Goal: Task Accomplishment & Management: Complete application form

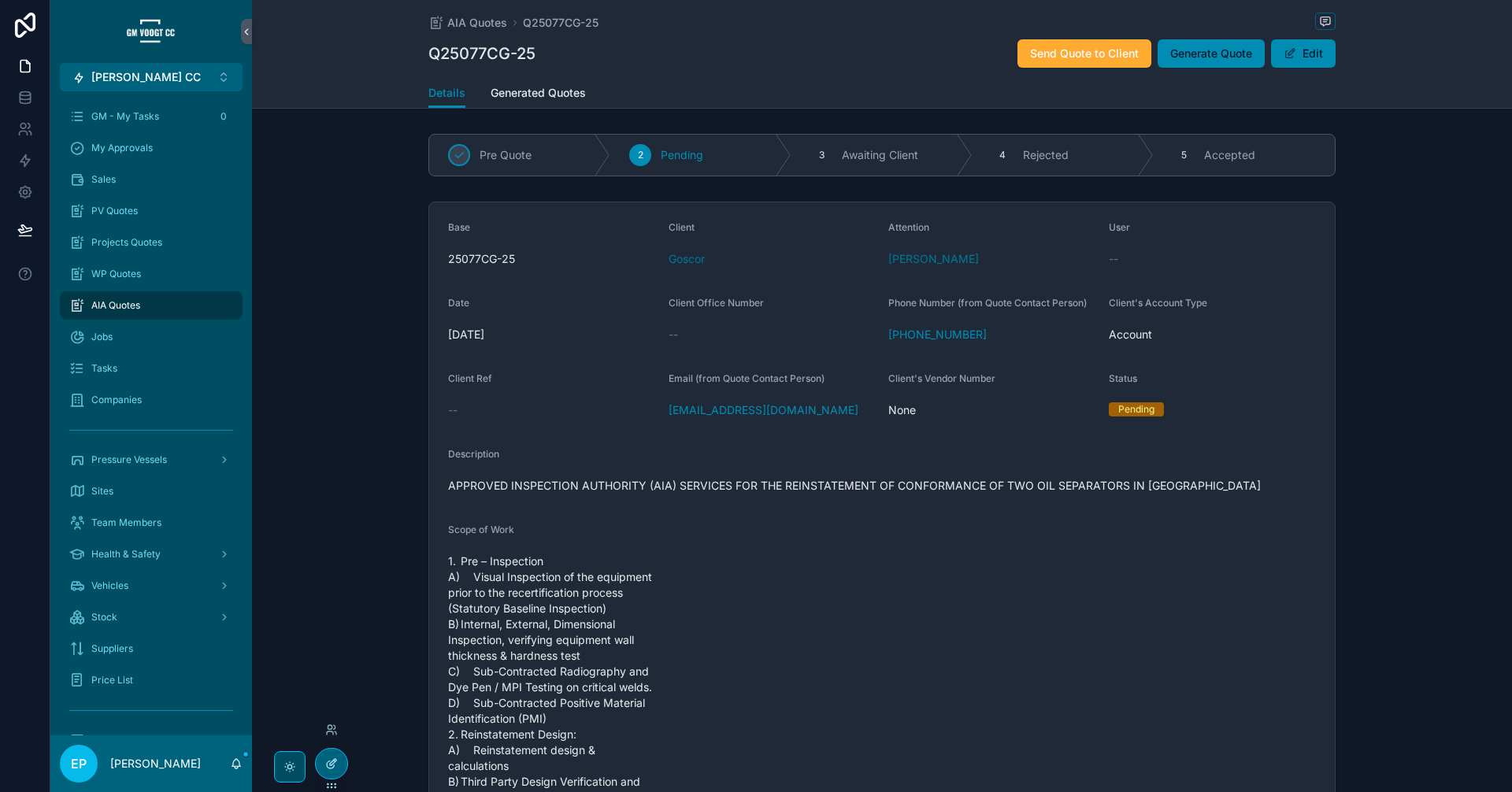
click at [328, 758] on icon at bounding box center [332, 764] width 13 height 13
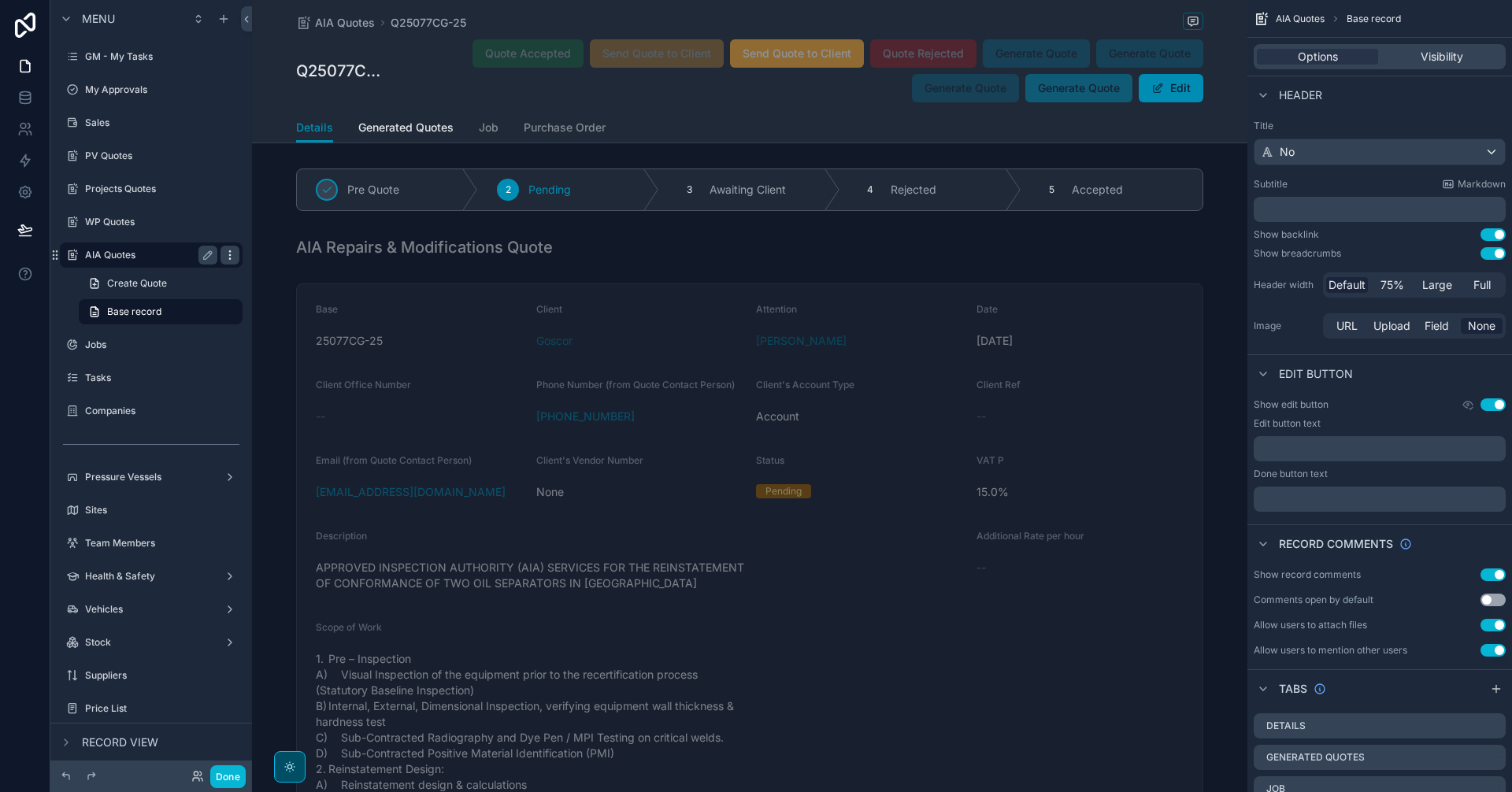
click at [235, 262] on div "scrollable content" at bounding box center [229, 255] width 19 height 19
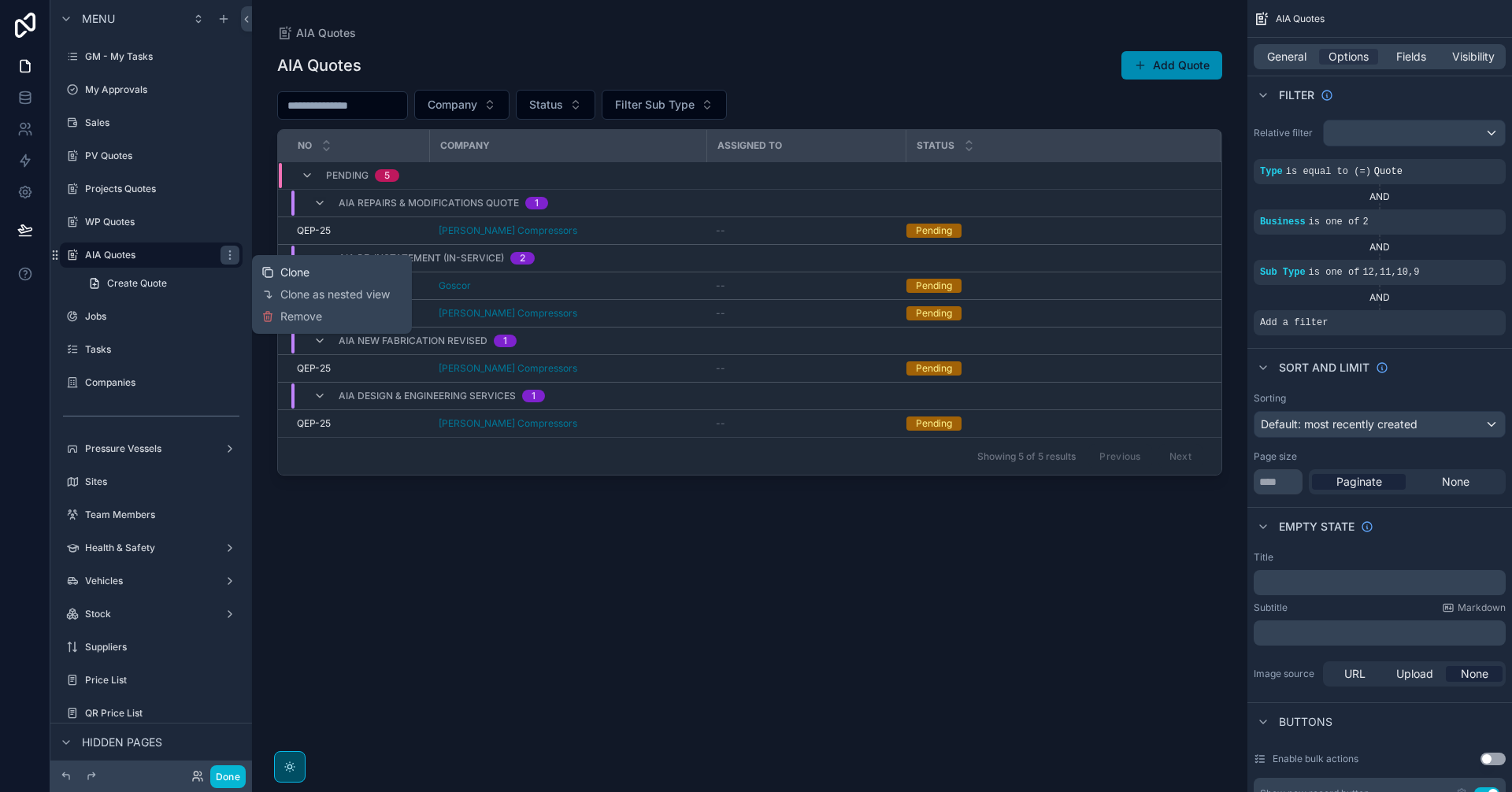
click at [309, 276] on span "Clone" at bounding box center [295, 272] width 29 height 15
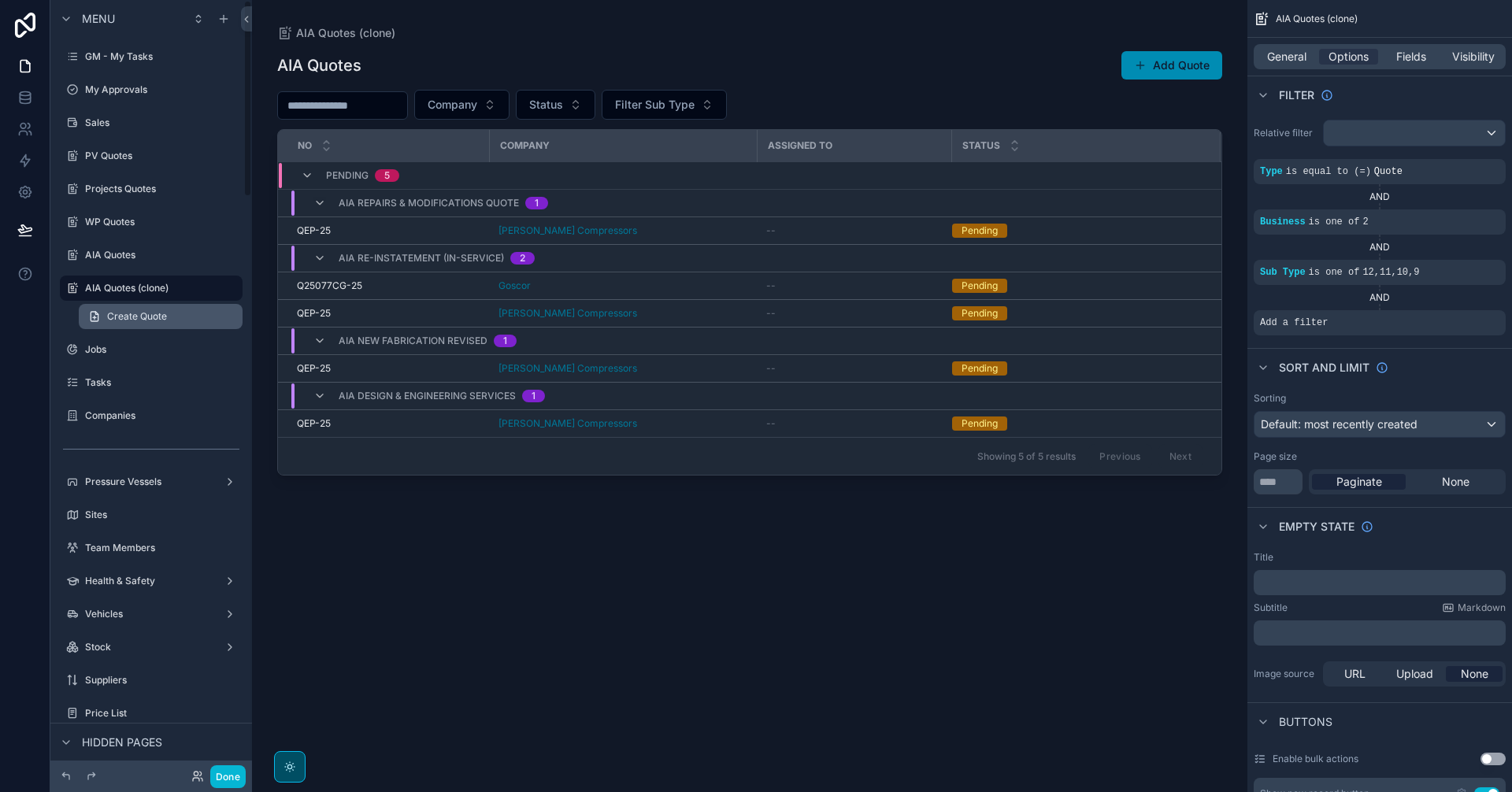
drag, startPoint x: 207, startPoint y: 286, endPoint x: 213, endPoint y: 307, distance: 21.8
click at [0, 0] on icon "scrollable content" at bounding box center [0, 0] width 0 height 0
click at [188, 285] on input "**********" at bounding box center [139, 287] width 107 height 19
type input "**********"
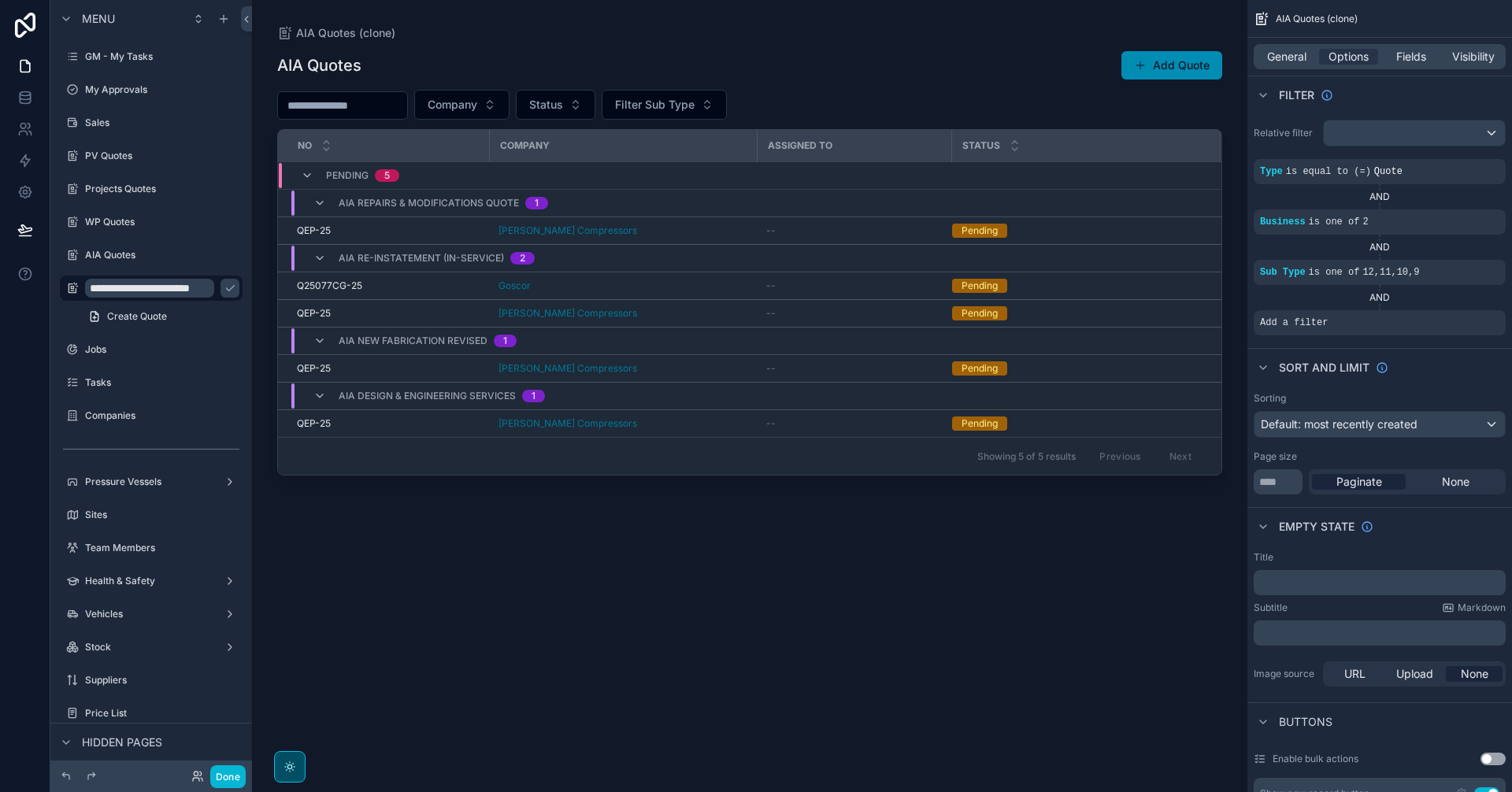
scroll to position [0, 0]
click at [1461, 262] on icon "scrollable content" at bounding box center [1466, 261] width 9 height 9
click at [1226, 282] on div "... ... ... ..." at bounding box center [1136, 281] width 200 height 25
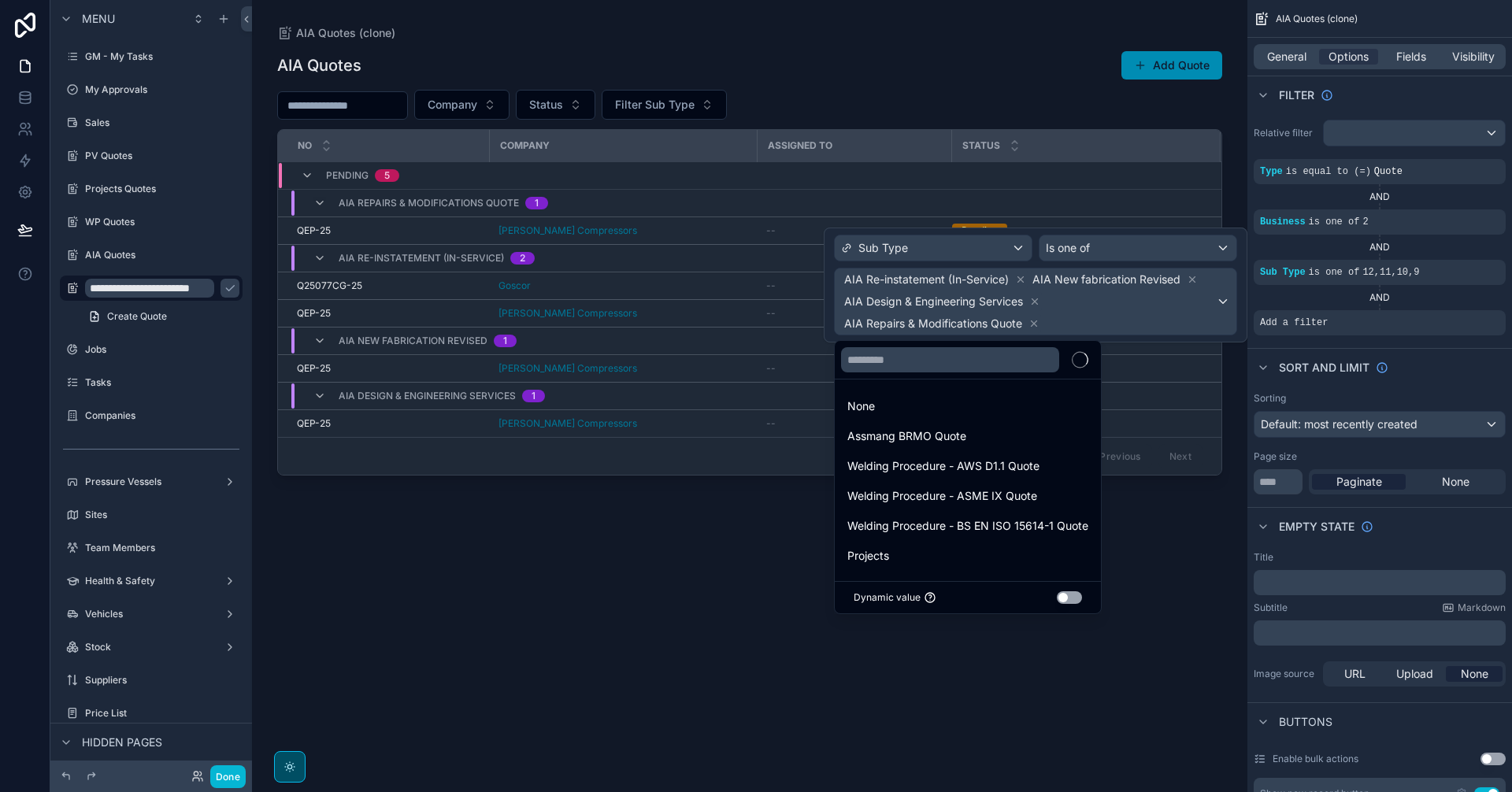
click at [1017, 437] on div "Assmang BRMO Quote" at bounding box center [968, 436] width 241 height 19
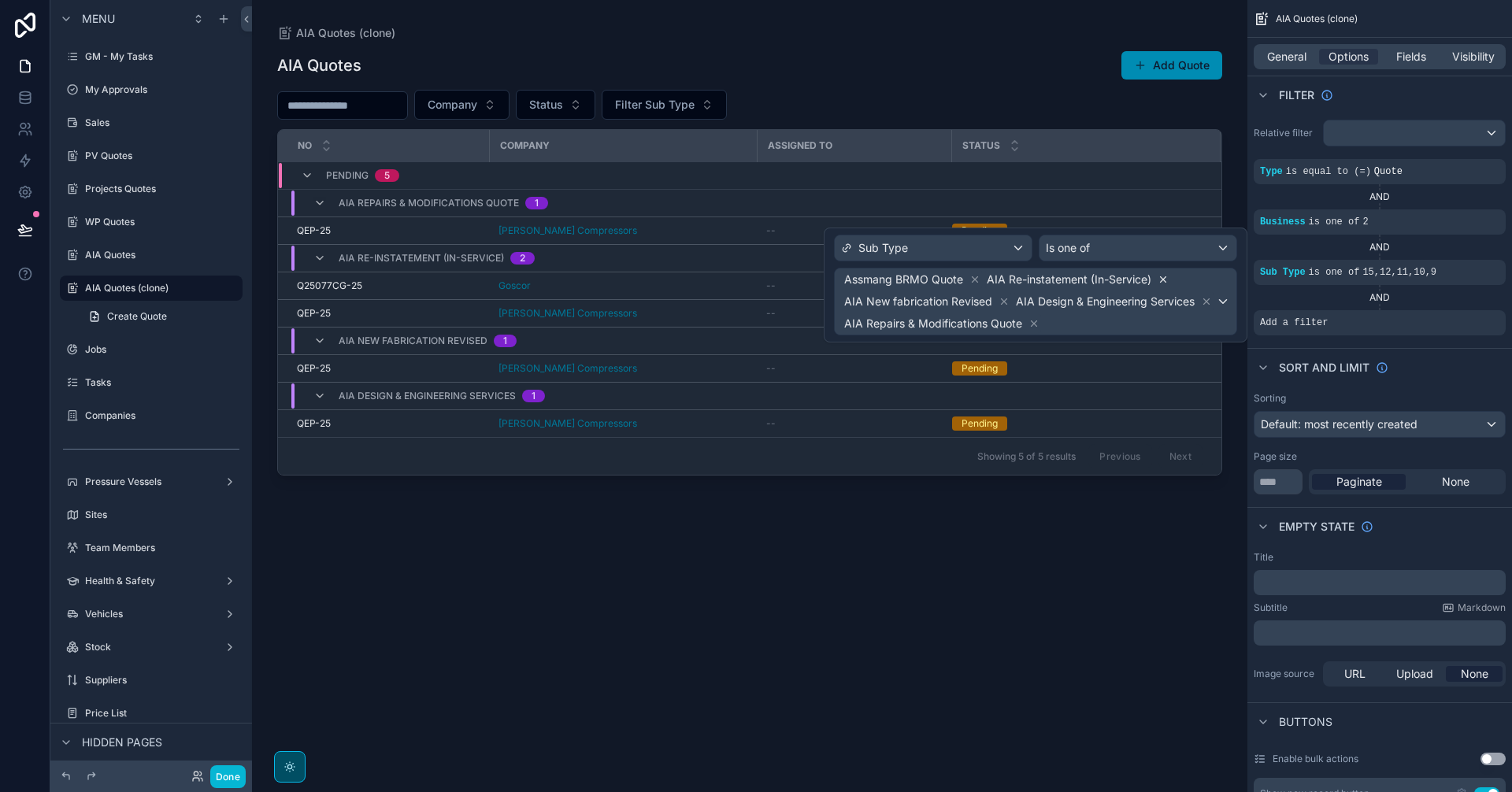
click at [1166, 276] on icon at bounding box center [1163, 279] width 11 height 11
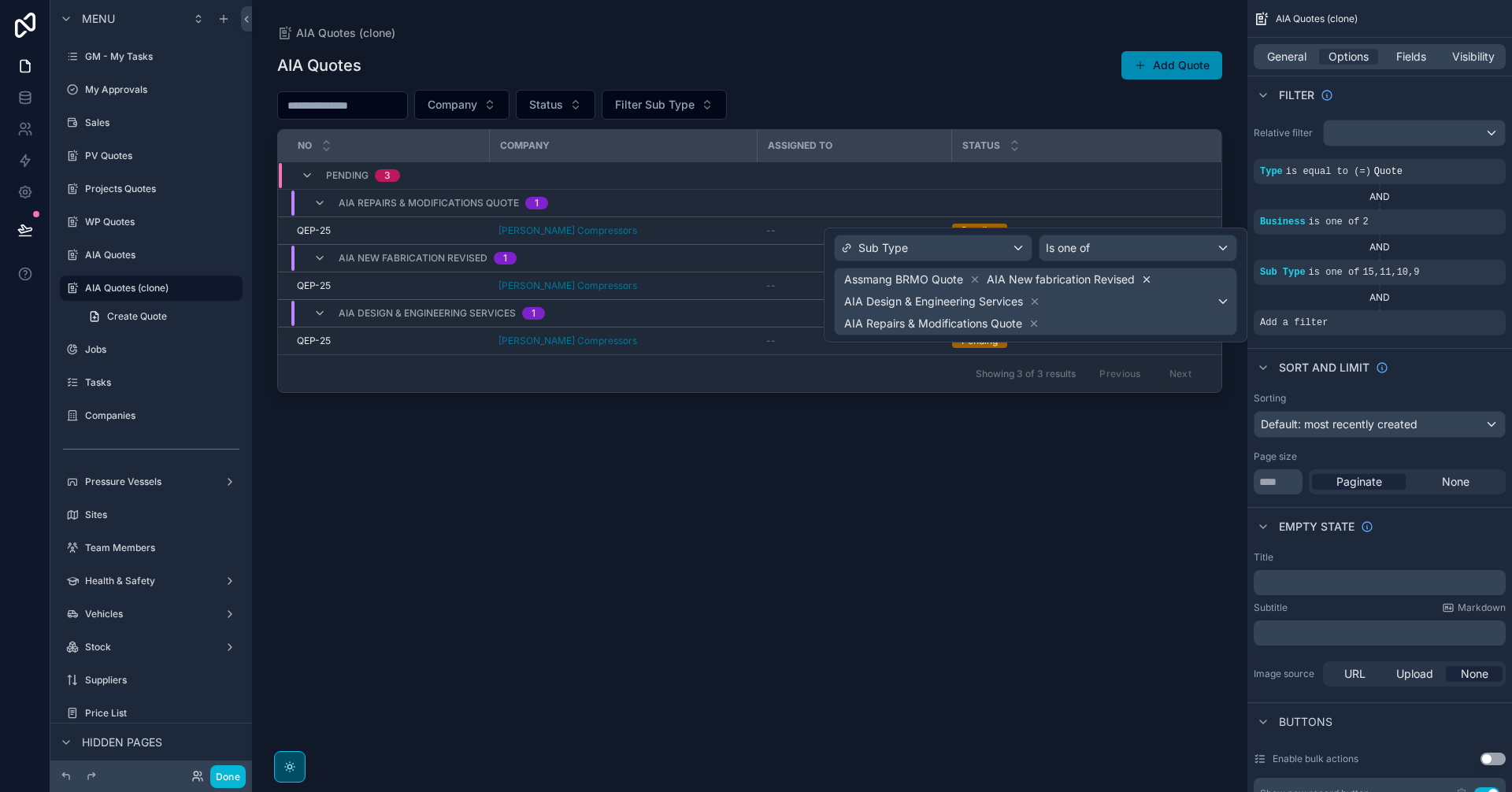
click at [1148, 279] on icon at bounding box center [1147, 279] width 11 height 11
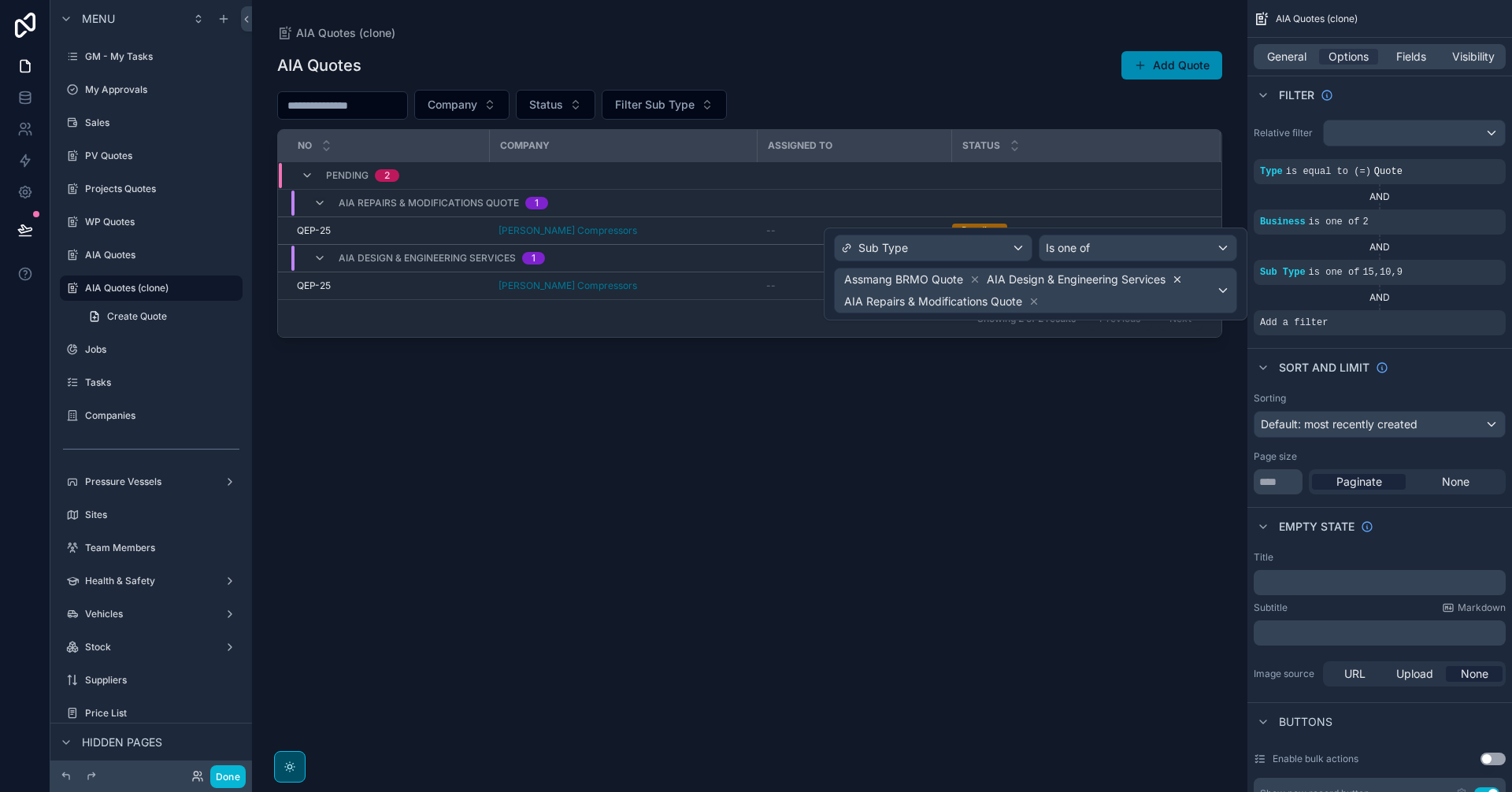
click at [1175, 279] on icon at bounding box center [1178, 279] width 11 height 11
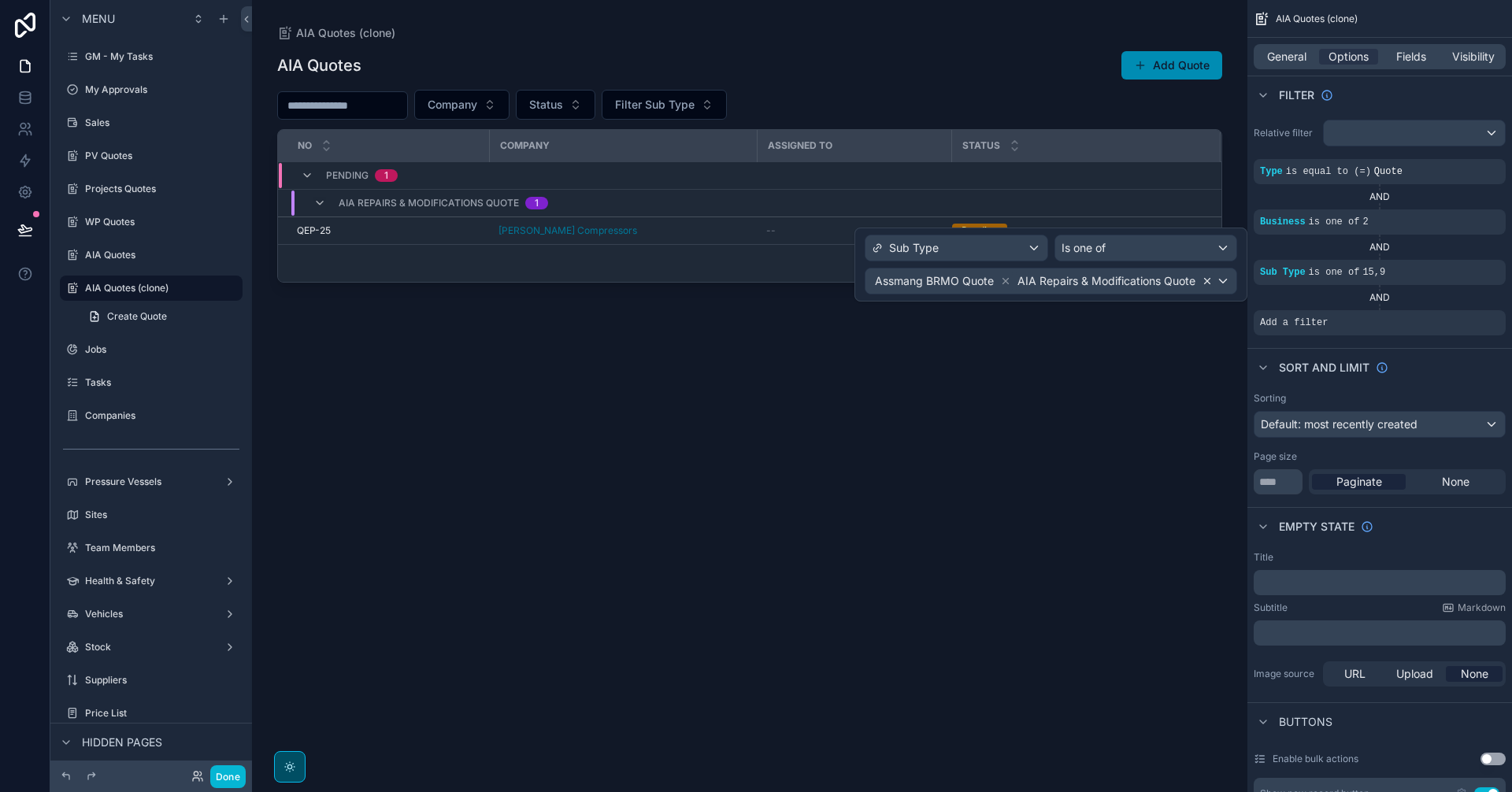
click at [1207, 283] on icon at bounding box center [1207, 281] width 11 height 11
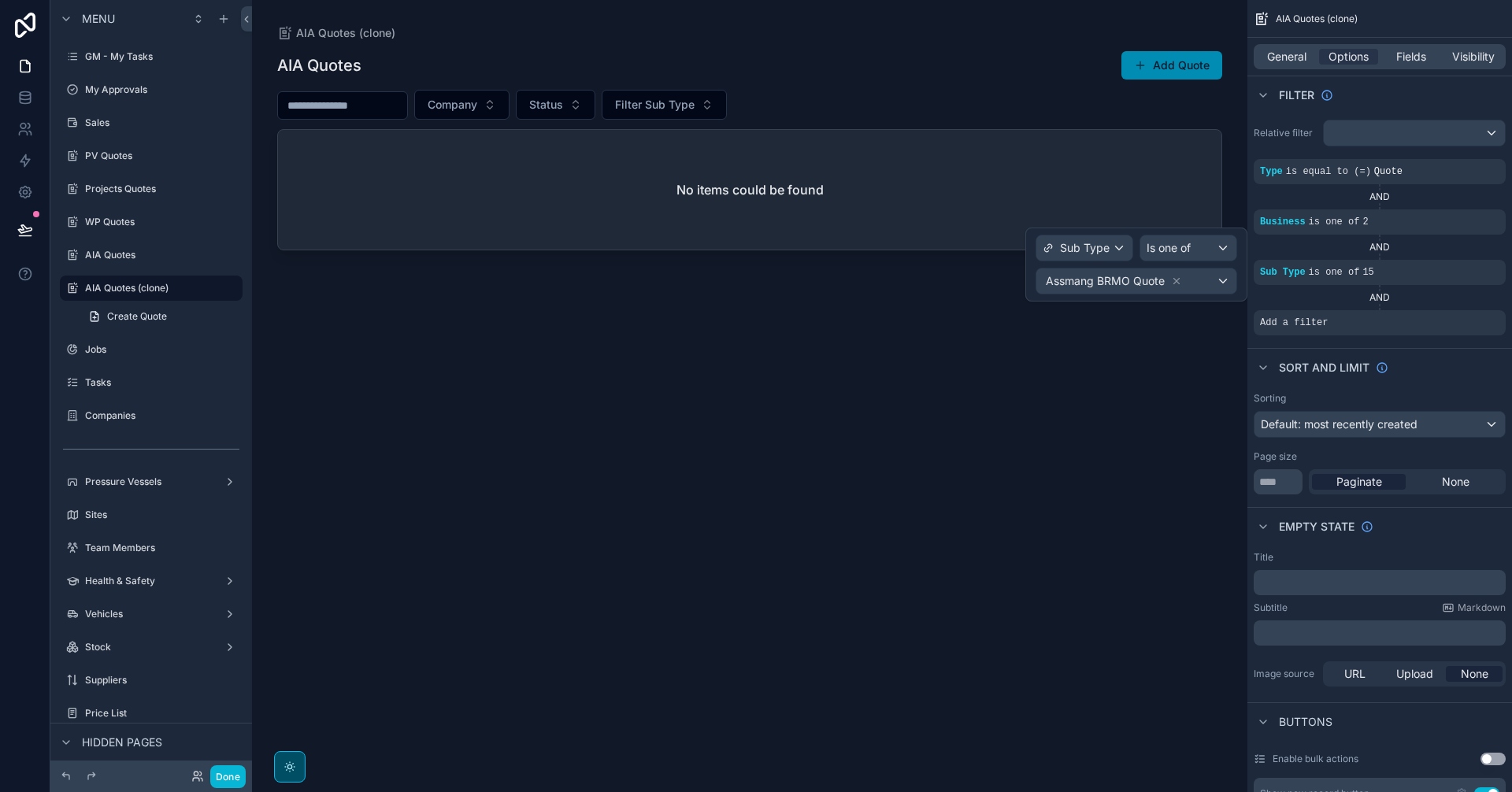
click at [806, 468] on div "scrollable content" at bounding box center [750, 386] width 995 height 773
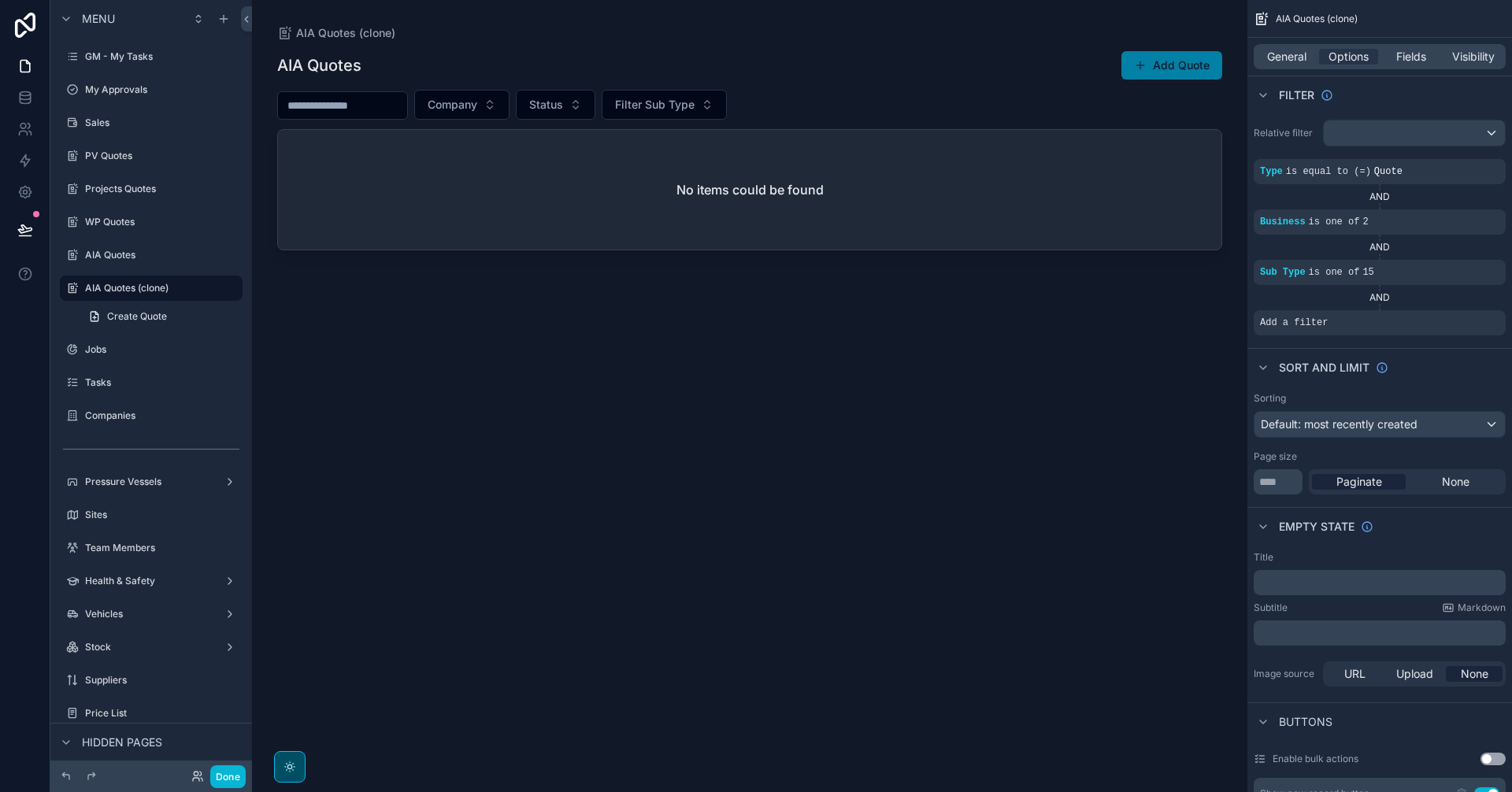
click at [1157, 71] on button "Add Quote" at bounding box center [1171, 64] width 101 height 28
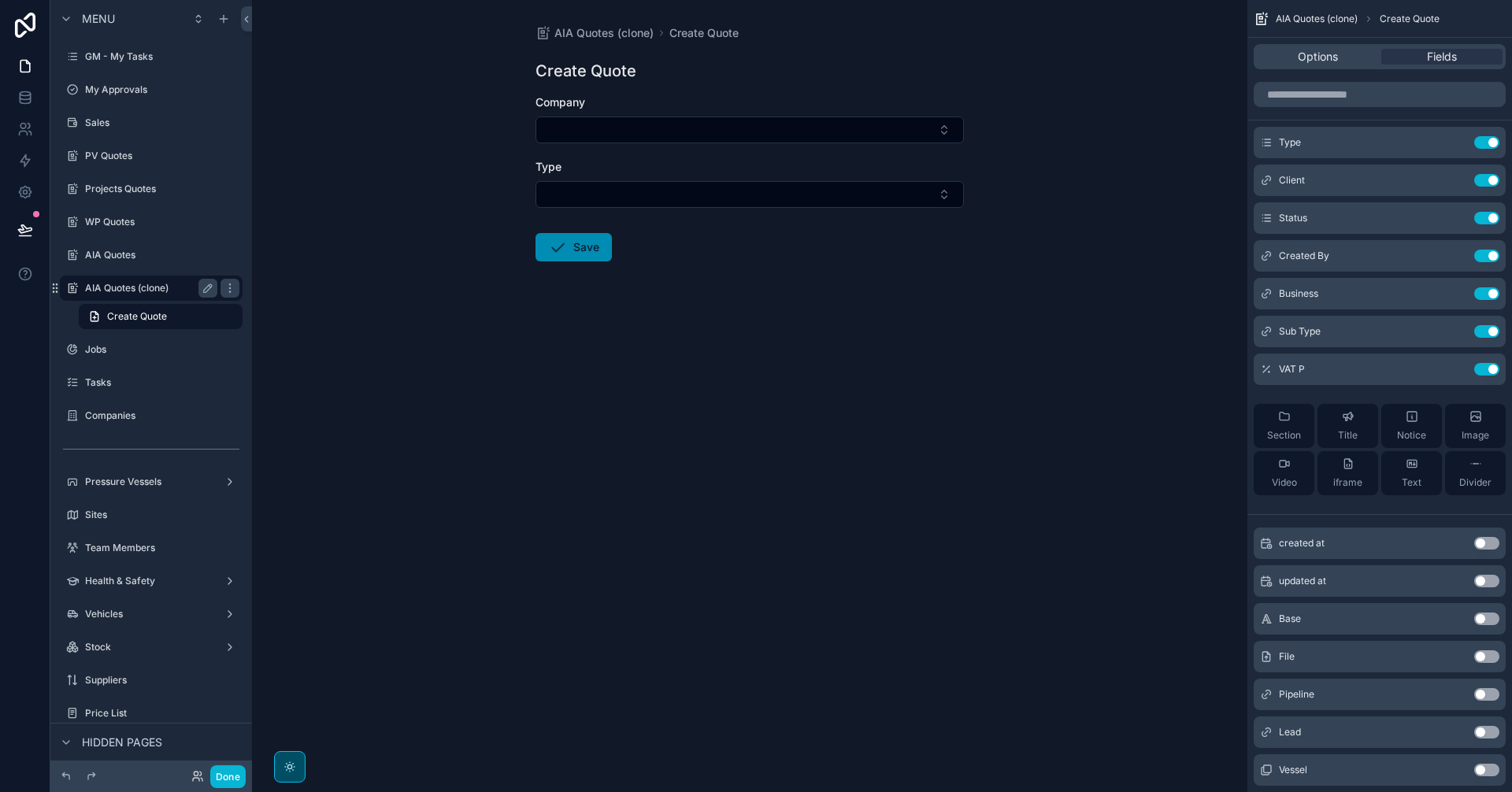
click at [153, 289] on label "AIA Quotes (clone)" at bounding box center [148, 288] width 126 height 13
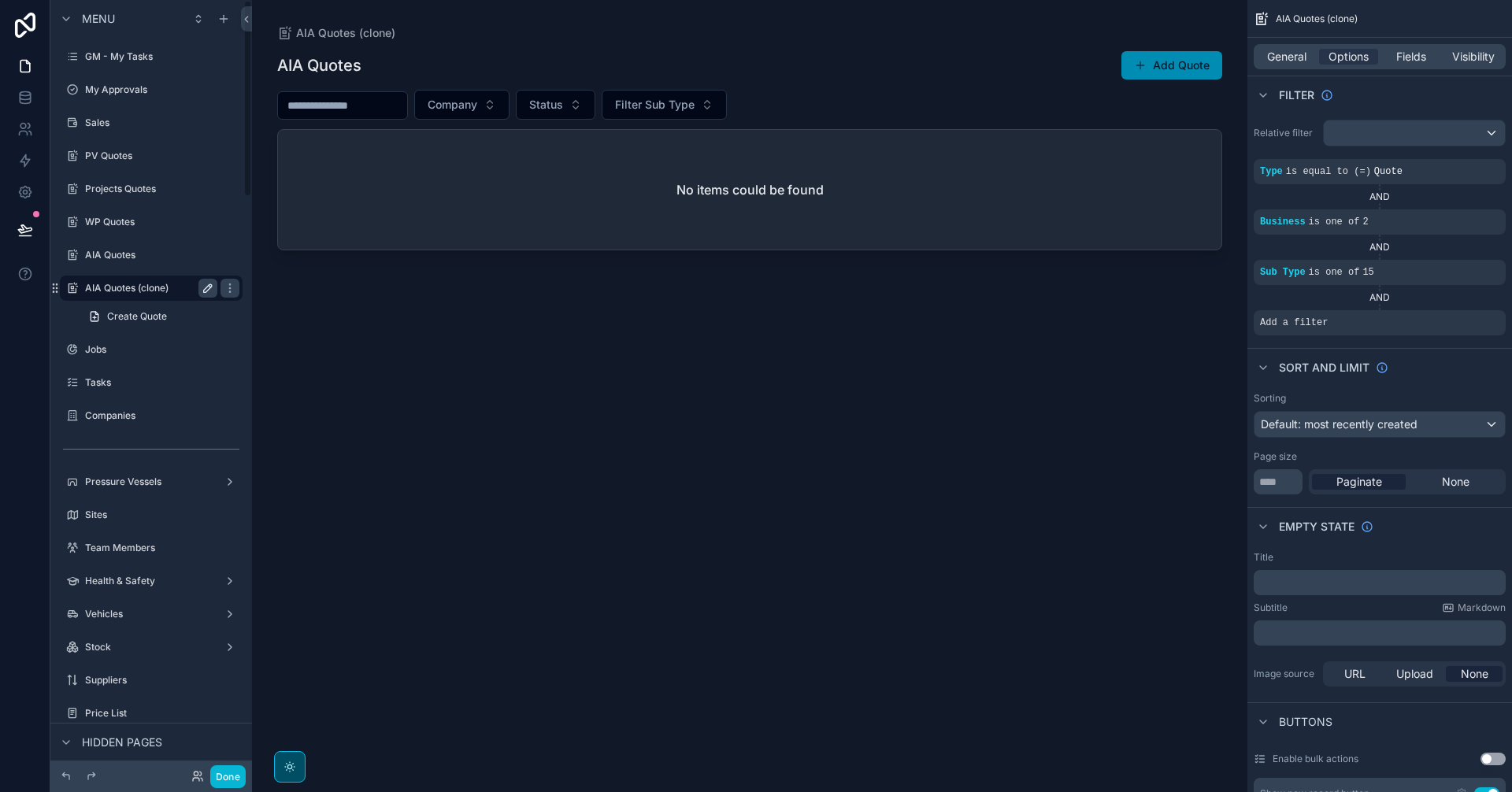
click at [207, 285] on icon "scrollable content" at bounding box center [208, 288] width 13 height 13
click at [180, 294] on input "**********" at bounding box center [139, 287] width 107 height 19
click at [163, 286] on input "**********" at bounding box center [139, 287] width 107 height 19
click at [132, 291] on input "**********" at bounding box center [139, 287] width 107 height 19
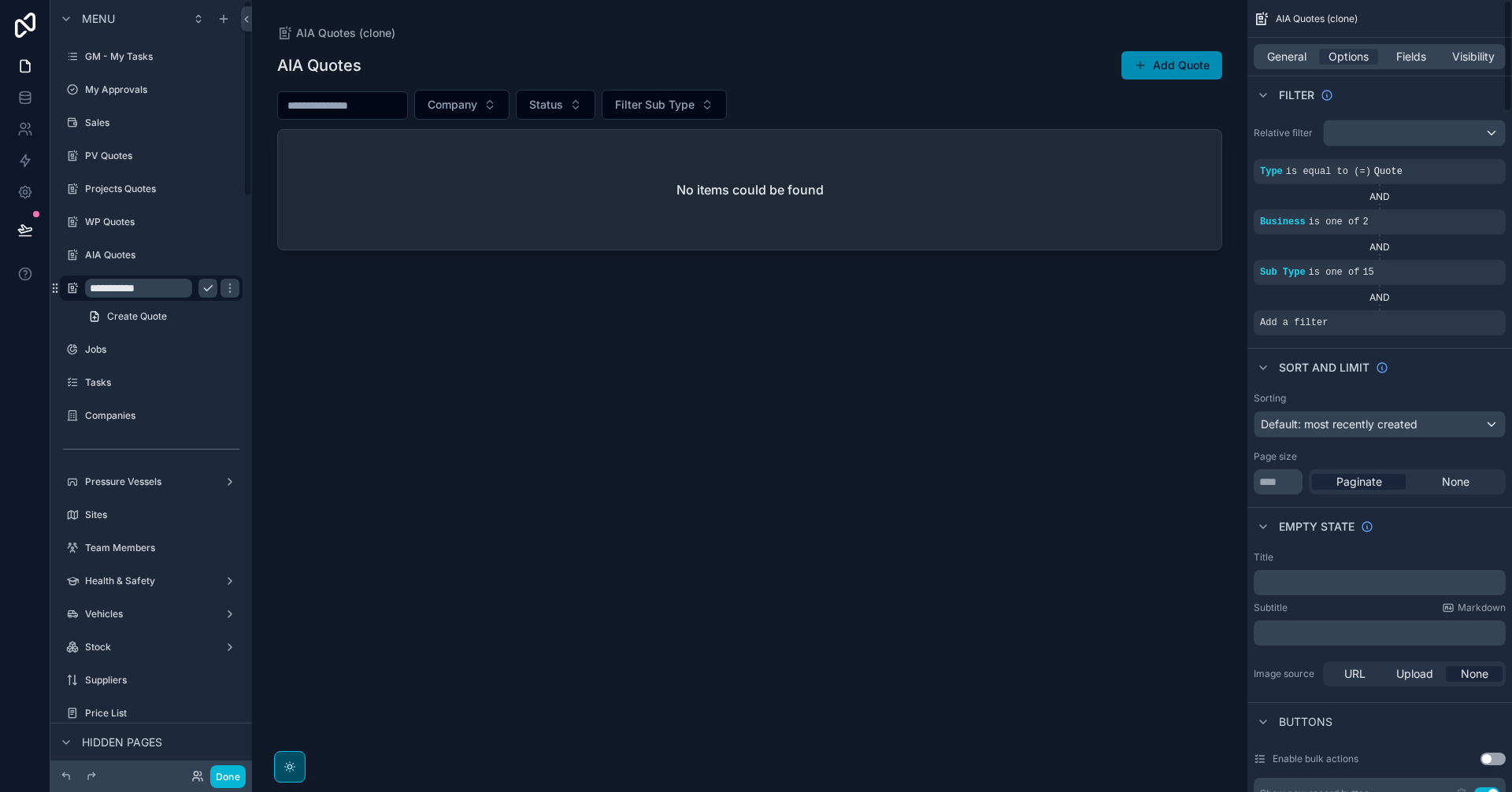
click at [132, 291] on input "**********" at bounding box center [139, 287] width 107 height 19
paste input "**"
type input "**********"
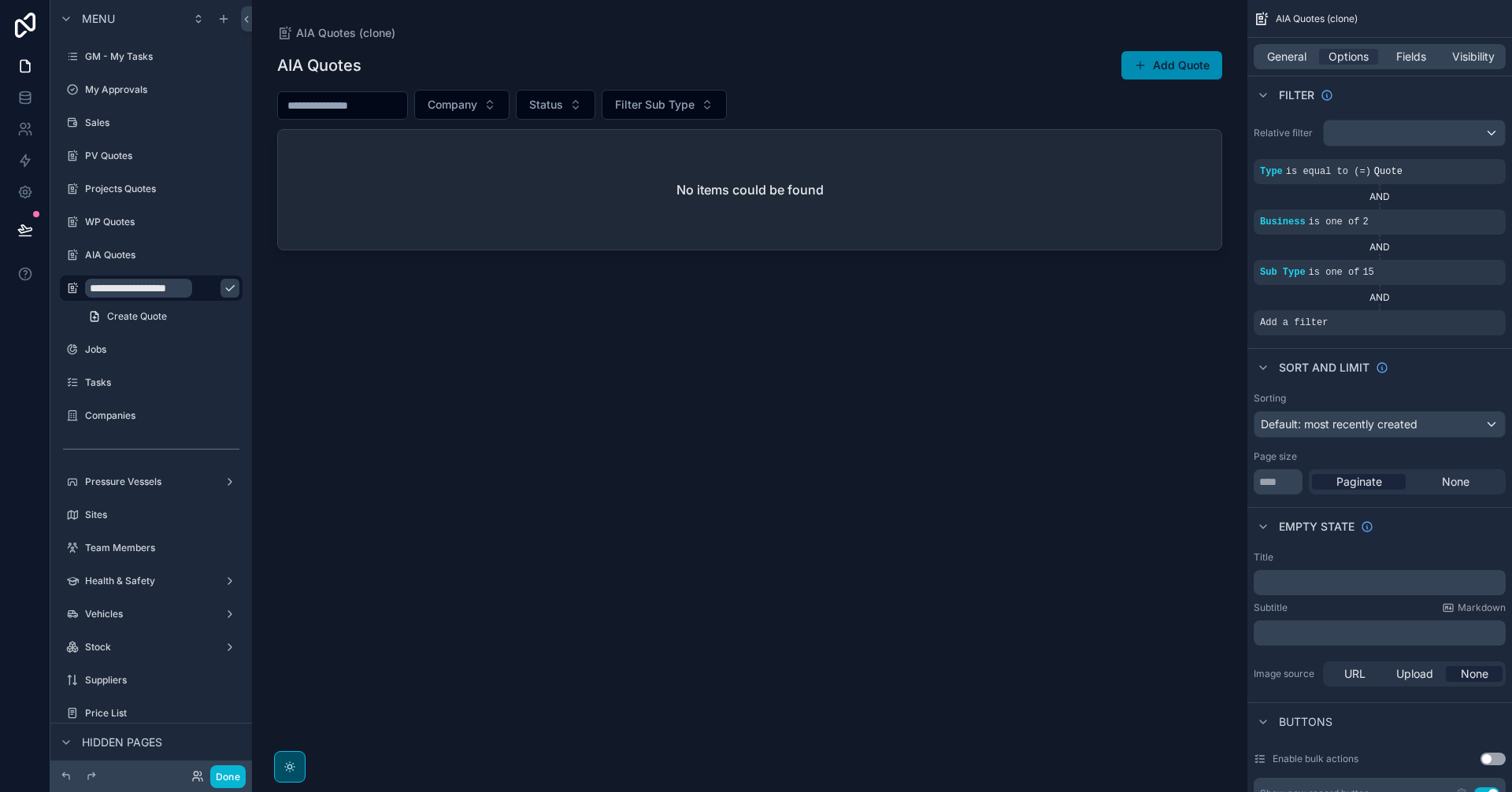
click at [224, 288] on icon "scrollable content" at bounding box center [230, 288] width 13 height 13
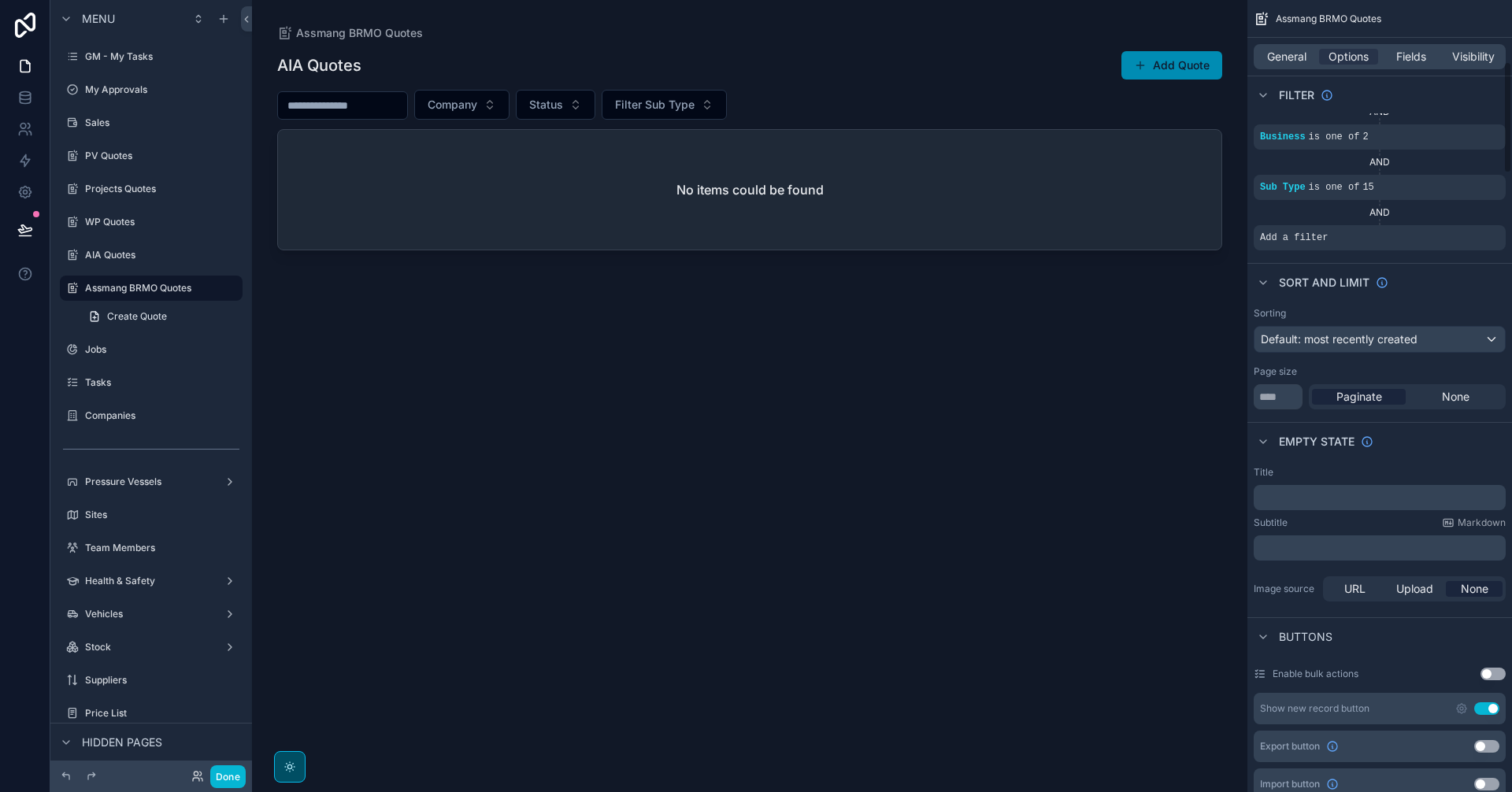
scroll to position [0, 0]
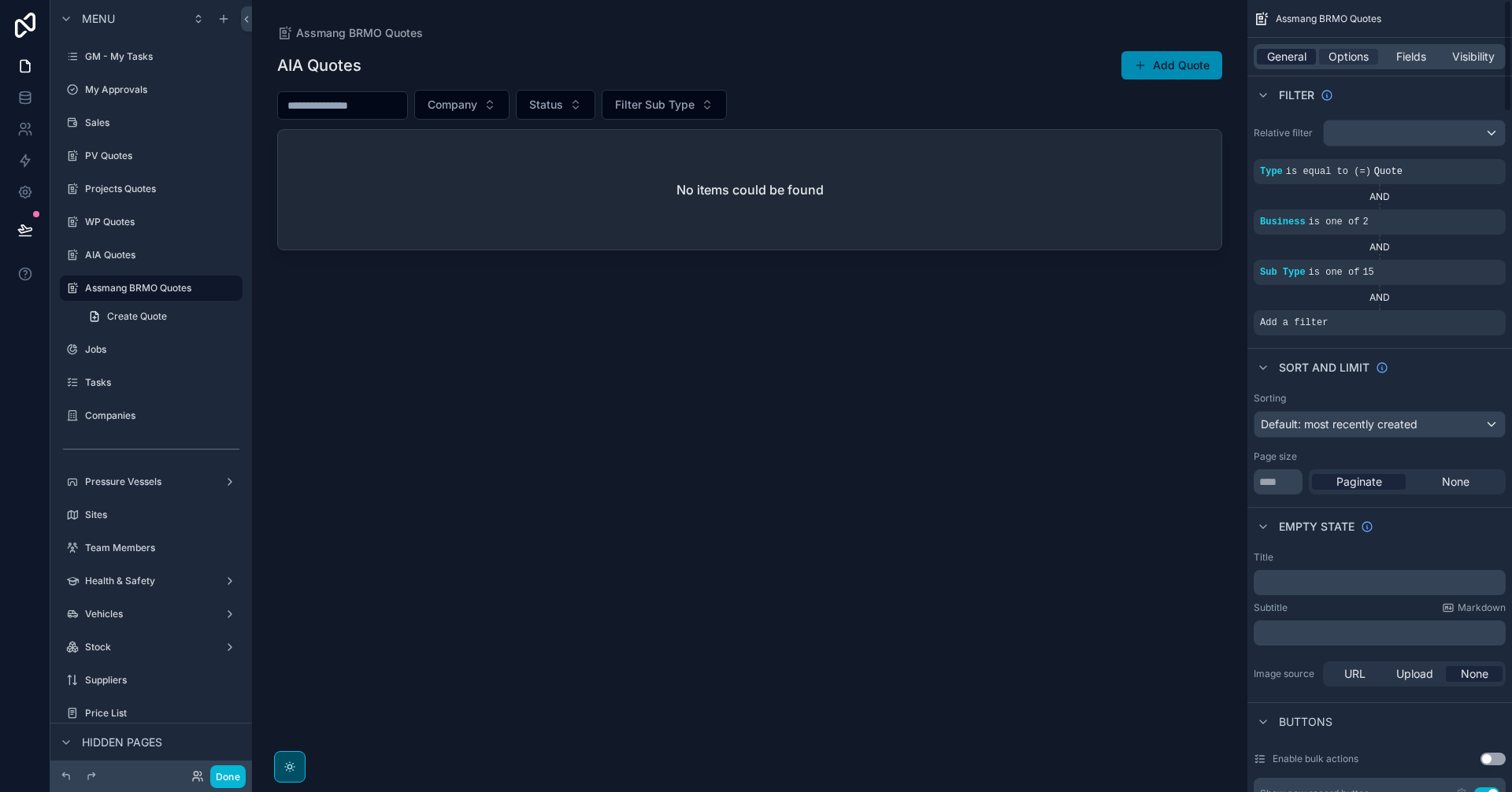
click at [1304, 55] on span "General" at bounding box center [1286, 56] width 39 height 15
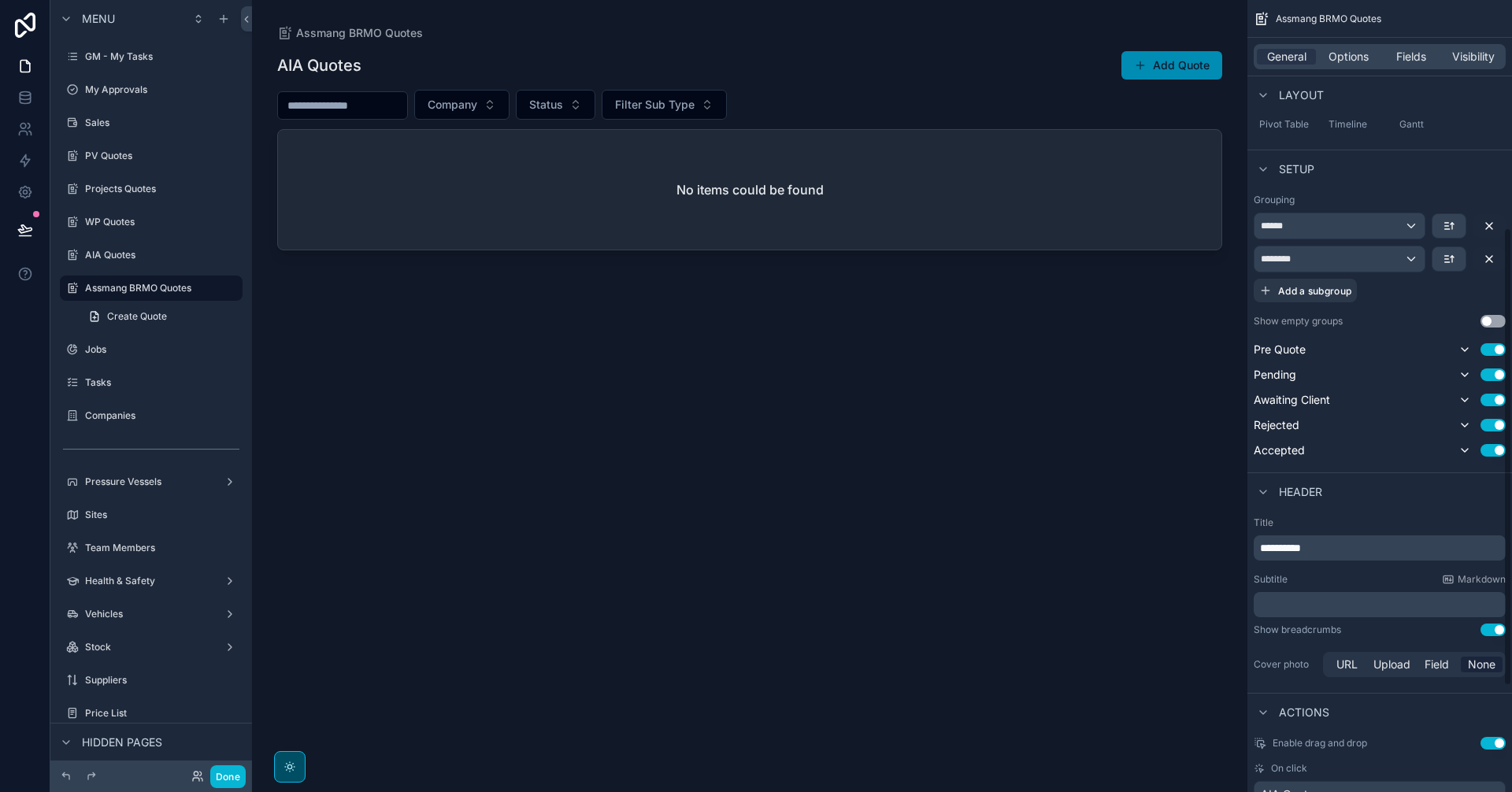
scroll to position [393, 0]
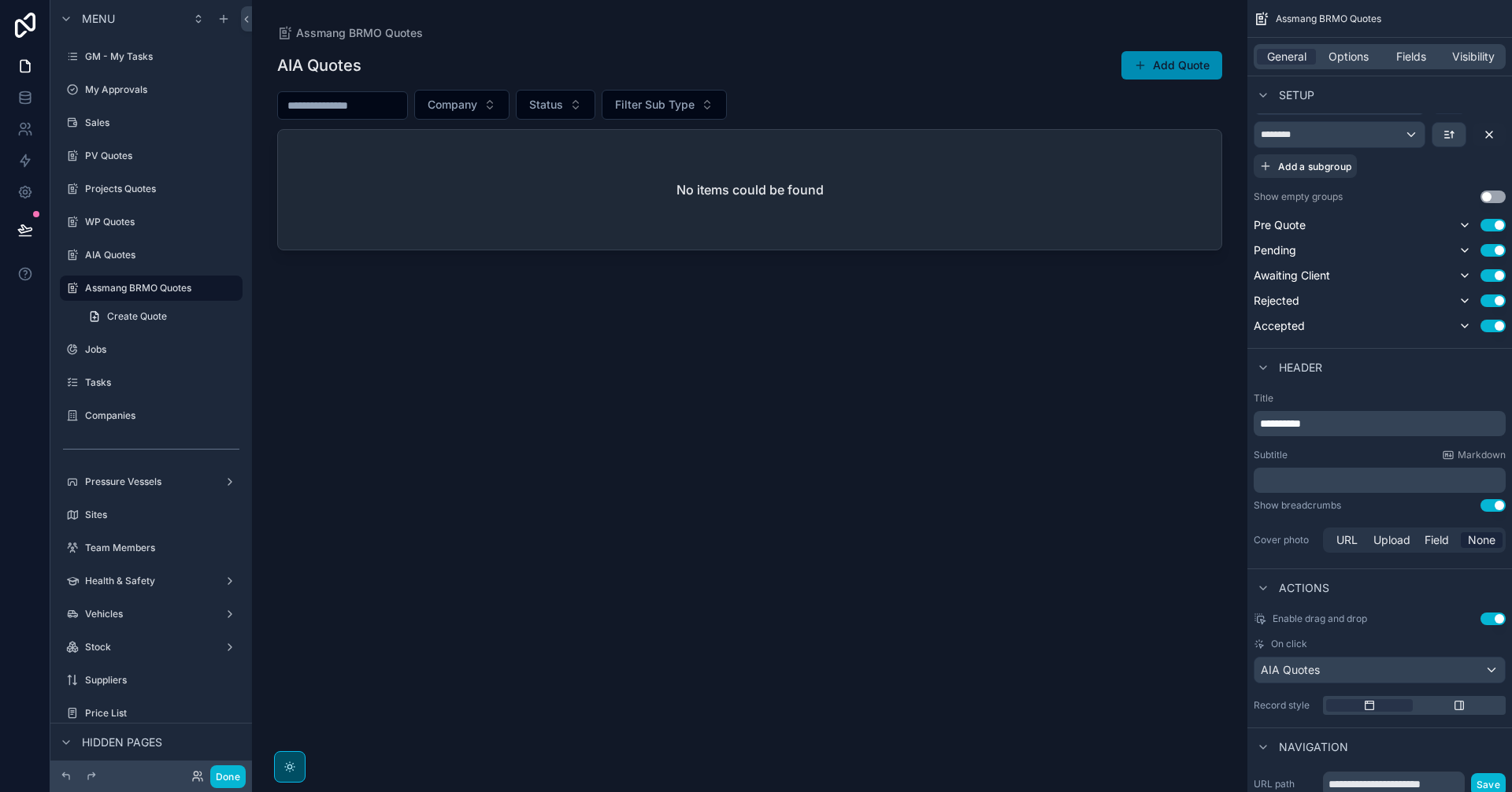
click at [1274, 425] on span "**********" at bounding box center [1280, 423] width 41 height 11
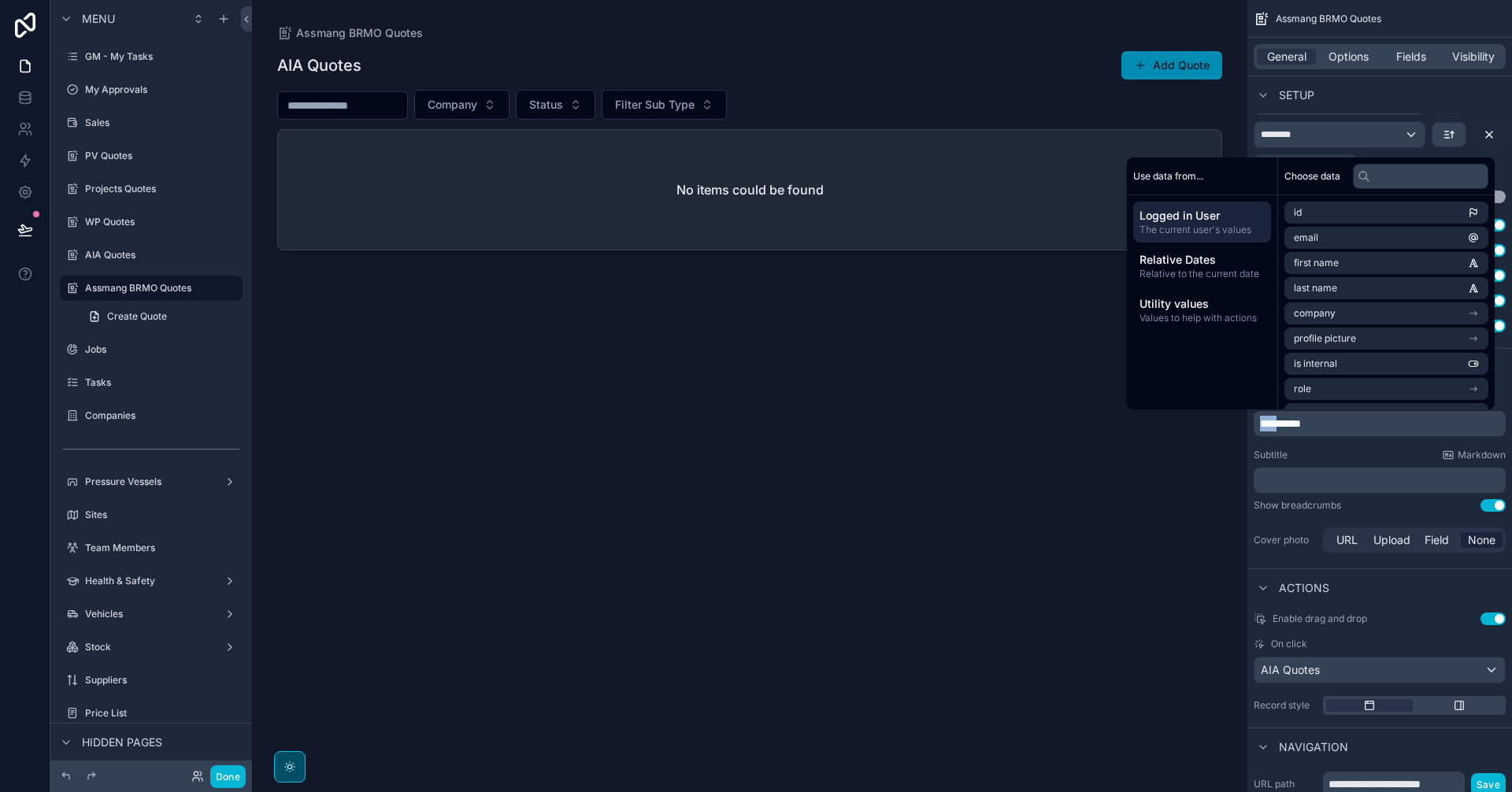
paste div "scrollable content"
click at [903, 503] on div "Assmang BRMO Quotes Add Quote Company Status Filter Sub Type No items could be …" at bounding box center [750, 407] width 945 height 732
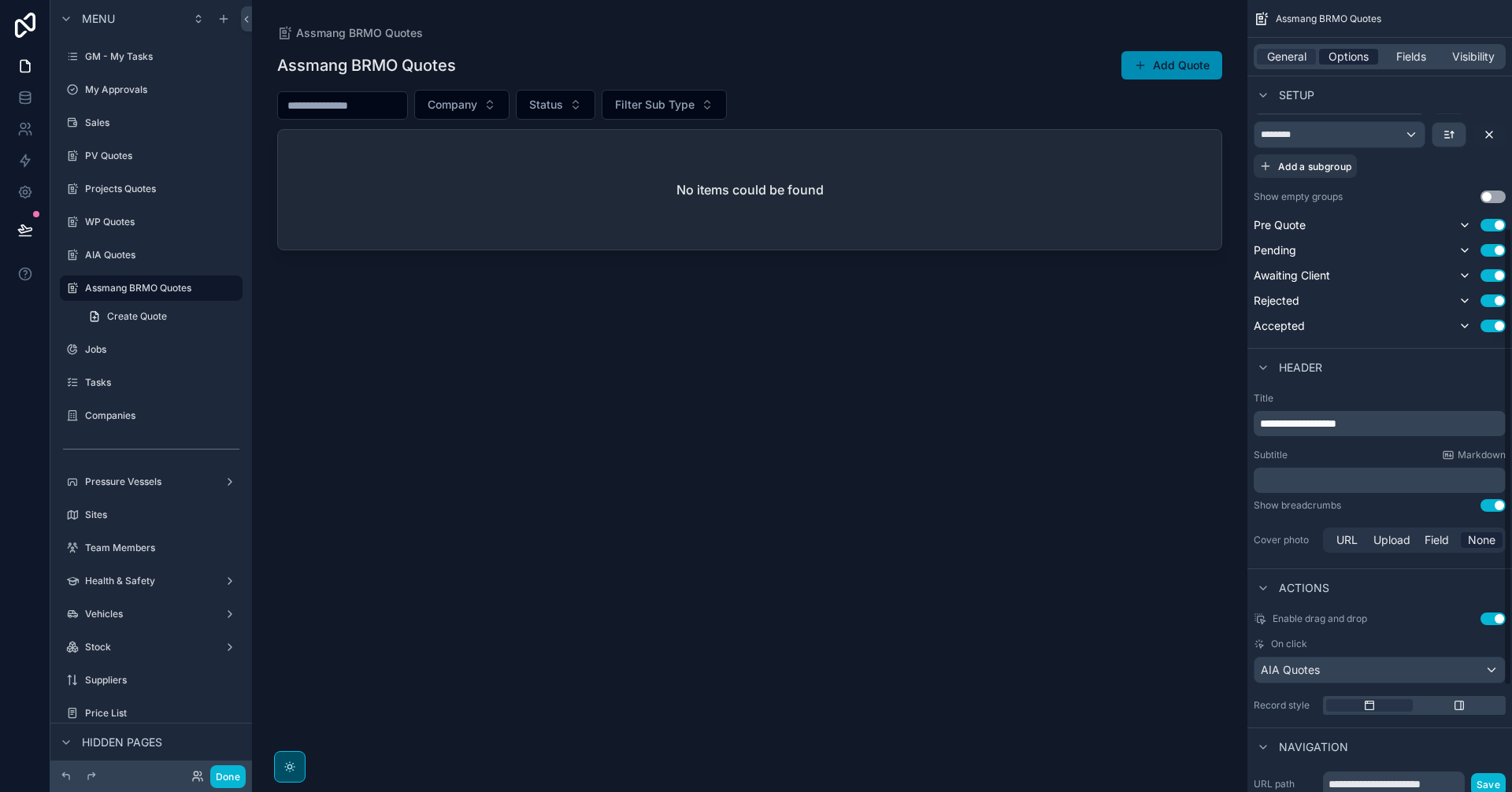
click at [1342, 63] on span "Options" at bounding box center [1348, 56] width 40 height 15
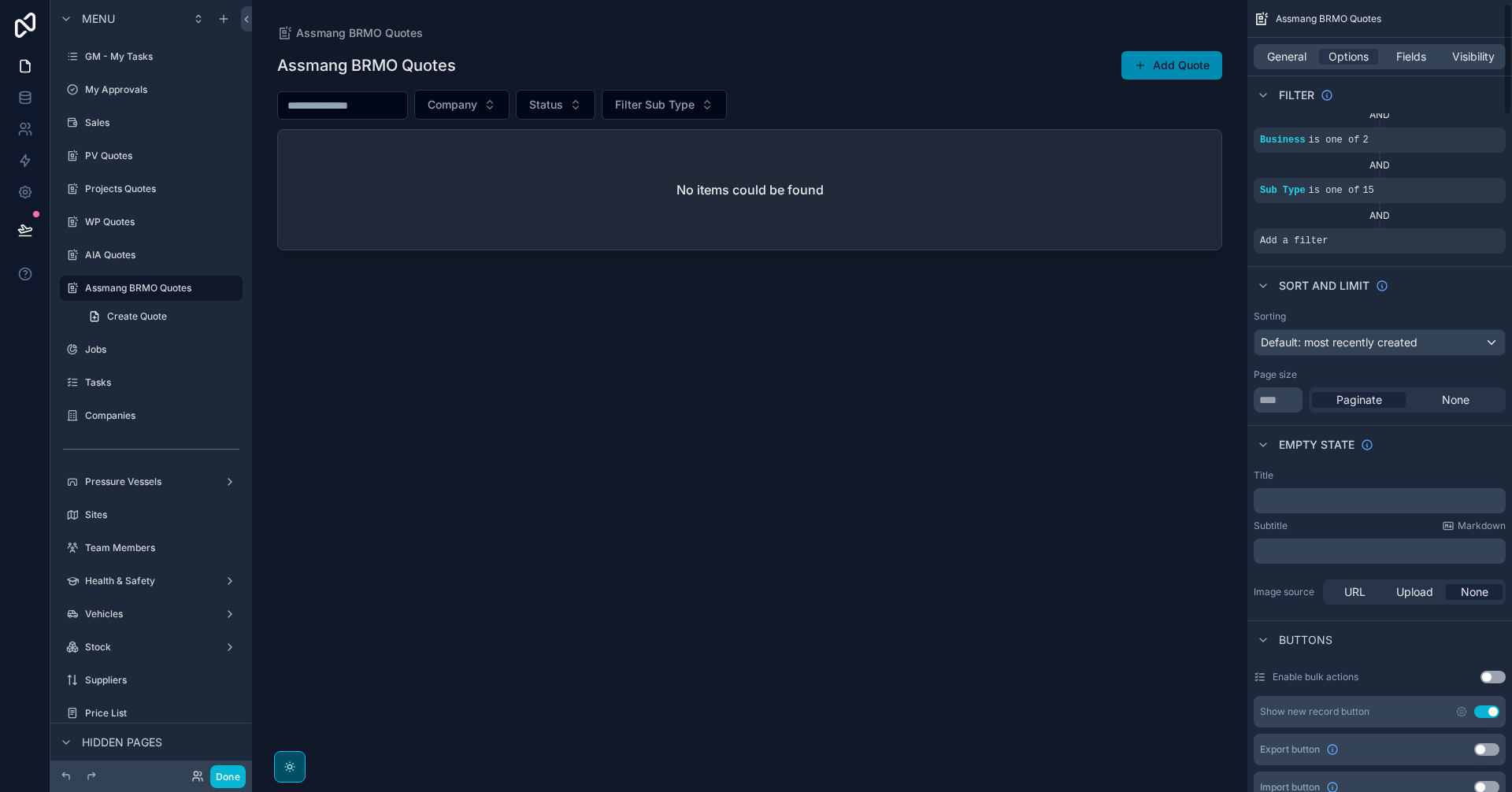
scroll to position [0, 0]
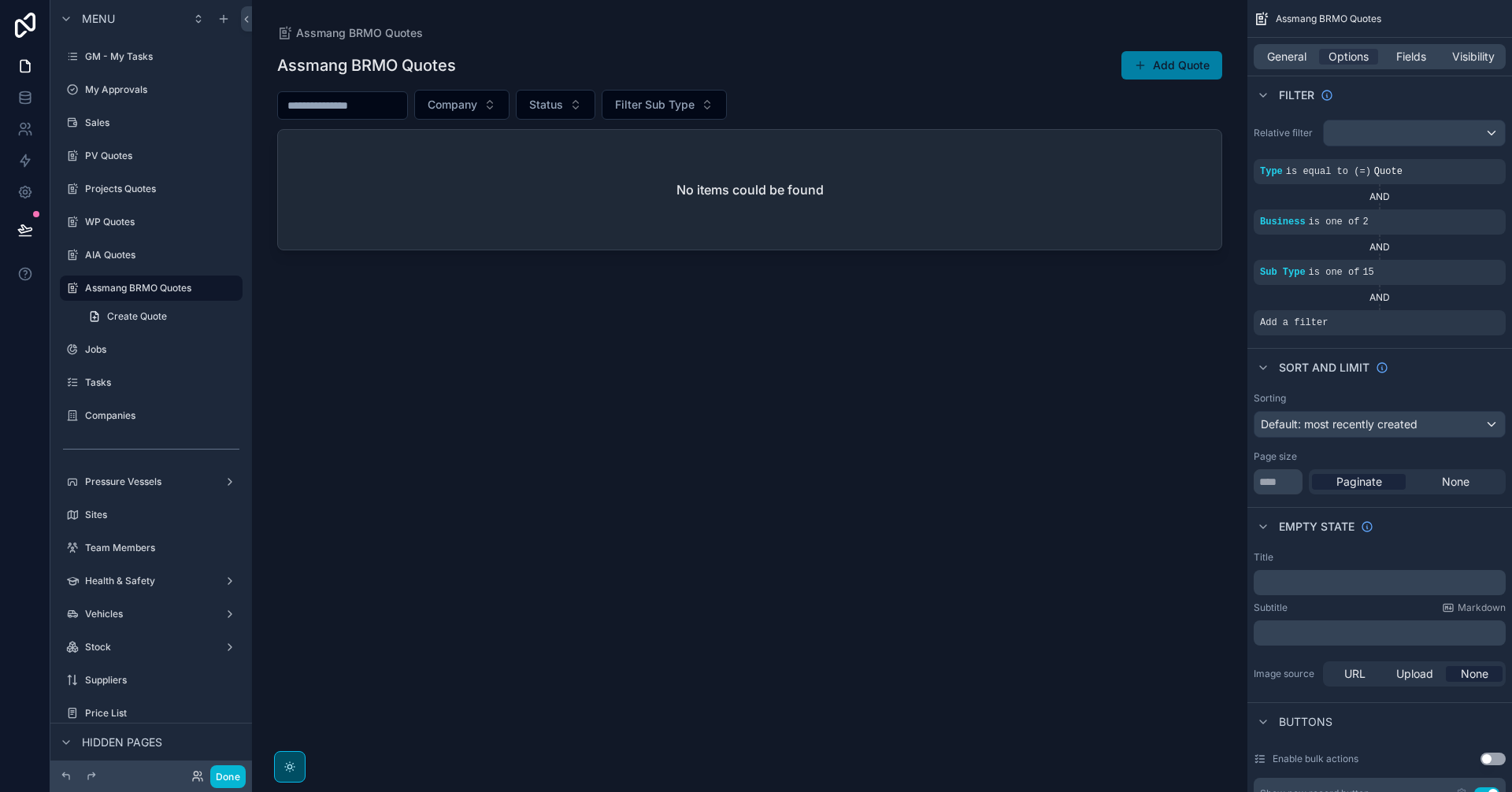
click at [1176, 63] on button "Add Quote" at bounding box center [1171, 64] width 101 height 28
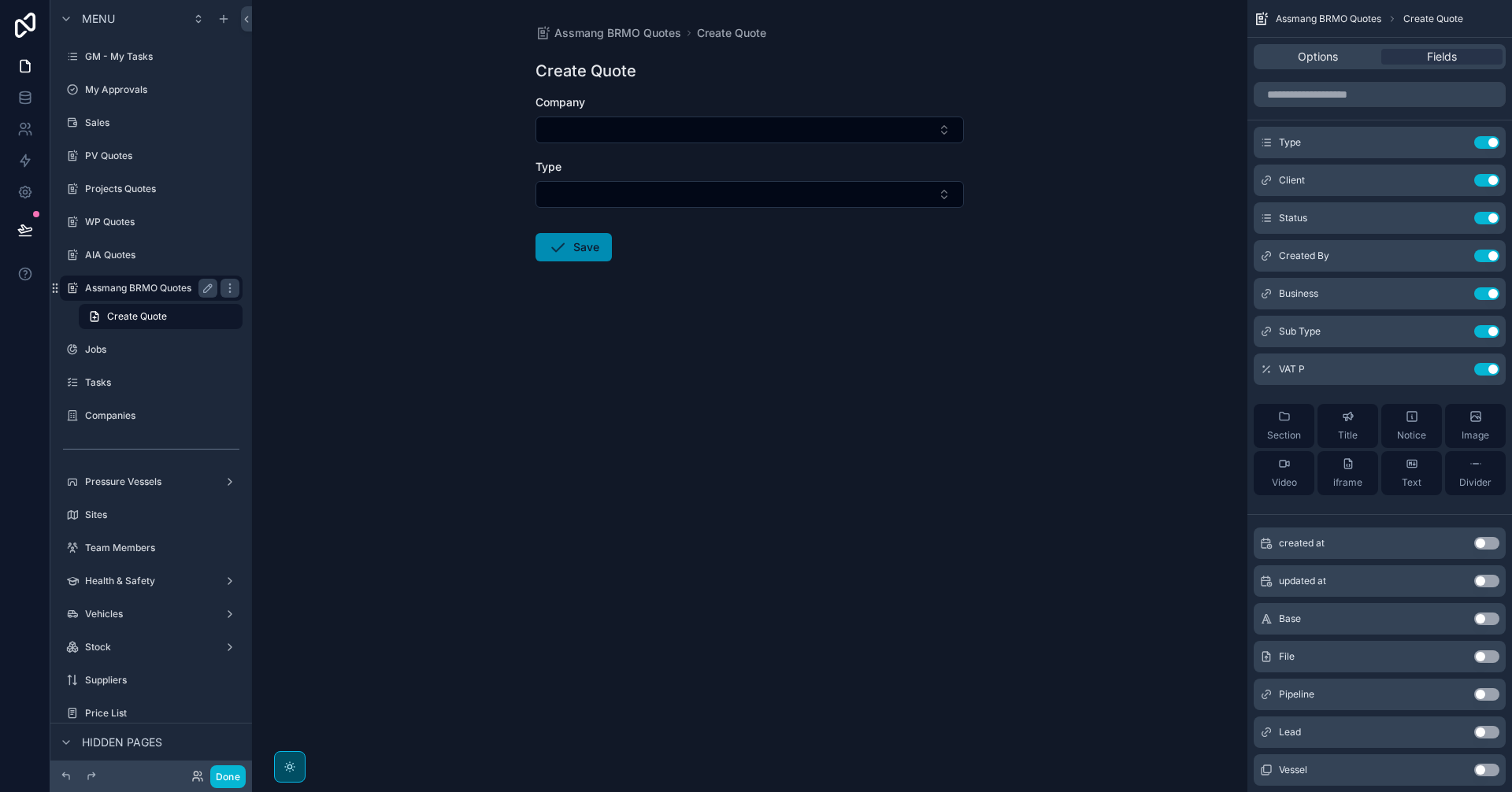
click at [129, 286] on label "Assmang BRMO Quotes" at bounding box center [148, 288] width 126 height 13
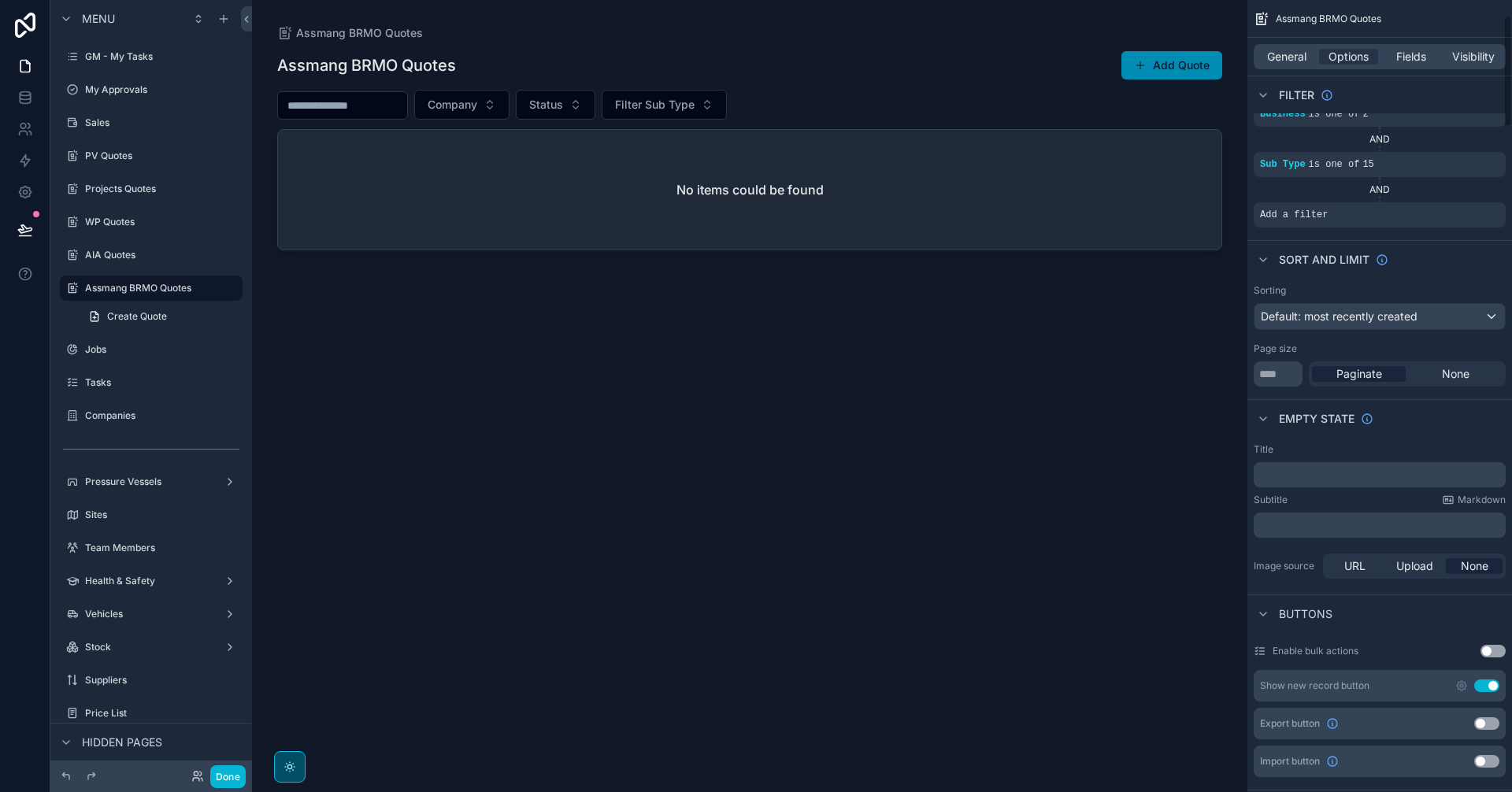
scroll to position [393, 0]
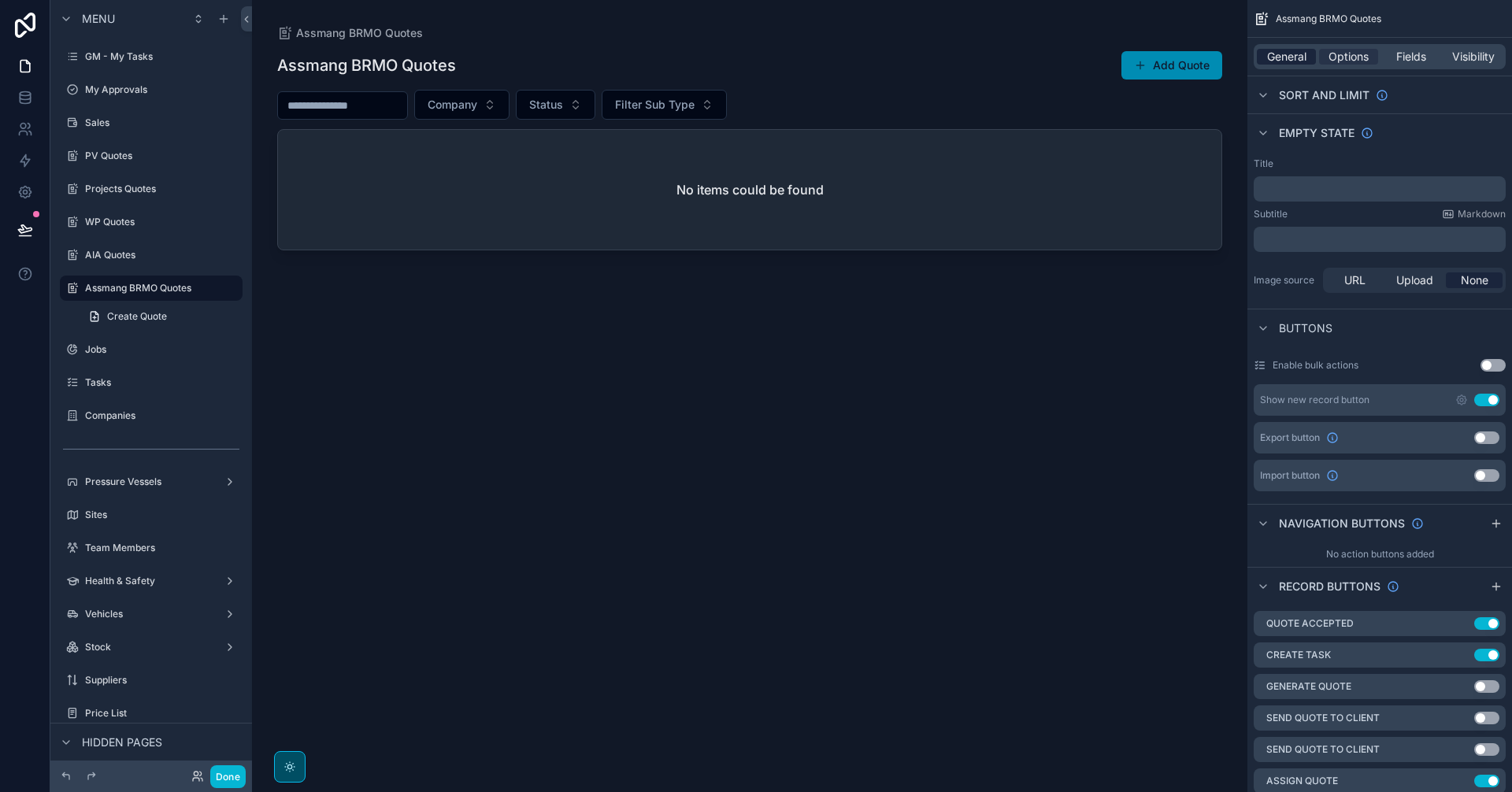
click at [1275, 53] on span "General" at bounding box center [1286, 56] width 39 height 15
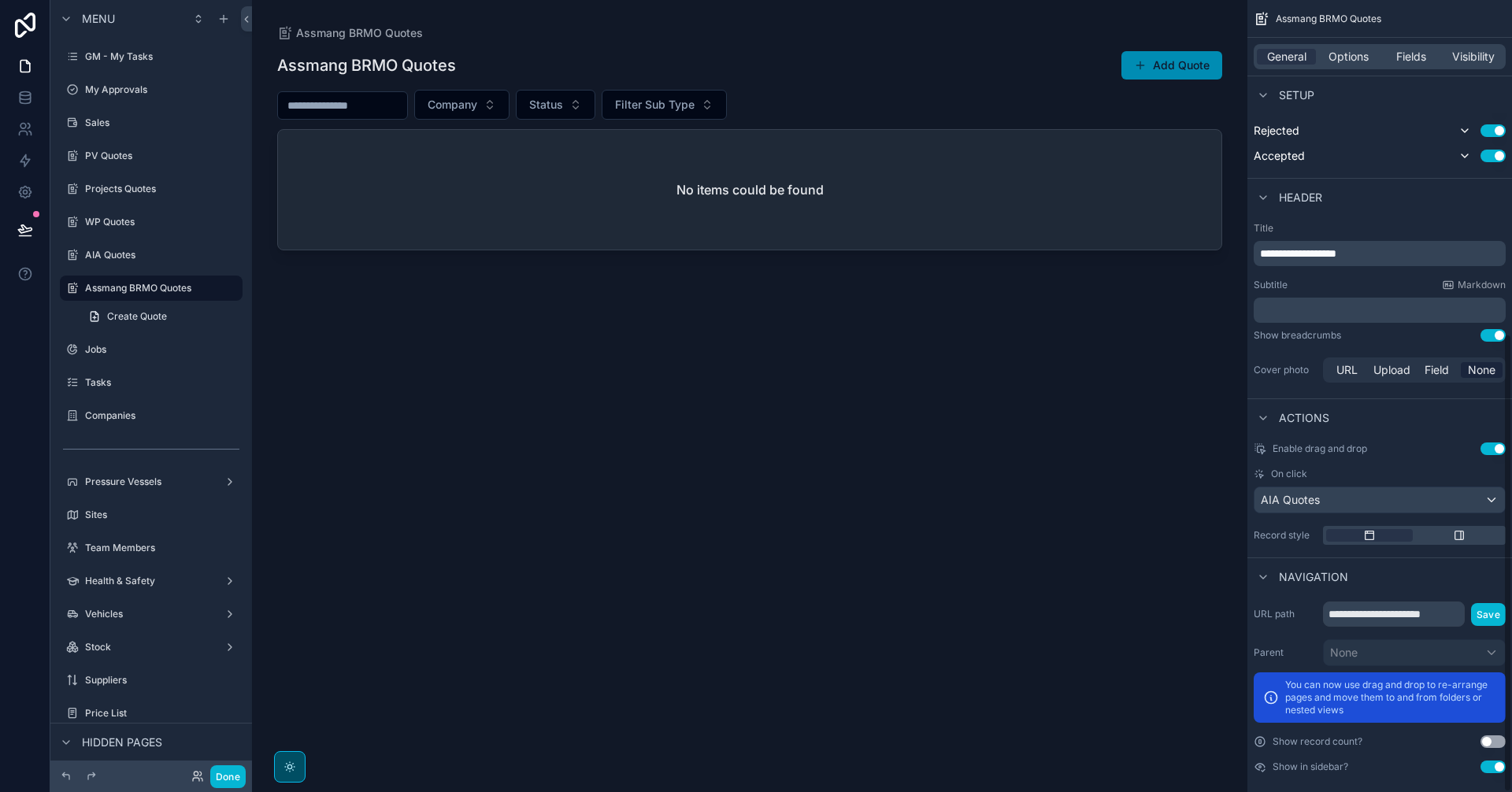
scroll to position [576, 0]
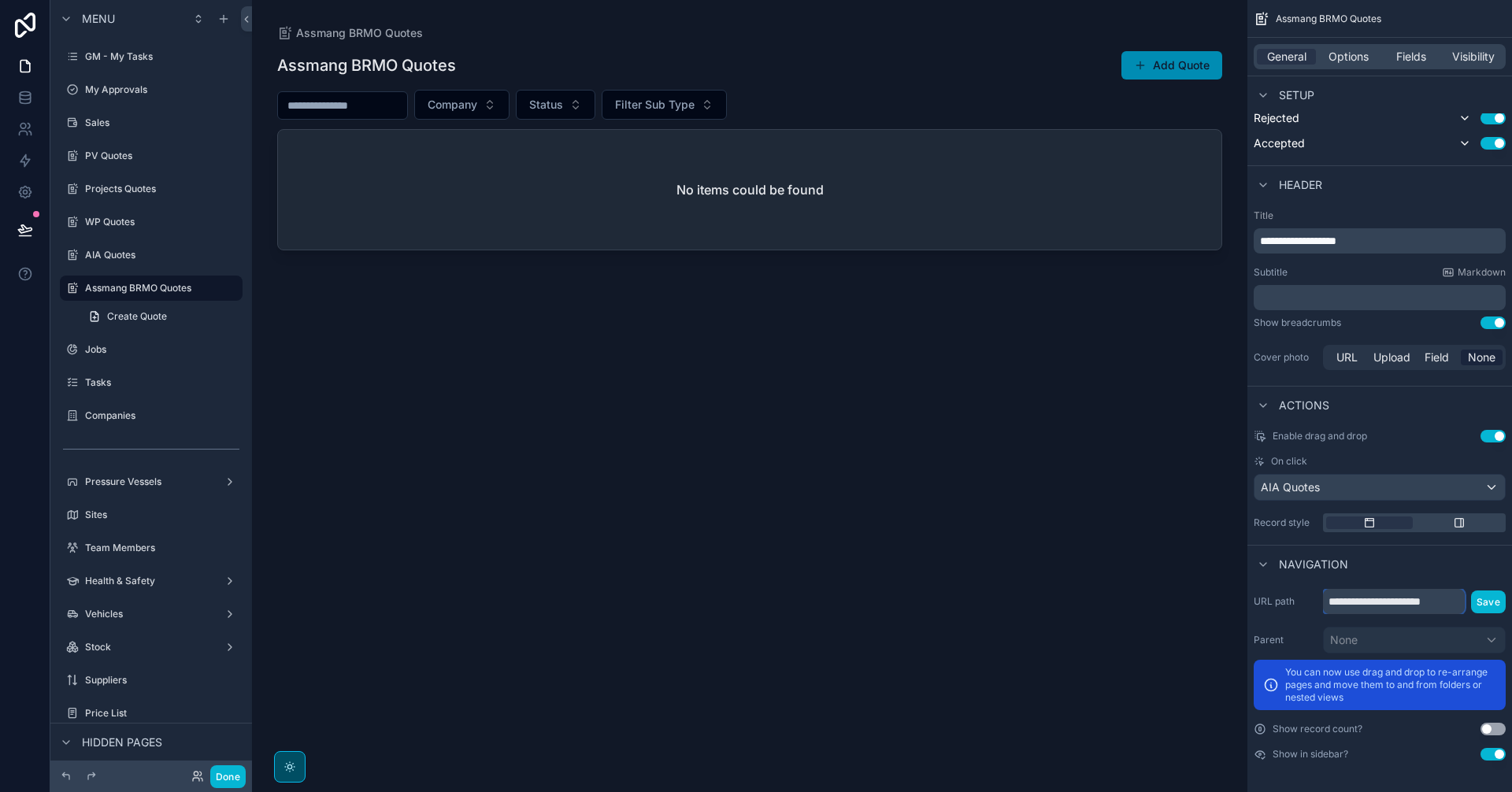
click at [1439, 604] on input "**********" at bounding box center [1393, 602] width 141 height 25
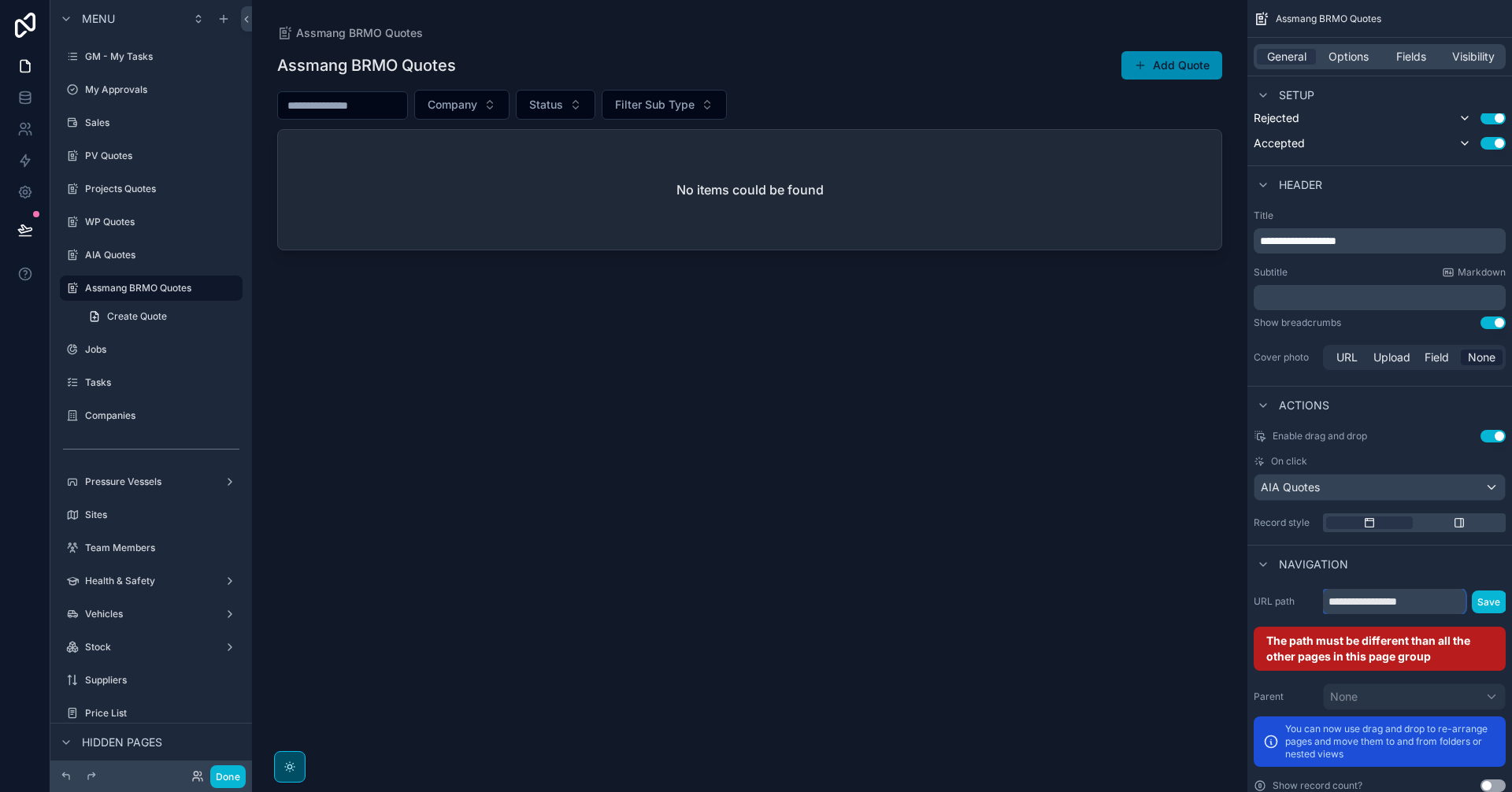
click at [1362, 604] on input "**********" at bounding box center [1393, 602] width 142 height 25
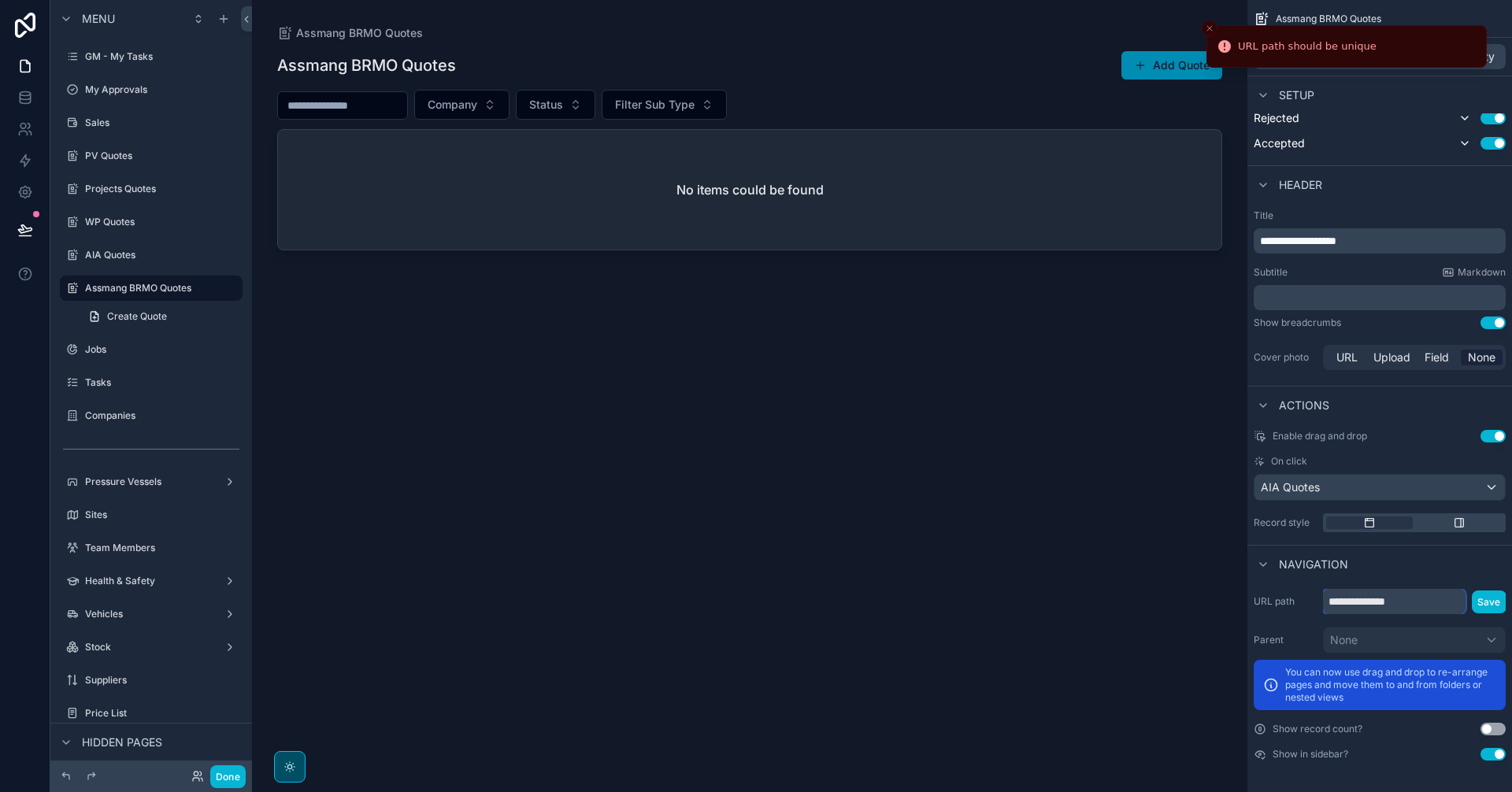
paste input "**********"
type input "**********"
click at [1489, 597] on button "Save" at bounding box center [1488, 601] width 34 height 23
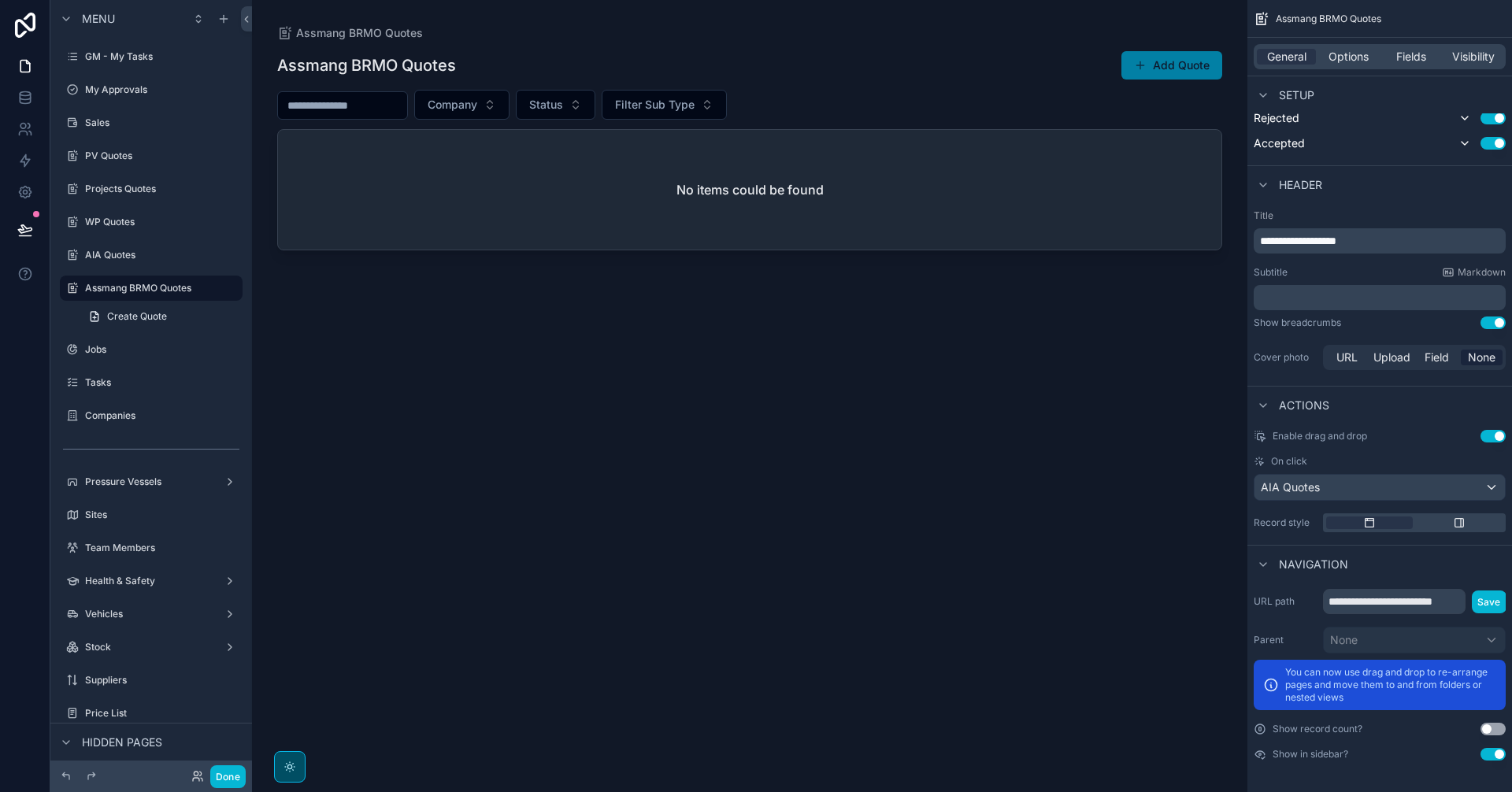
click at [1182, 57] on button "Add Quote" at bounding box center [1171, 64] width 101 height 28
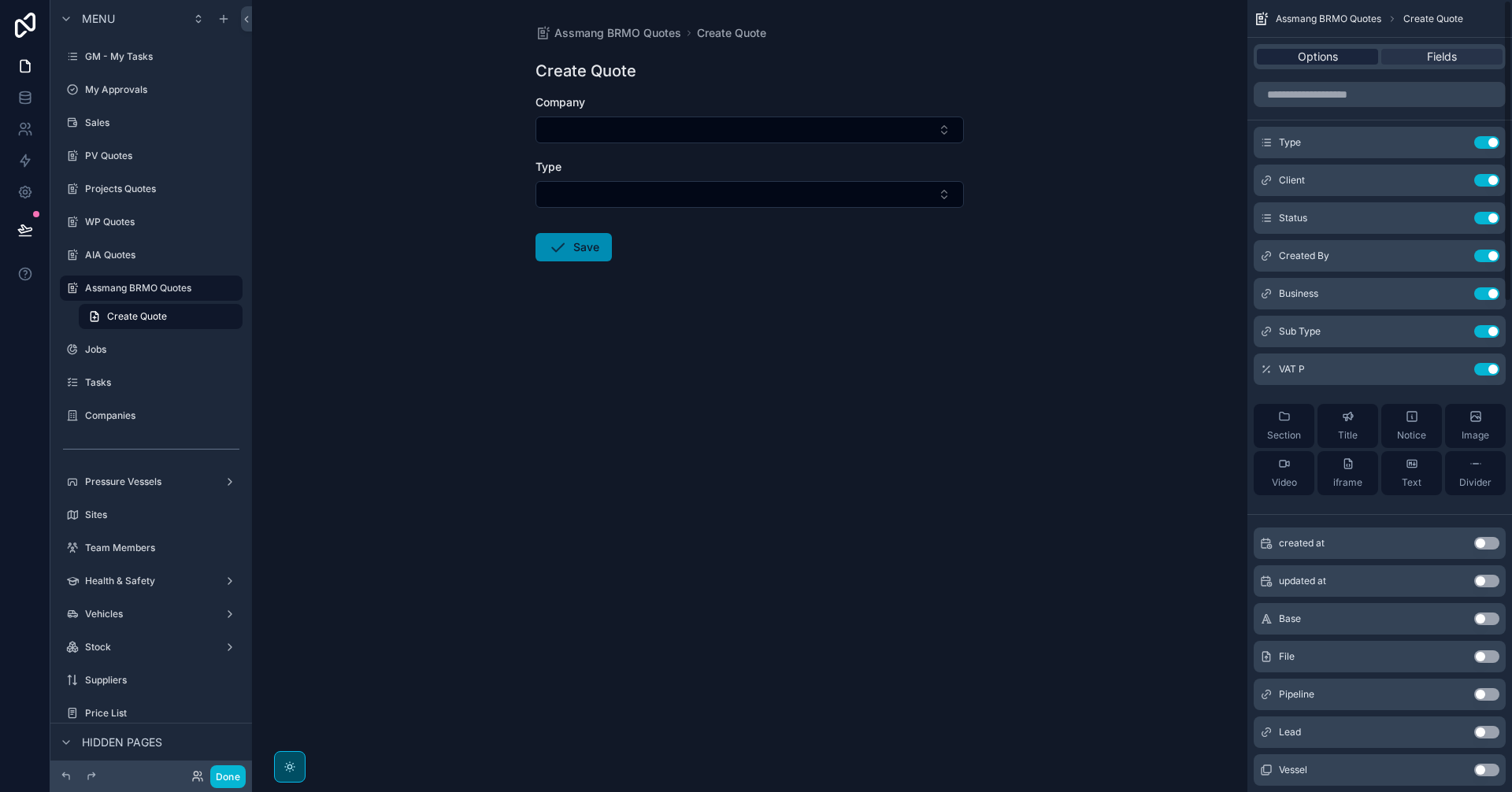
click at [1330, 60] on span "Options" at bounding box center [1317, 56] width 40 height 15
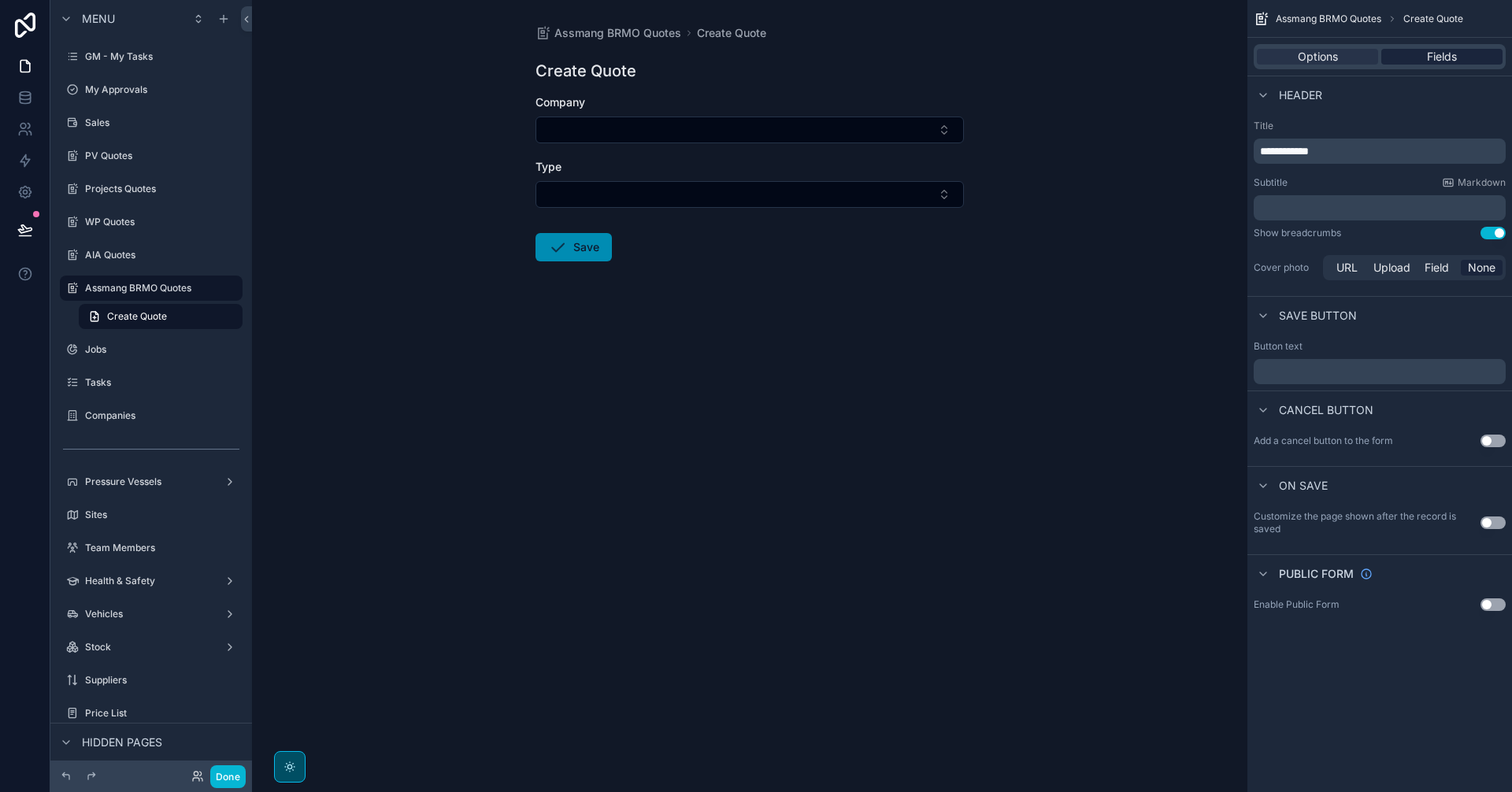
click at [1437, 52] on span "Fields" at bounding box center [1441, 56] width 30 height 15
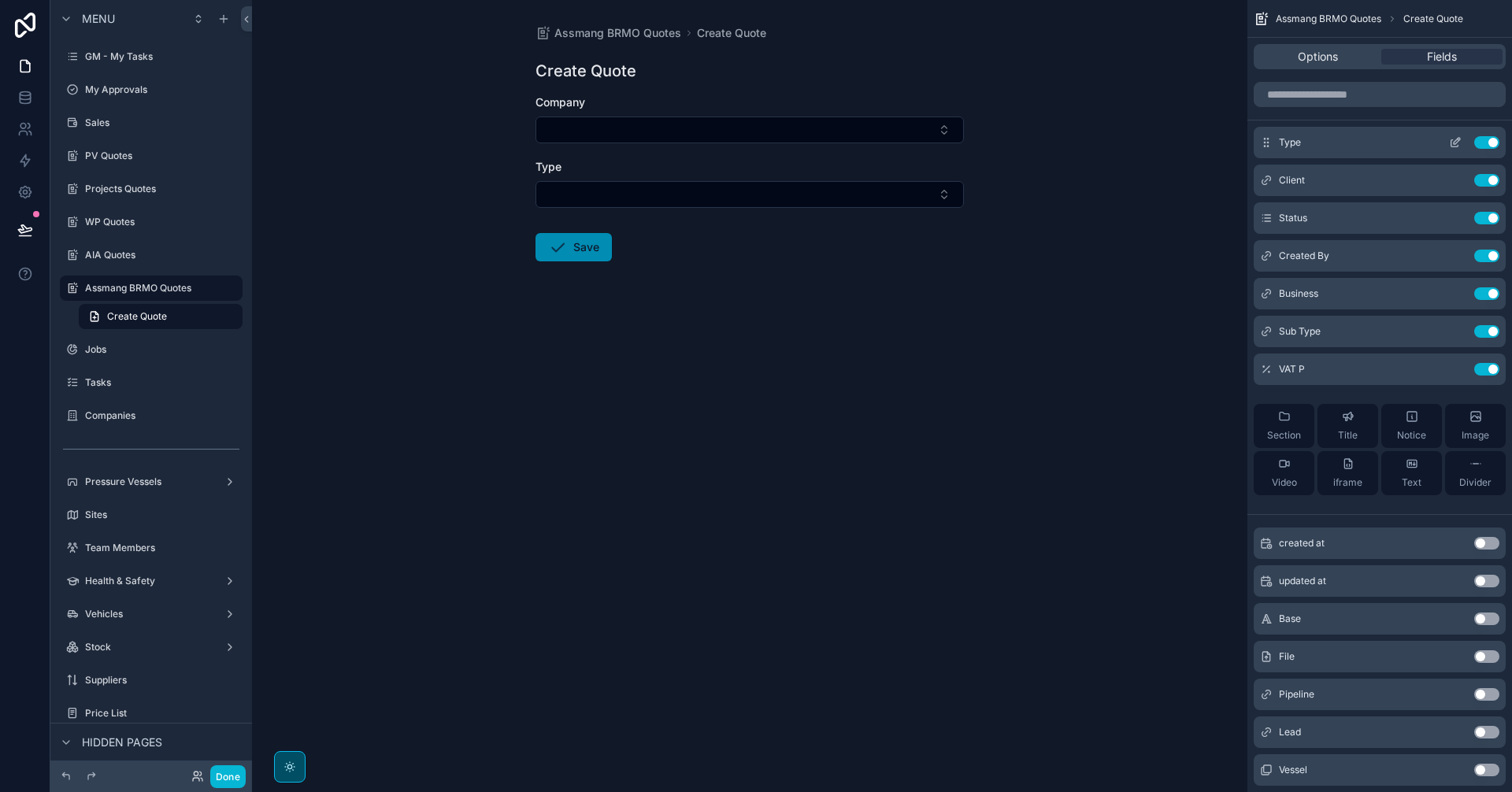
click at [1452, 140] on icon "scrollable content" at bounding box center [1455, 142] width 13 height 13
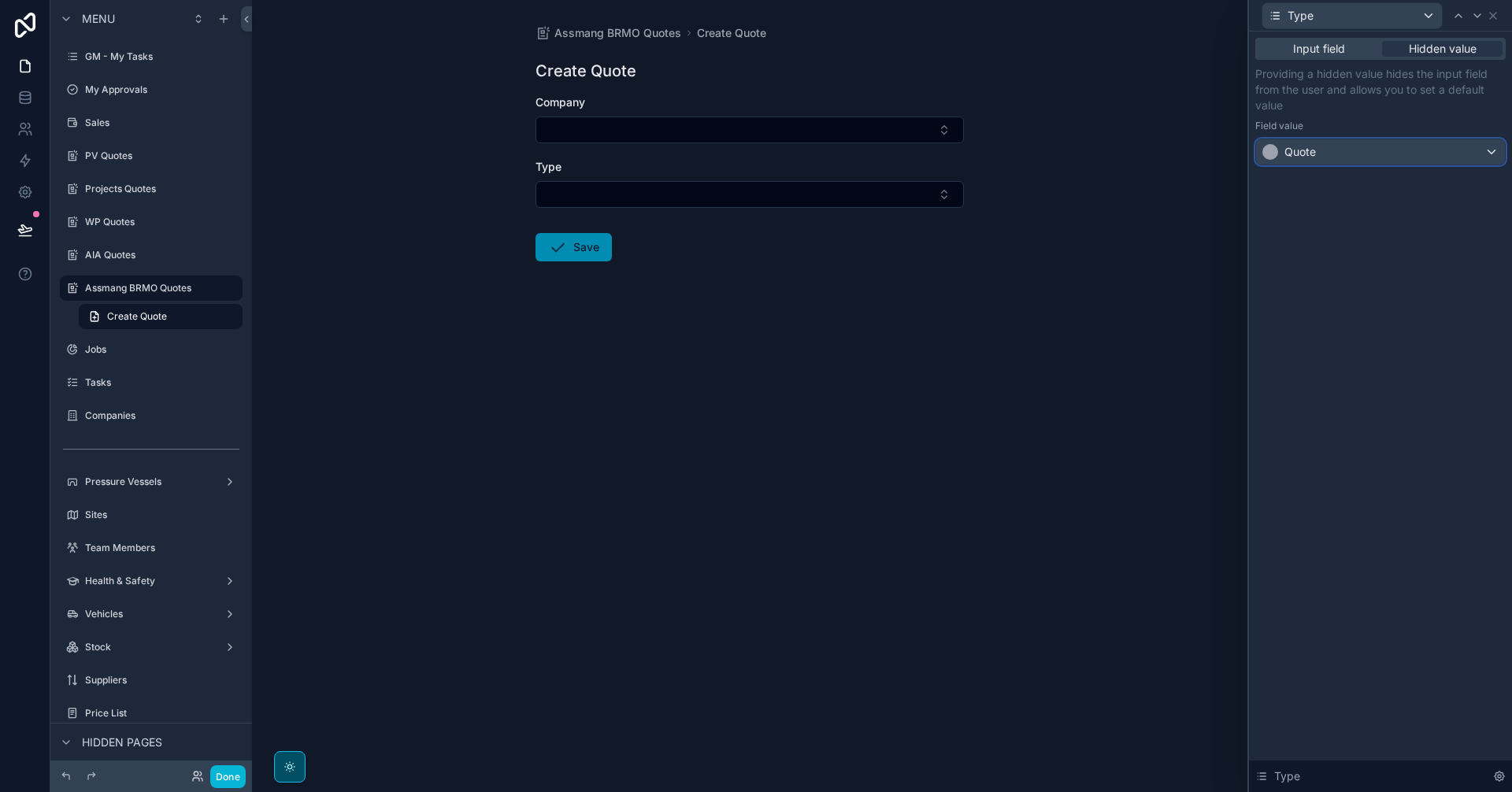
click at [1476, 157] on div "Quote" at bounding box center [1380, 152] width 248 height 25
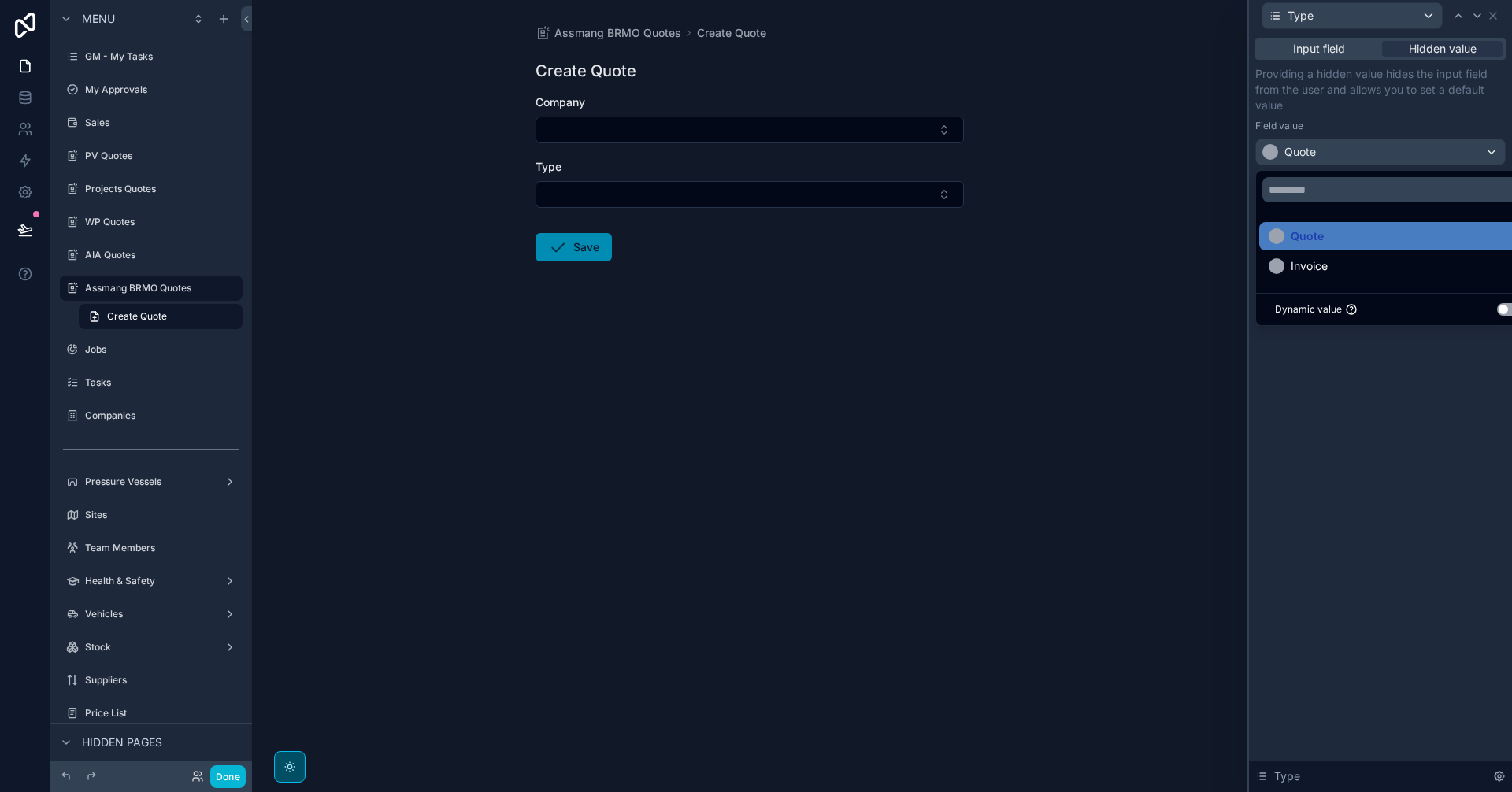
click at [1476, 157] on div at bounding box center [1381, 396] width 263 height 792
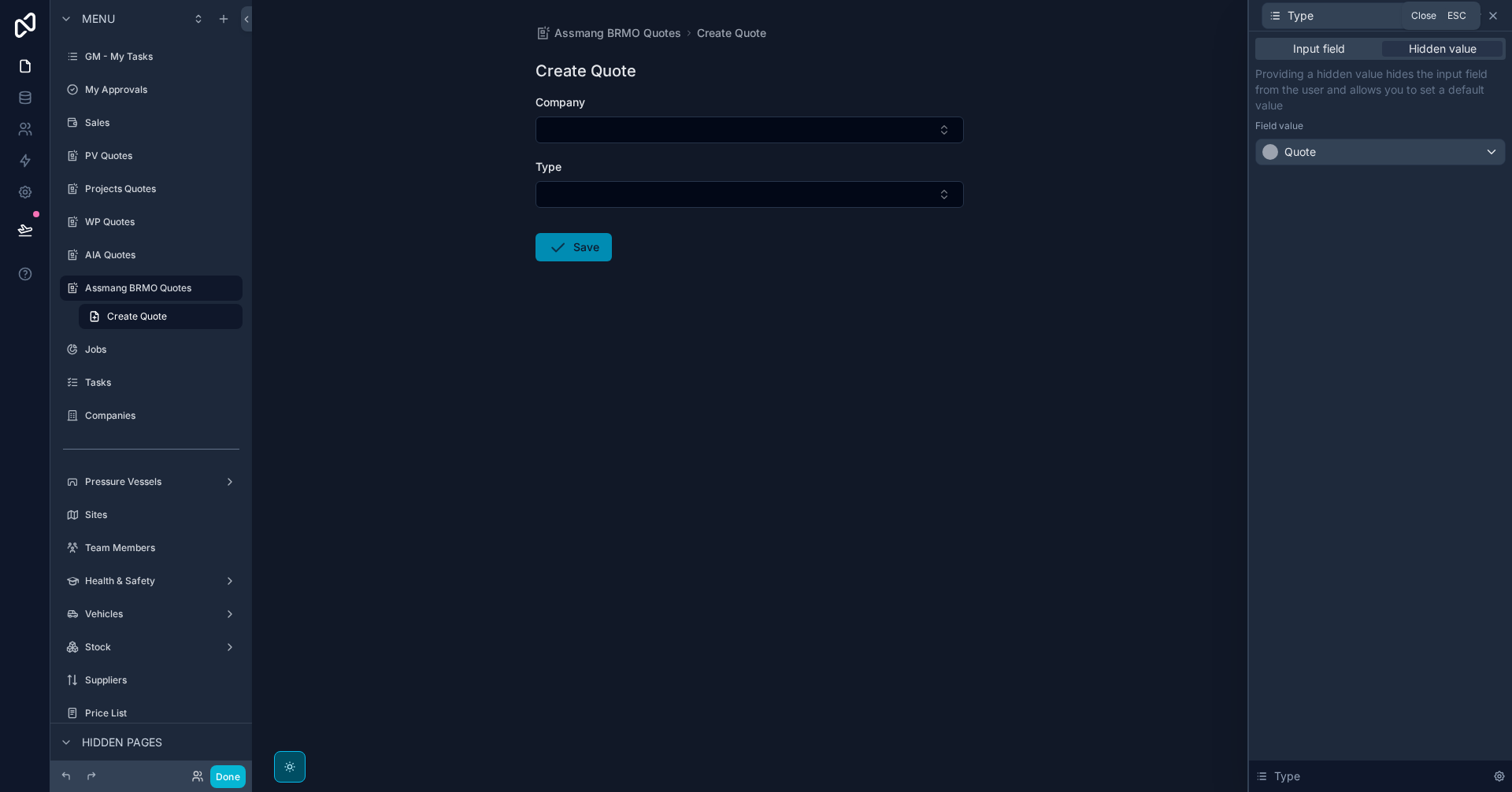
click at [1489, 20] on icon at bounding box center [1493, 15] width 13 height 13
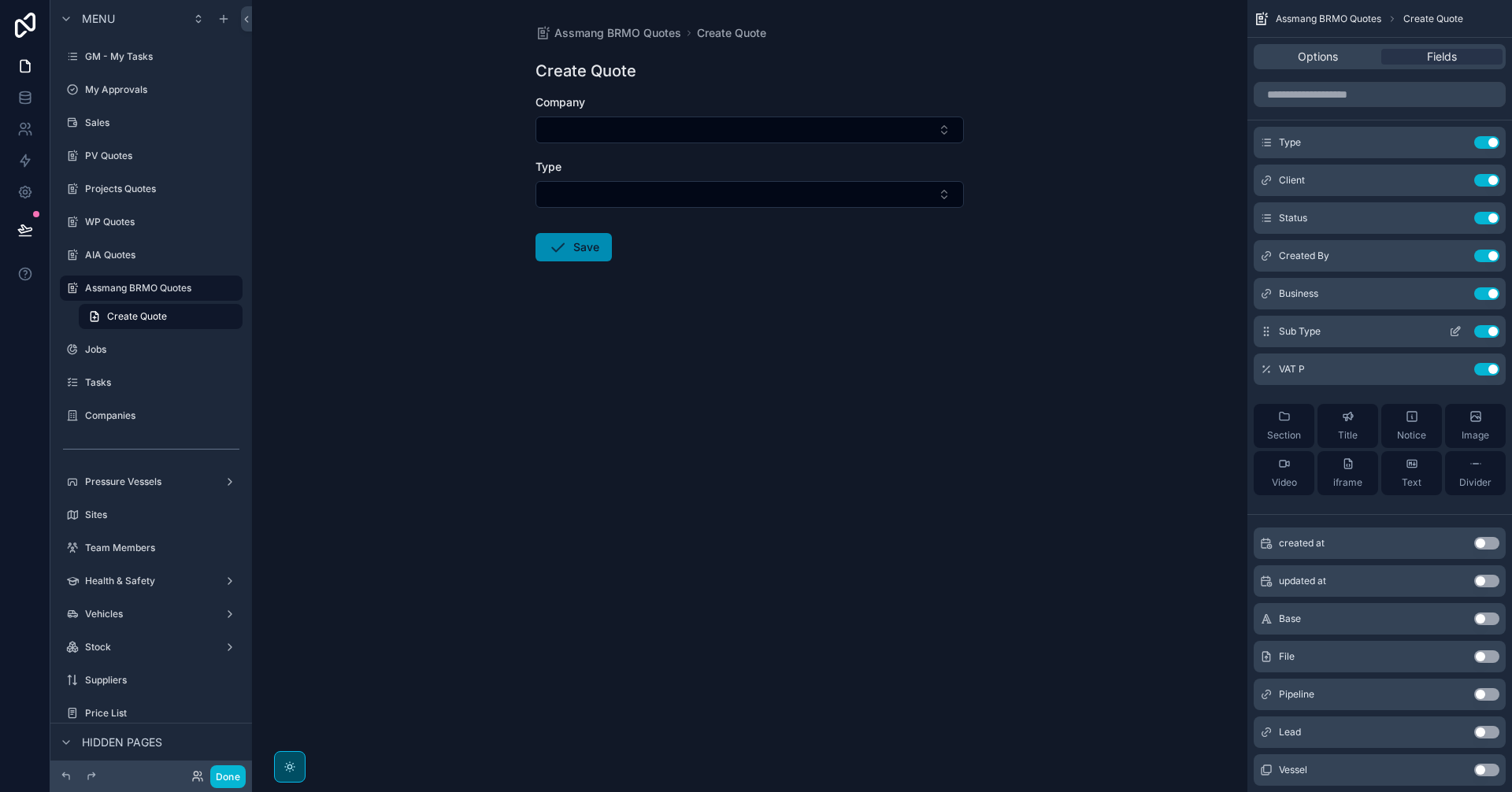
click at [1453, 331] on icon "scrollable content" at bounding box center [1455, 332] width 13 height 13
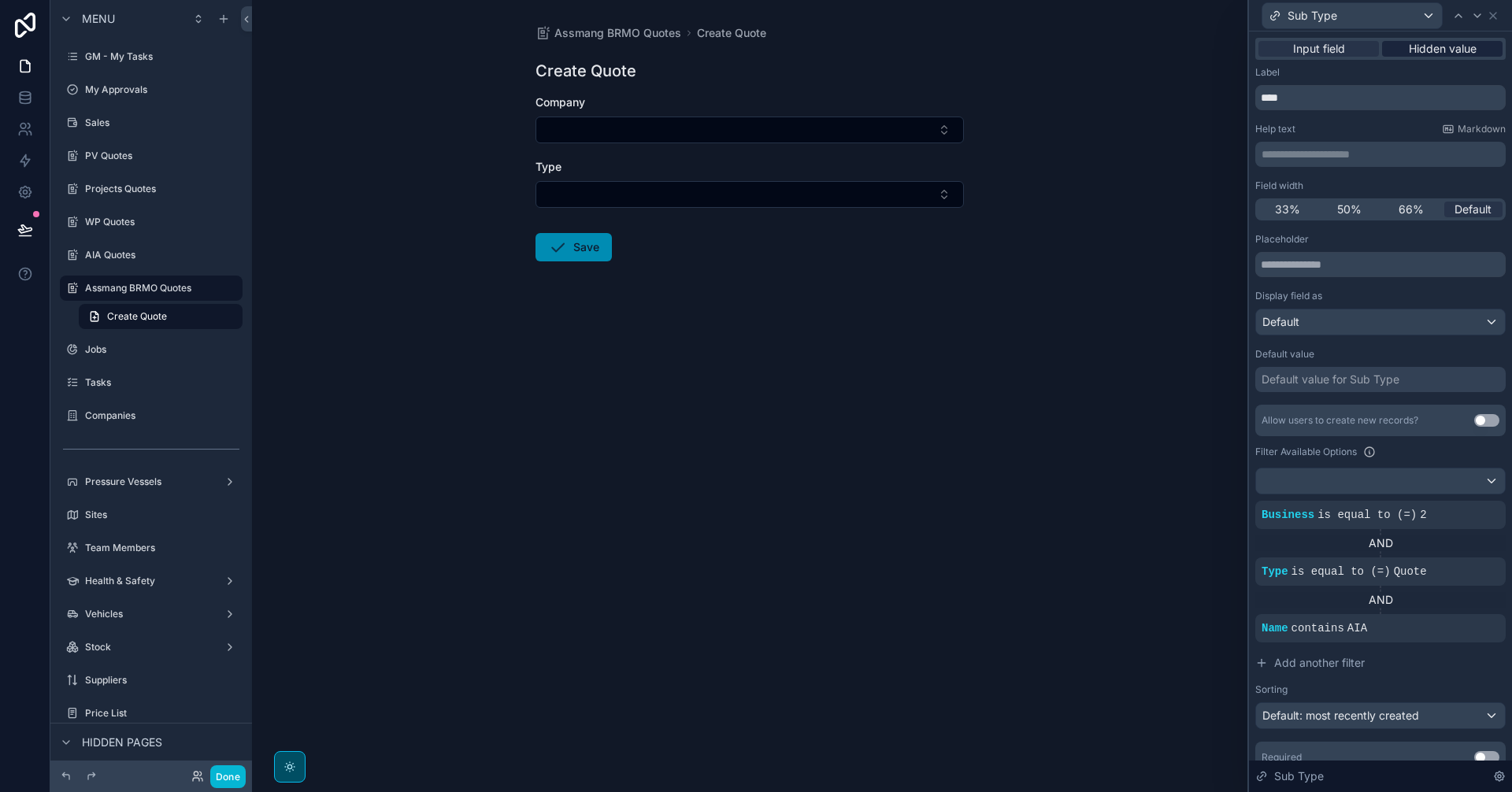
click at [1441, 47] on span "Hidden value" at bounding box center [1442, 48] width 68 height 15
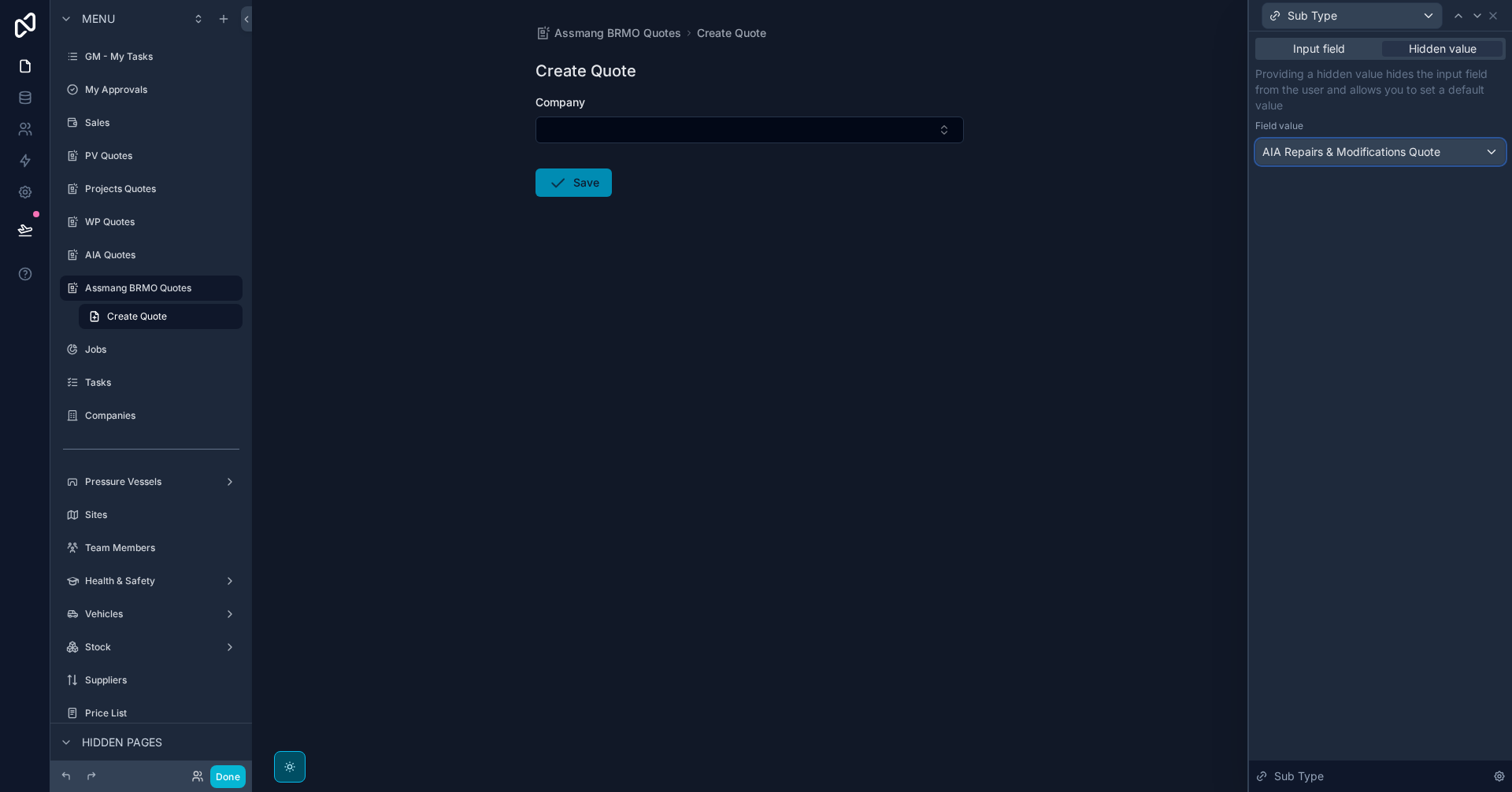
click at [1471, 159] on div "AIA Repairs & Modifications Quote" at bounding box center [1380, 152] width 248 height 25
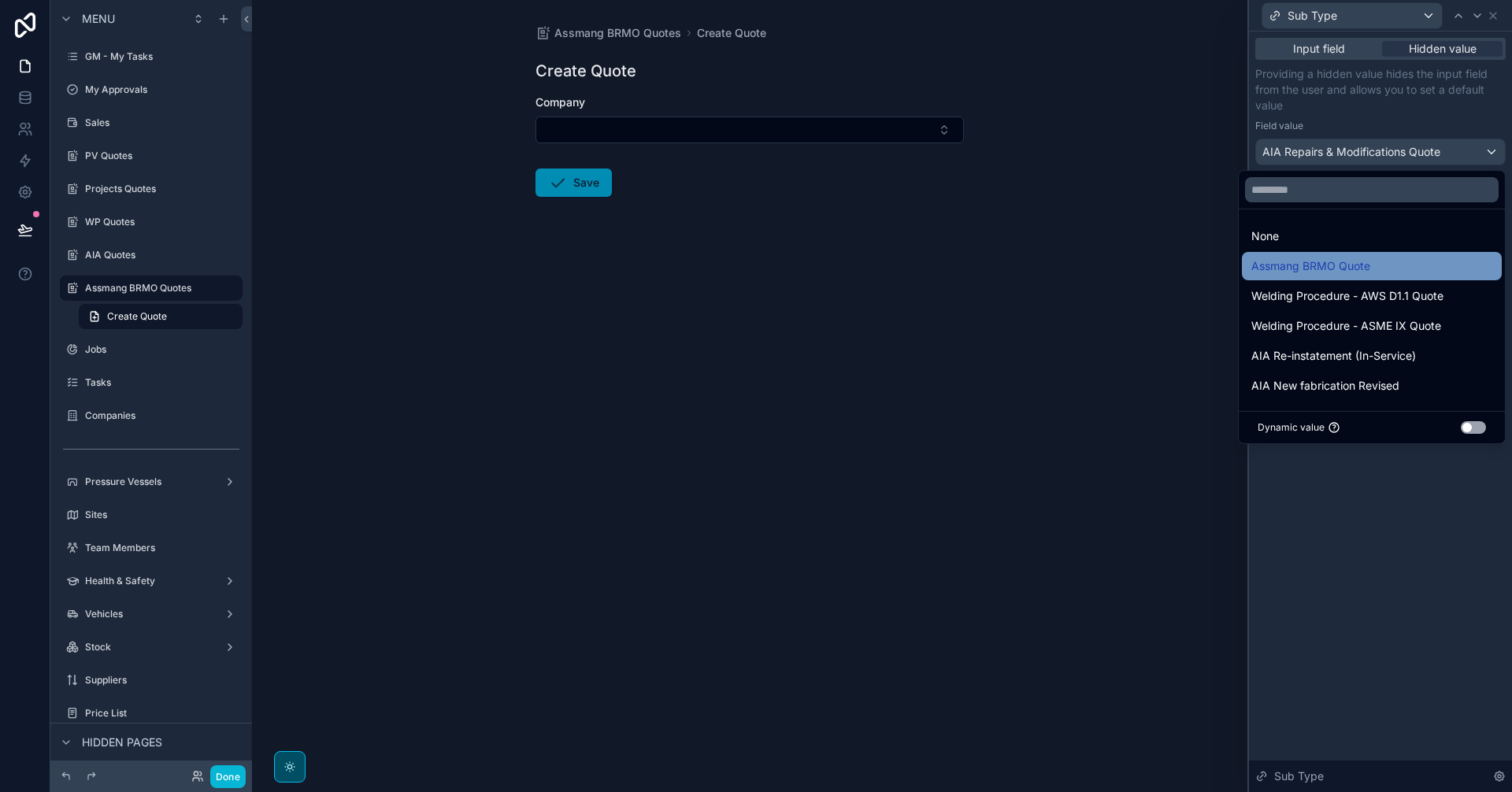
click at [1439, 274] on div "Assmang BRMO Quote" at bounding box center [1371, 266] width 241 height 19
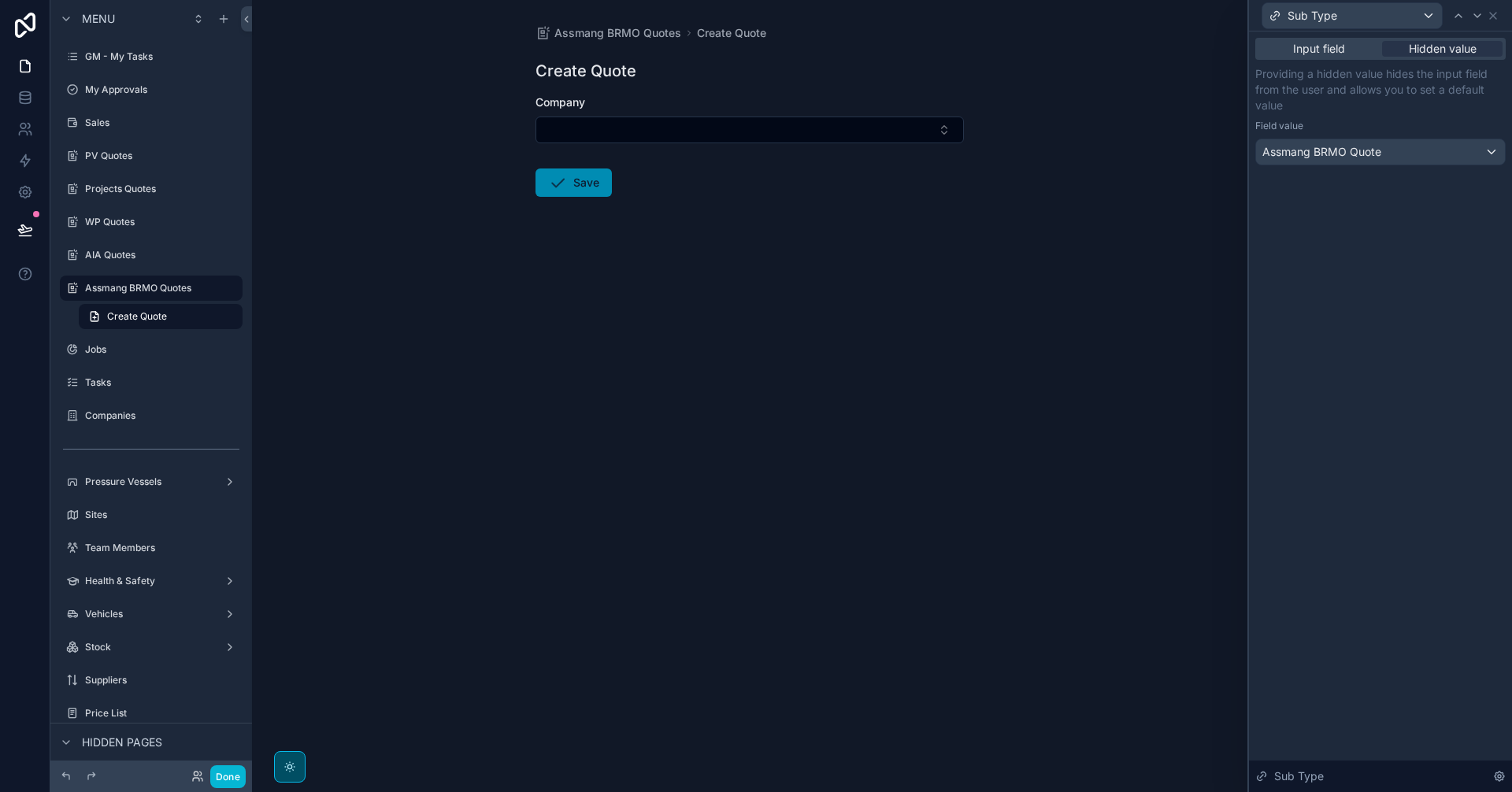
click at [1490, 25] on div "Sub Type" at bounding box center [1381, 15] width 250 height 31
click at [1489, 19] on icon at bounding box center [1492, 15] width 6 height 6
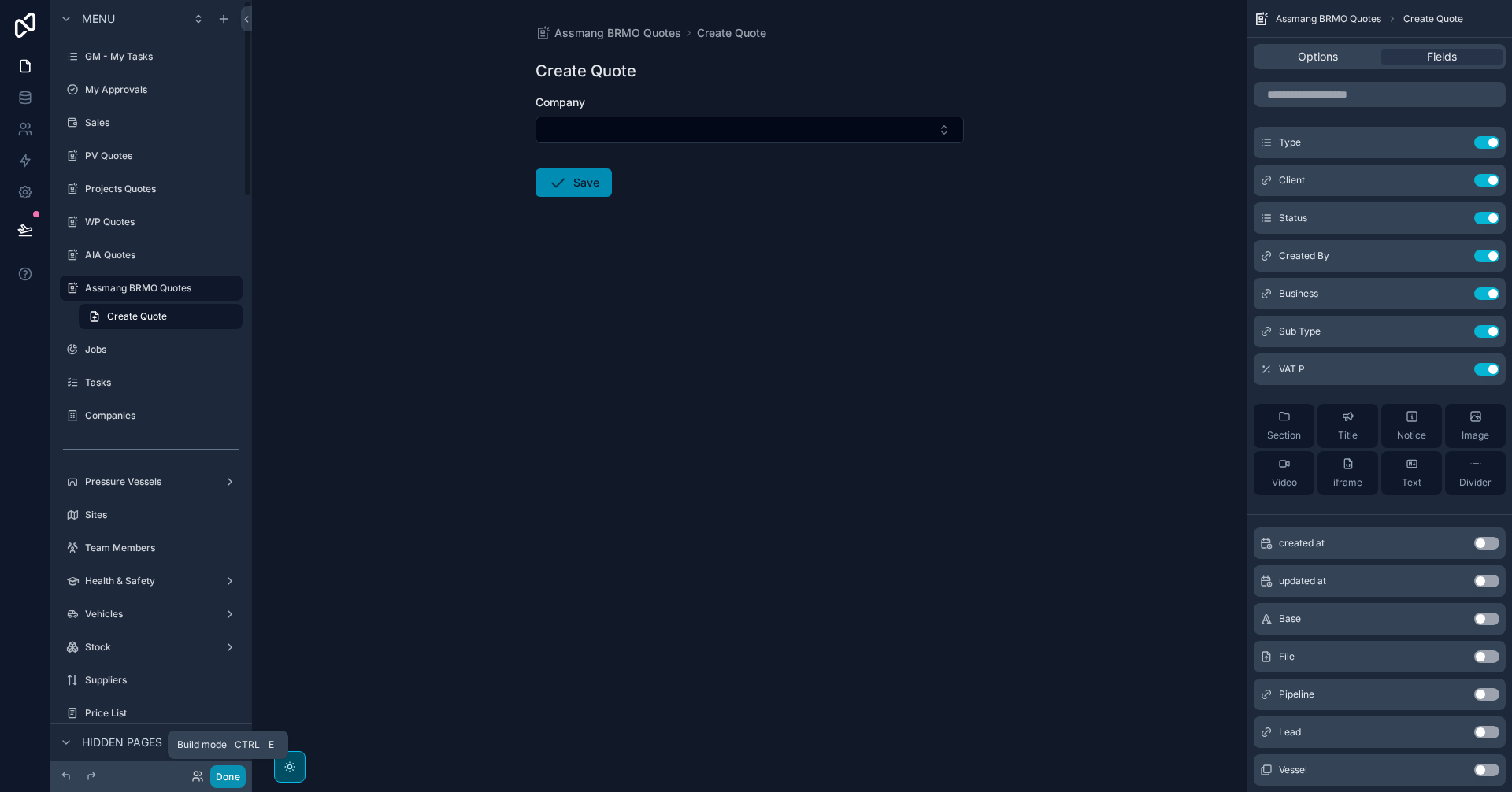
click at [225, 776] on button "Done" at bounding box center [228, 776] width 35 height 23
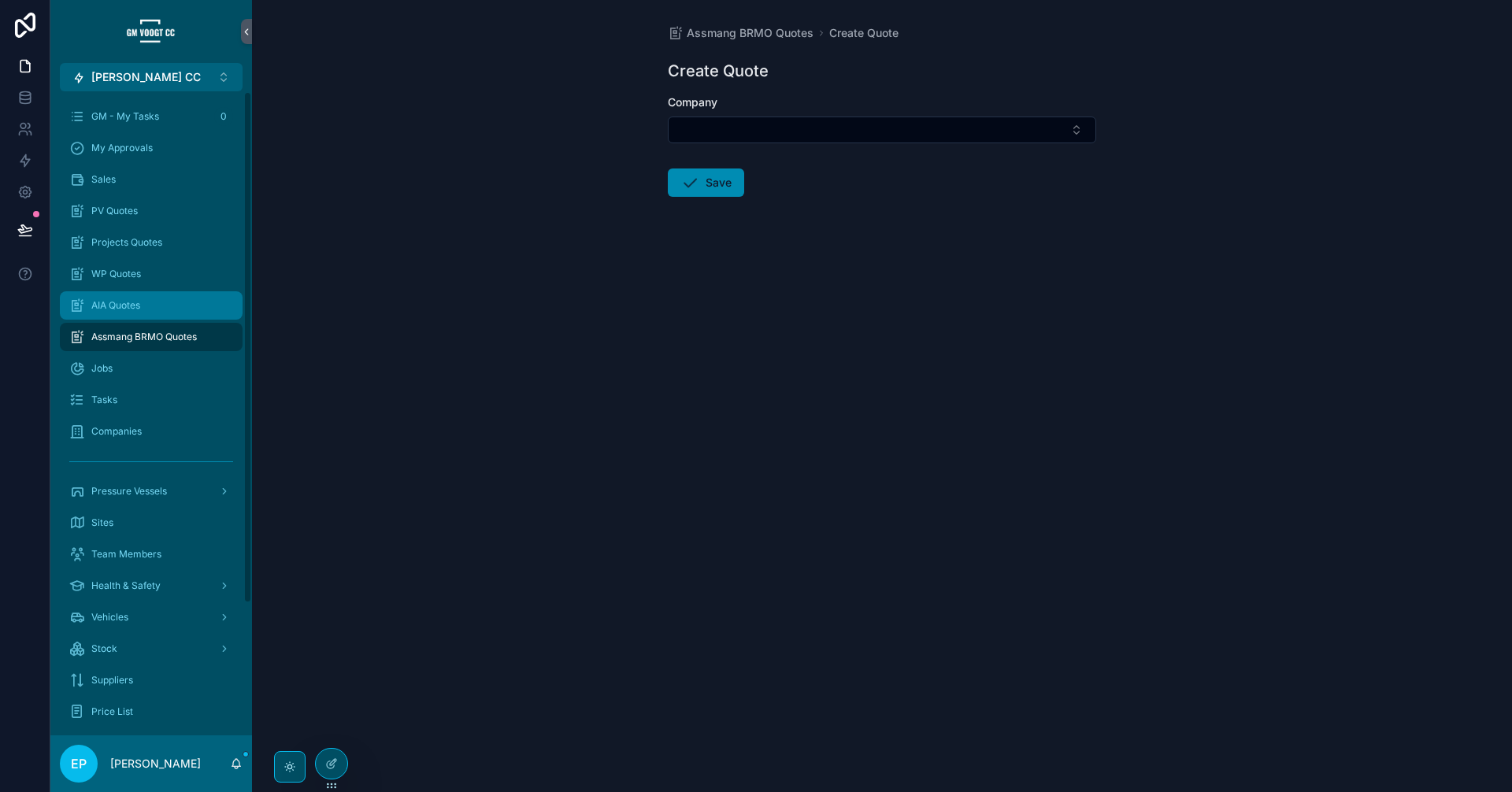
click at [147, 296] on div "AIA Quotes" at bounding box center [150, 305] width 164 height 25
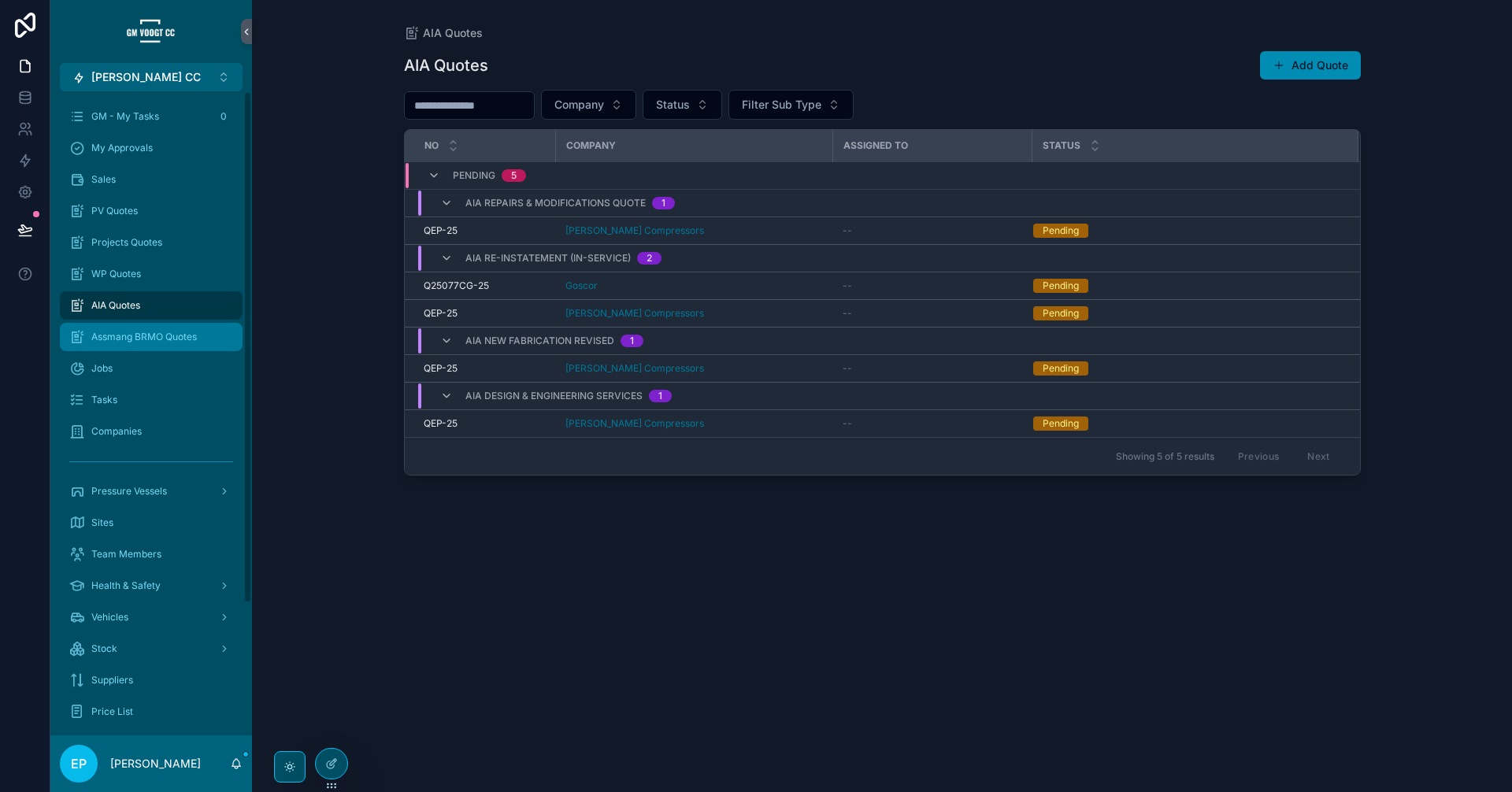
click at [150, 335] on span "Assmang BRMO Quotes" at bounding box center [144, 337] width 105 height 13
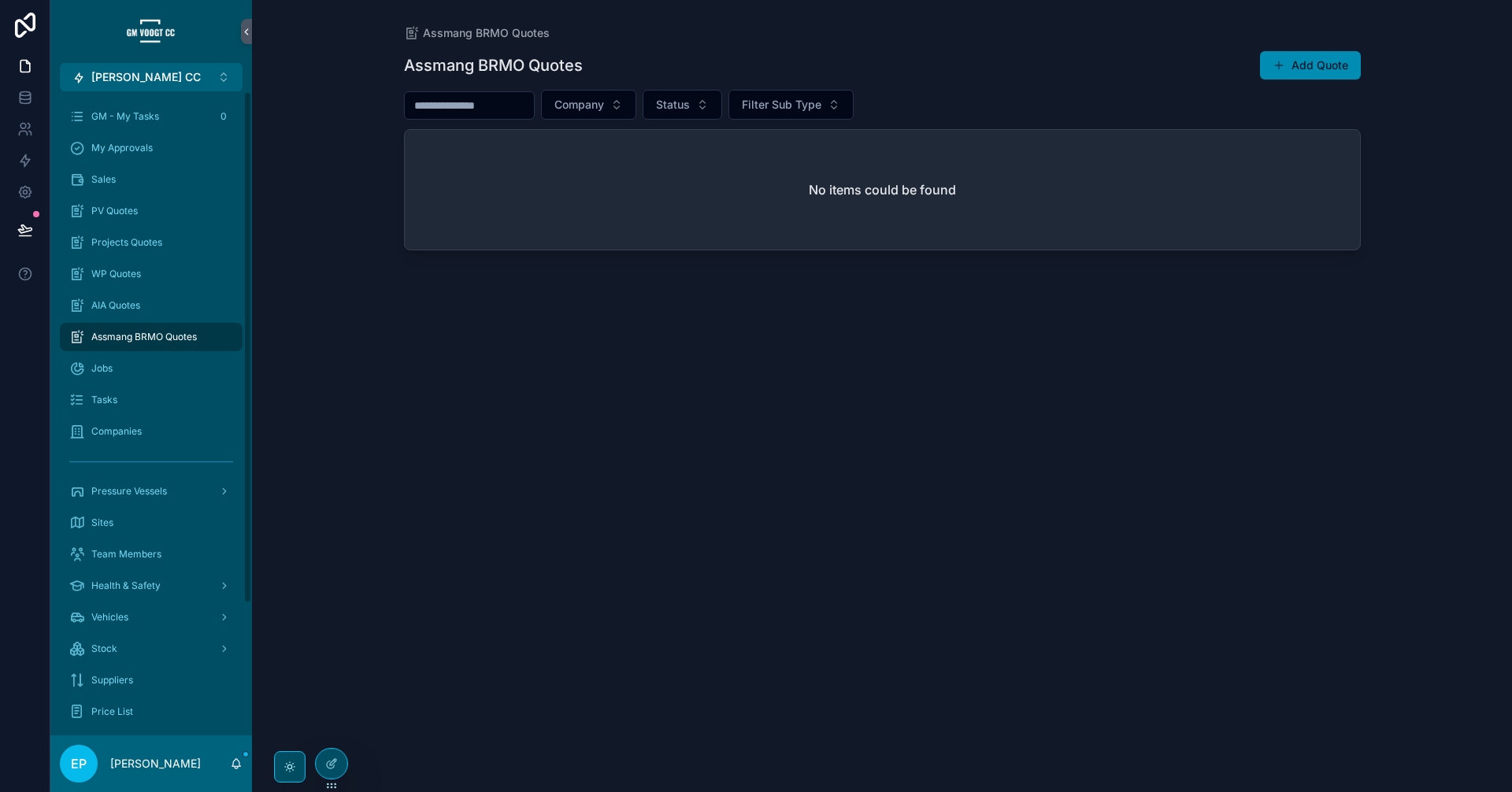
click at [1252, 66] on div "Add Quote" at bounding box center [1302, 65] width 118 height 30
click at [1284, 63] on span "scrollable content" at bounding box center [1279, 65] width 13 height 13
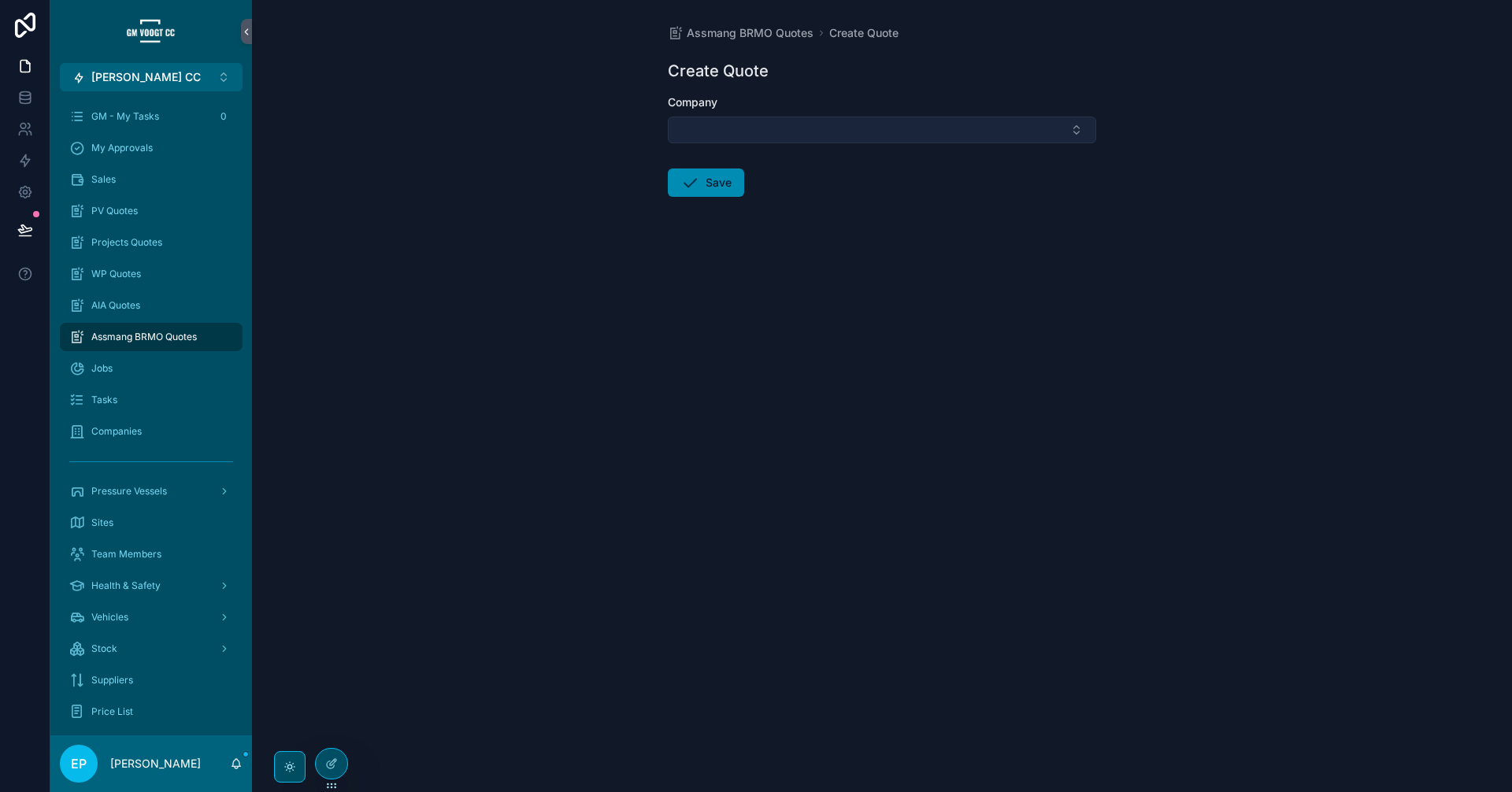
click at [867, 128] on button "Select Button" at bounding box center [882, 130] width 429 height 27
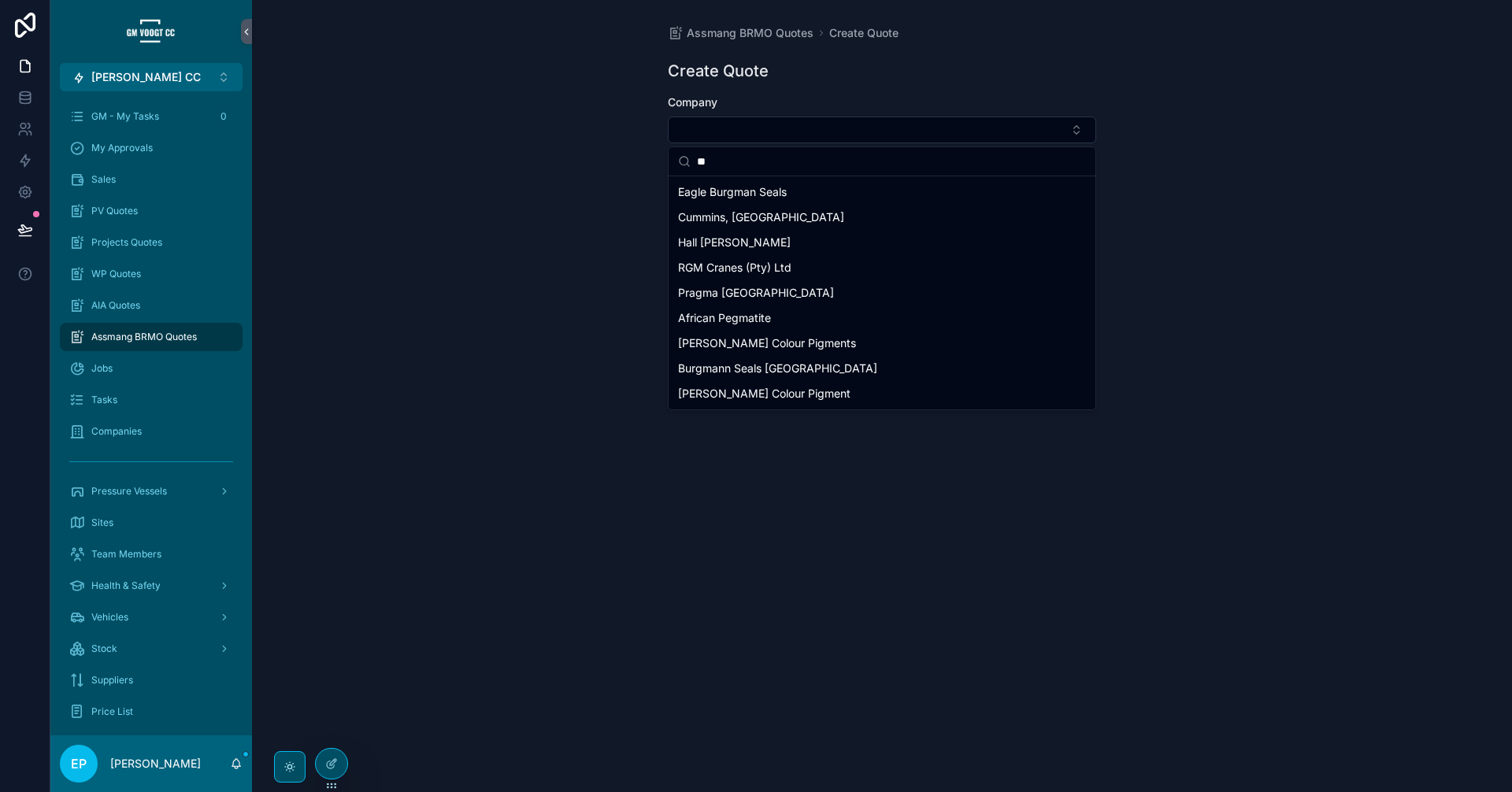
drag, startPoint x: 739, startPoint y: 160, endPoint x: 668, endPoint y: 154, distance: 71.3
click at [668, 154] on div "**" at bounding box center [881, 161] width 427 height 29
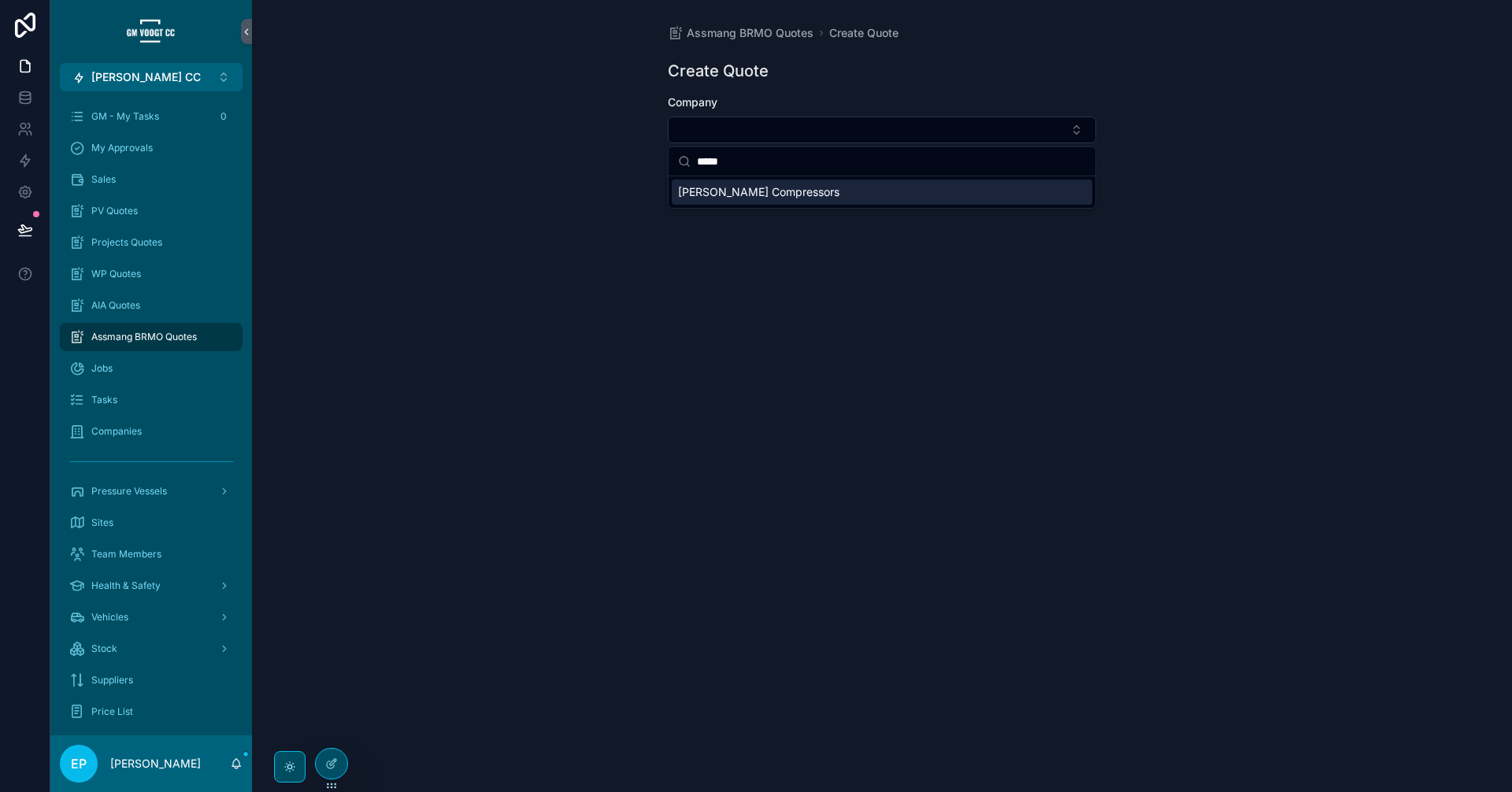
type input "*****"
click at [838, 179] on div "[PERSON_NAME] Compressors" at bounding box center [882, 192] width 421 height 25
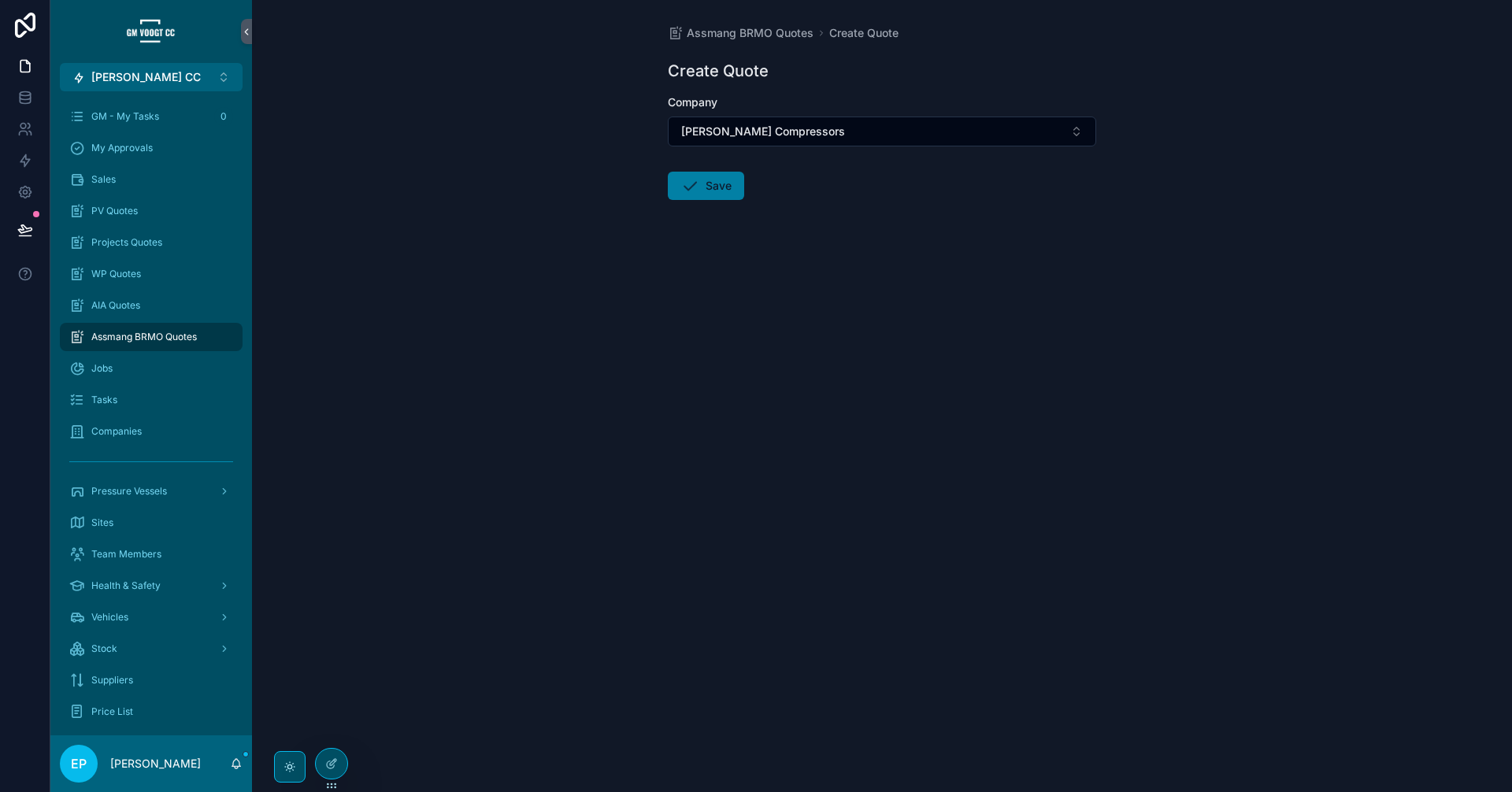
click at [717, 192] on button "Save" at bounding box center [706, 185] width 76 height 28
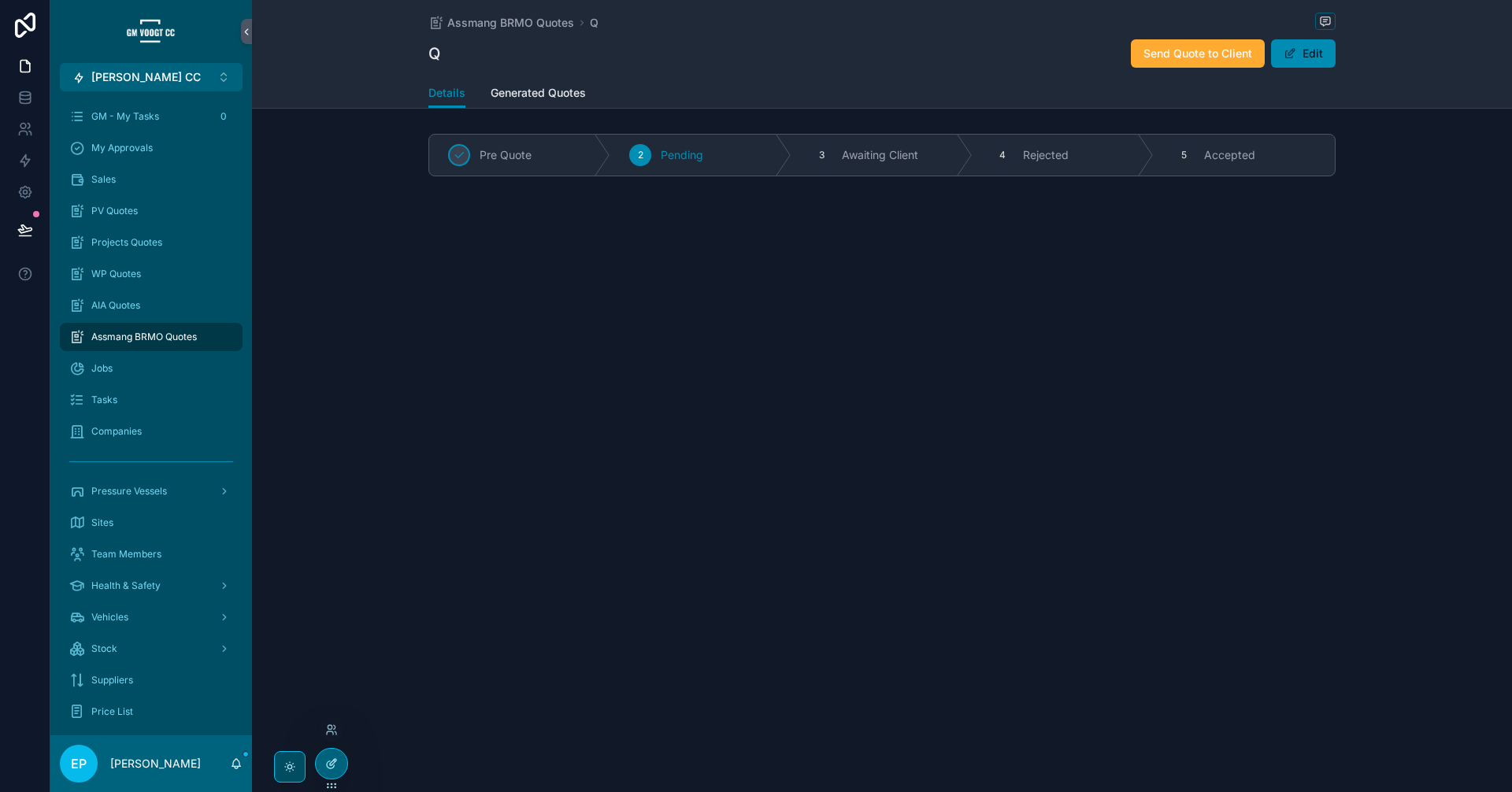
click at [333, 764] on icon at bounding box center [333, 761] width 6 height 6
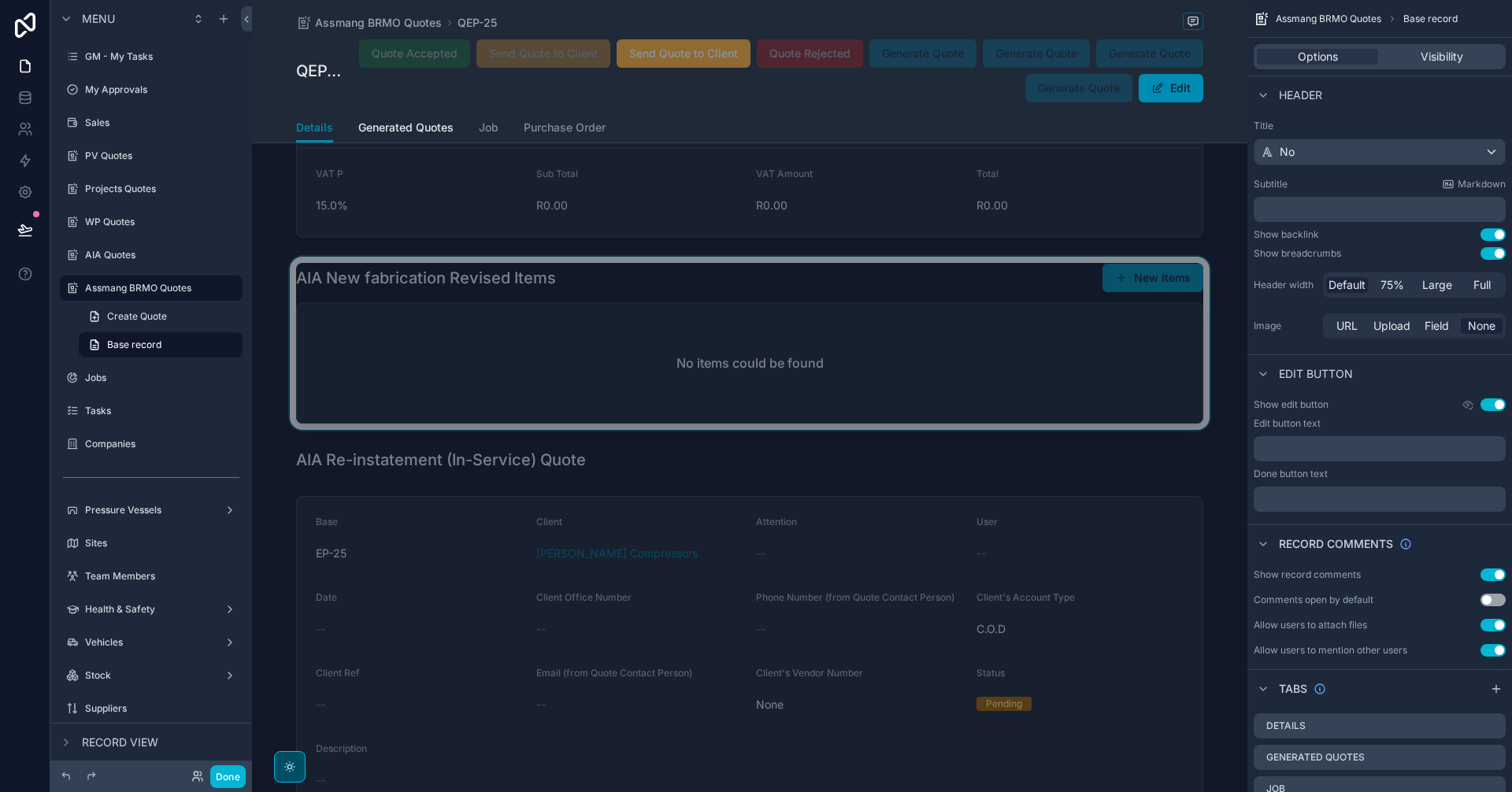
scroll to position [3017, 0]
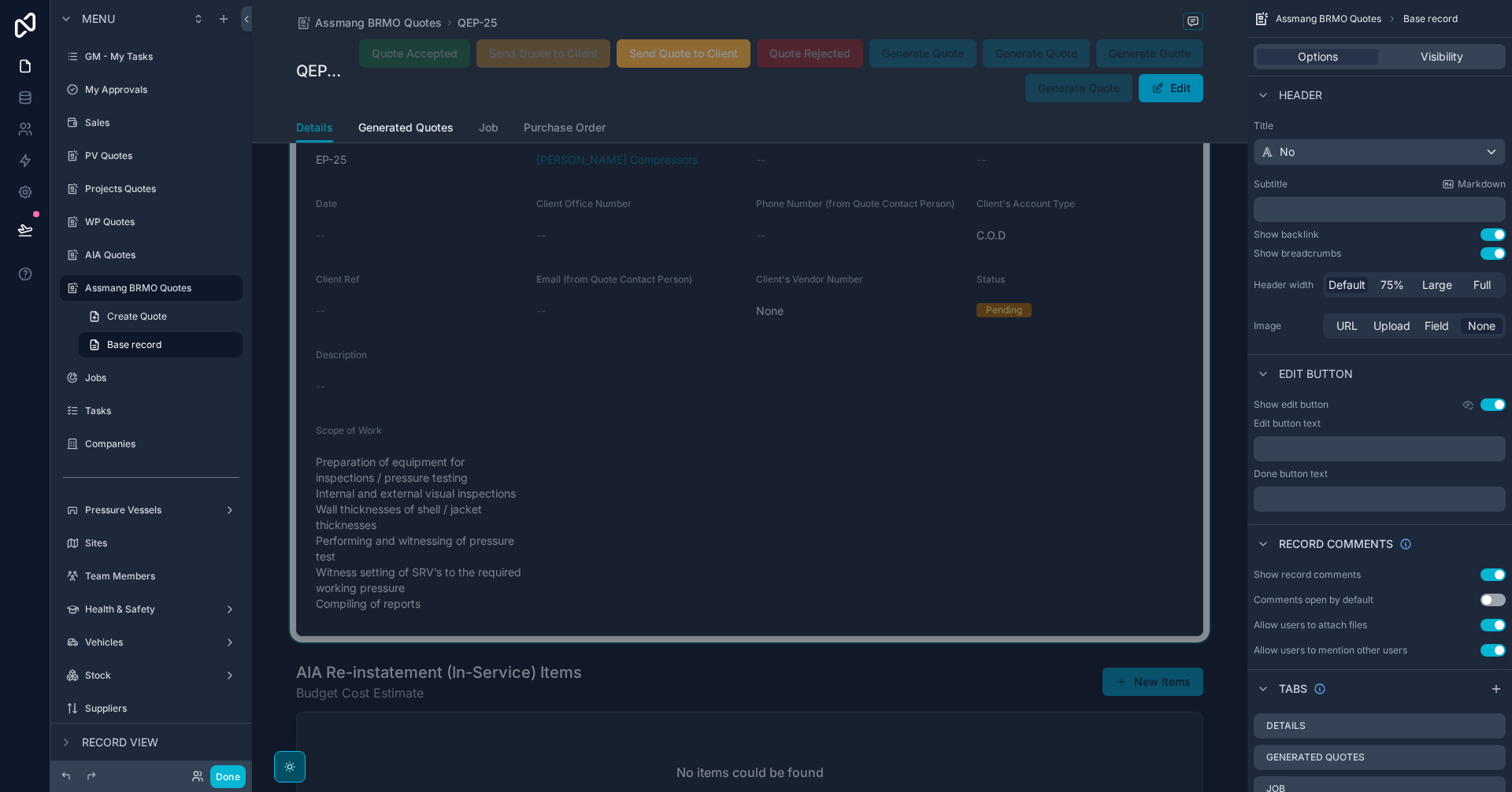
click at [878, 458] on div "scrollable content" at bounding box center [750, 369] width 995 height 546
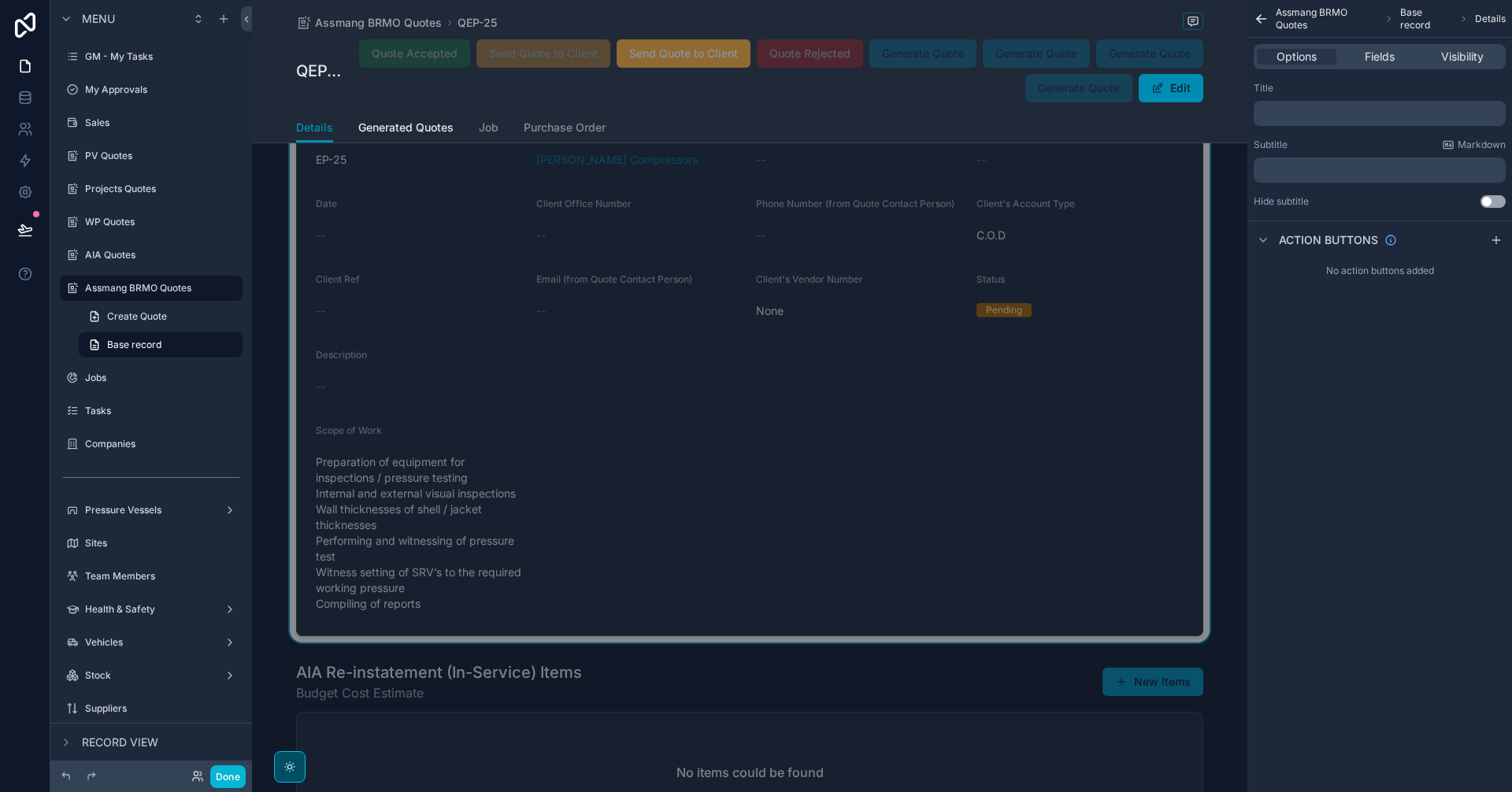
scroll to position [2755, 0]
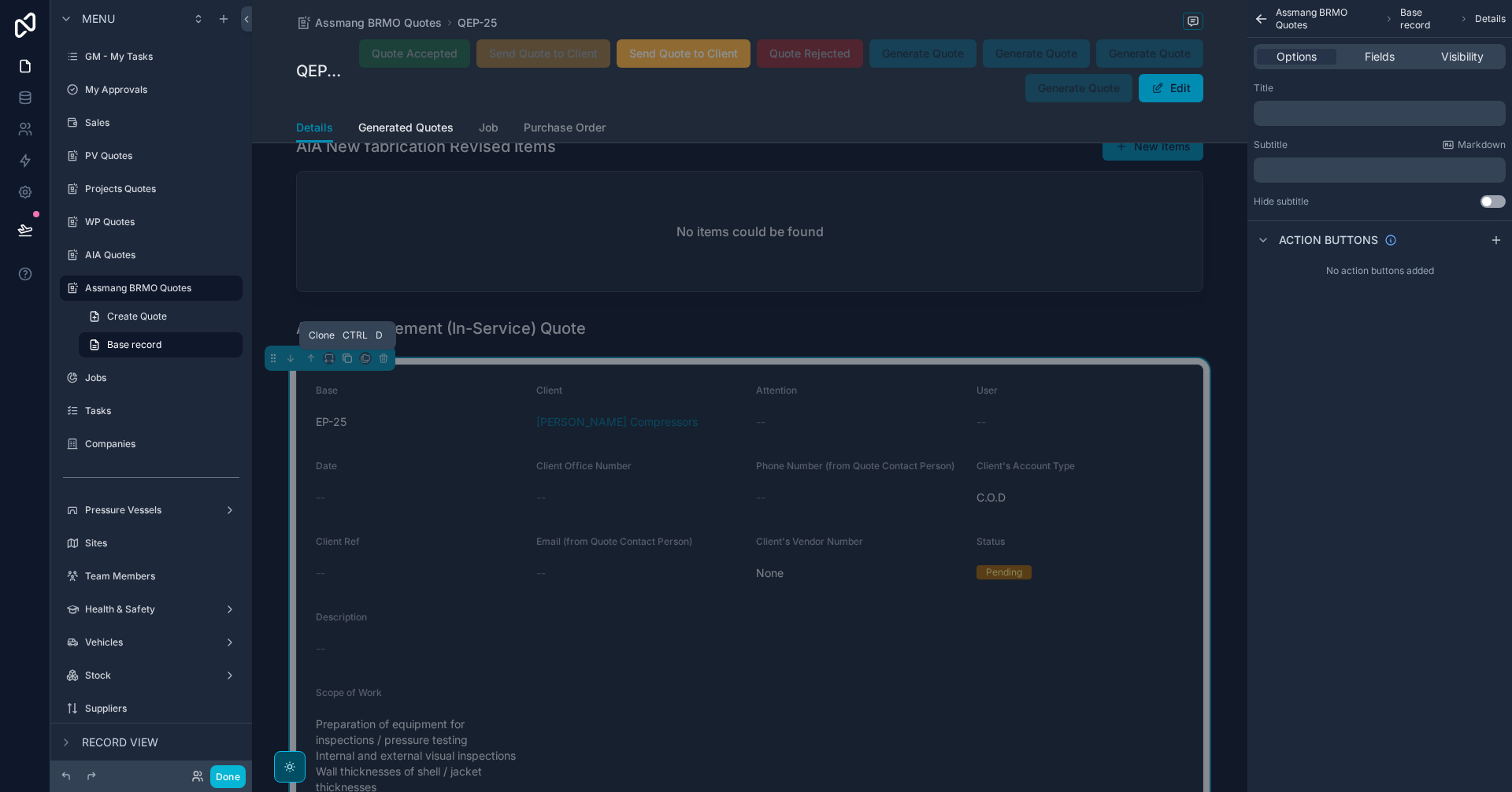
click at [345, 360] on icon "scrollable content" at bounding box center [347, 358] width 11 height 11
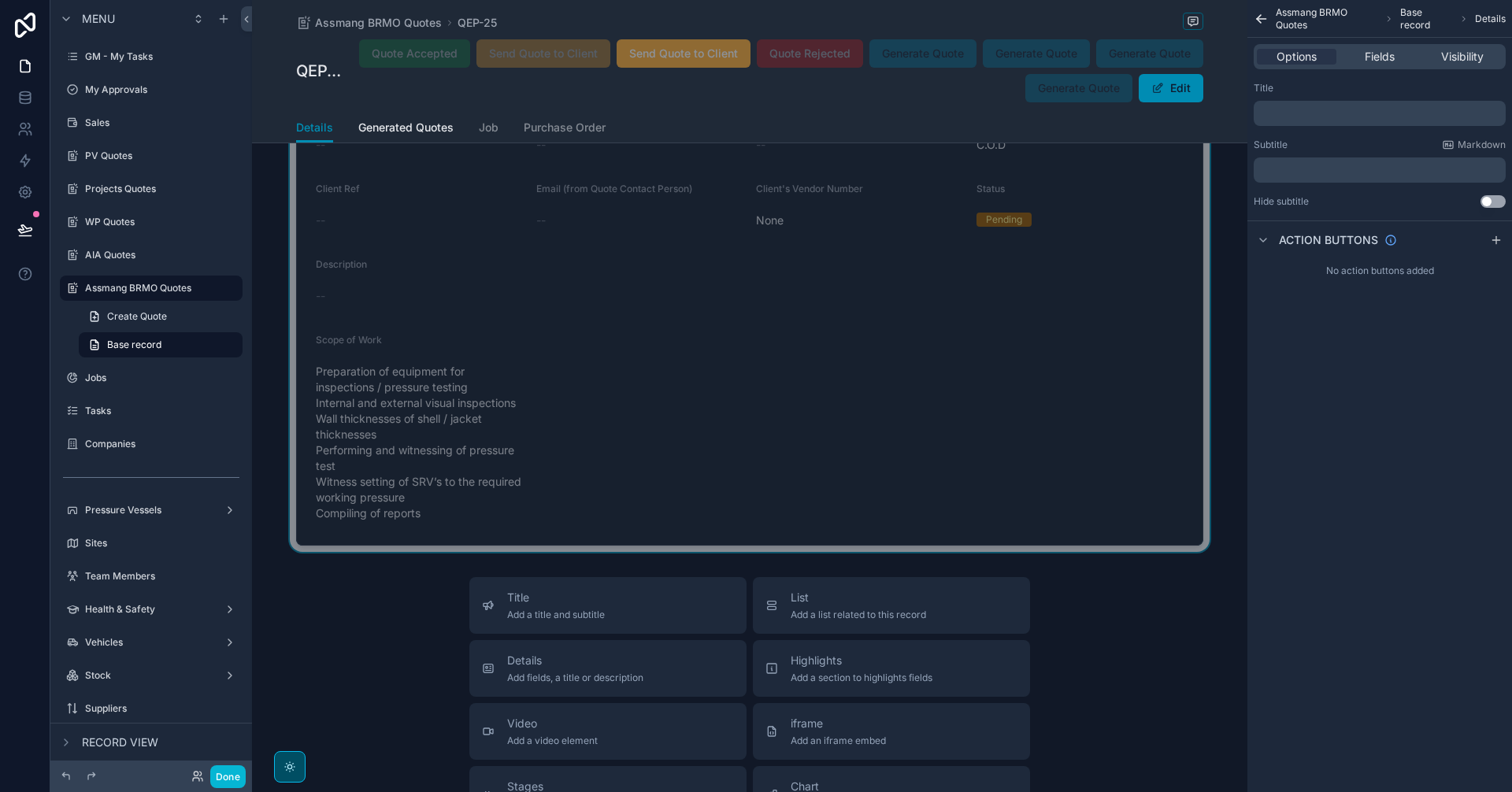
scroll to position [4012, 0]
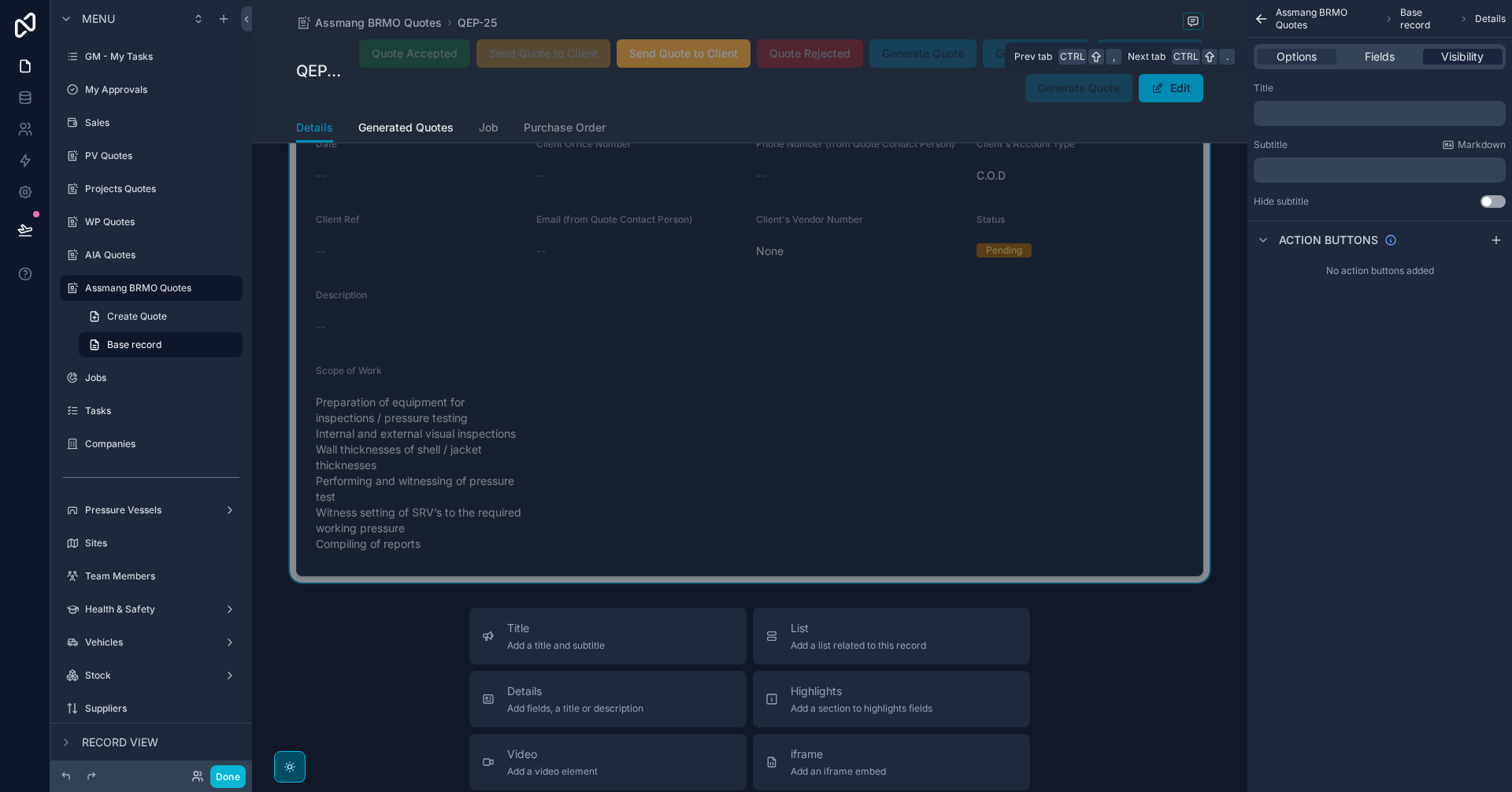
click at [1448, 54] on span "Visibility" at bounding box center [1462, 56] width 43 height 15
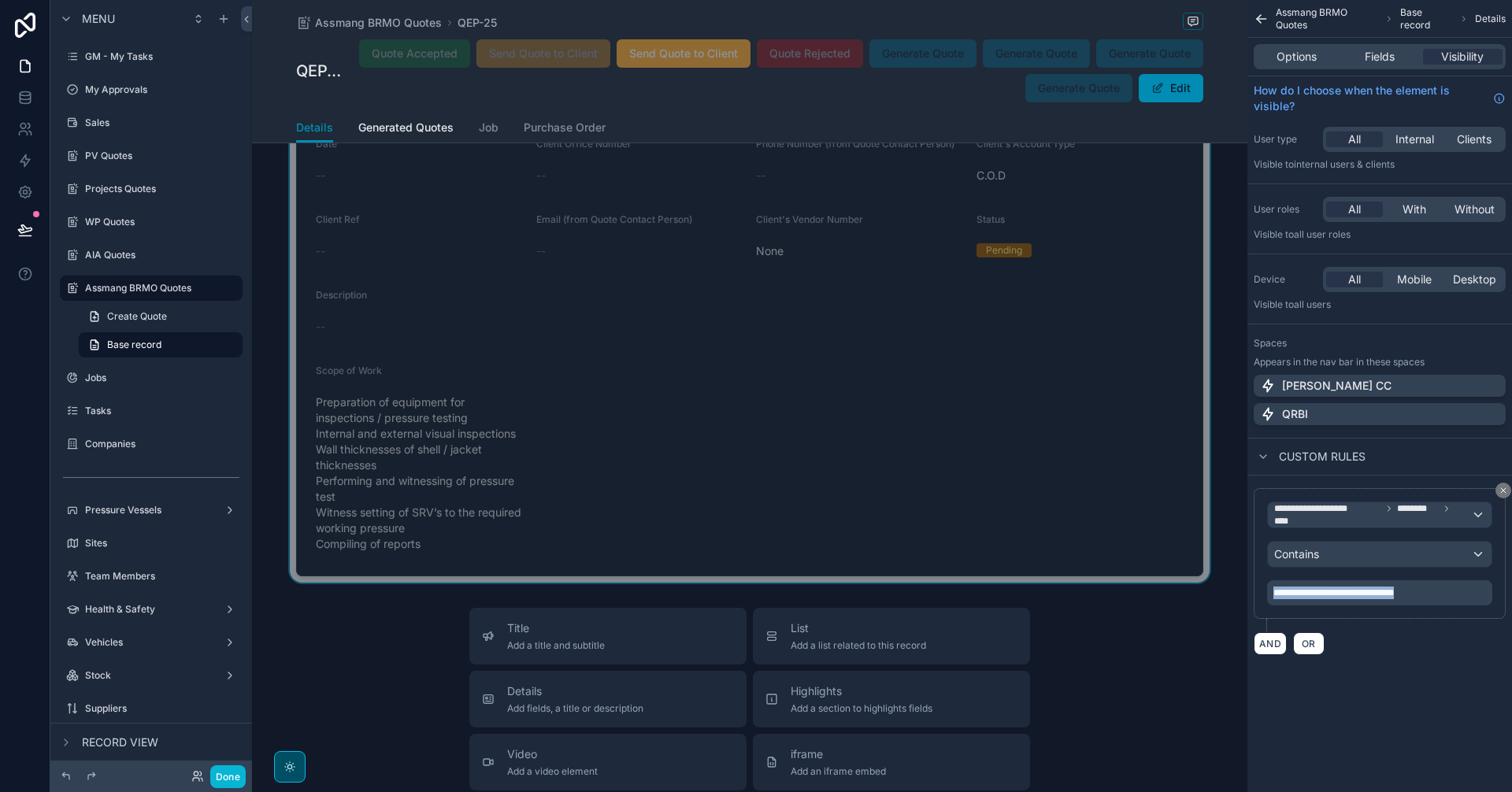
drag, startPoint x: 1433, startPoint y: 597, endPoint x: 1224, endPoint y: 594, distance: 209.0
click at [1224, 594] on div "[PERSON_NAME] CC Alt 1 GM - My Tasks 0 My Approvals Sales PV Quotes Projects Qu…" at bounding box center [882, 396] width 1260 height 792
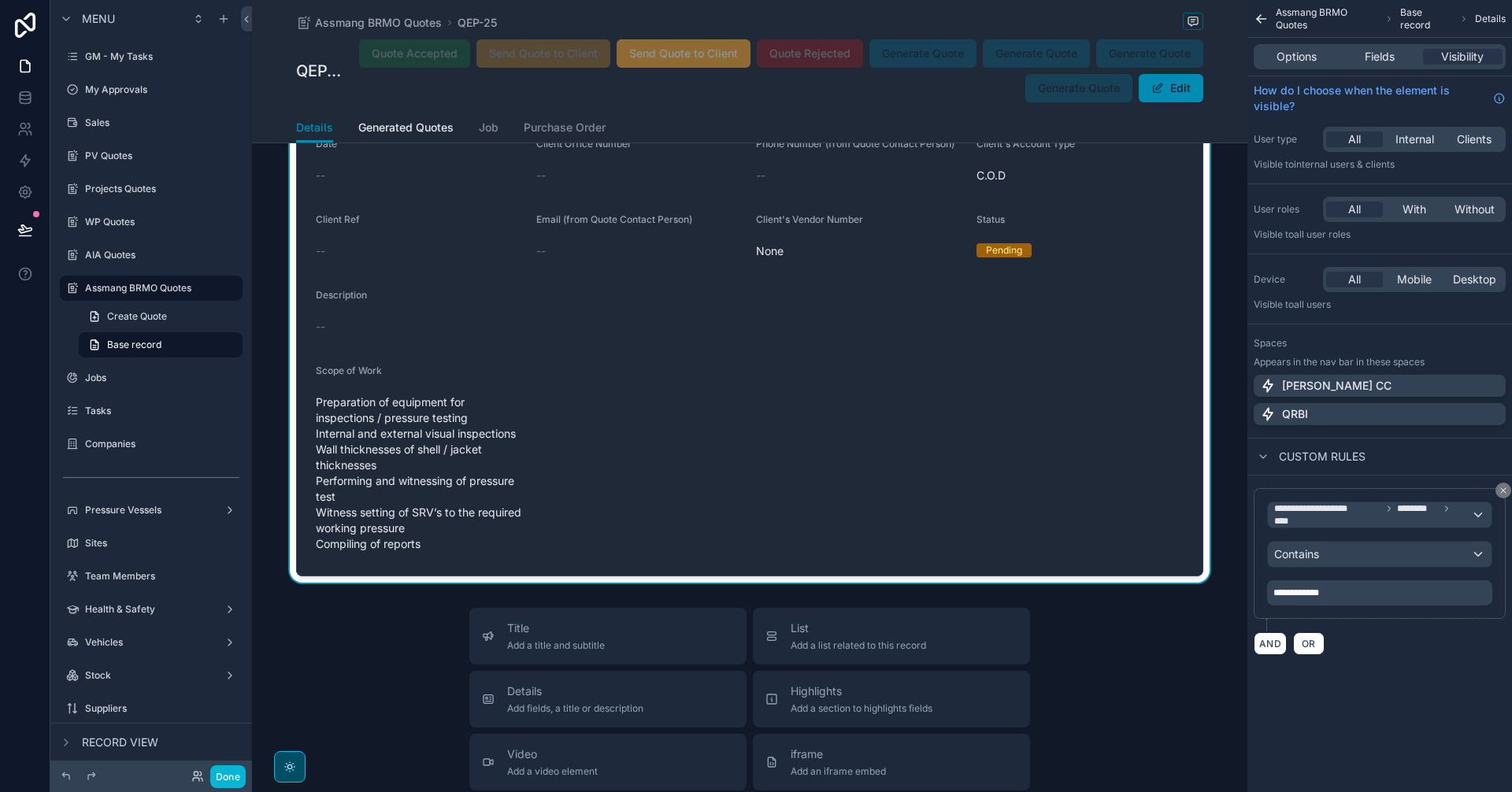
click at [1417, 643] on div "AND OR" at bounding box center [1380, 643] width 252 height 24
click at [1375, 596] on p "**********" at bounding box center [1381, 593] width 216 height 13
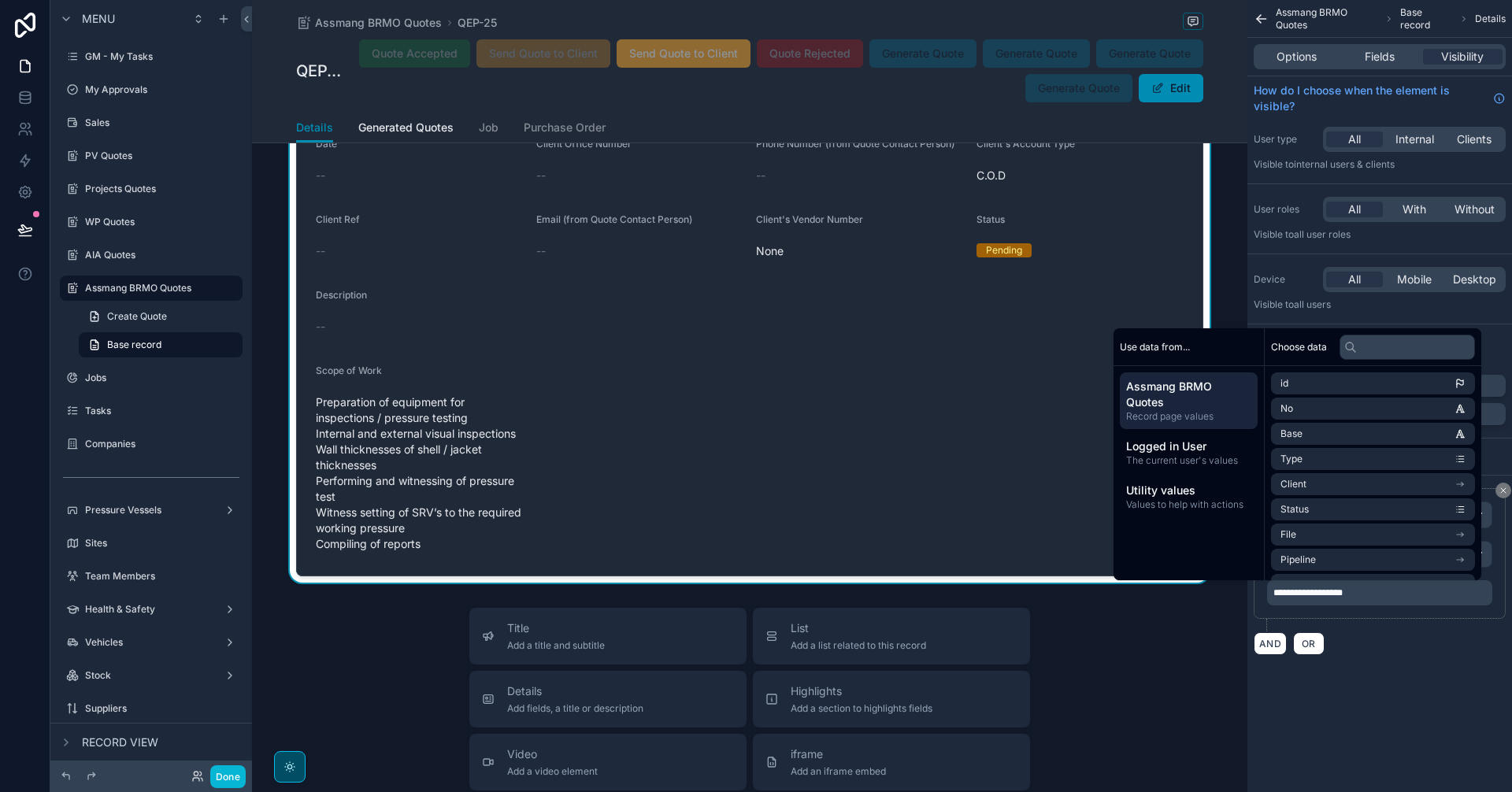
click at [1430, 710] on div "**********" at bounding box center [1380, 396] width 265 height 792
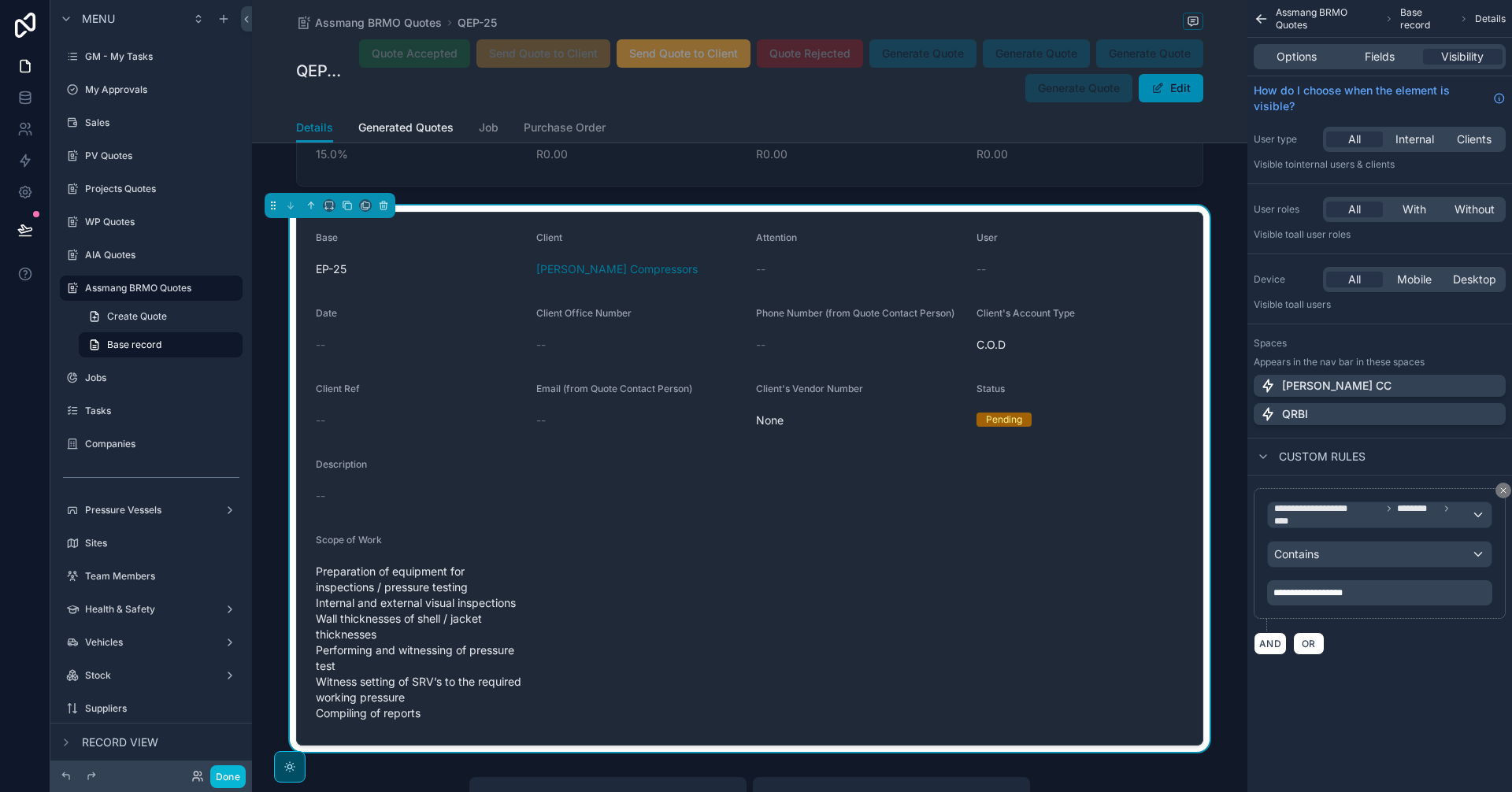
scroll to position [3879, 0]
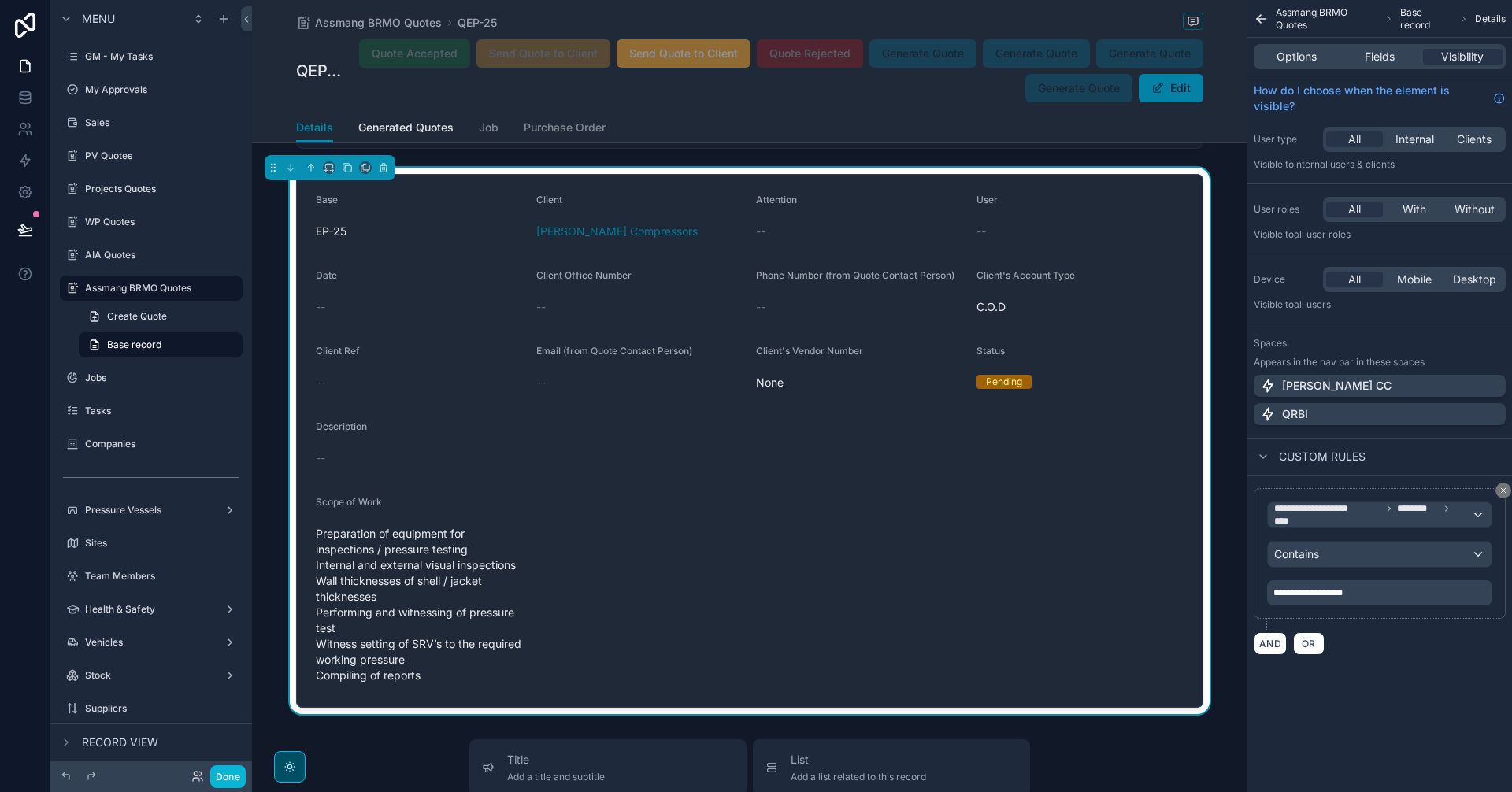
click at [1157, 93] on span "scrollable content" at bounding box center [1158, 88] width 13 height 13
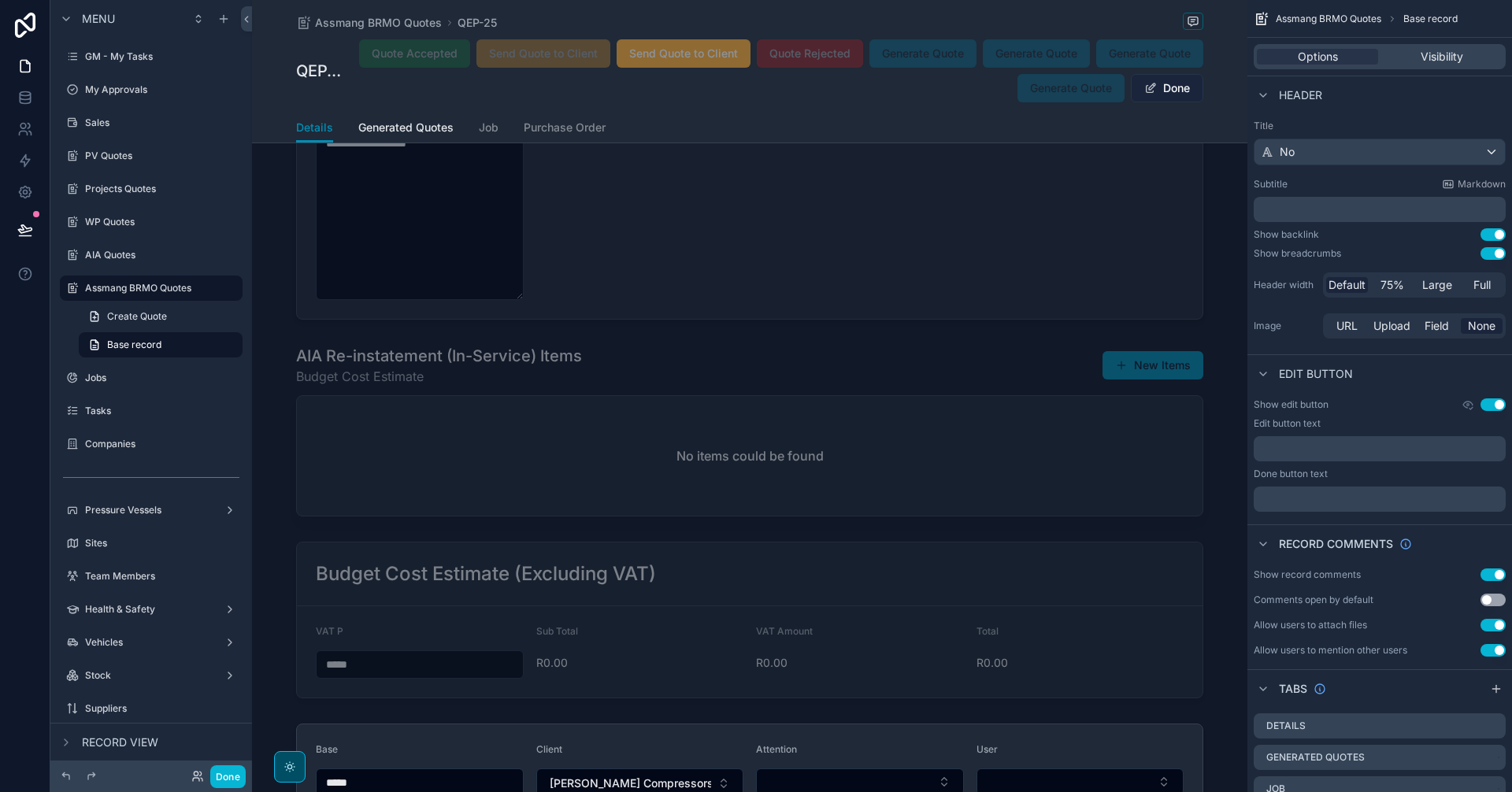
scroll to position [4426, 0]
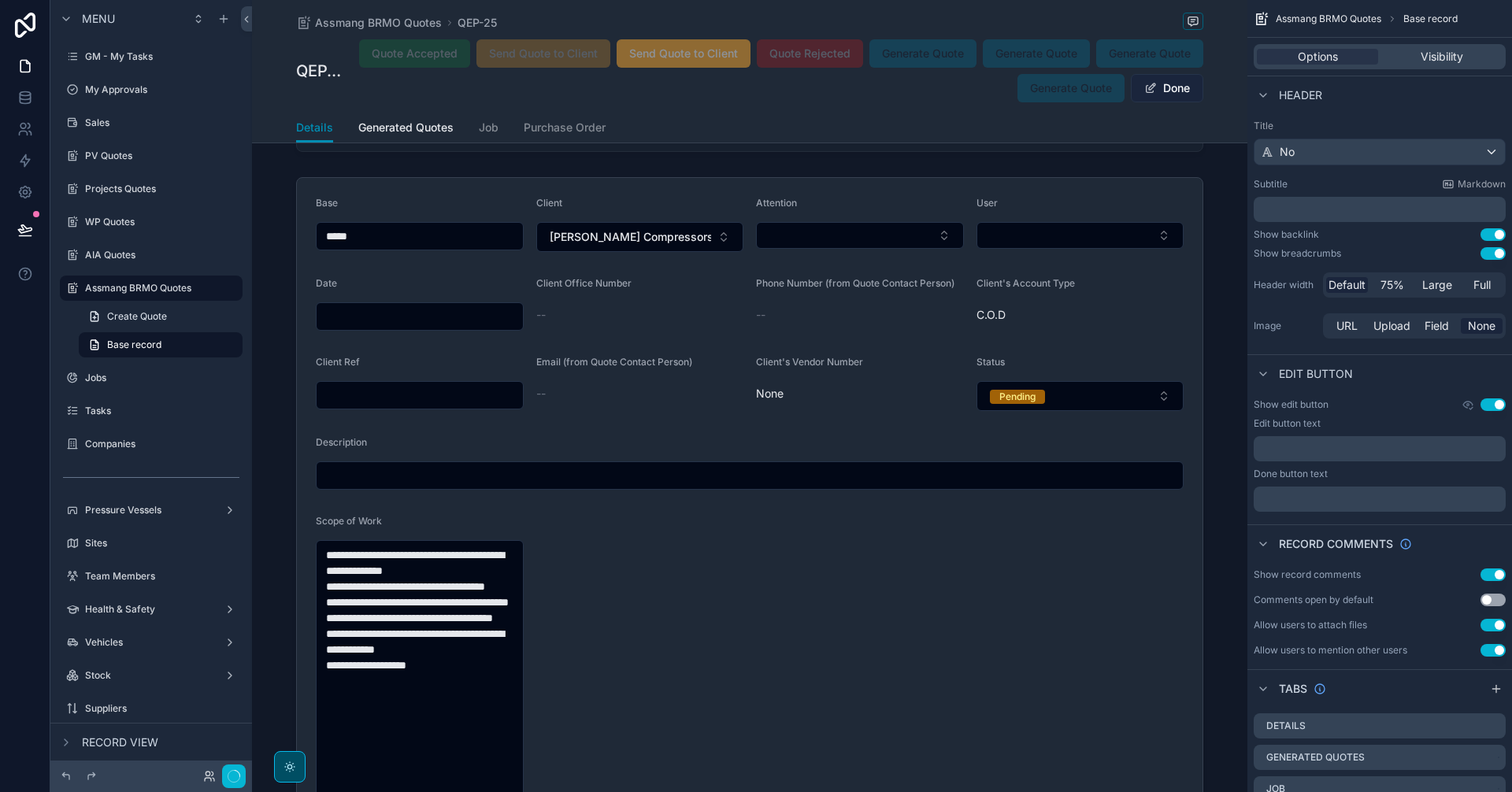
click at [1172, 83] on button "Done" at bounding box center [1167, 88] width 73 height 28
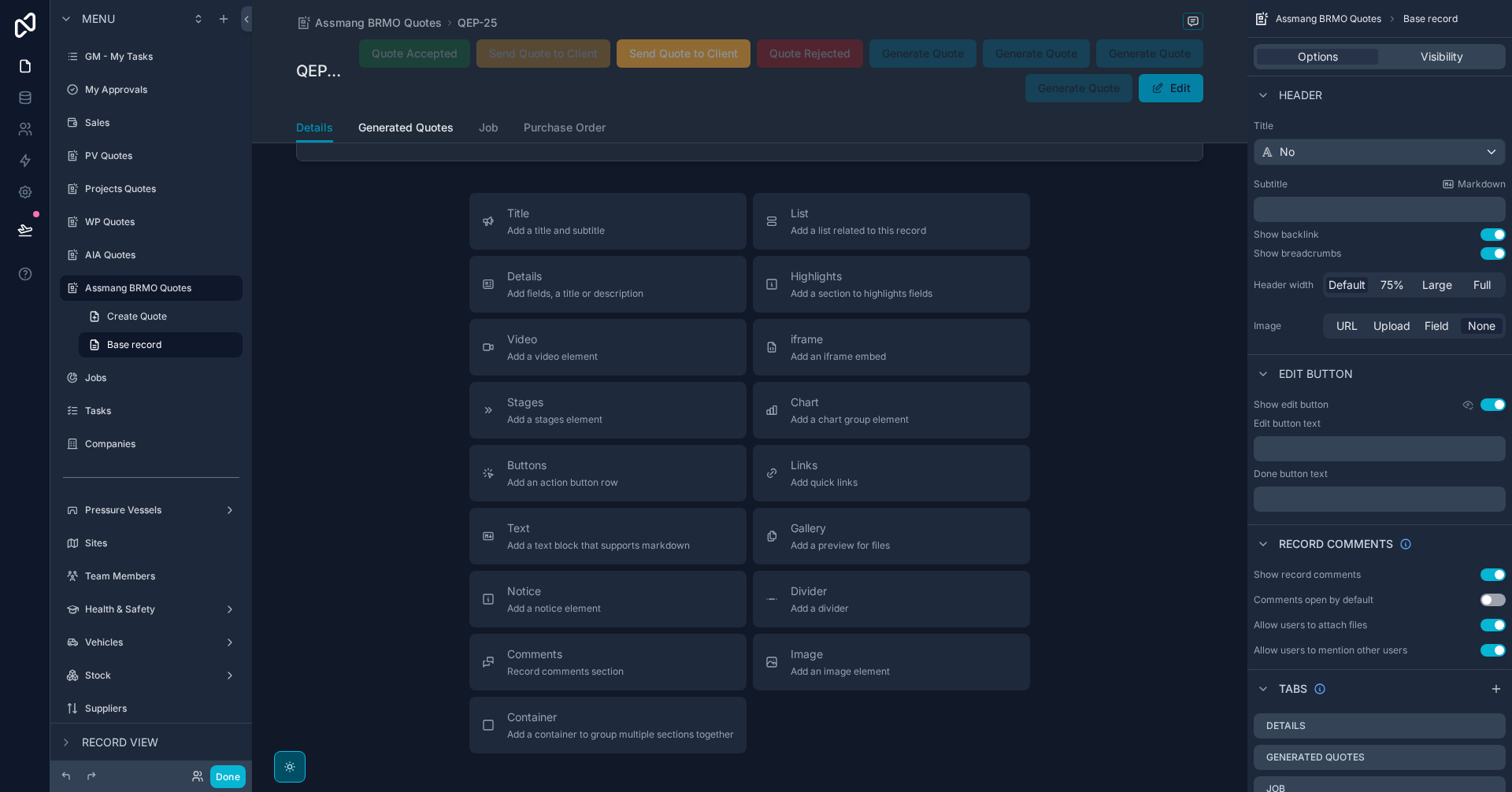
scroll to position [3879, 0]
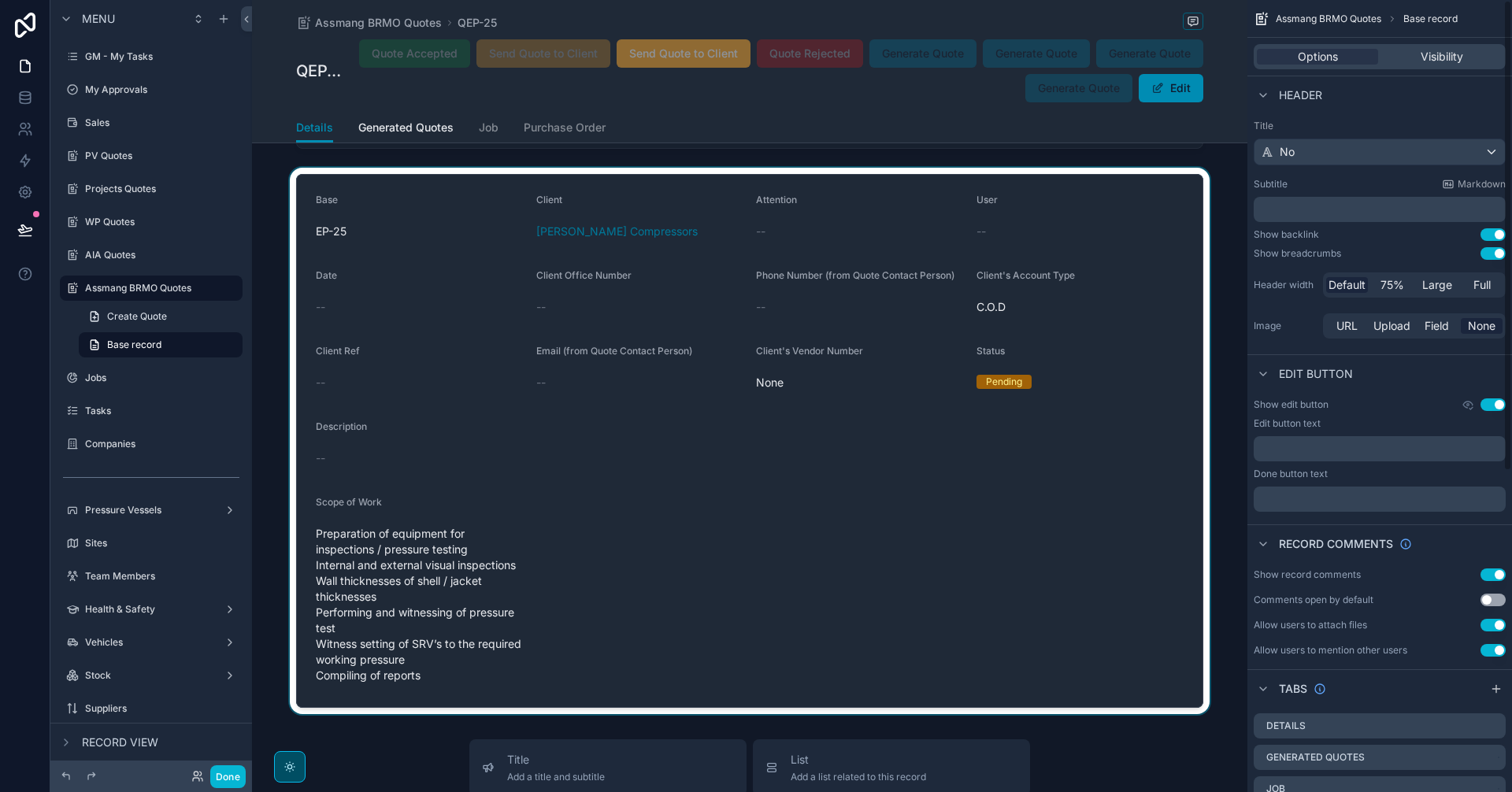
click at [466, 674] on div "scrollable content" at bounding box center [750, 440] width 995 height 546
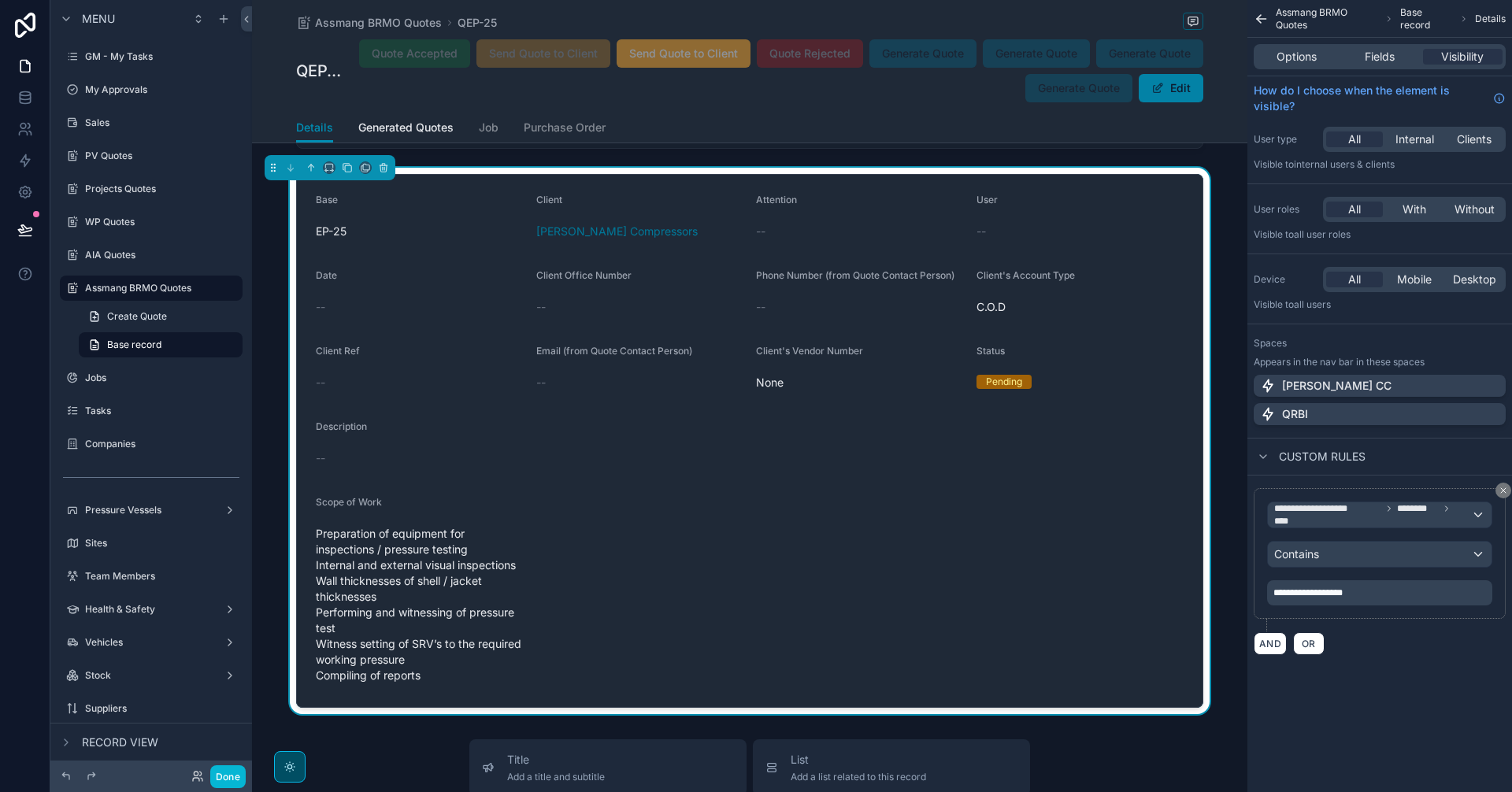
click at [1171, 84] on button "Edit" at bounding box center [1170, 88] width 64 height 28
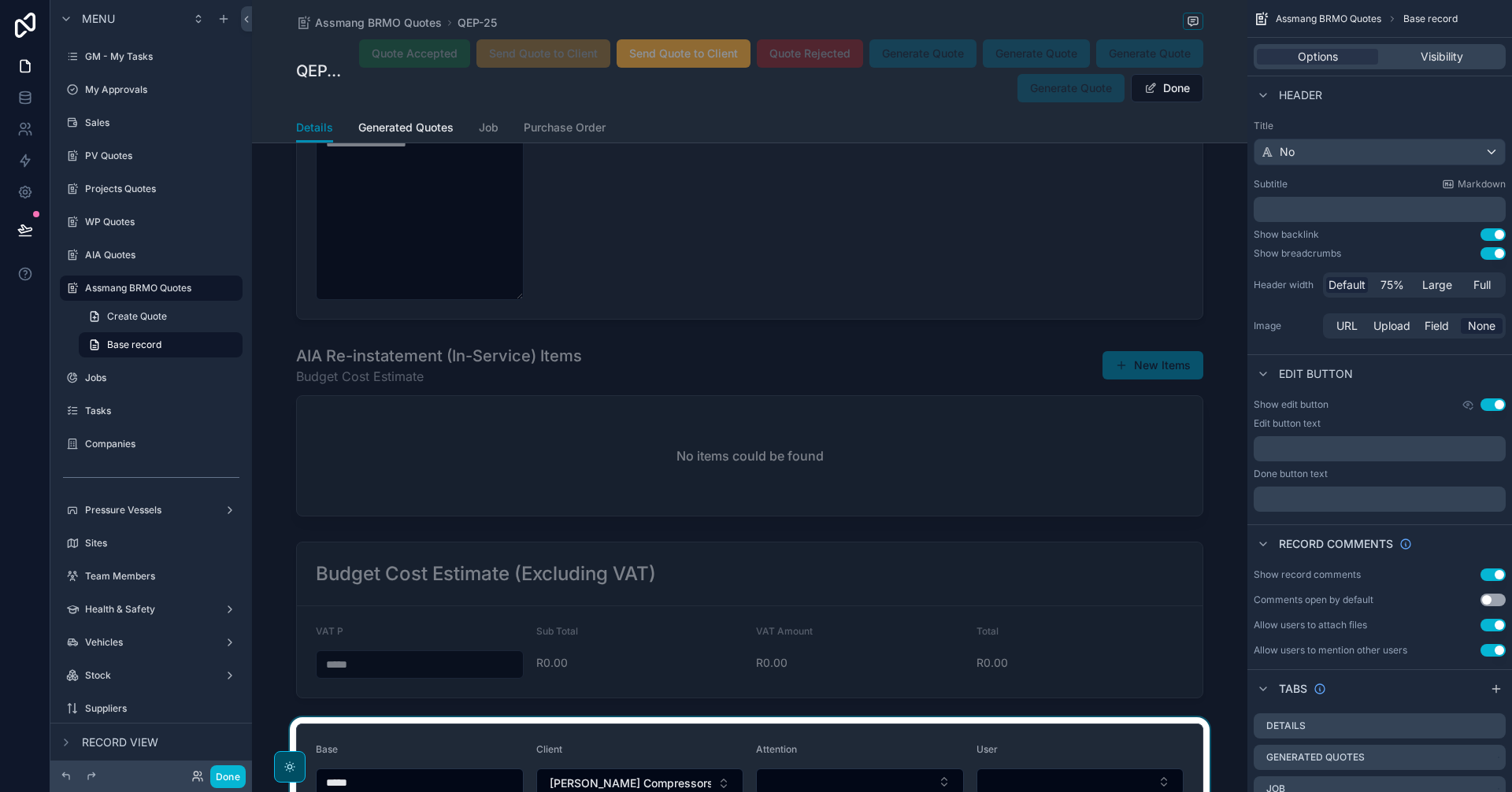
scroll to position [4426, 0]
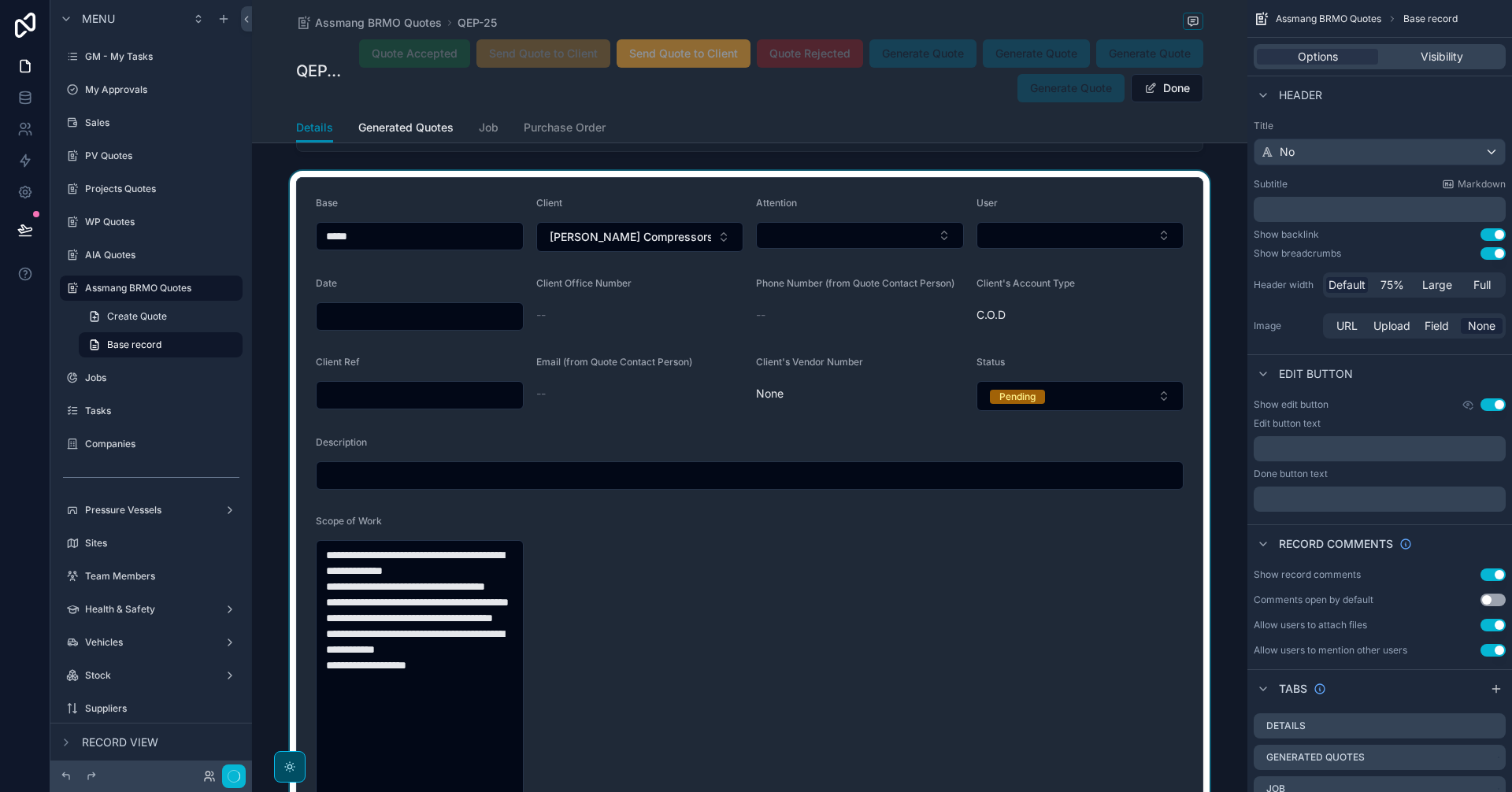
drag, startPoint x: 449, startPoint y: 717, endPoint x: 442, endPoint y: 728, distance: 13.0
click at [433, 699] on div "scrollable content" at bounding box center [750, 508] width 995 height 677
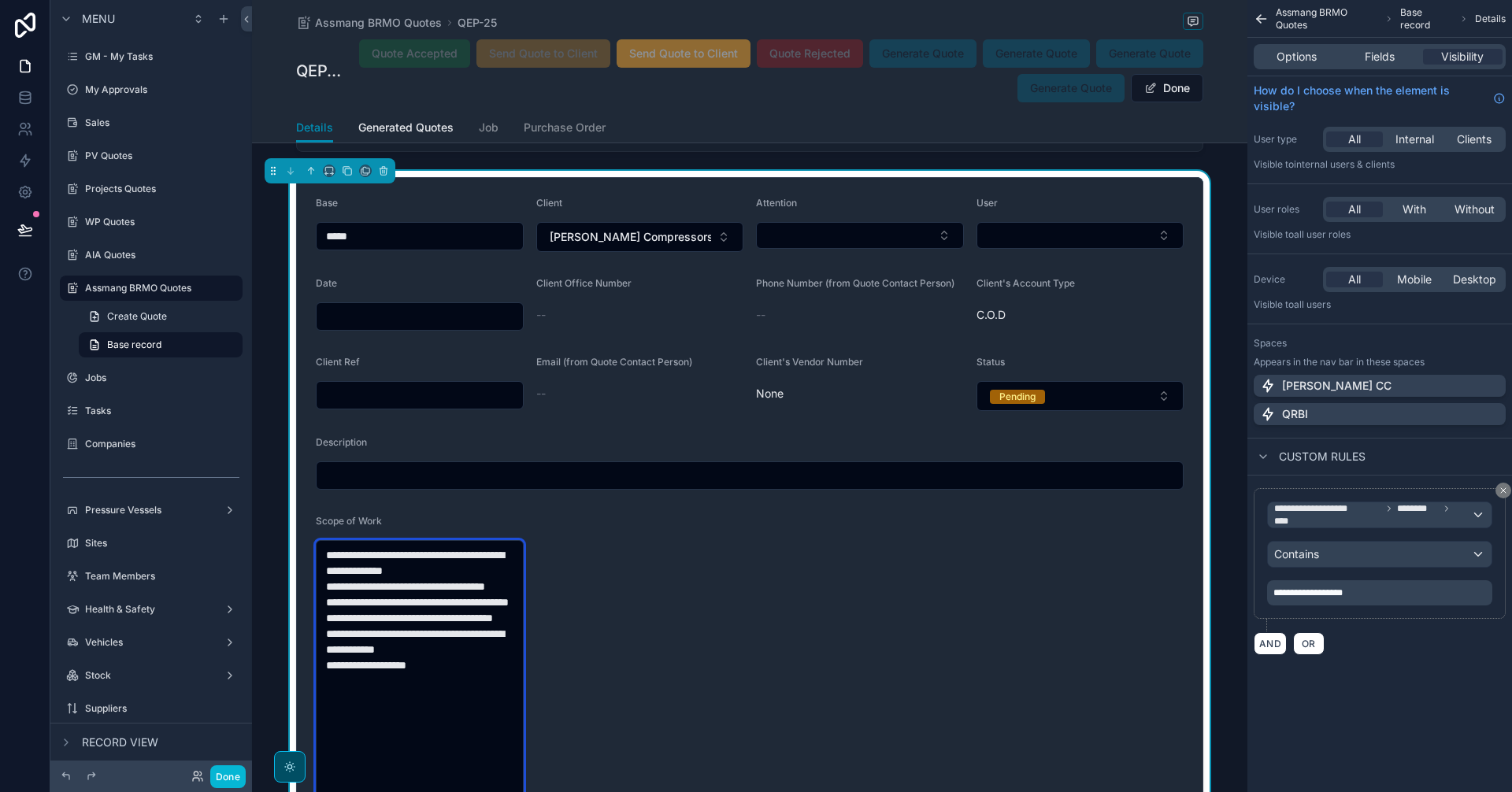
drag, startPoint x: 437, startPoint y: 723, endPoint x: 306, endPoint y: 520, distance: 241.6
click at [307, 521] on form "**********" at bounding box center [749, 508] width 906 height 662
paste textarea "**********"
type textarea "**********"
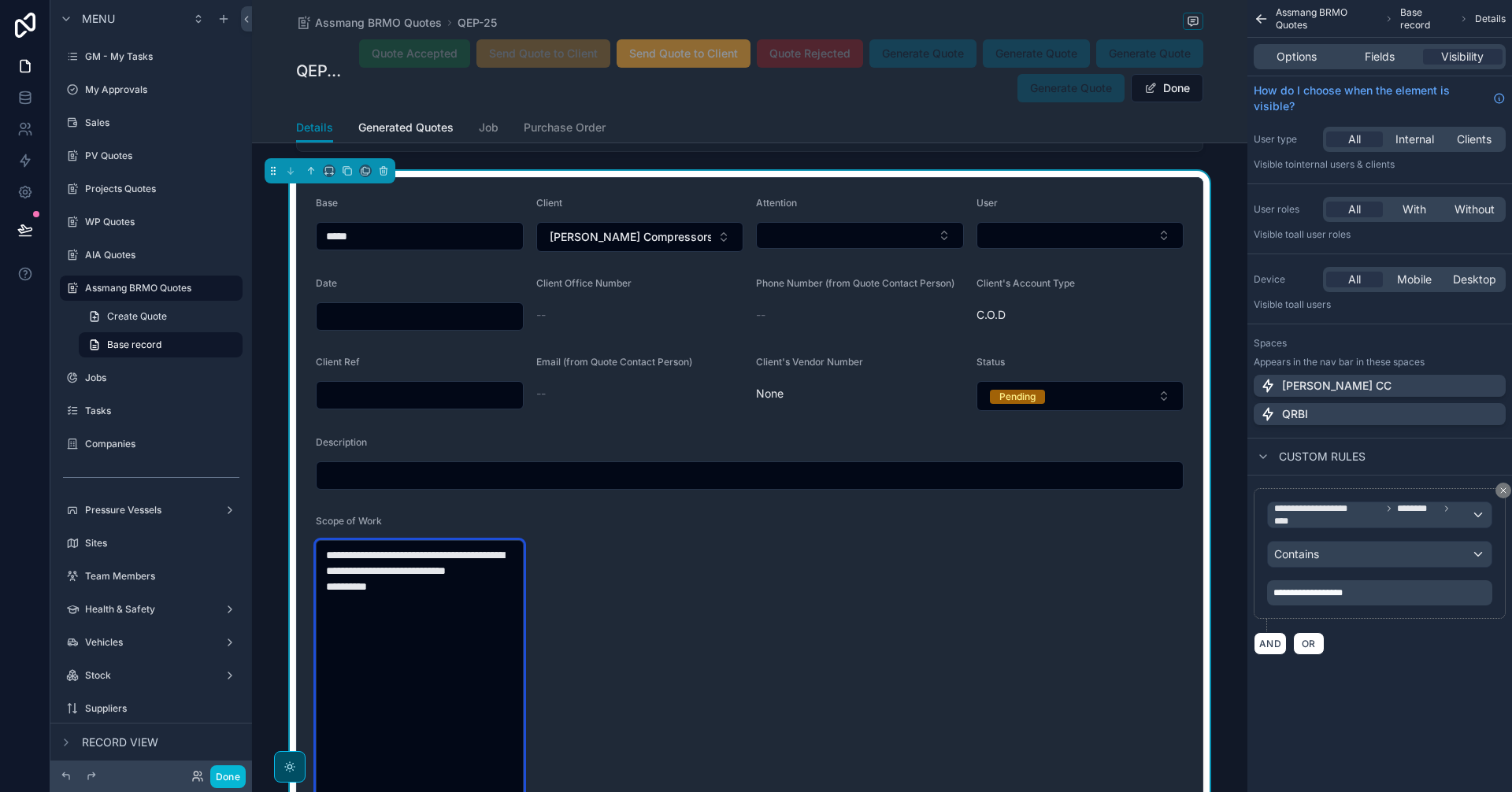
type textarea "**********"
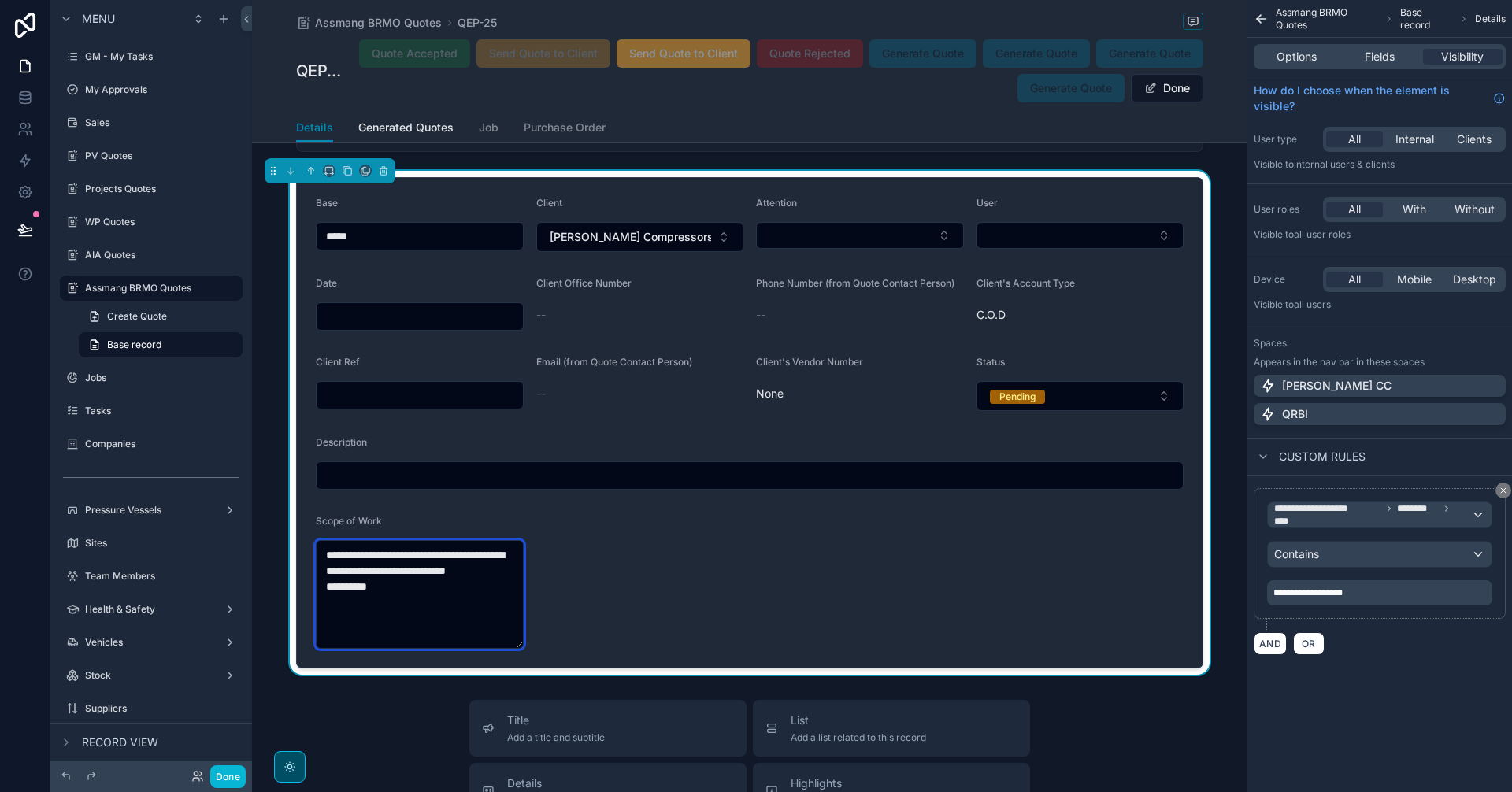
click at [325, 556] on textarea "**********" at bounding box center [419, 594] width 208 height 109
type textarea "**********"
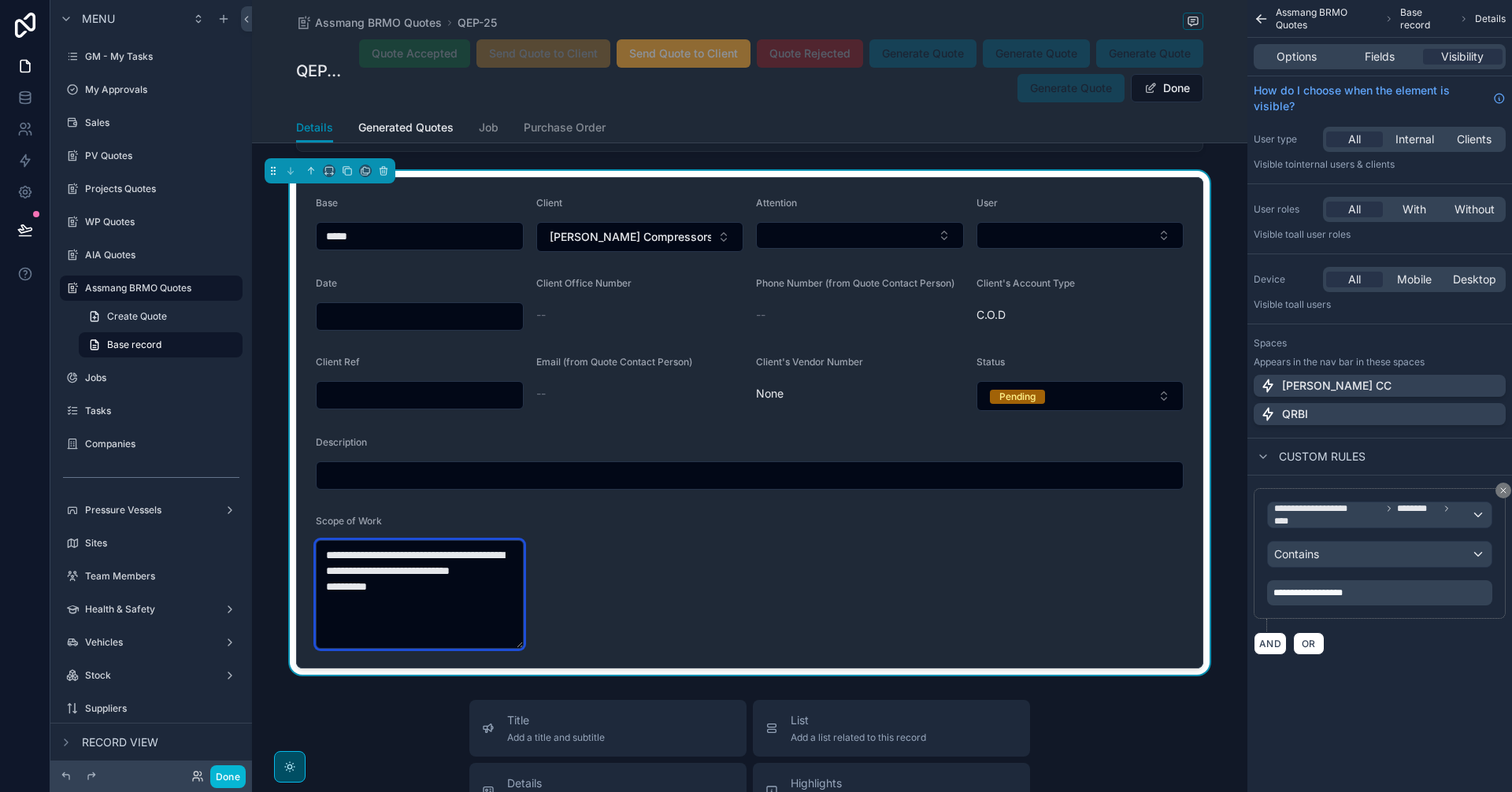
click at [321, 604] on textarea "**********" at bounding box center [419, 594] width 208 height 109
type textarea "**********"
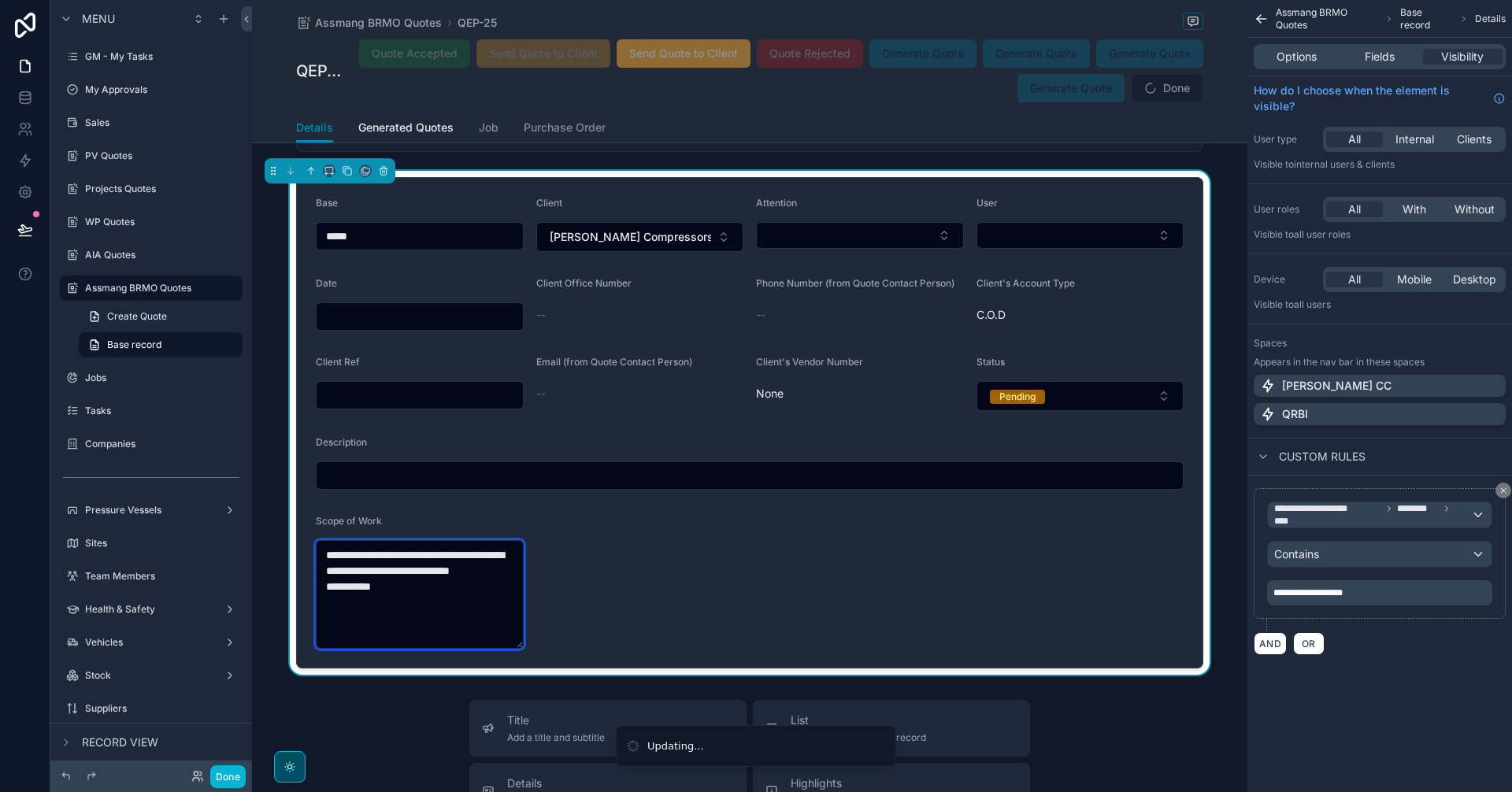
type textarea "**********"
click at [941, 608] on form "**********" at bounding box center [749, 422] width 906 height 489
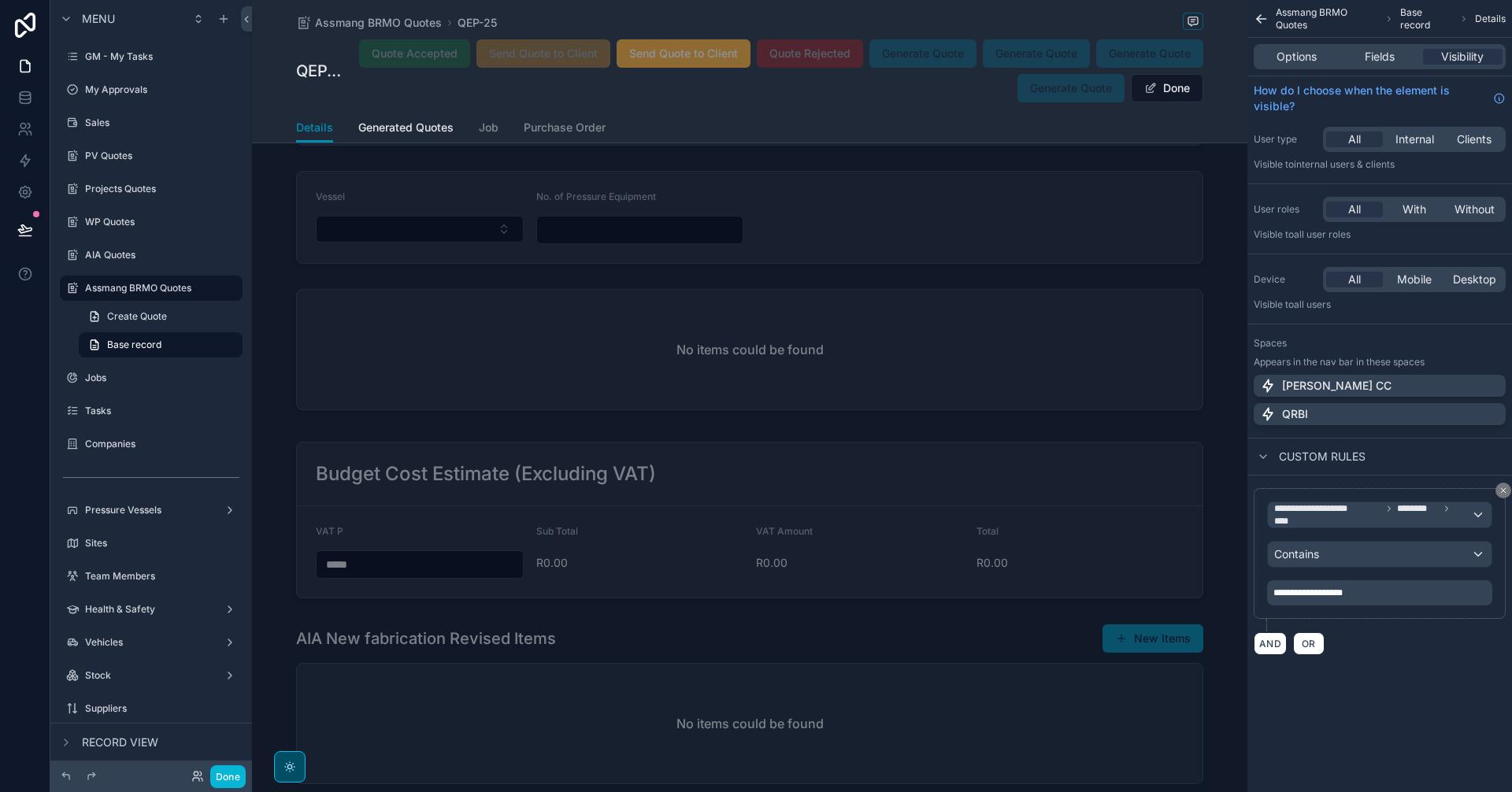
scroll to position [2594, 0]
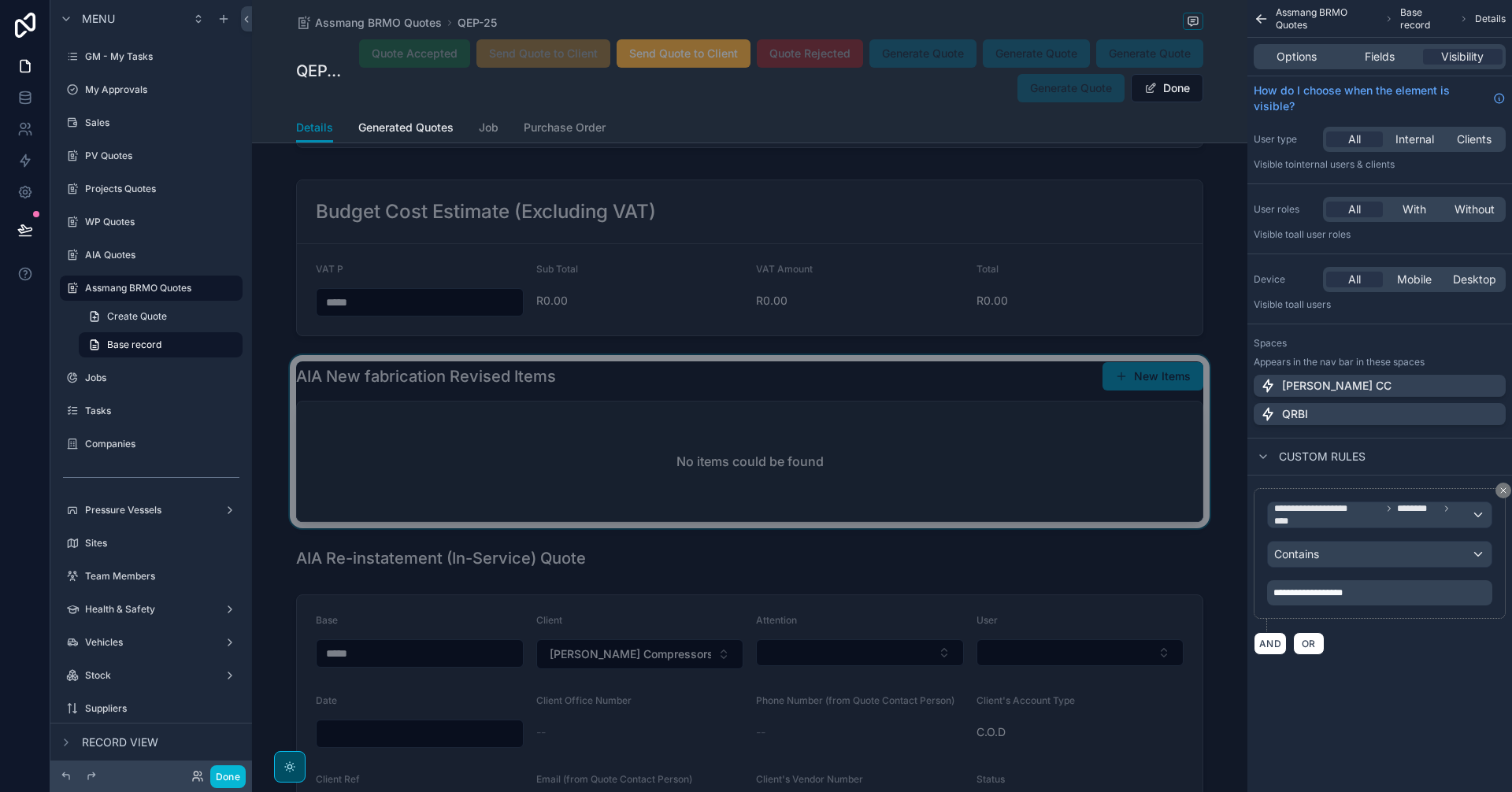
click at [859, 442] on div "scrollable content" at bounding box center [750, 441] width 995 height 173
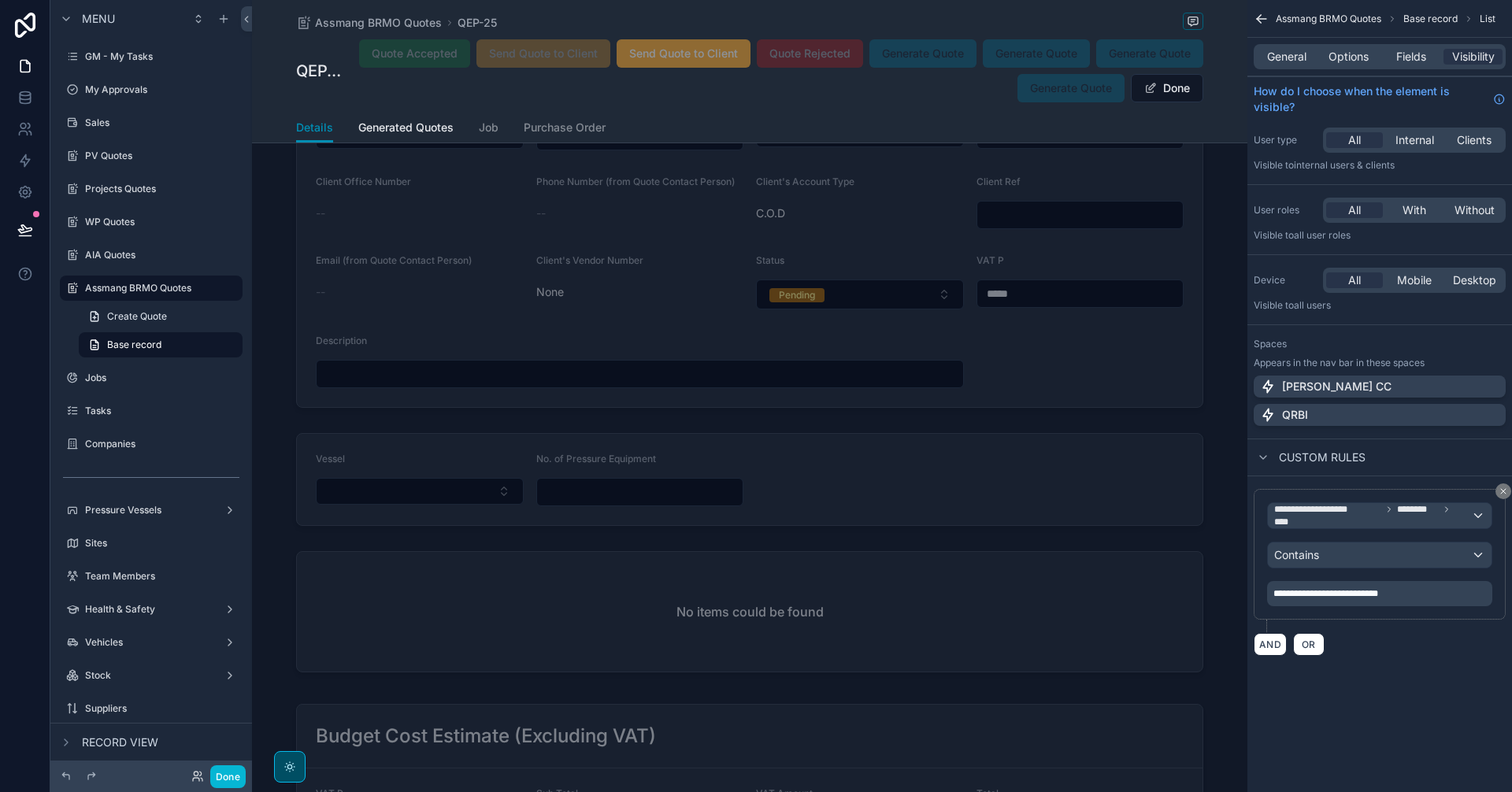
scroll to position [2201, 0]
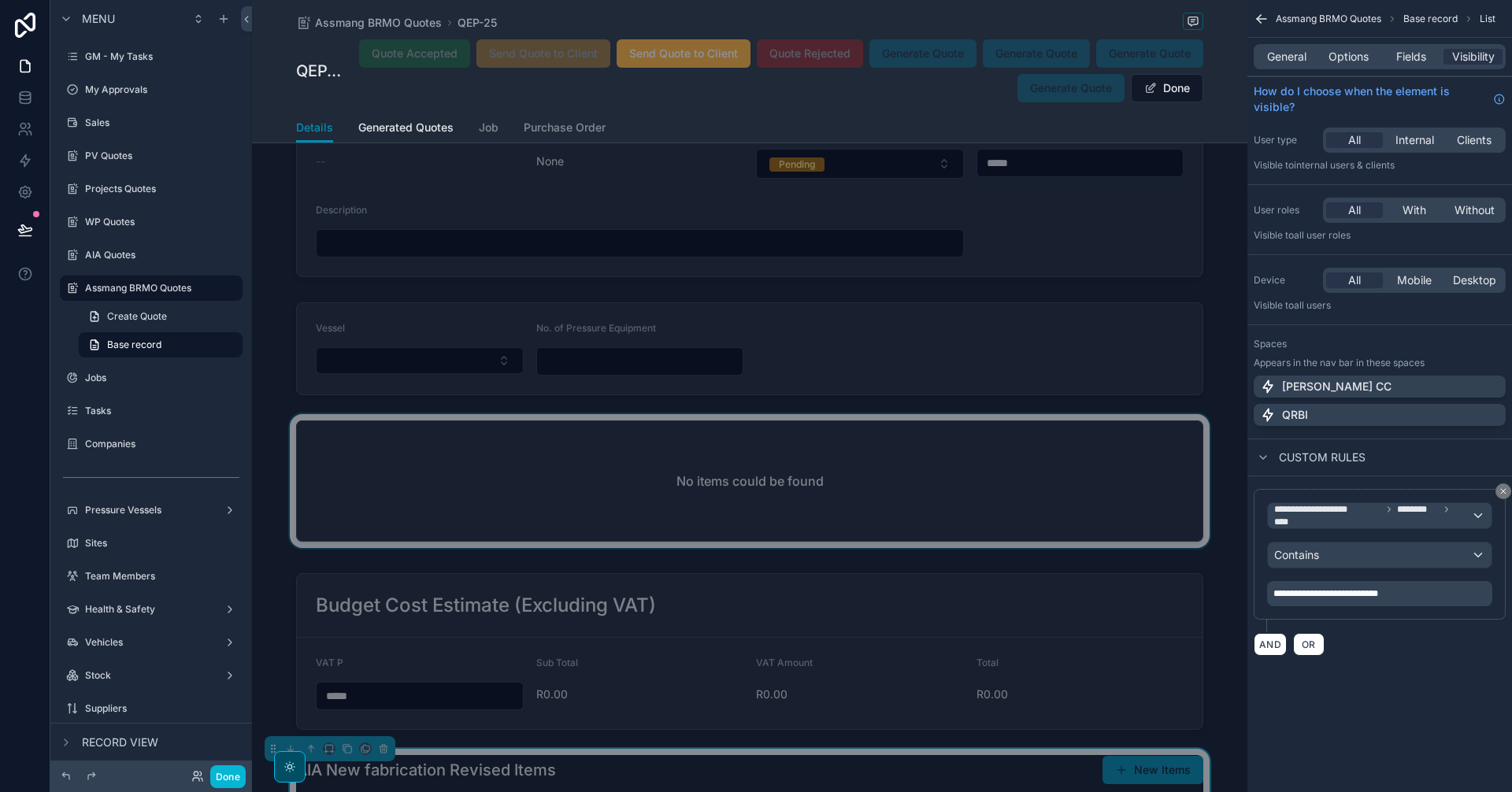
click at [626, 449] on div "scrollable content" at bounding box center [750, 484] width 995 height 140
click at [1284, 57] on span "General" at bounding box center [1286, 56] width 39 height 15
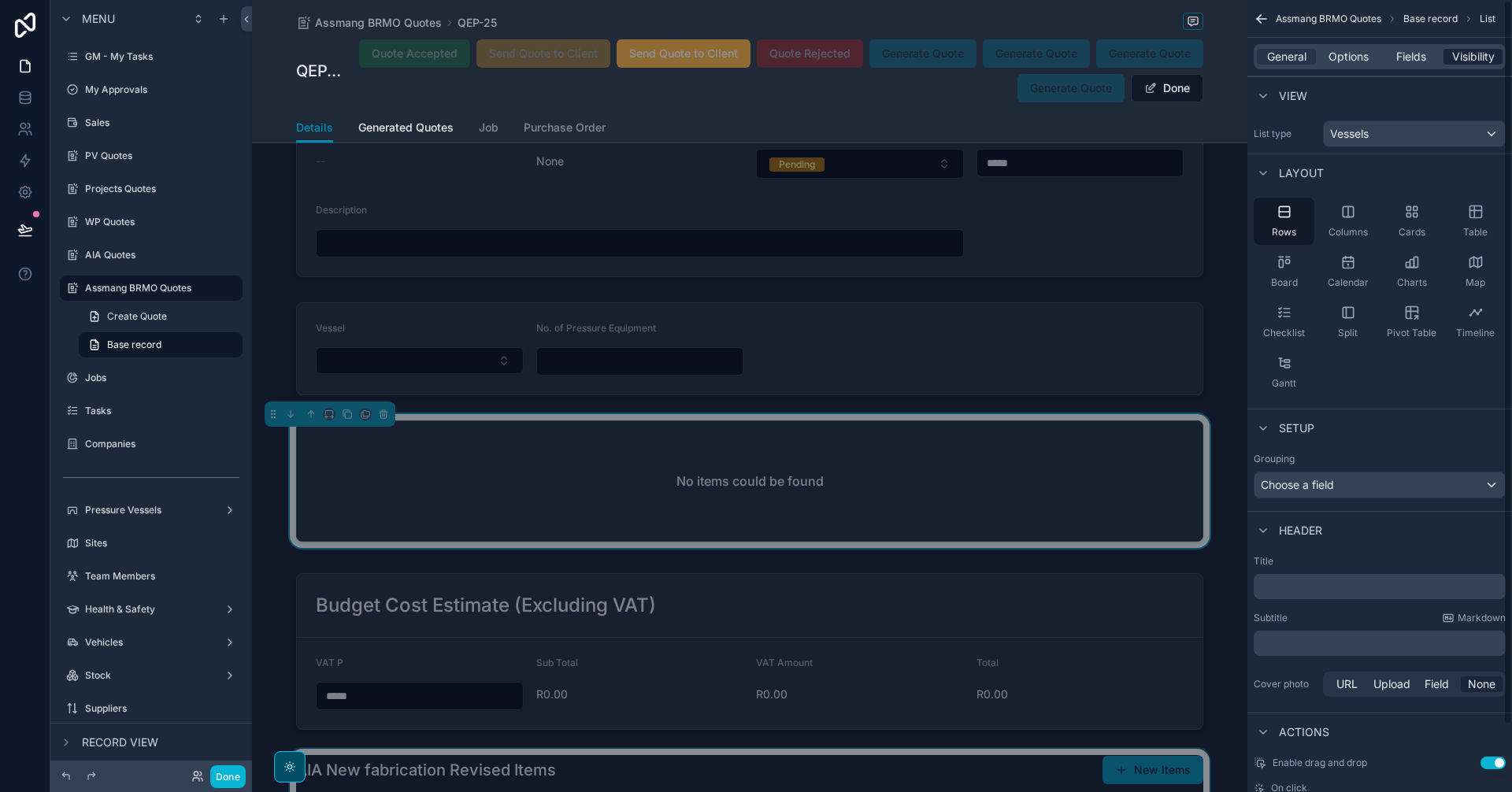
click at [1468, 53] on span "Visibility" at bounding box center [1473, 56] width 43 height 15
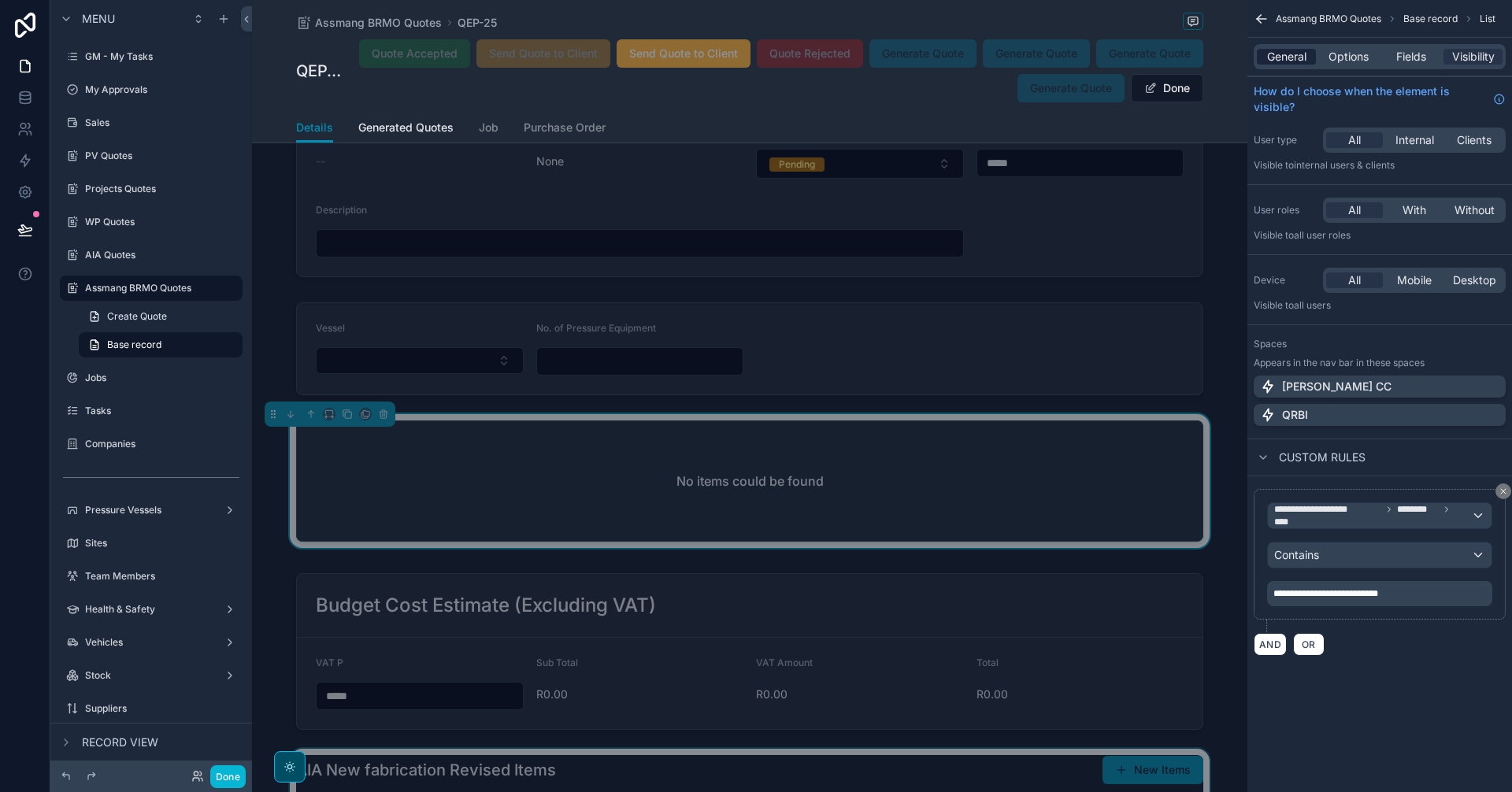
click at [1281, 61] on span "General" at bounding box center [1286, 56] width 39 height 15
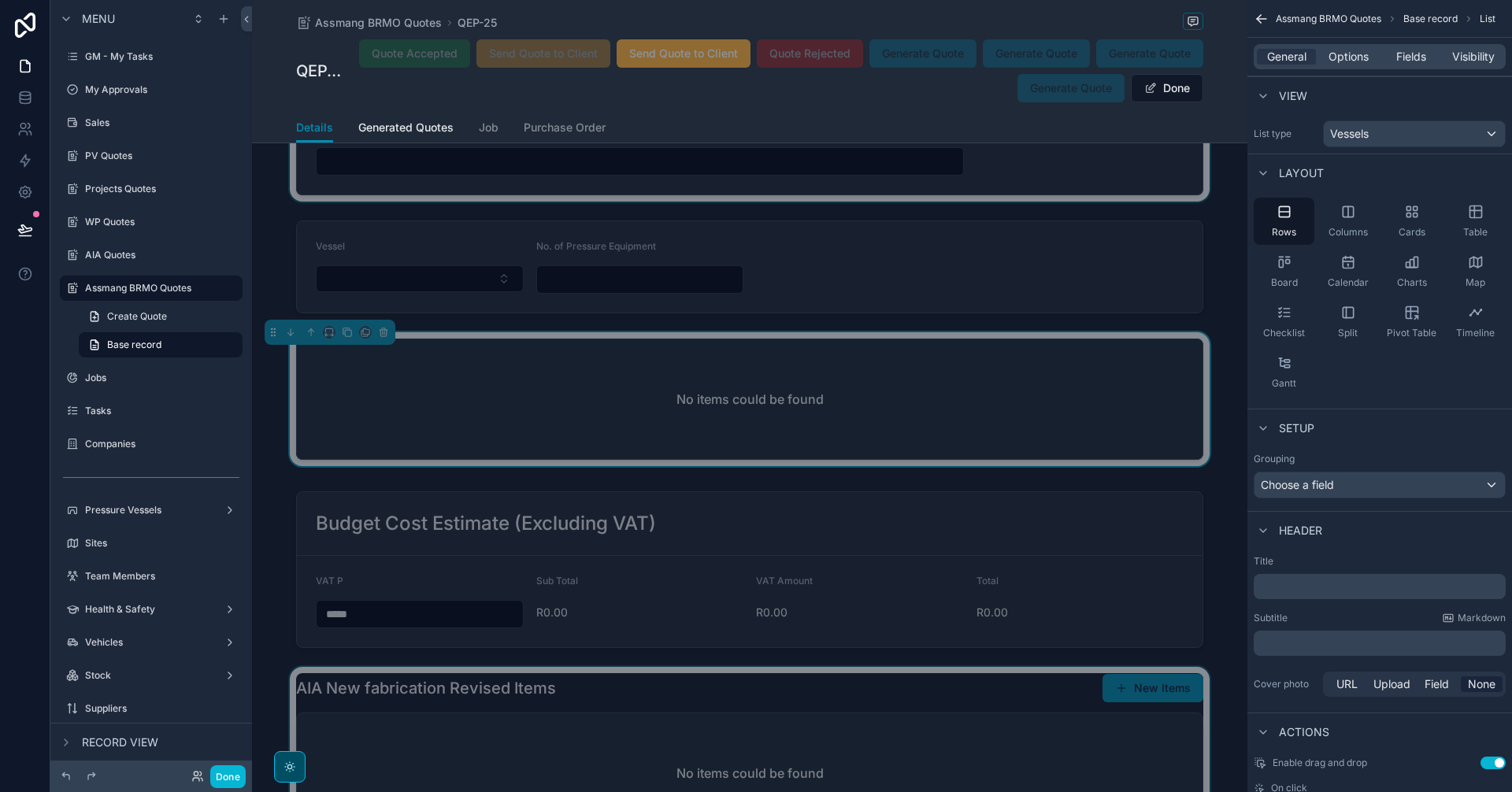
scroll to position [2333, 0]
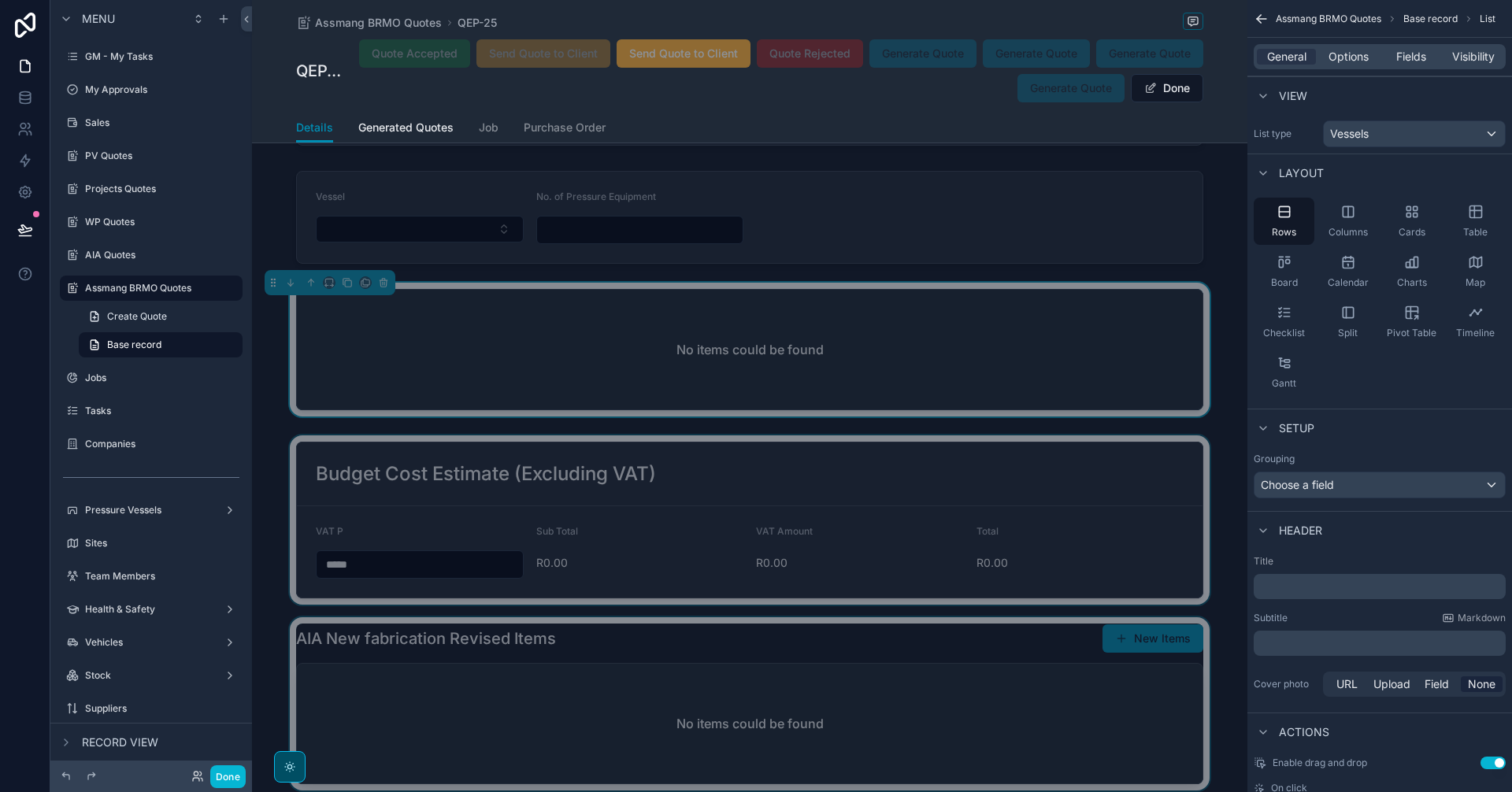
click at [830, 489] on div "scrollable content" at bounding box center [750, 519] width 995 height 169
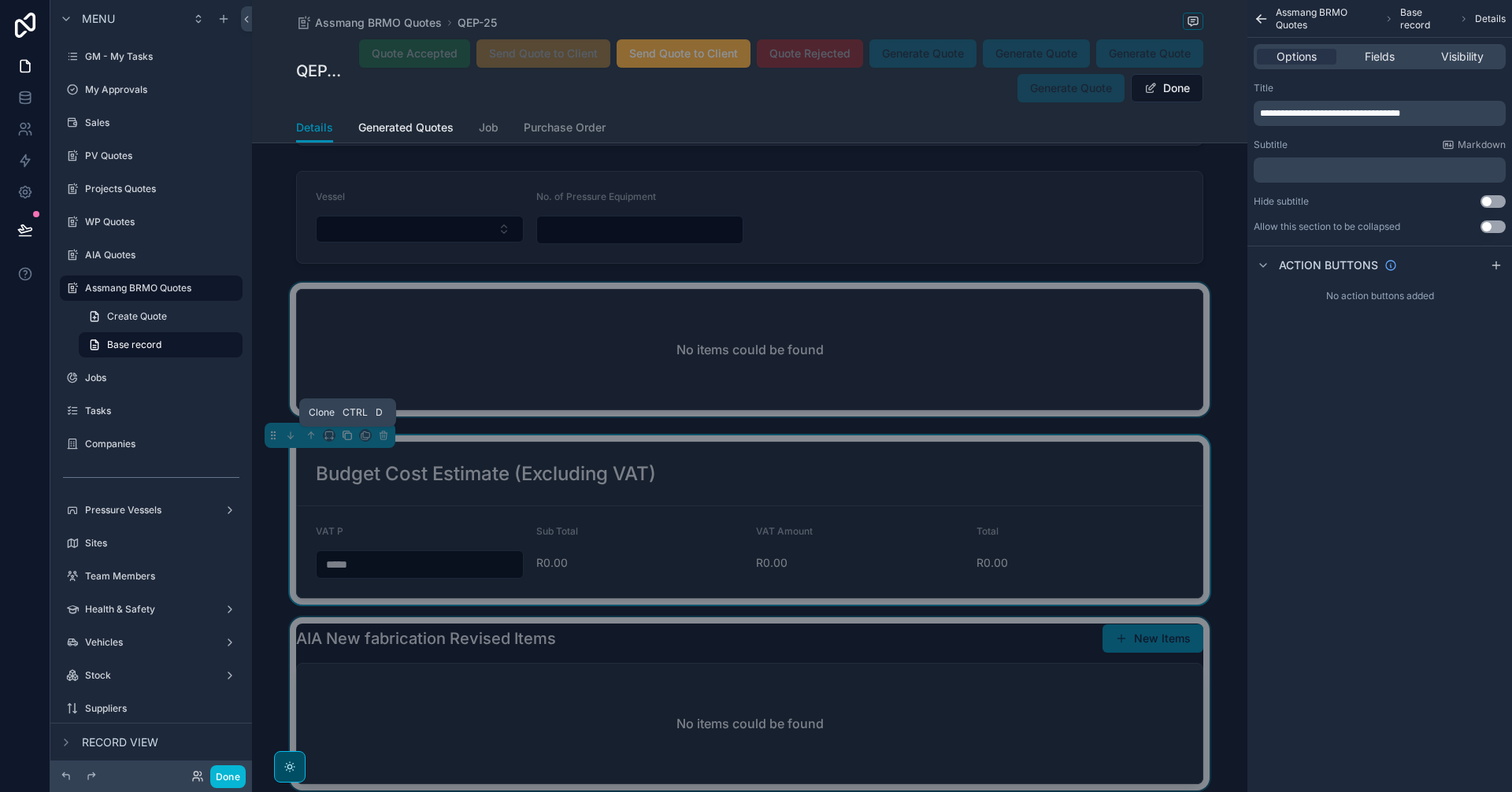
click at [345, 434] on icon "scrollable content" at bounding box center [347, 435] width 11 height 11
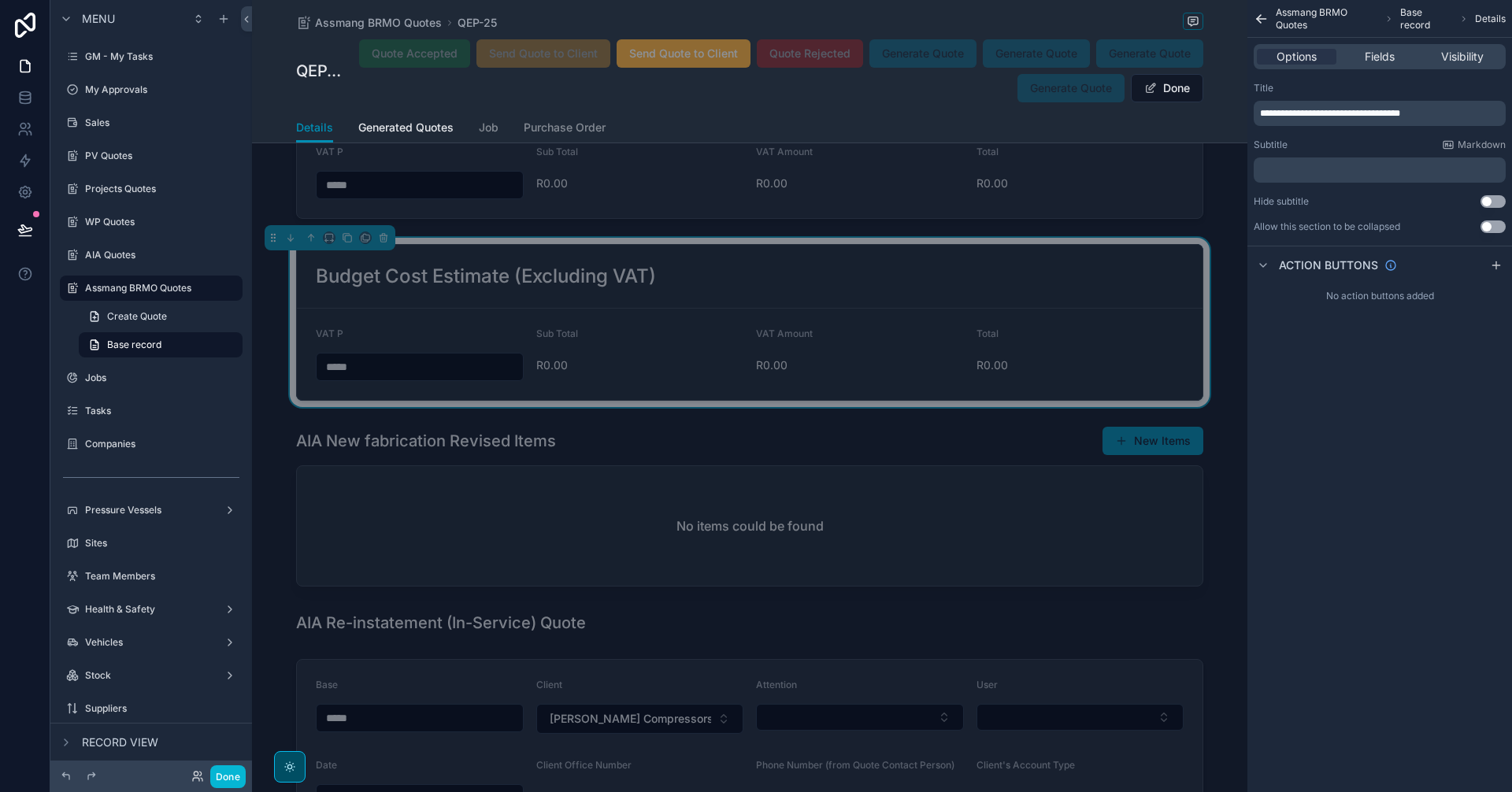
scroll to position [2594, 0]
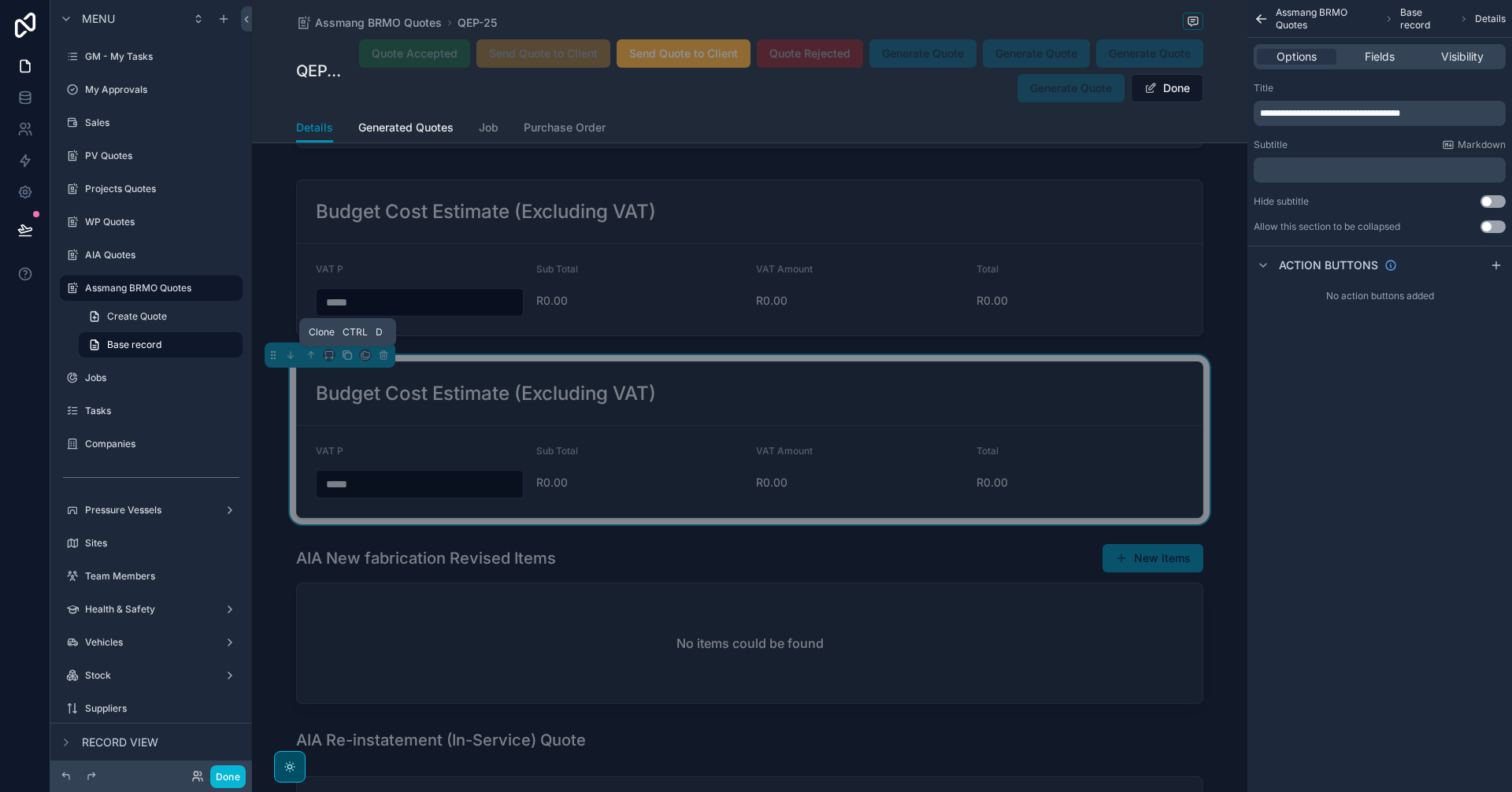
click at [344, 356] on icon "scrollable content" at bounding box center [347, 355] width 11 height 11
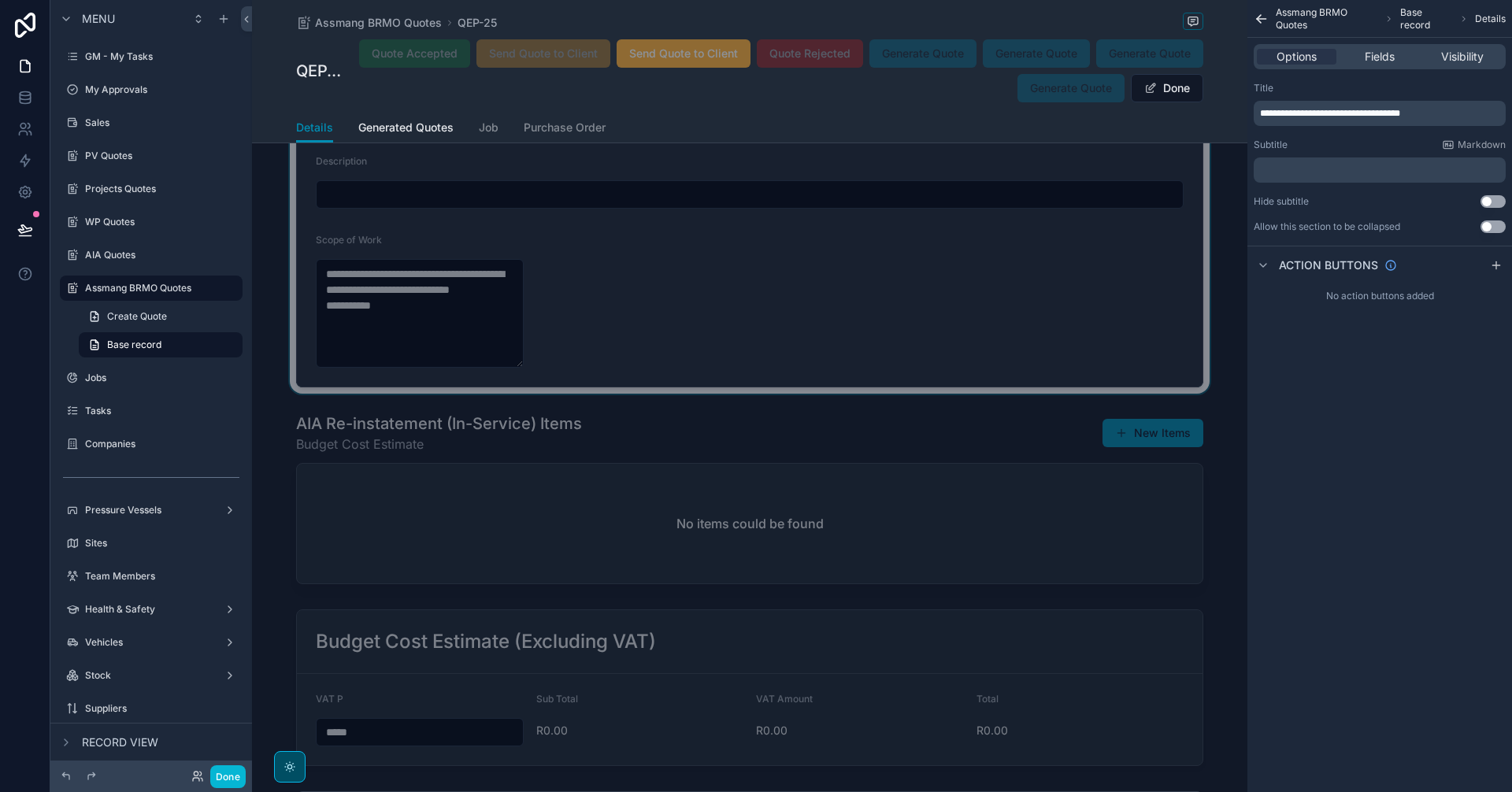
scroll to position [3436, 0]
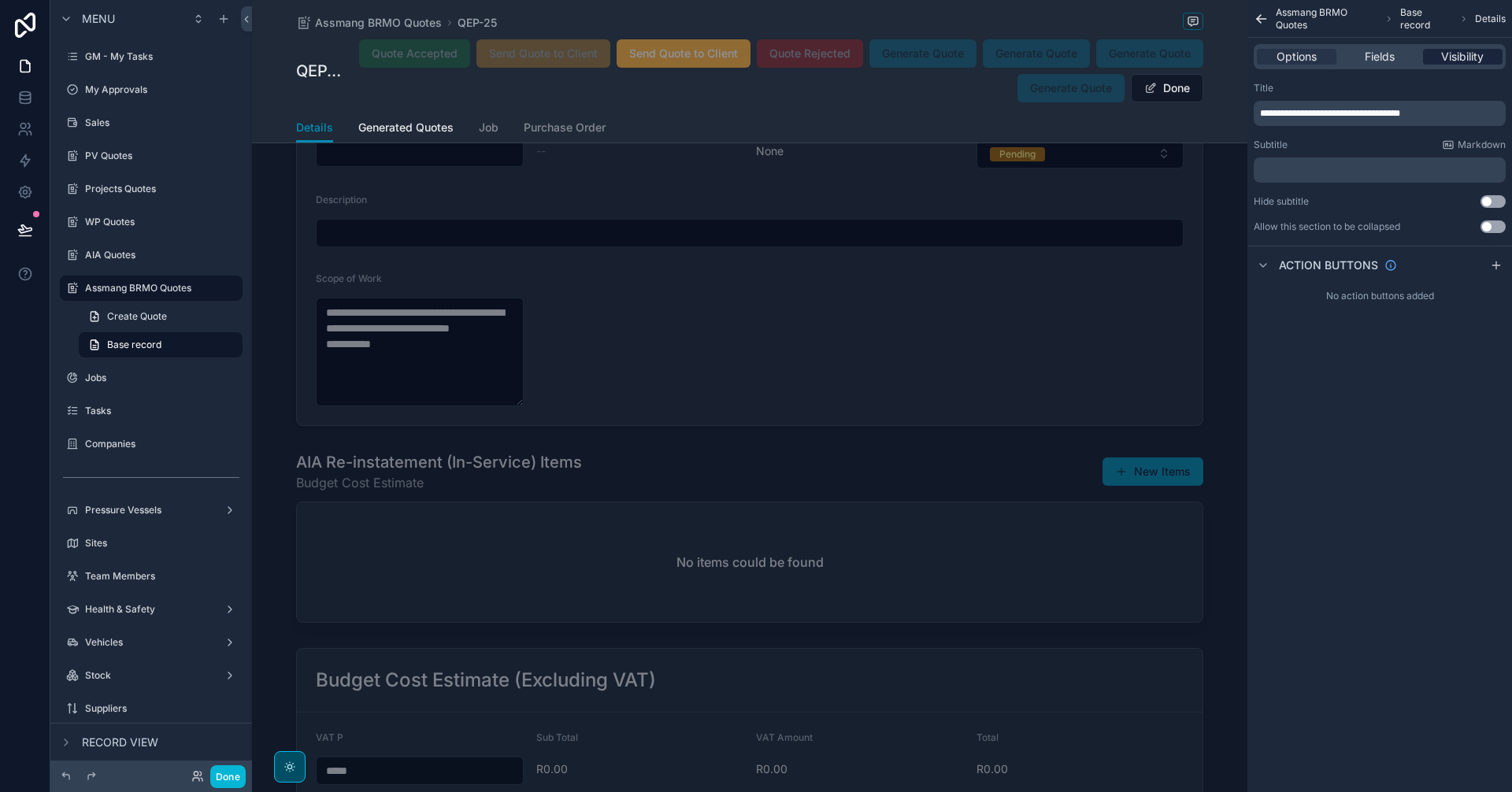
click at [1475, 52] on span "Visibility" at bounding box center [1462, 56] width 43 height 15
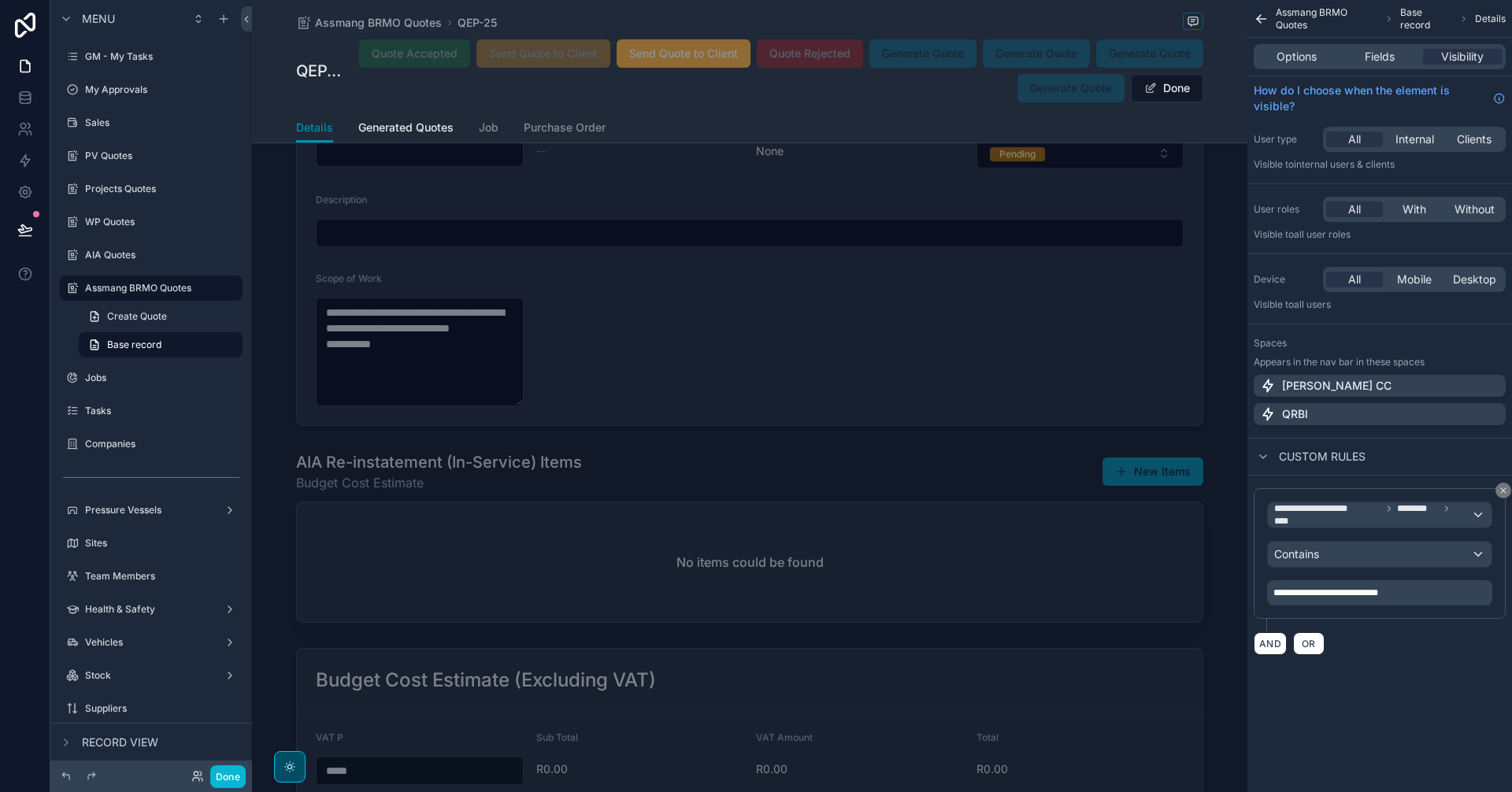
click at [1378, 590] on span "**********" at bounding box center [1326, 593] width 105 height 9
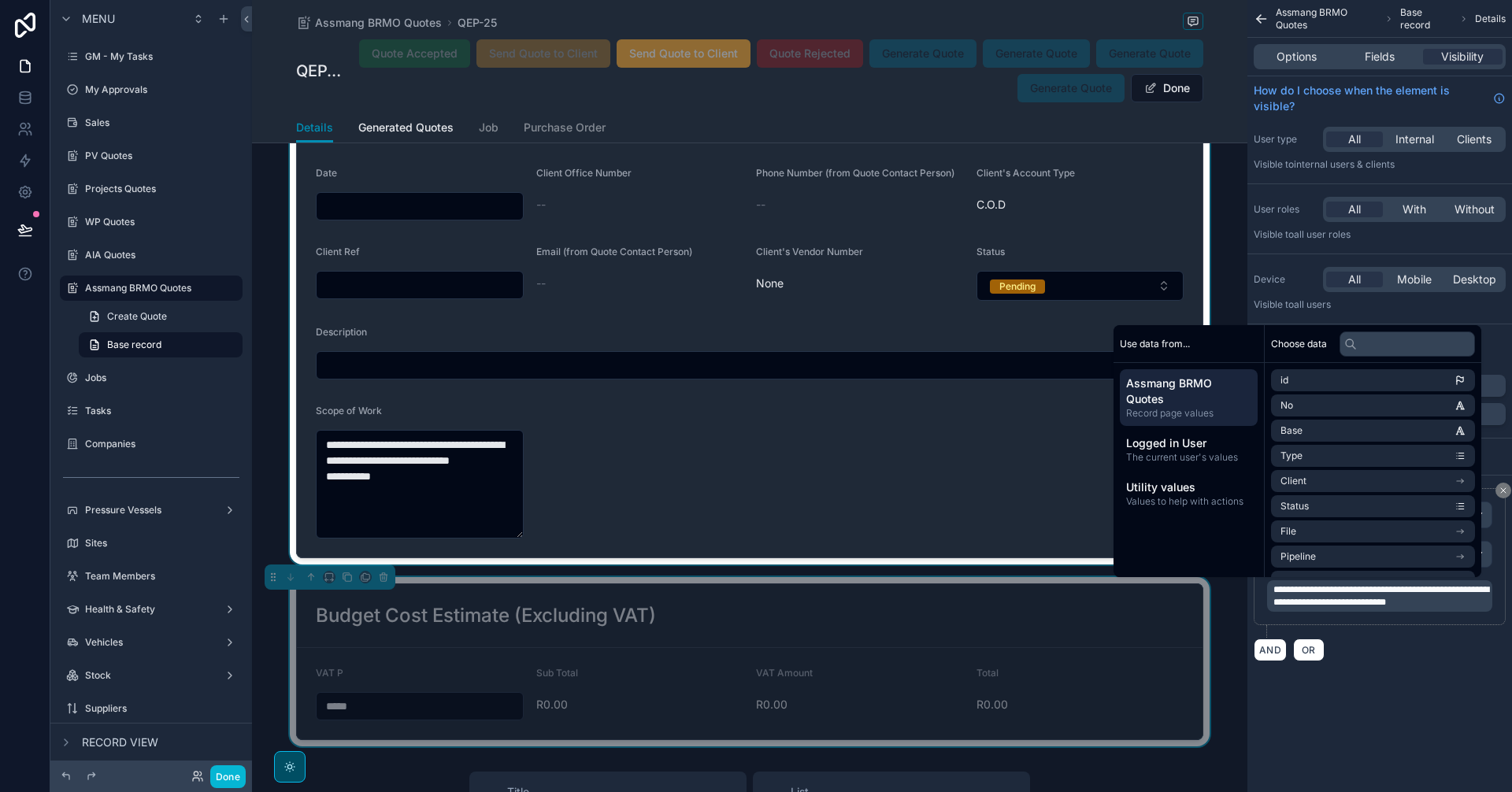
scroll to position [4092, 0]
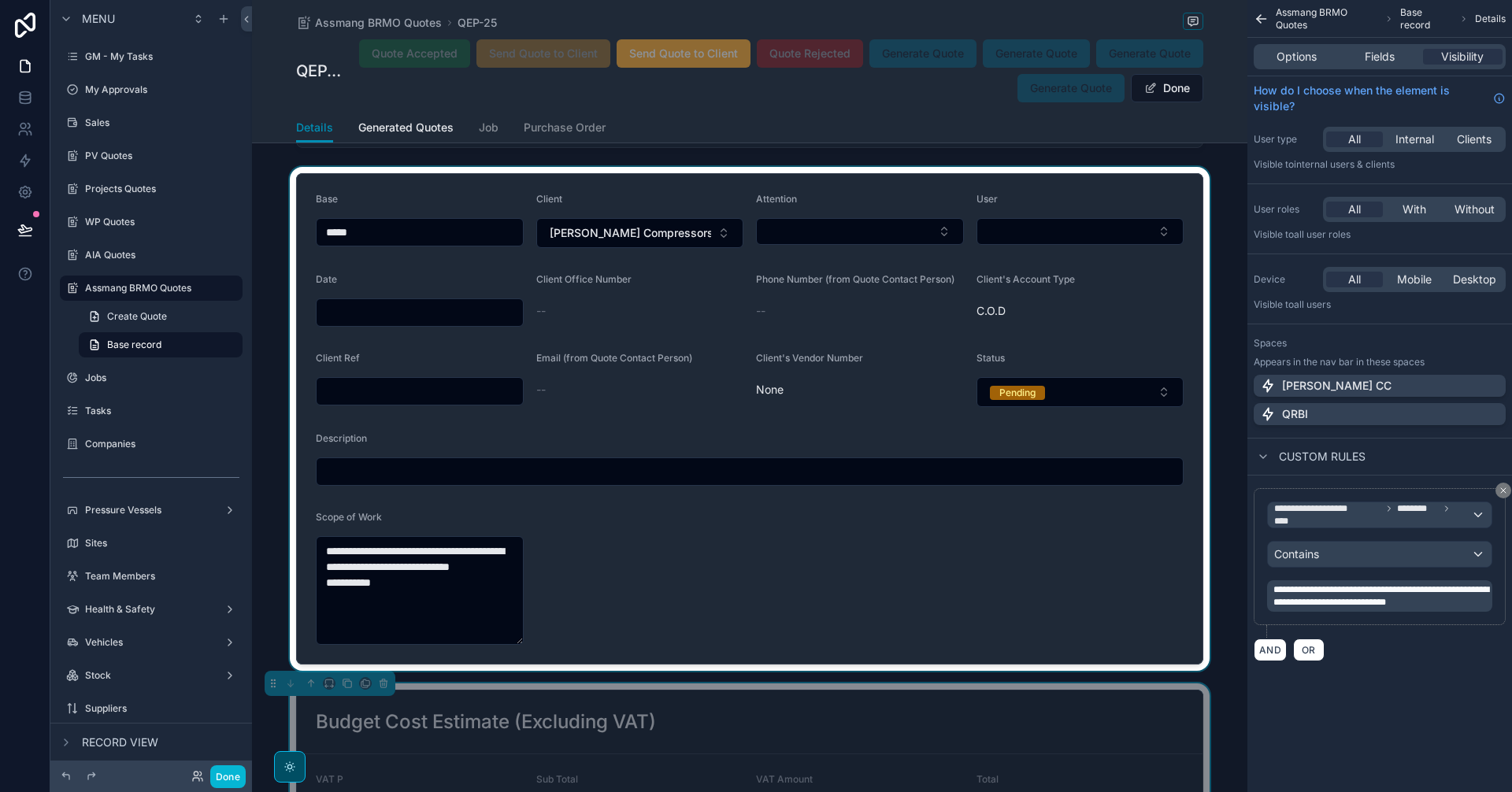
click at [877, 521] on div "scrollable content" at bounding box center [750, 419] width 995 height 504
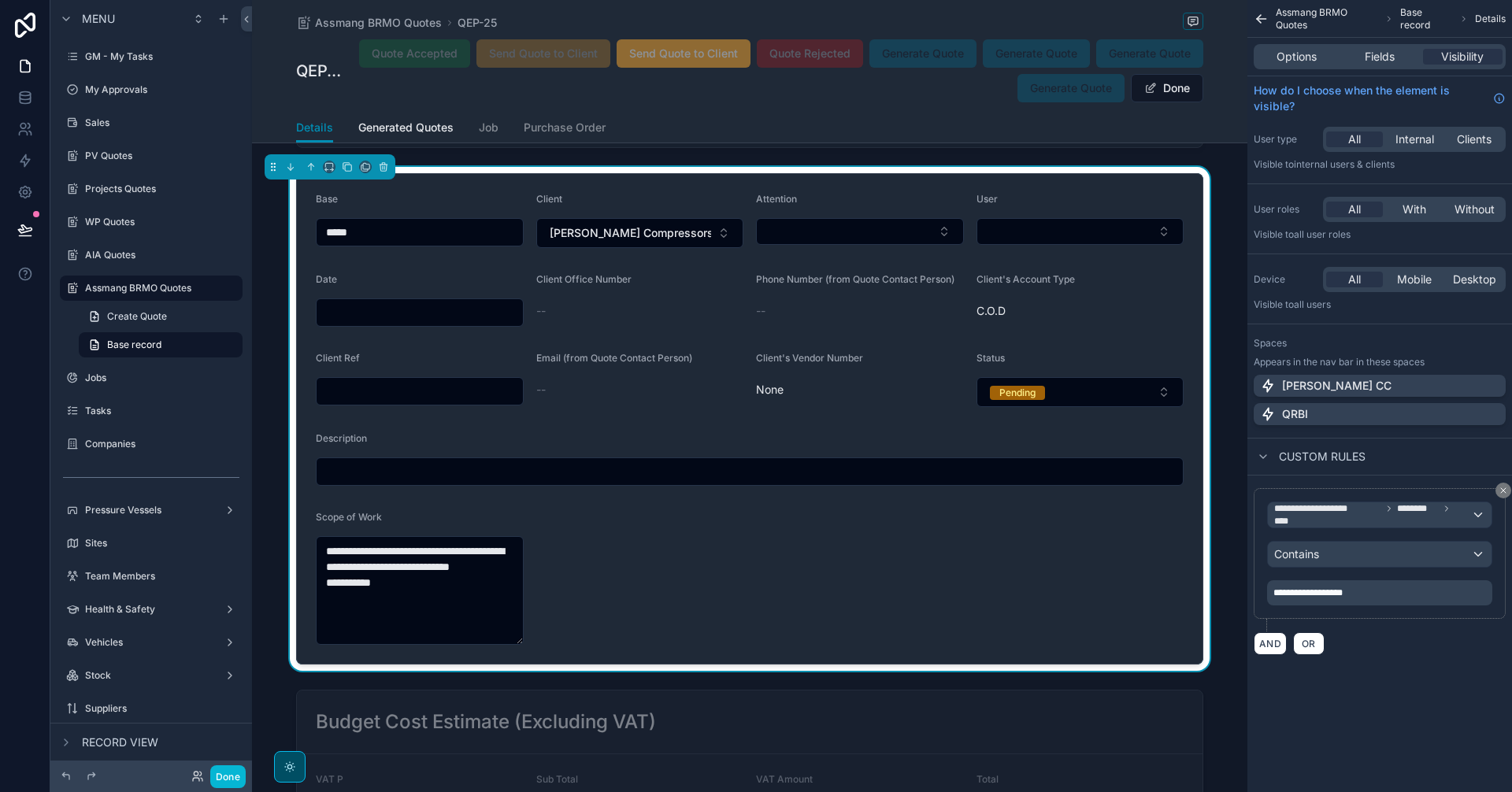
click at [1321, 599] on div "**********" at bounding box center [1380, 593] width 225 height 25
click at [1318, 596] on span "**********" at bounding box center [1308, 593] width 69 height 9
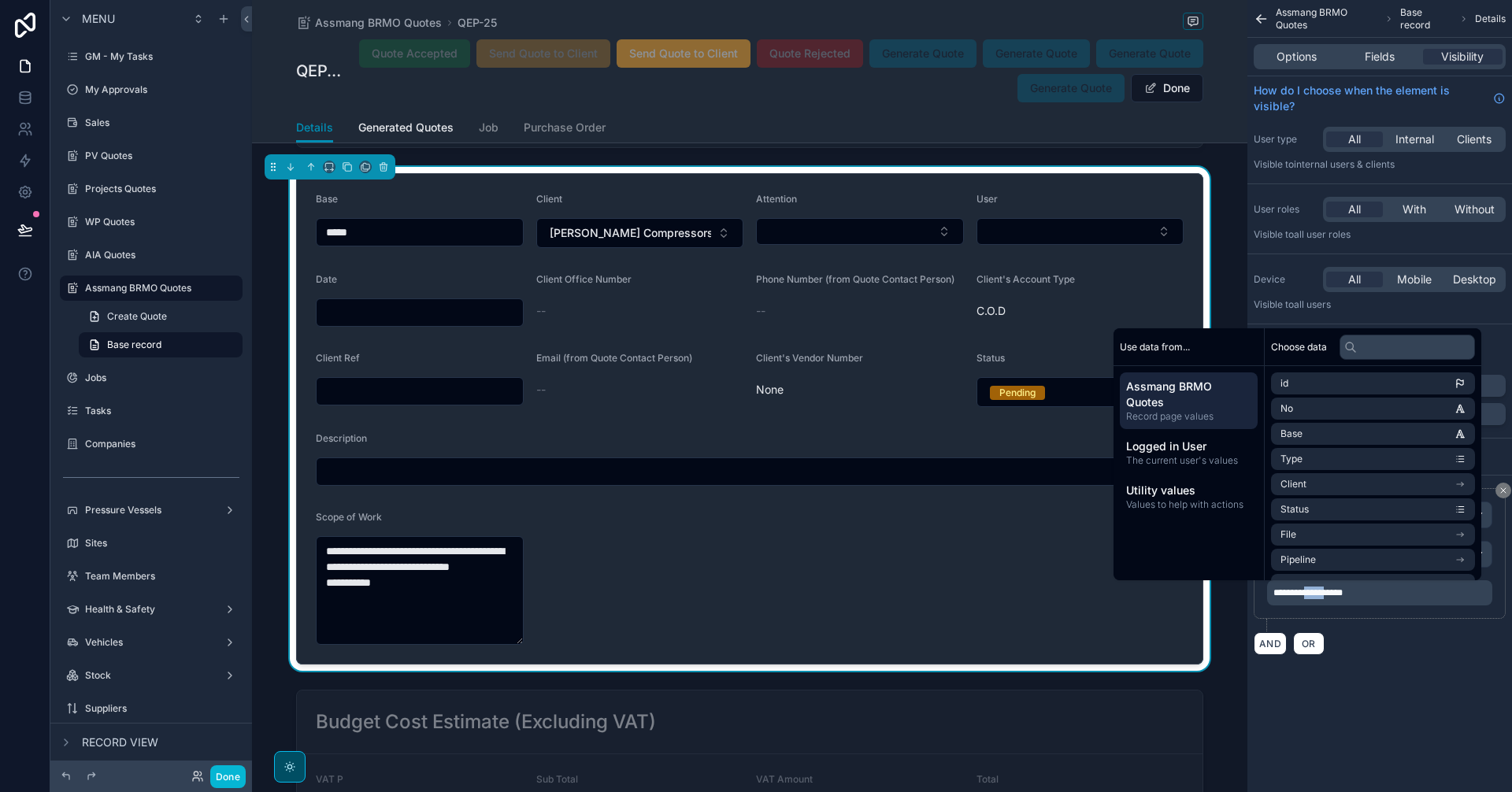
click at [1318, 596] on span "**********" at bounding box center [1308, 593] width 69 height 9
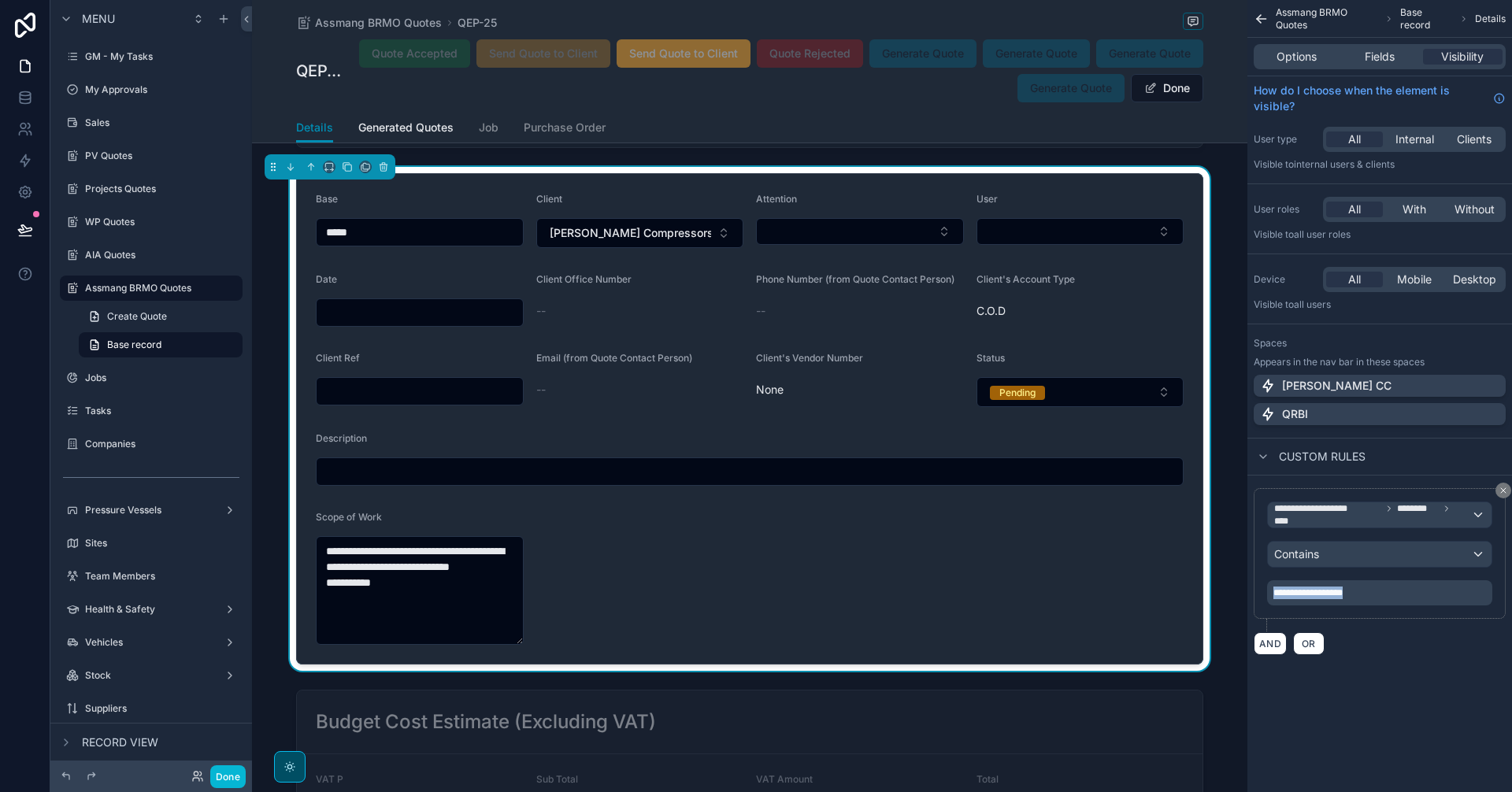
click at [1318, 596] on span "**********" at bounding box center [1308, 593] width 69 height 9
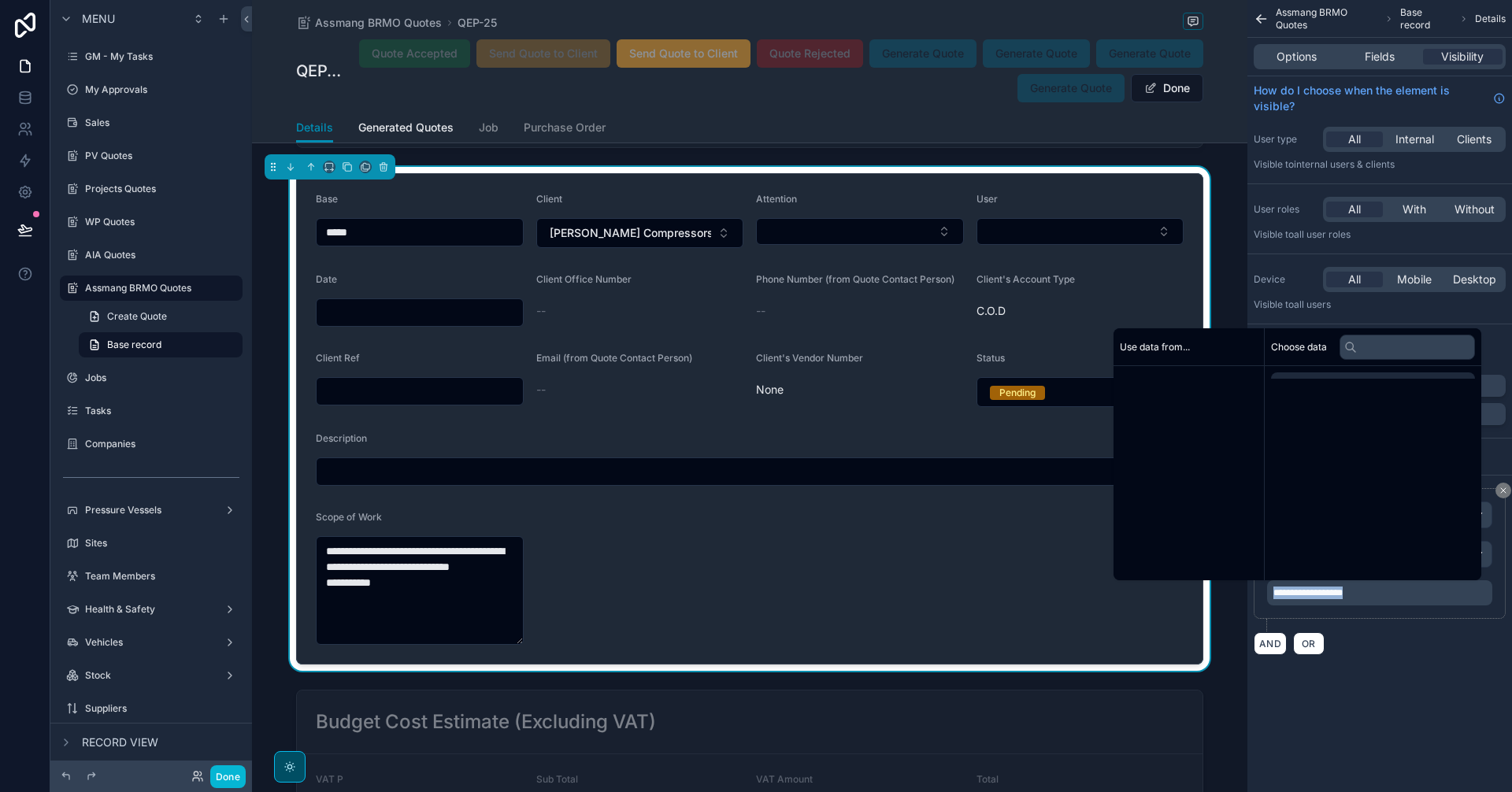
copy span "**********"
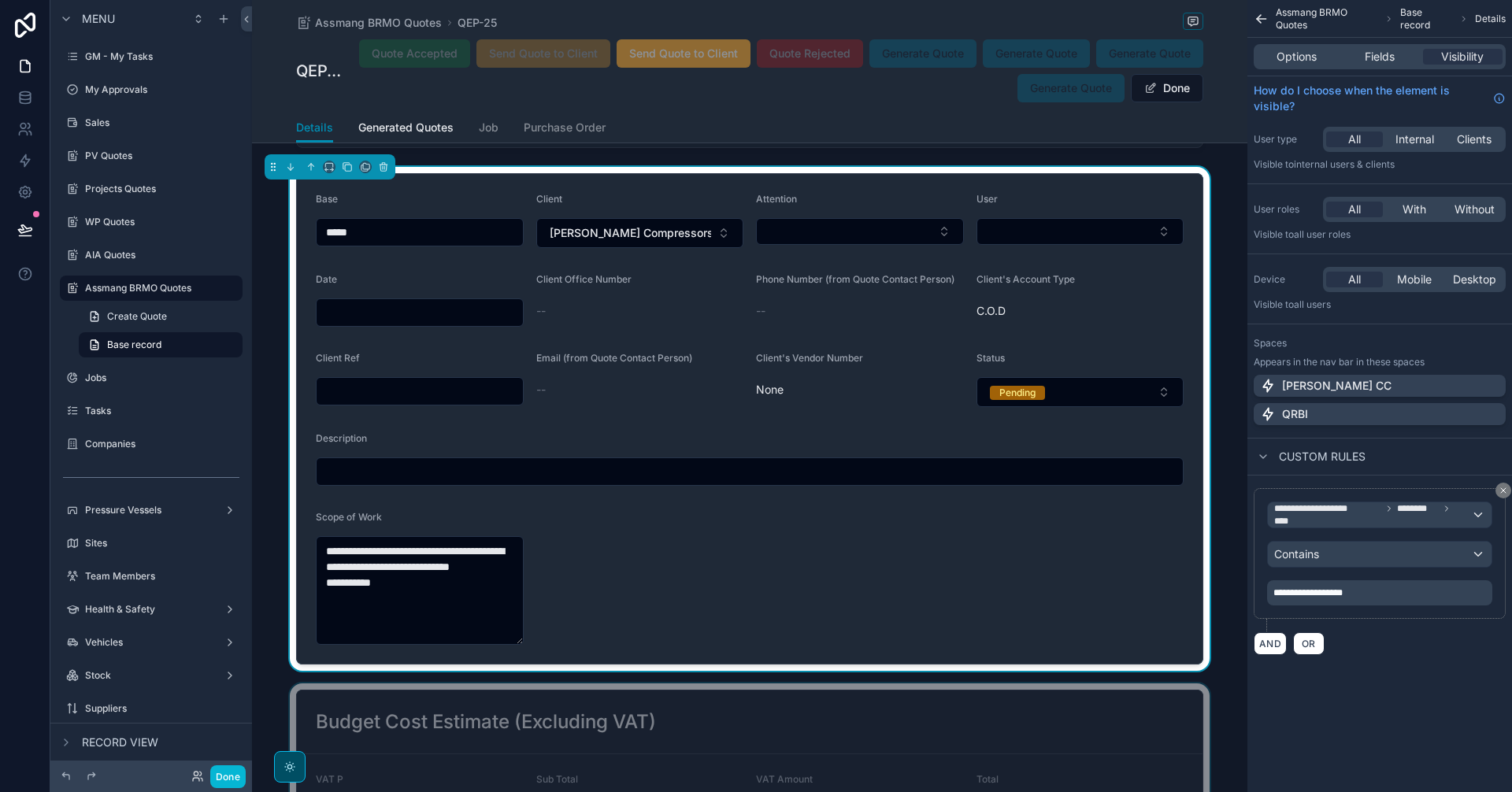
click at [947, 725] on div "scrollable content" at bounding box center [750, 768] width 995 height 169
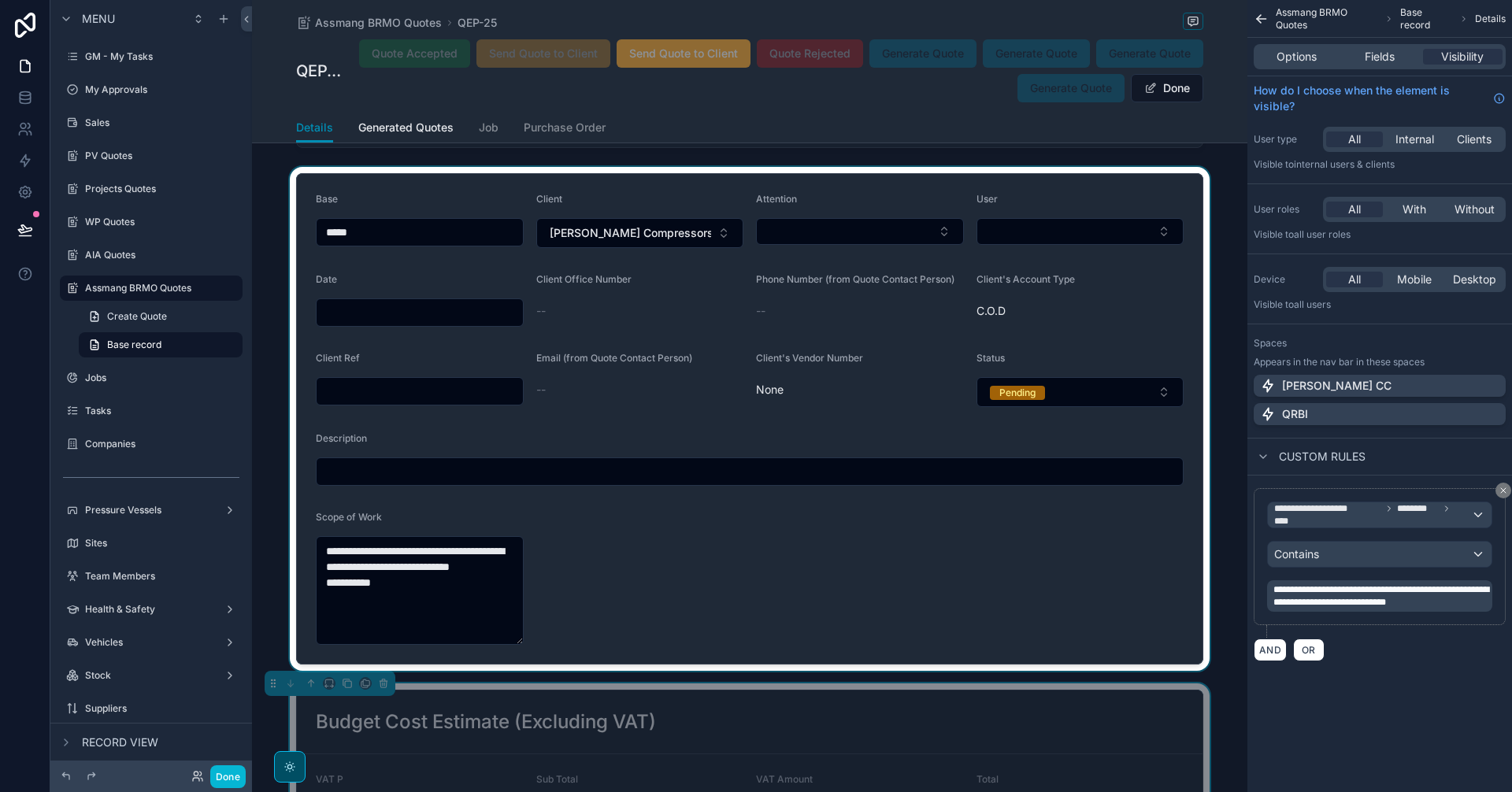
click at [1388, 596] on span "**********" at bounding box center [1381, 595] width 216 height 22
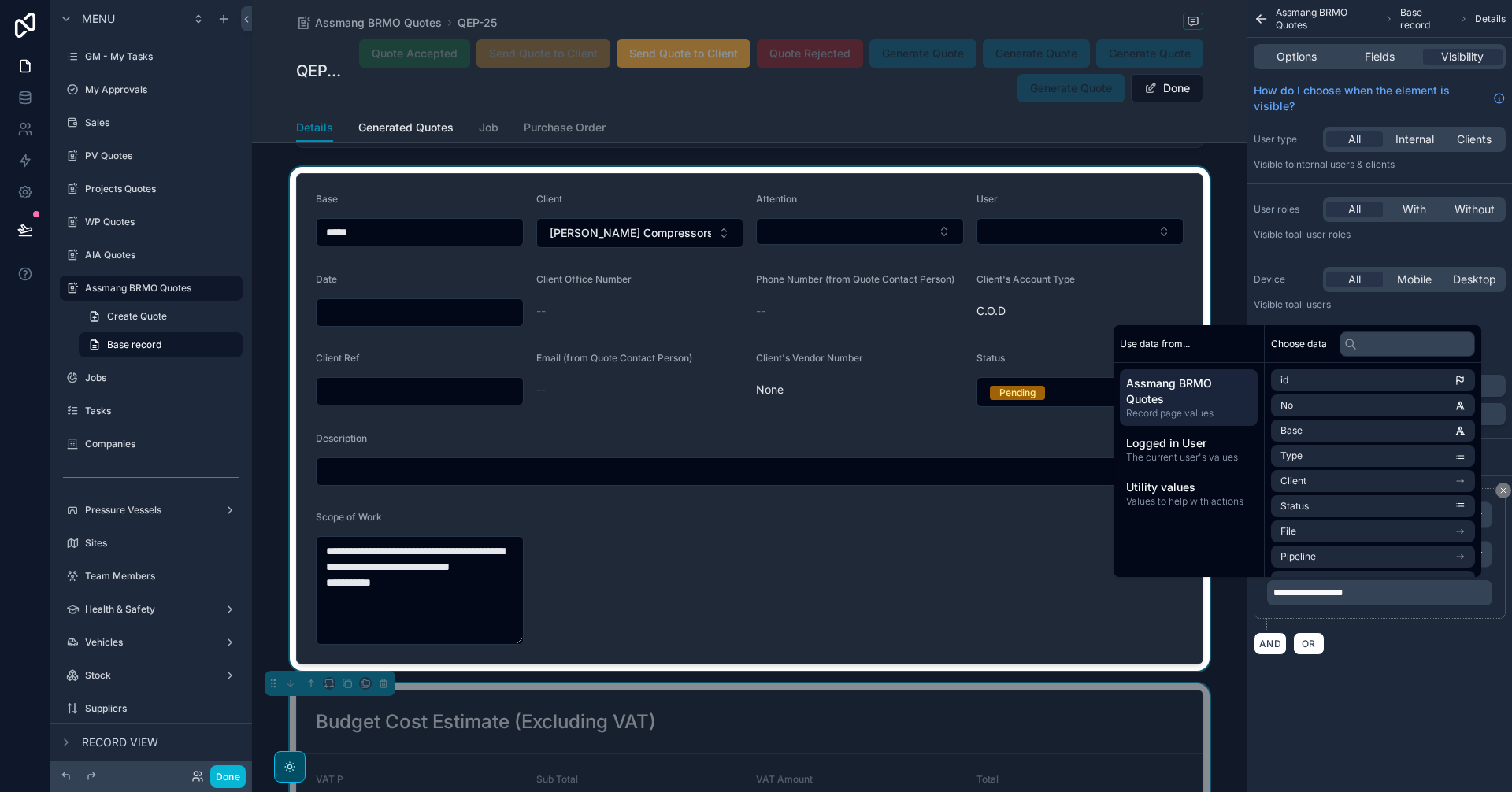
click at [1404, 710] on div "**********" at bounding box center [1380, 396] width 265 height 792
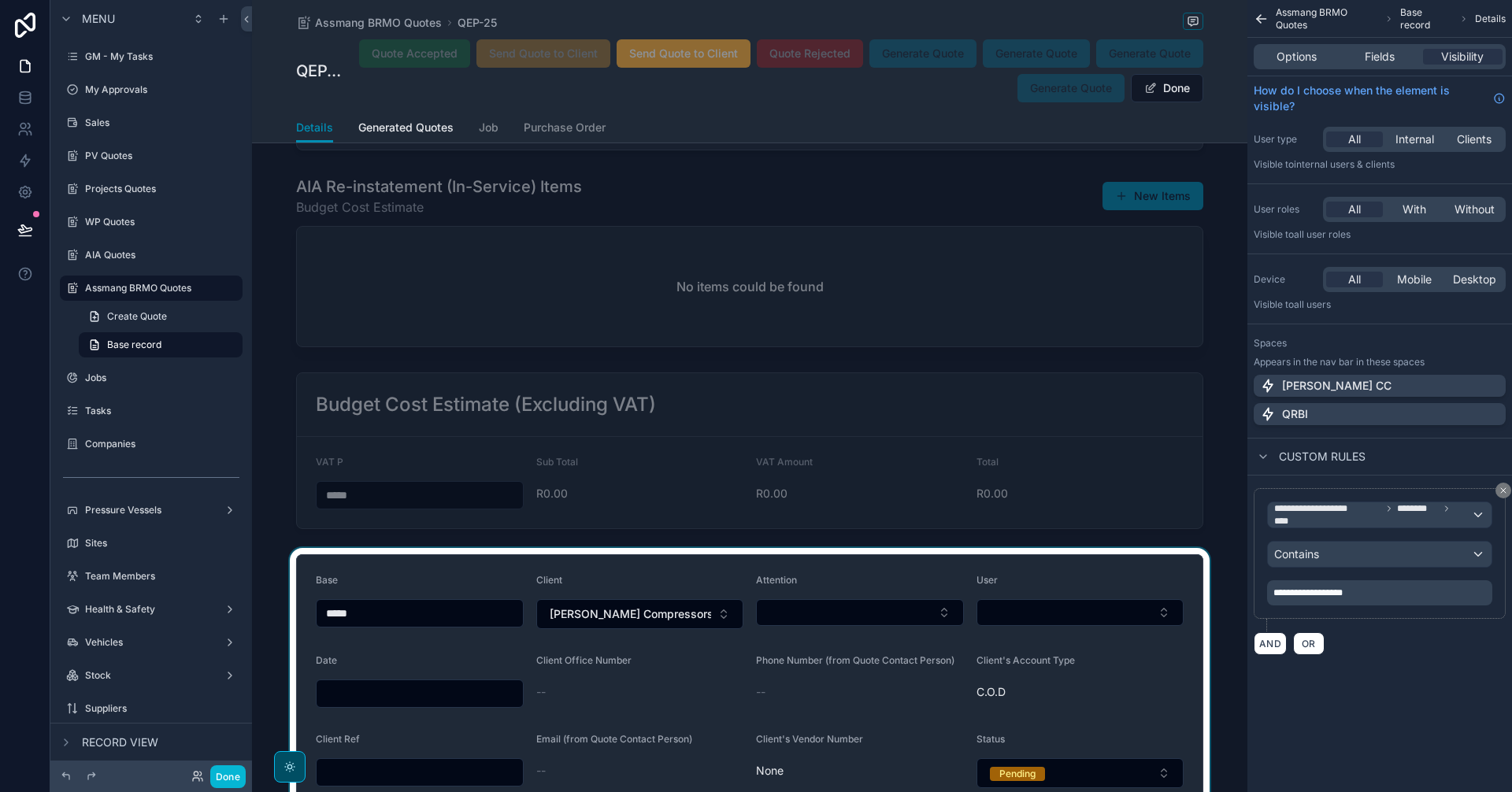
scroll to position [3699, 0]
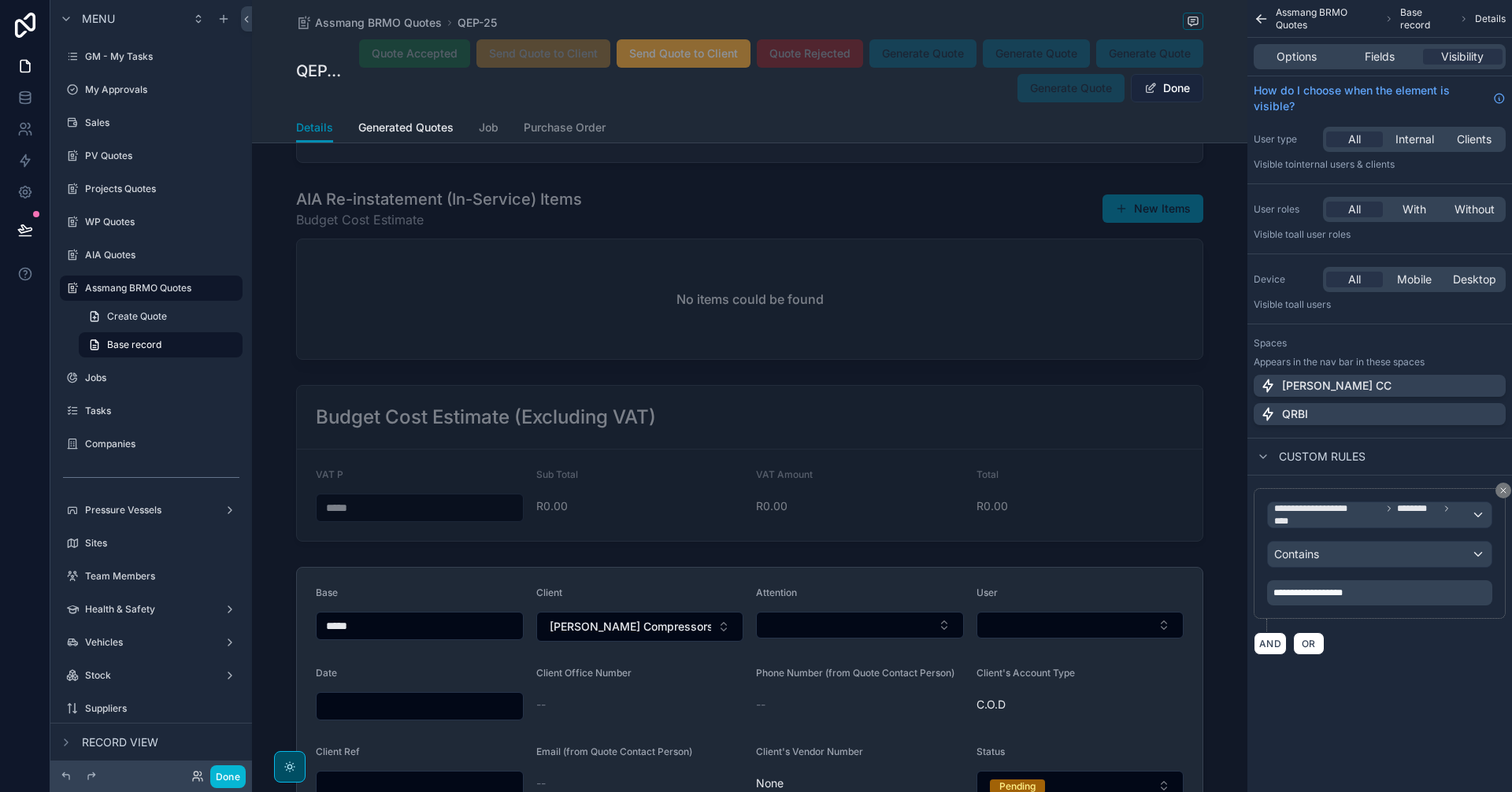
click at [1158, 86] on button "Done" at bounding box center [1167, 88] width 73 height 28
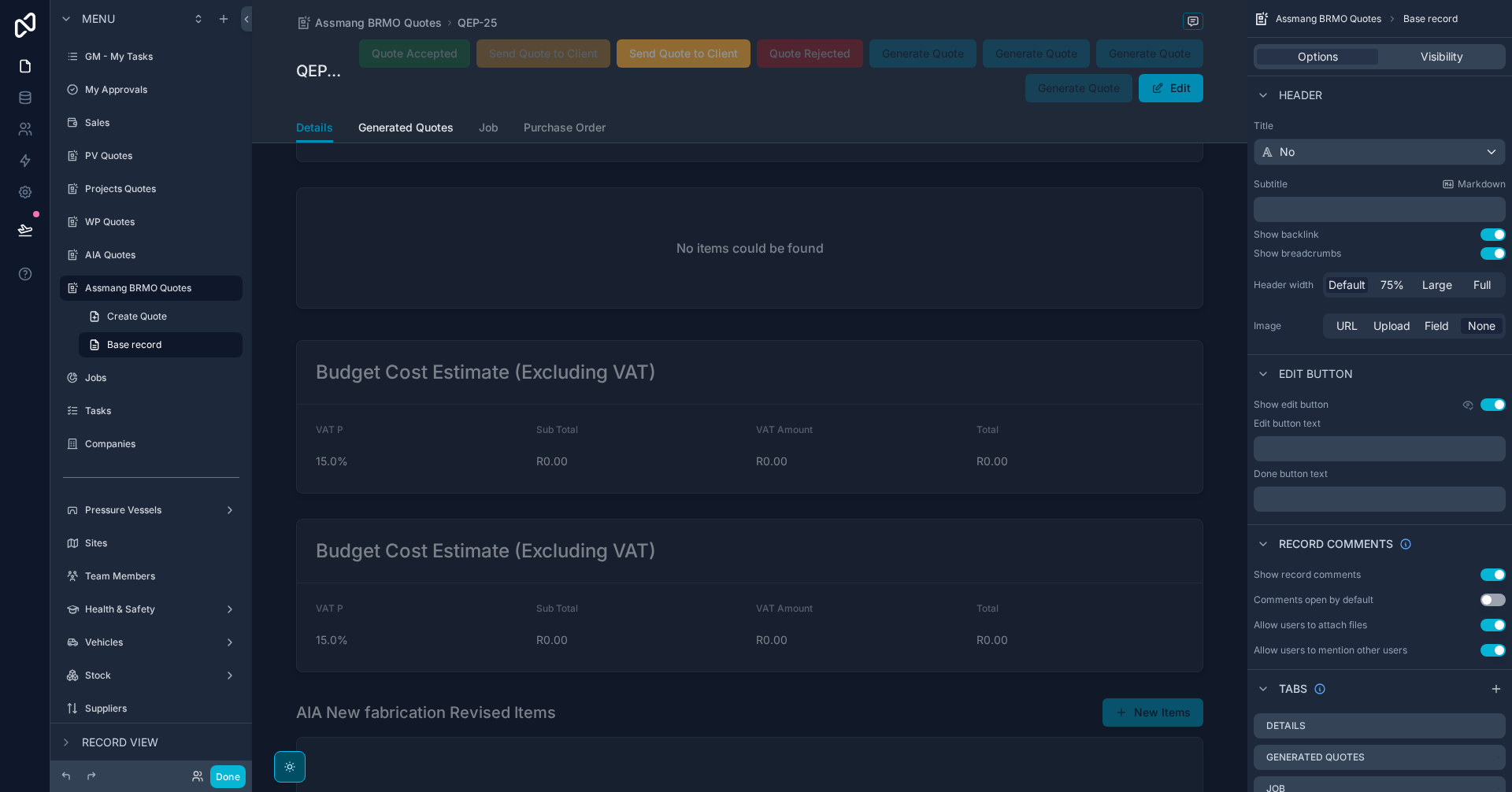
scroll to position [2304, 0]
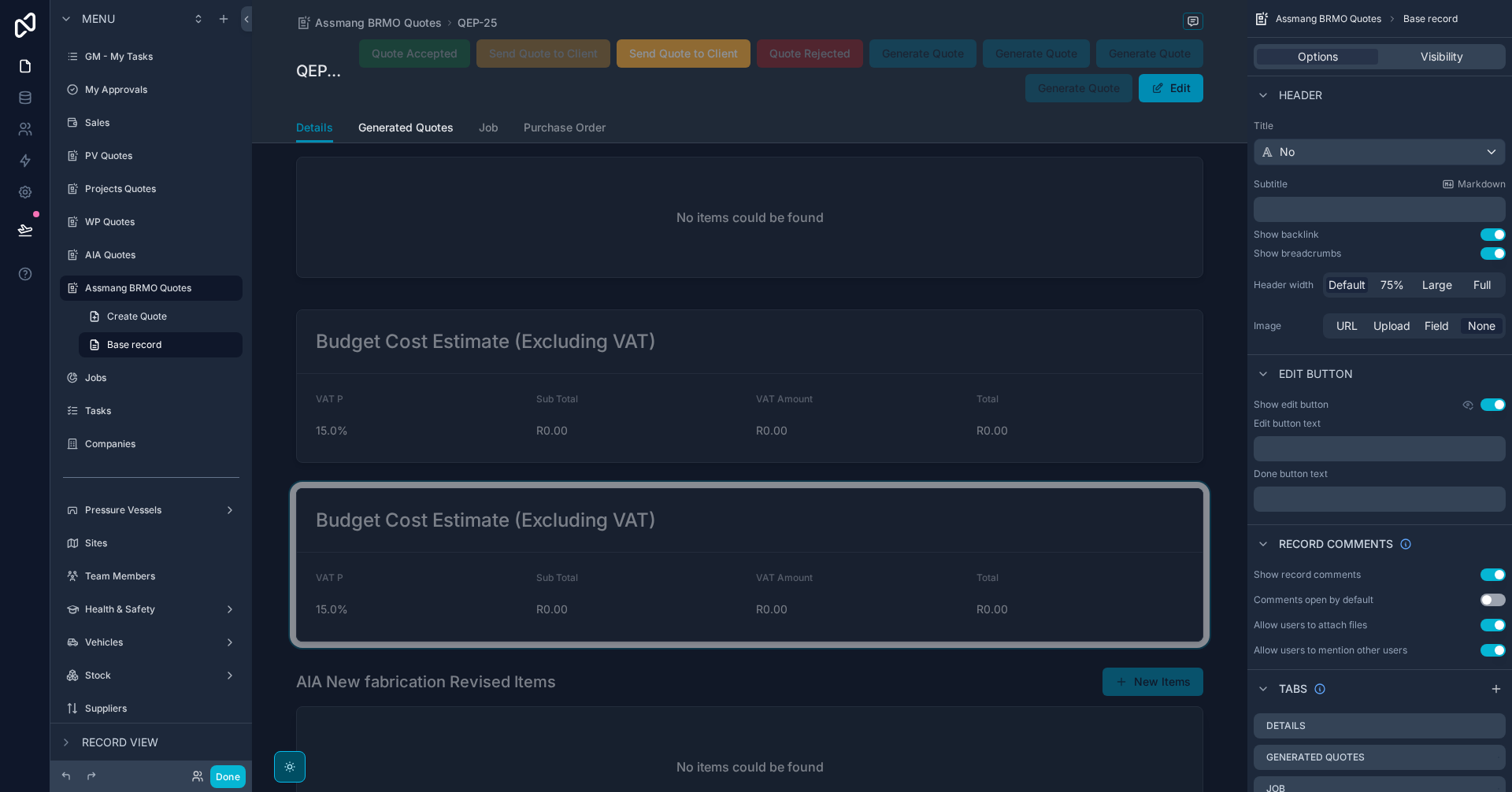
click at [892, 501] on div "scrollable content" at bounding box center [750, 565] width 995 height 166
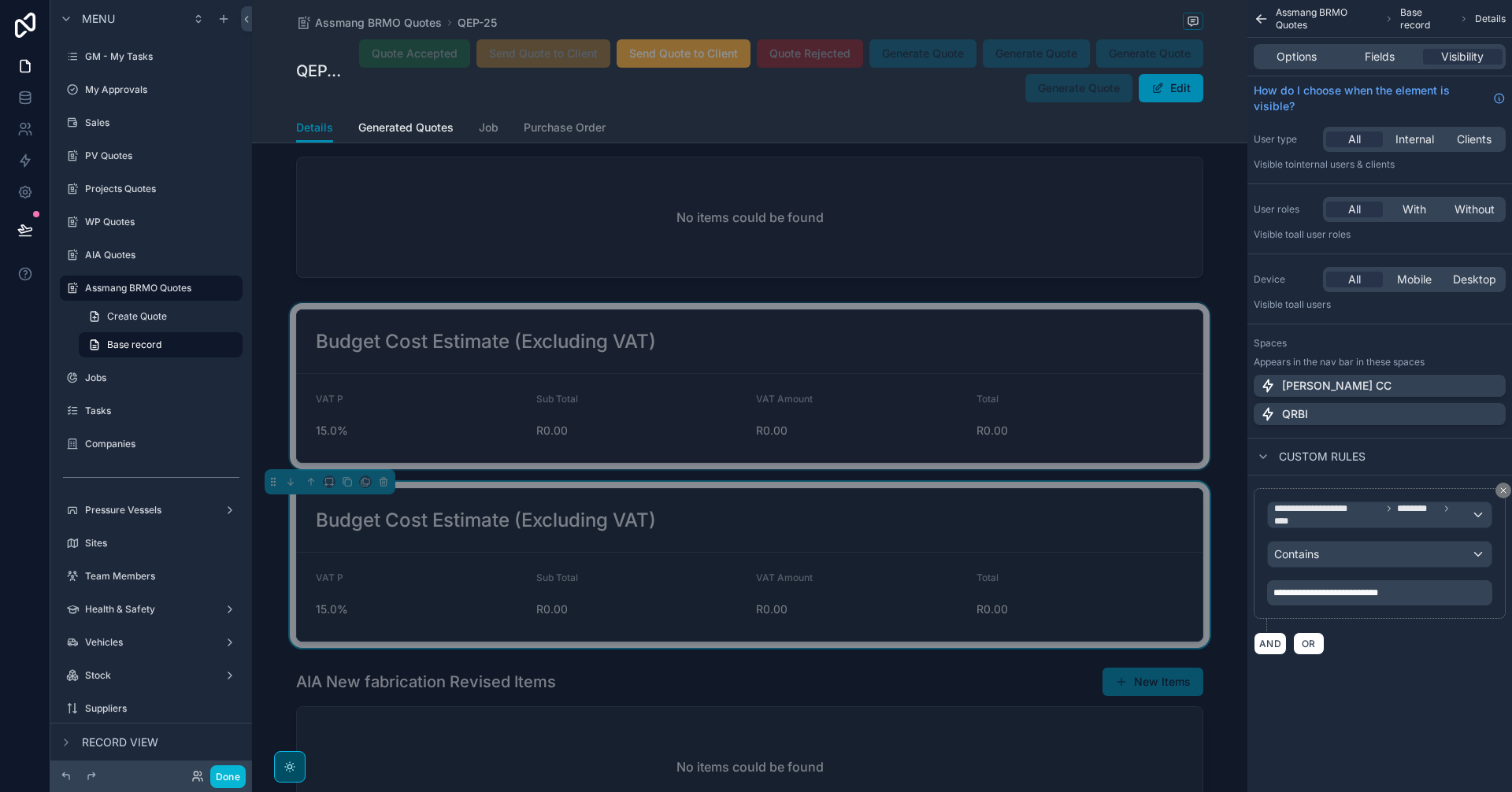
click at [936, 350] on div "scrollable content" at bounding box center [750, 385] width 995 height 166
click at [886, 485] on div "scrollable content" at bounding box center [750, 565] width 995 height 166
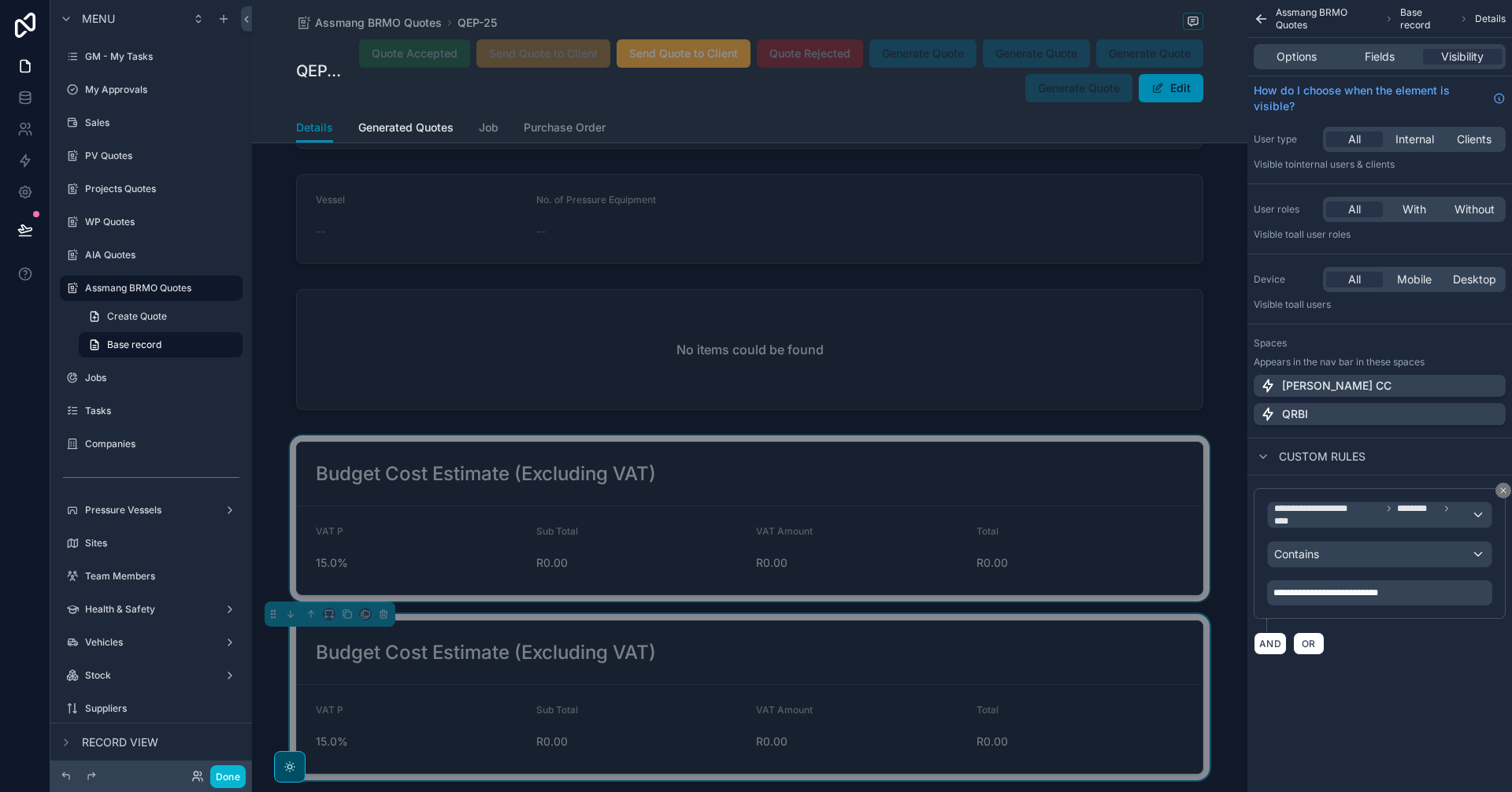
scroll to position [2172, 0]
click at [136, 255] on label "AIA Quotes" at bounding box center [148, 255] width 126 height 13
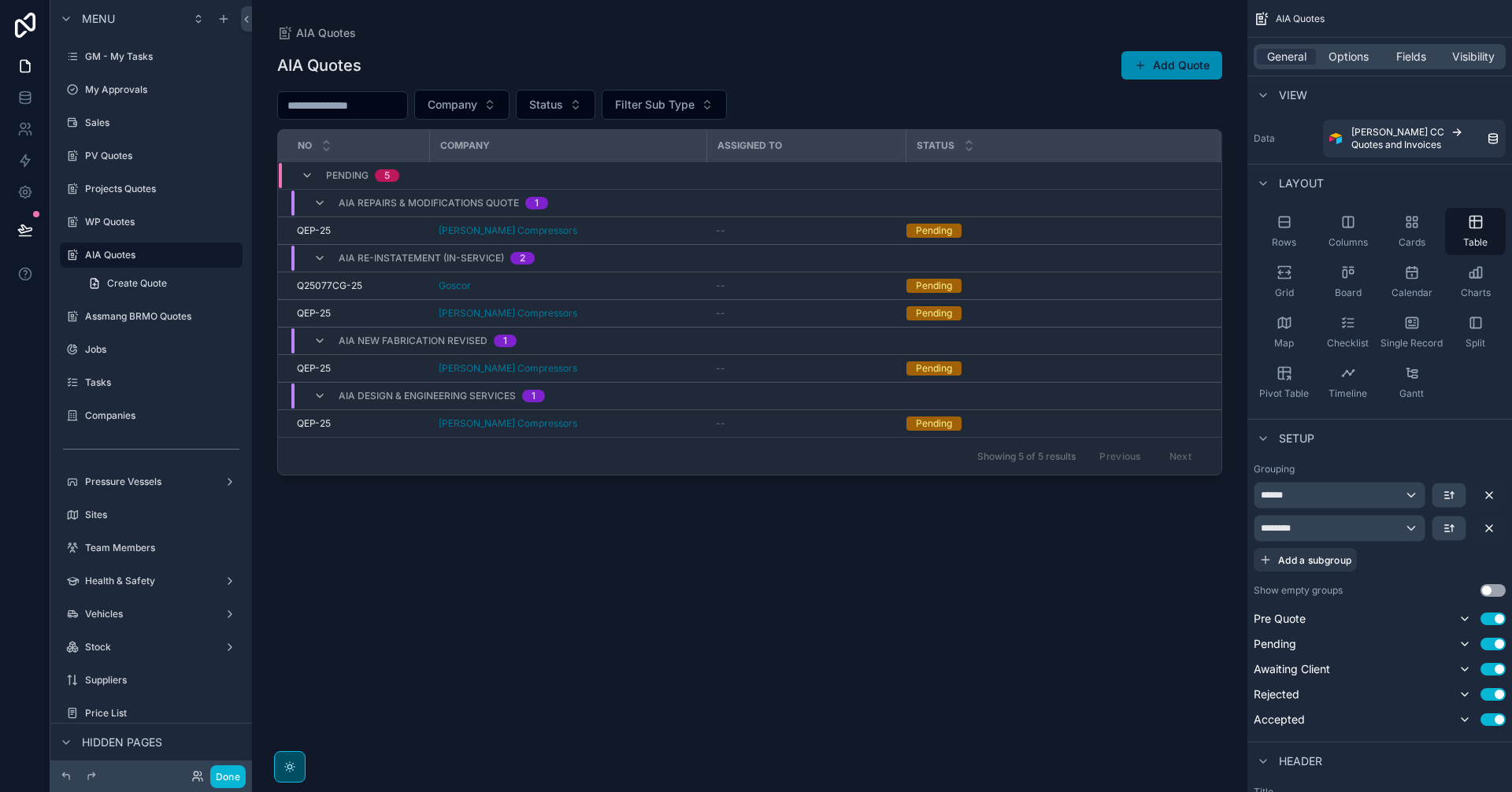
click at [611, 370] on div "scrollable content" at bounding box center [750, 386] width 995 height 773
click at [610, 370] on div "[PERSON_NAME] Compressors" at bounding box center [567, 369] width 258 height 13
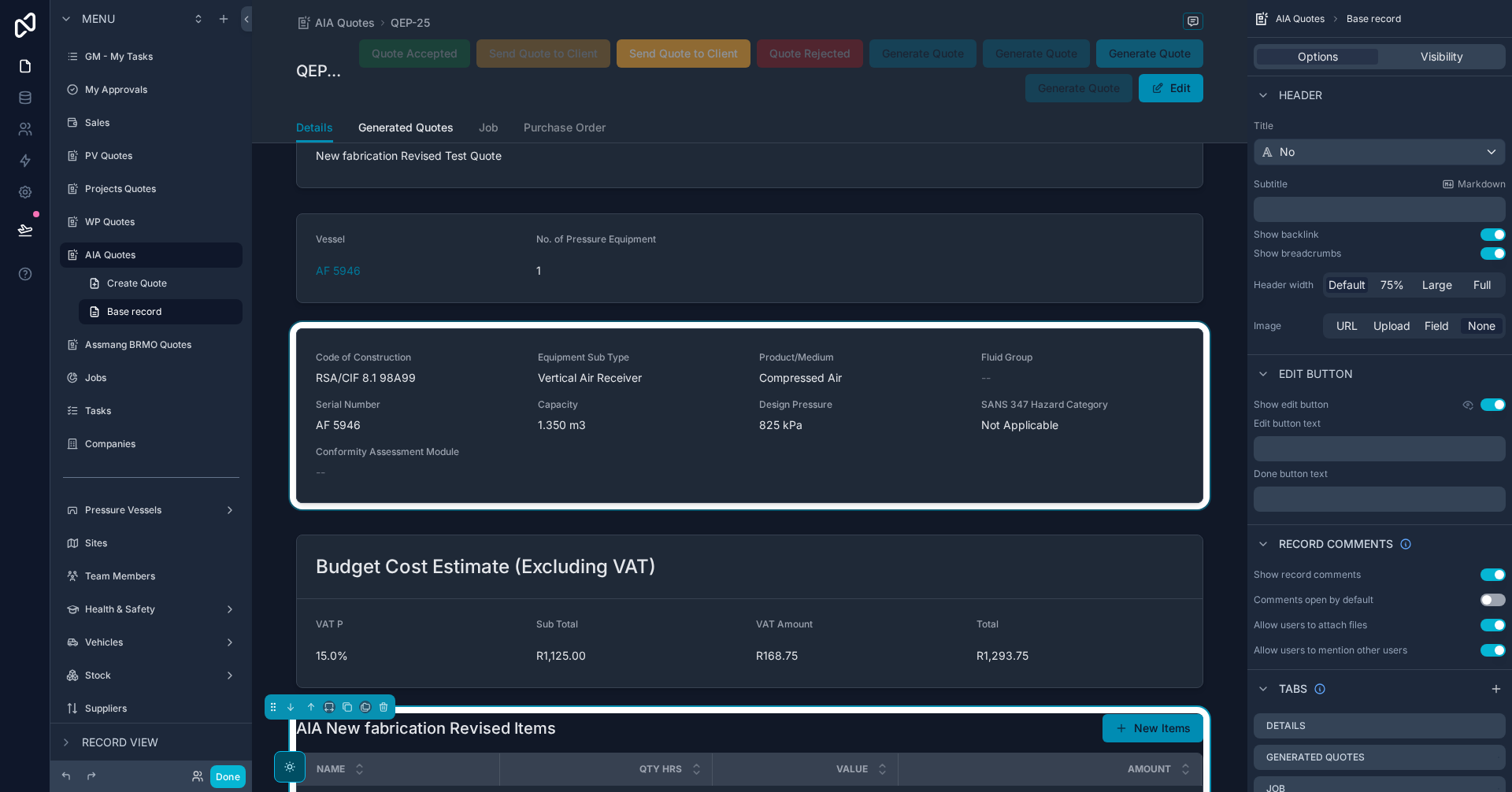
scroll to position [2362, 0]
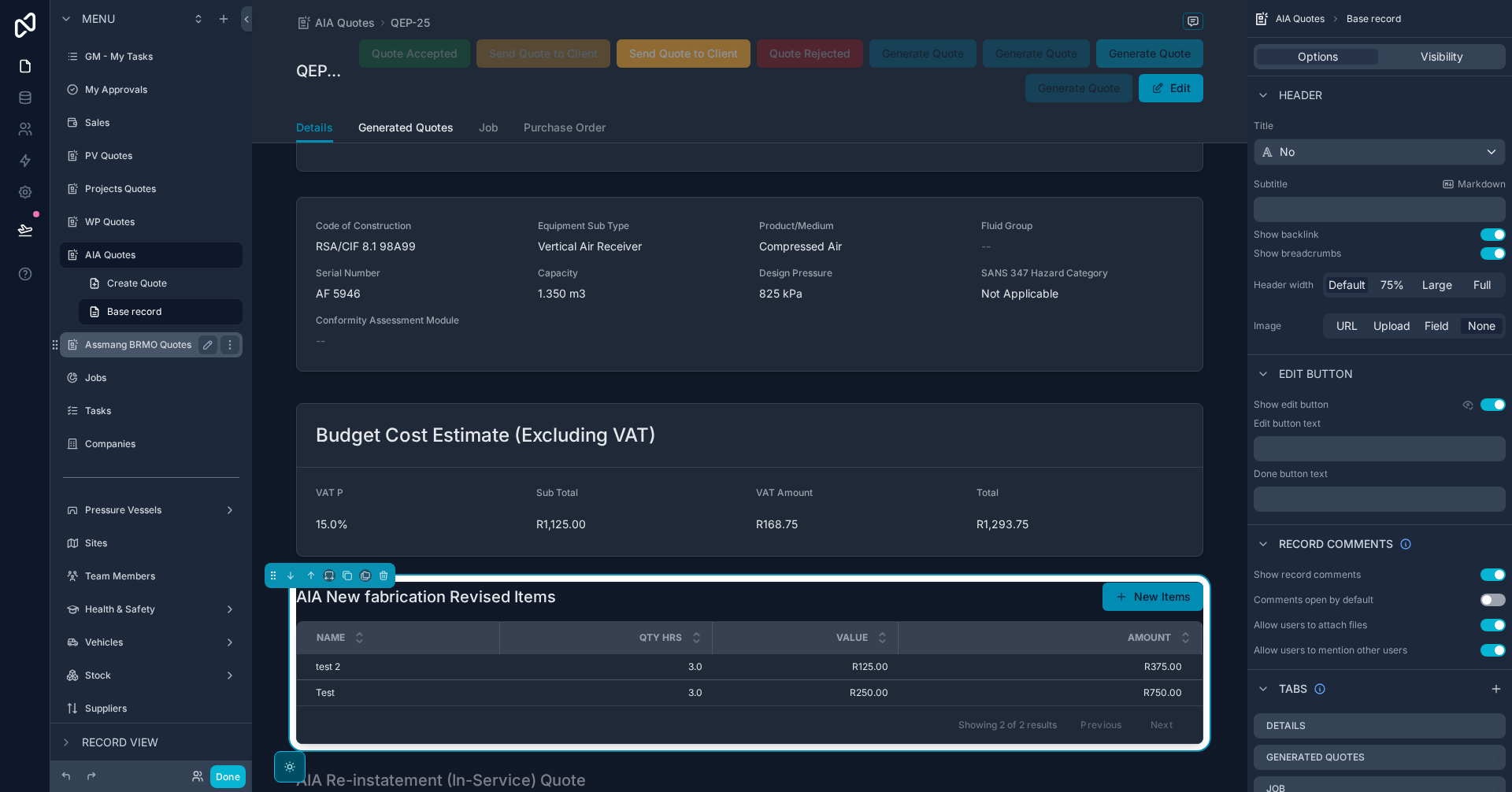
click at [149, 348] on label "Assmang BRMO Quotes" at bounding box center [148, 345] width 126 height 13
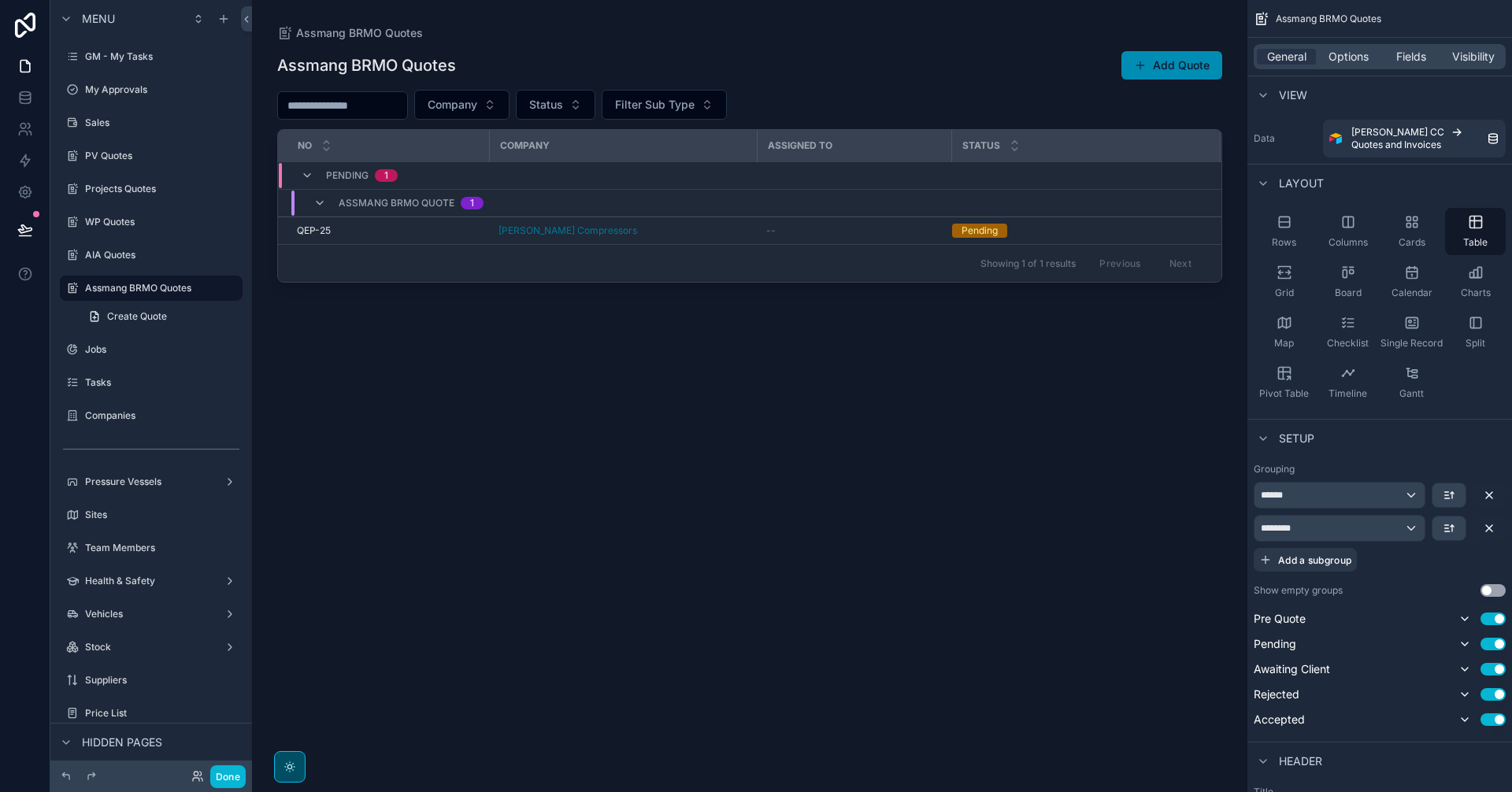
click at [679, 227] on div "scrollable content" at bounding box center [750, 386] width 995 height 773
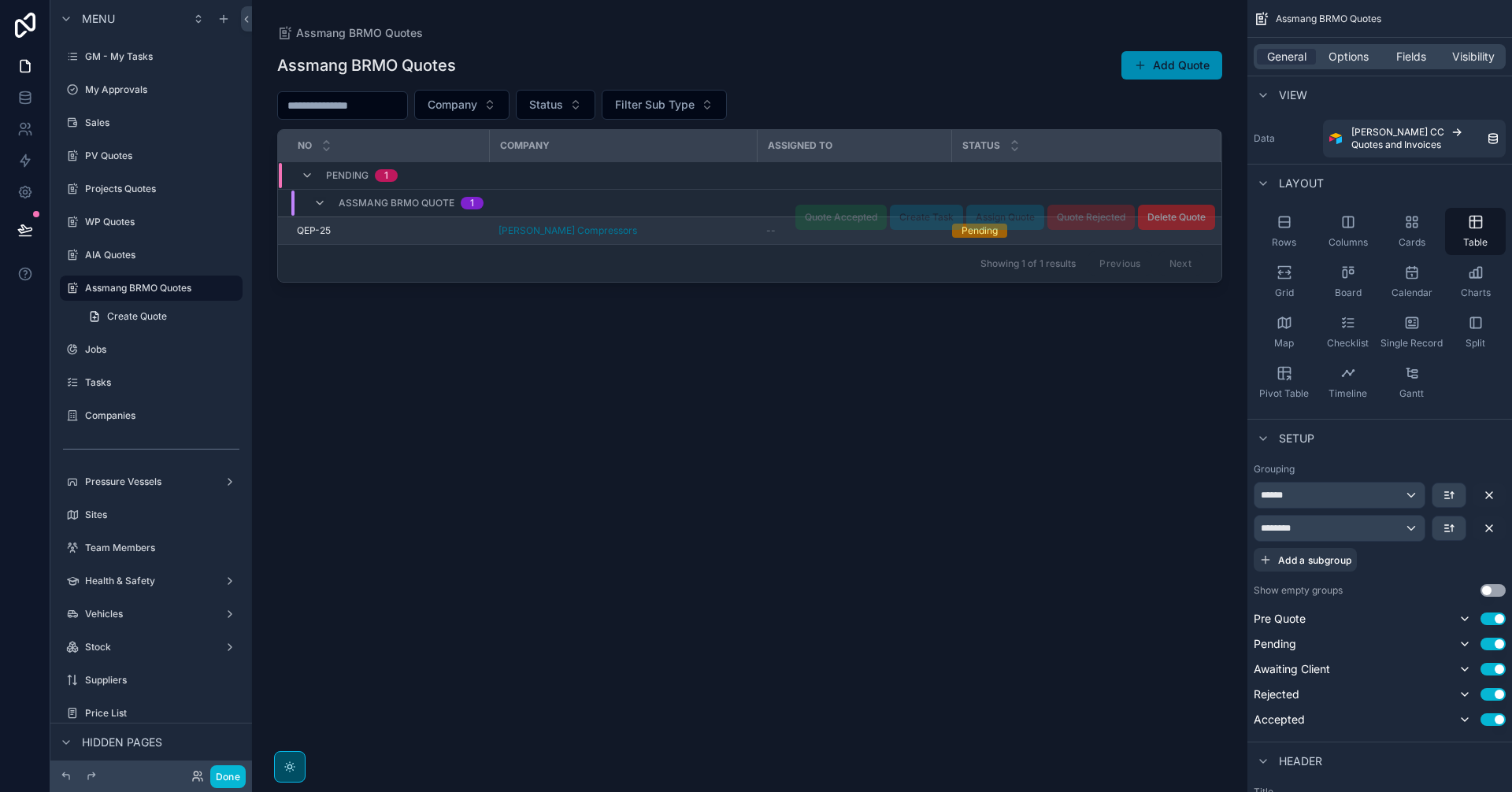
click at [683, 229] on div "[PERSON_NAME] Compressors" at bounding box center [623, 231] width 248 height 13
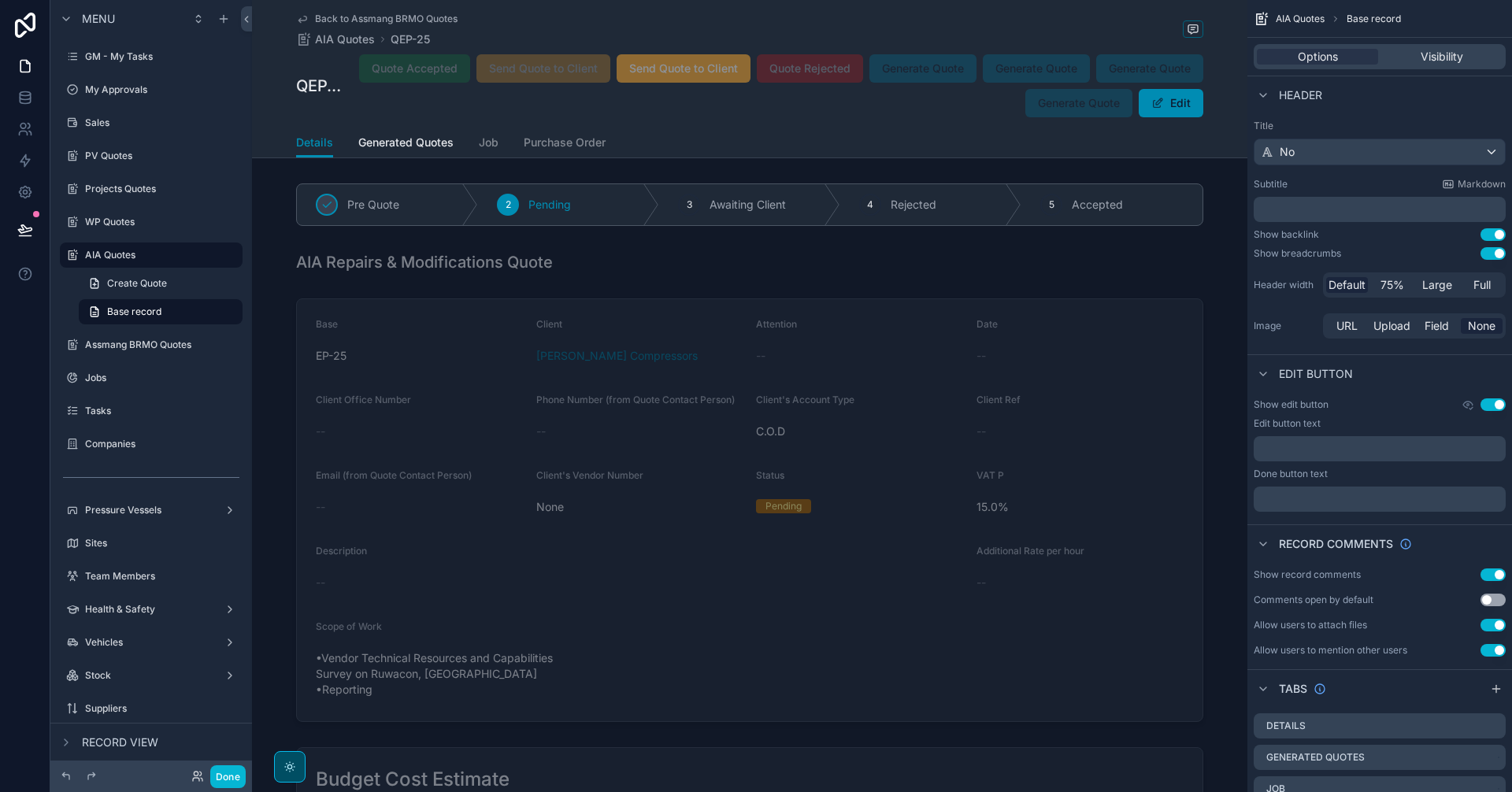
click at [304, 12] on div "Back to Assmang BRMO Quotes AIA Quotes QEP-25 QEP-25 Quote Accepted Send Quote …" at bounding box center [750, 63] width 907 height 128
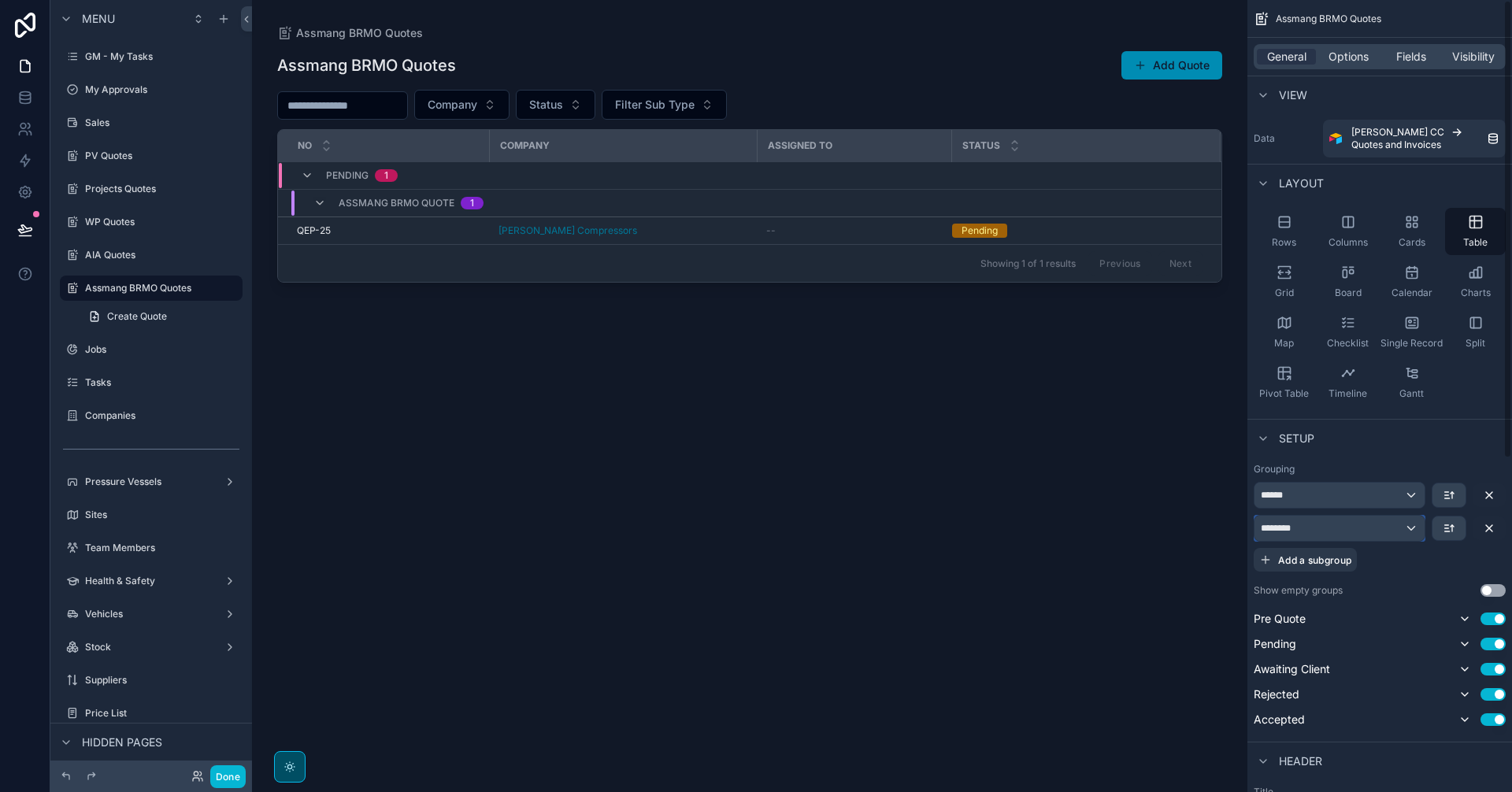
click at [1401, 526] on div "********" at bounding box center [1340, 528] width 170 height 25
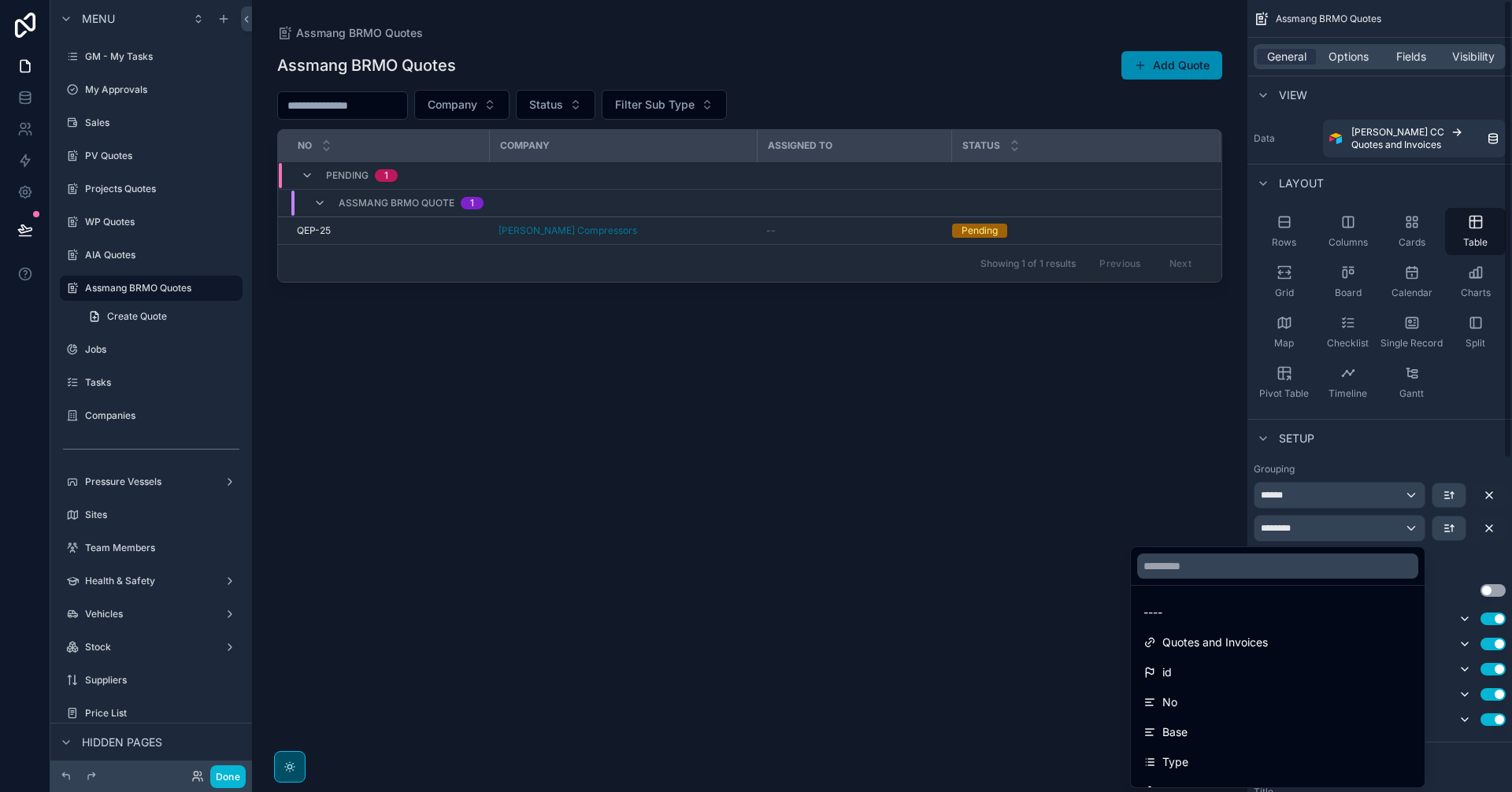
click at [1491, 529] on div "scrollable content" at bounding box center [756, 396] width 1512 height 792
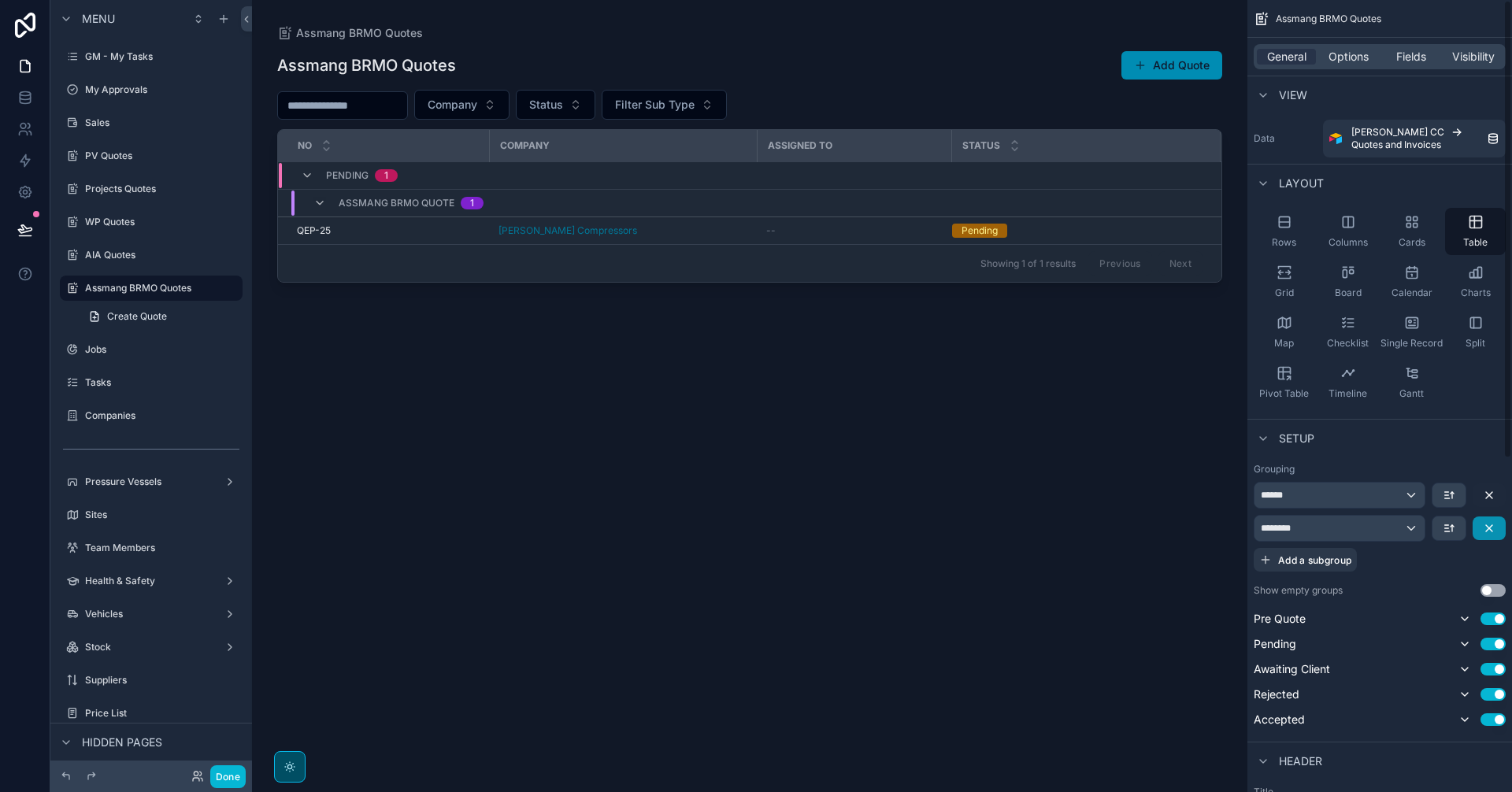
click at [1489, 530] on icon "scrollable content" at bounding box center [1489, 528] width 13 height 13
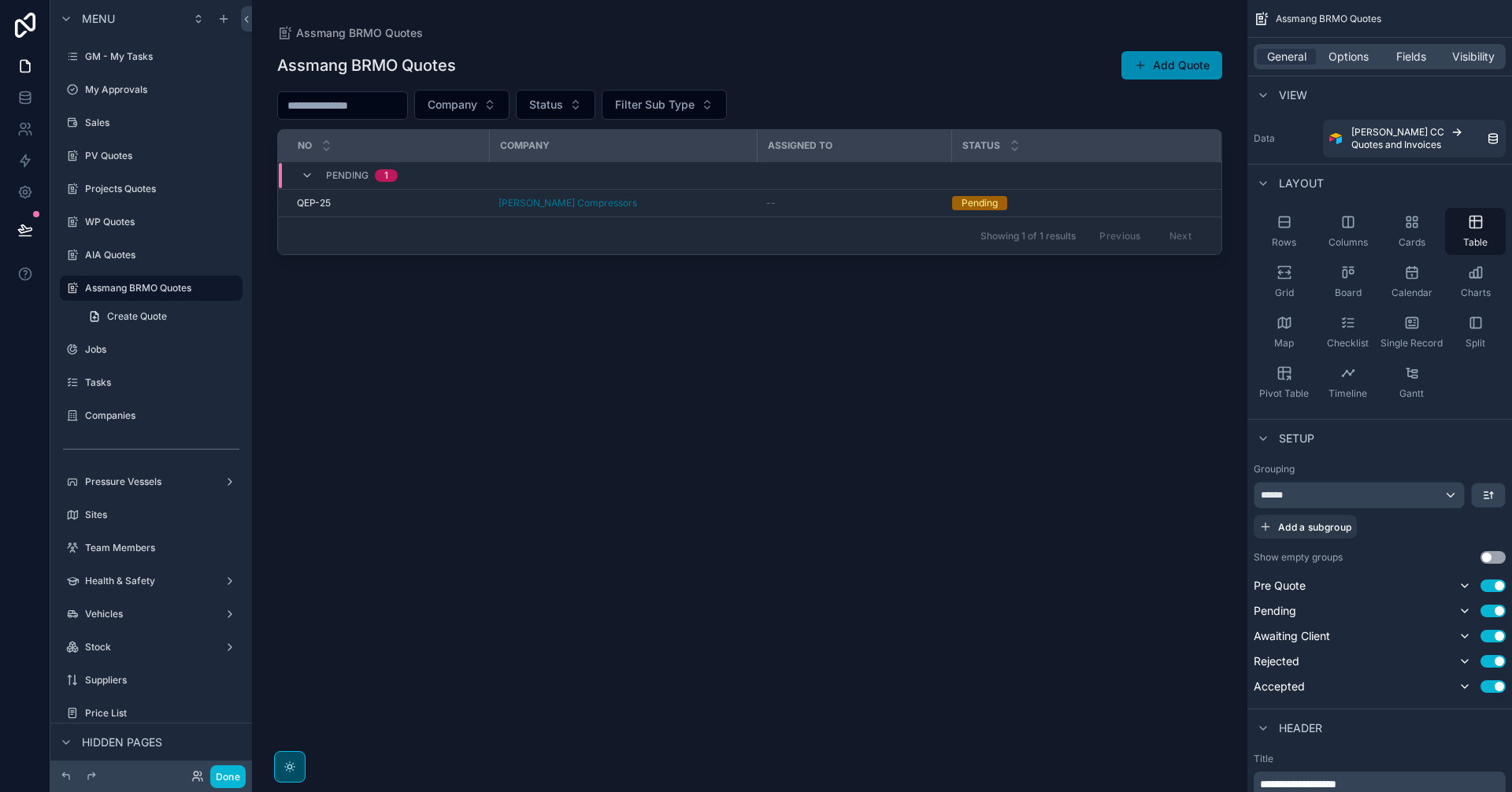
click at [680, 198] on div "scrollable content" at bounding box center [750, 386] width 995 height 773
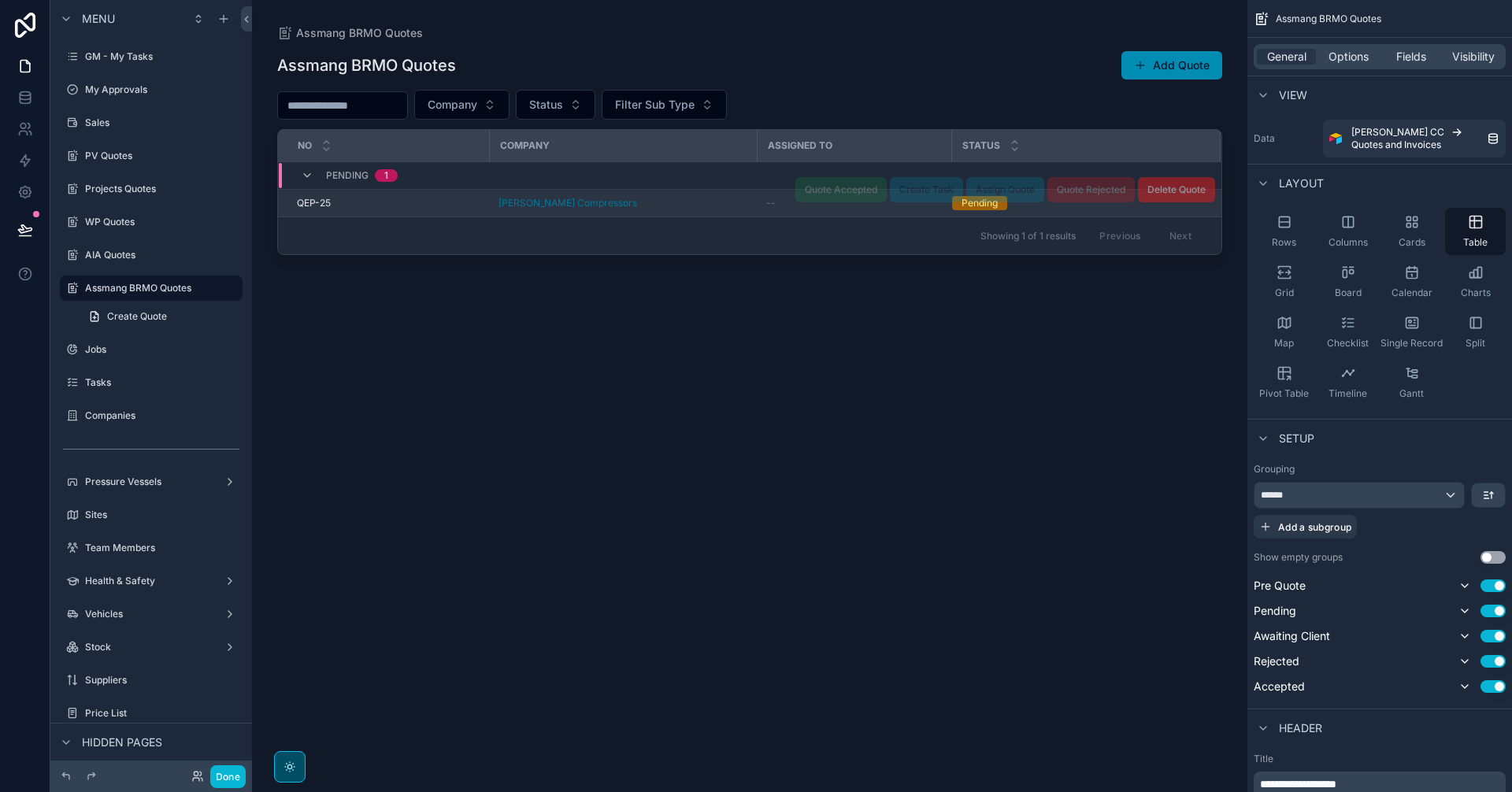
click at [680, 207] on div "[PERSON_NAME] Compressors" at bounding box center [623, 203] width 248 height 13
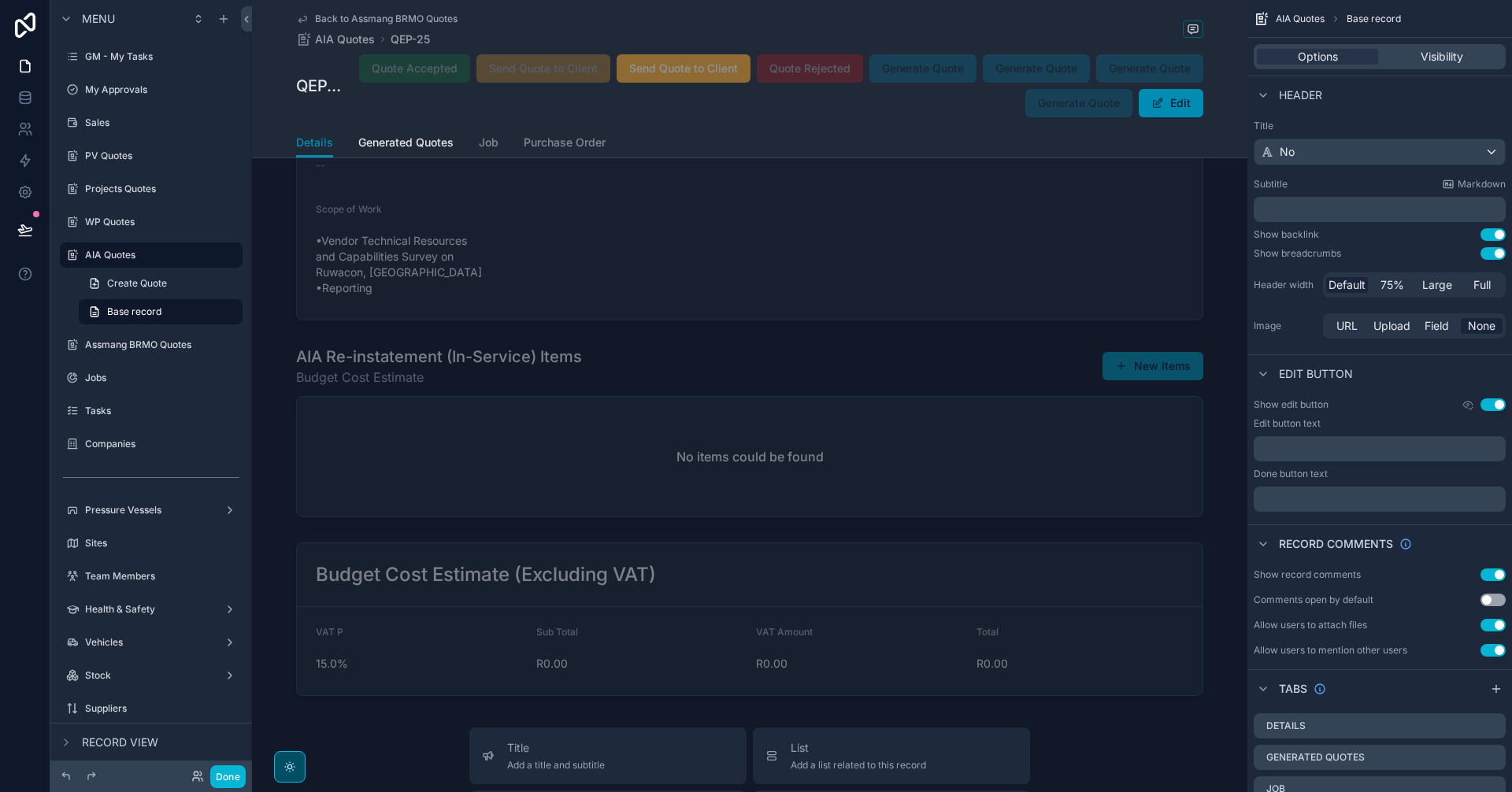
scroll to position [3094, 0]
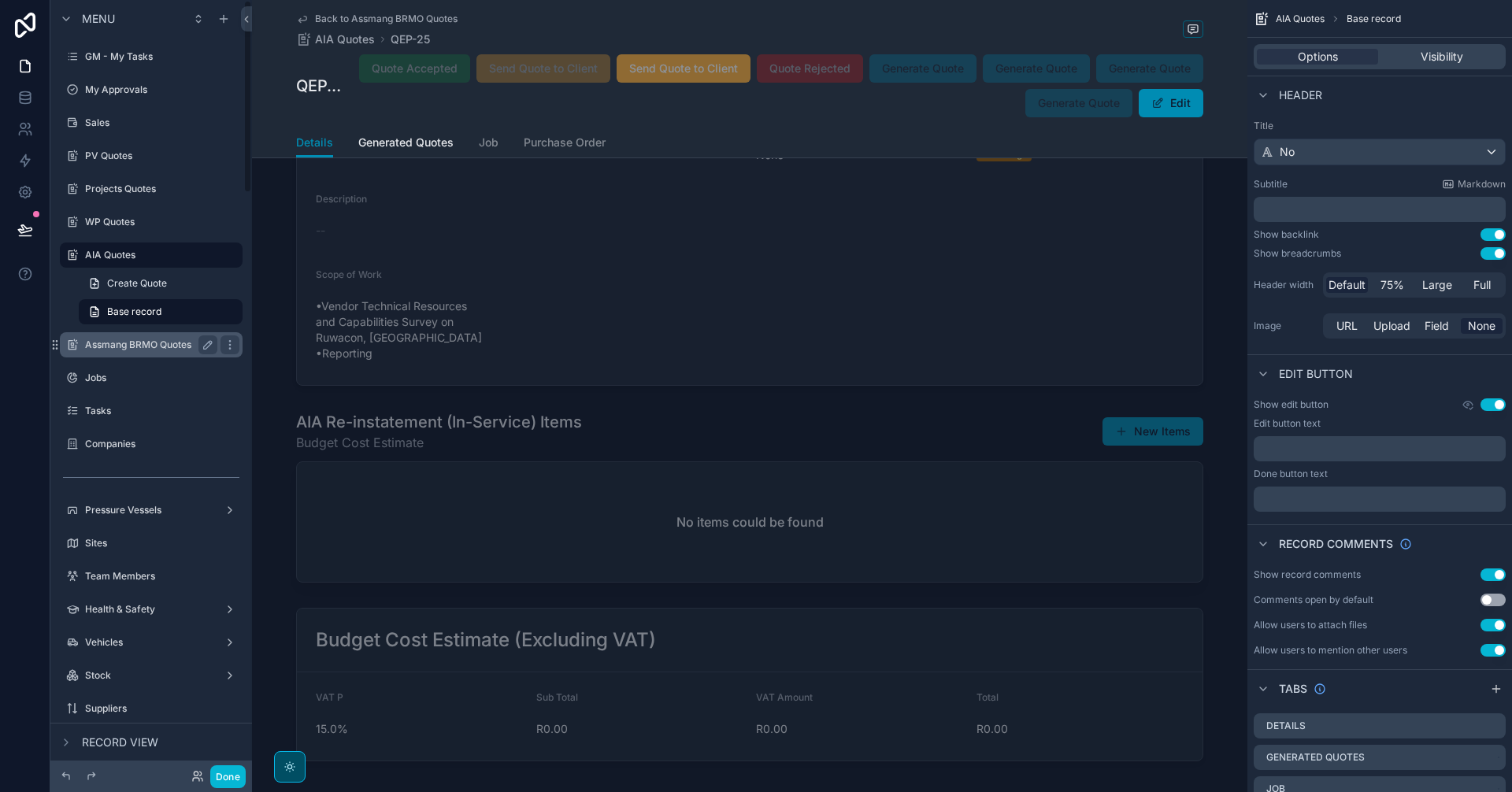
click at [141, 344] on label "Assmang BRMO Quotes" at bounding box center [148, 345] width 126 height 13
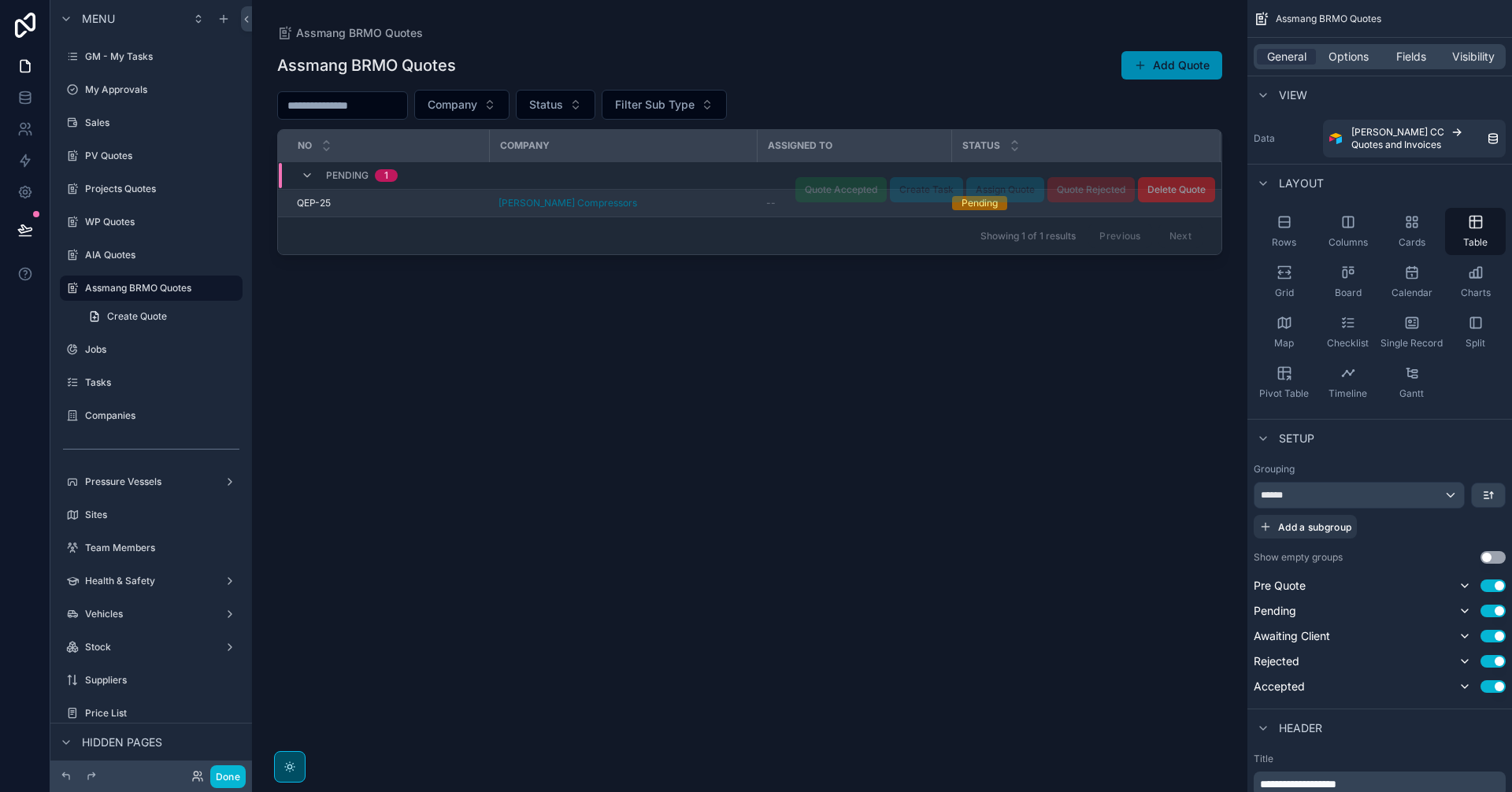
click at [696, 195] on td "[PERSON_NAME] Compressors" at bounding box center [622, 203] width 267 height 27
click at [693, 207] on div "[PERSON_NAME] Compressors" at bounding box center [623, 203] width 248 height 13
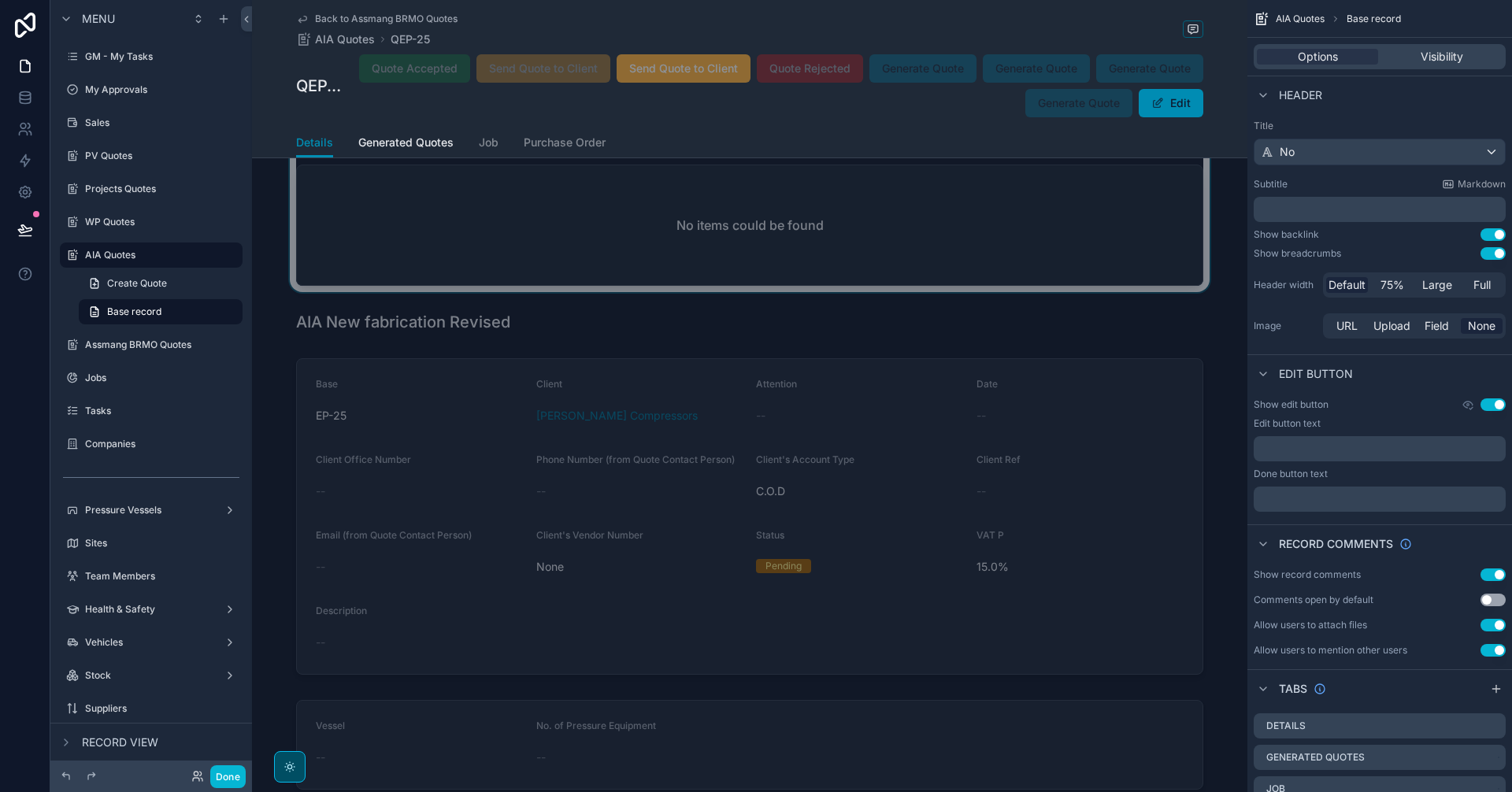
scroll to position [1836, 0]
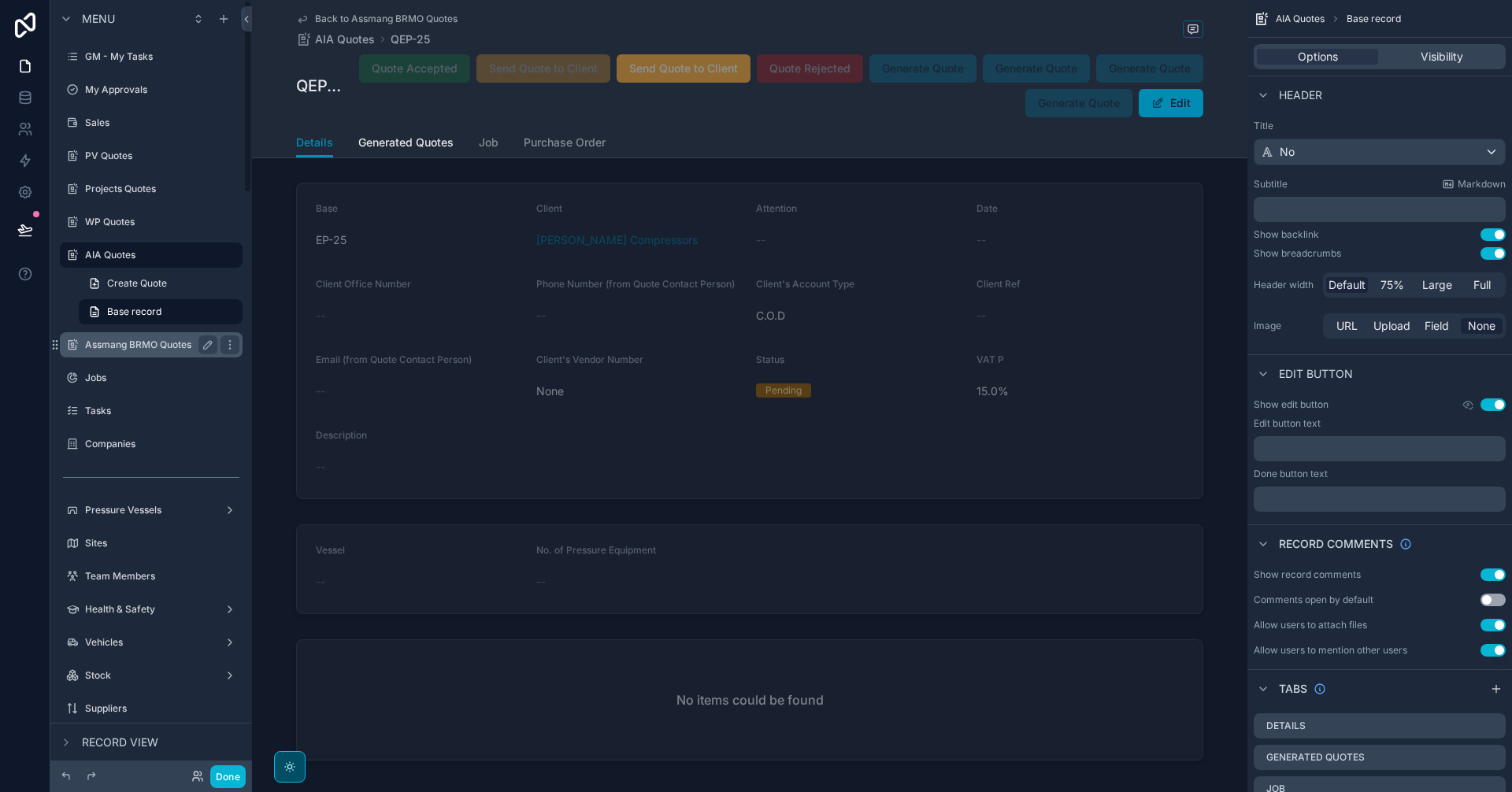
click at [136, 336] on div "Assmang BRMO Quotes" at bounding box center [151, 344] width 132 height 19
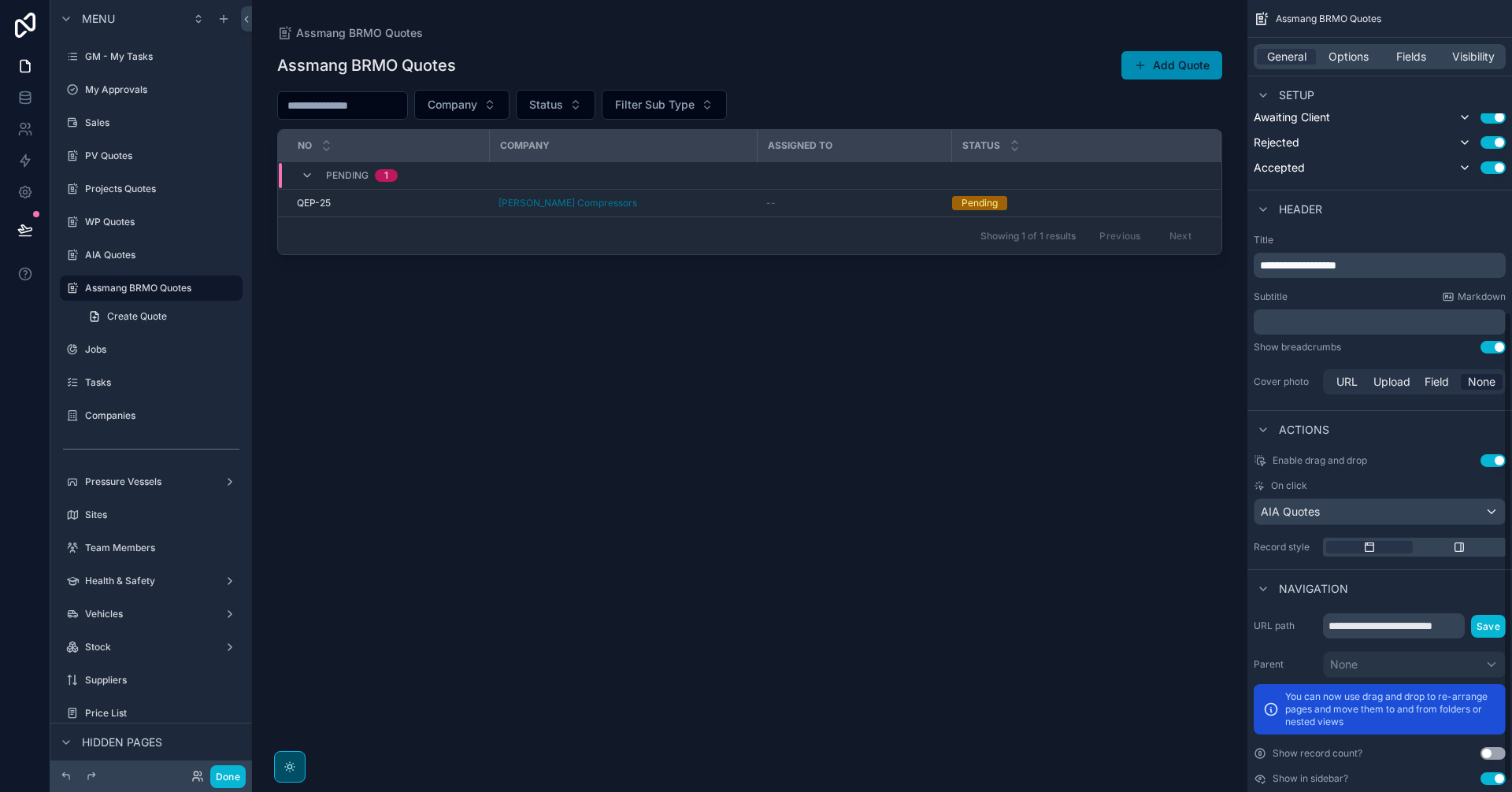
scroll to position [525, 0]
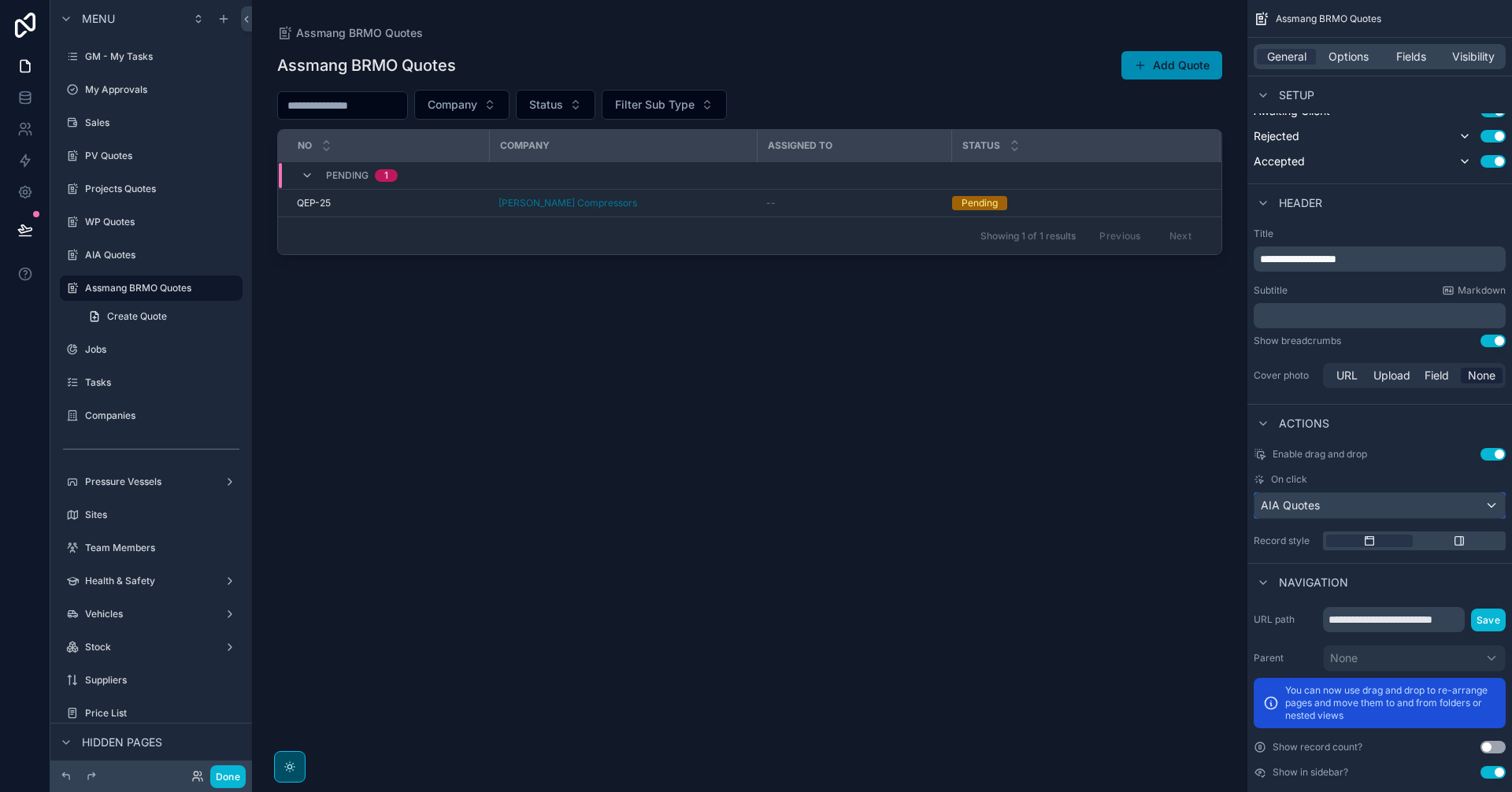
click at [1448, 505] on div "AIA Quotes" at bounding box center [1380, 506] width 250 height 25
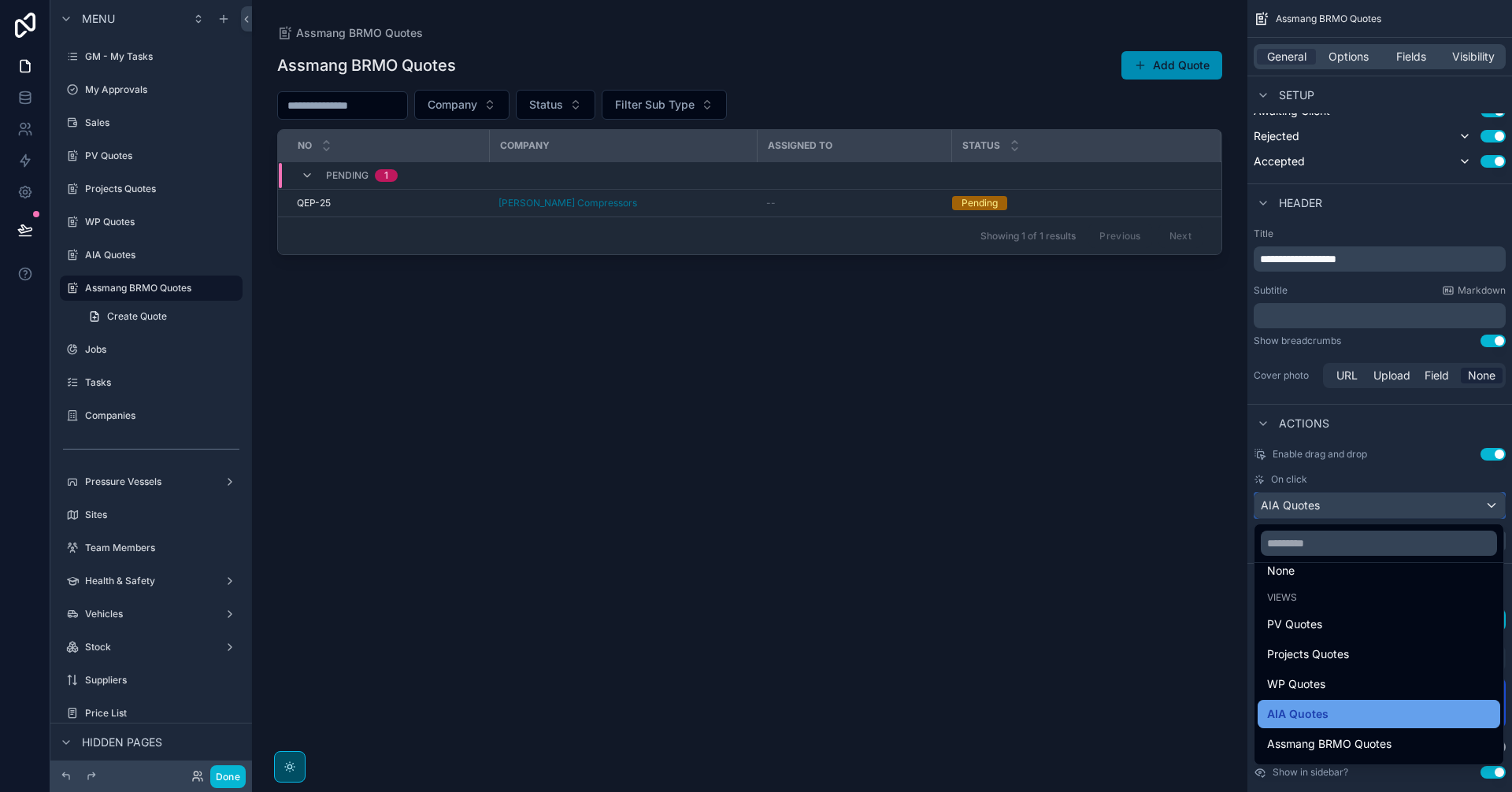
scroll to position [75, 0]
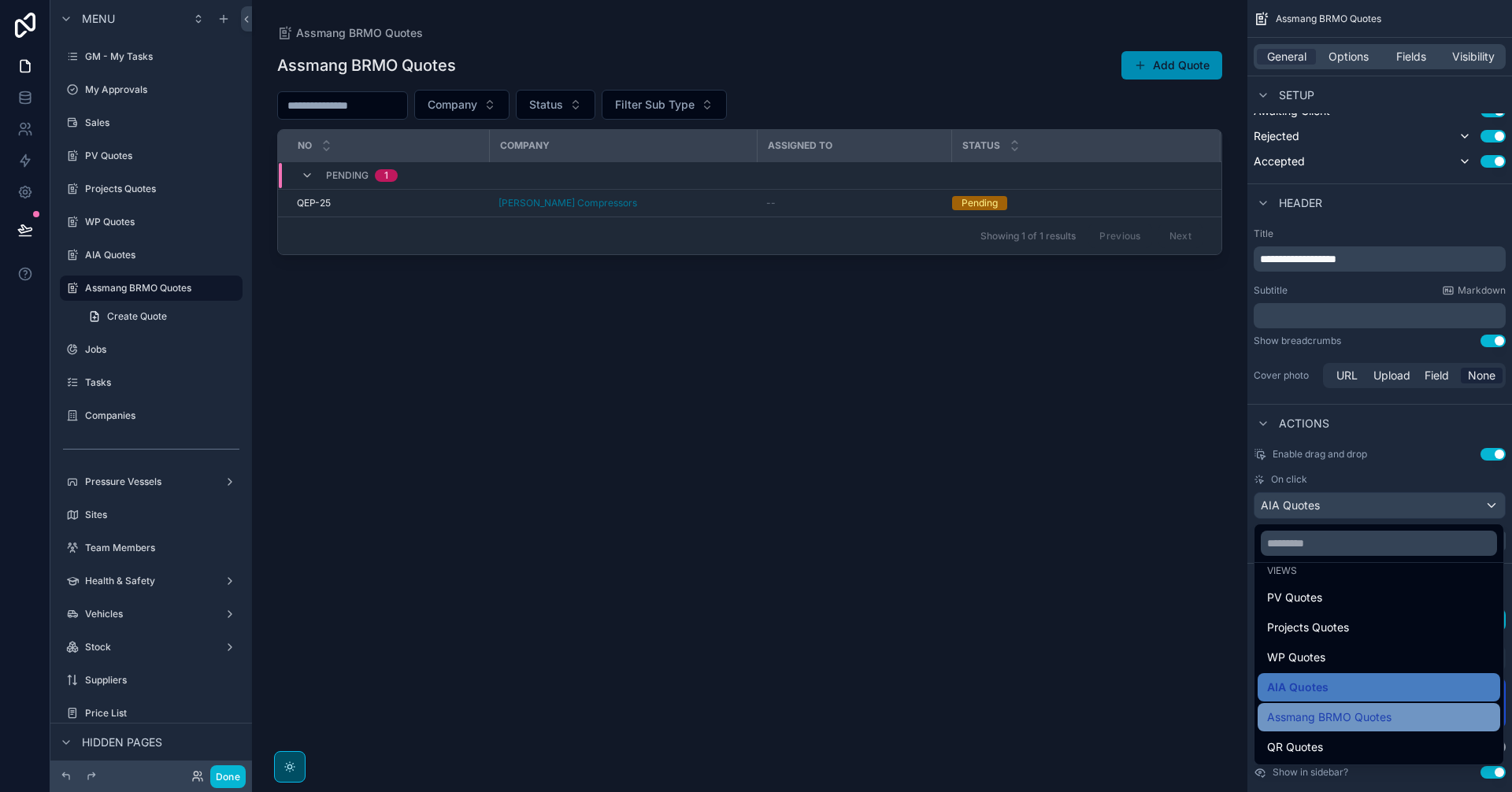
click at [1376, 717] on span "Assmang BRMO Quotes" at bounding box center [1329, 717] width 124 height 19
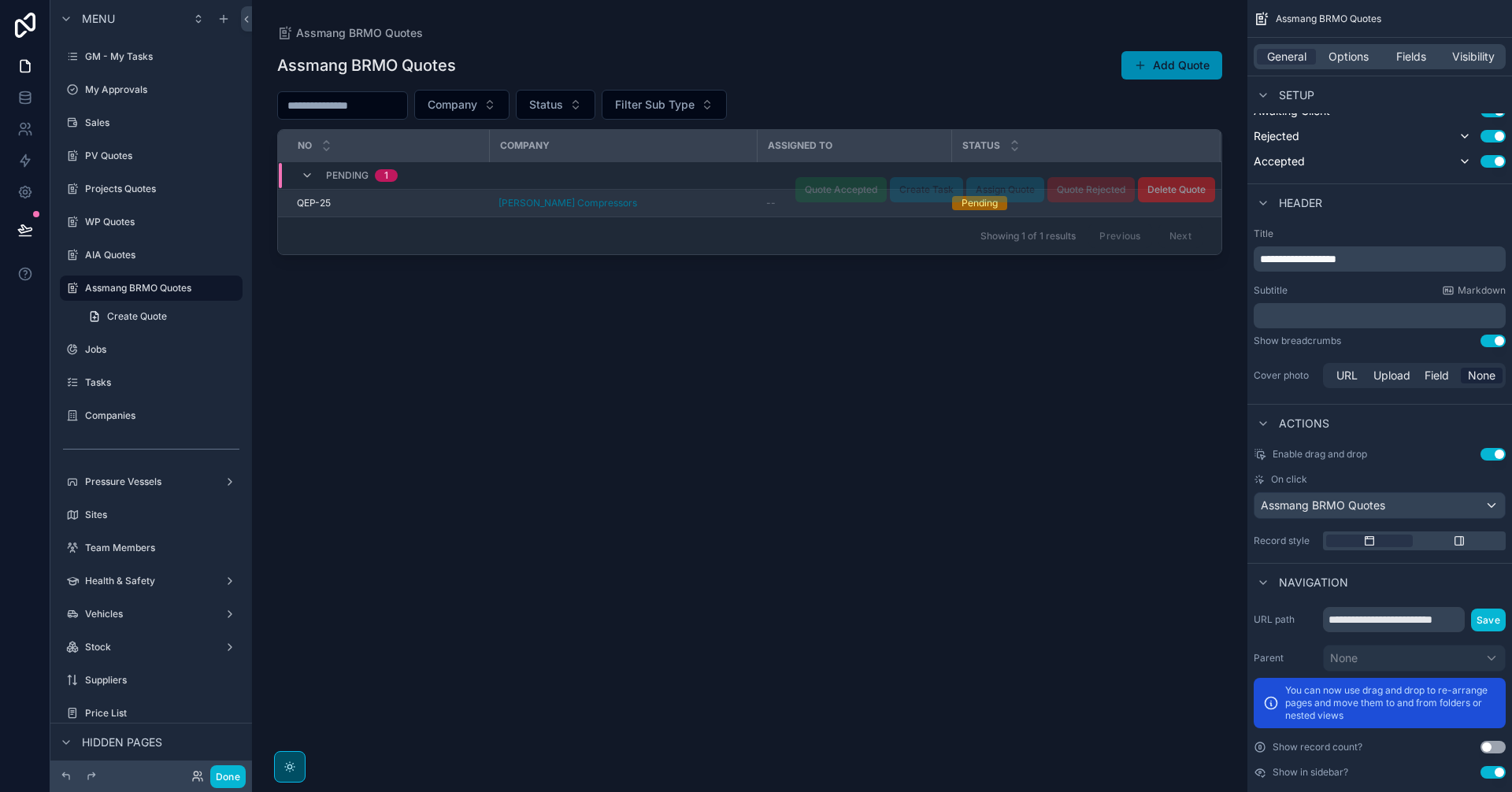
click at [722, 207] on div "[PERSON_NAME] Compressors" at bounding box center [623, 203] width 248 height 13
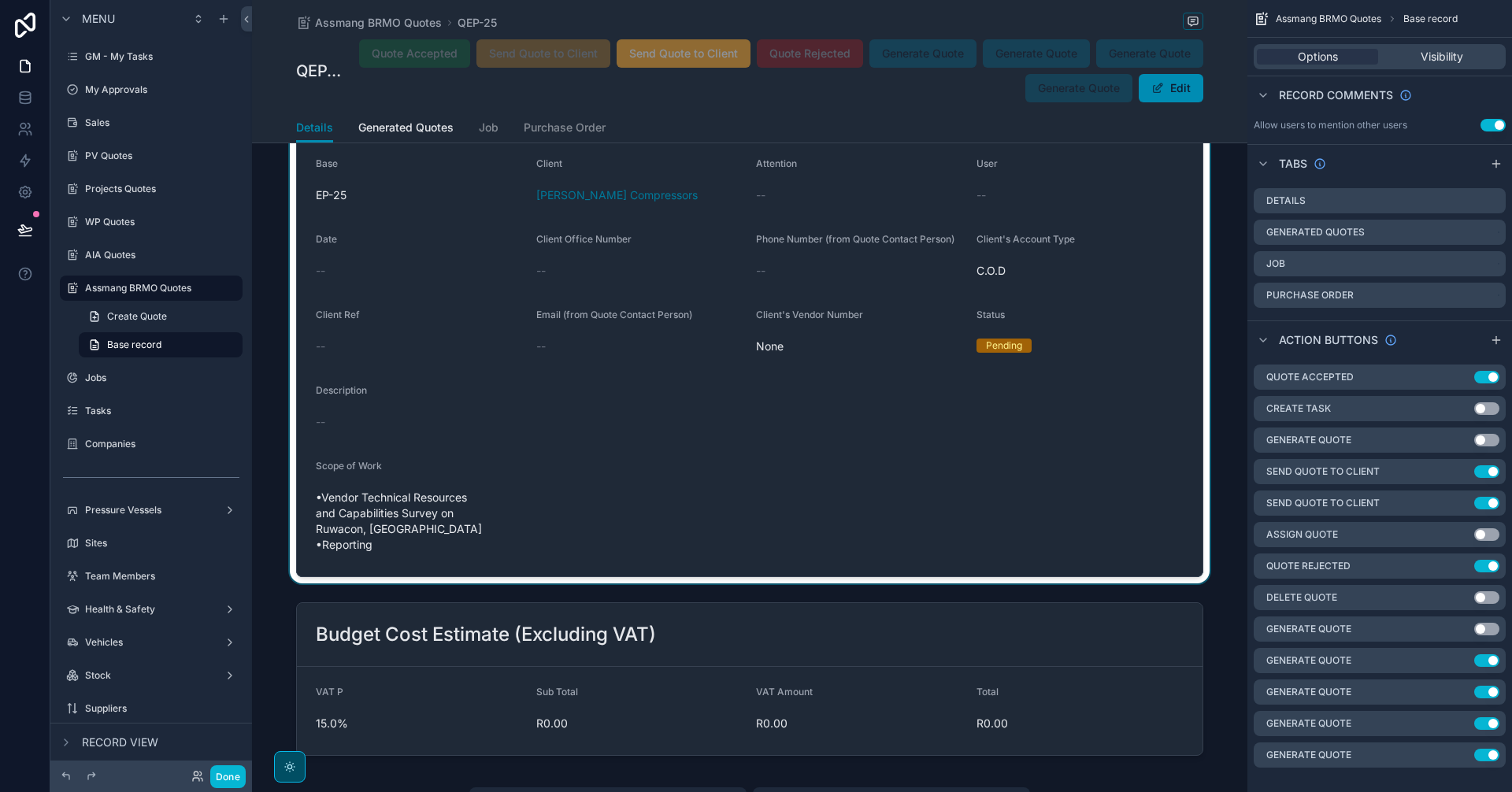
scroll to position [4067, 0]
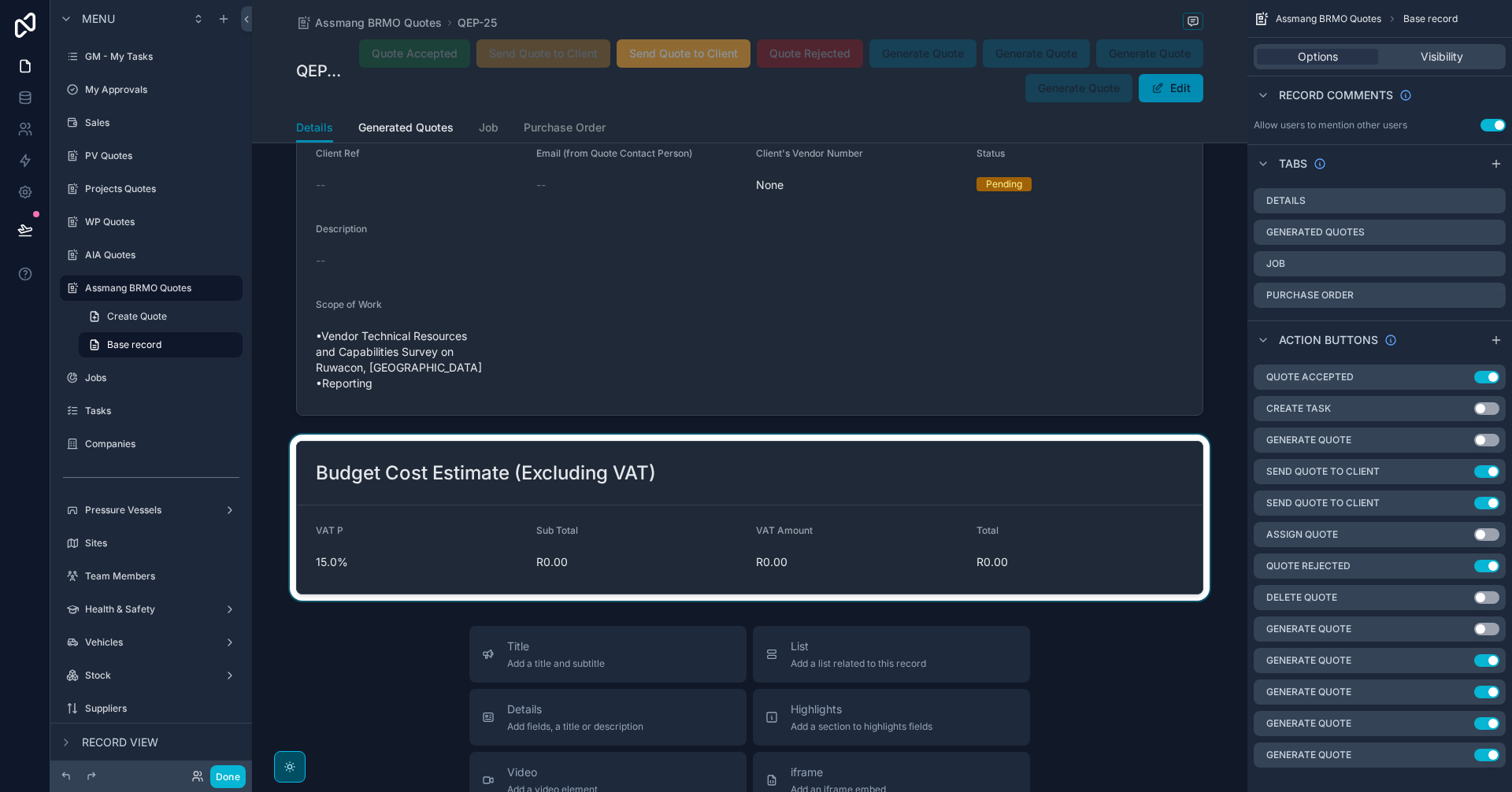
click at [1076, 538] on div "scrollable content" at bounding box center [750, 517] width 995 height 166
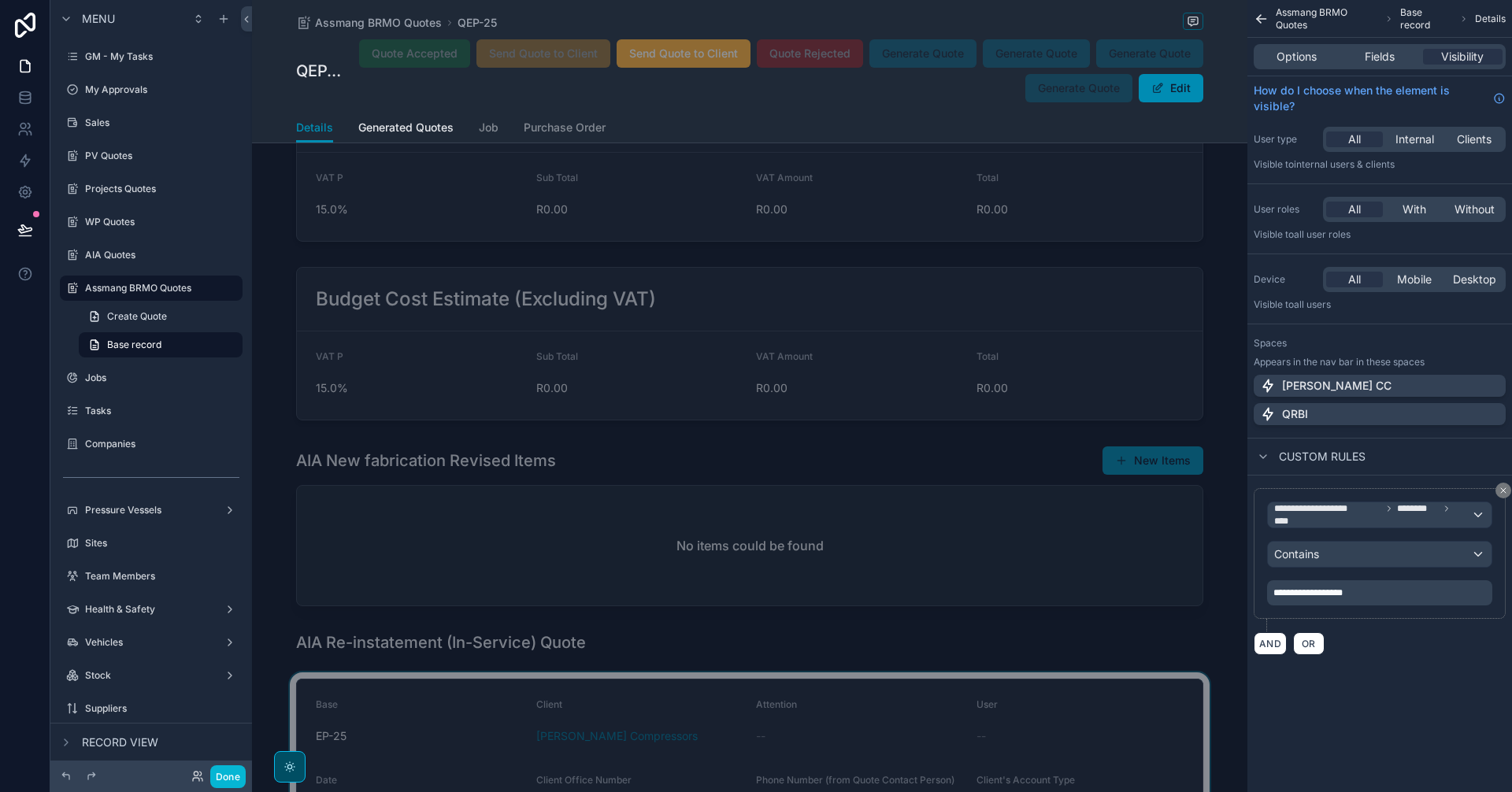
scroll to position [2230, 0]
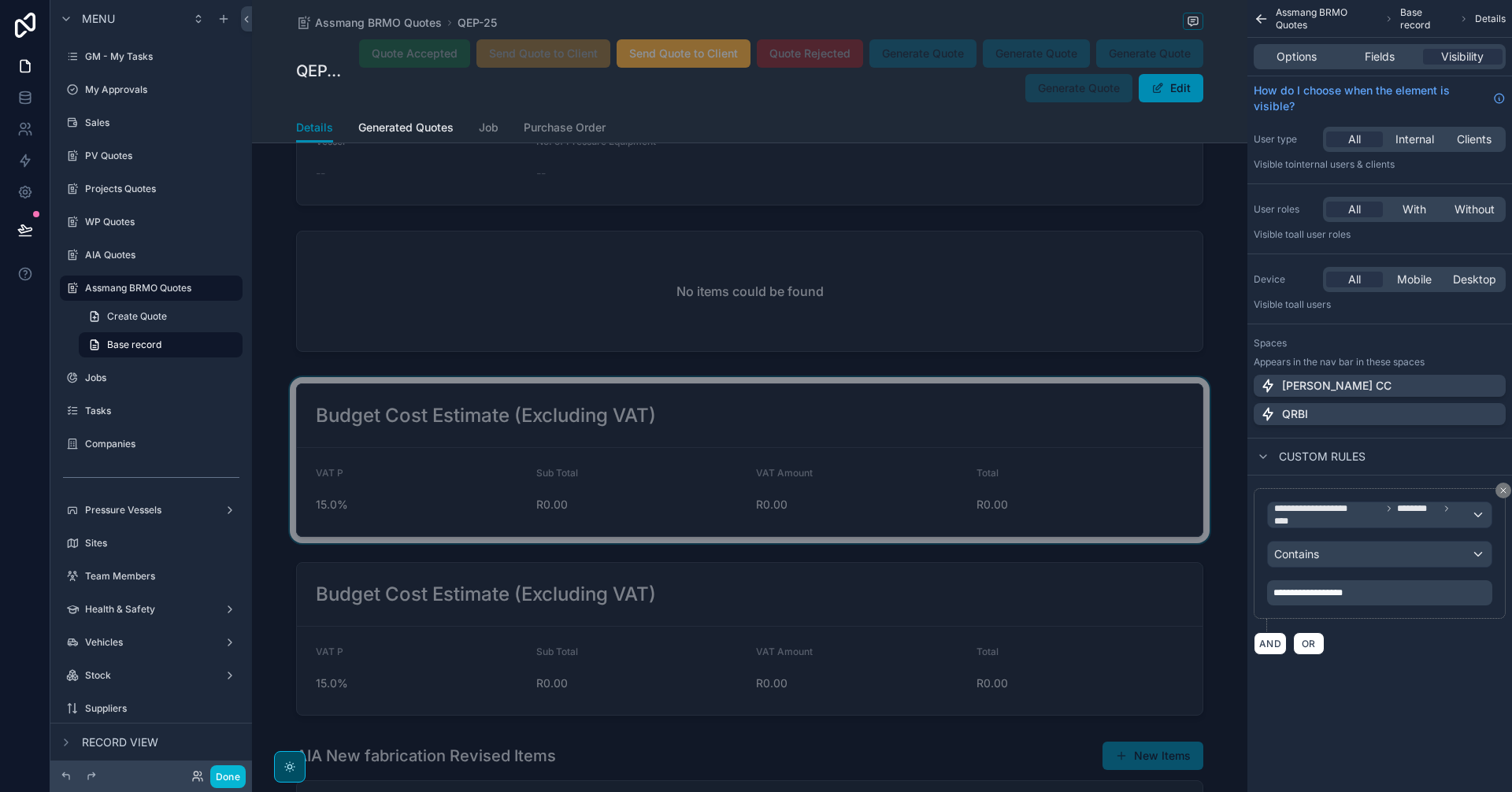
click at [911, 470] on div "scrollable content" at bounding box center [750, 459] width 995 height 166
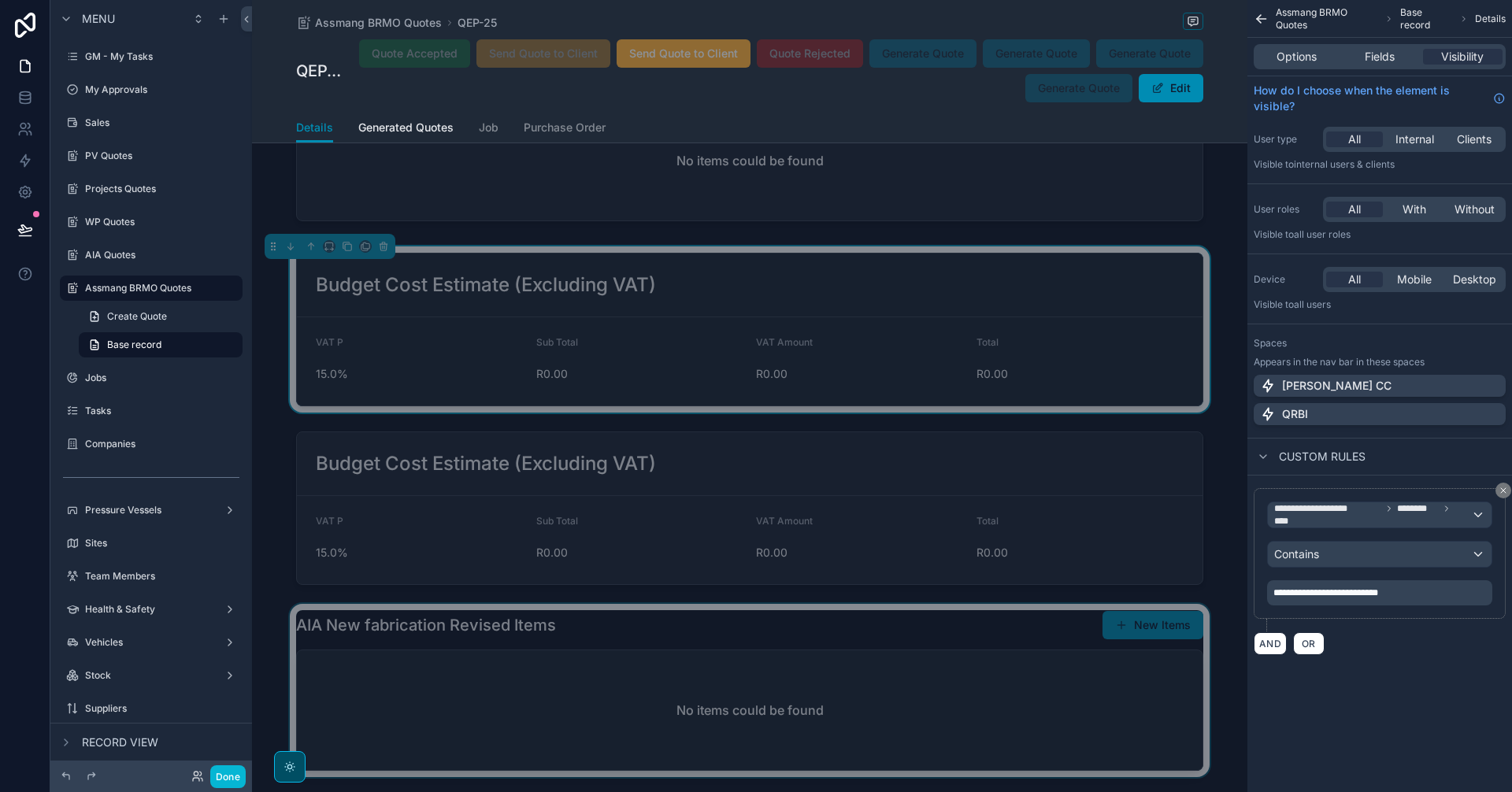
scroll to position [2362, 0]
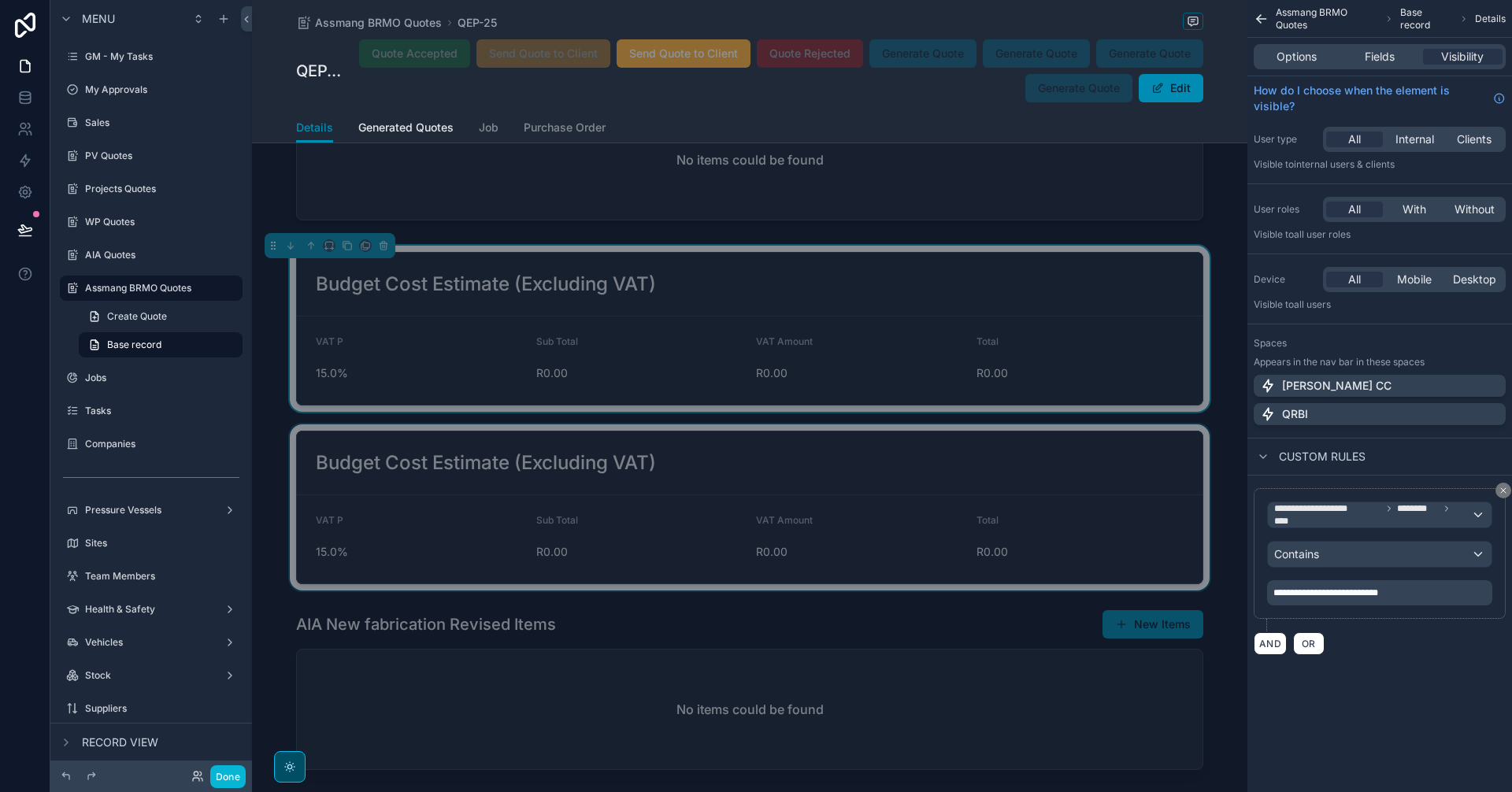
click at [968, 487] on div "scrollable content" at bounding box center [750, 507] width 995 height 166
click at [932, 338] on div "scrollable content" at bounding box center [750, 328] width 995 height 166
click at [964, 469] on div "scrollable content" at bounding box center [750, 507] width 995 height 166
click at [385, 419] on icon "scrollable content" at bounding box center [383, 424] width 11 height 11
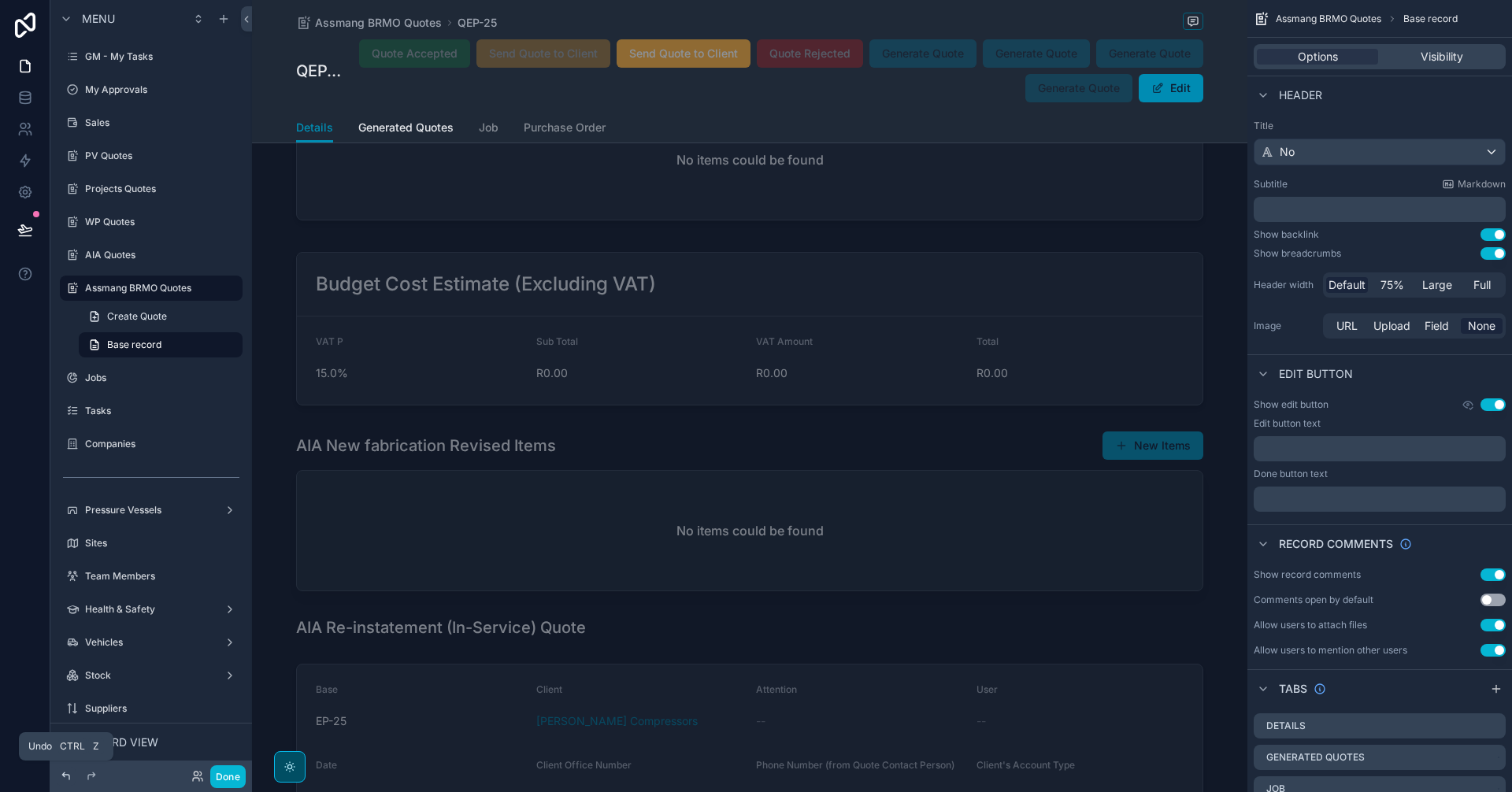
click at [63, 777] on icon at bounding box center [66, 777] width 13 height 13
click at [63, 781] on icon at bounding box center [66, 777] width 13 height 13
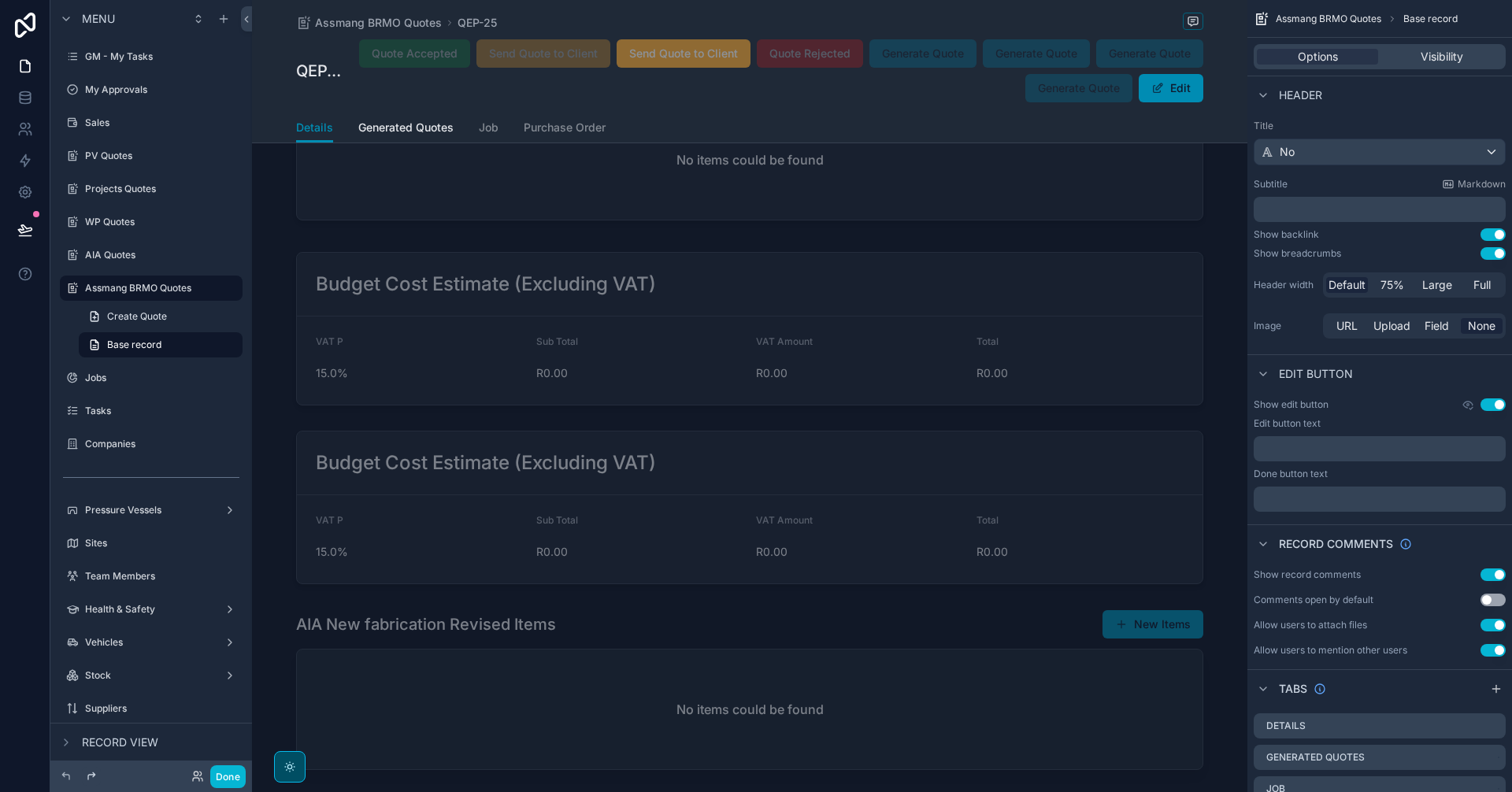
click at [88, 776] on icon at bounding box center [92, 776] width 7 height 7
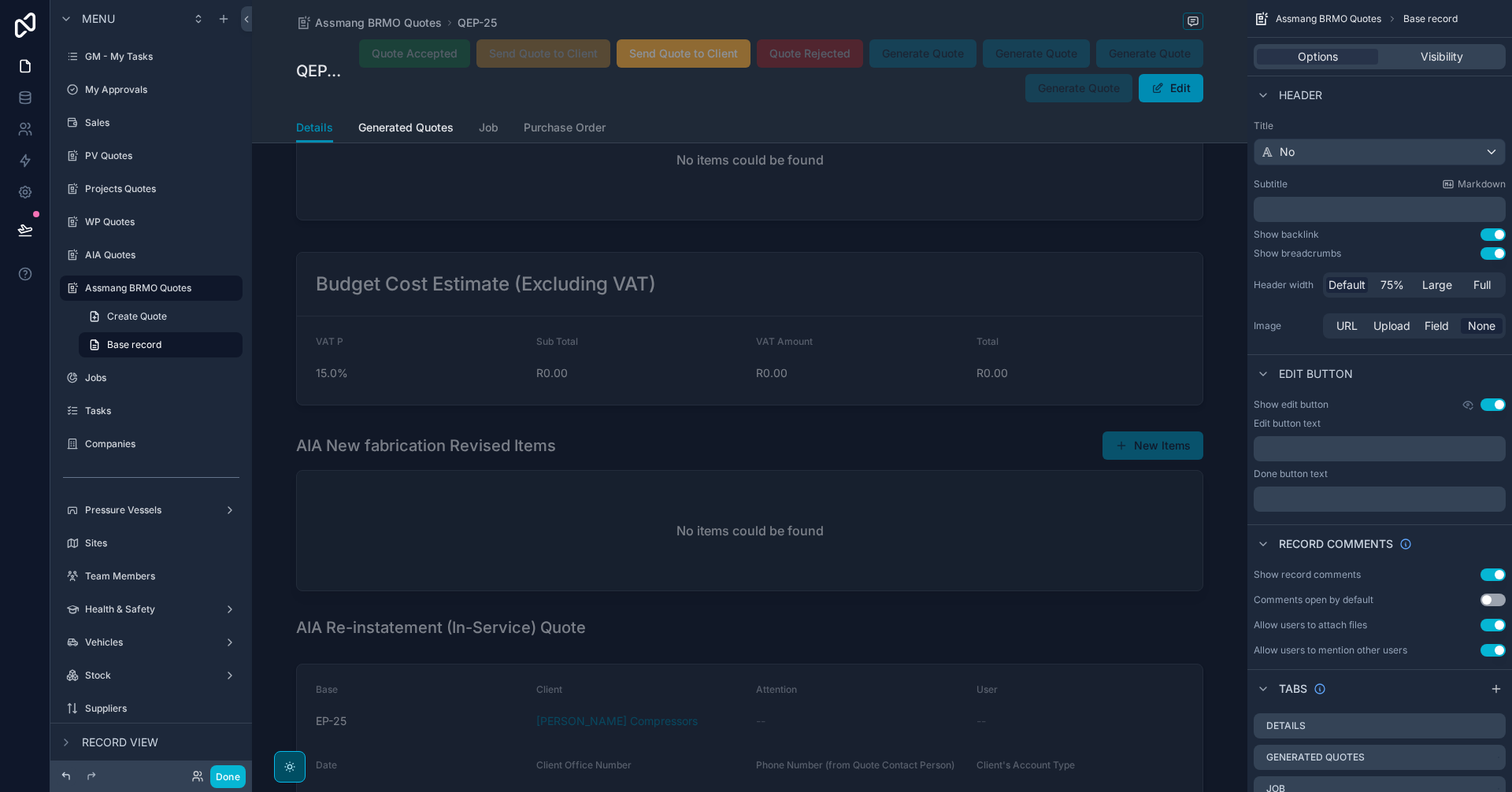
click at [63, 778] on icon at bounding box center [66, 777] width 13 height 13
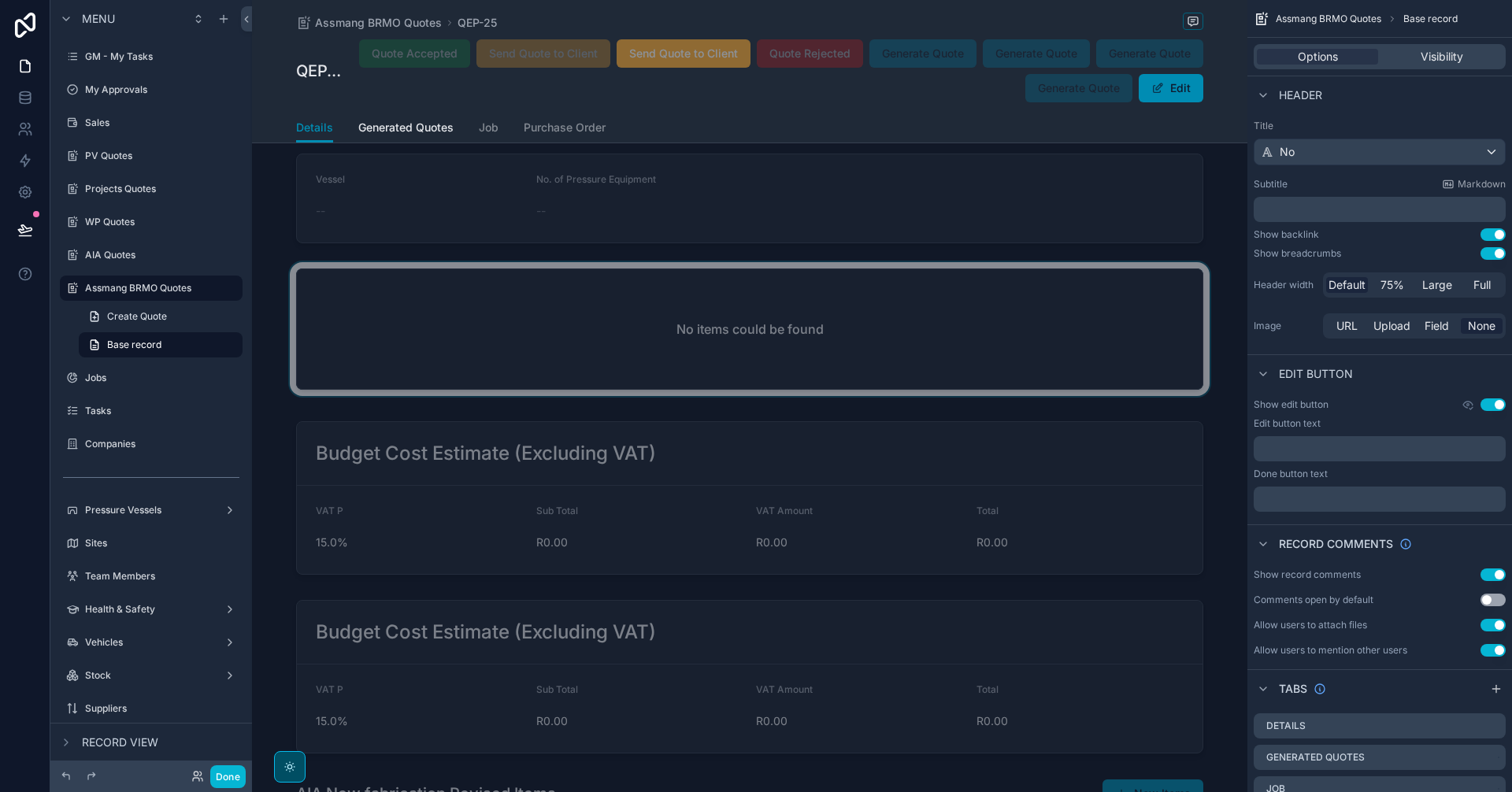
scroll to position [2230, 0]
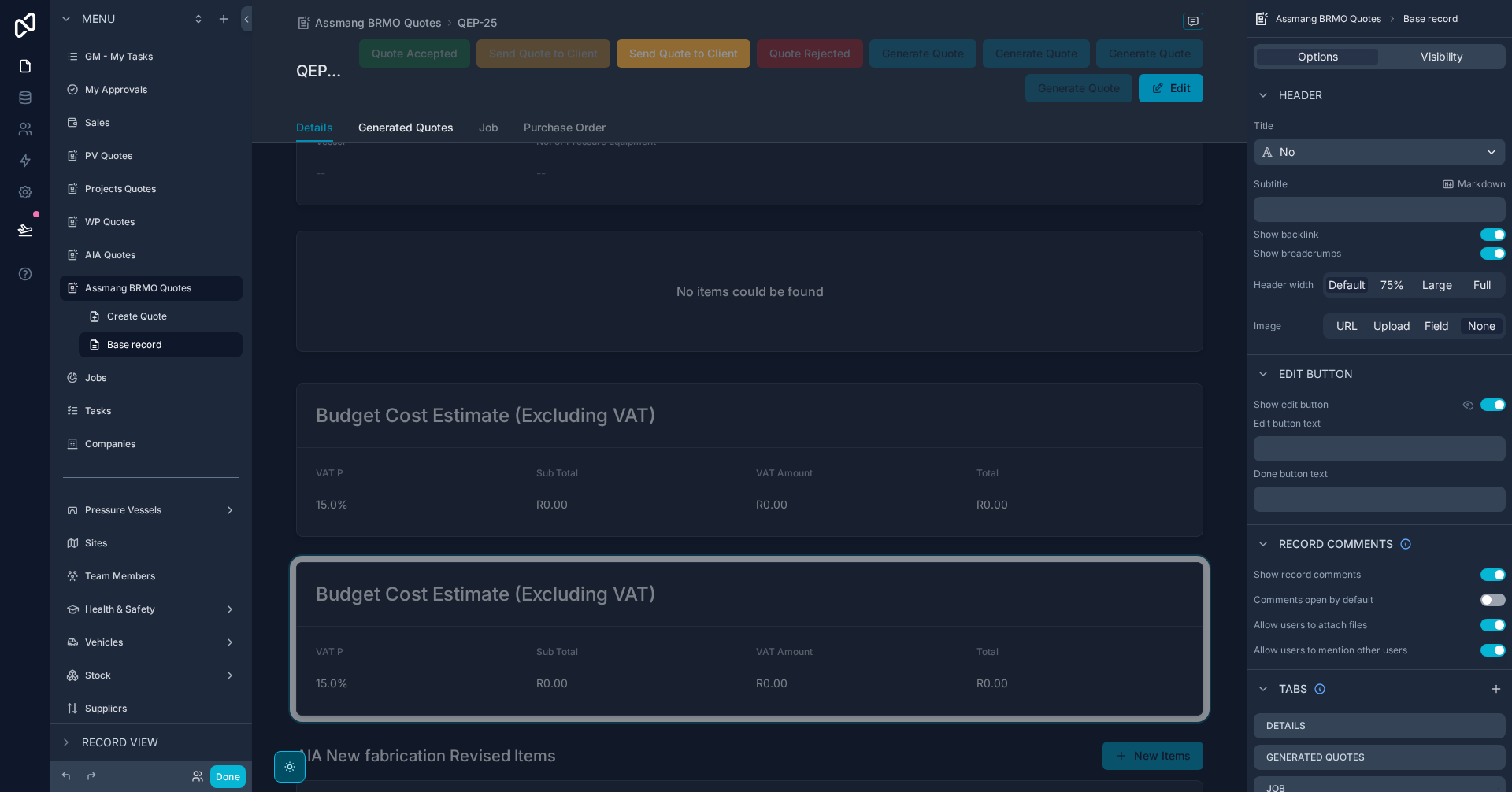
click at [959, 576] on div "scrollable content" at bounding box center [750, 638] width 995 height 166
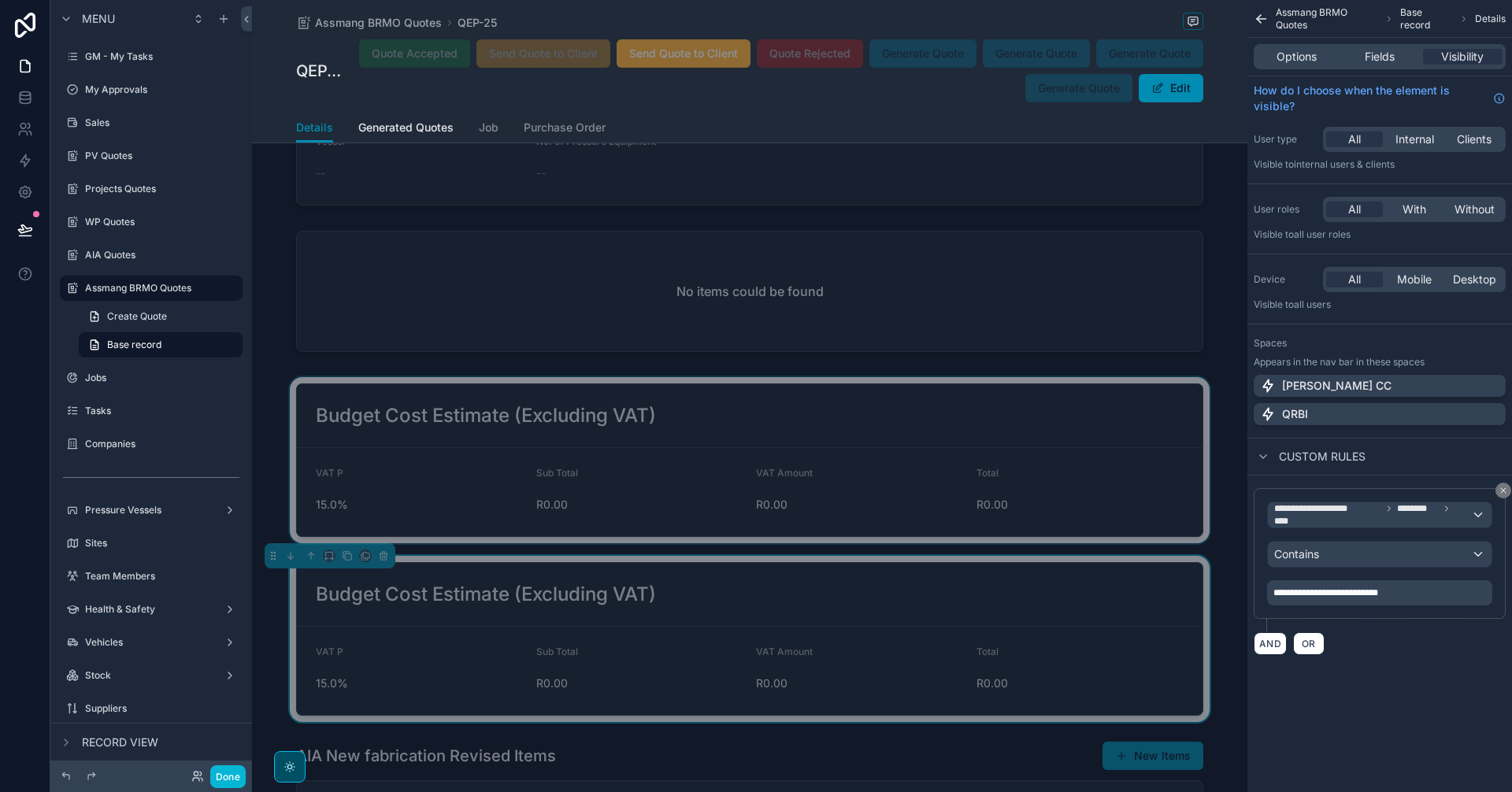
click at [925, 471] on div "scrollable content" at bounding box center [750, 459] width 995 height 166
click at [873, 555] on div "scrollable content" at bounding box center [750, 638] width 995 height 166
click at [854, 447] on div "scrollable content" at bounding box center [750, 459] width 995 height 166
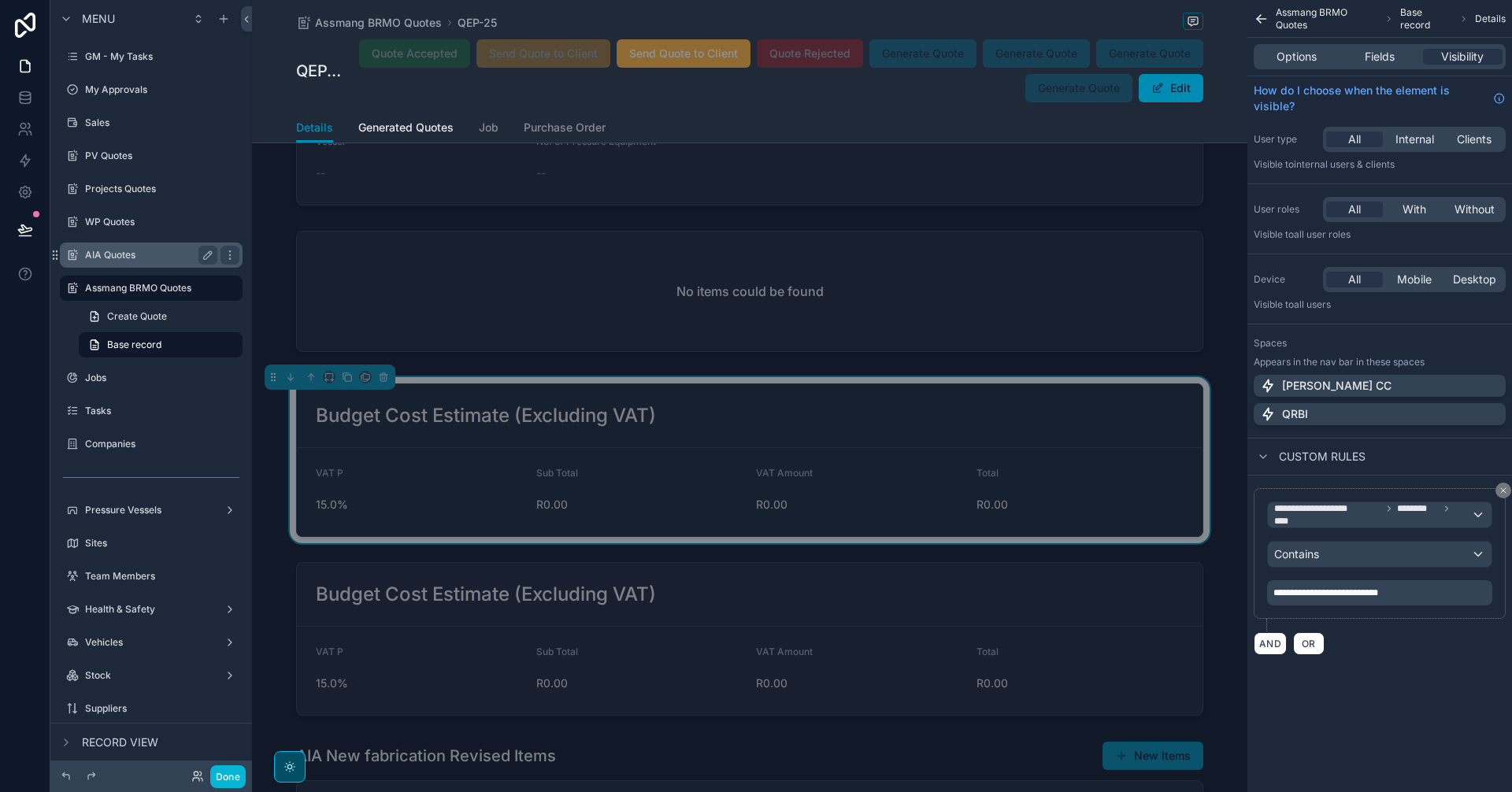
click at [117, 251] on label "AIA Quotes" at bounding box center [148, 255] width 126 height 13
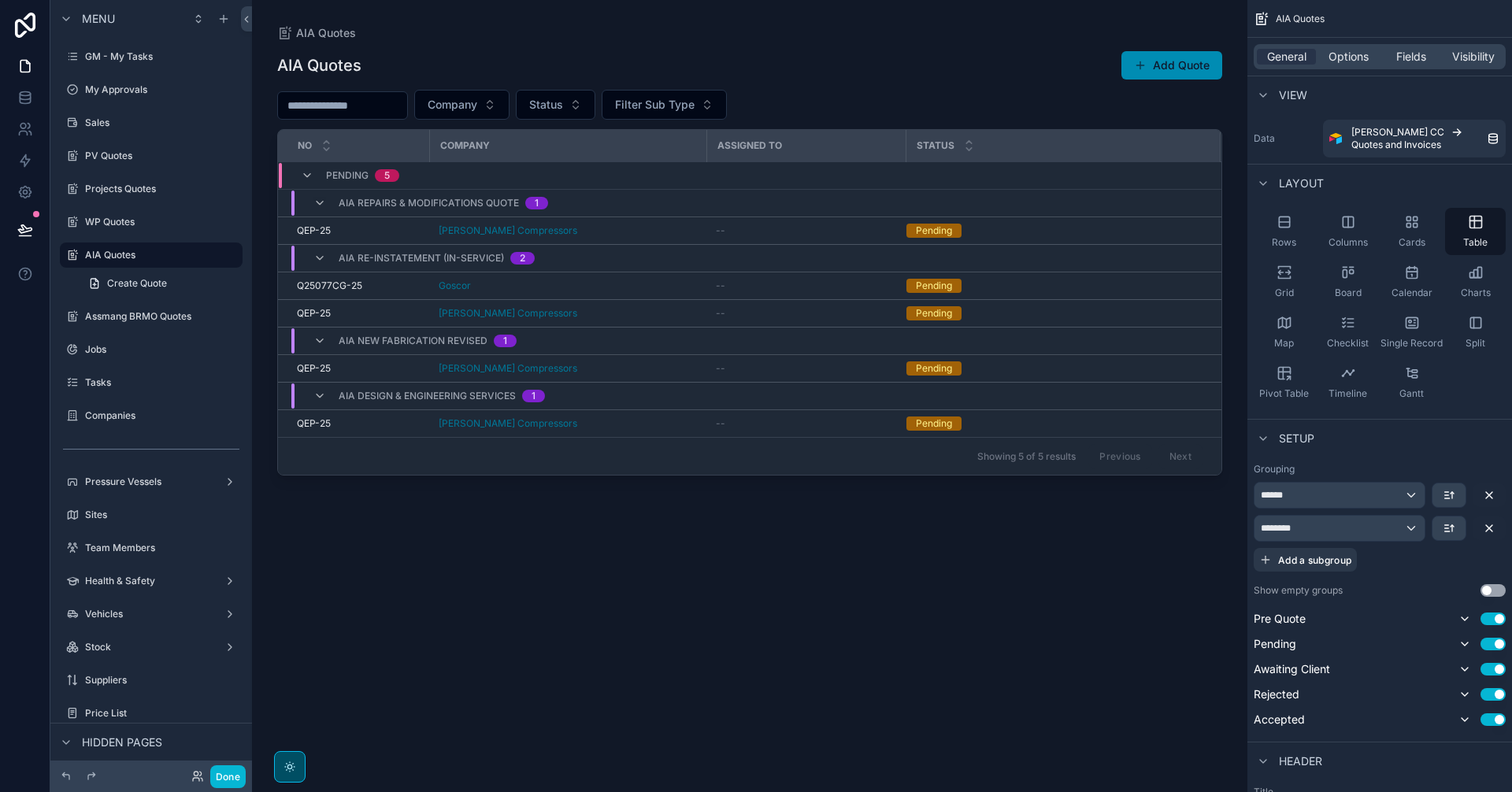
click at [654, 368] on div "scrollable content" at bounding box center [750, 386] width 995 height 773
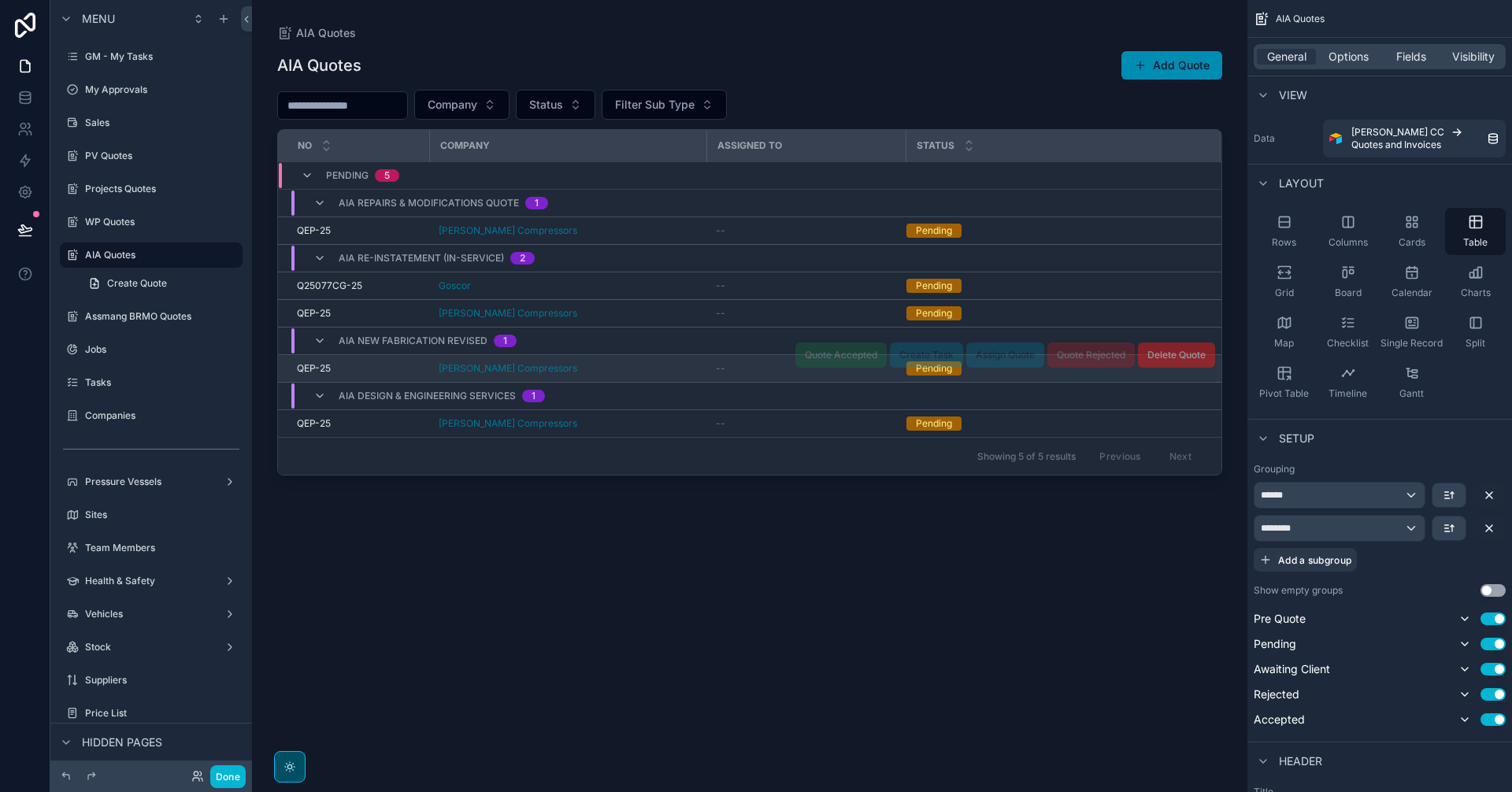
click at [656, 372] on div "[PERSON_NAME] Compressors" at bounding box center [567, 369] width 258 height 13
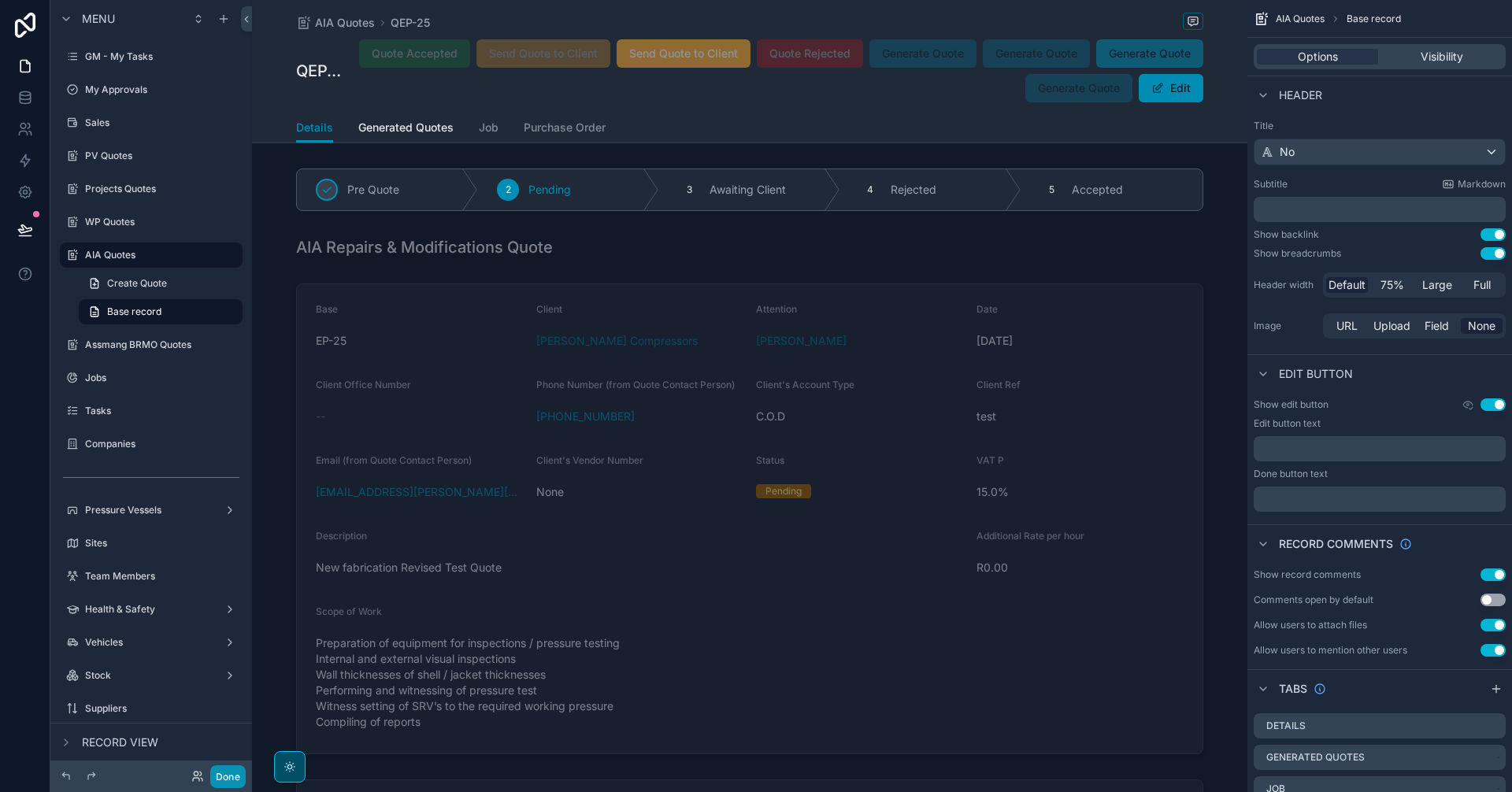
click at [231, 776] on button "Done" at bounding box center [228, 776] width 35 height 23
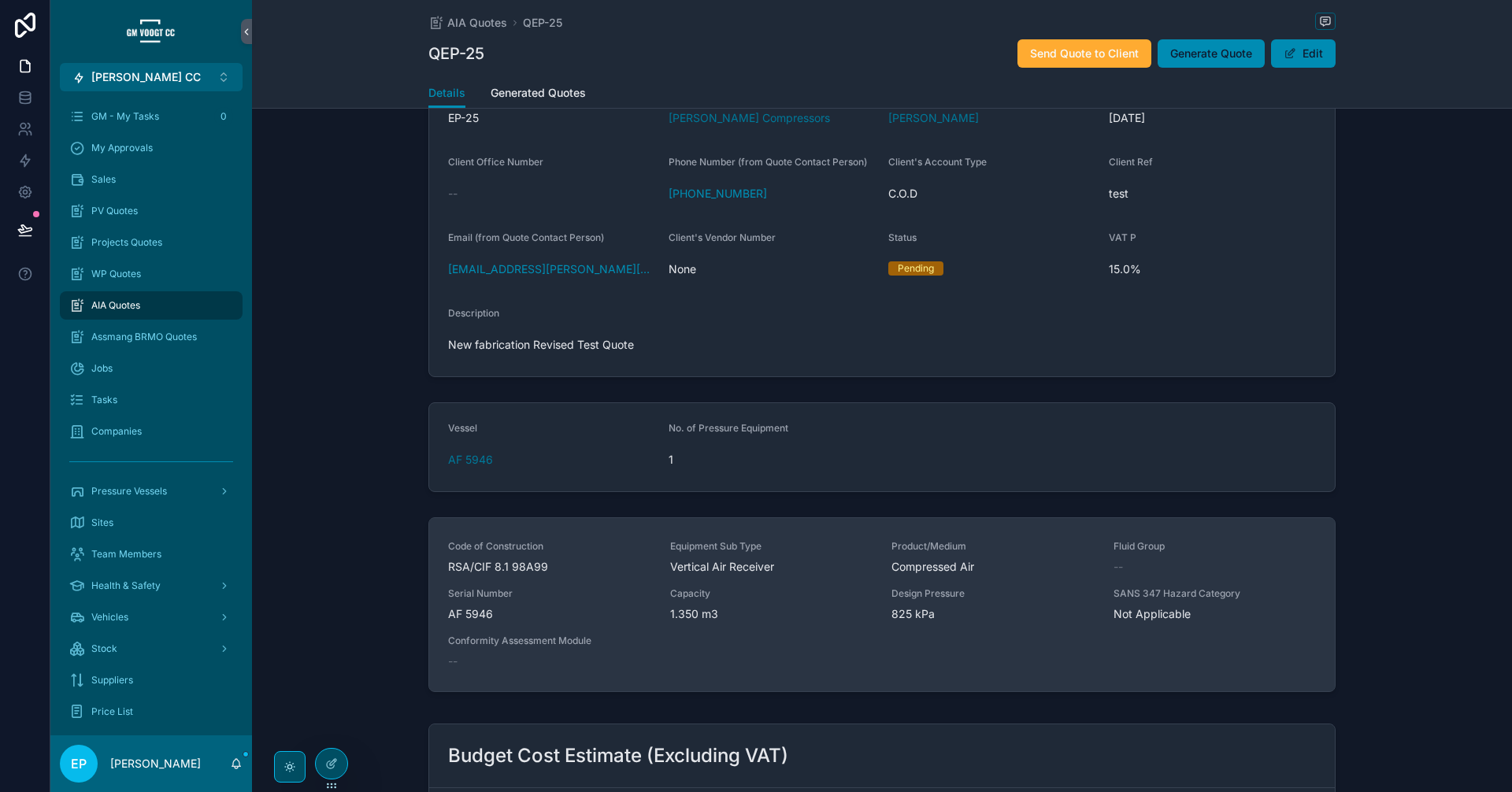
scroll to position [520, 0]
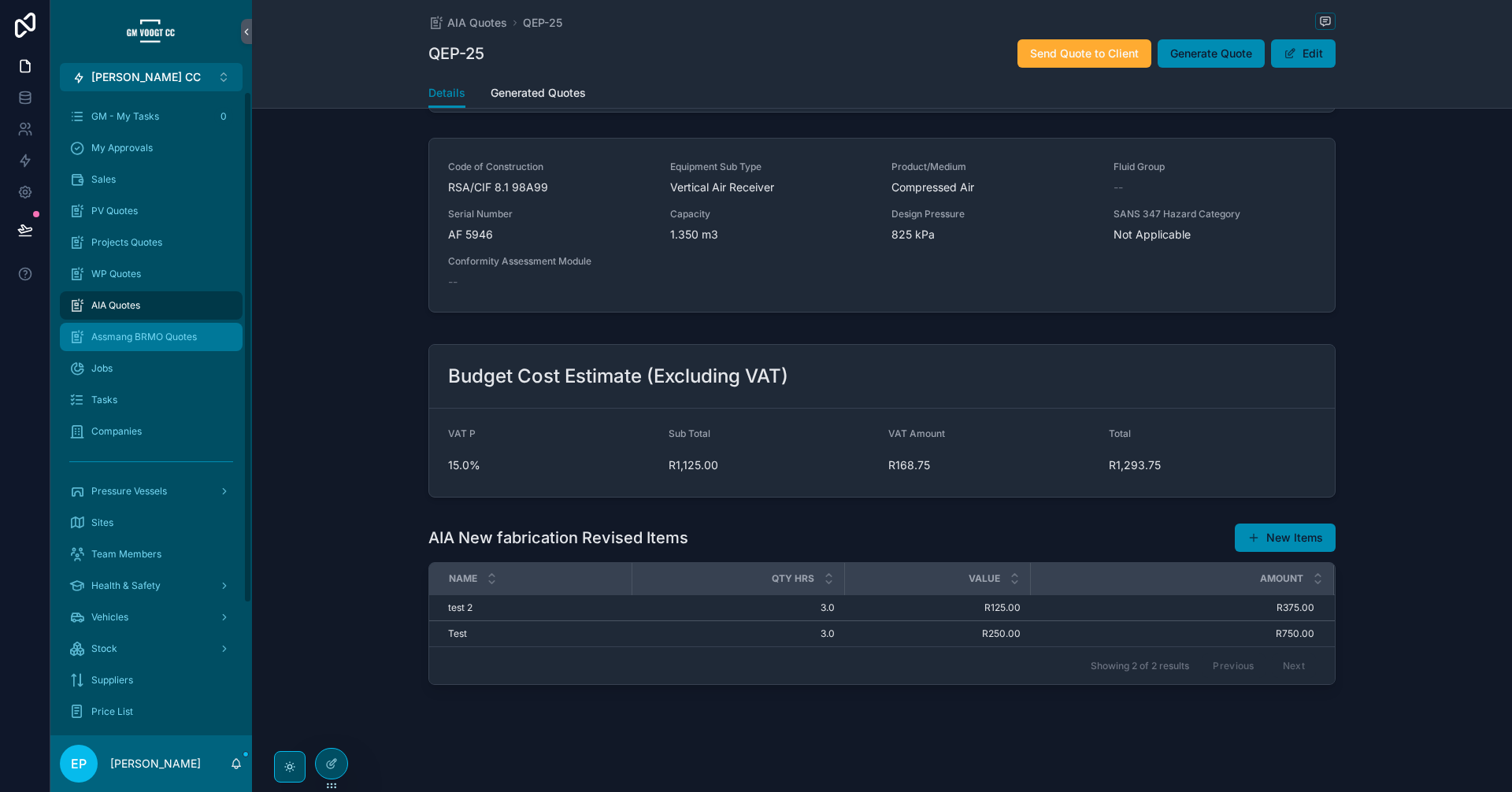
click at [132, 343] on span "Assmang BRMO Quotes" at bounding box center [144, 337] width 105 height 13
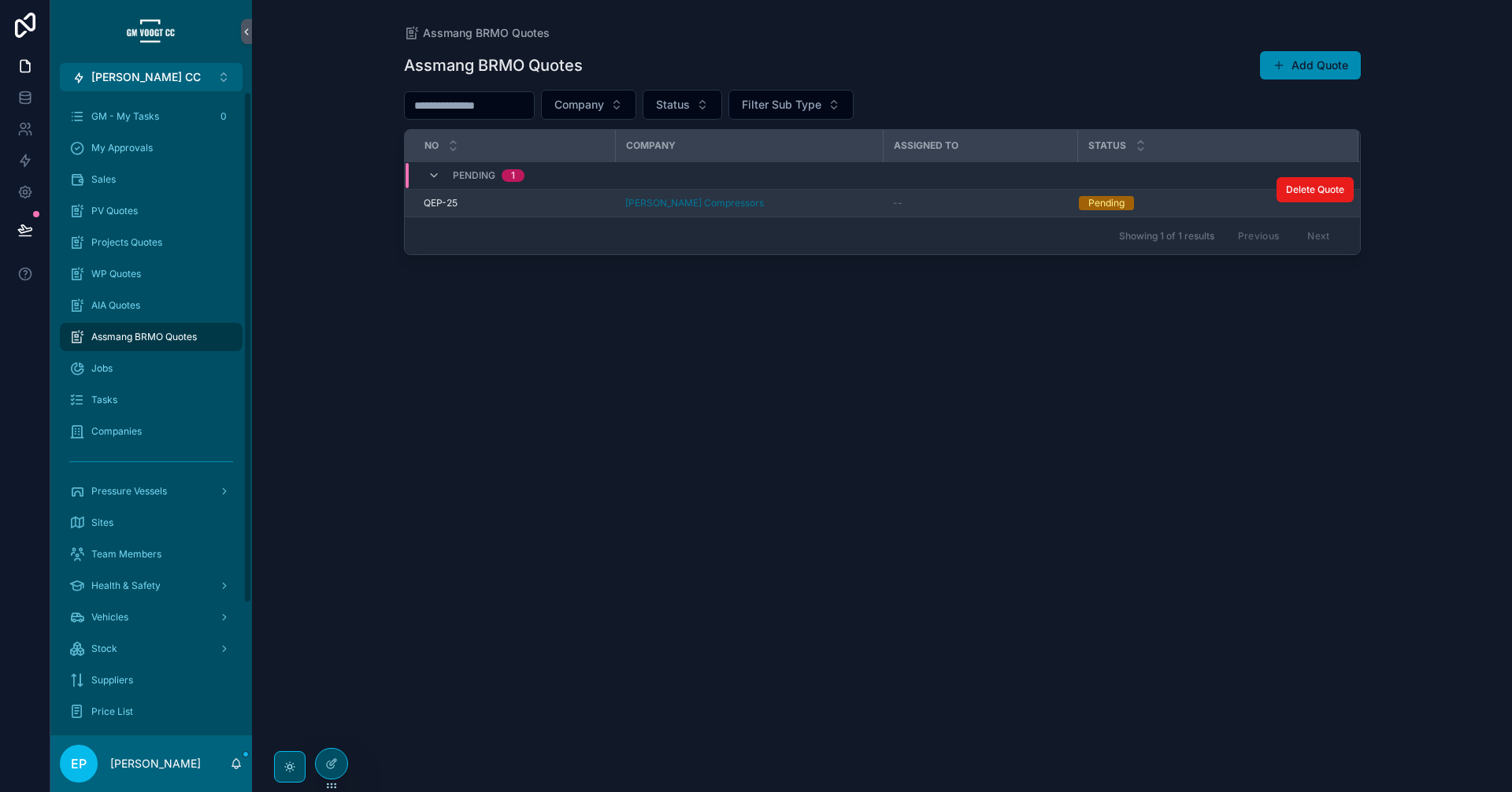
click at [785, 205] on div "[PERSON_NAME] Compressors" at bounding box center [750, 203] width 248 height 13
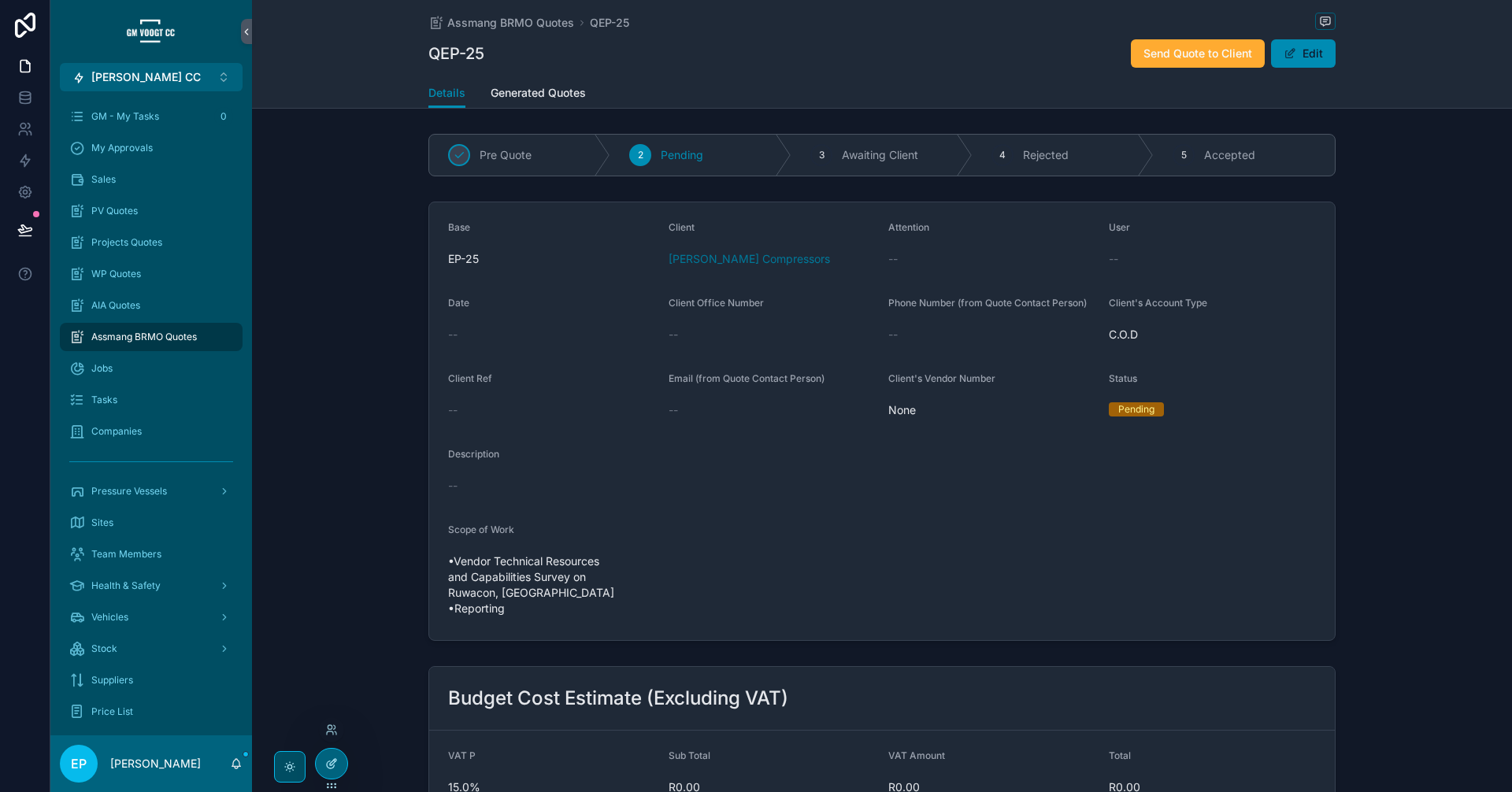
click at [325, 765] on div at bounding box center [331, 763] width 32 height 30
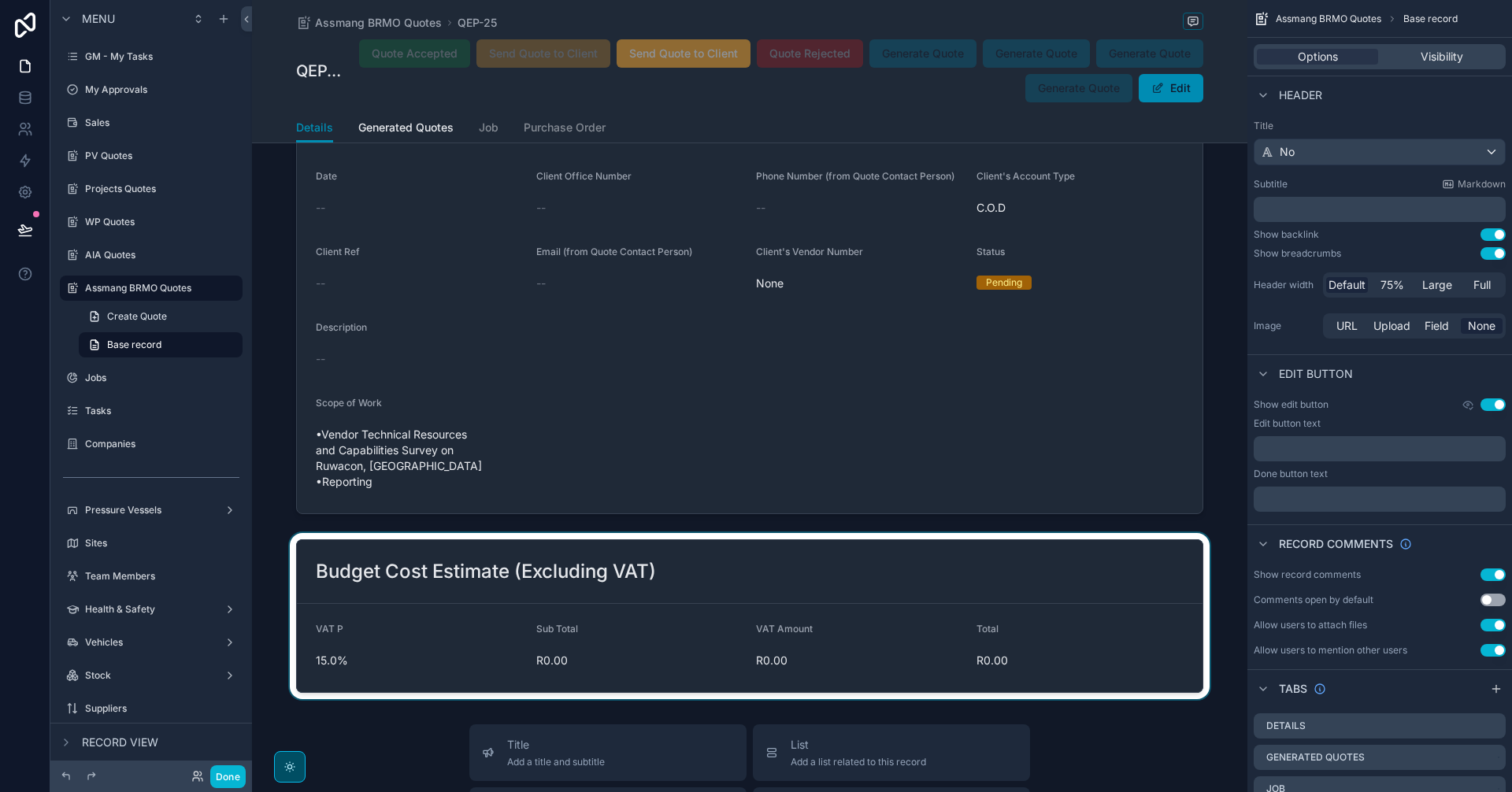
scroll to position [3808, 0]
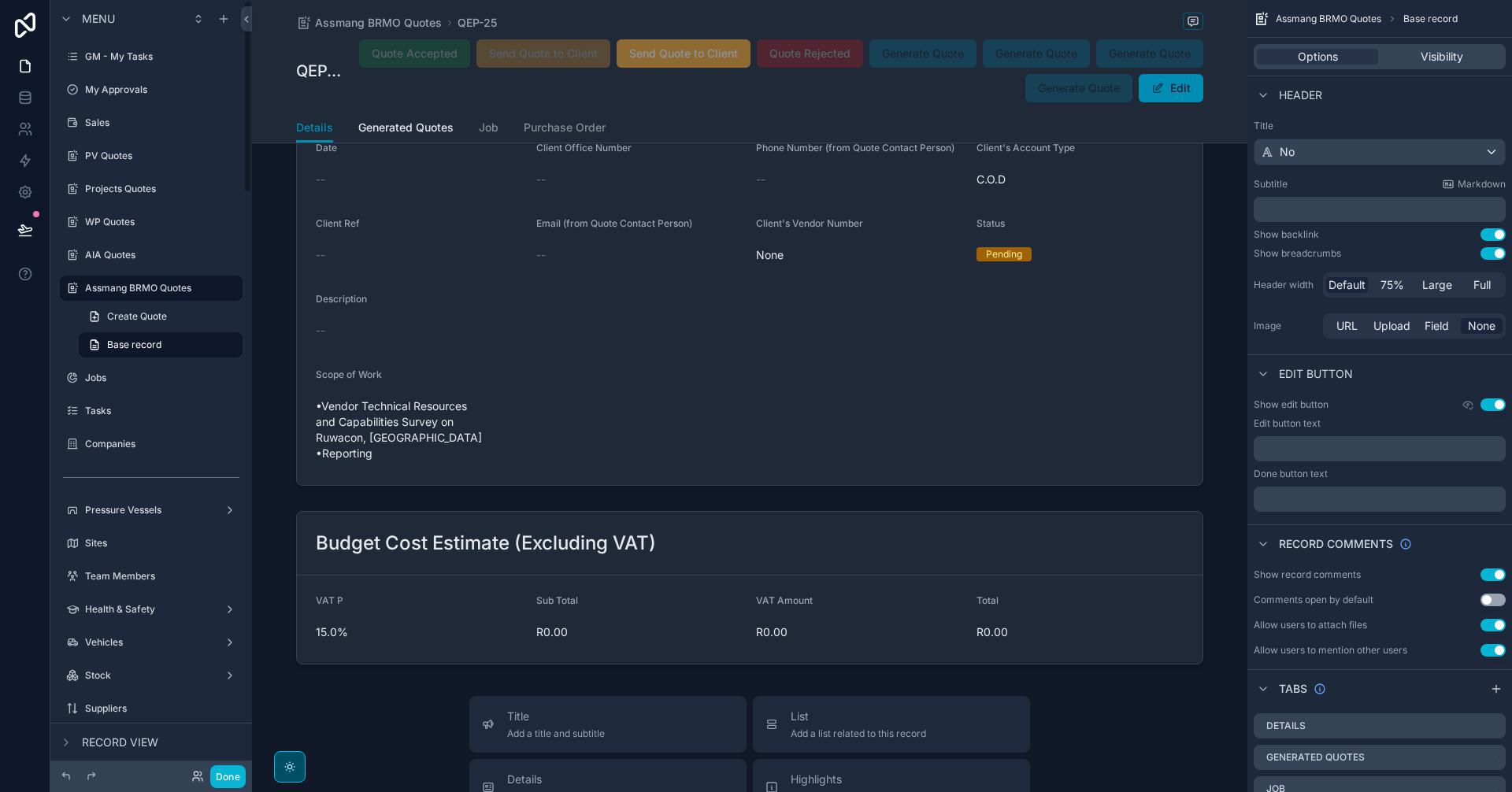
scroll to position [3939, 0]
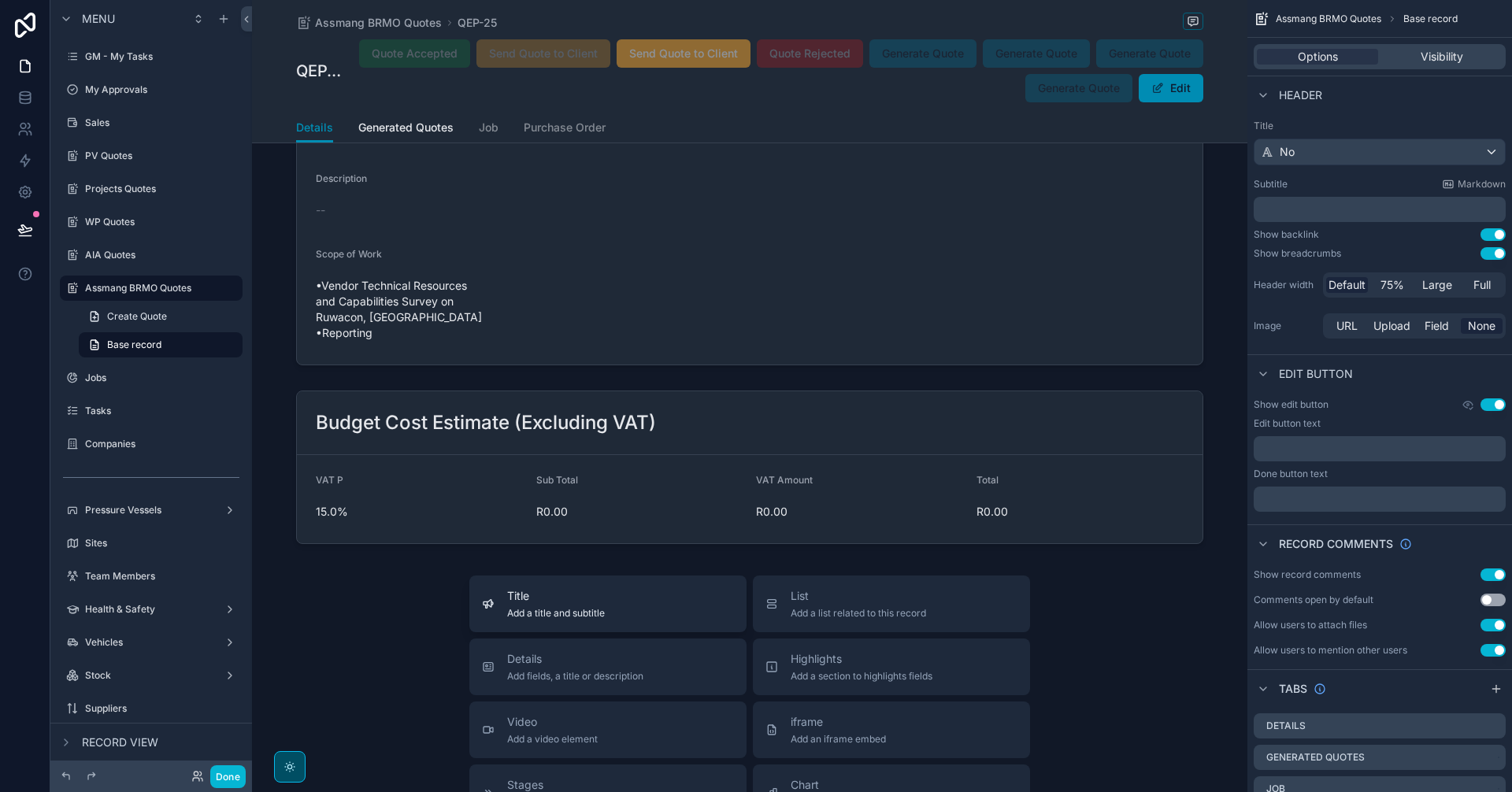
click at [590, 607] on span "Add a title and subtitle" at bounding box center [556, 613] width 98 height 13
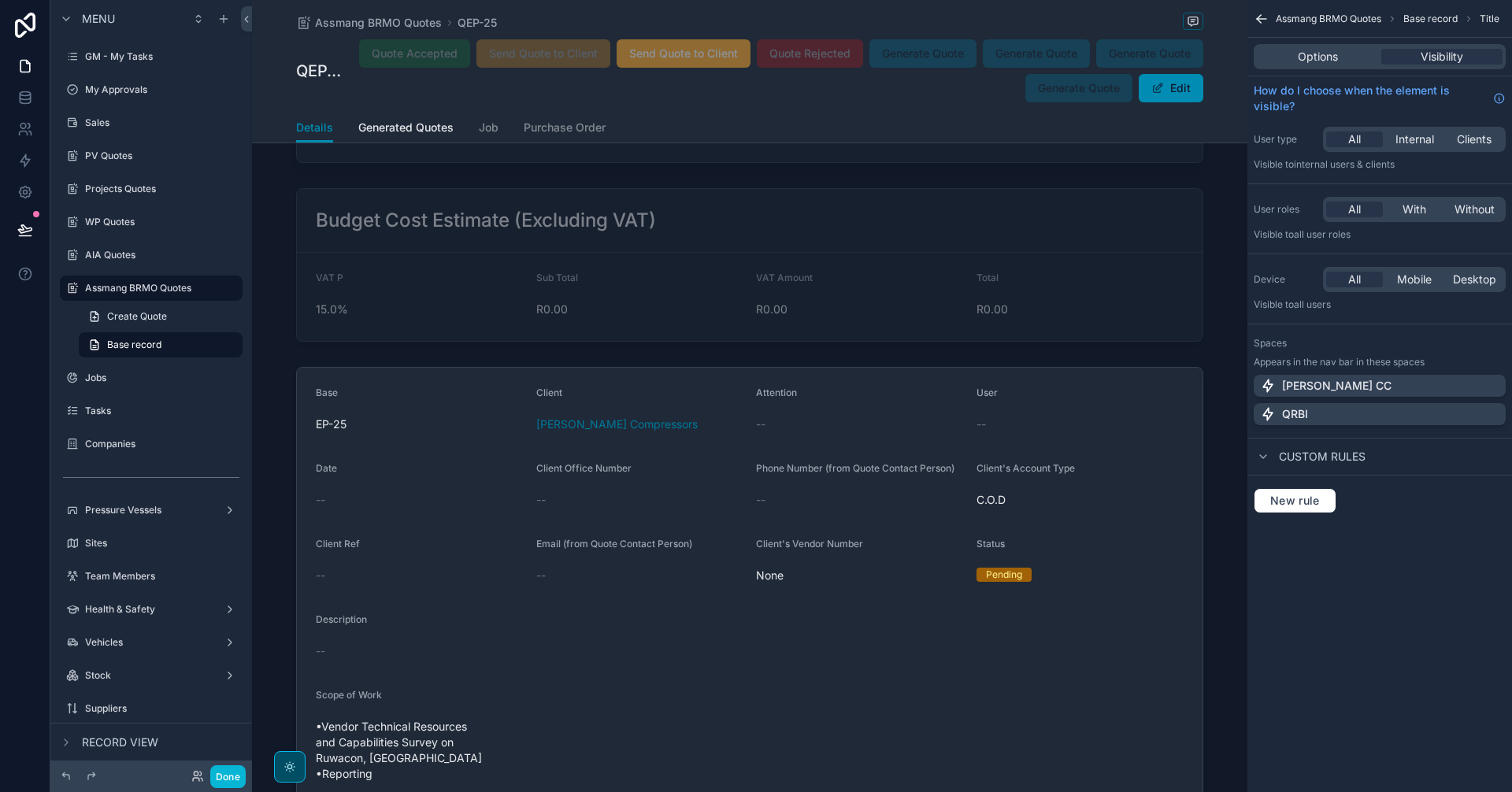
scroll to position [3494, 0]
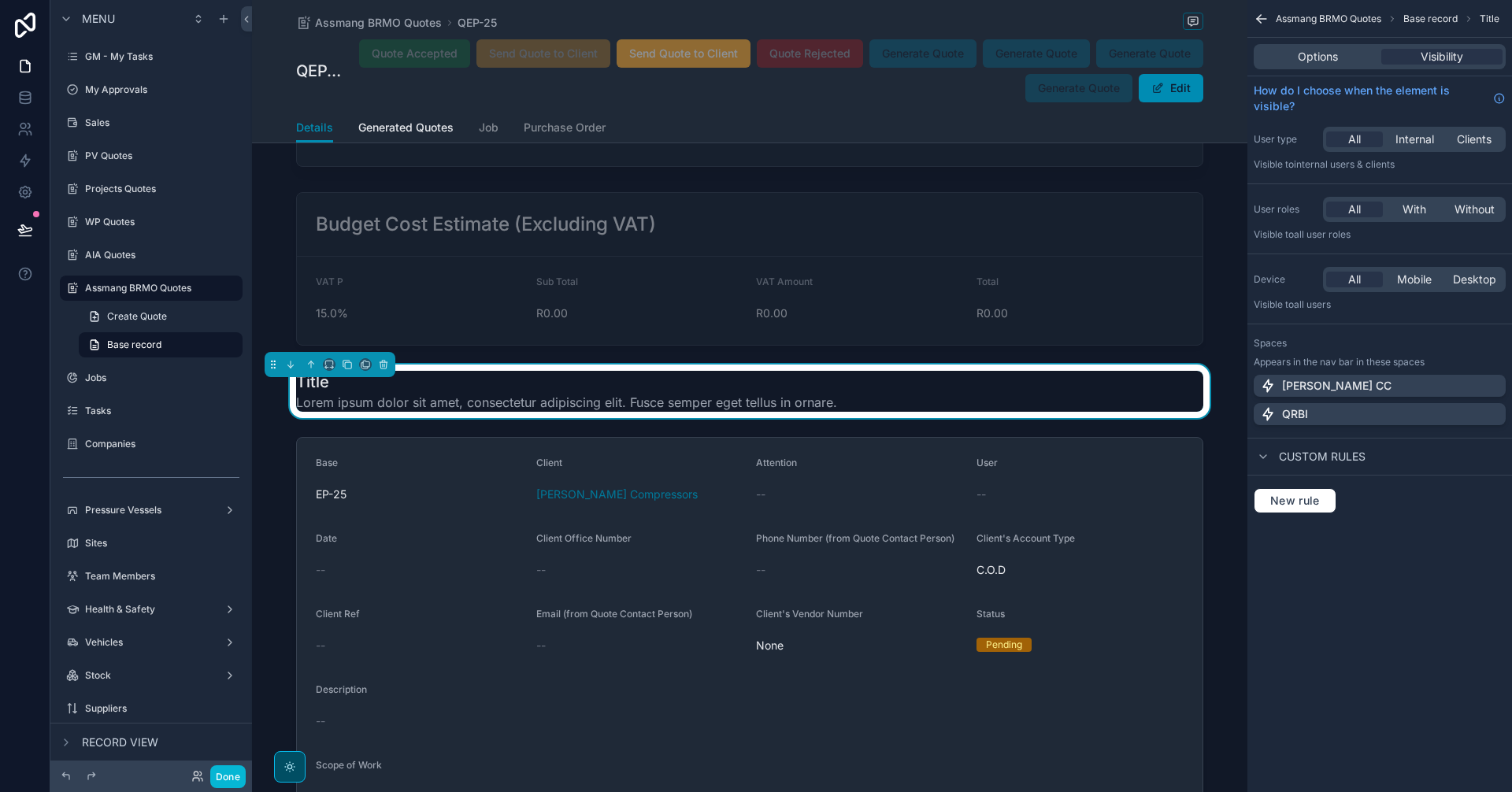
click at [1340, 46] on div "Options Visibility" at bounding box center [1380, 57] width 252 height 25
click at [1340, 50] on div "Options" at bounding box center [1317, 56] width 121 height 15
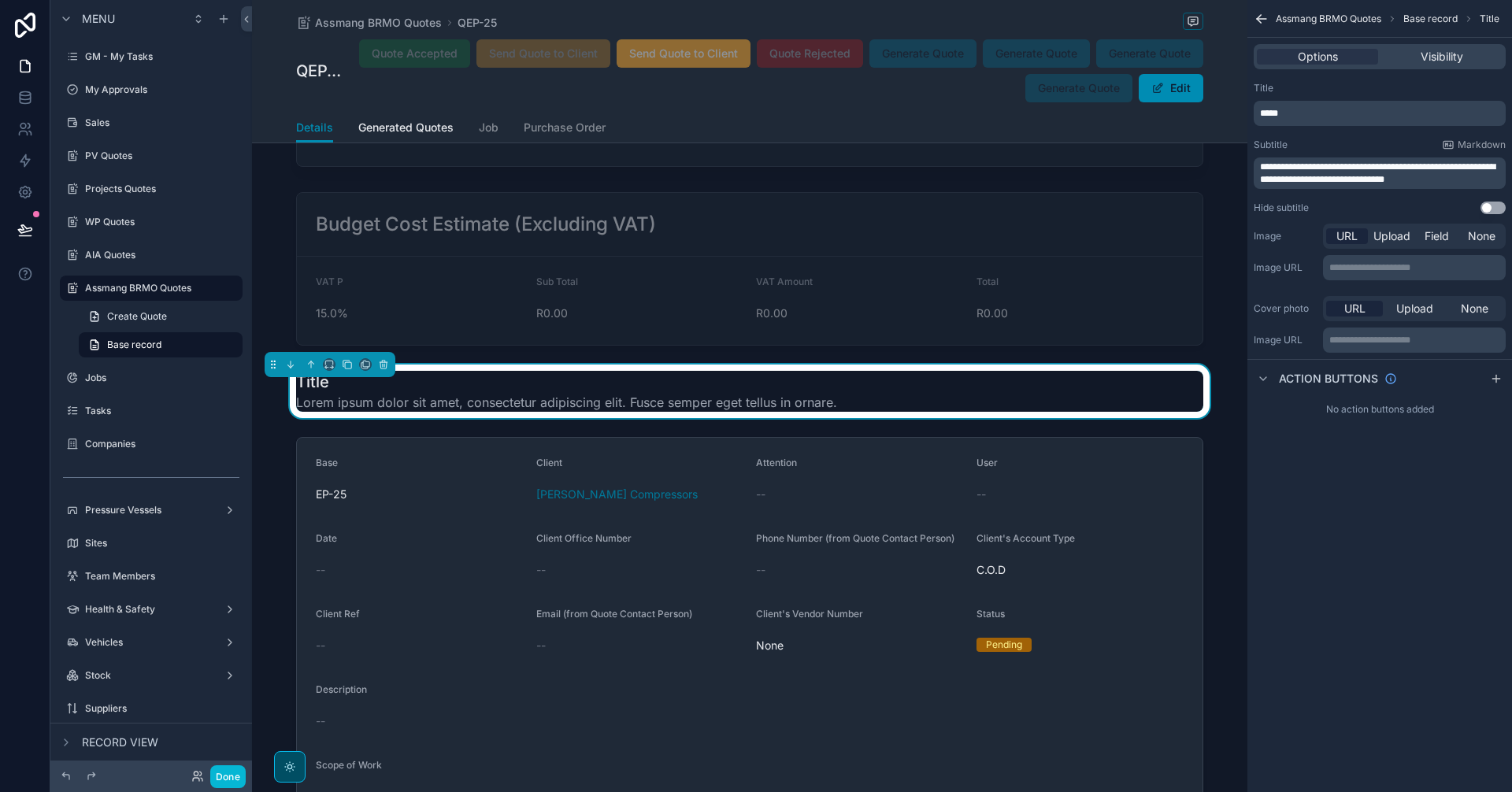
click at [1453, 183] on p "**********" at bounding box center [1381, 173] width 243 height 25
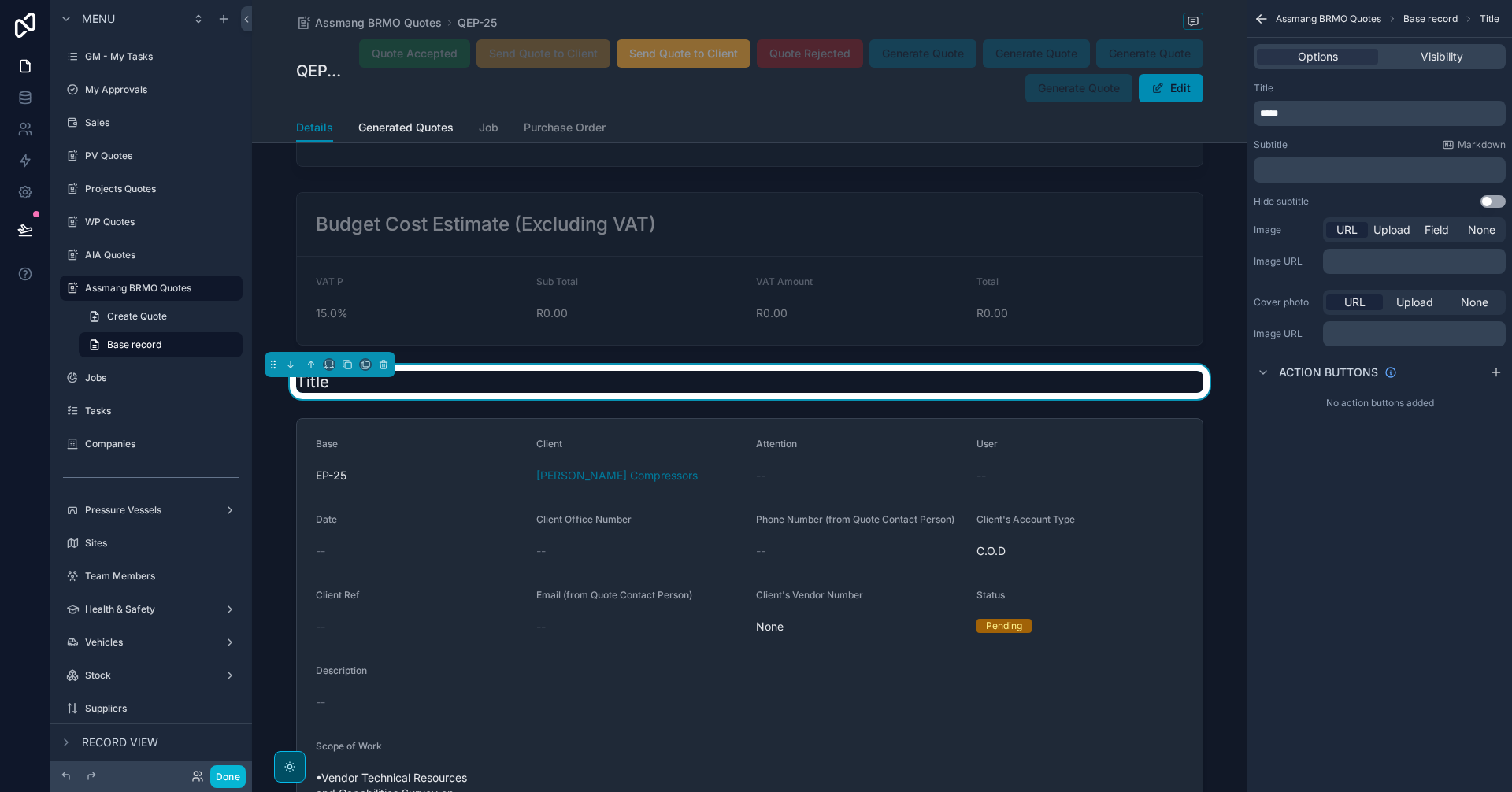
click at [1292, 117] on p "*****" at bounding box center [1381, 113] width 243 height 13
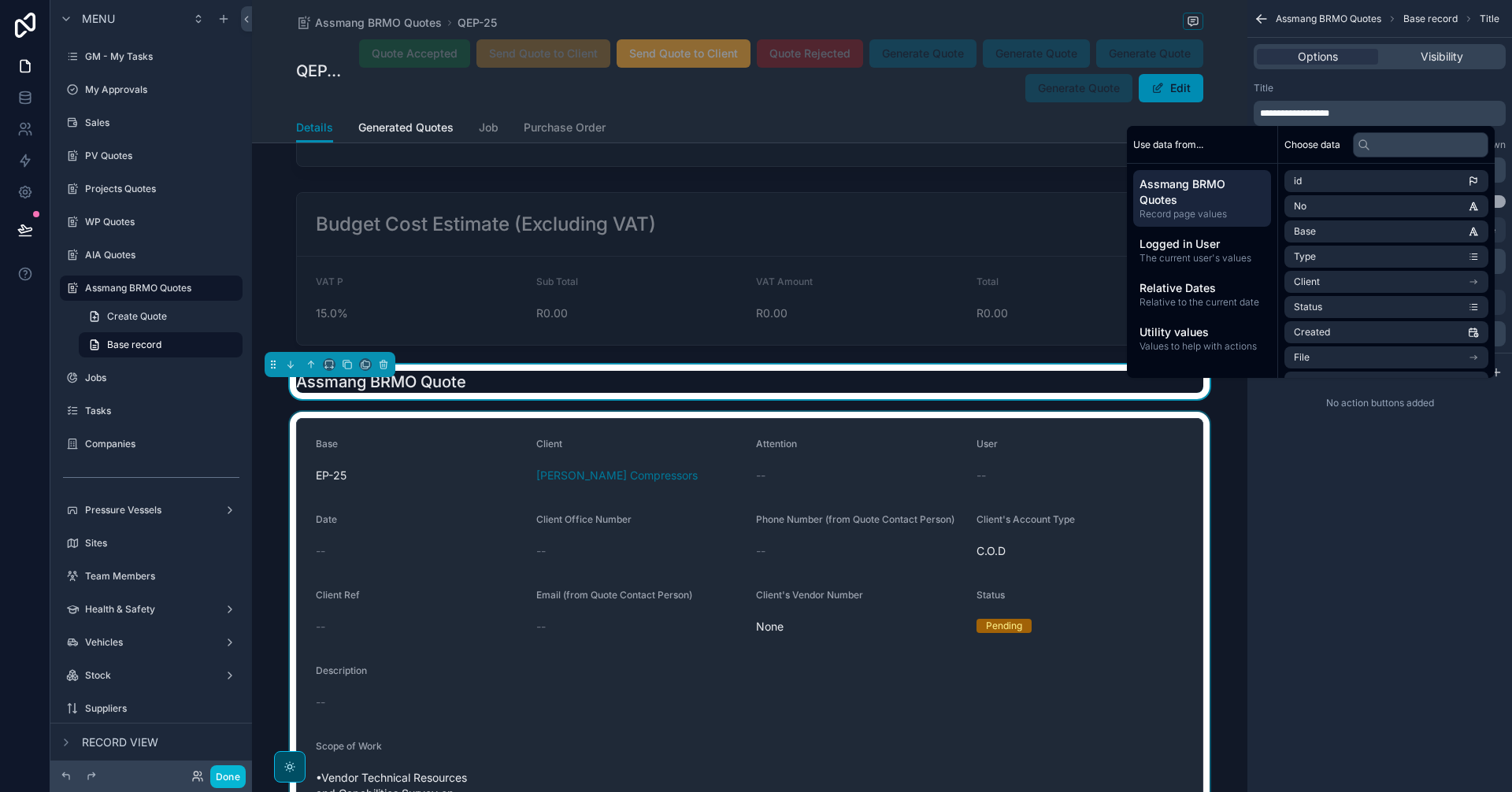
scroll to position [3232, 0]
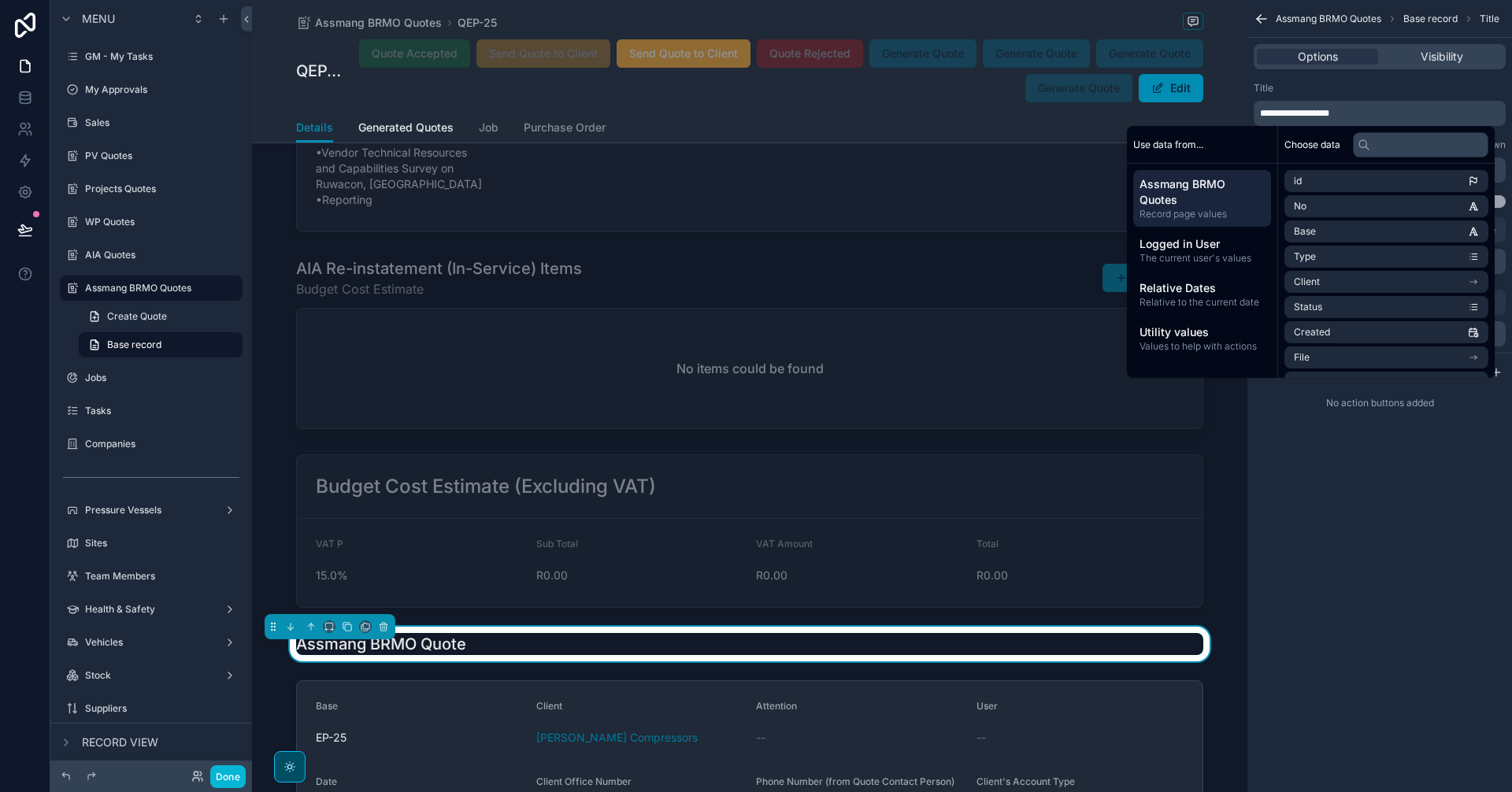
click at [1329, 530] on div "**********" at bounding box center [1380, 396] width 265 height 792
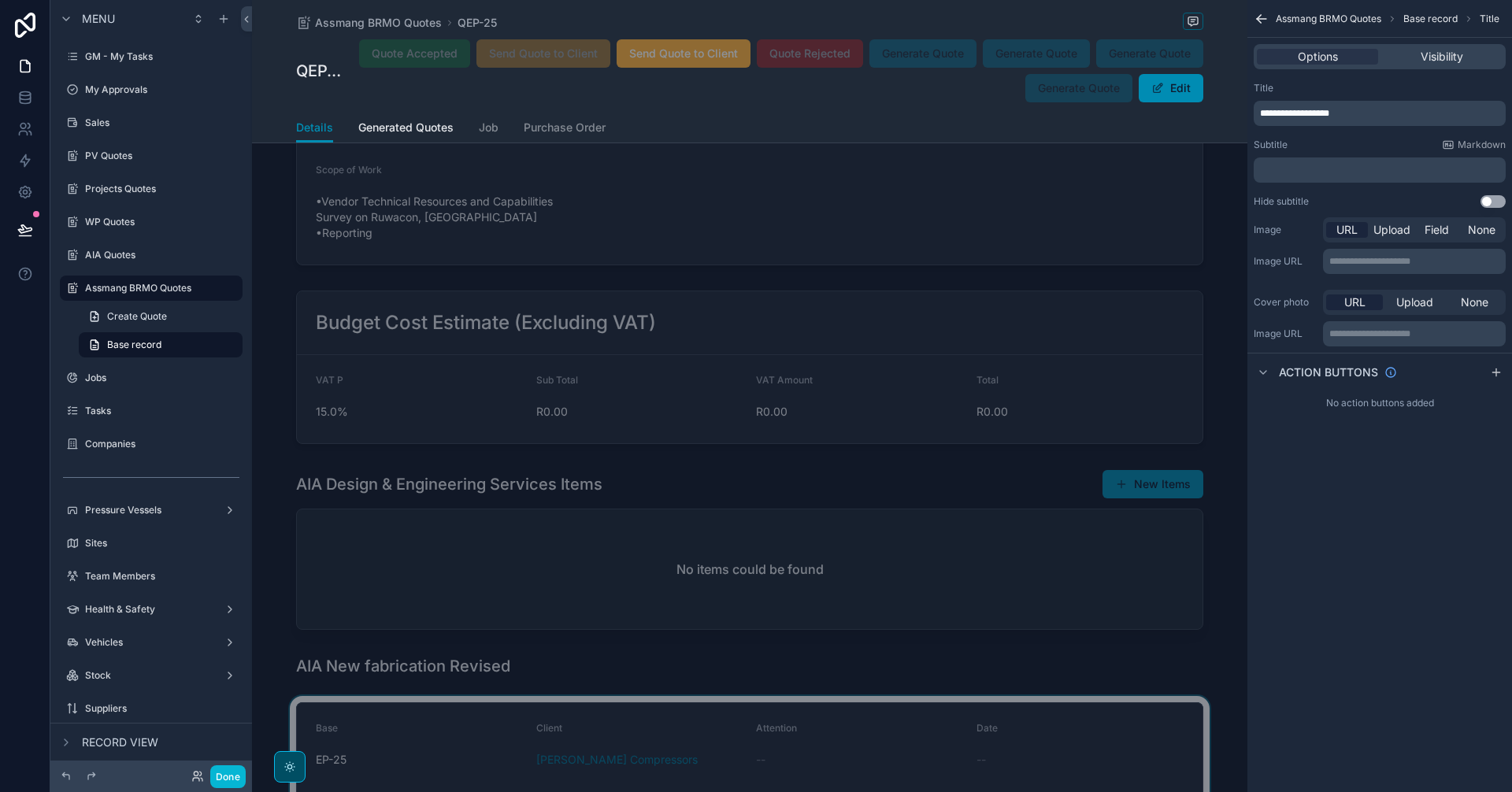
scroll to position [1264, 0]
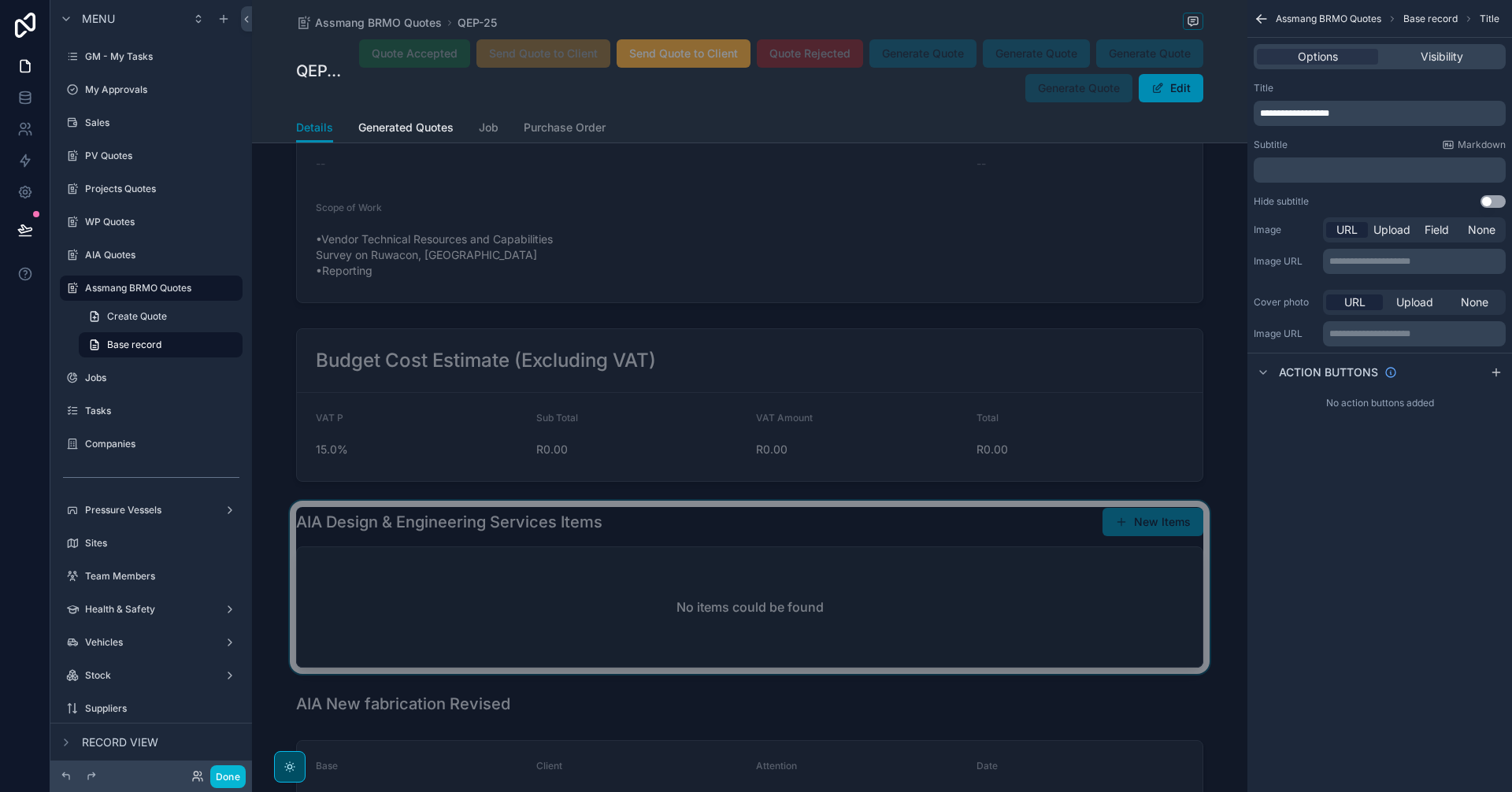
click at [869, 554] on div "scrollable content" at bounding box center [750, 586] width 995 height 173
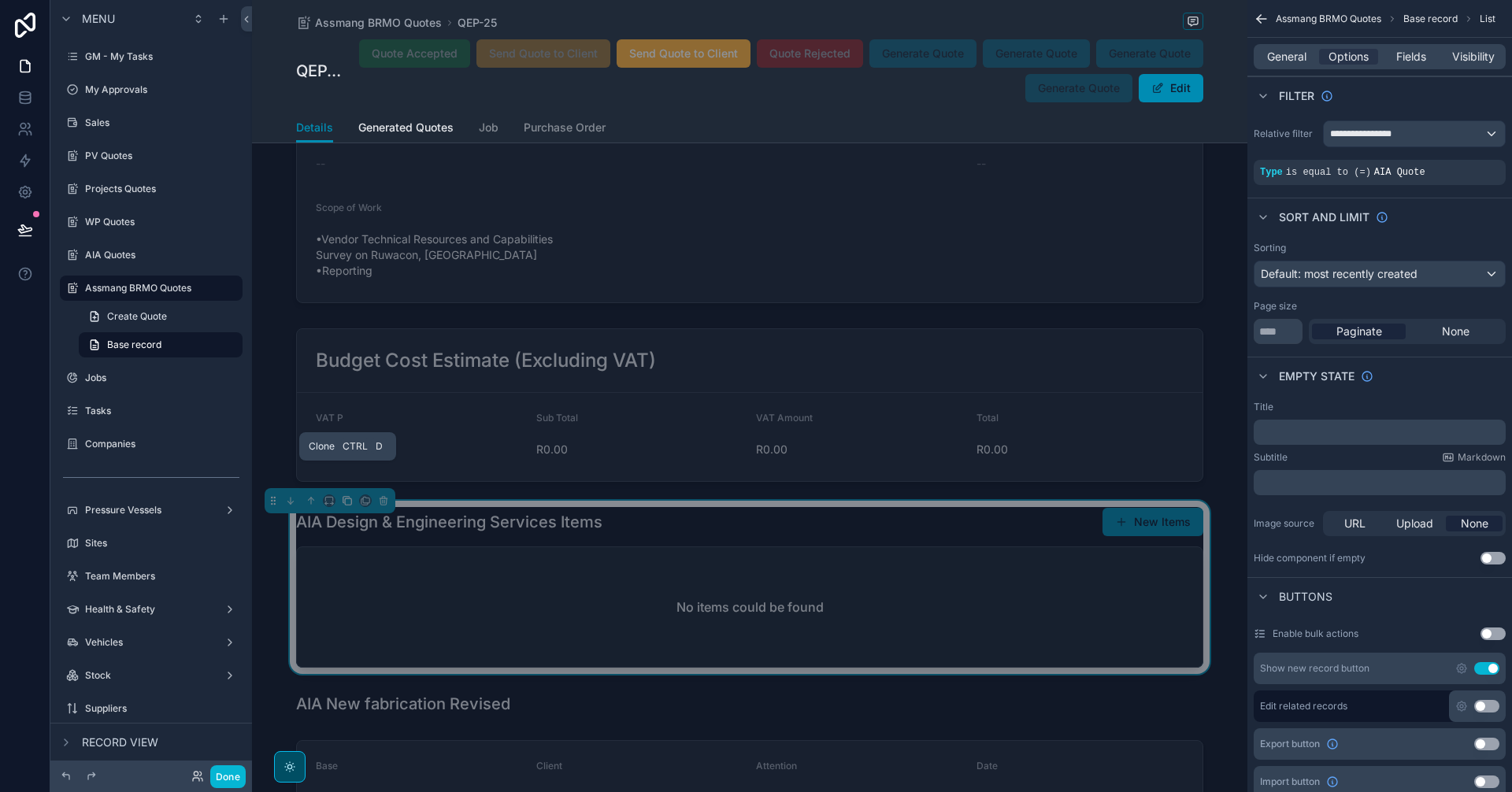
click at [347, 495] on icon "scrollable content" at bounding box center [347, 500] width 11 height 11
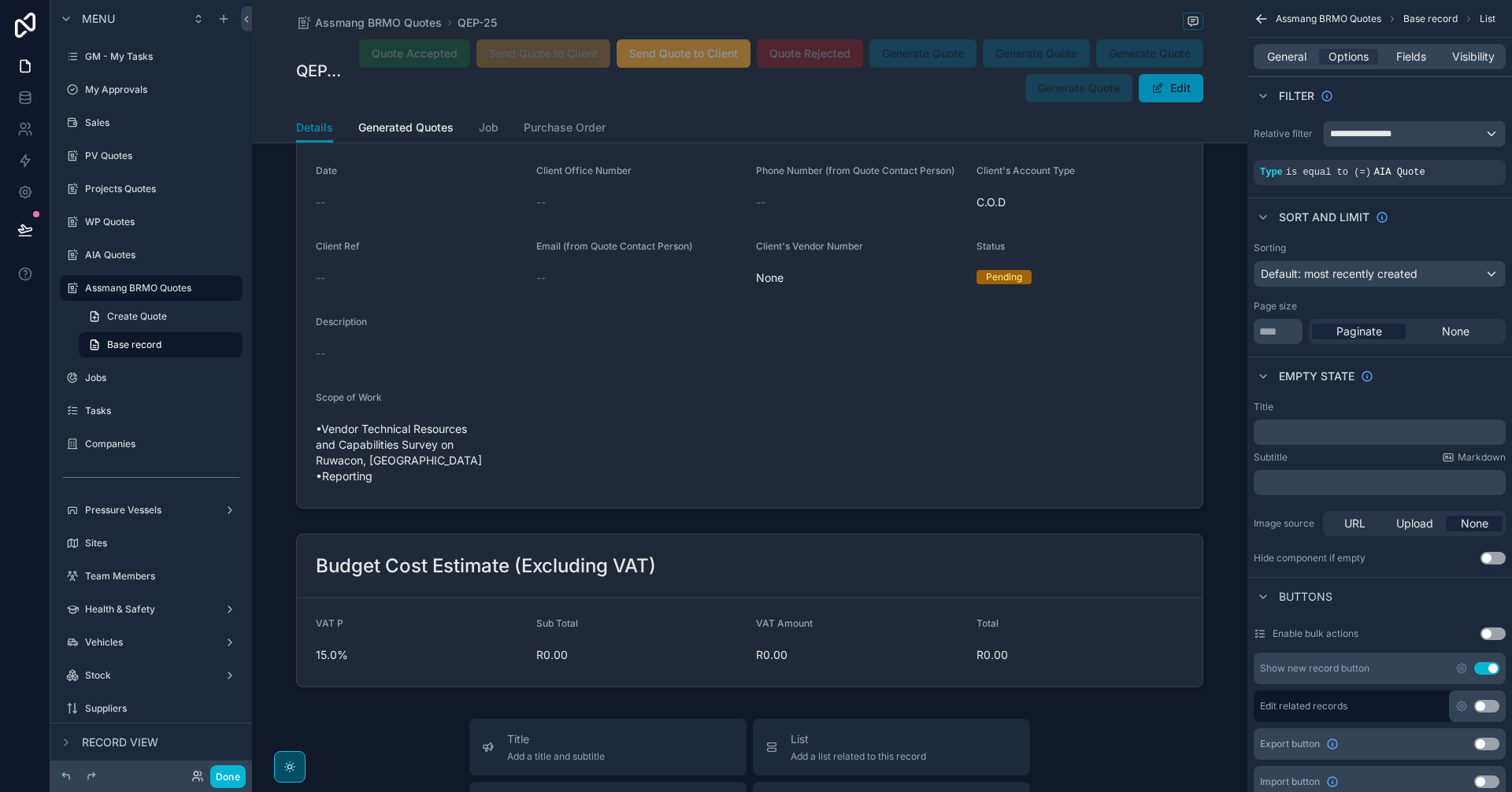
scroll to position [4115, 0]
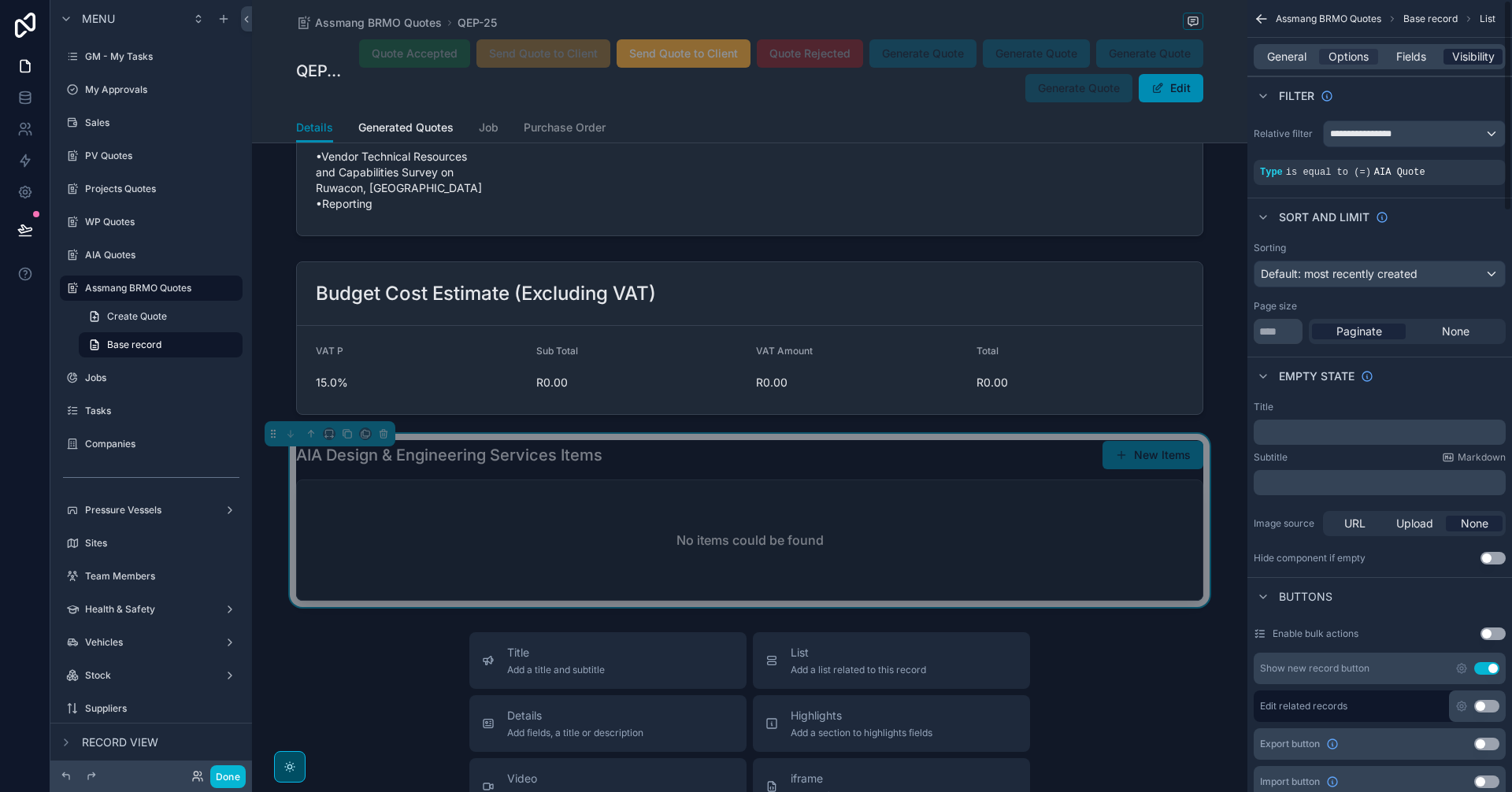
click at [1460, 54] on span "Visibility" at bounding box center [1473, 56] width 43 height 15
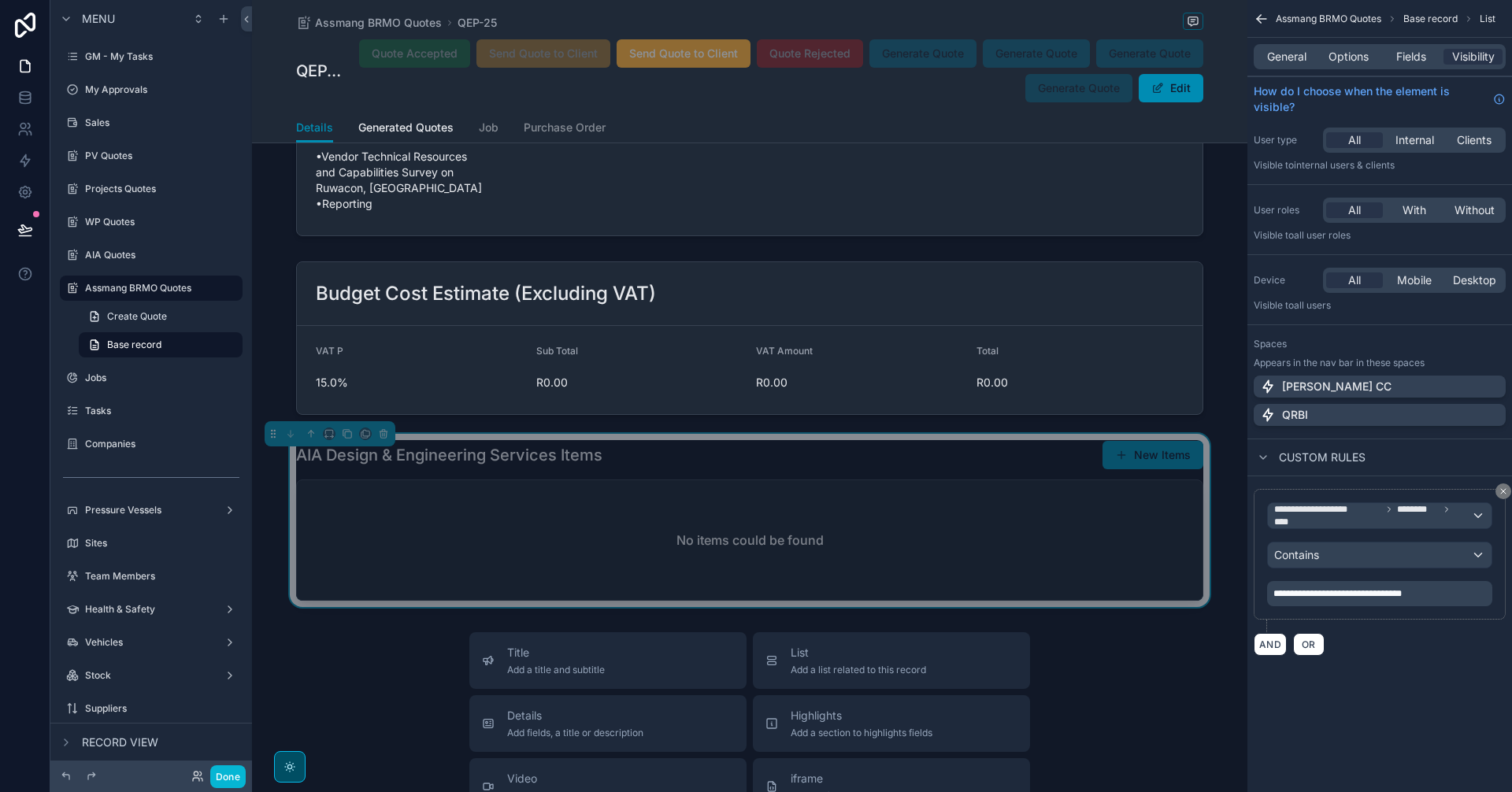
click at [1393, 591] on span "**********" at bounding box center [1338, 594] width 129 height 9
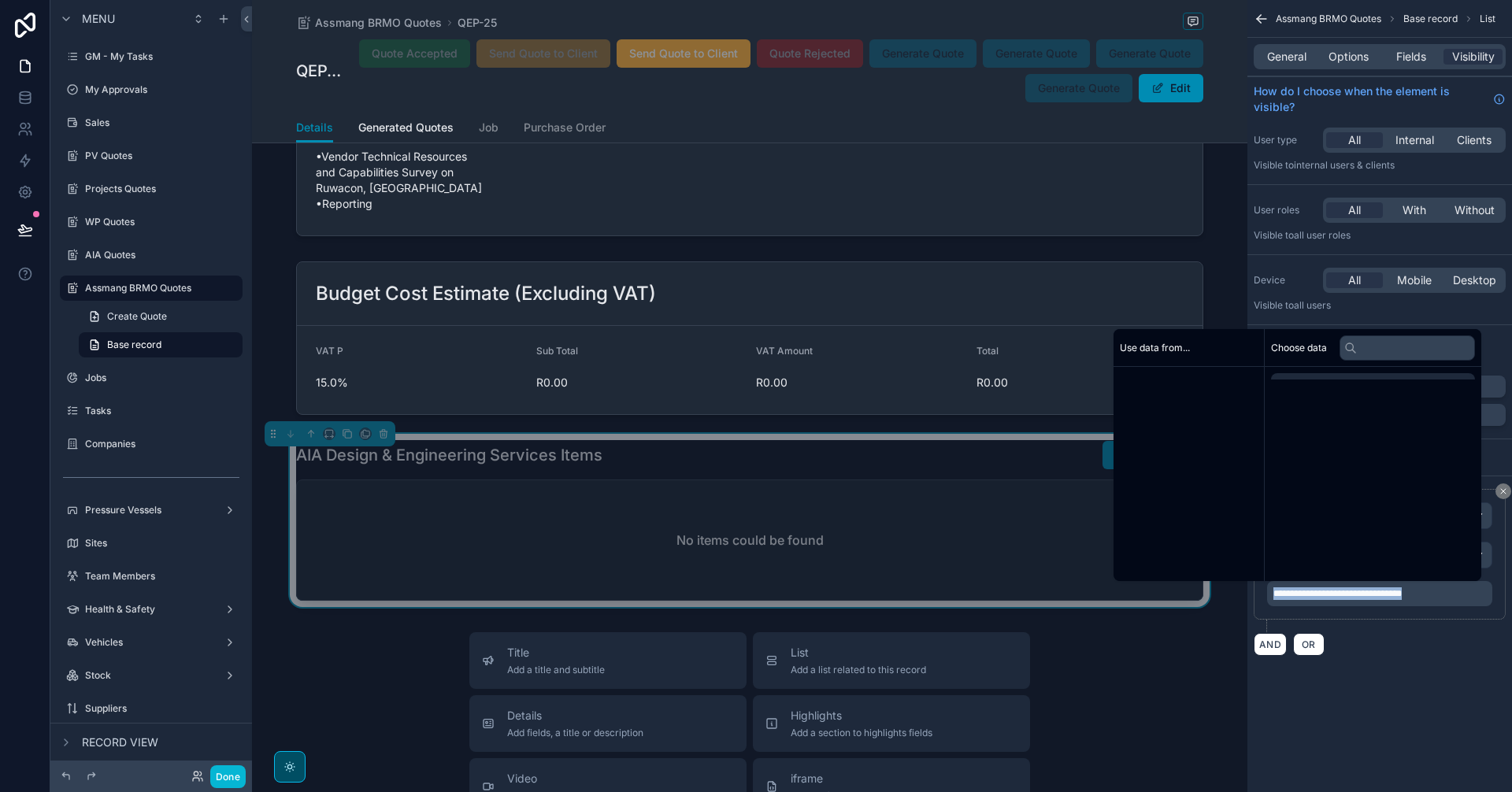
click at [1393, 591] on span "**********" at bounding box center [1338, 594] width 129 height 9
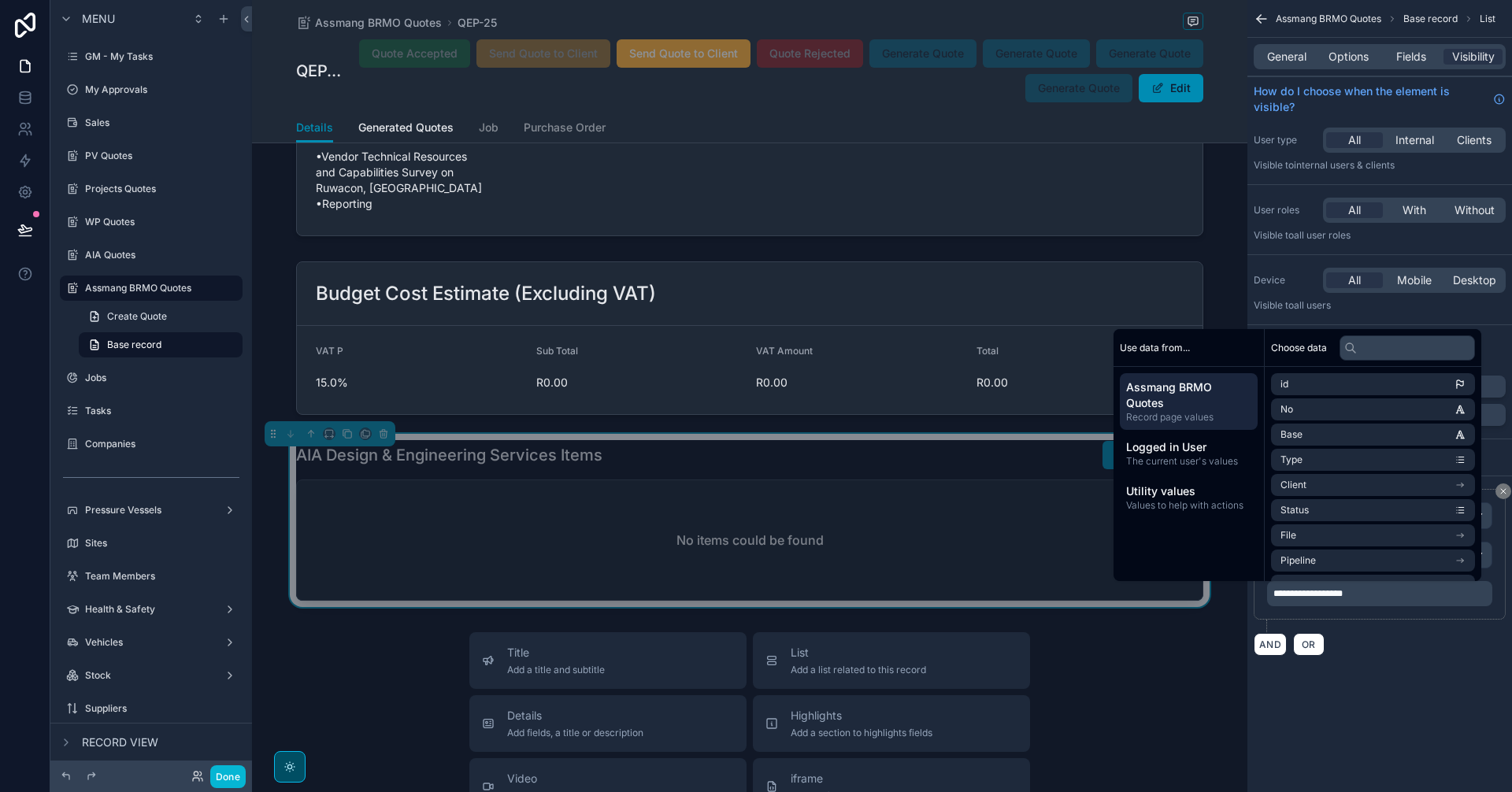
click at [1391, 662] on div "**********" at bounding box center [1380, 573] width 265 height 192
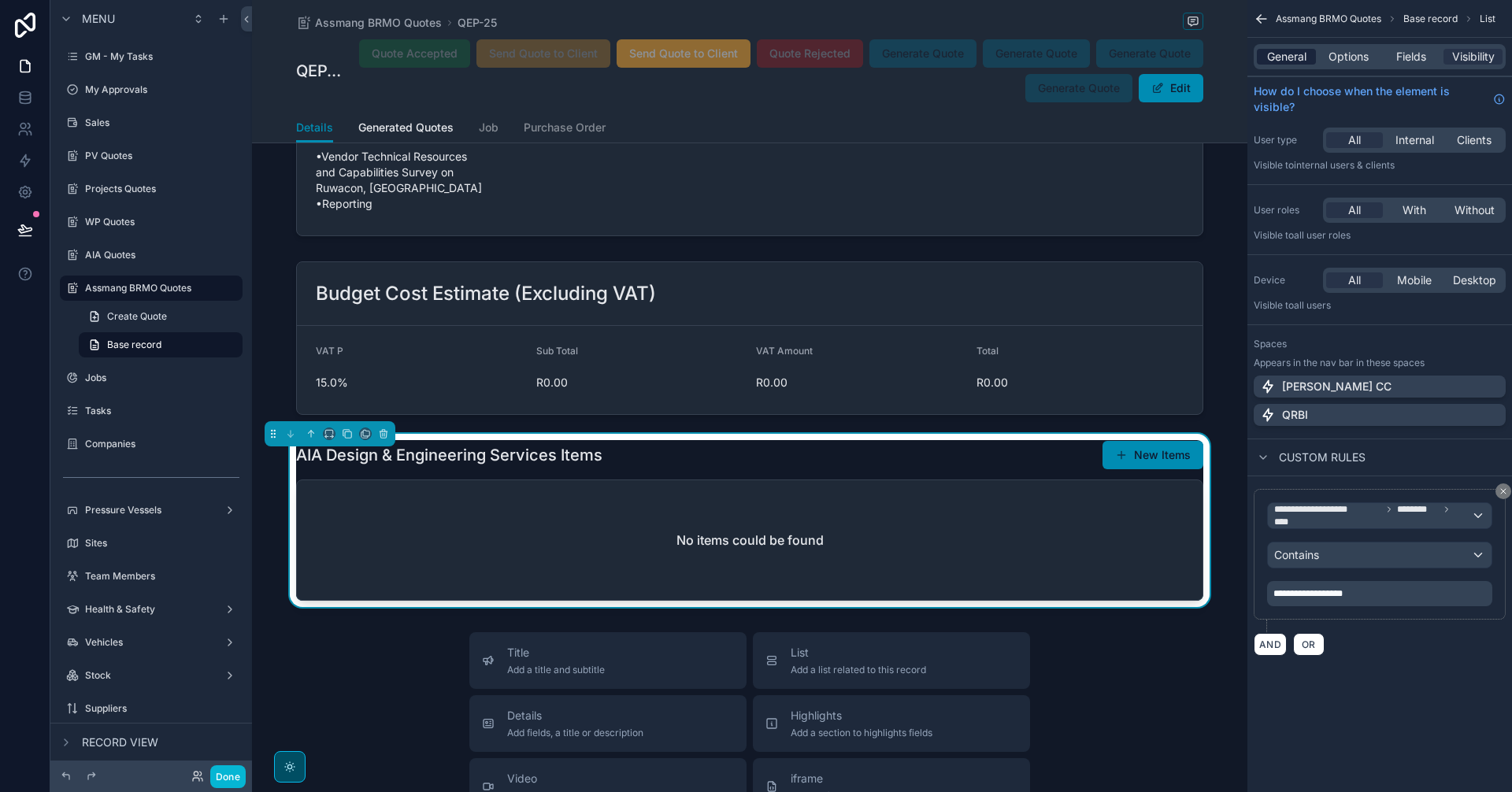
click at [1263, 56] on div "General" at bounding box center [1285, 56] width 59 height 15
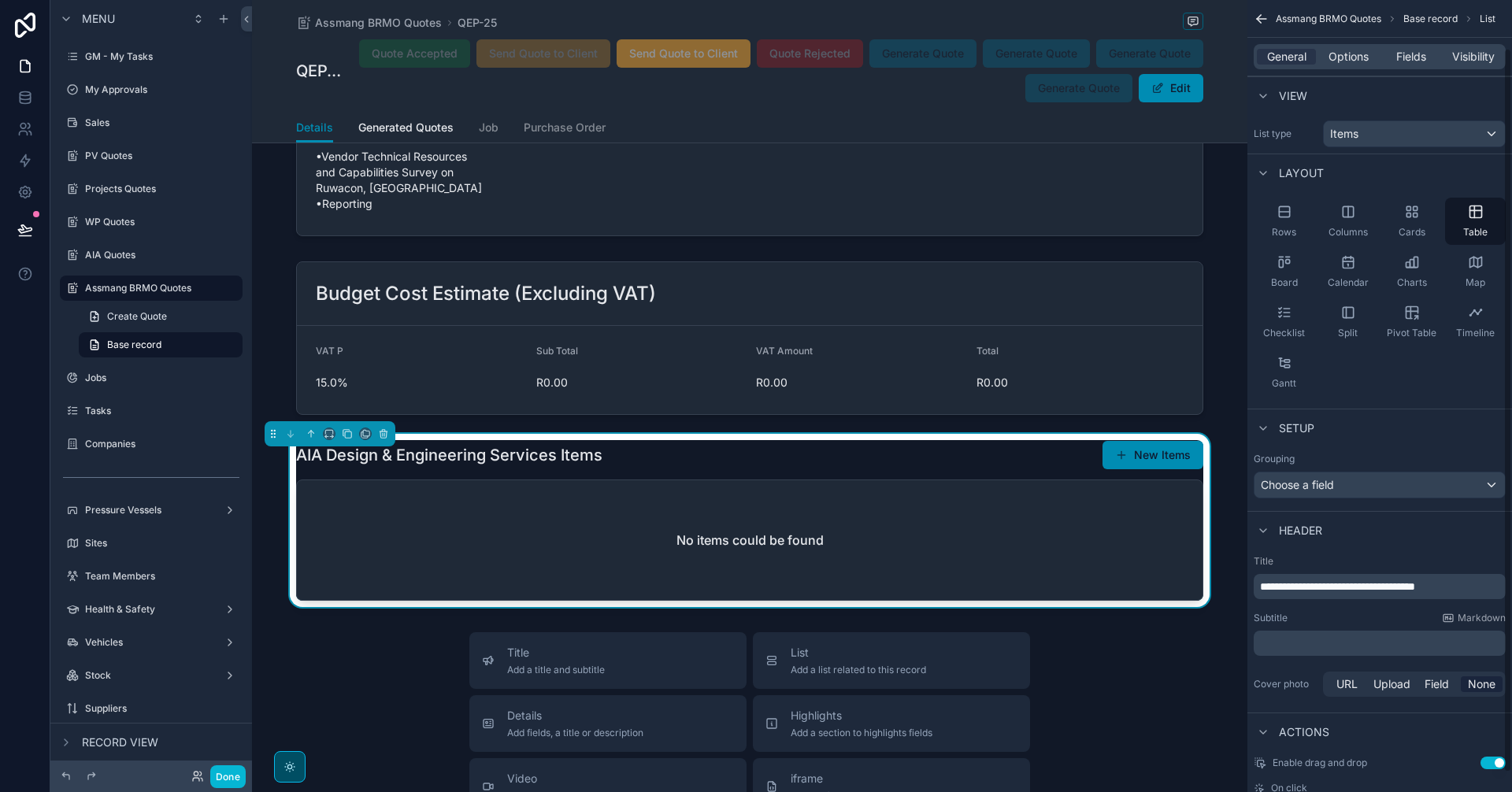
scroll to position [73, 0]
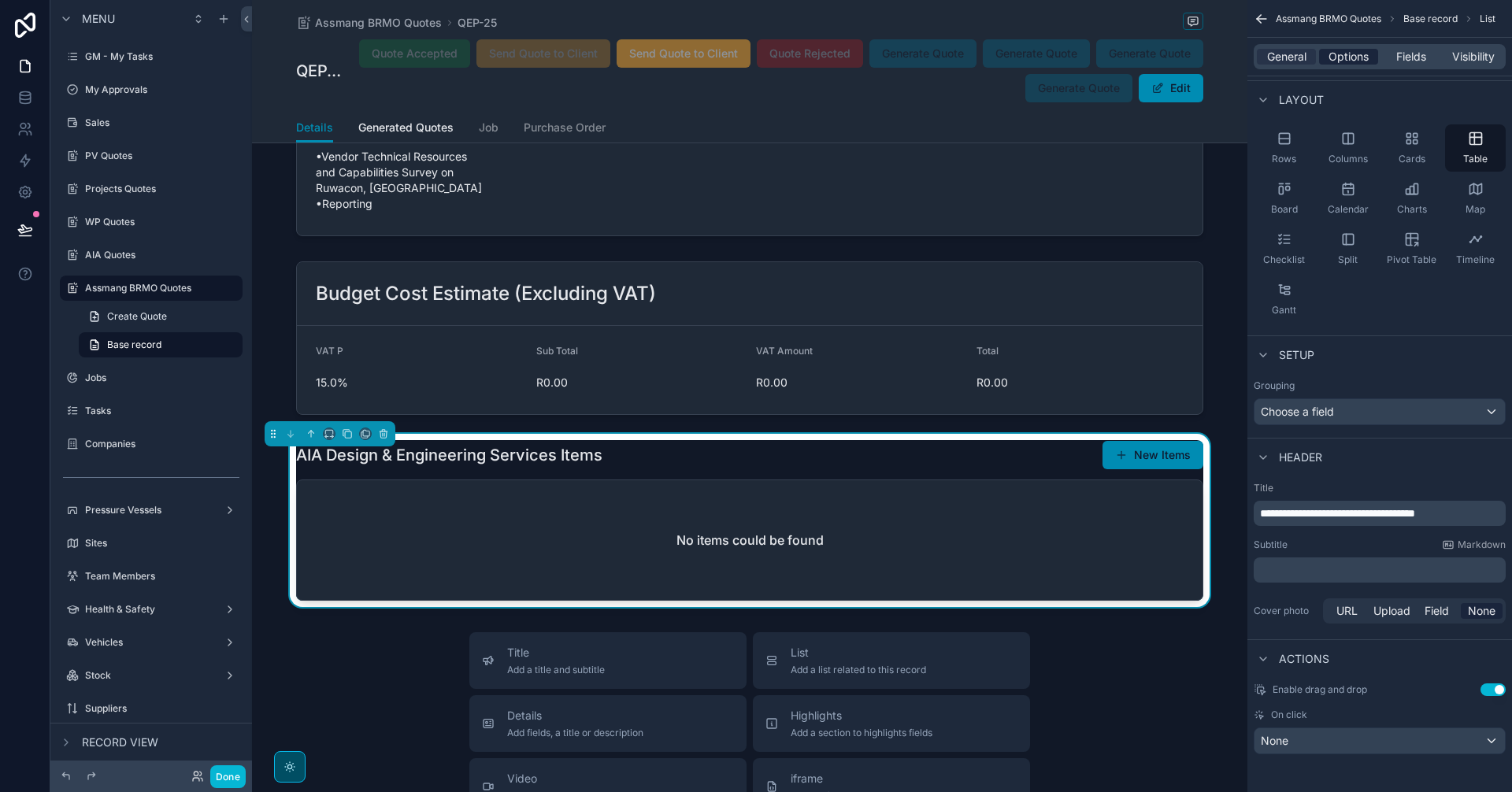
click at [1342, 58] on span "Options" at bounding box center [1348, 56] width 40 height 15
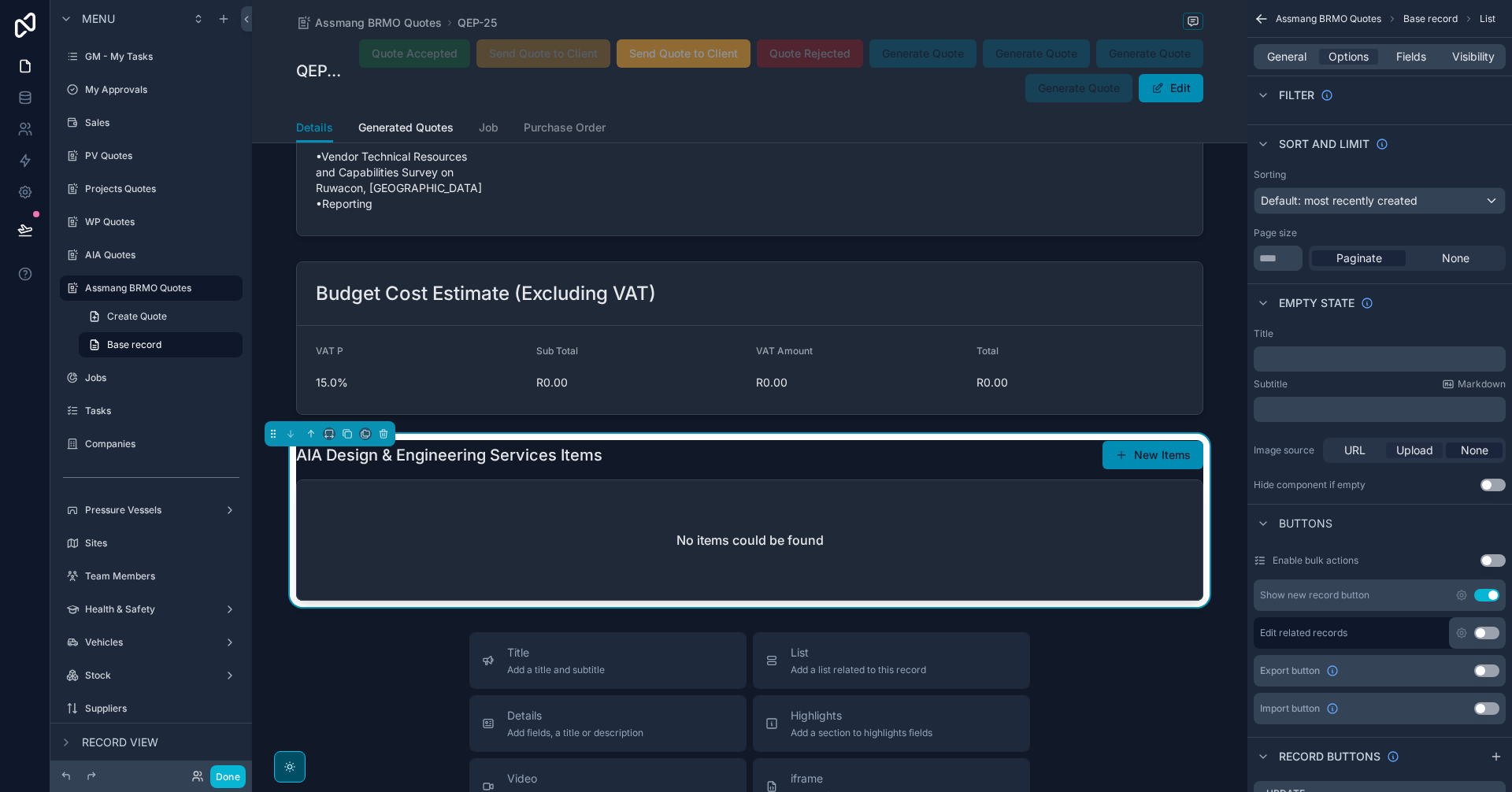
scroll to position [467, 0]
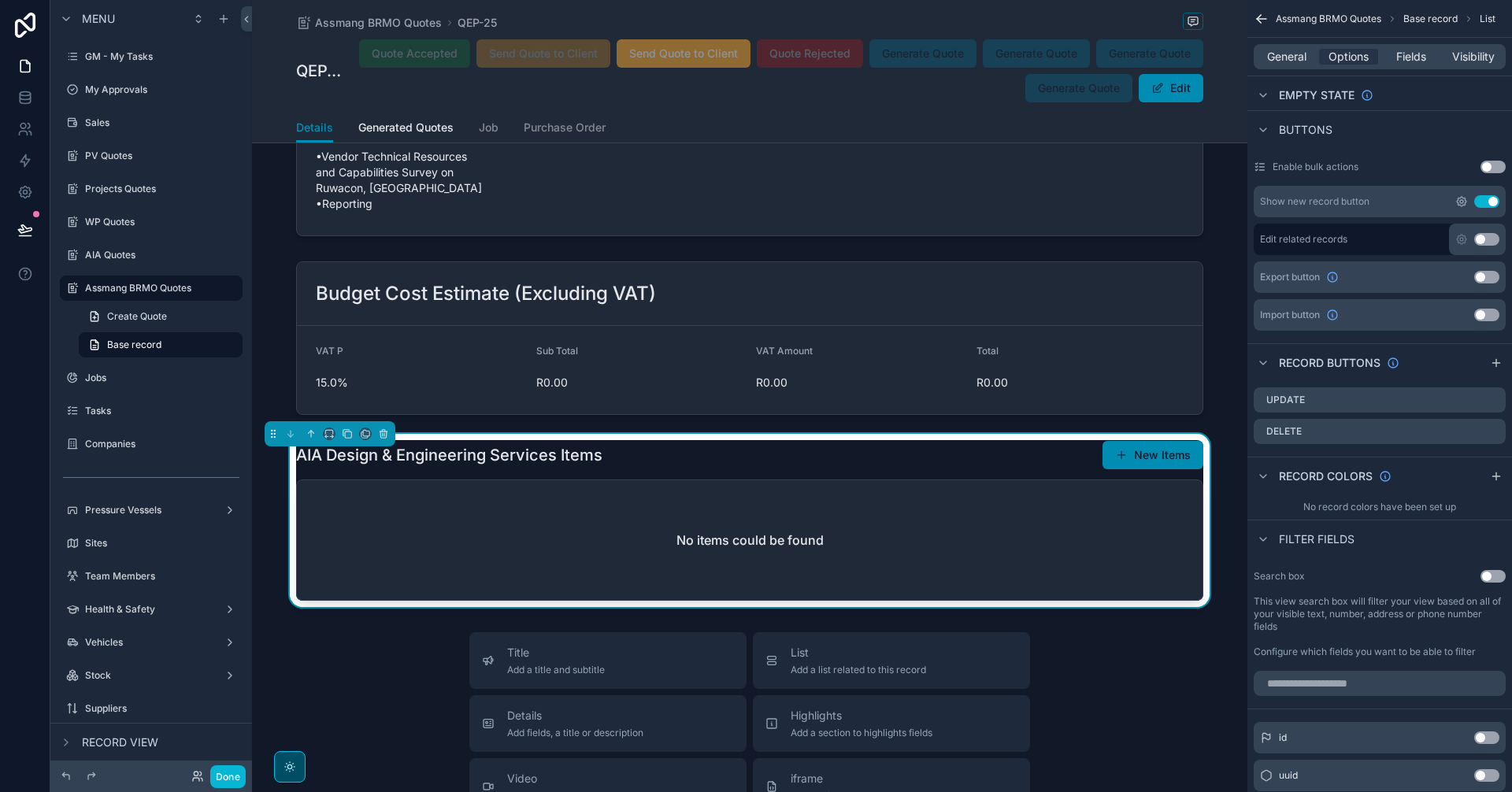
click at [1459, 200] on icon "scrollable content" at bounding box center [1461, 201] width 13 height 13
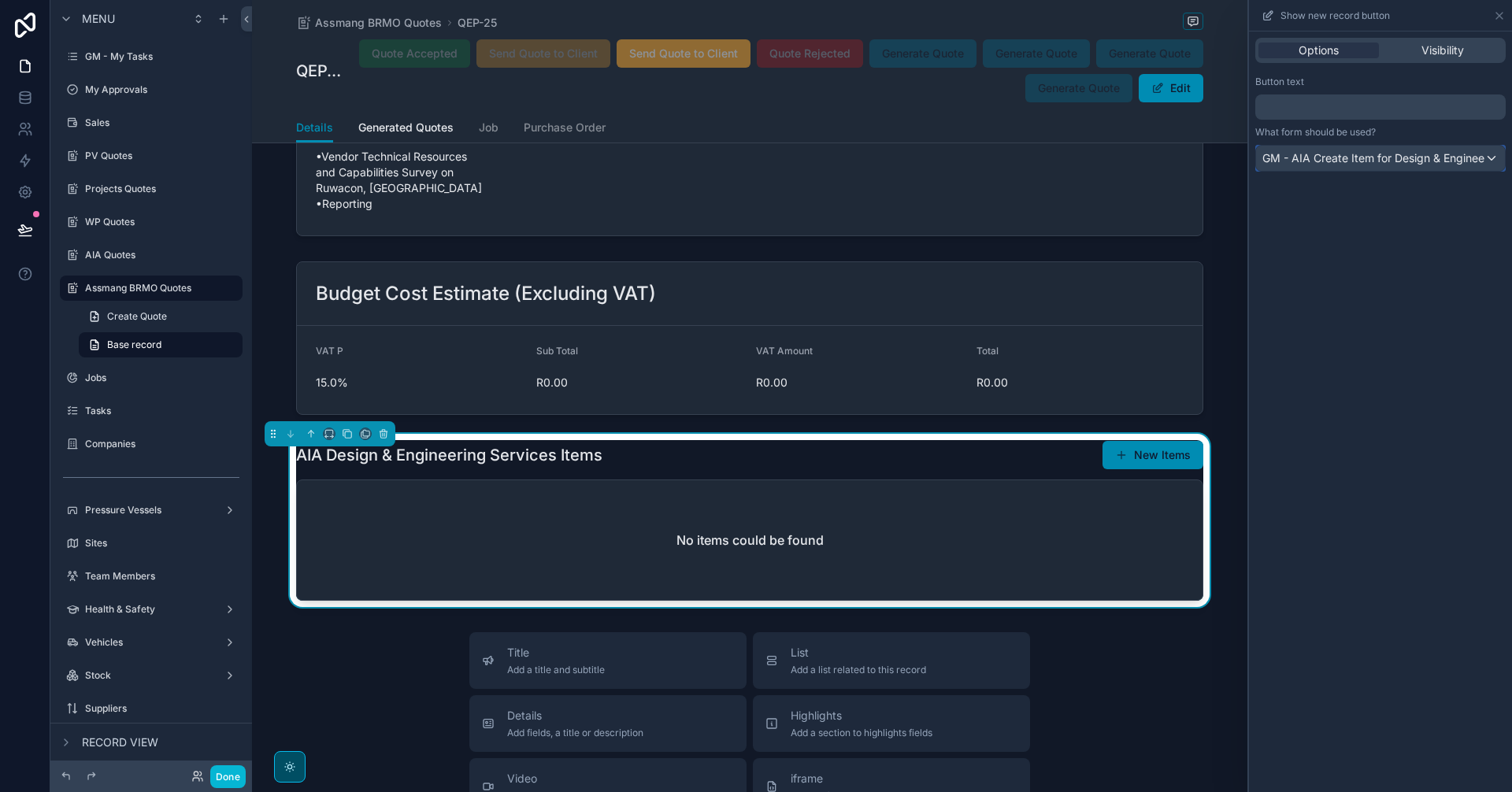
click at [1438, 167] on div "GM - AIA Create Item for Design & Engineering" at bounding box center [1380, 159] width 248 height 25
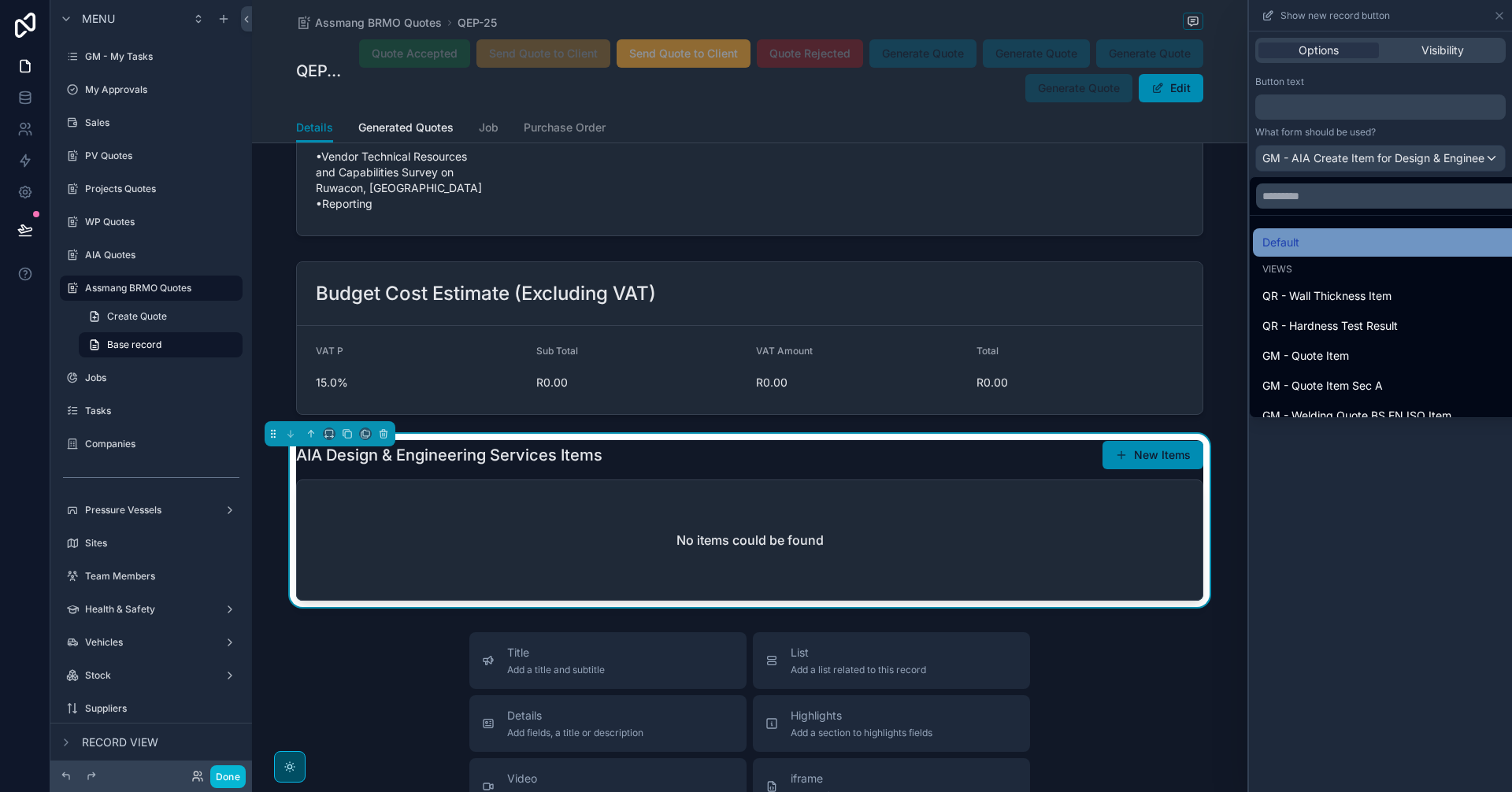
click at [1318, 231] on div "Default" at bounding box center [1404, 242] width 303 height 28
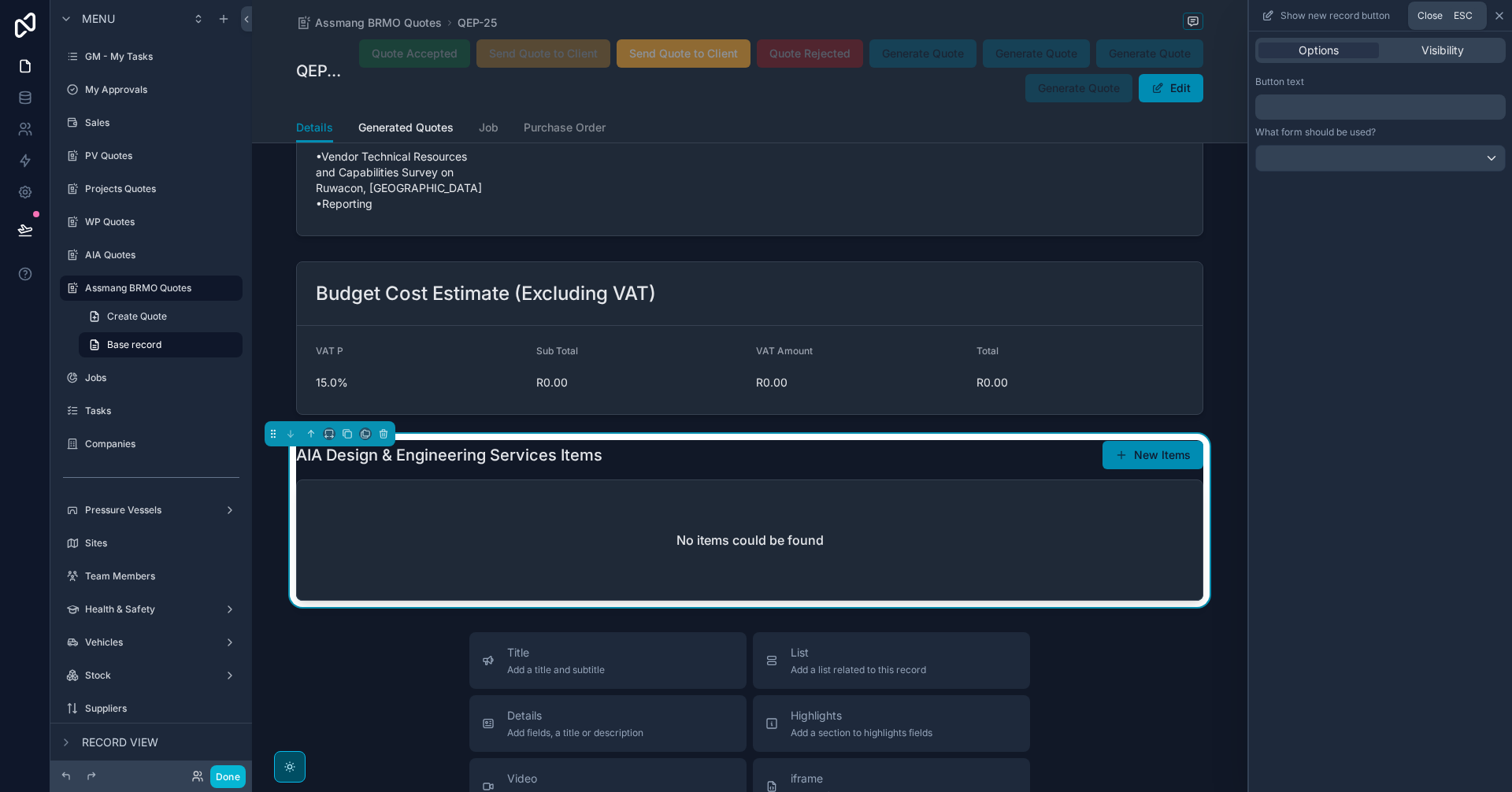
click at [1496, 18] on icon at bounding box center [1498, 15] width 6 height 6
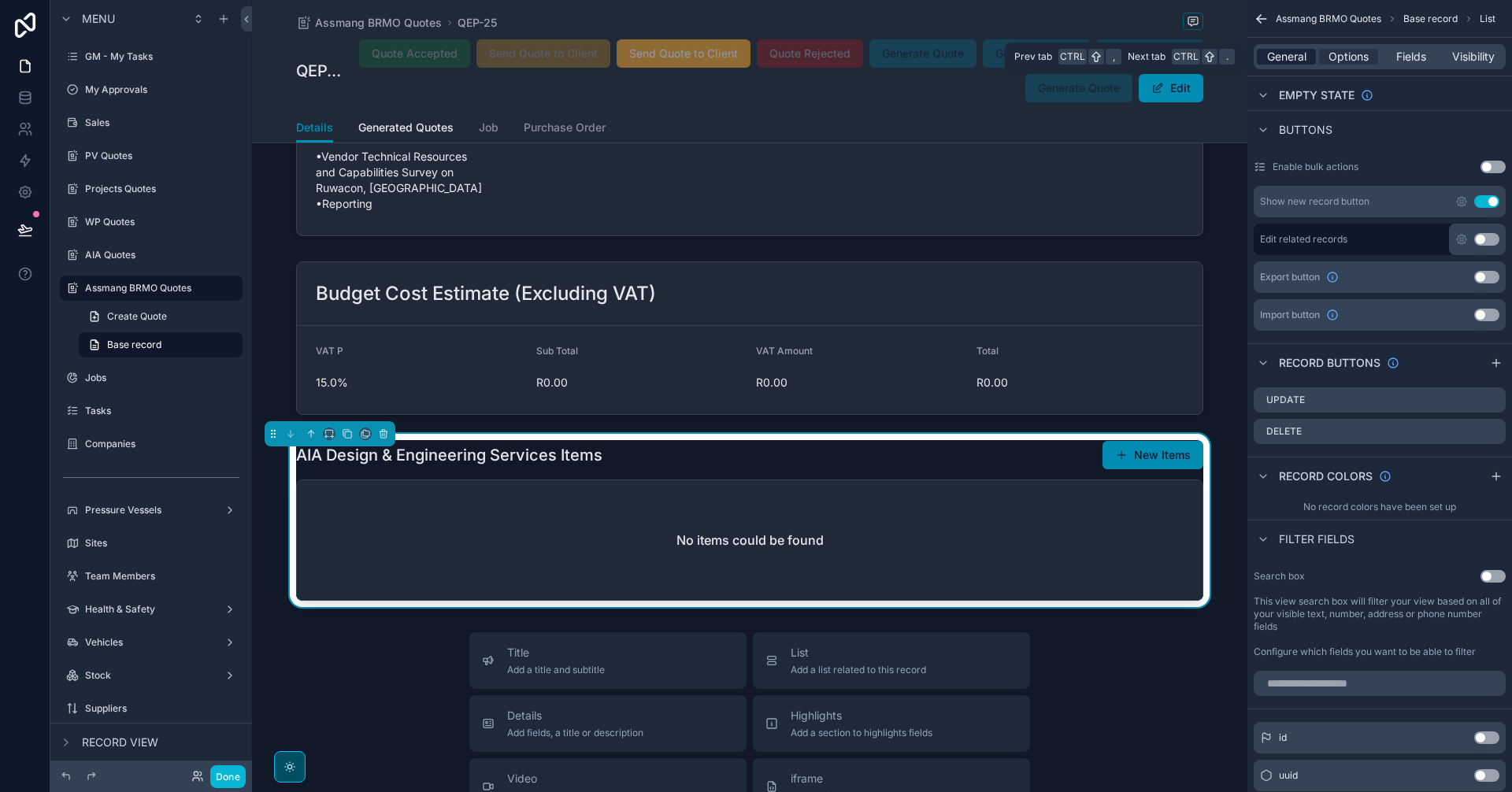
click at [1295, 52] on span "General" at bounding box center [1286, 56] width 39 height 15
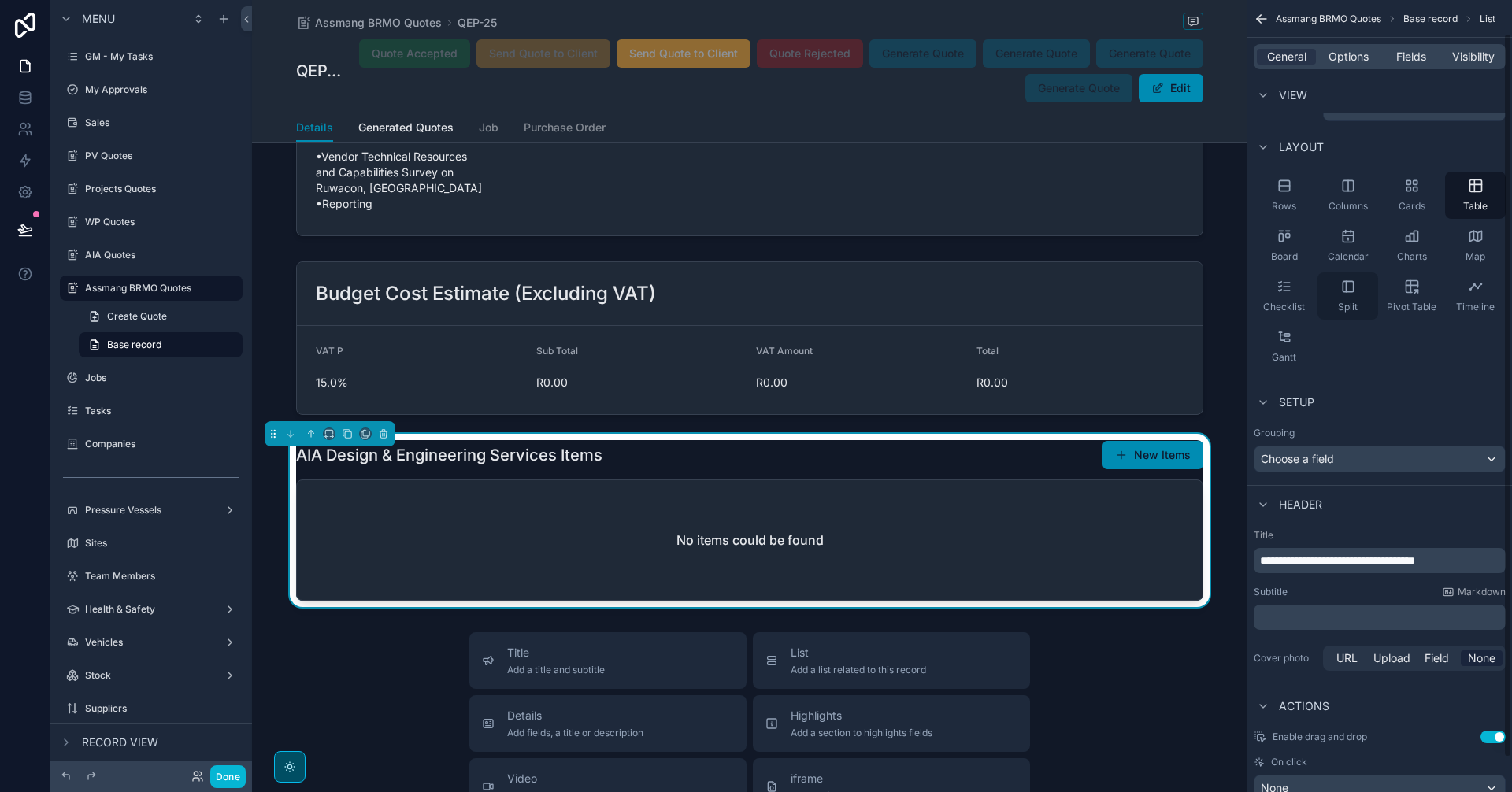
scroll to position [0, 0]
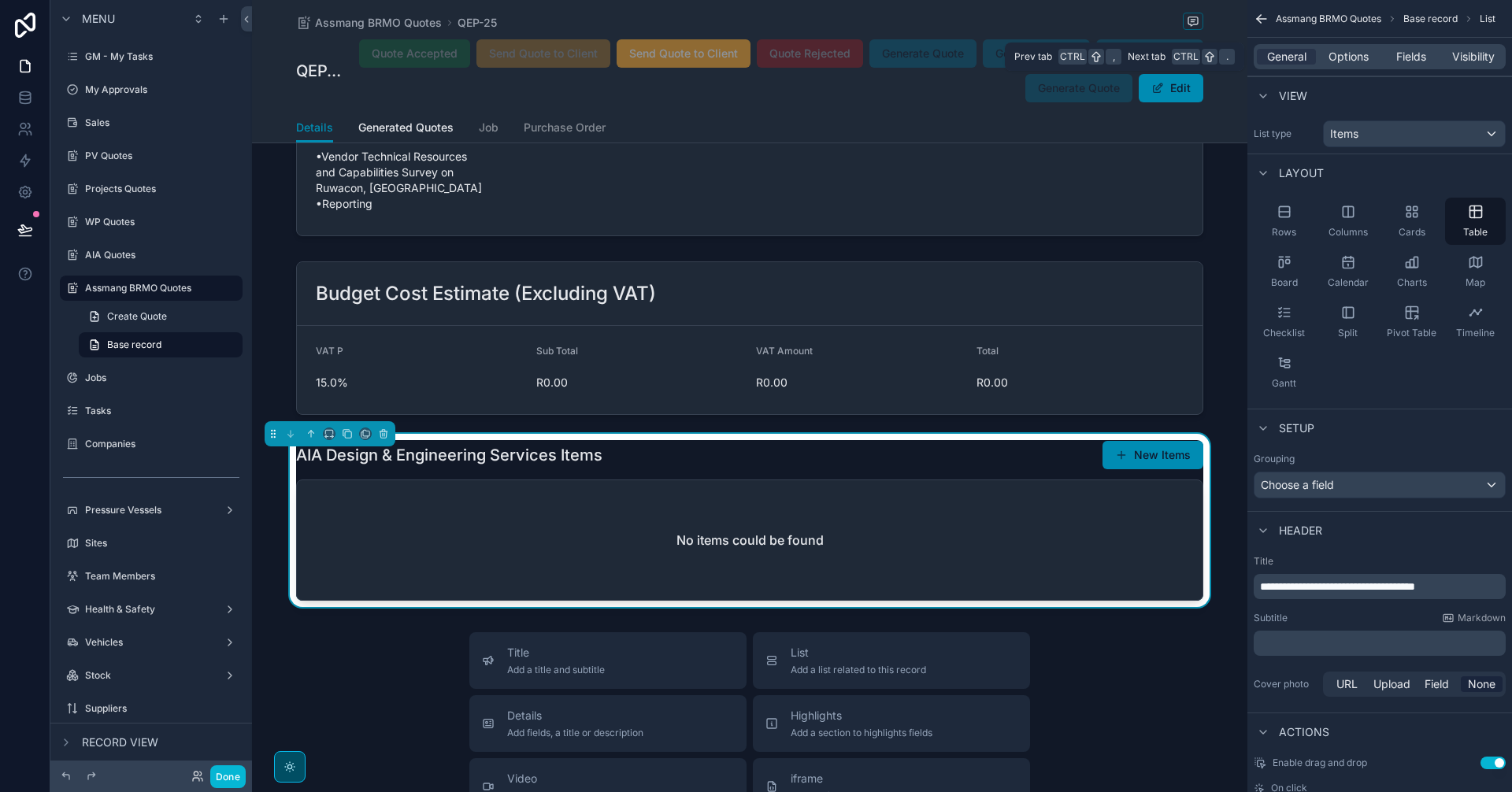
click at [1342, 56] on span "Options" at bounding box center [1348, 56] width 40 height 15
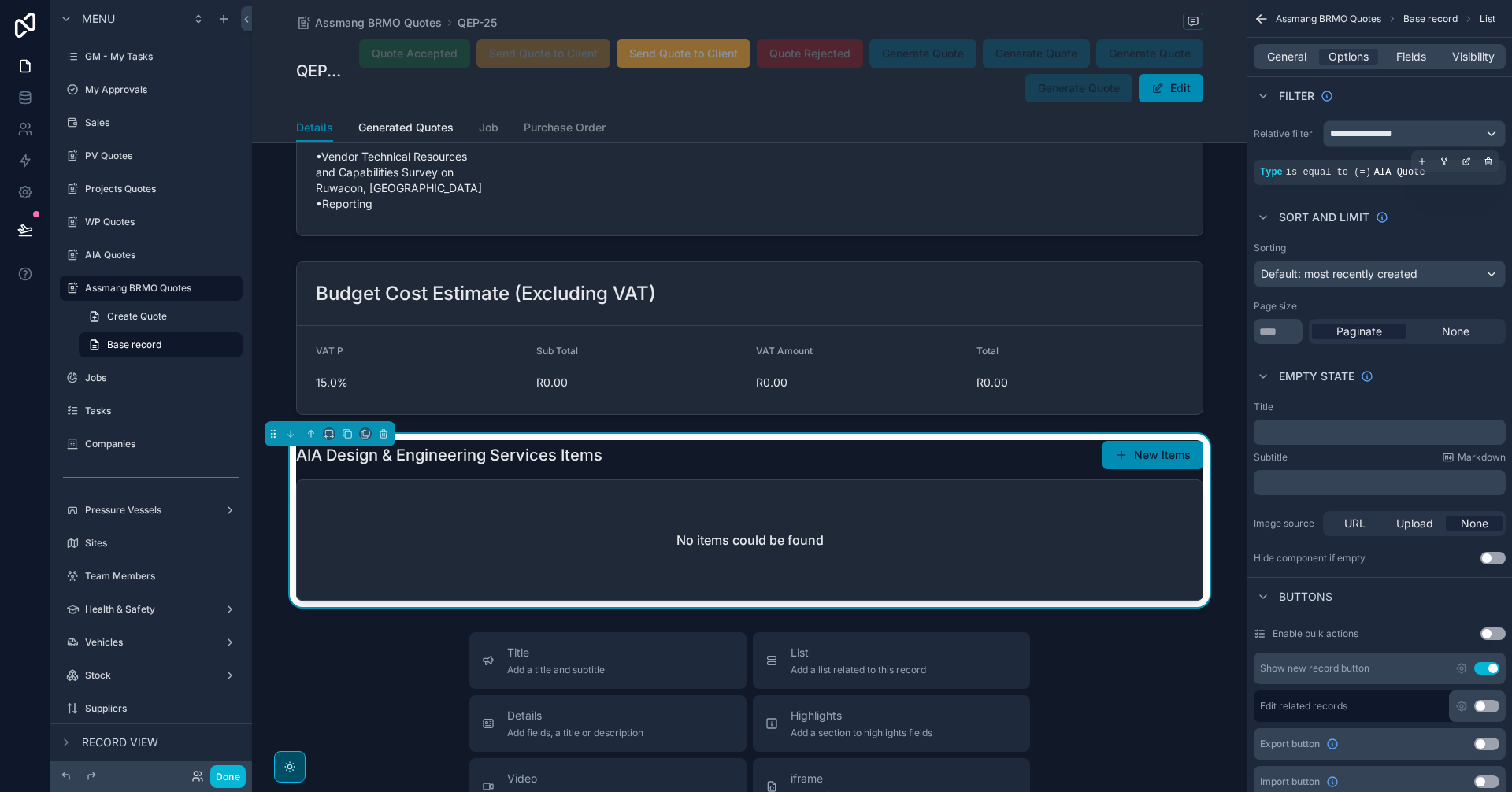
click at [1420, 173] on div "Type is equal to (=) AIA Quote" at bounding box center [1380, 172] width 239 height 13
click at [1468, 159] on icon "scrollable content" at bounding box center [1468, 159] width 2 height 2
click at [1202, 179] on div "AIA Quote" at bounding box center [1148, 181] width 177 height 25
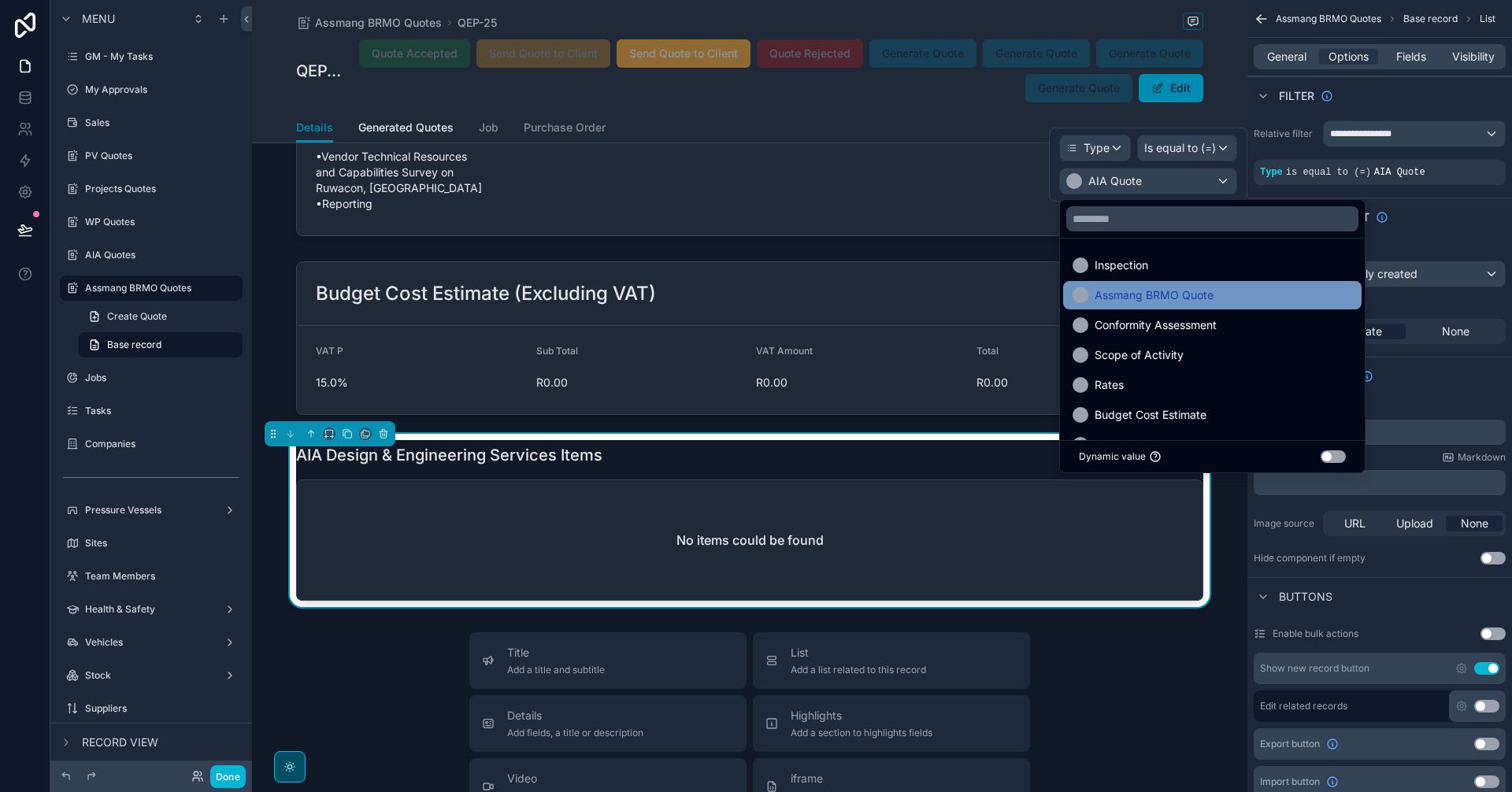
click at [1203, 303] on span "Assmang BRMO Quote" at bounding box center [1153, 295] width 119 height 19
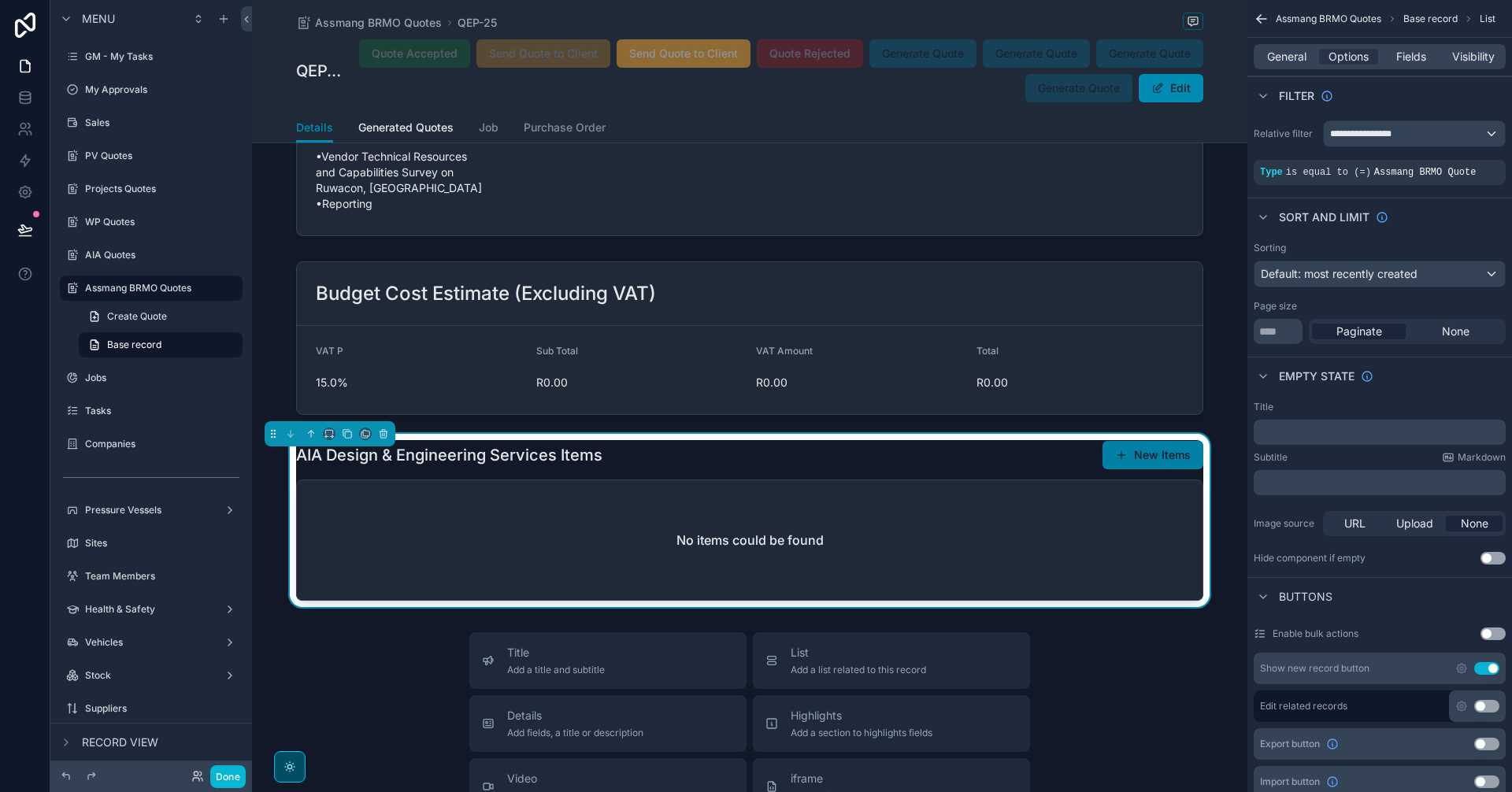
click at [1164, 440] on button "New Items" at bounding box center [1152, 454] width 101 height 28
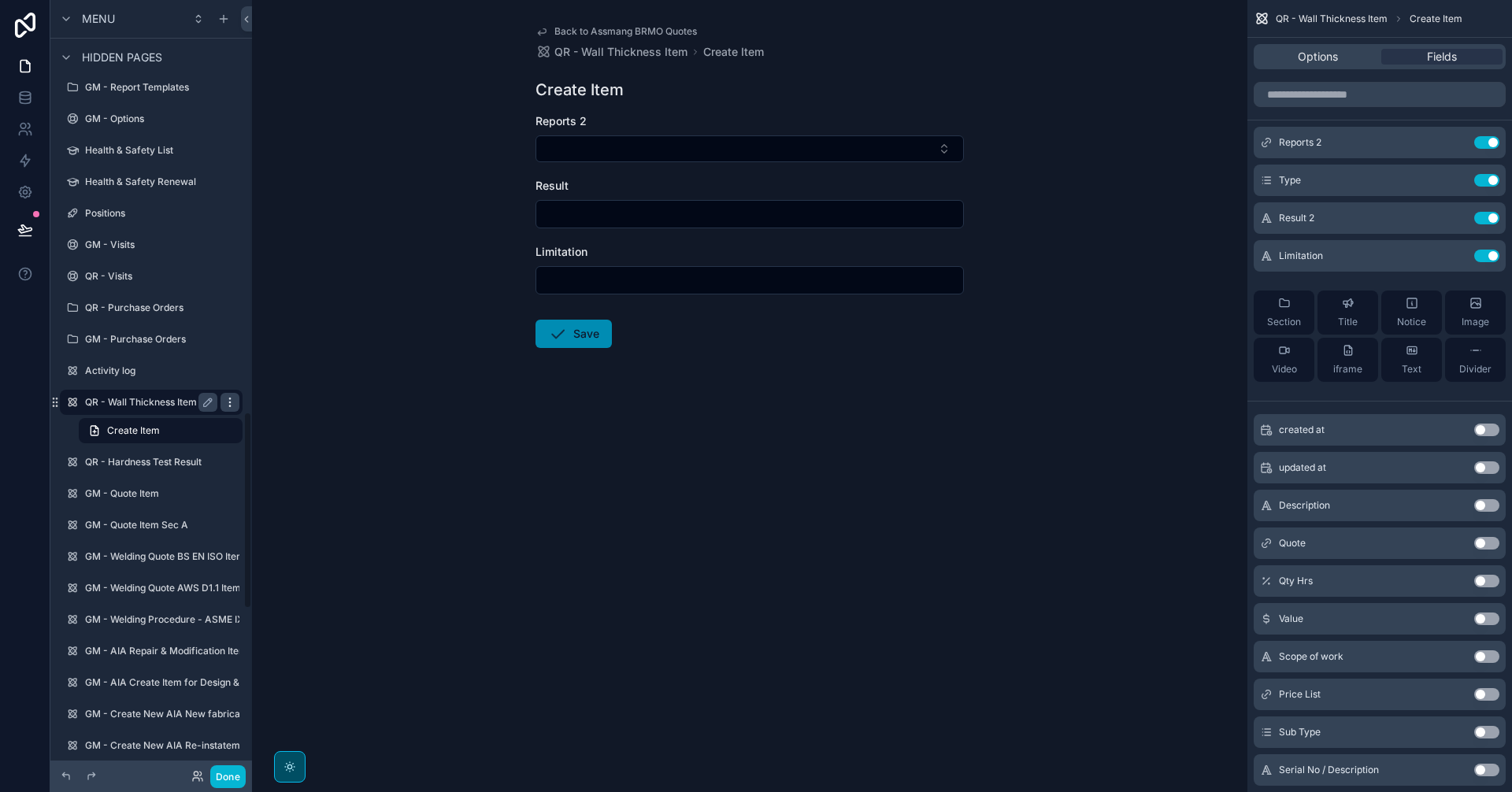
click at [231, 405] on icon "scrollable content" at bounding box center [230, 402] width 13 height 13
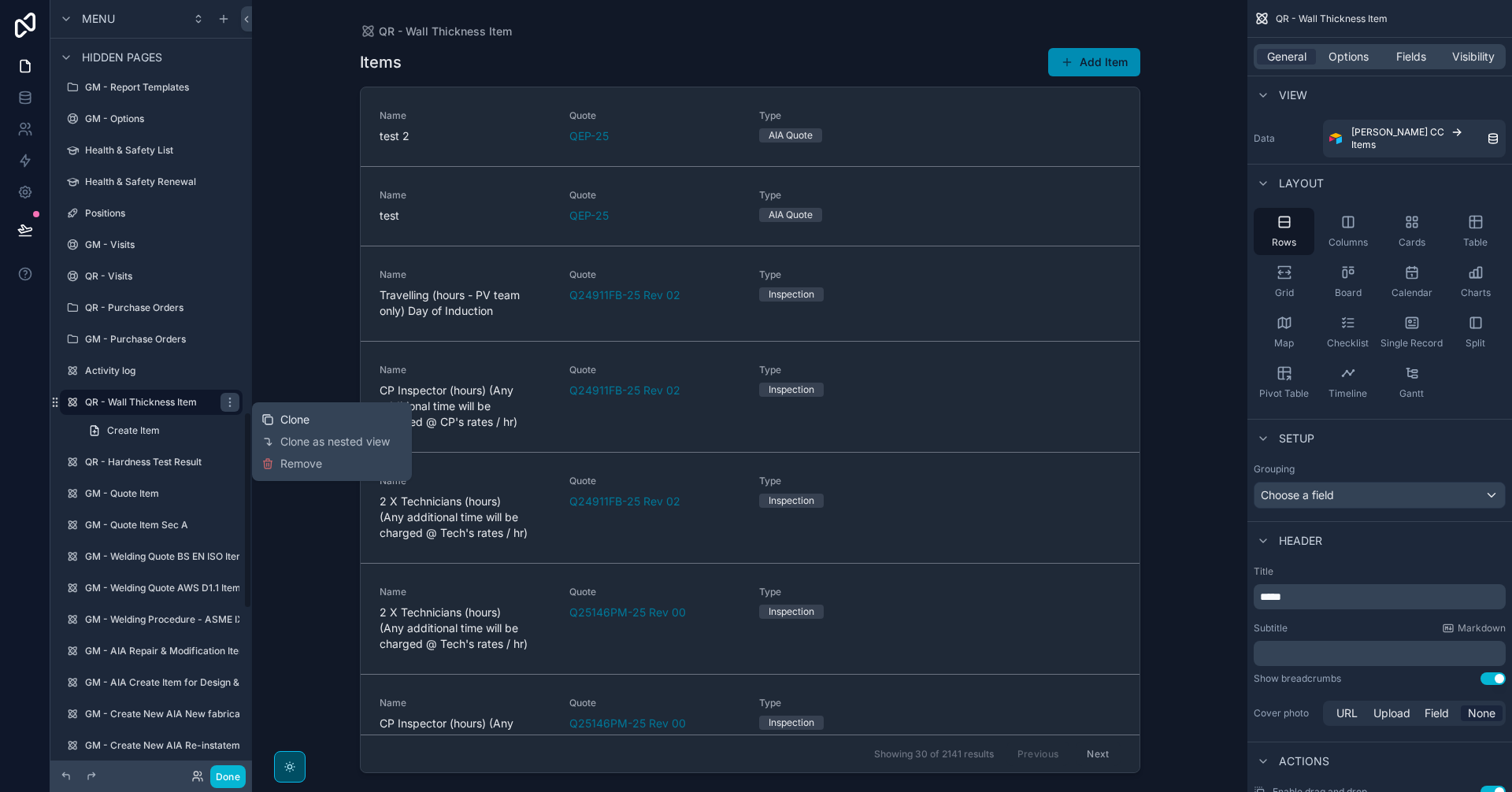
click at [309, 419] on span "Clone" at bounding box center [295, 419] width 29 height 15
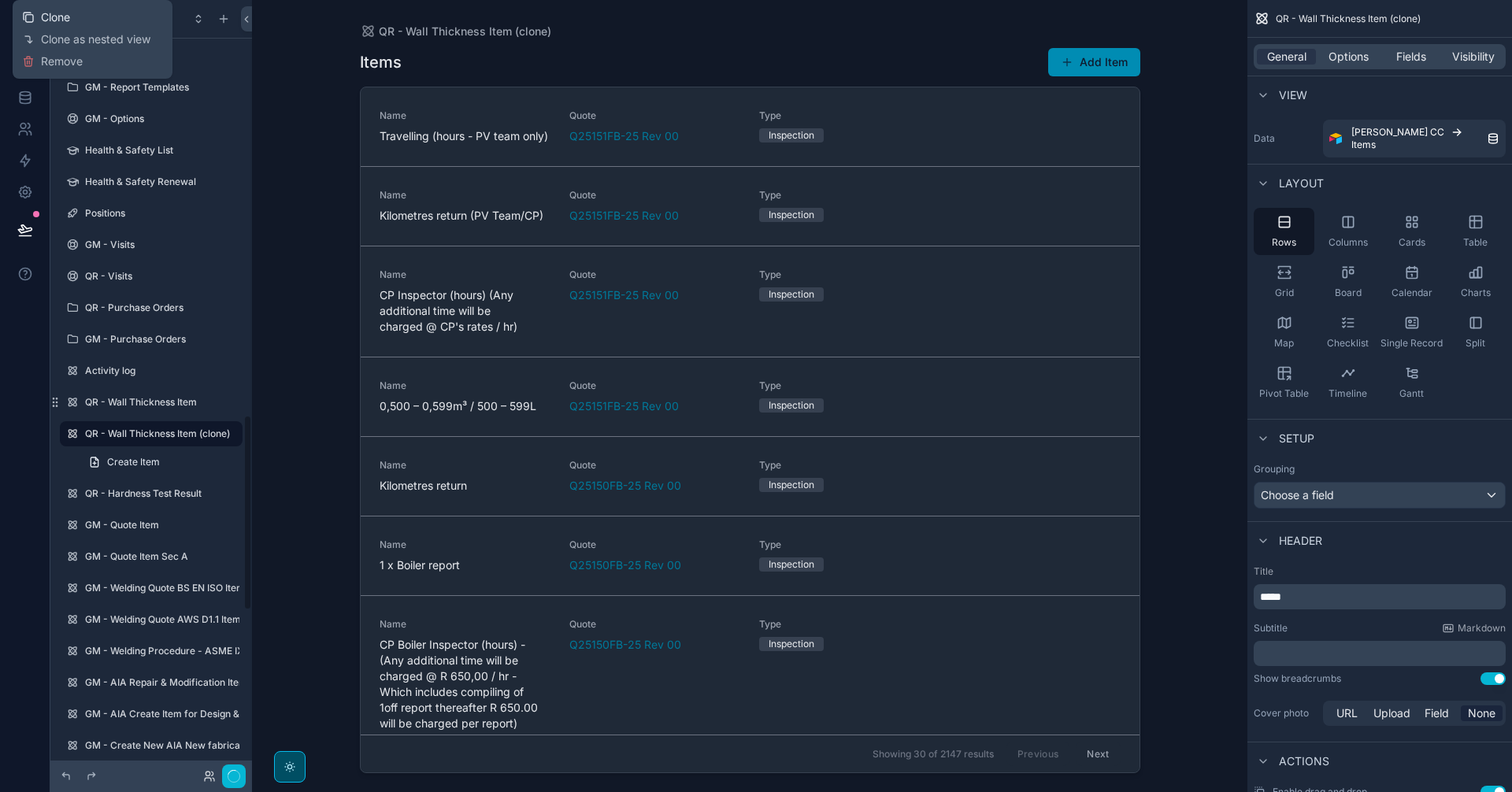
scroll to position [1641, 0]
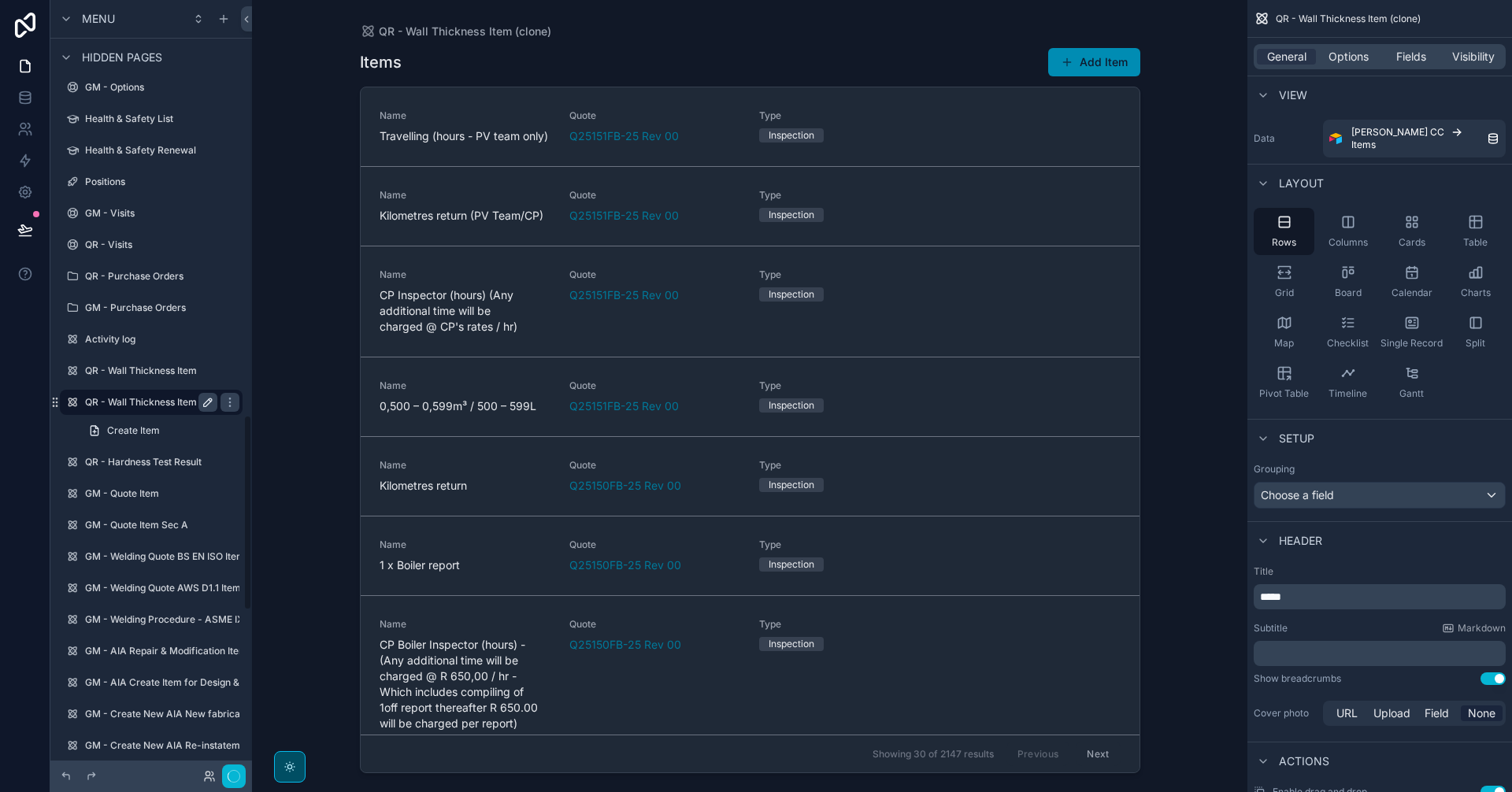
click at [207, 401] on icon "scrollable content" at bounding box center [208, 402] width 8 height 8
click at [174, 405] on input "**********" at bounding box center [139, 401] width 107 height 19
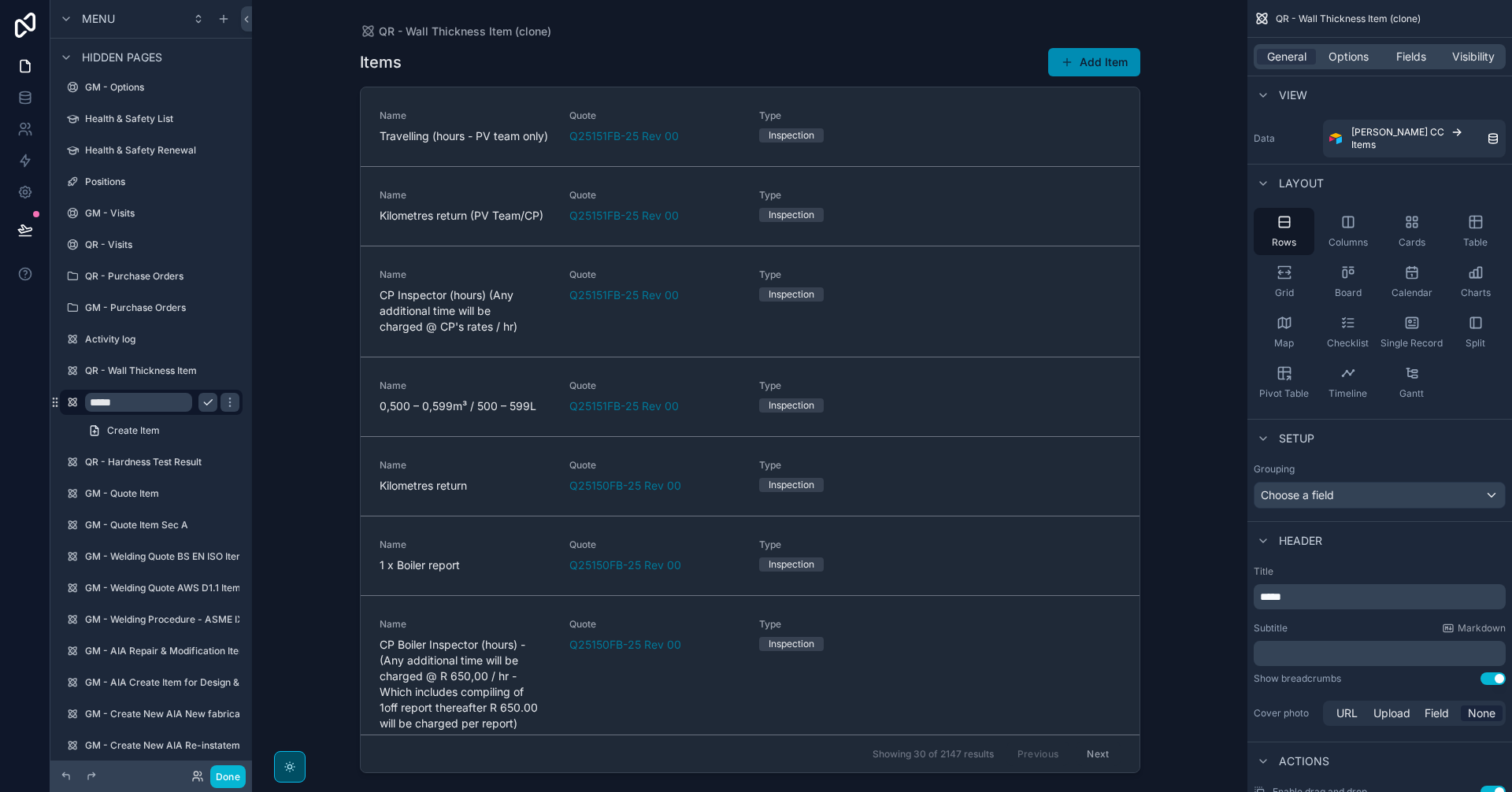
paste input "**********"
type input "**********"
click at [224, 402] on icon "scrollable content" at bounding box center [230, 402] width 13 height 13
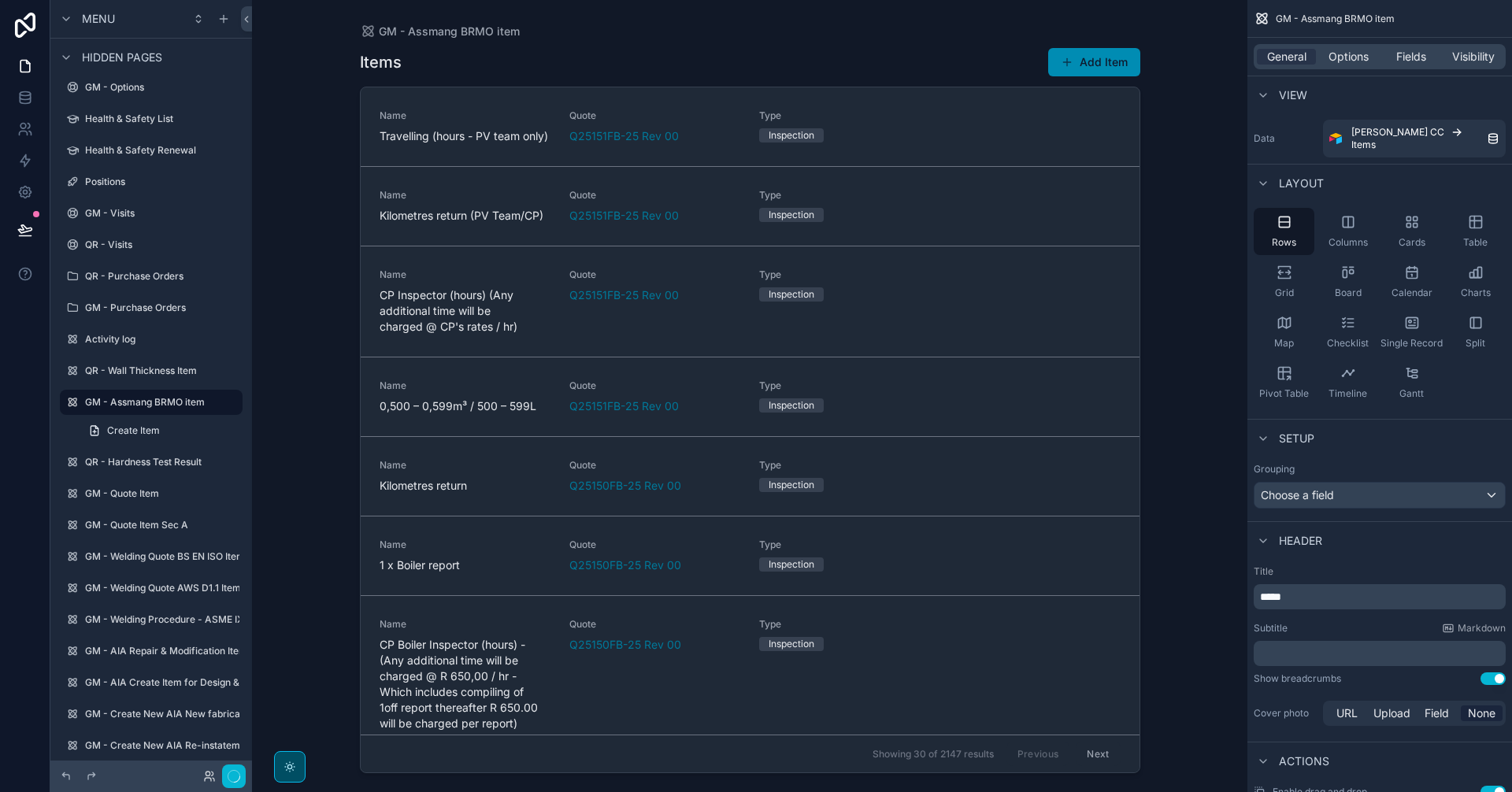
click at [1106, 59] on div "scrollable content" at bounding box center [750, 386] width 806 height 773
click at [1093, 63] on button "Add Item" at bounding box center [1094, 62] width 92 height 28
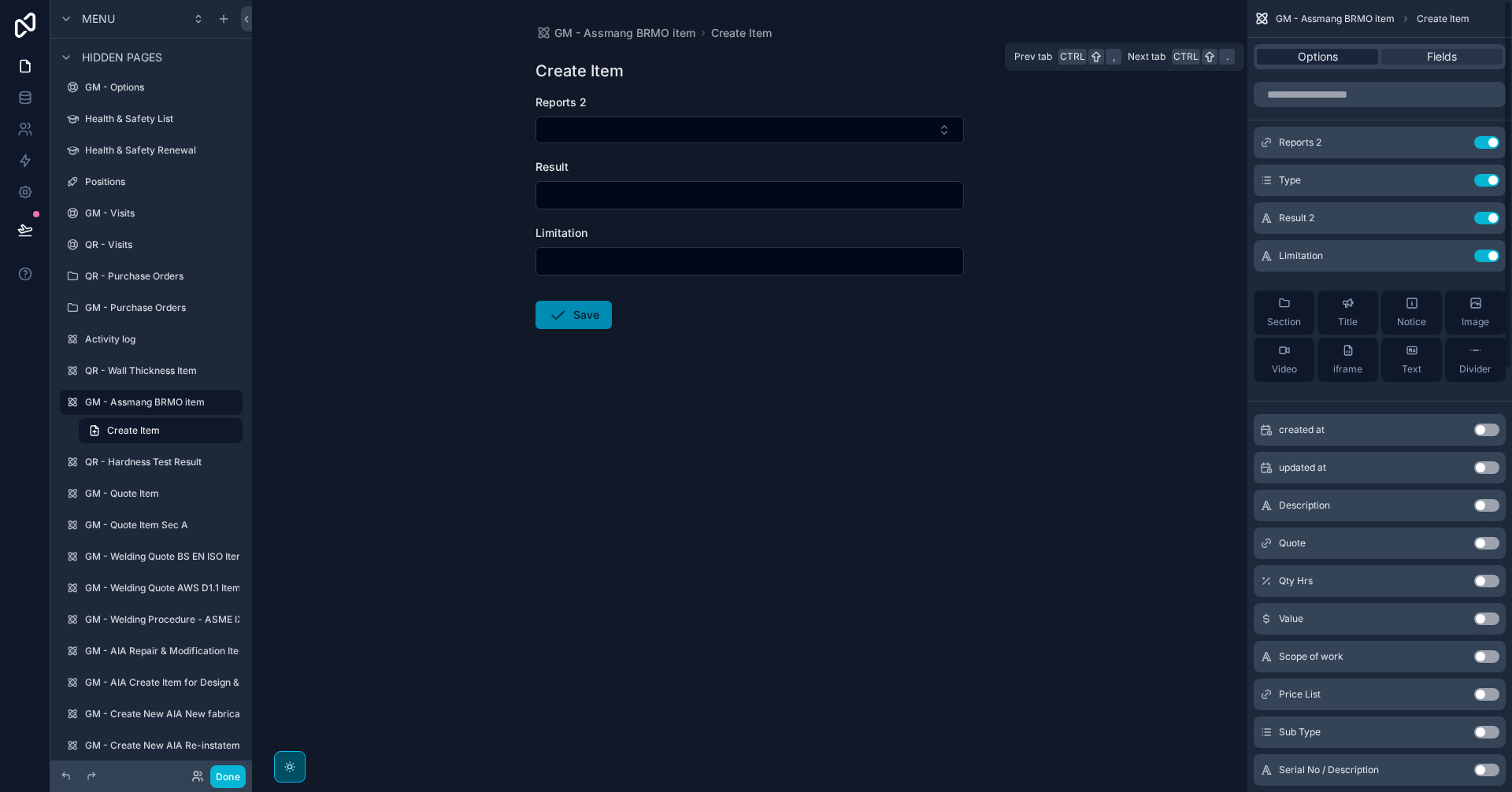
click at [1332, 55] on span "Options" at bounding box center [1317, 56] width 40 height 15
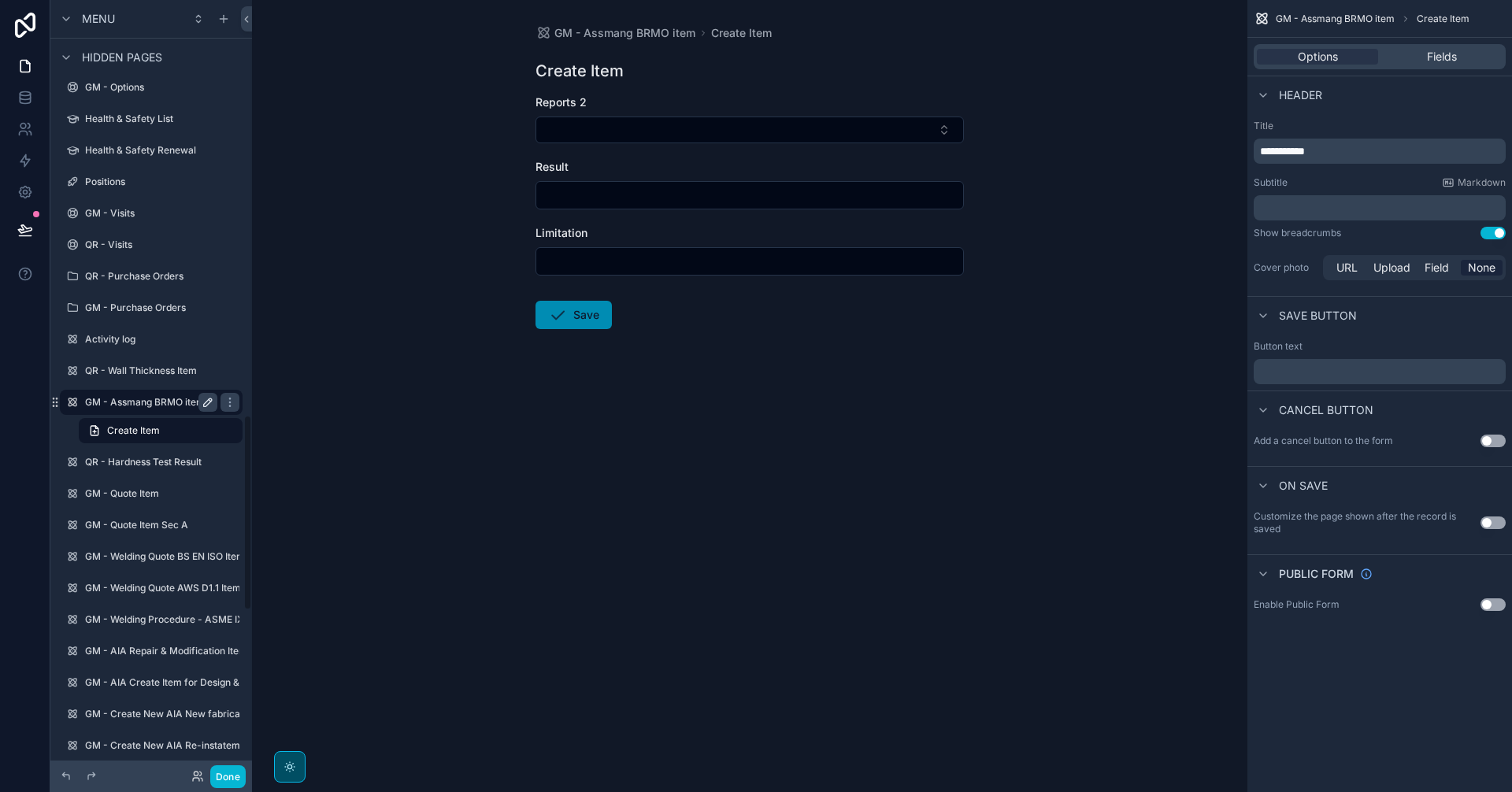
click at [165, 402] on label "GM - Assmang BRMO item" at bounding box center [148, 402] width 126 height 13
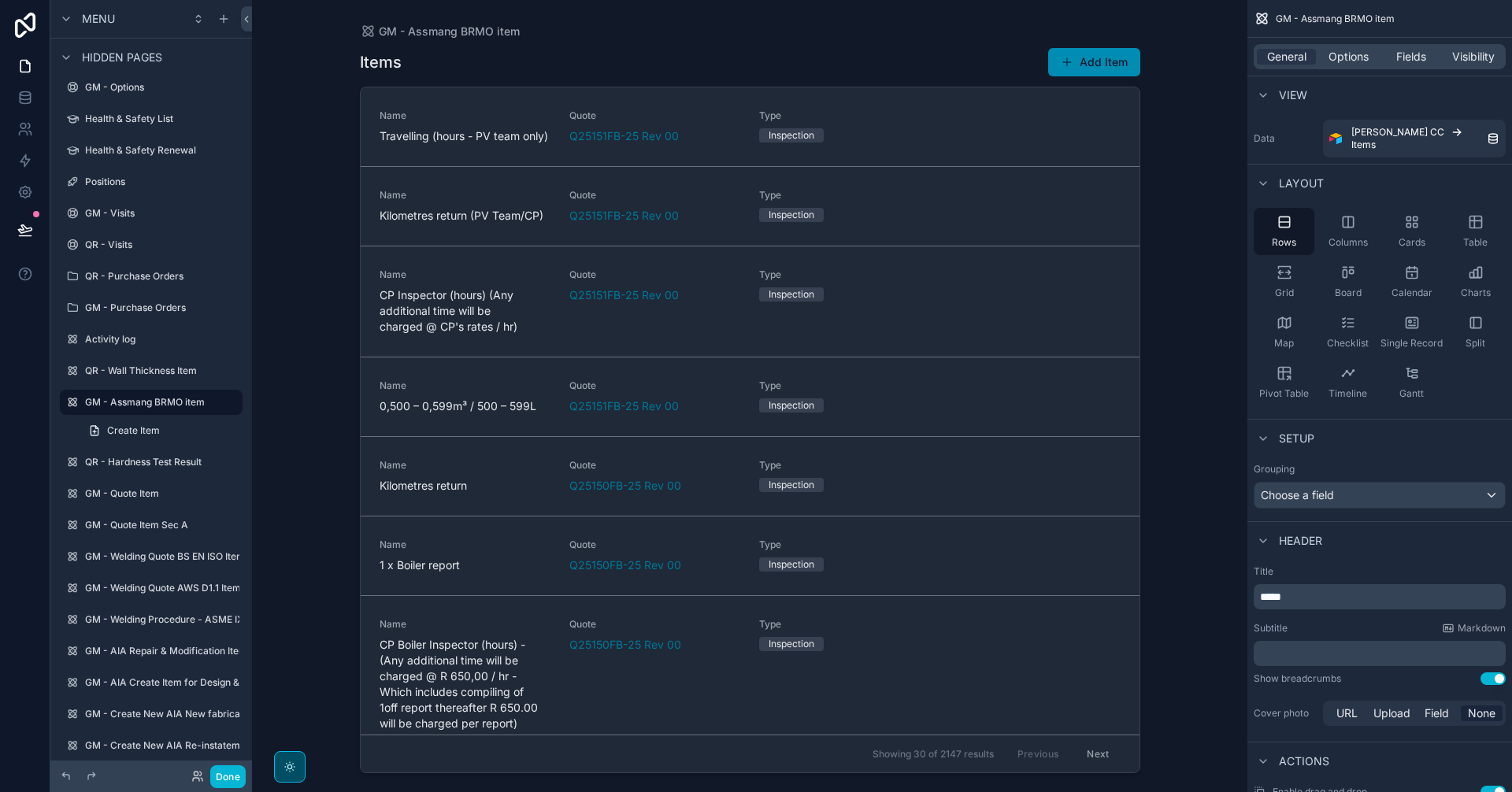
click at [1344, 46] on div "General Options Fields Visibility" at bounding box center [1380, 57] width 252 height 25
click at [1347, 54] on span "Options" at bounding box center [1348, 56] width 40 height 15
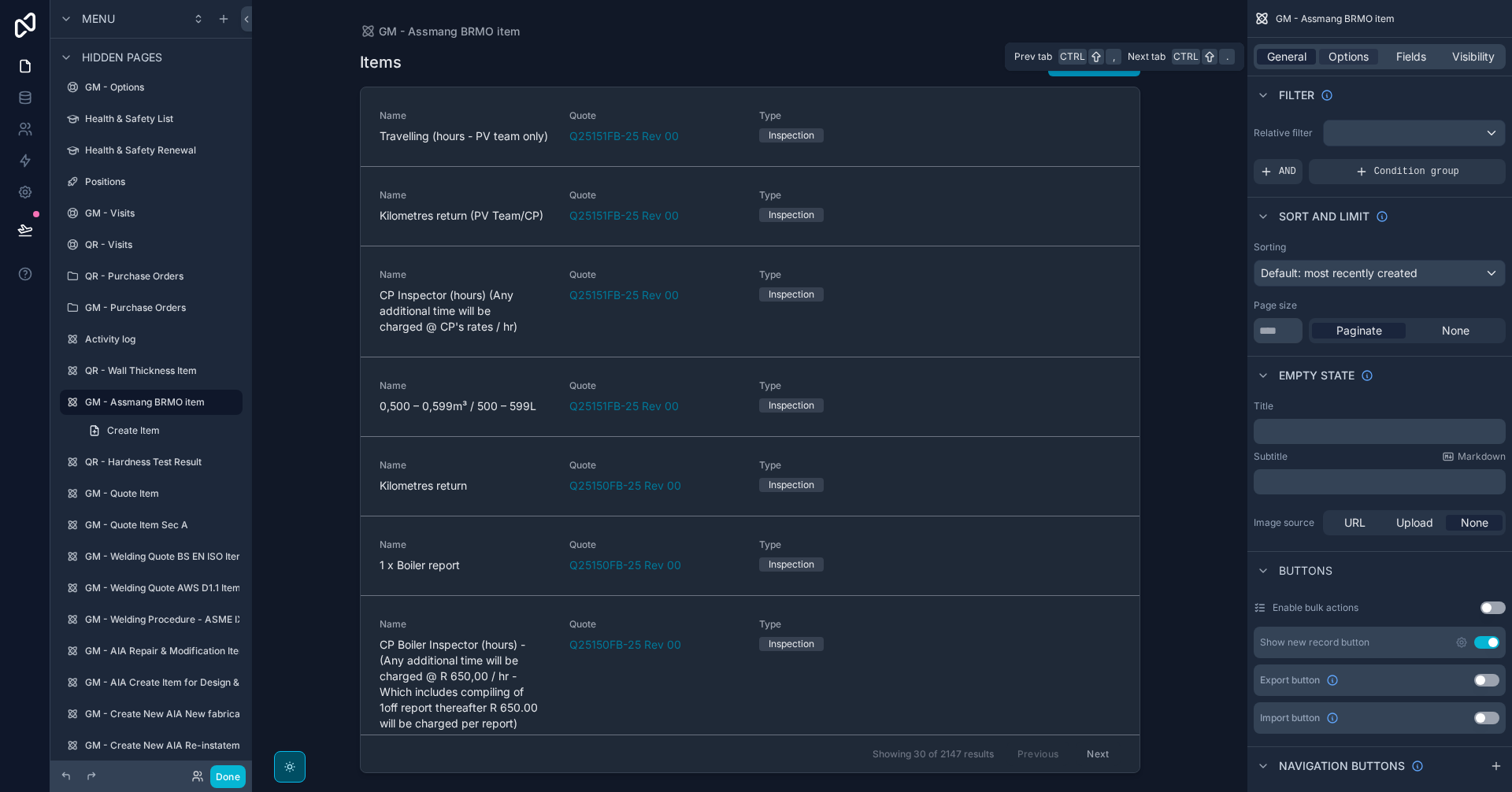
click at [1288, 57] on span "General" at bounding box center [1286, 56] width 39 height 15
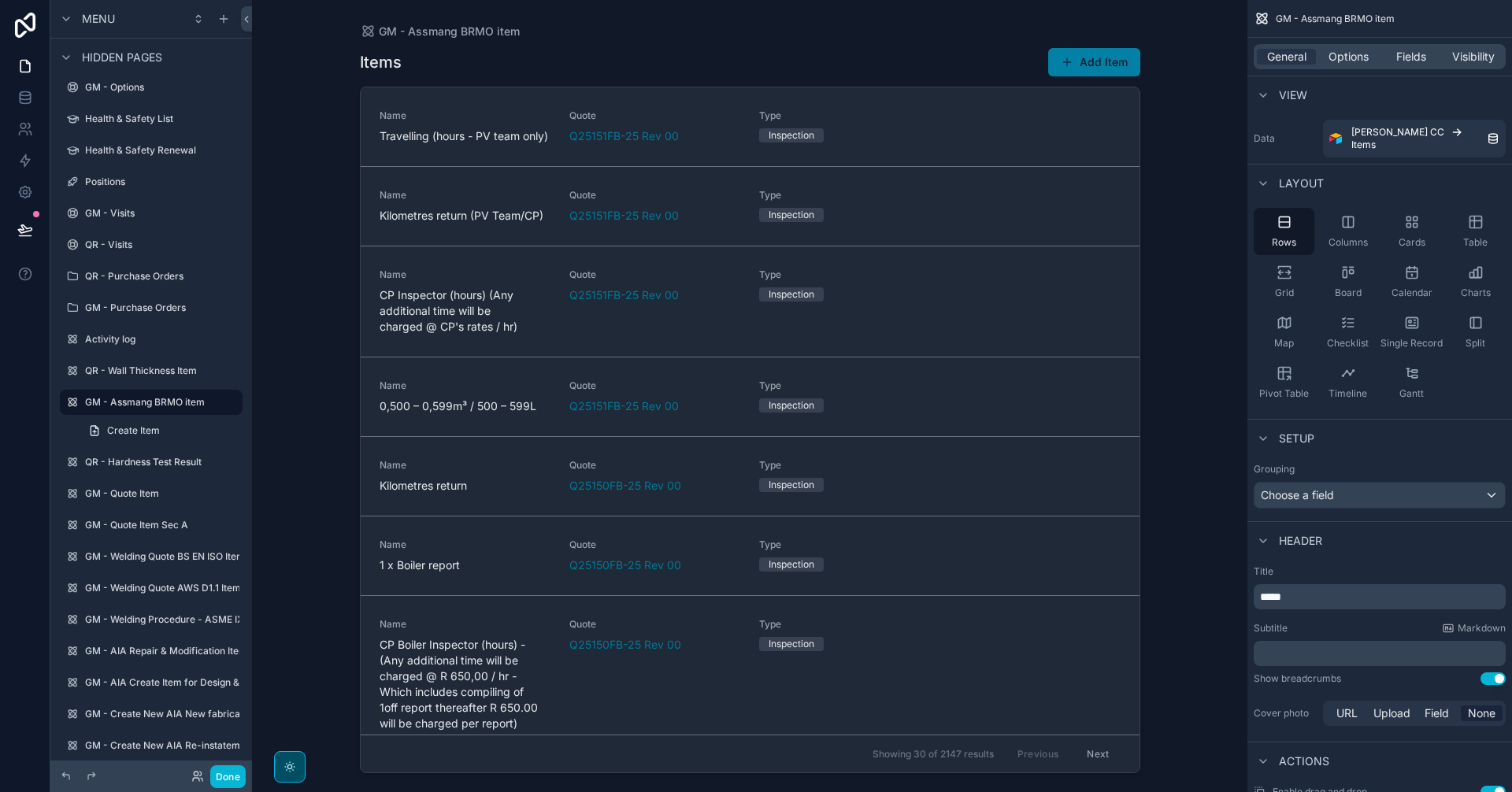
click at [1119, 56] on button "Add Item" at bounding box center [1094, 62] width 92 height 28
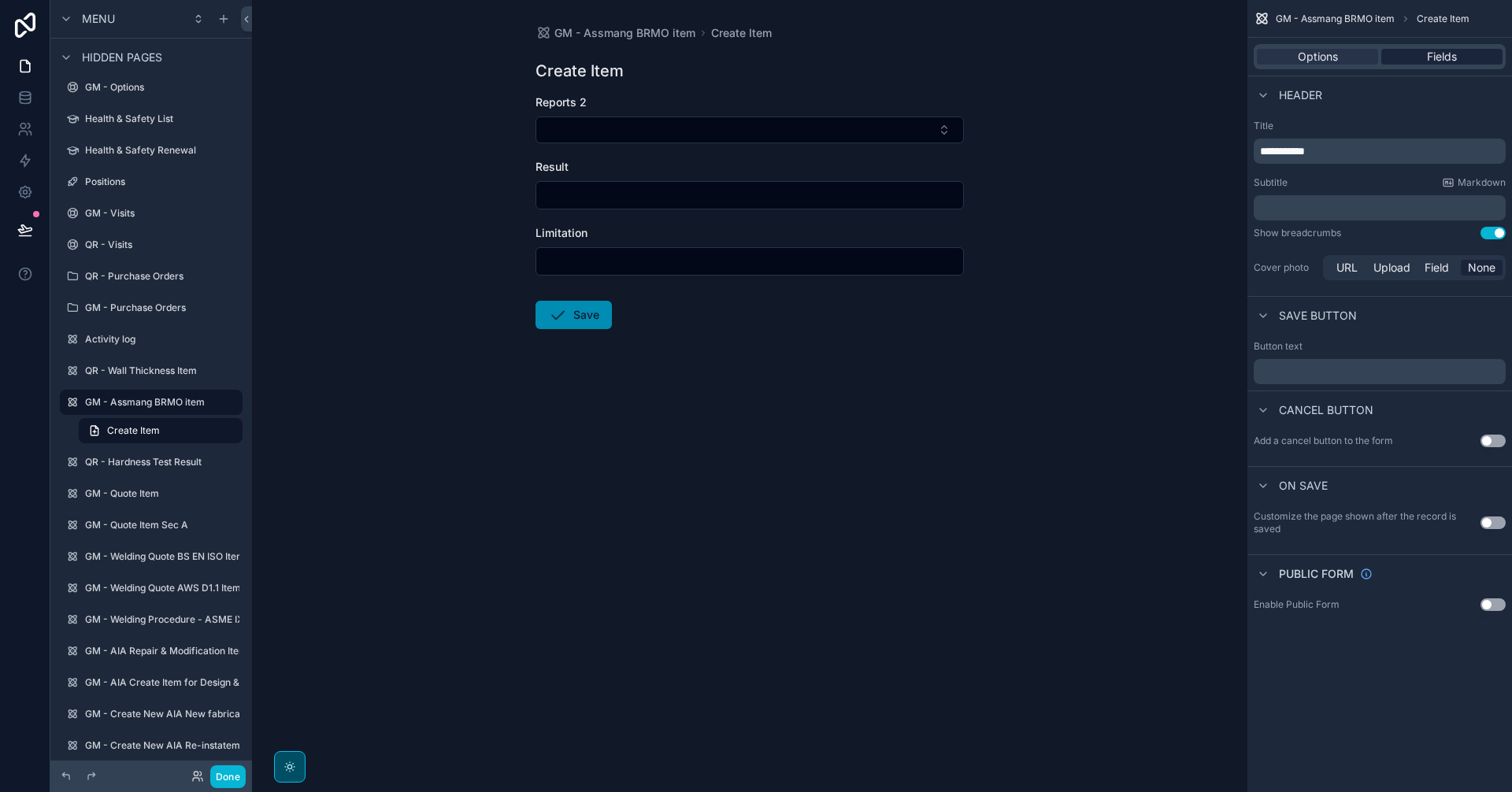
click at [1443, 55] on span "Fields" at bounding box center [1441, 56] width 30 height 15
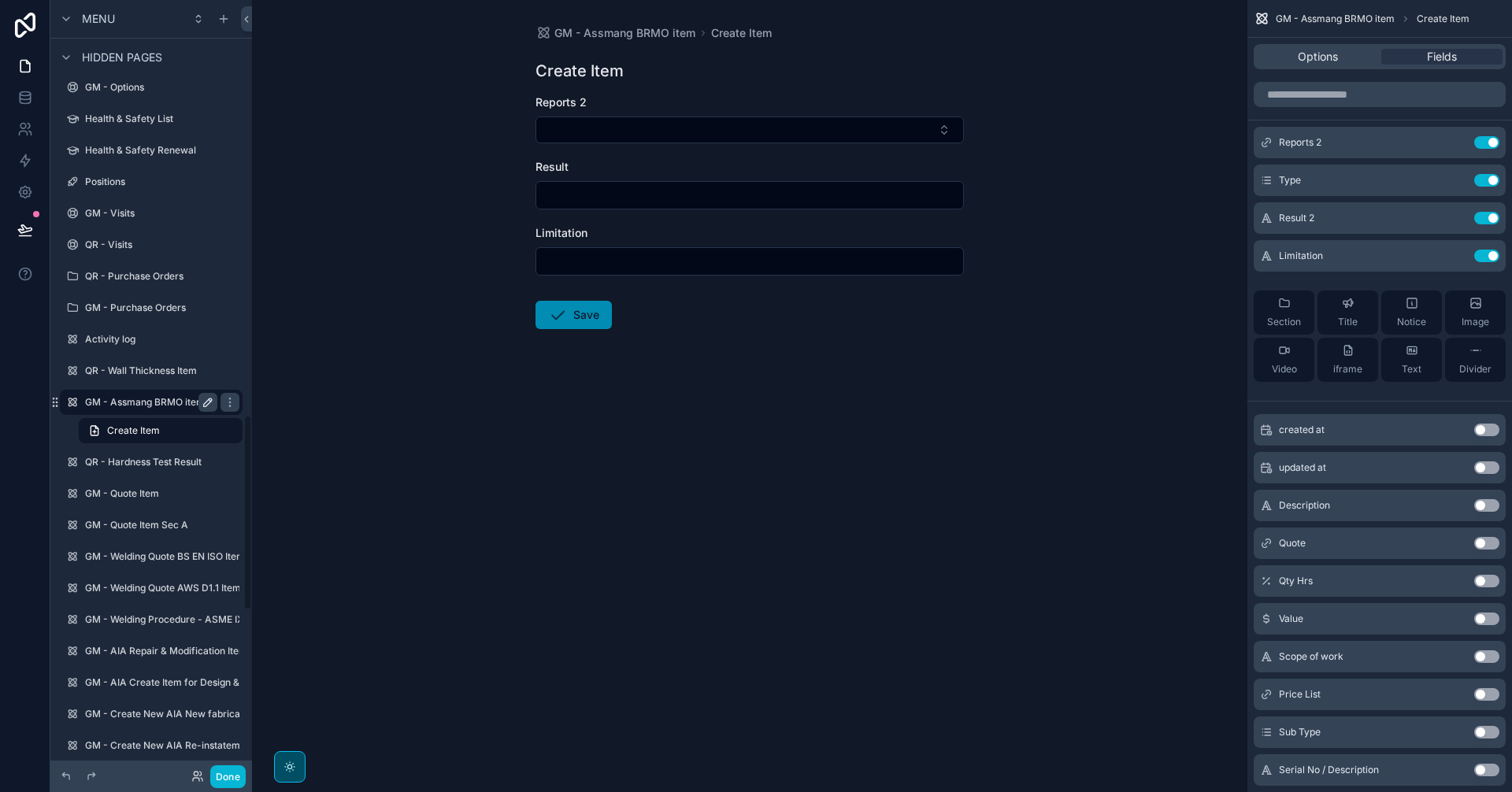
click at [225, 405] on icon "scrollable content" at bounding box center [230, 402] width 13 height 13
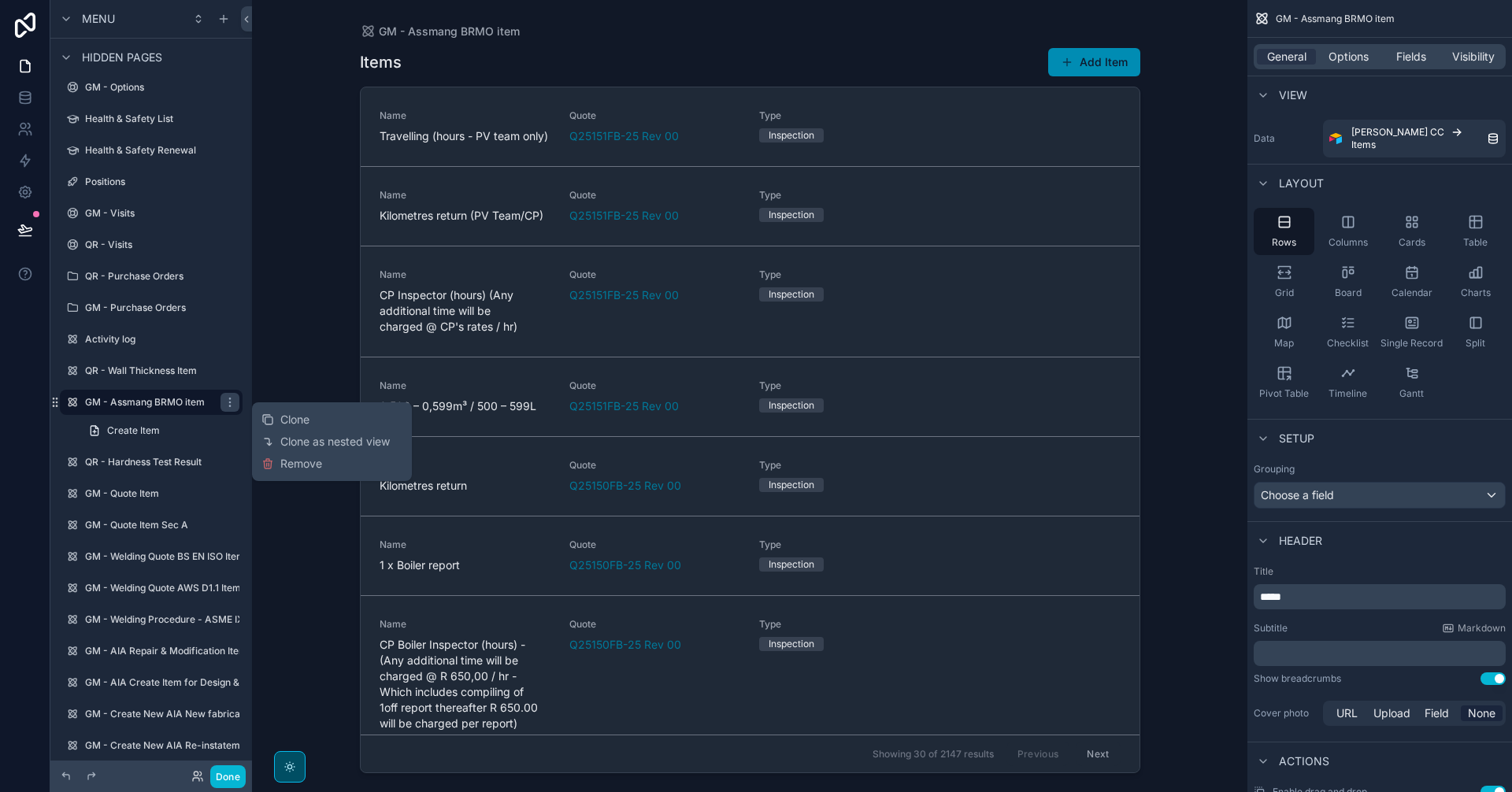
click at [309, 465] on span "Remove" at bounding box center [301, 463] width 42 height 15
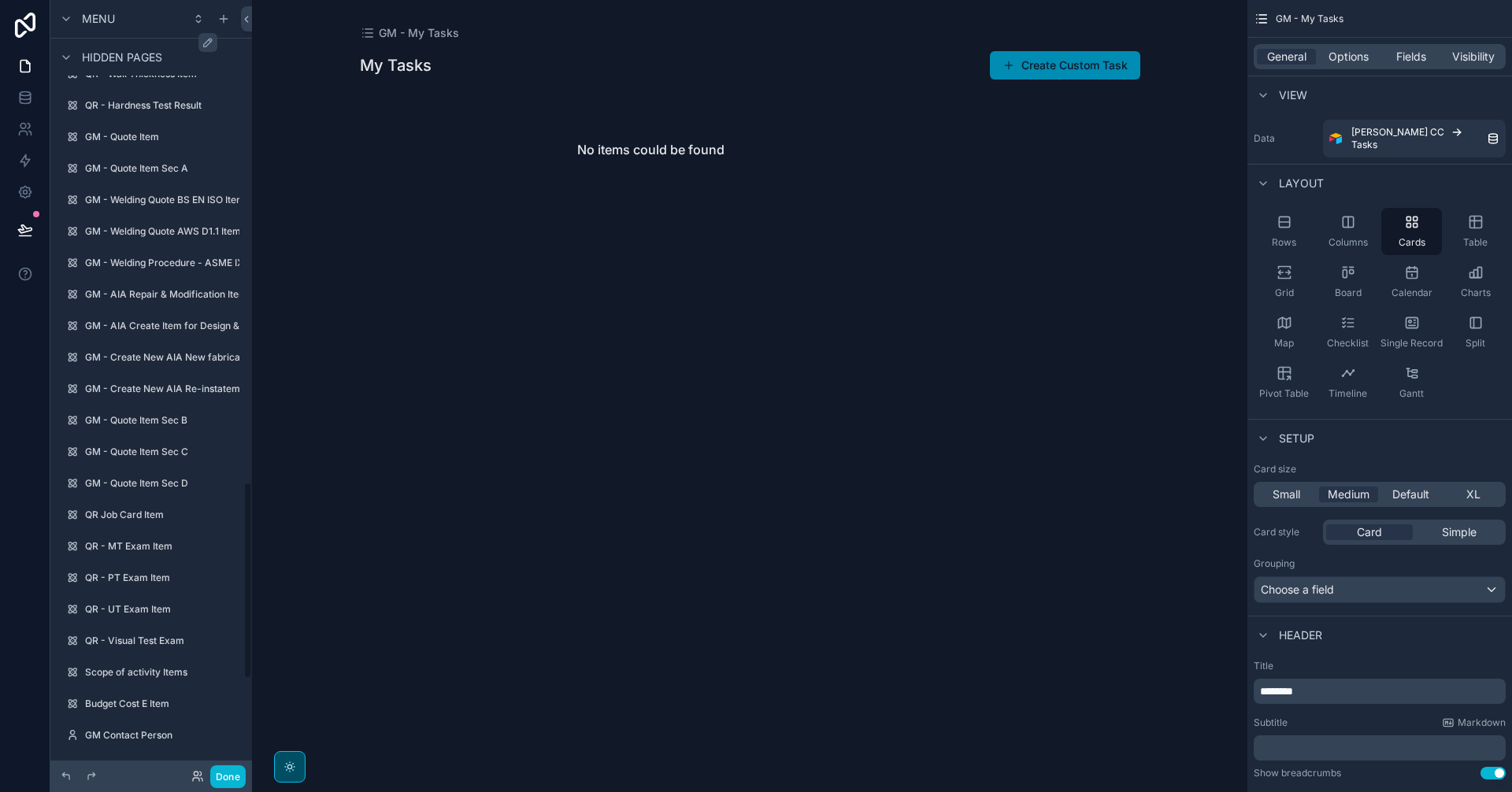
scroll to position [1968, 0]
click at [228, 385] on icon "scrollable content" at bounding box center [230, 387] width 13 height 13
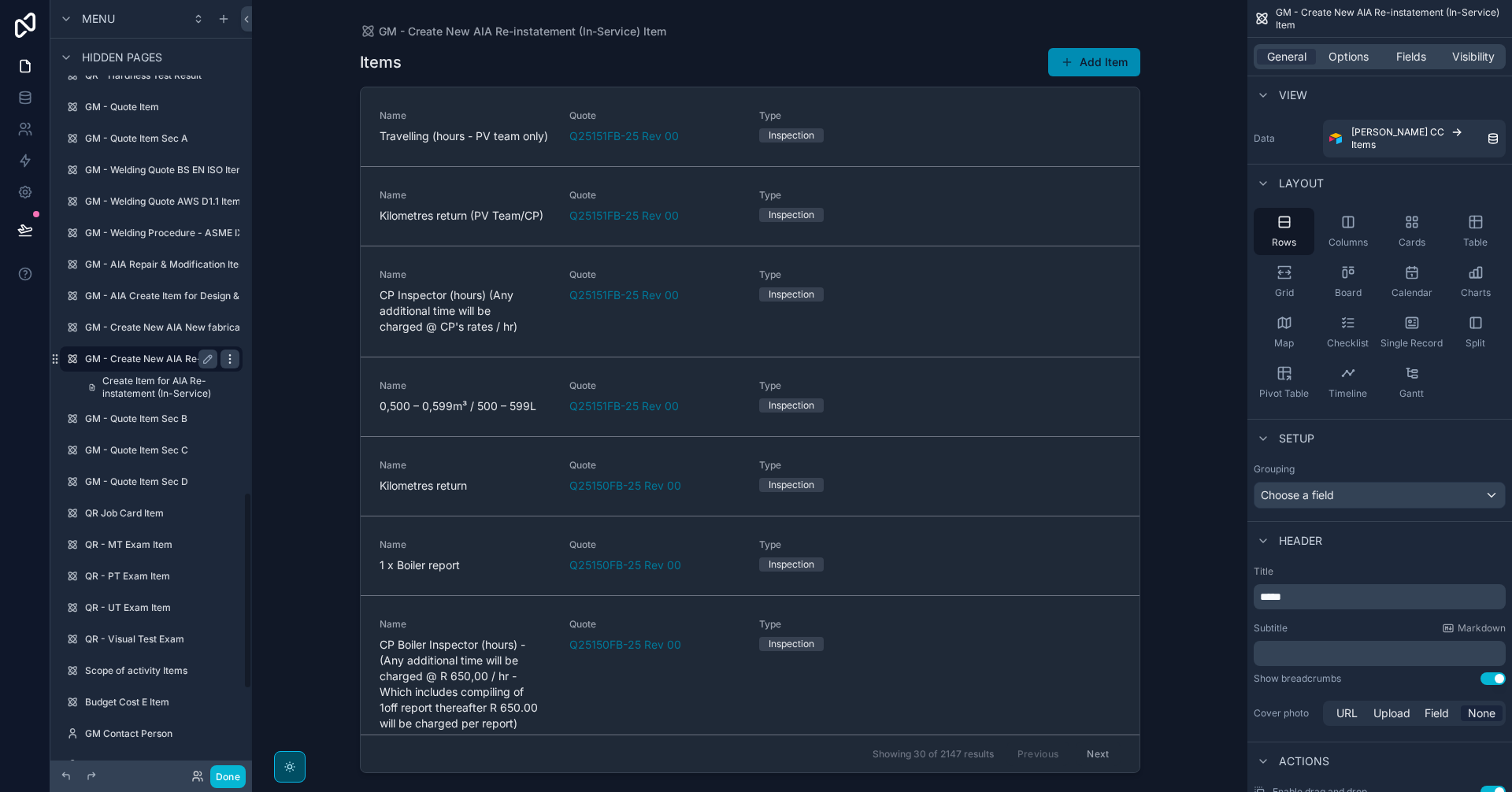
scroll to position [1925, 0]
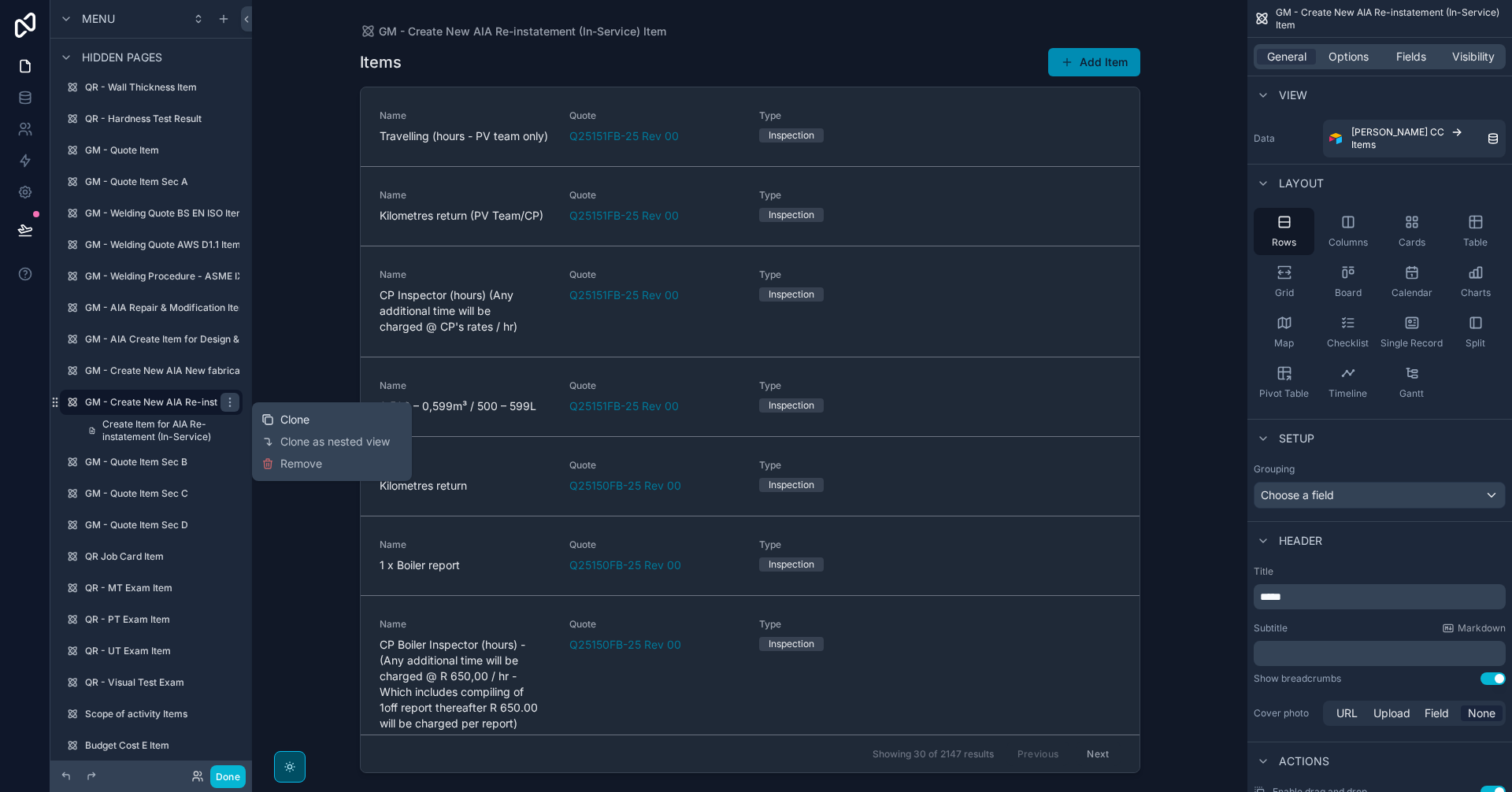
click at [294, 420] on span "Clone" at bounding box center [295, 419] width 29 height 15
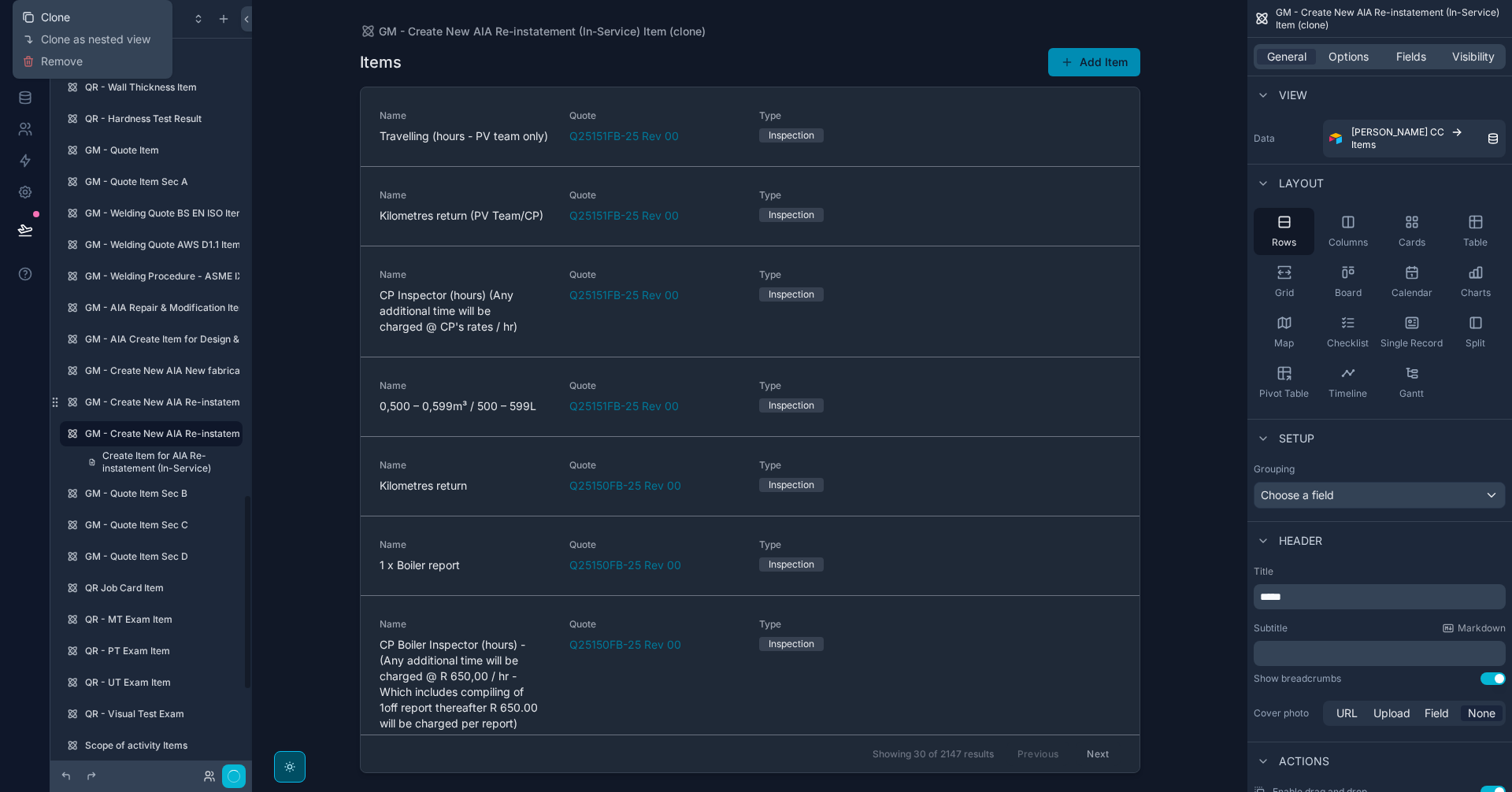
scroll to position [1956, 0]
click at [206, 402] on icon "scrollable content" at bounding box center [208, 402] width 8 height 8
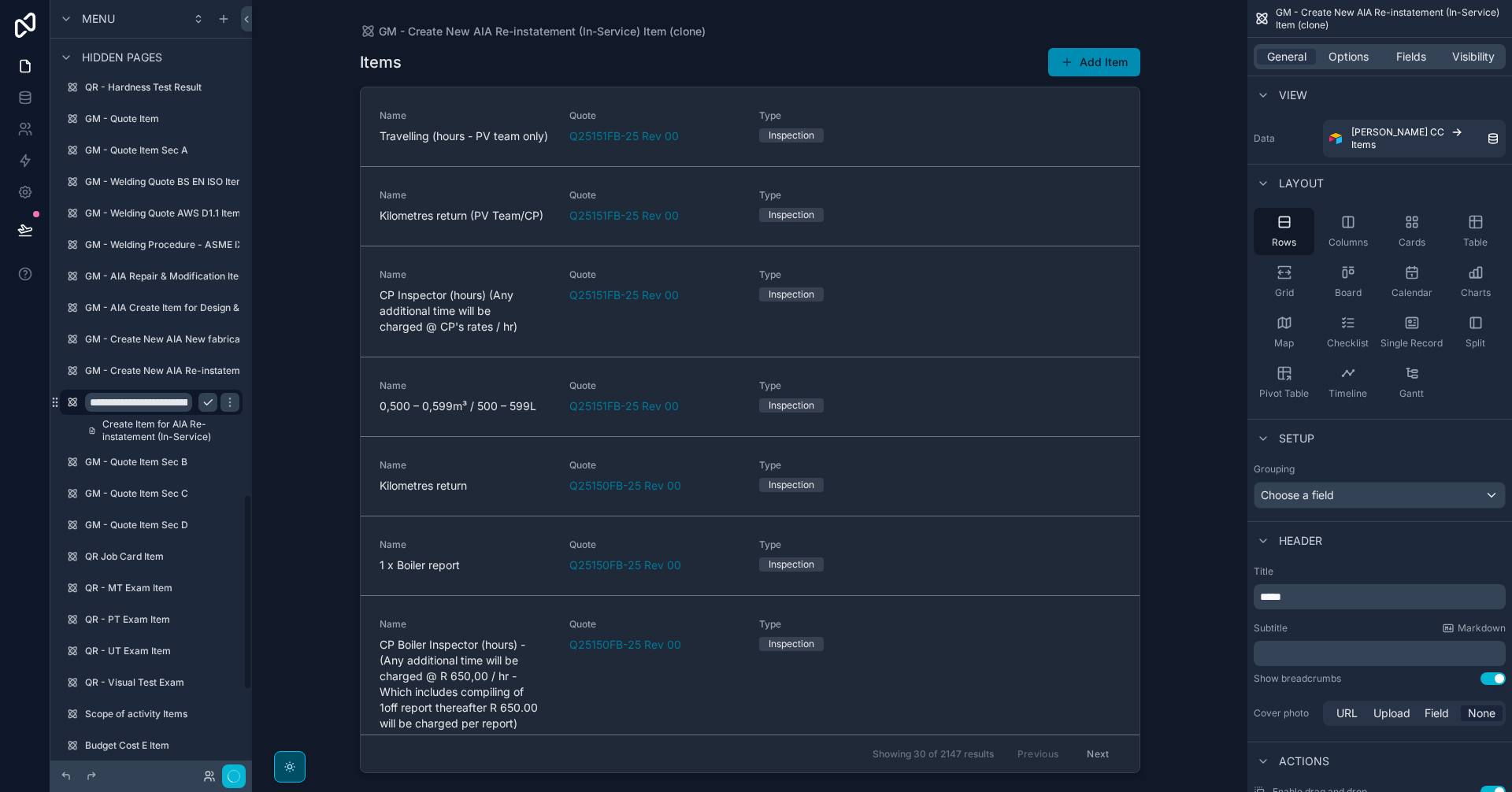
click at [165, 407] on input "**********" at bounding box center [139, 401] width 107 height 19
click at [122, 404] on input "**********" at bounding box center [139, 401] width 107 height 19
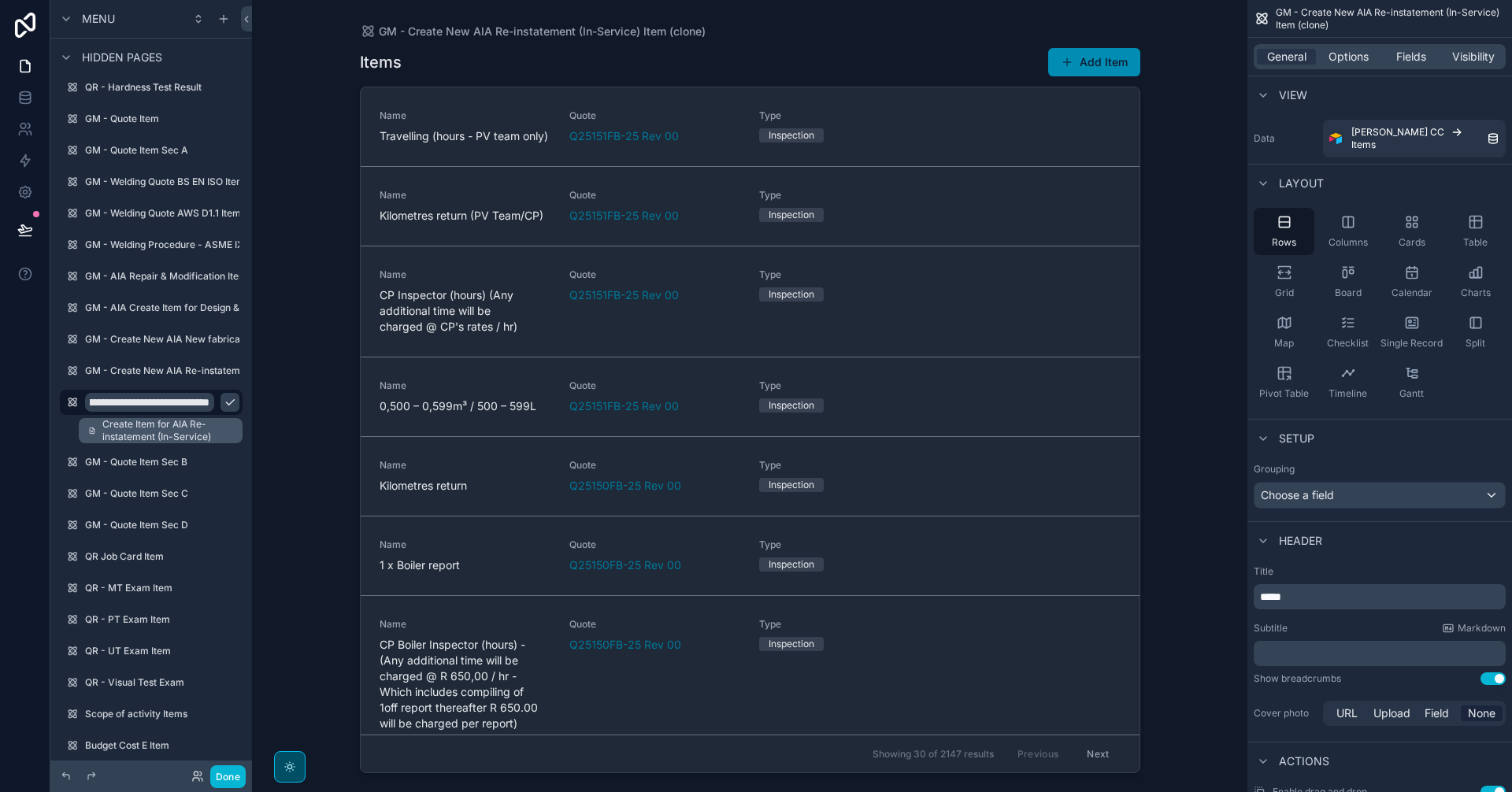
paste input "scrollable content"
type input "**********"
click at [224, 406] on icon "scrollable content" at bounding box center [230, 402] width 13 height 13
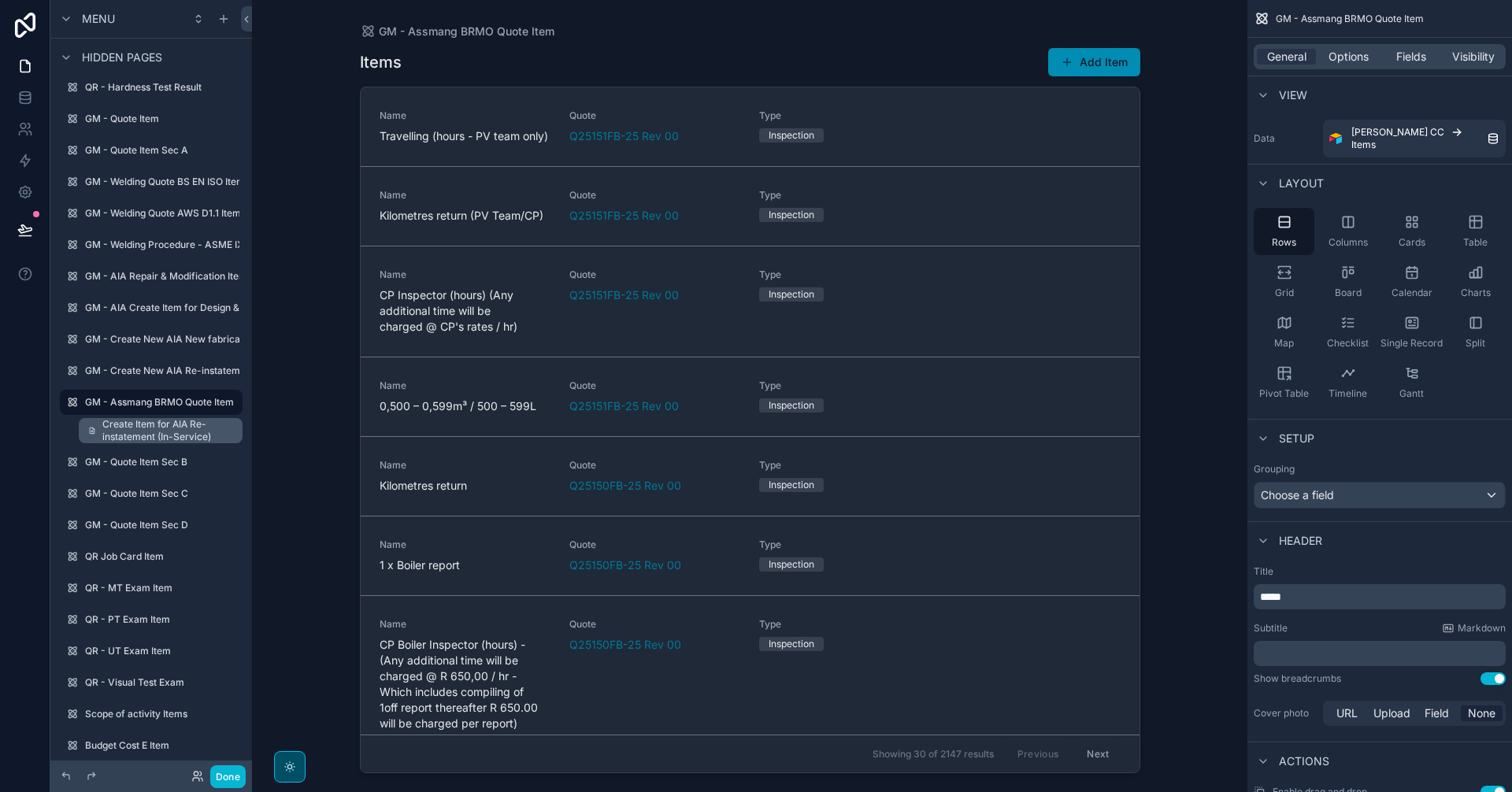
click at [142, 425] on span "Create Item for AIA Re-instatement (In-Service)" at bounding box center [168, 430] width 131 height 25
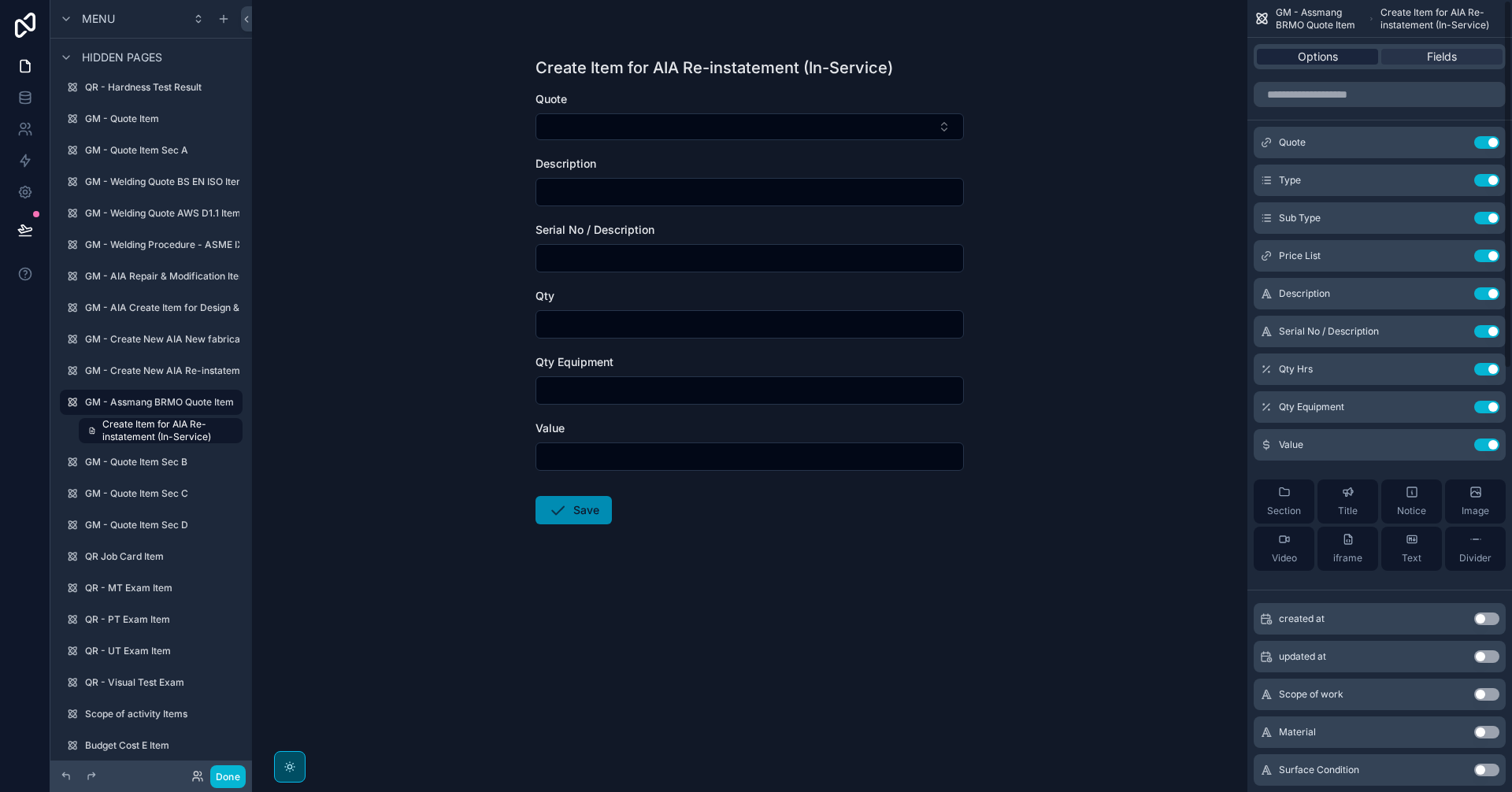
click at [1338, 55] on div "Options" at bounding box center [1317, 56] width 121 height 15
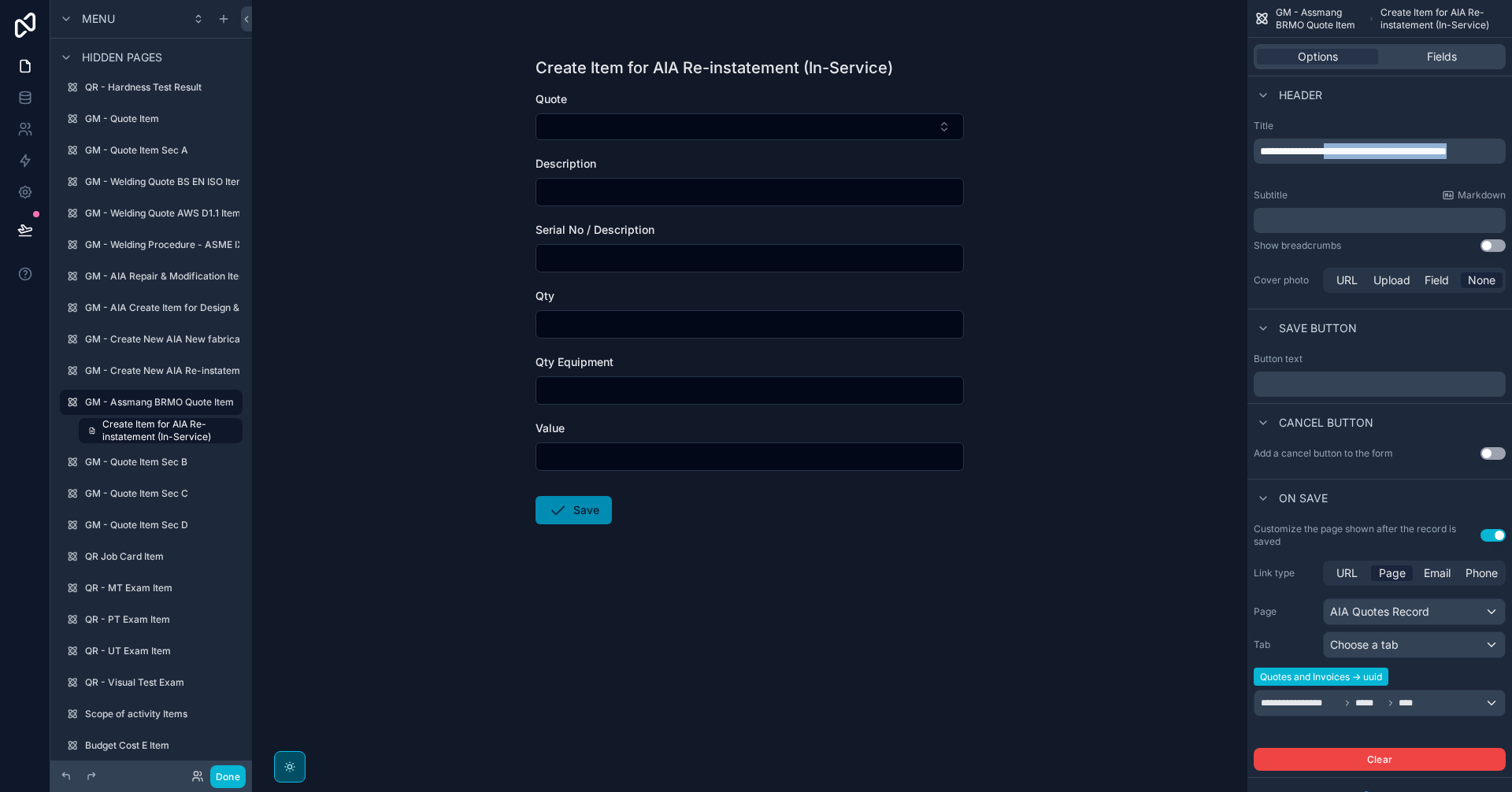
drag, startPoint x: 1317, startPoint y: 169, endPoint x: 1342, endPoint y: 149, distance: 32.0
click at [1342, 149] on p "**********" at bounding box center [1381, 150] width 243 height 15
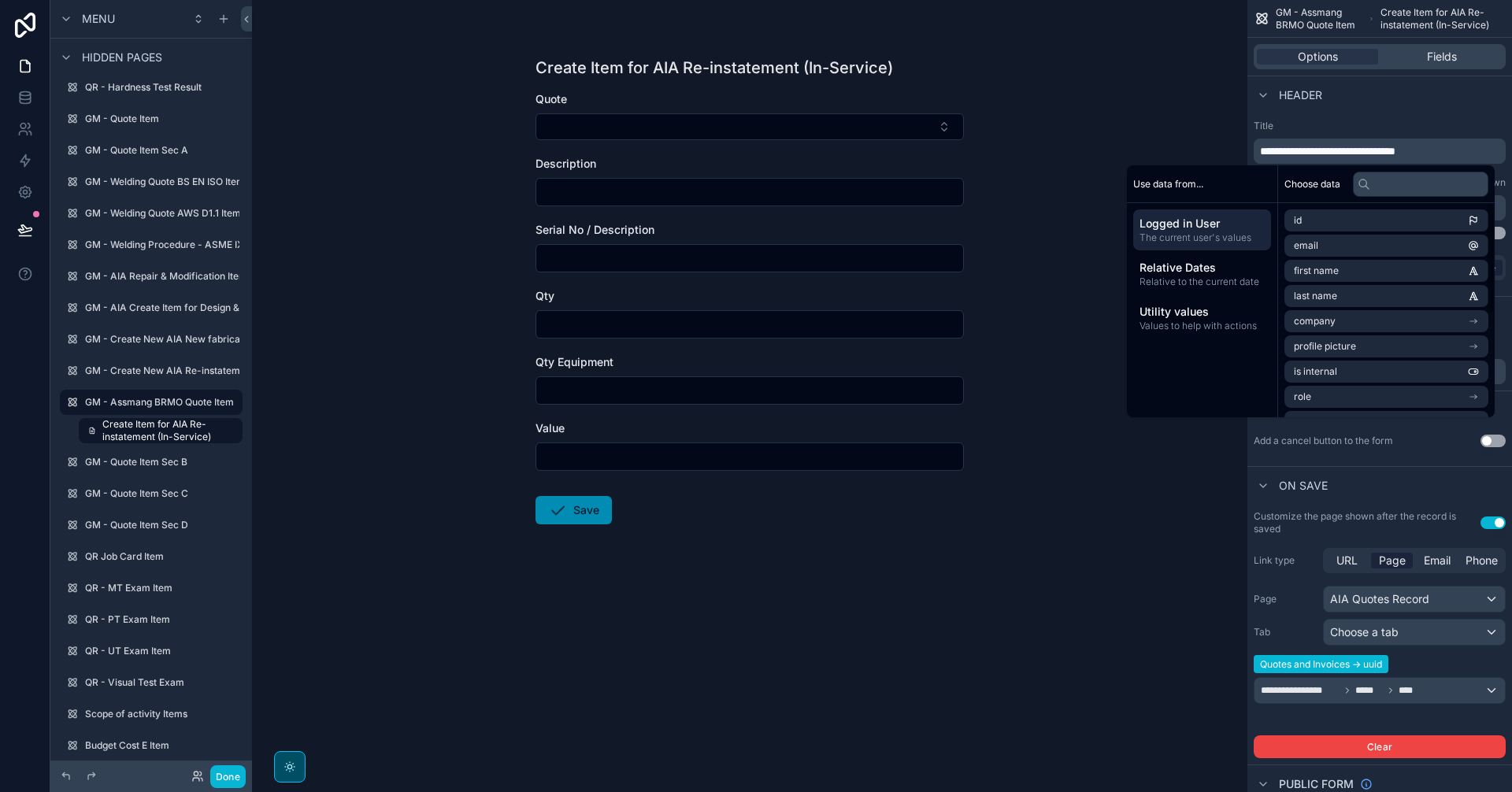
click at [1474, 94] on div "Header" at bounding box center [1380, 94] width 265 height 38
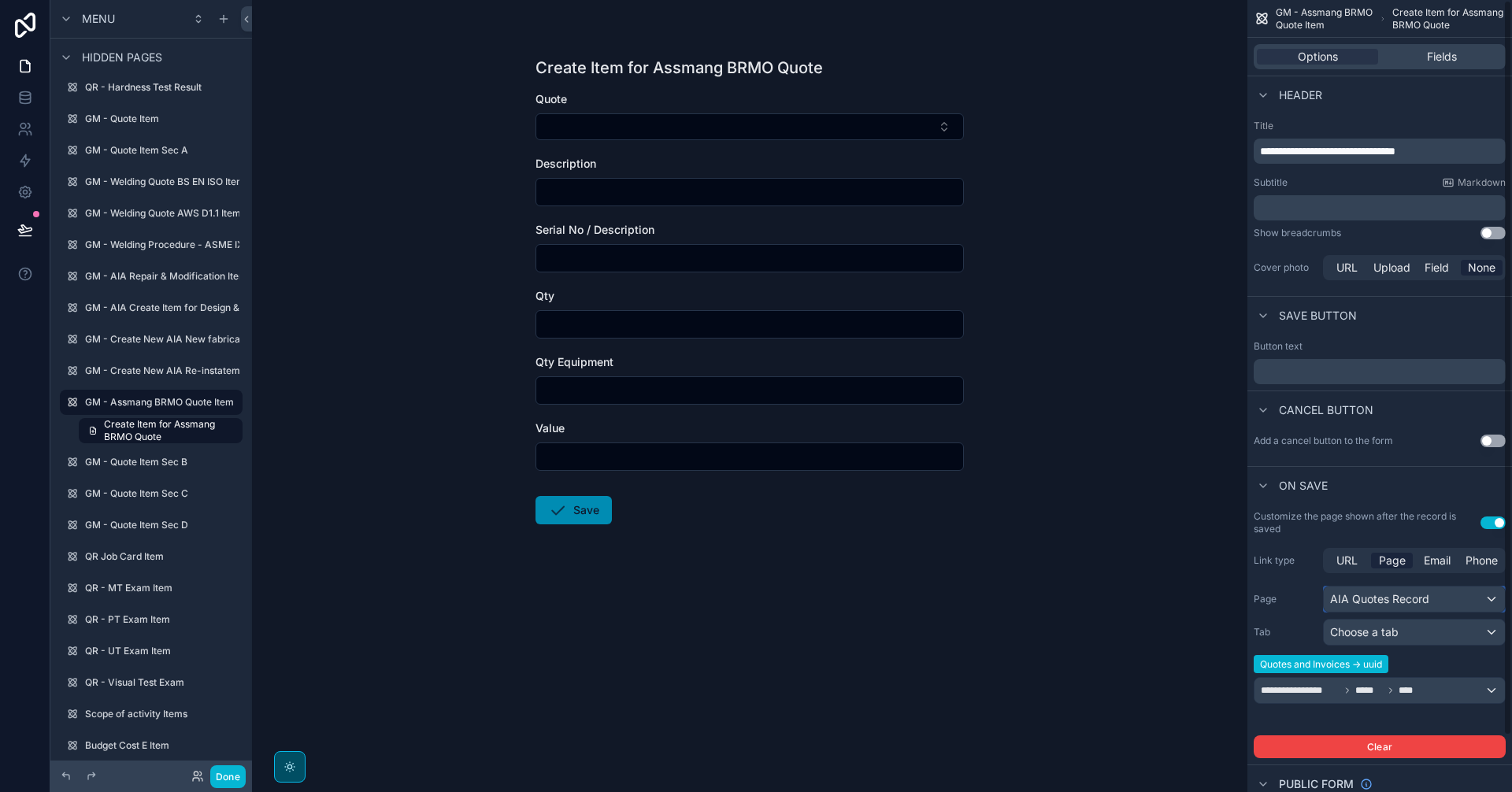
click at [1405, 600] on div "AIA Quotes Record" at bounding box center [1414, 599] width 181 height 25
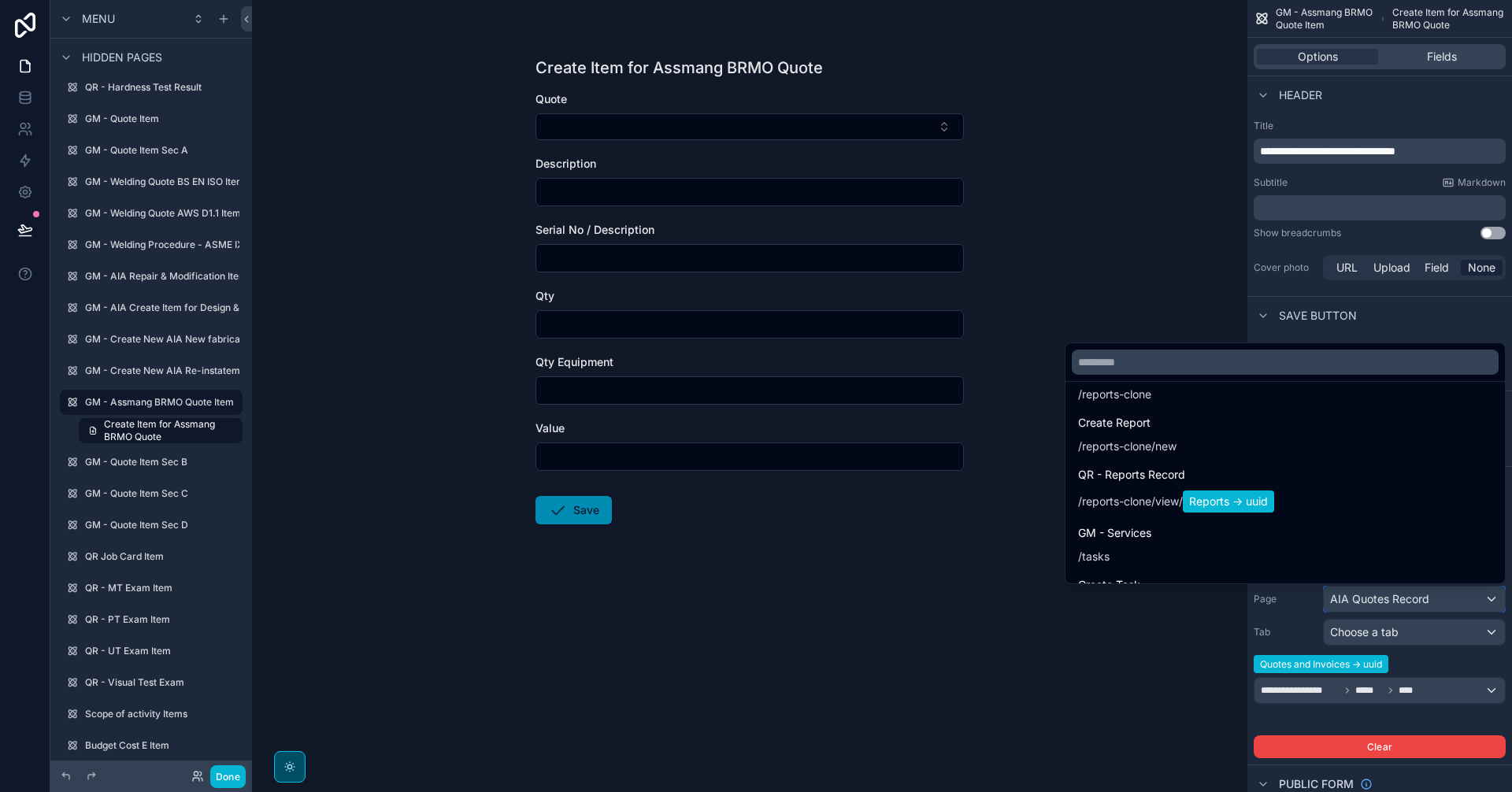
scroll to position [2362, 0]
click at [1255, 370] on input "text" at bounding box center [1284, 362] width 427 height 25
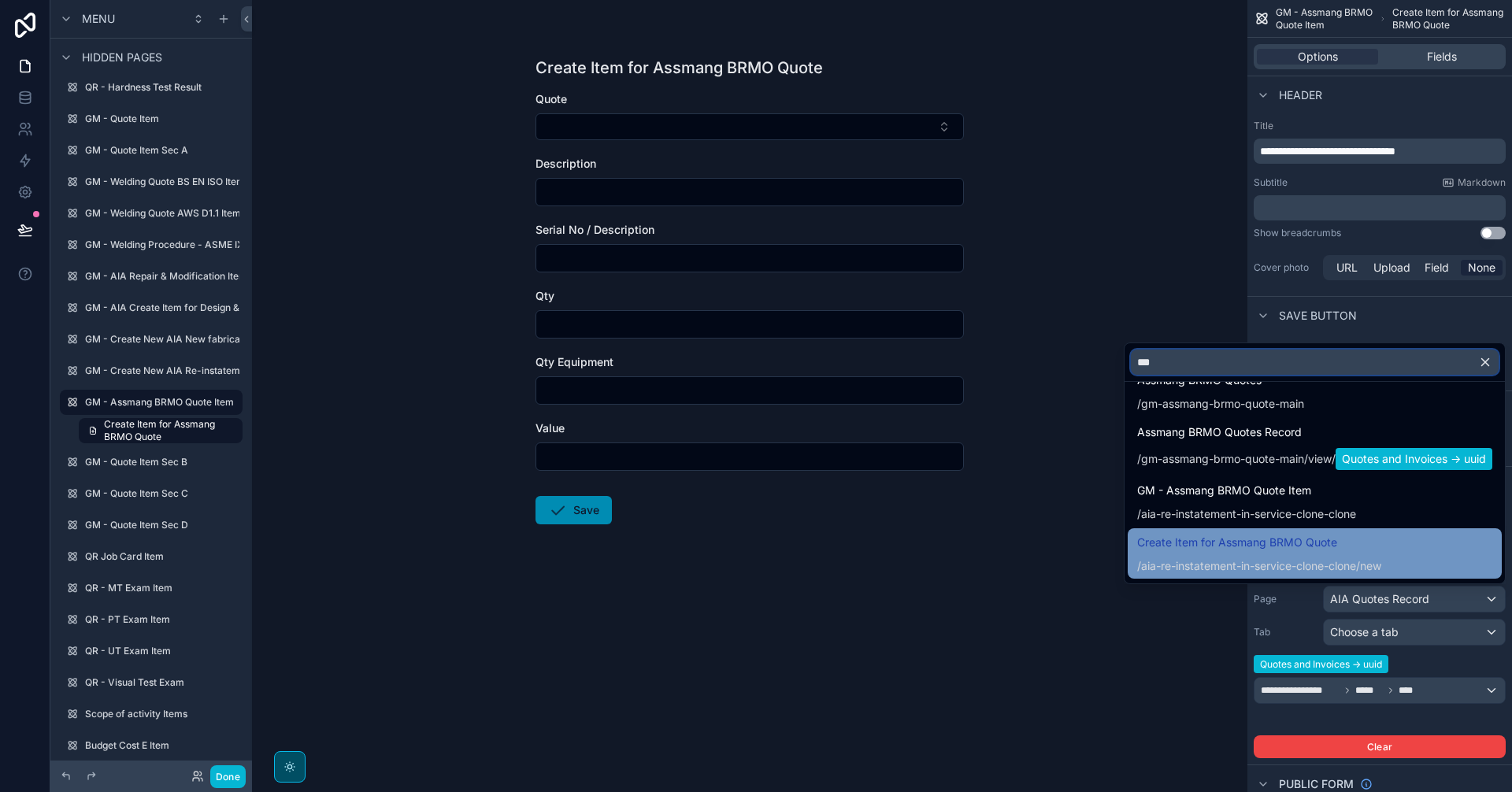
scroll to position [0, 0]
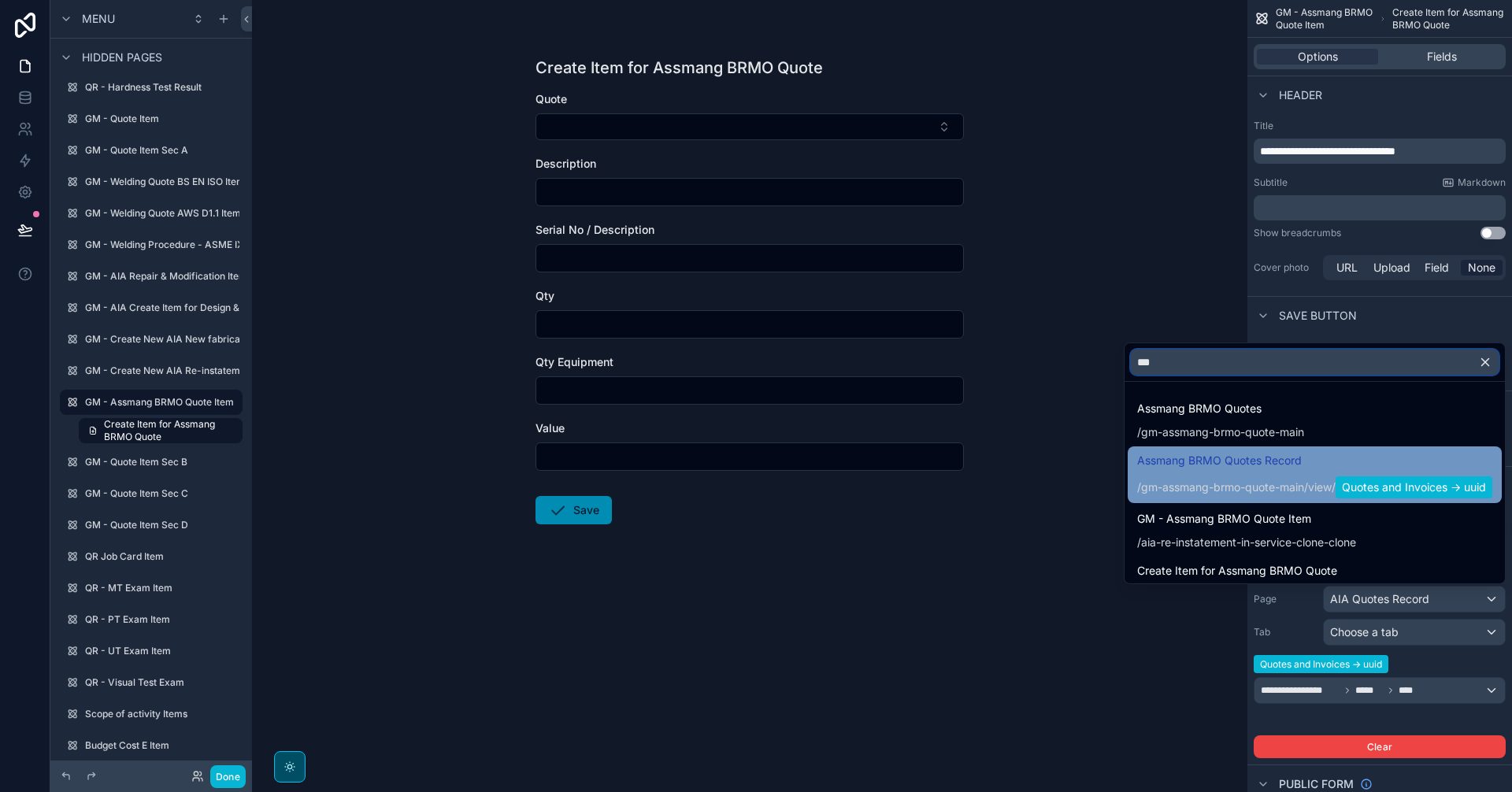
type input "***"
click at [1424, 482] on span "Quotes and Invoices -> uuid" at bounding box center [1413, 488] width 157 height 22
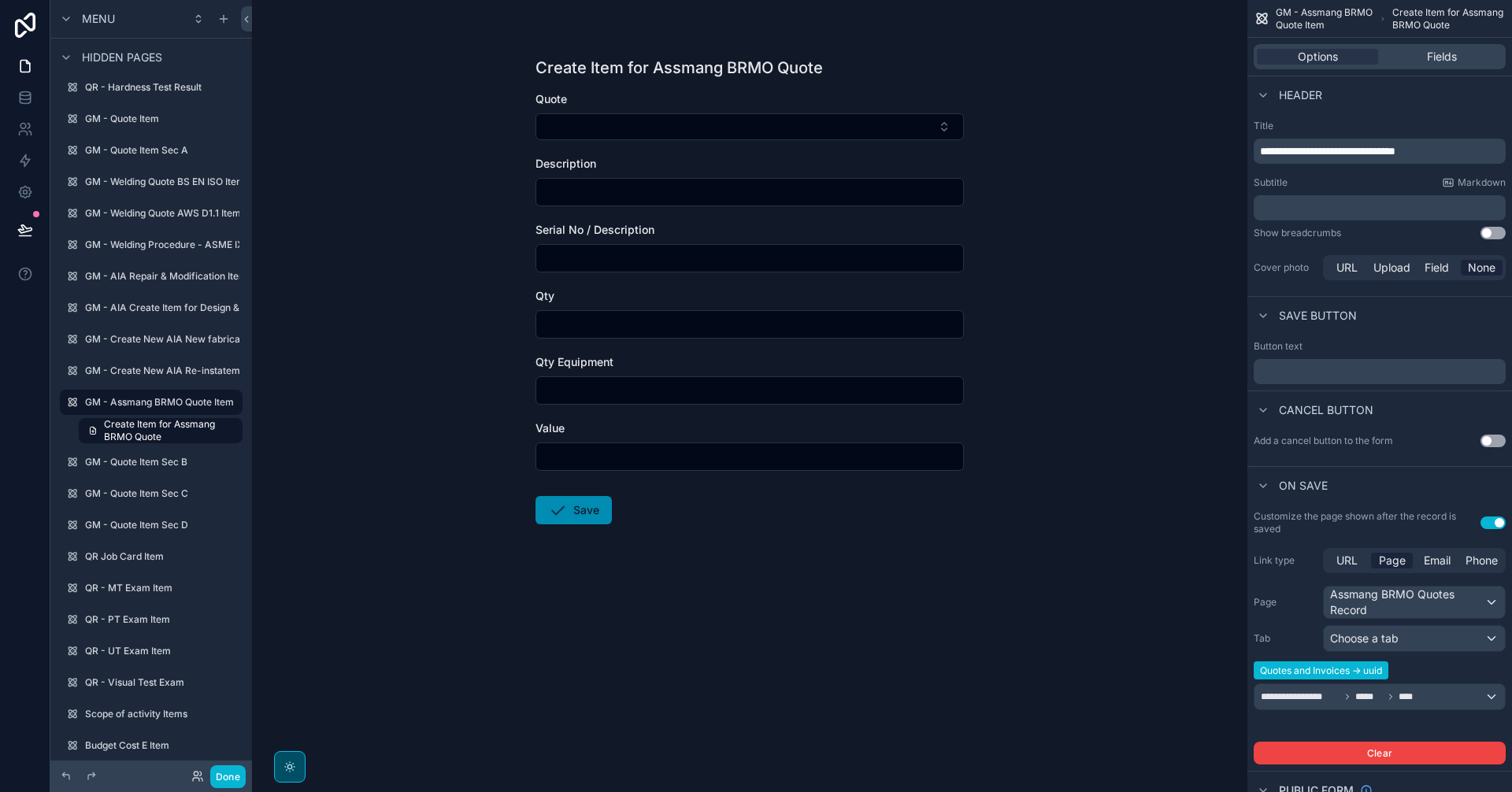
click at [1416, 43] on div "Options Fields" at bounding box center [1380, 57] width 265 height 38
click at [1418, 56] on div "Fields" at bounding box center [1442, 56] width 121 height 15
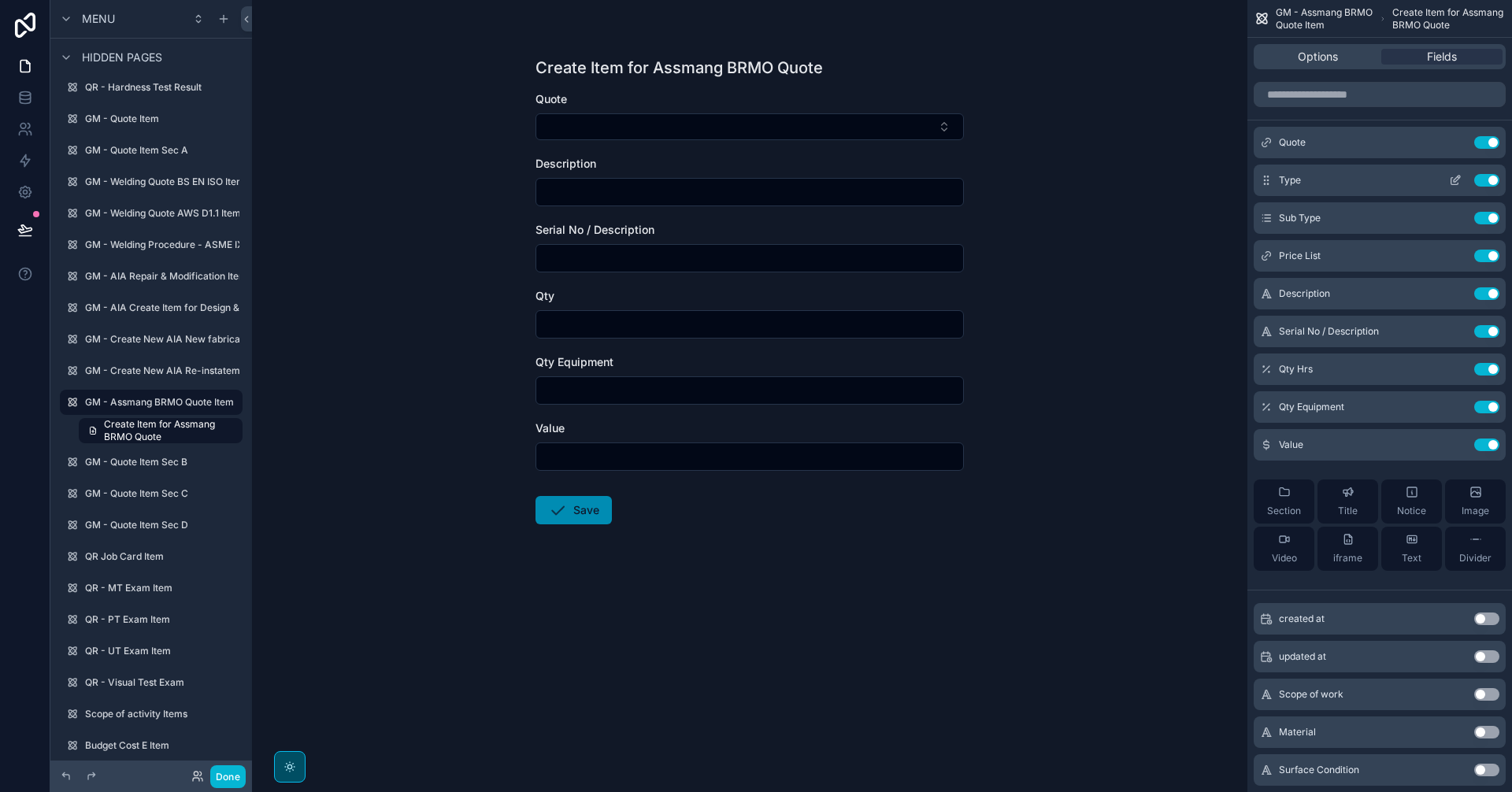
click at [1453, 182] on icon "scrollable content" at bounding box center [1456, 179] width 6 height 6
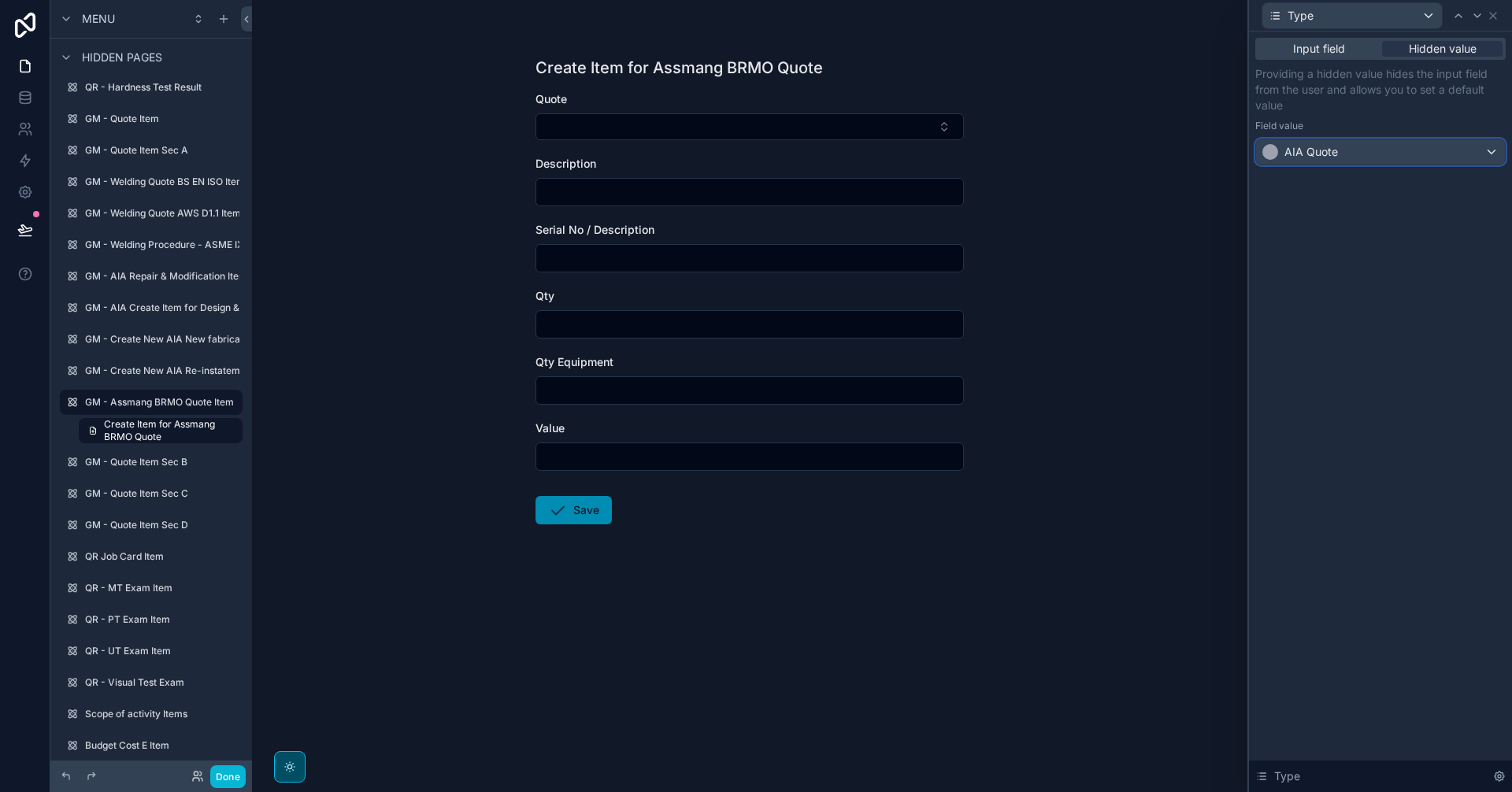
click at [1430, 159] on div "AIA Quote" at bounding box center [1380, 152] width 248 height 25
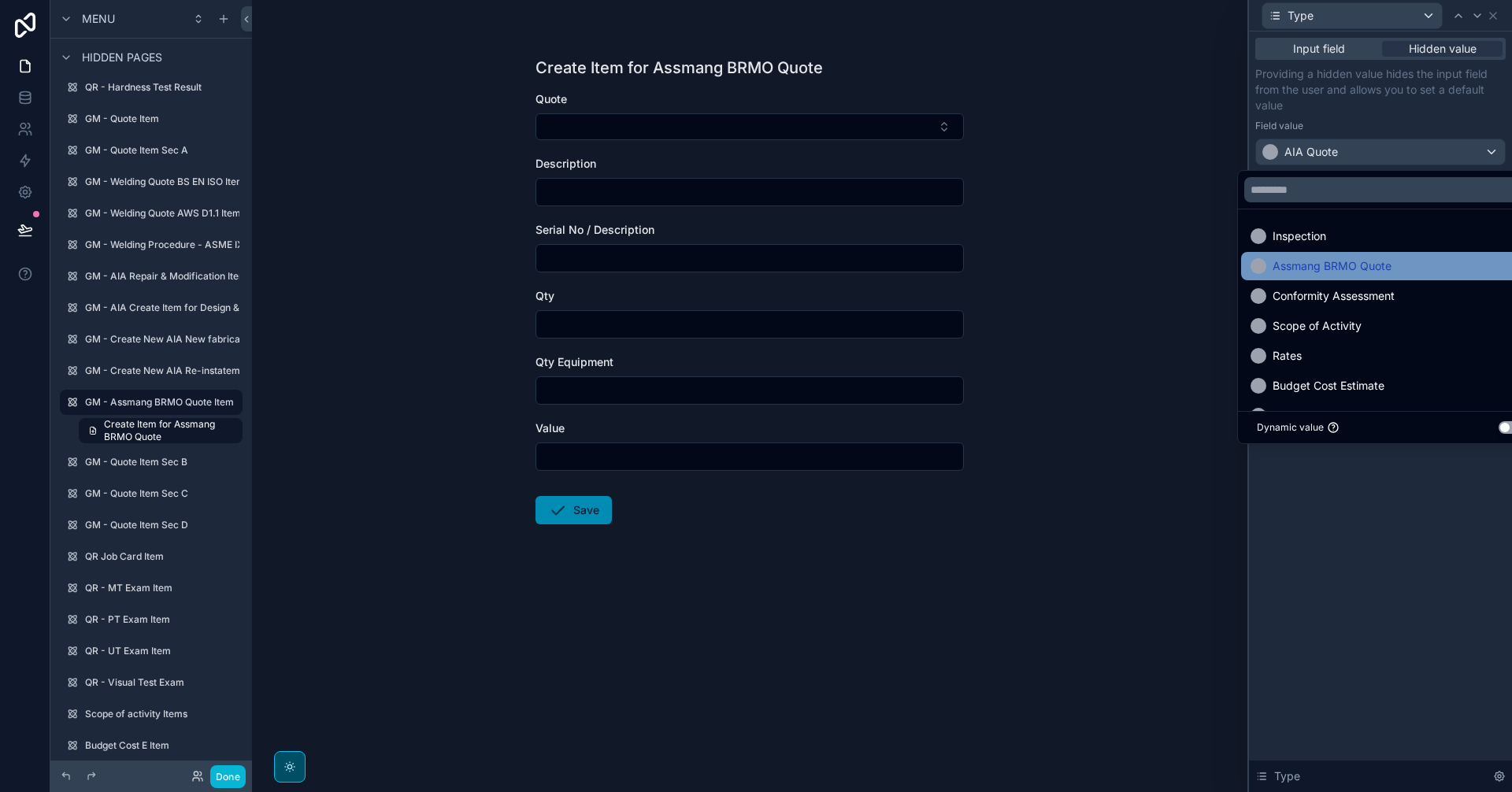
click at [1391, 275] on div "Assmang BRMO Quote" at bounding box center [1390, 266] width 279 height 19
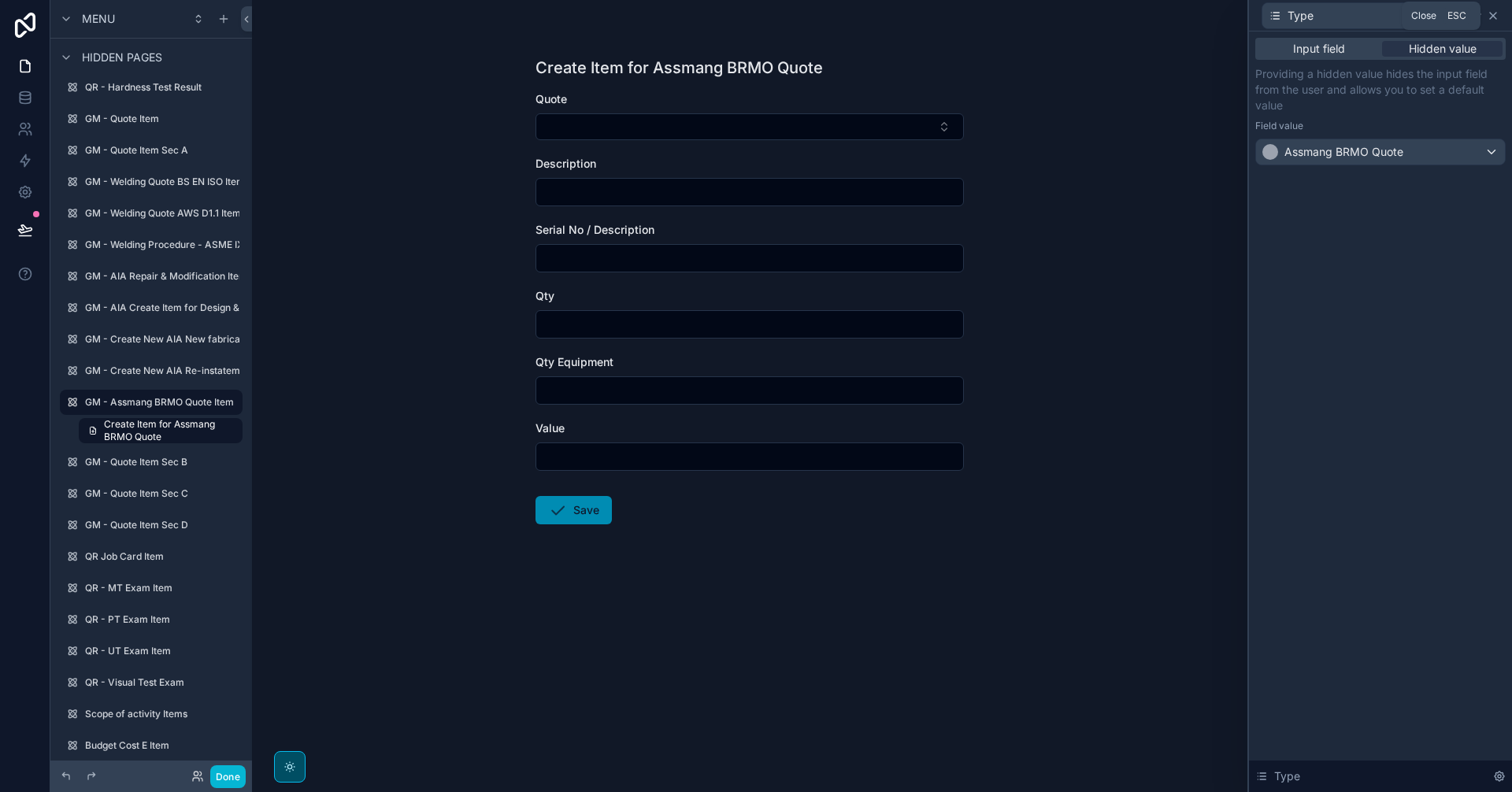
click at [1491, 20] on icon at bounding box center [1493, 15] width 13 height 13
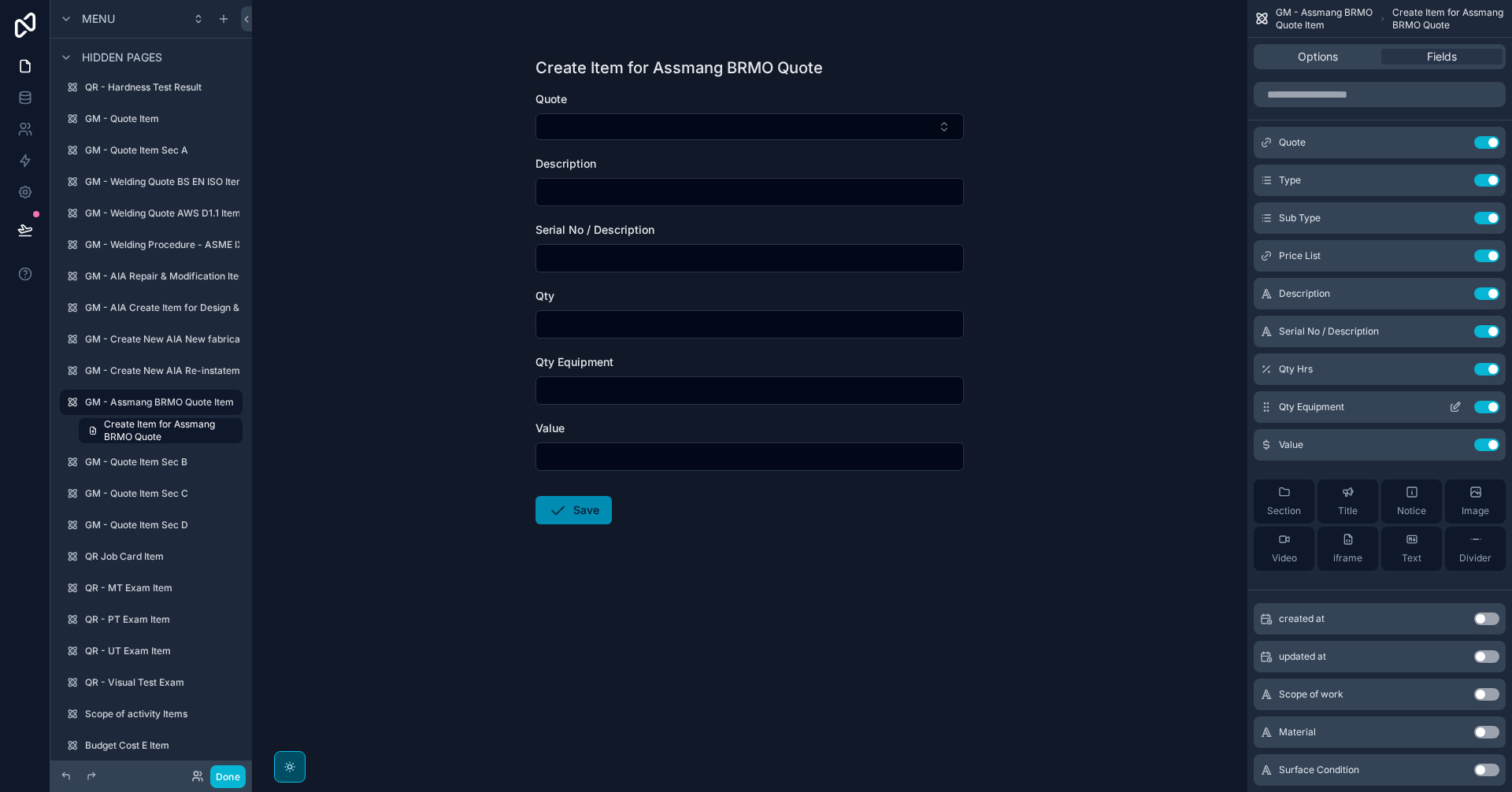
click at [1489, 410] on button "Use setting" at bounding box center [1487, 407] width 25 height 13
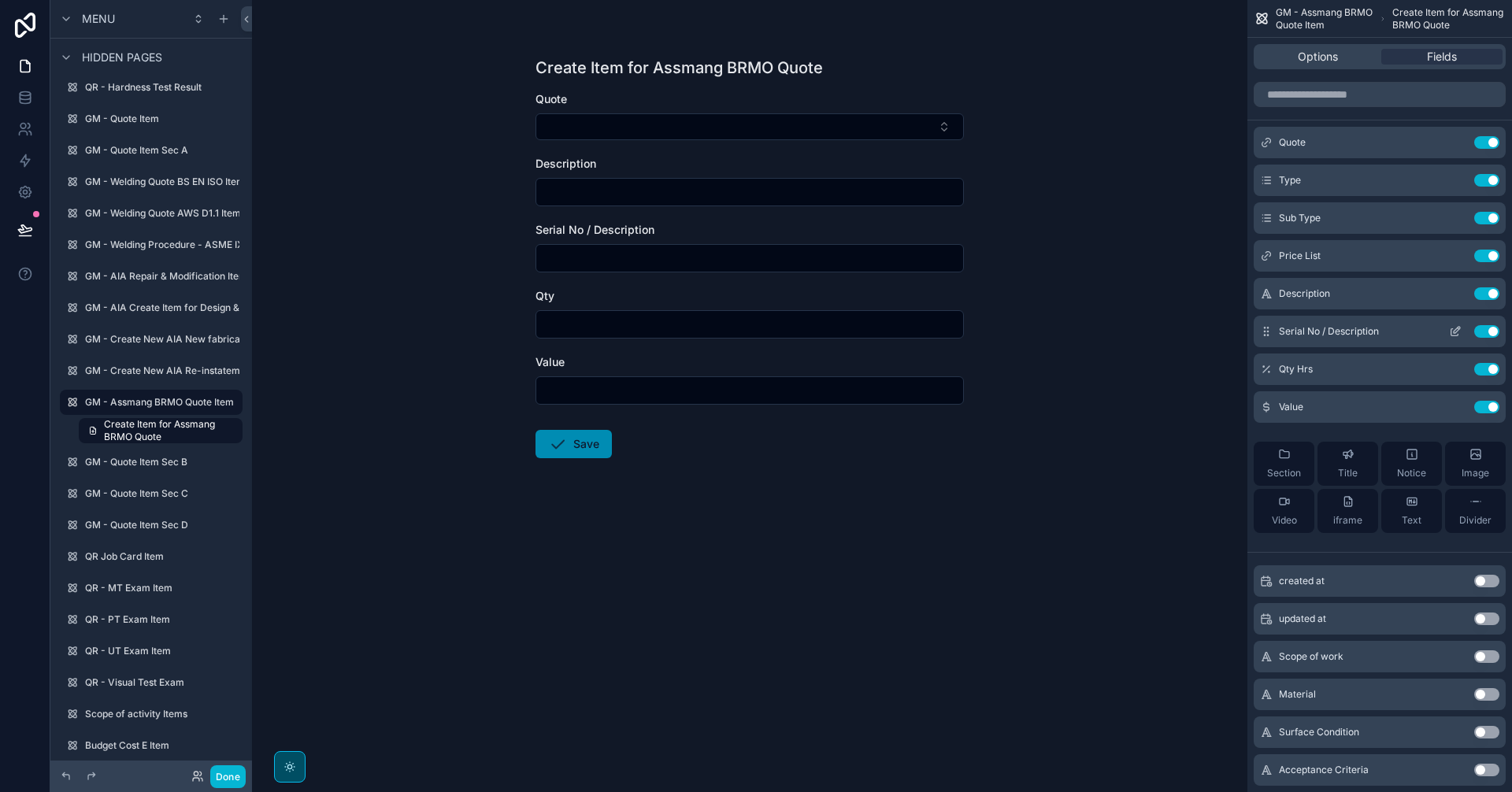
click at [1483, 334] on button "Use setting" at bounding box center [1487, 332] width 25 height 13
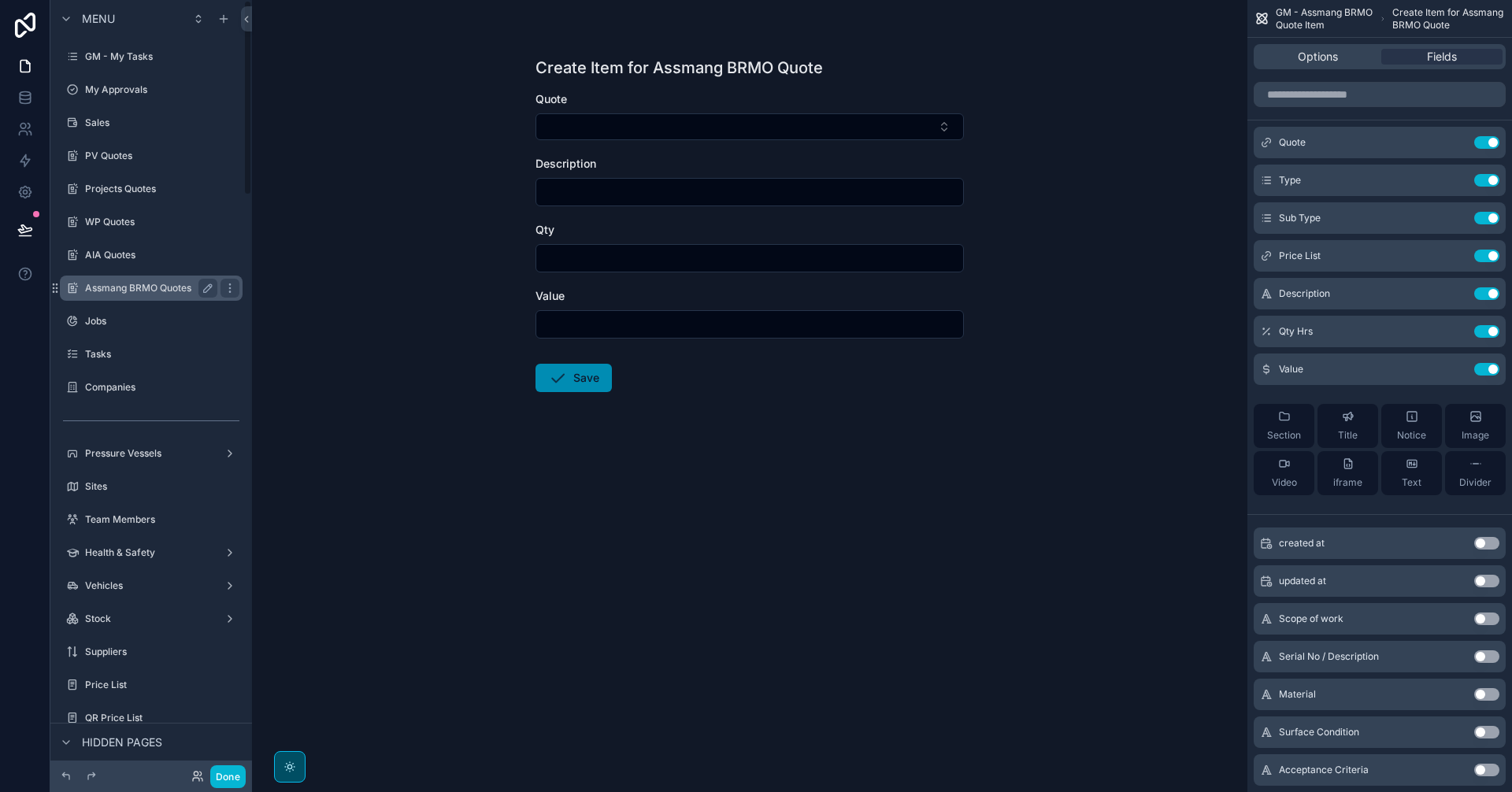
click at [133, 283] on label "Assmang BRMO Quotes" at bounding box center [148, 288] width 126 height 13
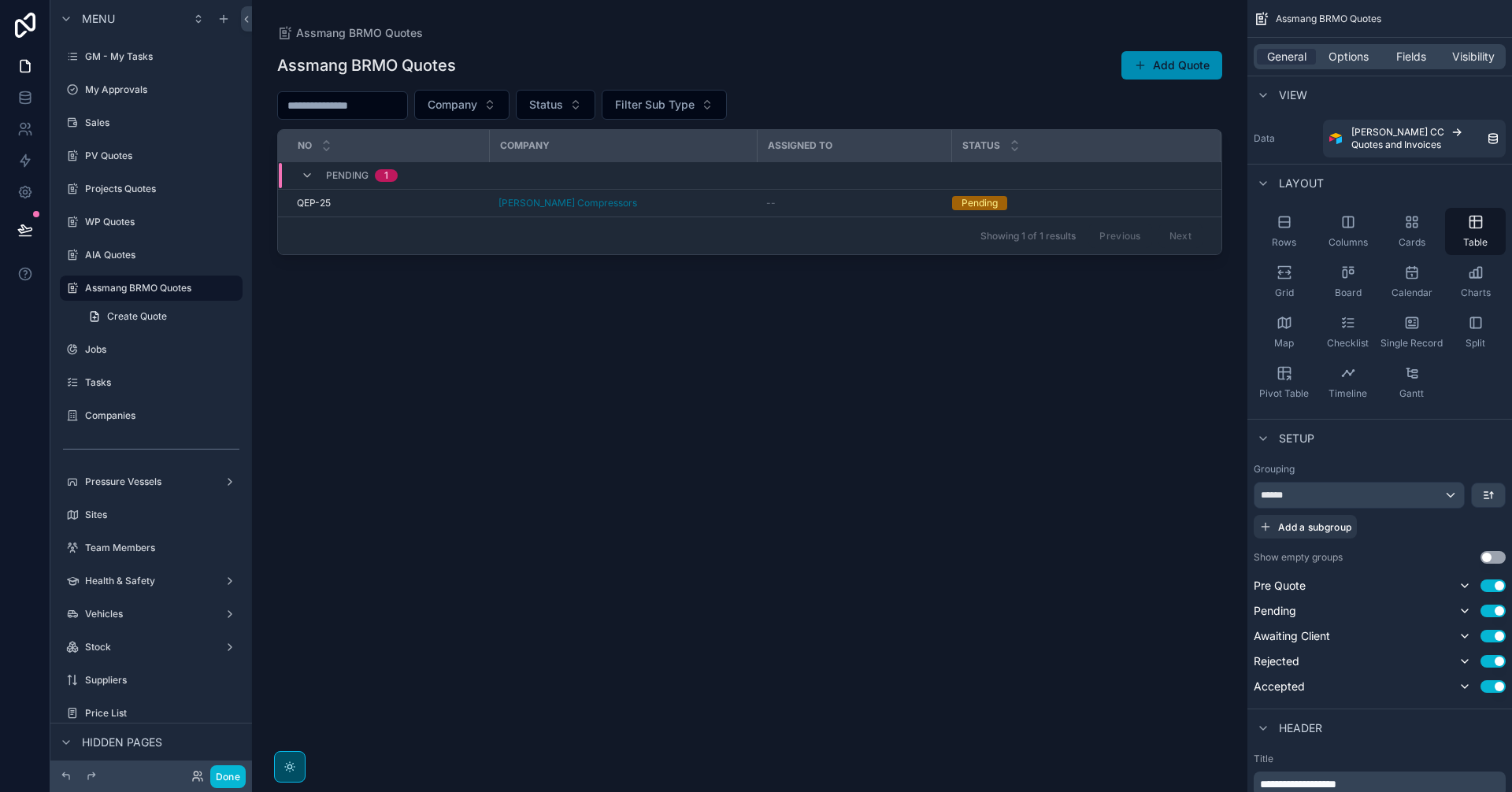
click at [722, 207] on div "scrollable content" at bounding box center [750, 386] width 995 height 773
click at [722, 207] on div "[PERSON_NAME] Compressors" at bounding box center [623, 203] width 248 height 13
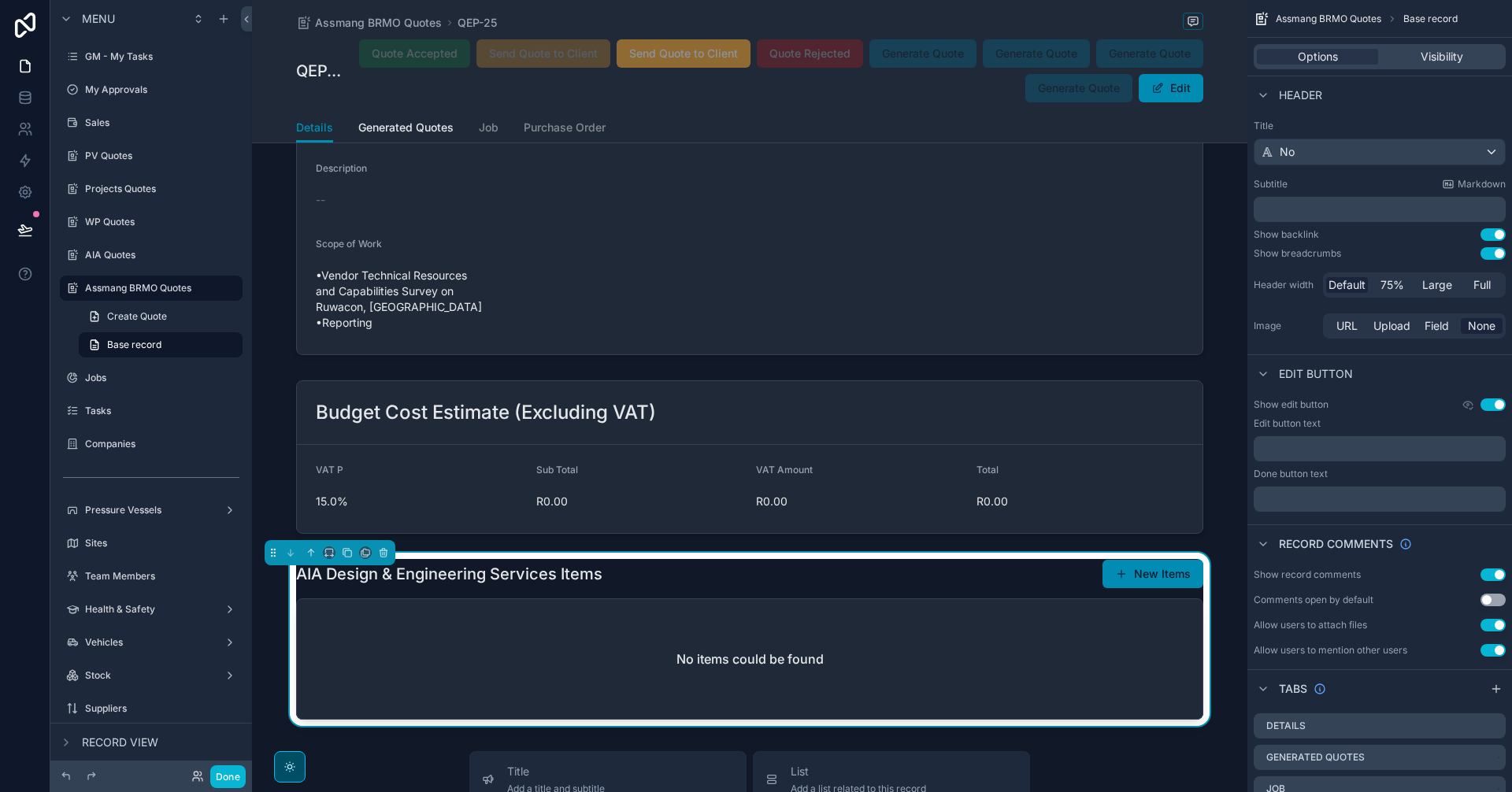
scroll to position [4067, 0]
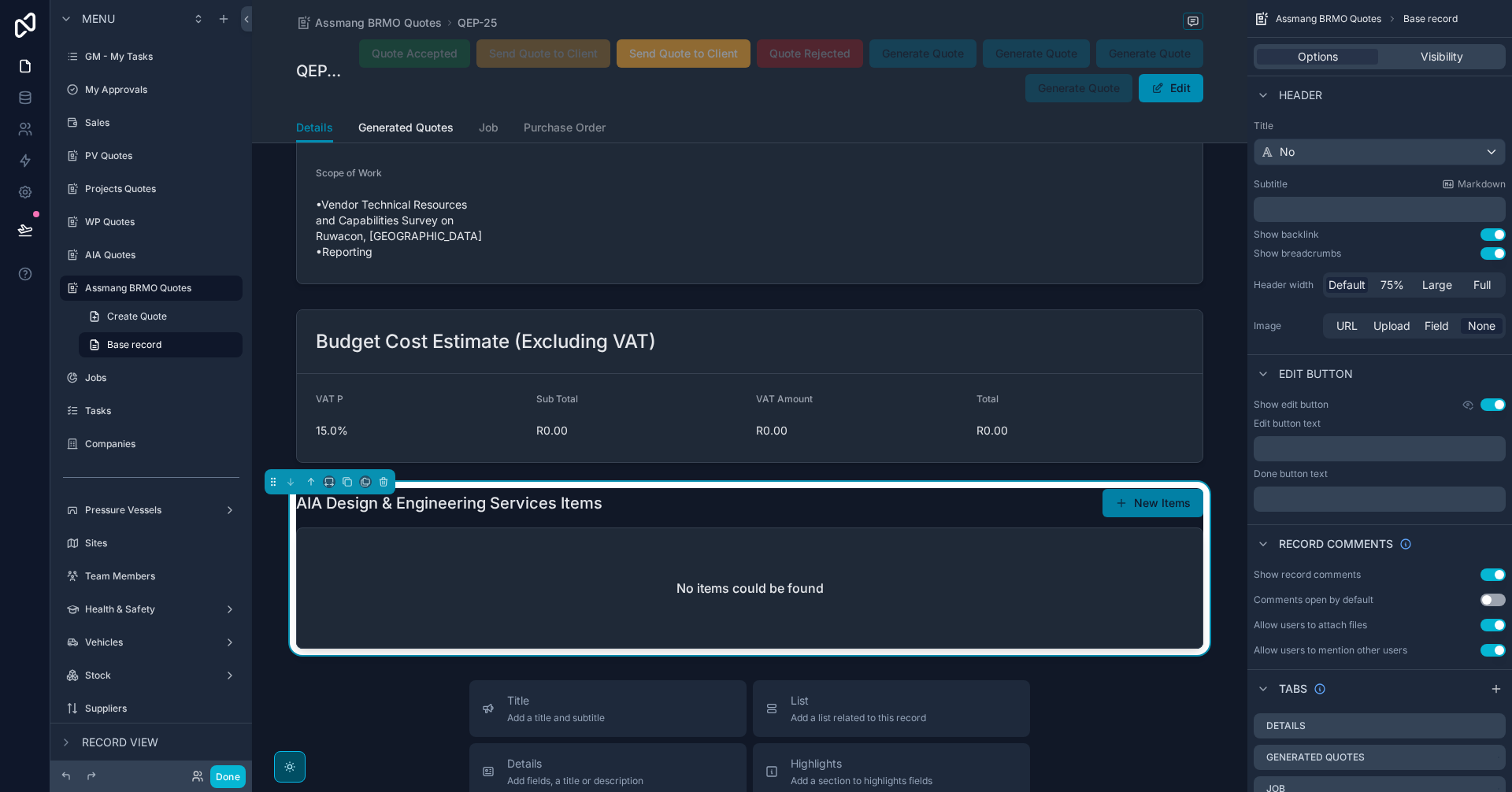
click at [1155, 488] on button "New Items" at bounding box center [1152, 502] width 101 height 28
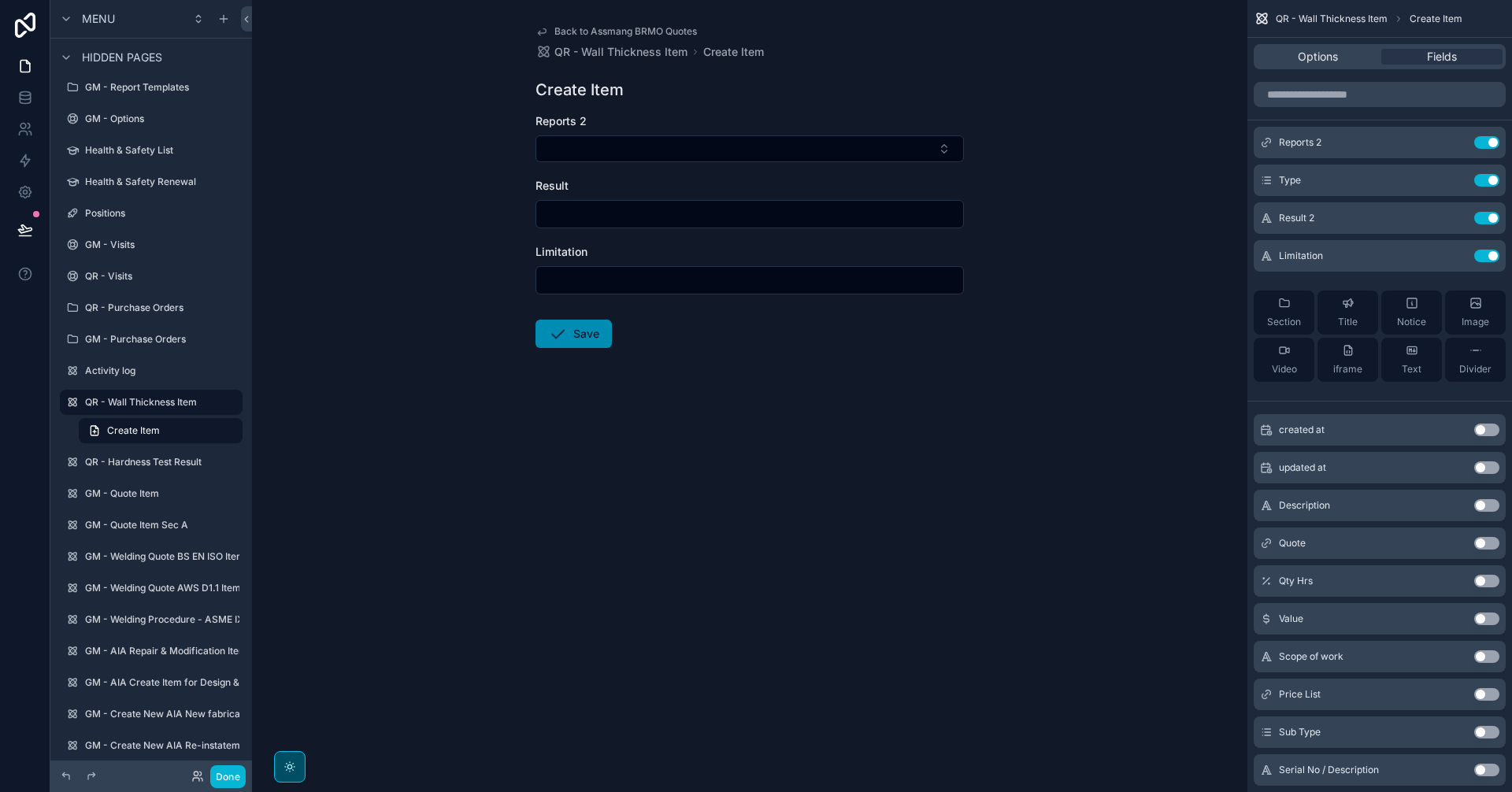
click at [574, 29] on span "Back to Assmang BRMO Quotes" at bounding box center [625, 32] width 142 height 13
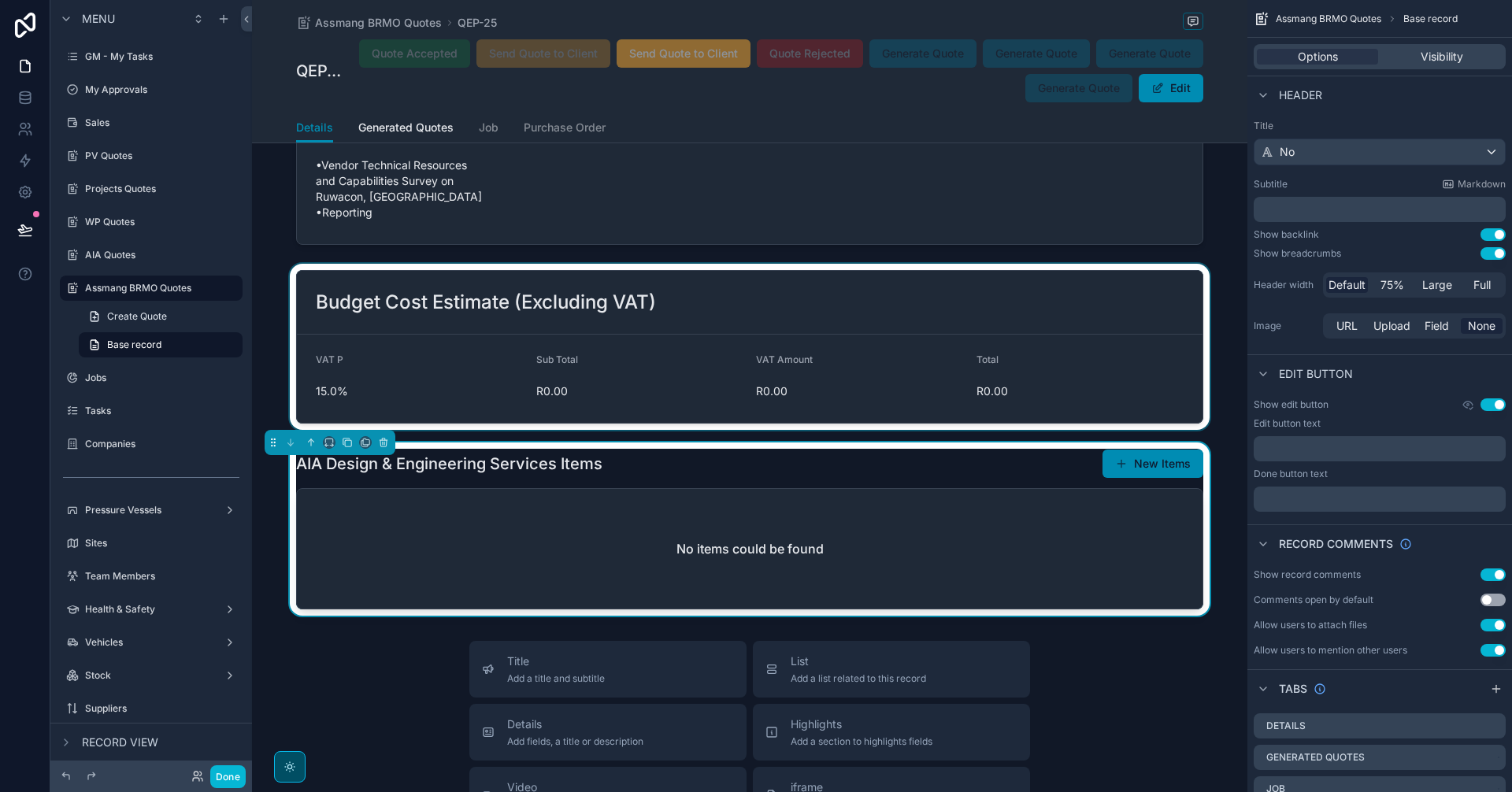
scroll to position [3936, 0]
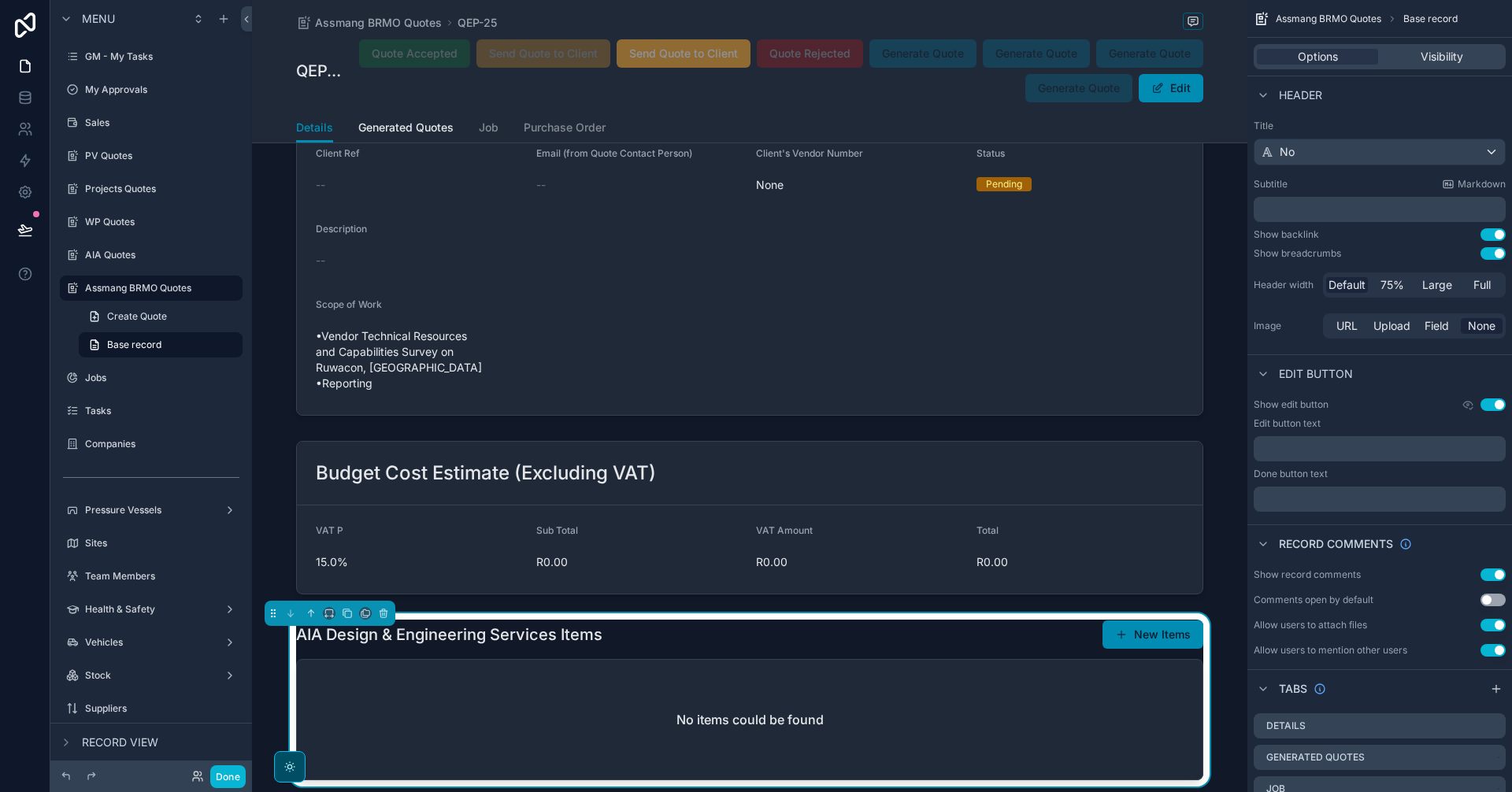
click at [924, 660] on div "No items could be found" at bounding box center [749, 720] width 906 height 120
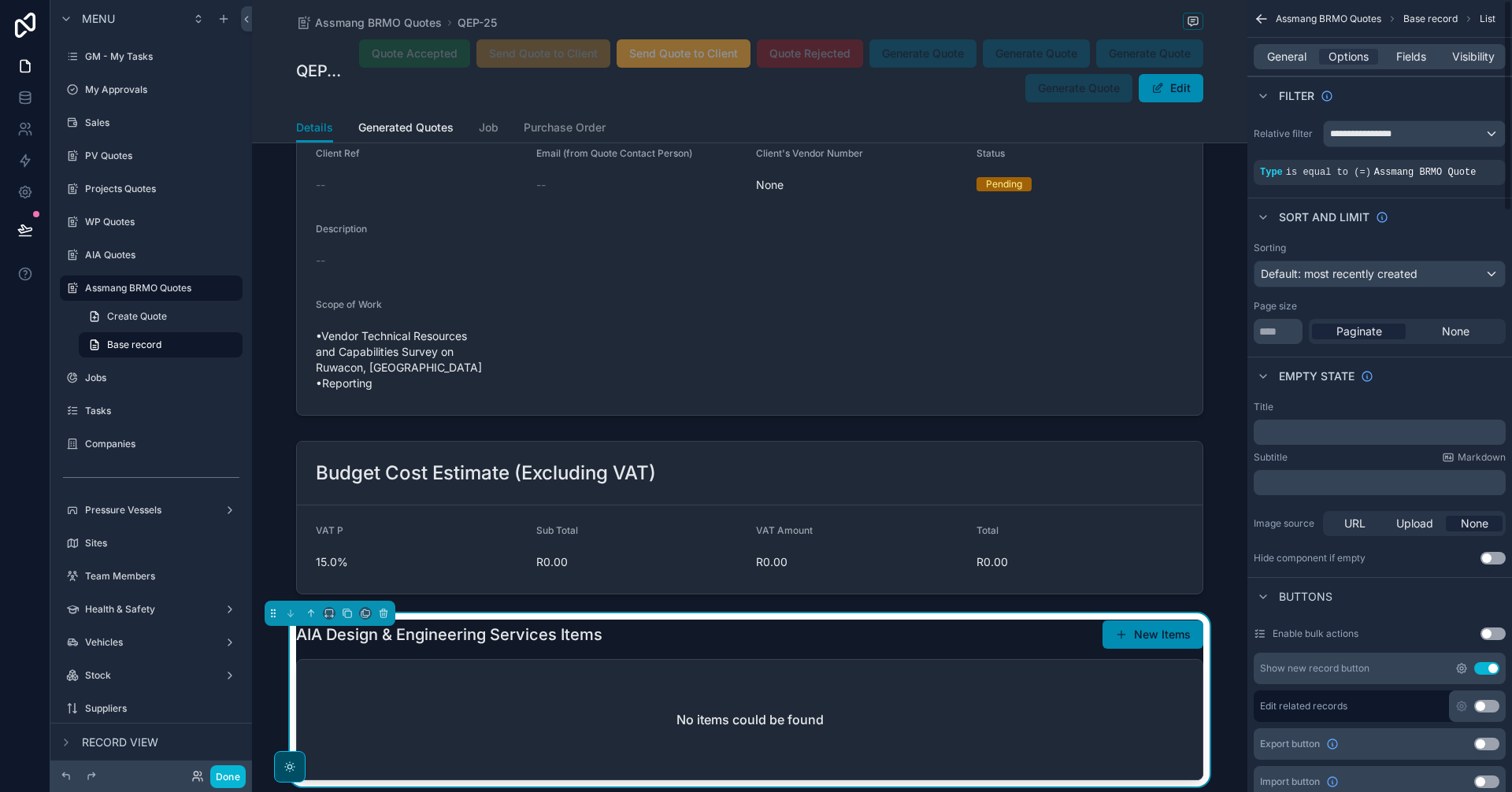
click at [1462, 671] on icon "scrollable content" at bounding box center [1461, 669] width 13 height 13
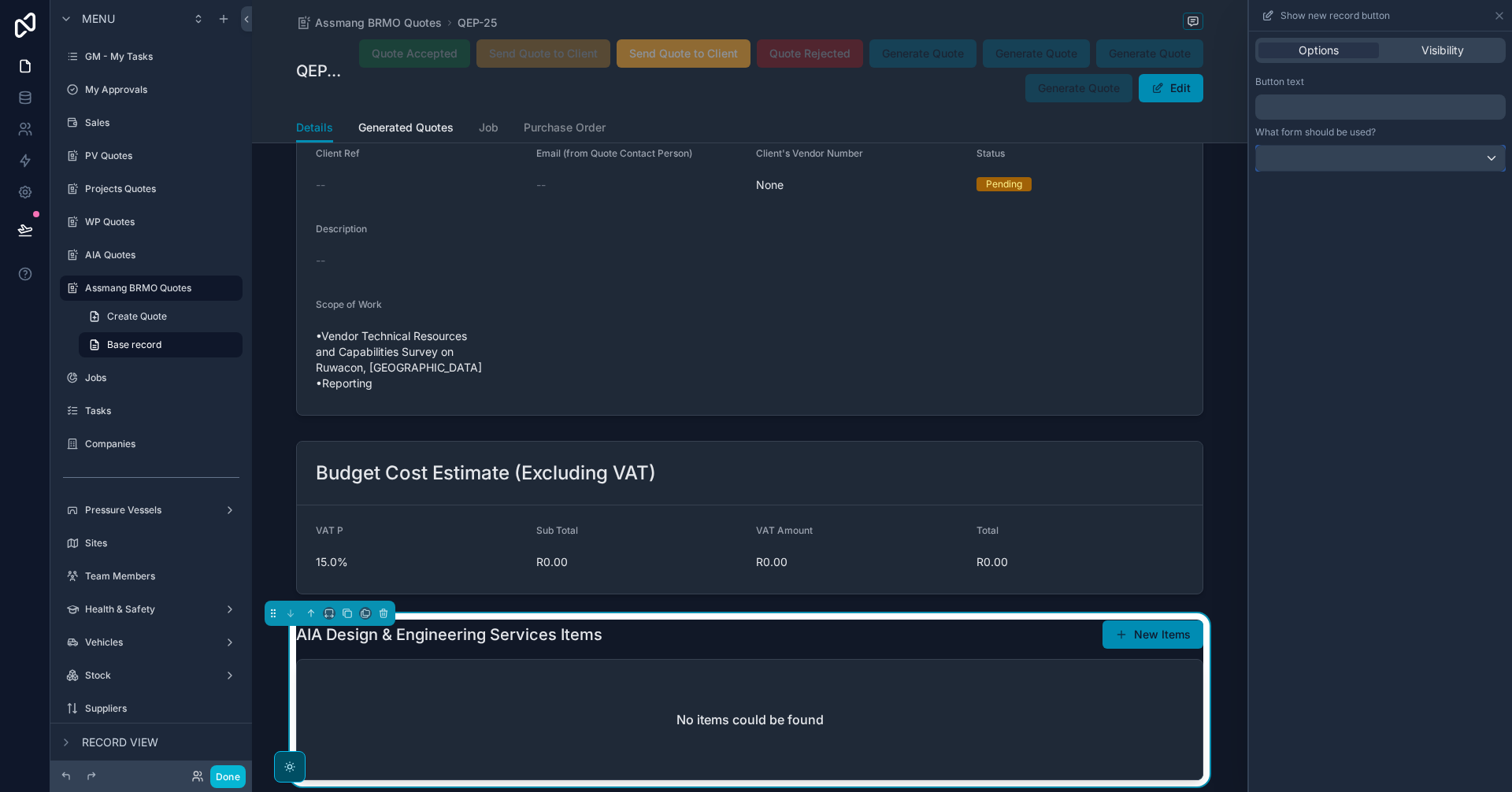
click at [1366, 170] on button at bounding box center [1381, 159] width 250 height 27
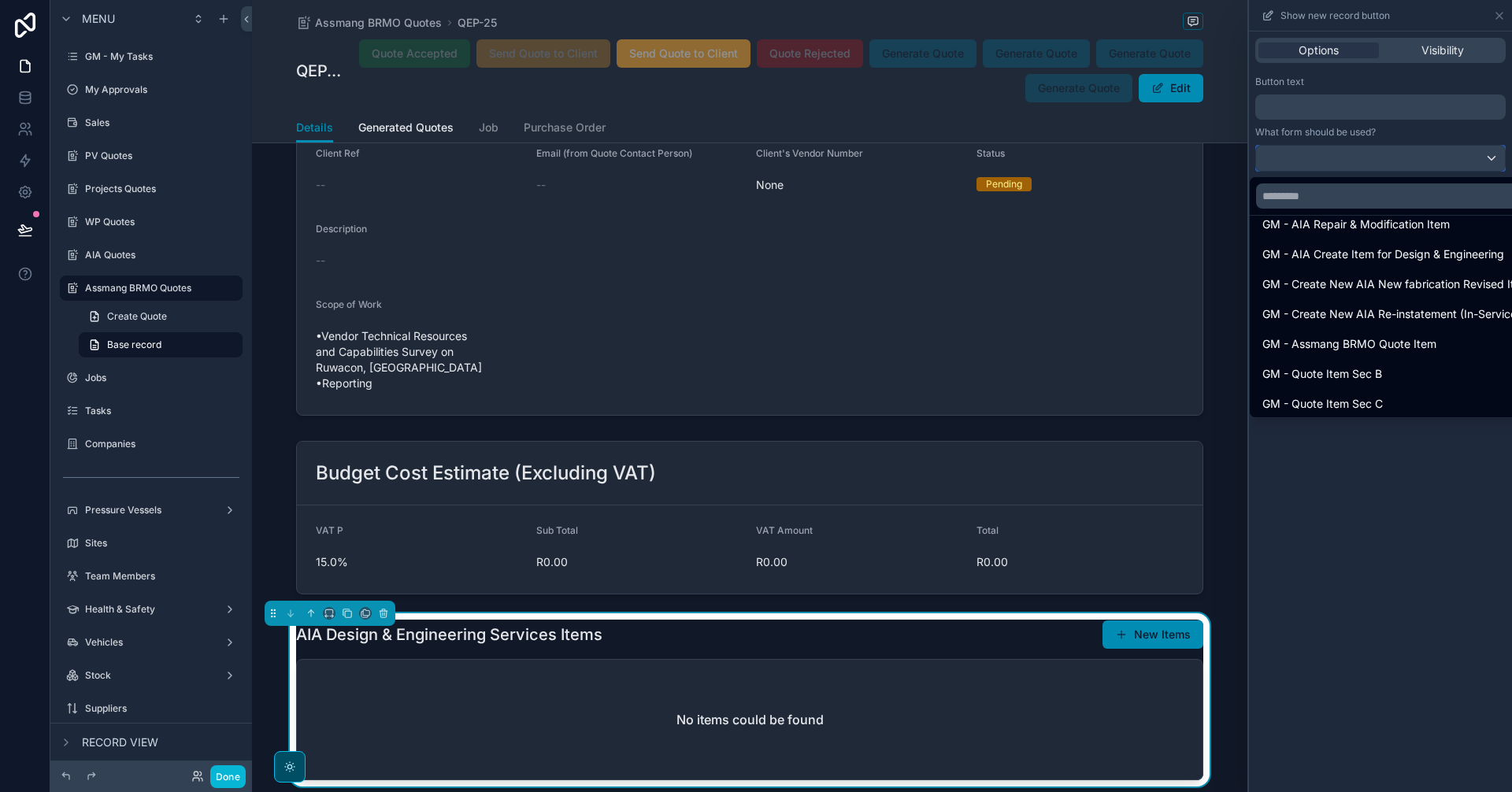
scroll to position [262, 0]
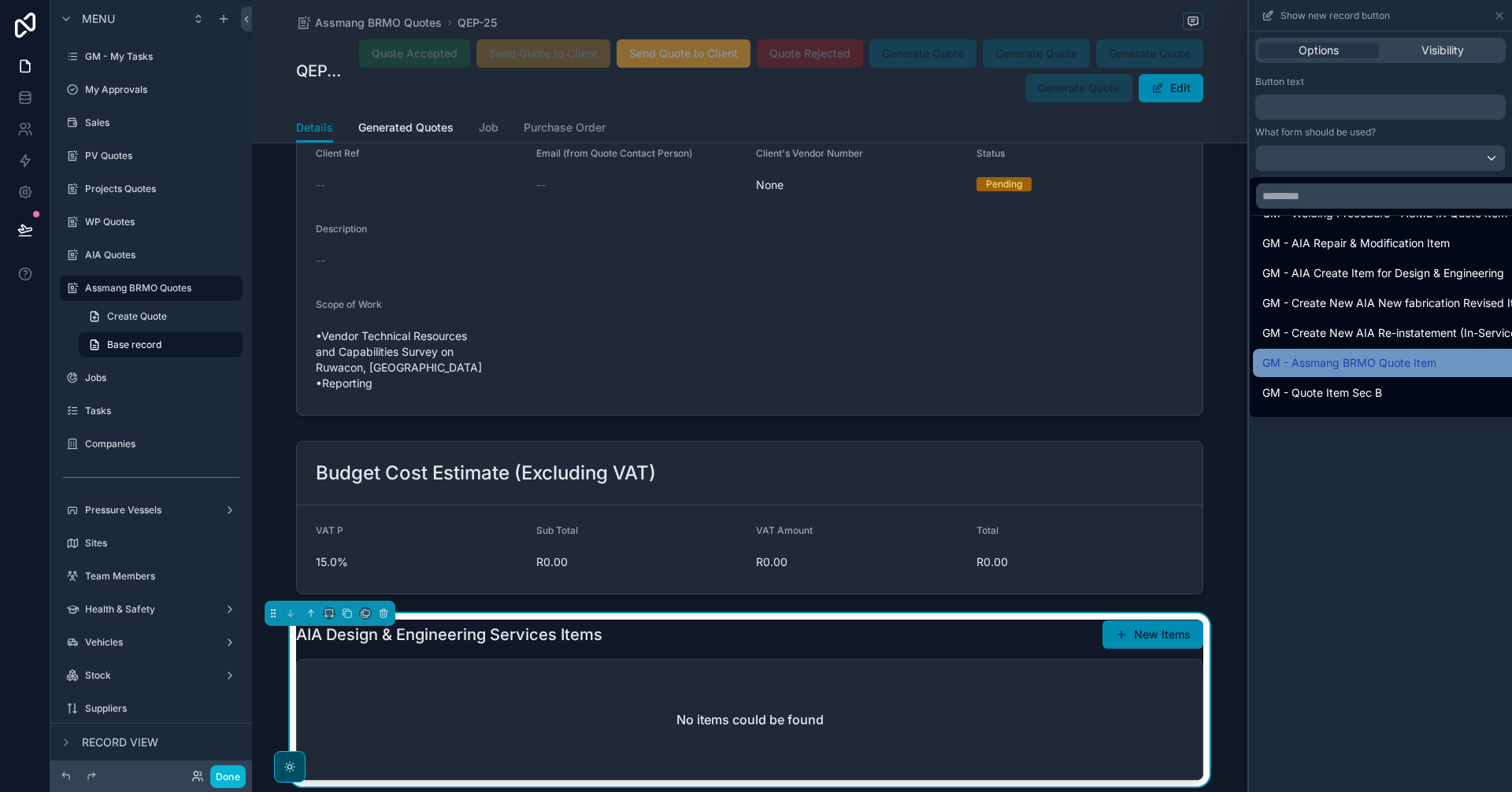
click at [1360, 362] on span "GM - Assmang BRMO Quote Item" at bounding box center [1349, 362] width 174 height 19
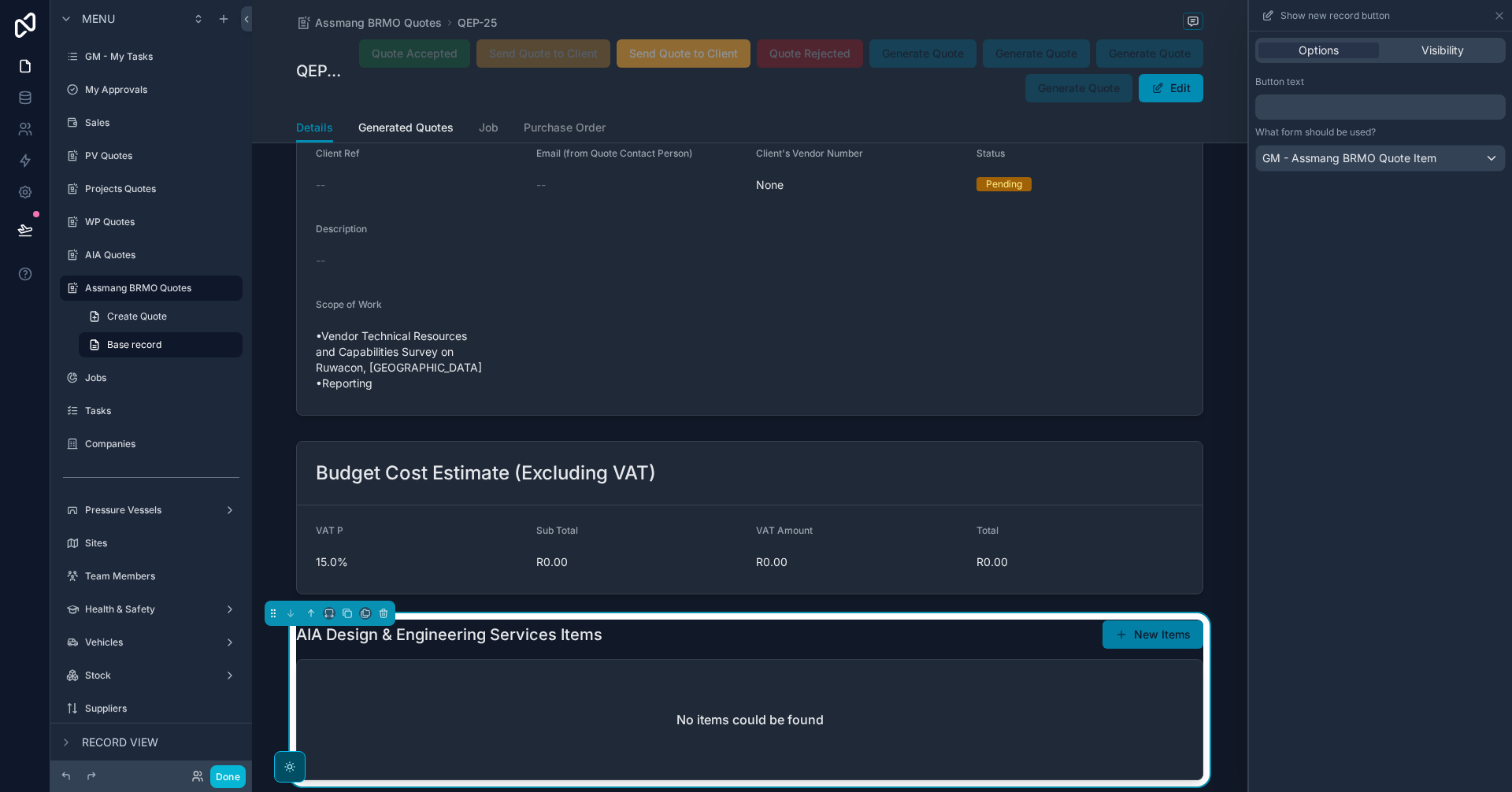
click at [1169, 620] on button "New Items" at bounding box center [1152, 633] width 101 height 28
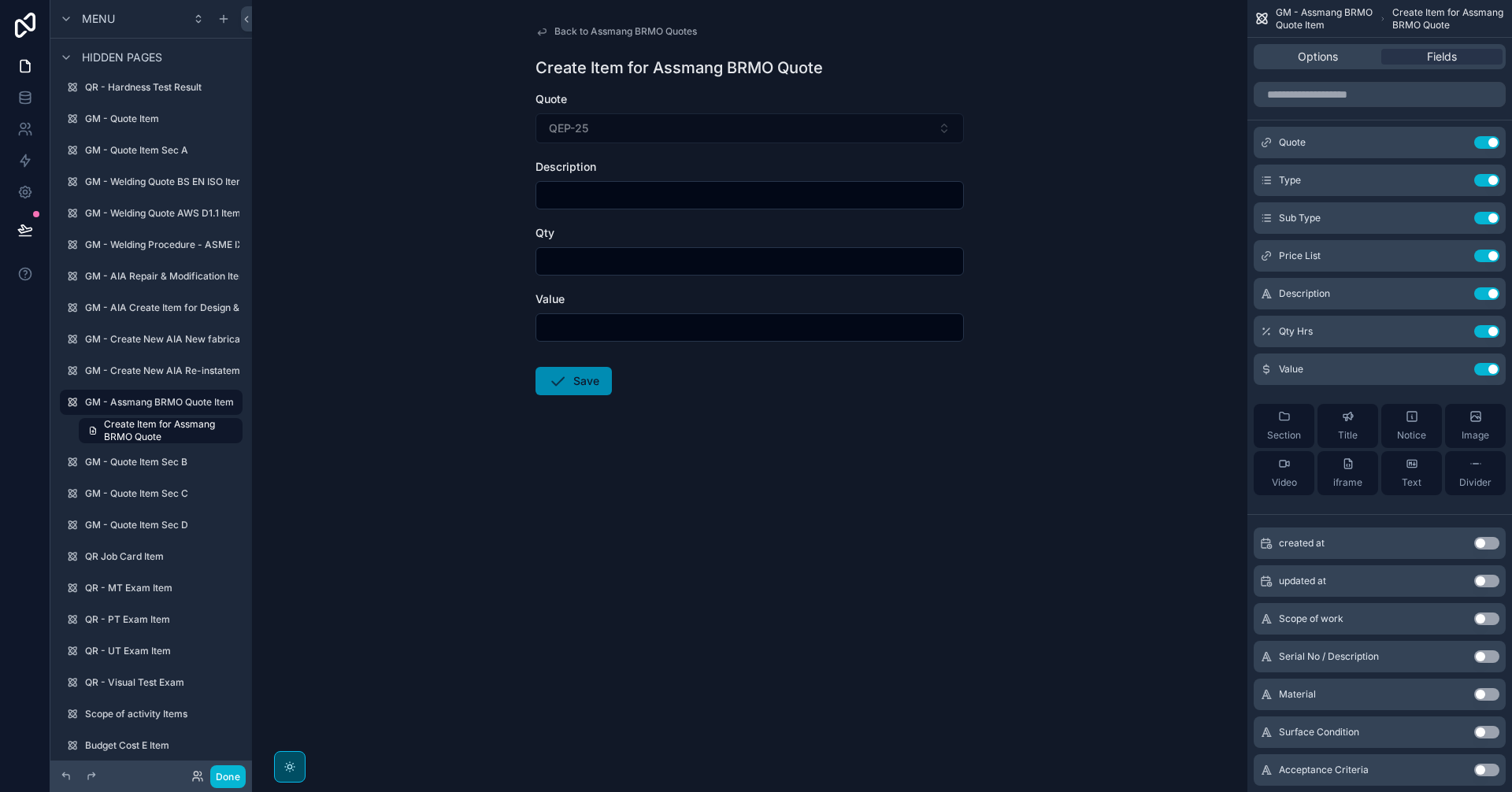
click at [834, 220] on form "Quote QEP-25 Description Qty Value Save" at bounding box center [750, 294] width 429 height 404
click at [680, 197] on input "scrollable content" at bounding box center [750, 195] width 427 height 22
paste input "**********"
type input "**********"
click at [847, 541] on div "**********" at bounding box center [750, 396] width 995 height 792
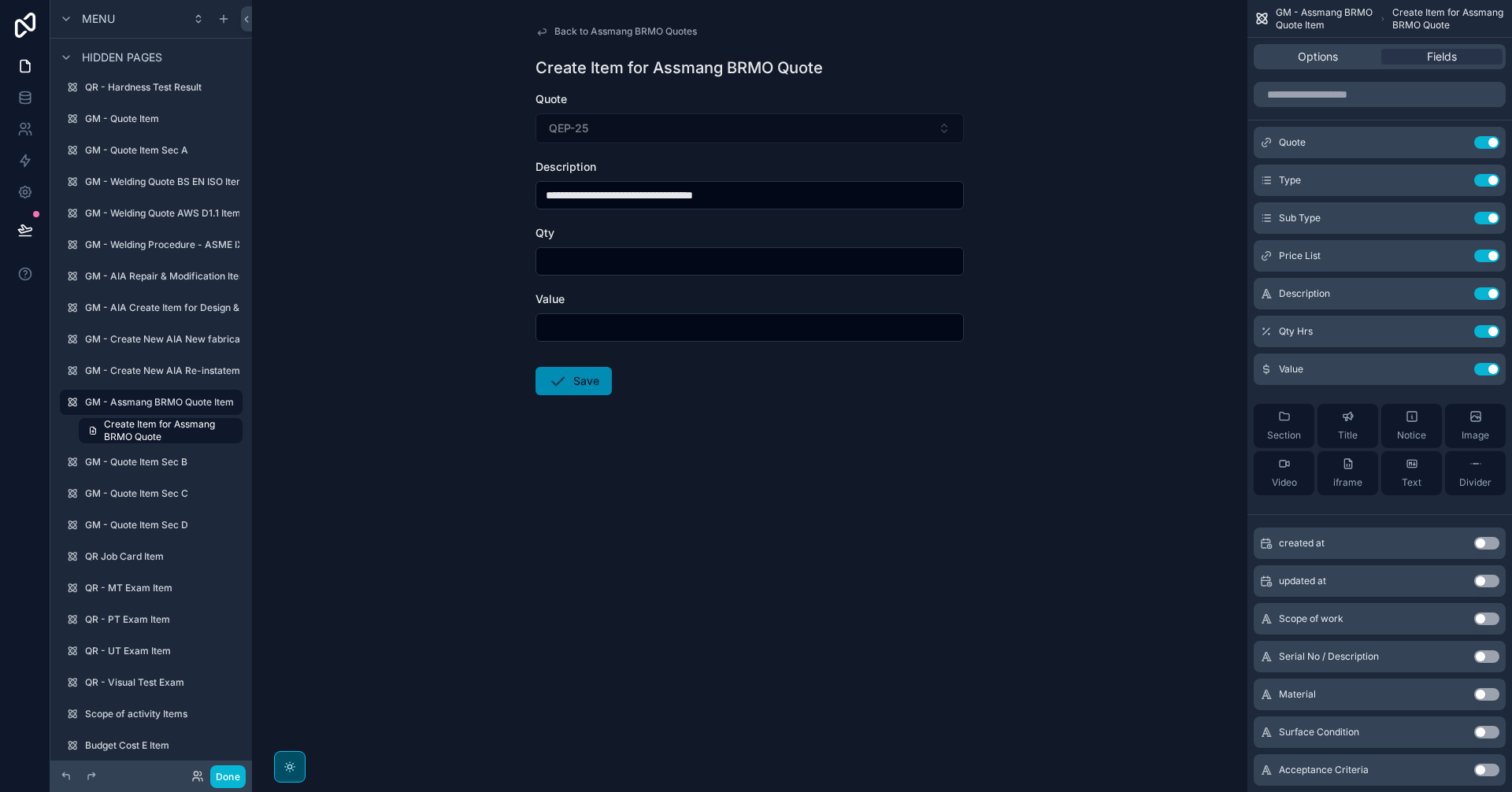
click at [572, 34] on span "Back to Assmang BRMO Quotes" at bounding box center [625, 32] width 142 height 13
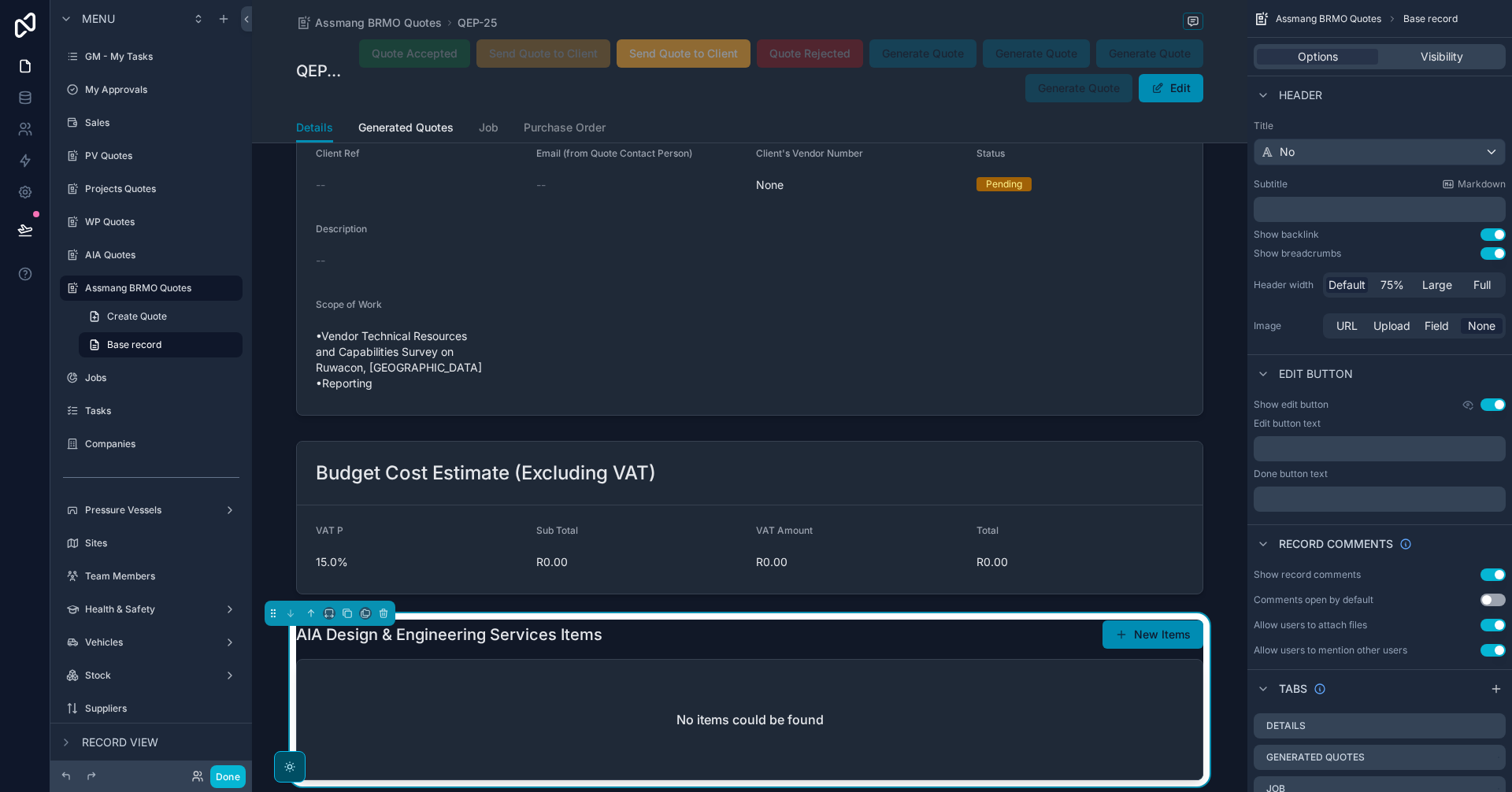
scroll to position [4197, 0]
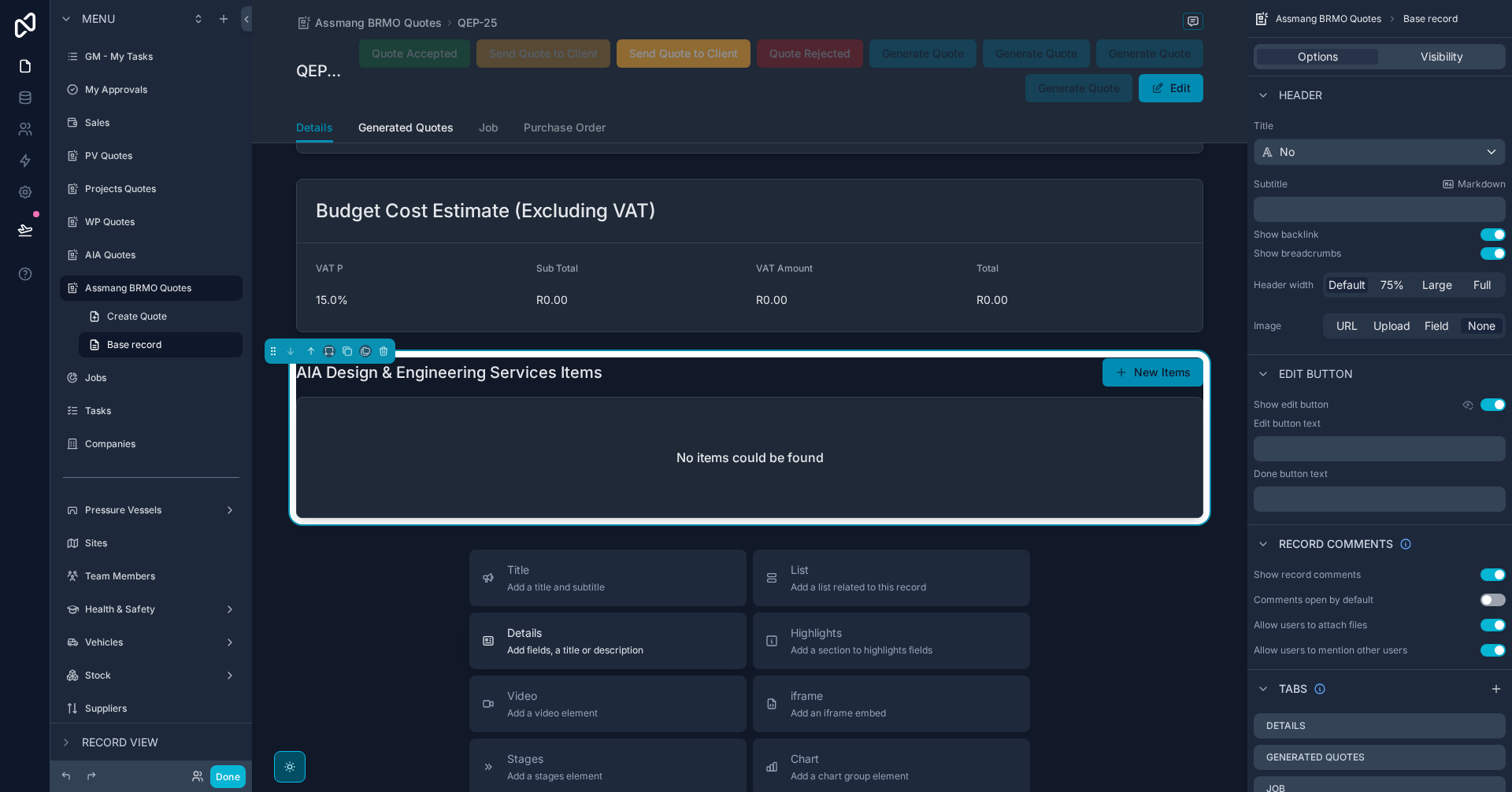
click at [692, 625] on div "Details Add fields, a title or description" at bounding box center [608, 641] width 252 height 32
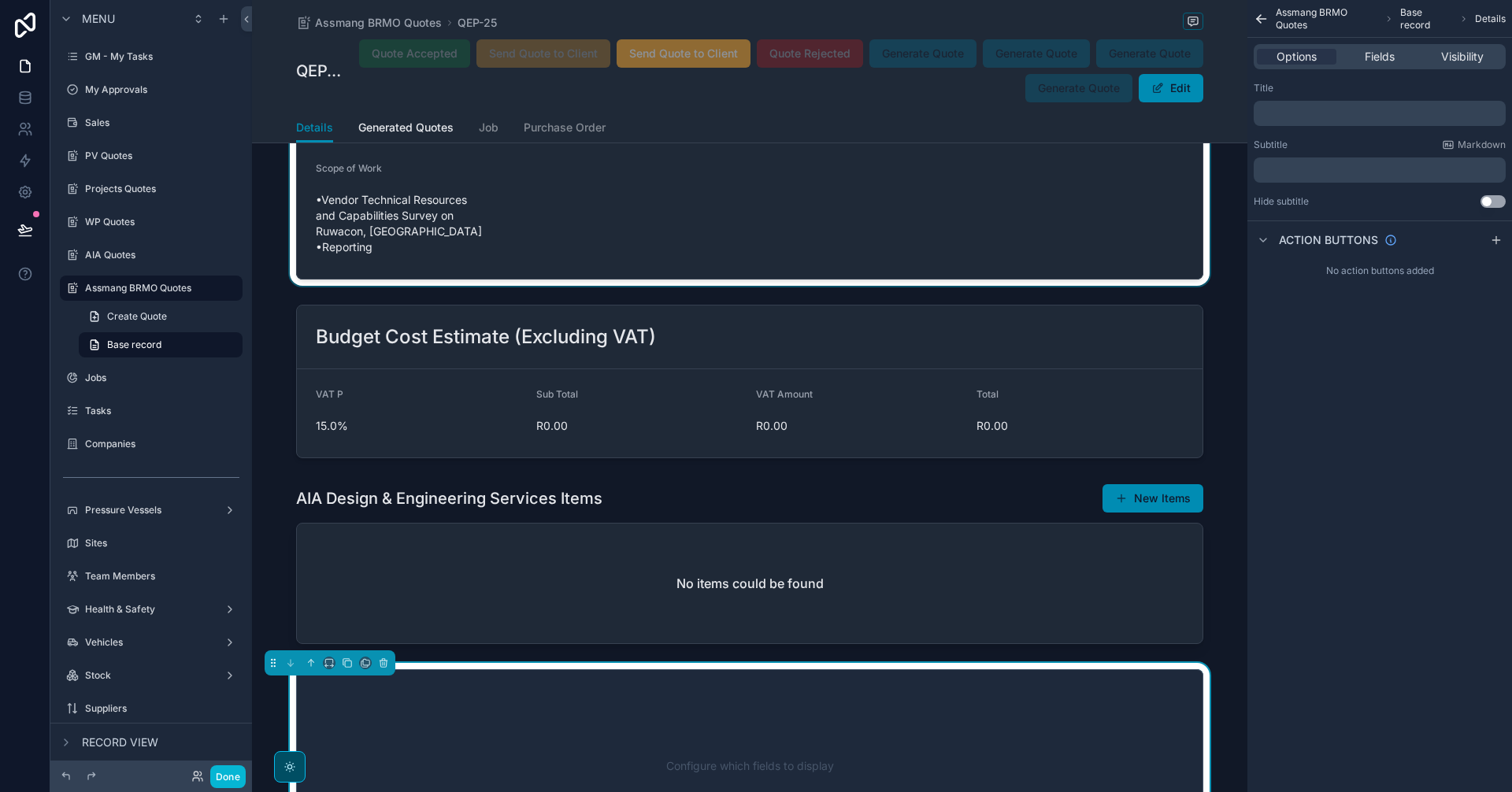
scroll to position [4279, 0]
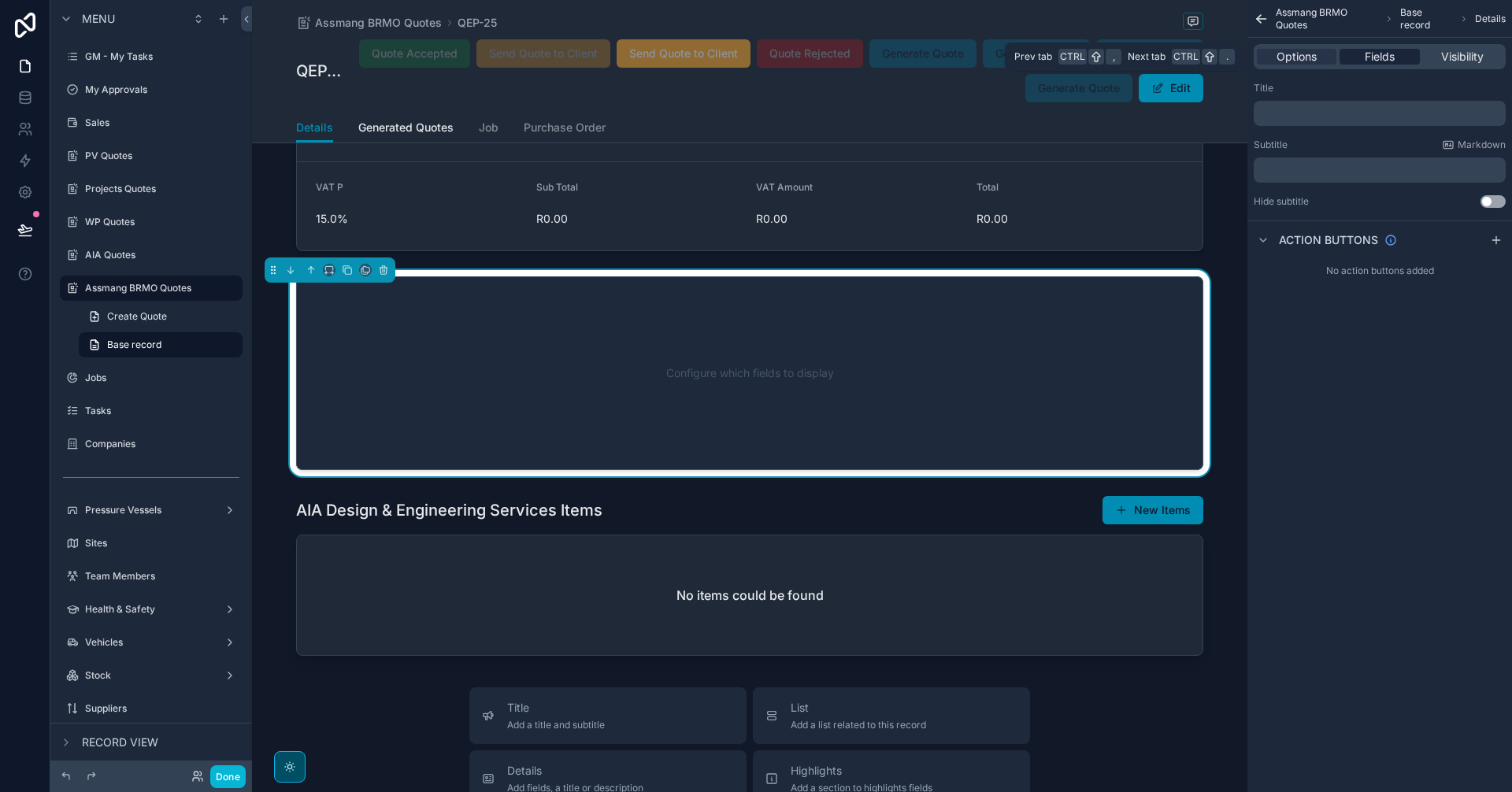
click at [1396, 53] on div "Fields" at bounding box center [1380, 56] width 80 height 15
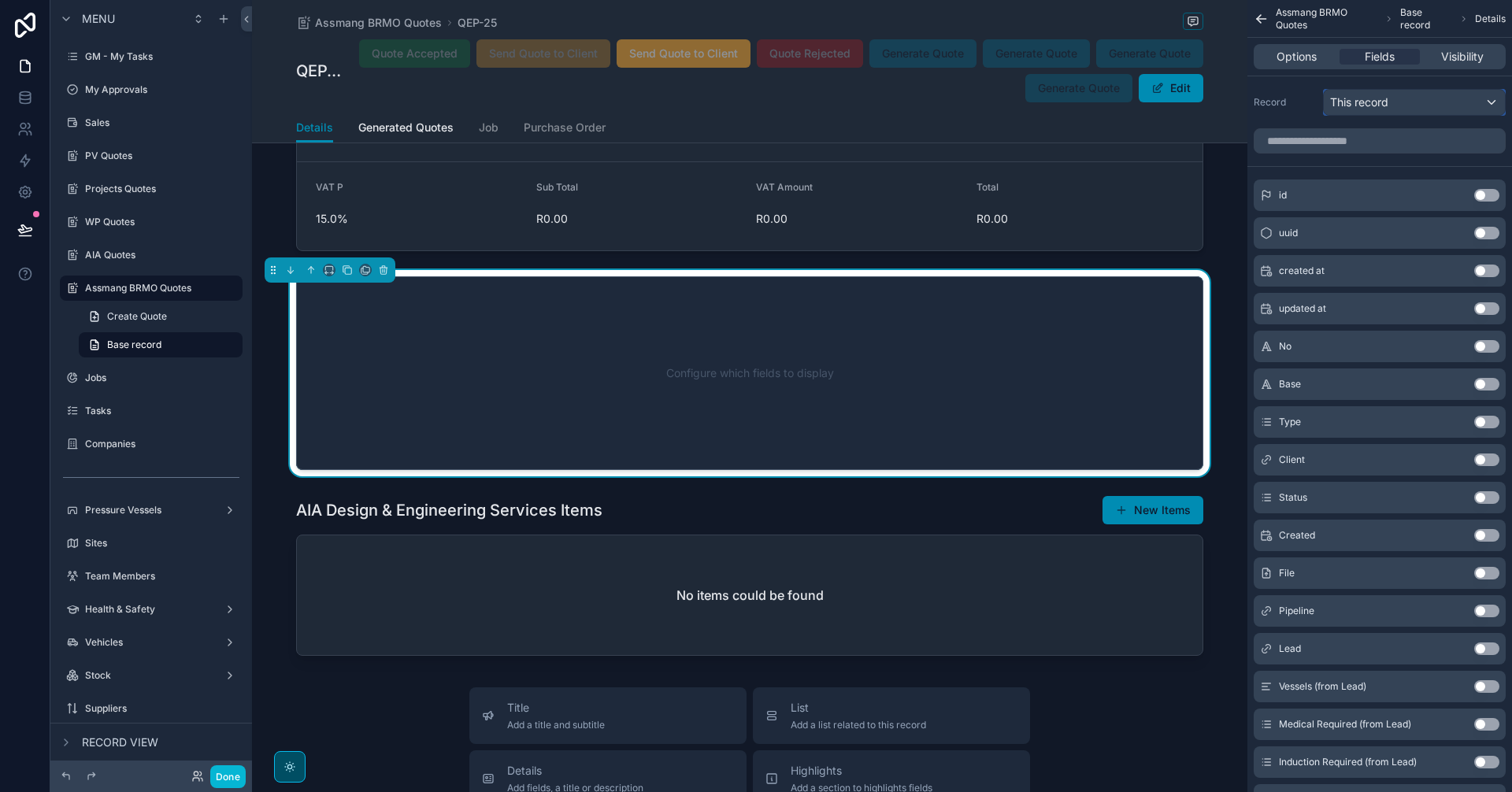
click at [1408, 100] on div "This record" at bounding box center [1414, 102] width 181 height 25
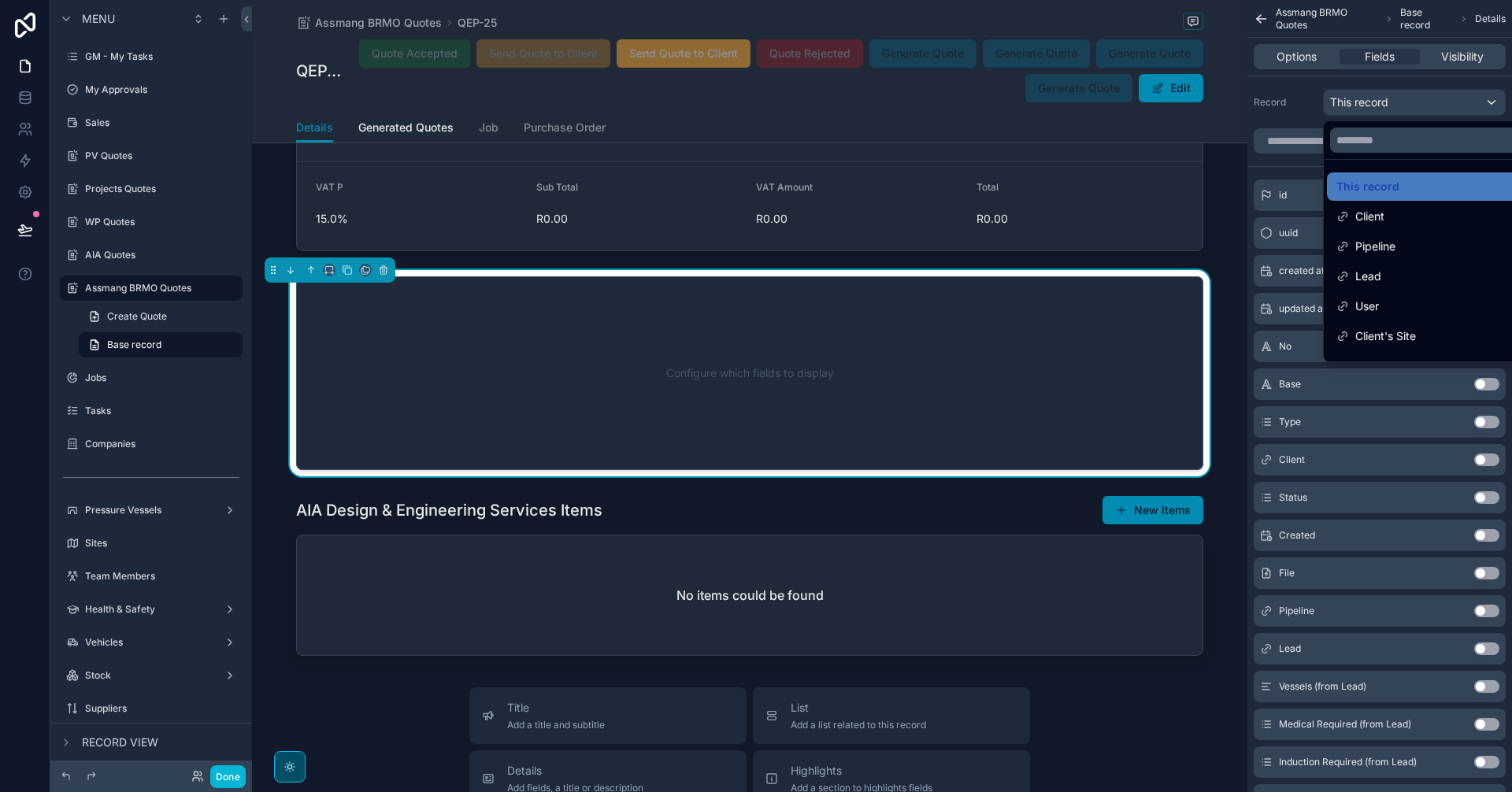
click at [1408, 100] on div "scrollable content" at bounding box center [756, 396] width 1512 height 792
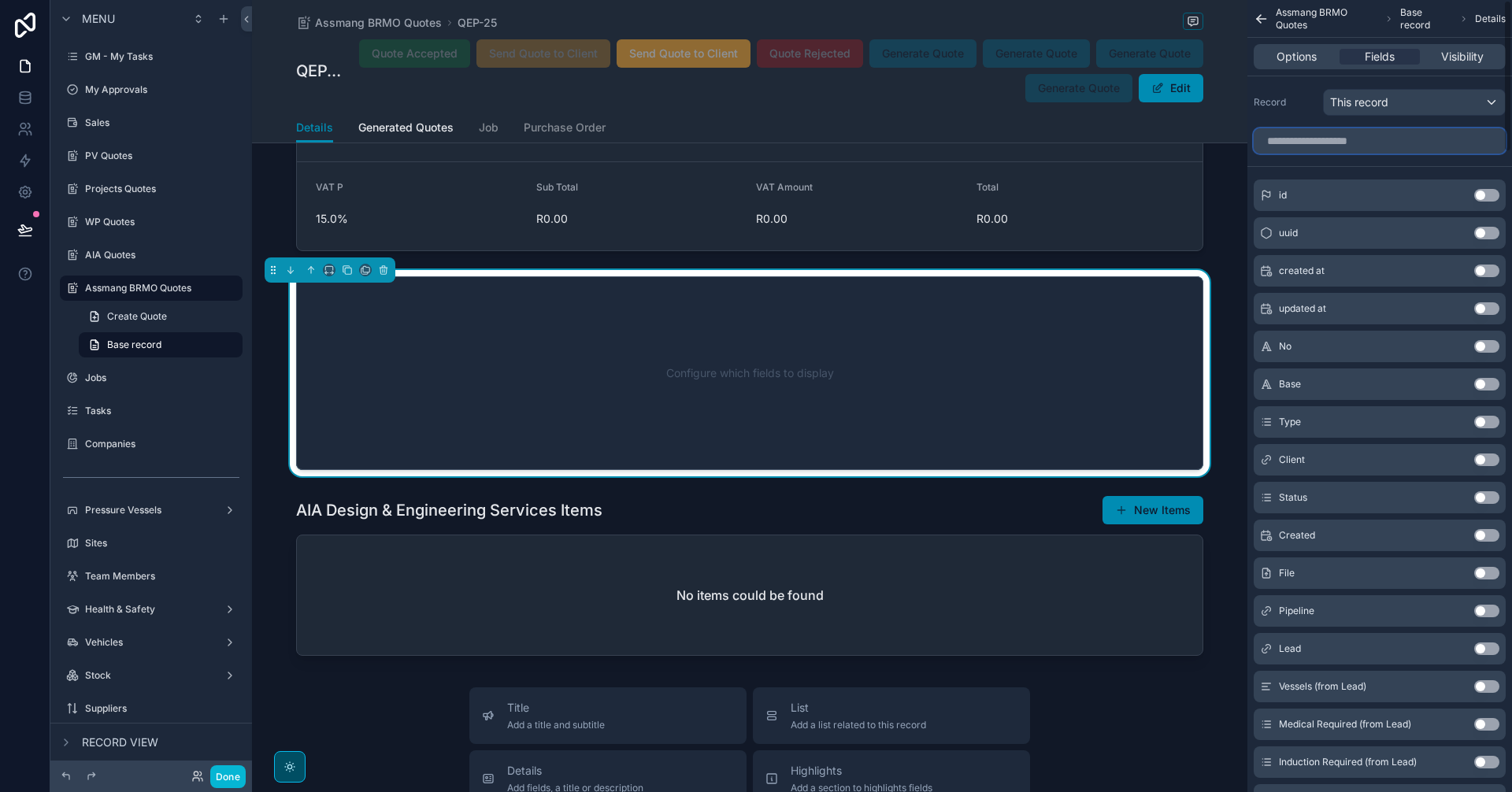
click at [1327, 140] on input "scrollable content" at bounding box center [1380, 141] width 252 height 25
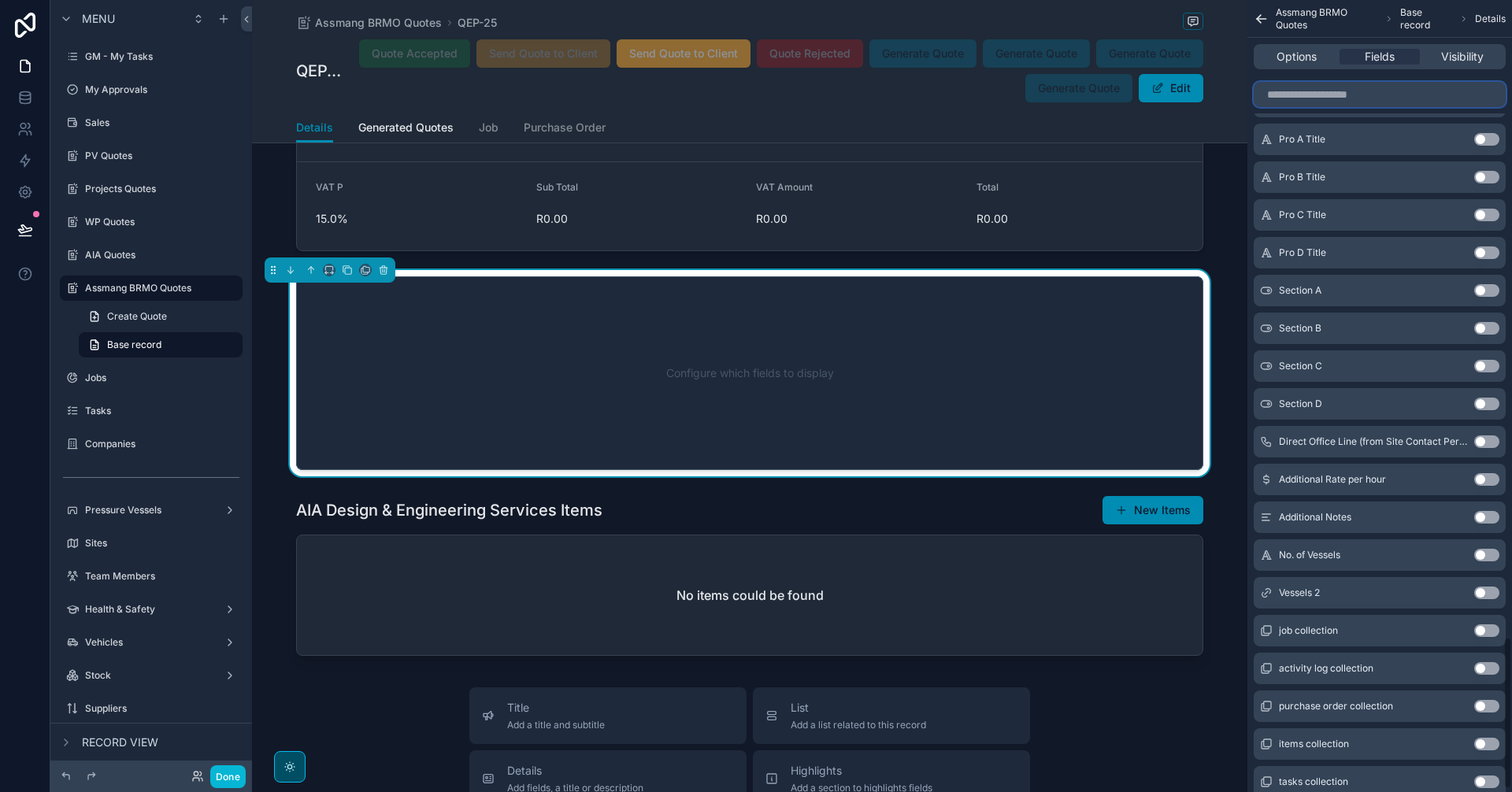
scroll to position [3317, 0]
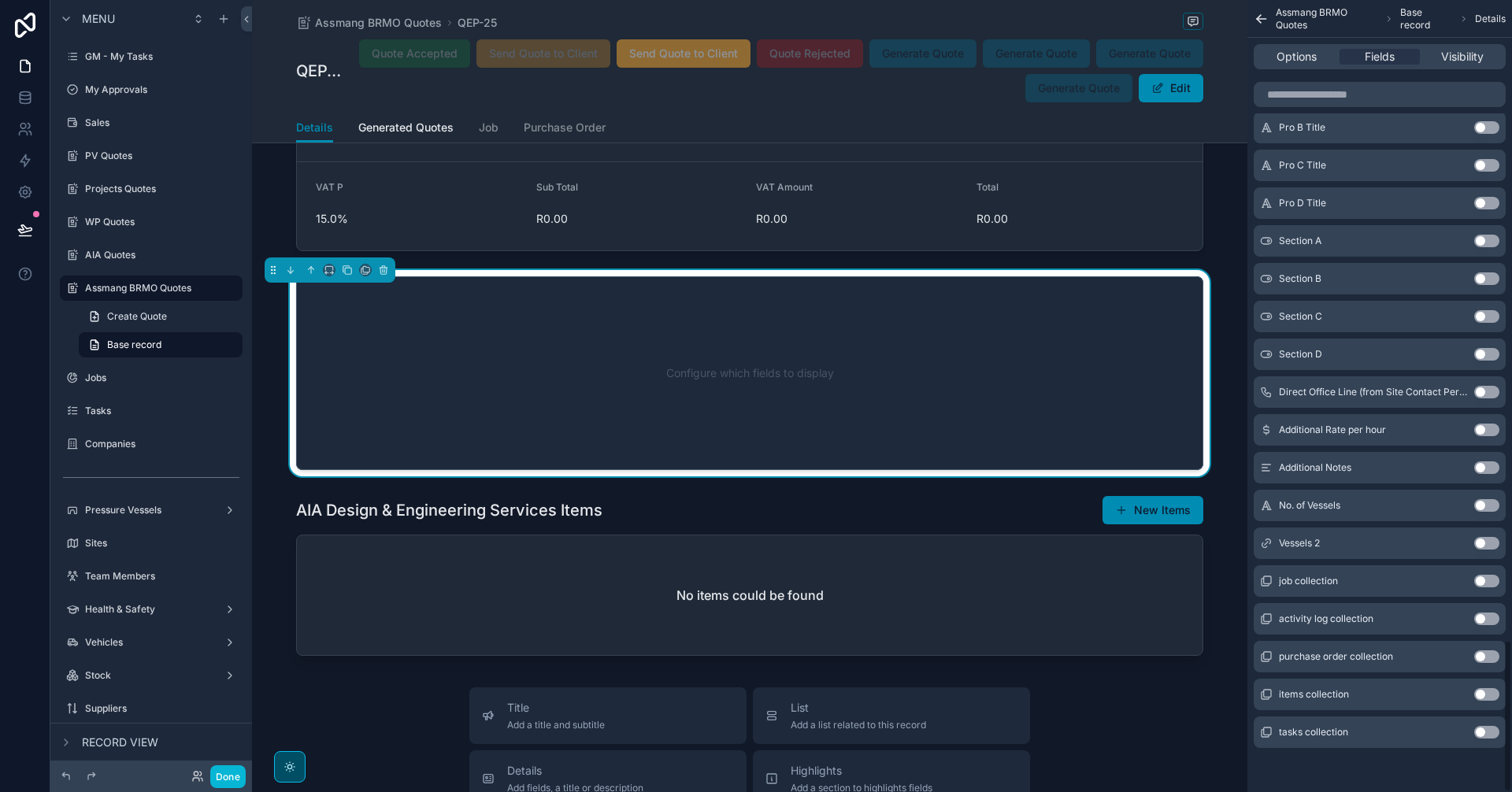
click at [1489, 580] on button "Use setting" at bounding box center [1487, 581] width 25 height 13
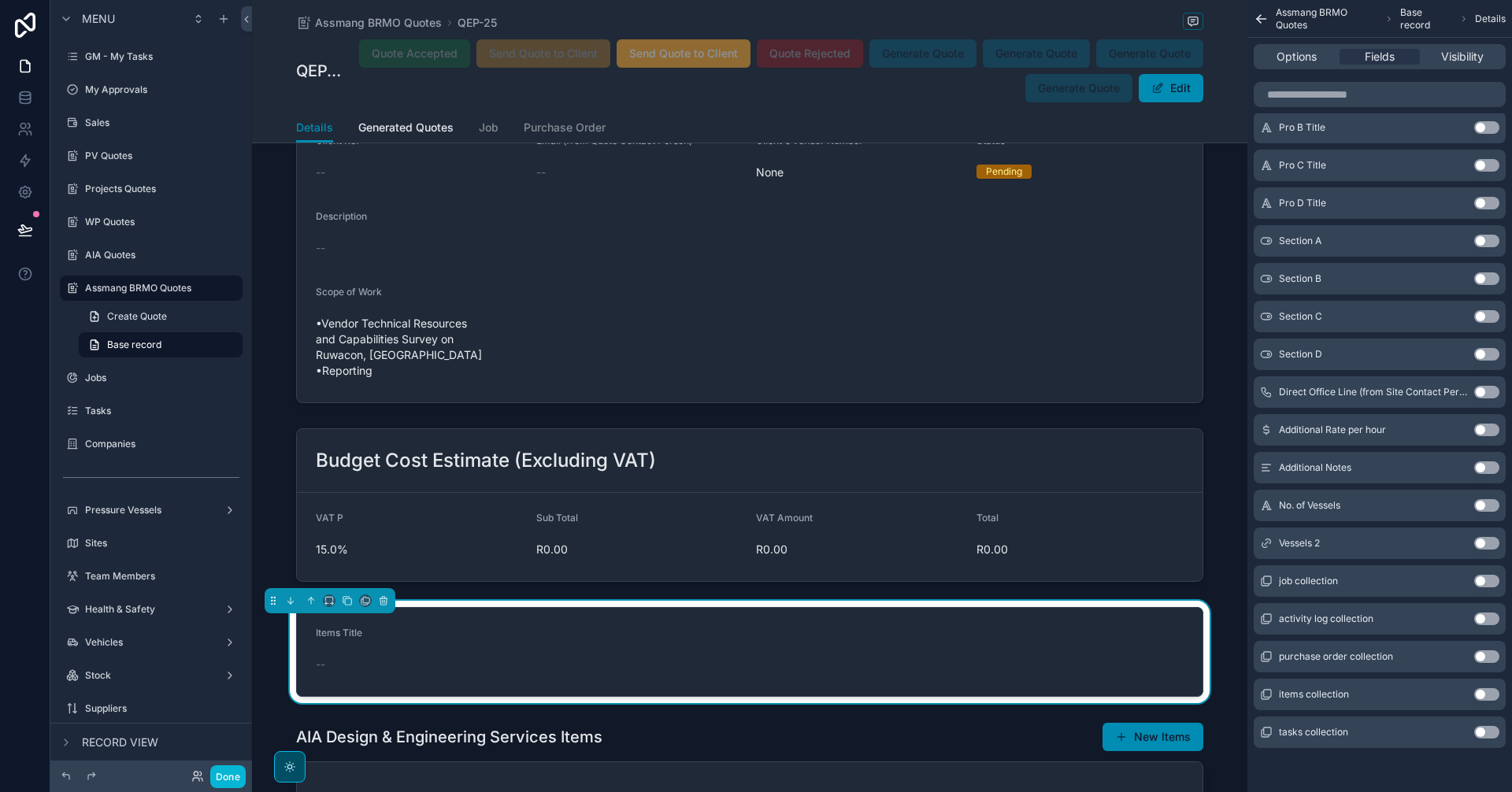
scroll to position [4080, 0]
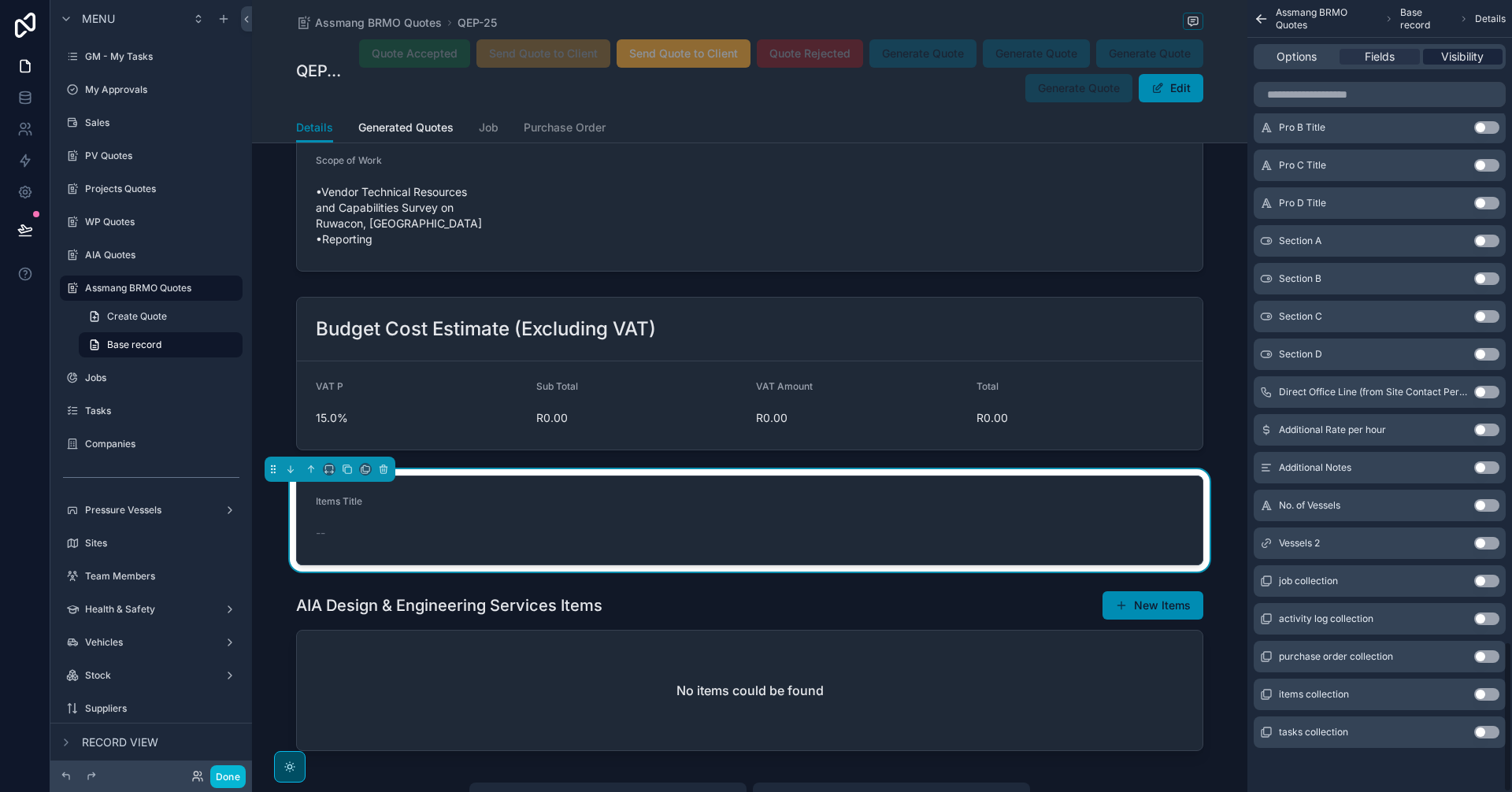
click at [1465, 58] on span "Visibility" at bounding box center [1462, 56] width 43 height 15
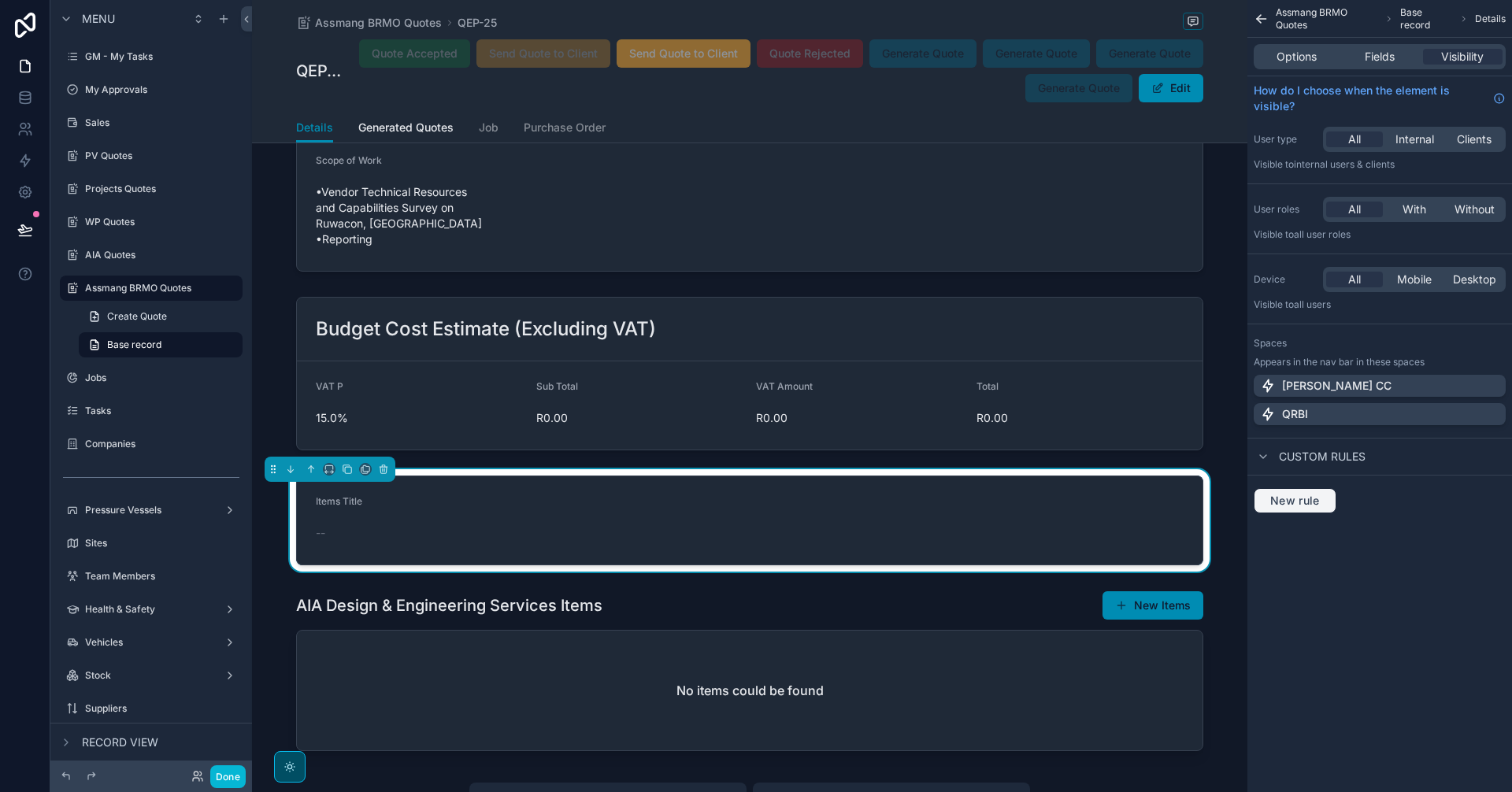
click at [1304, 507] on span "New rule" at bounding box center [1294, 501] width 63 height 14
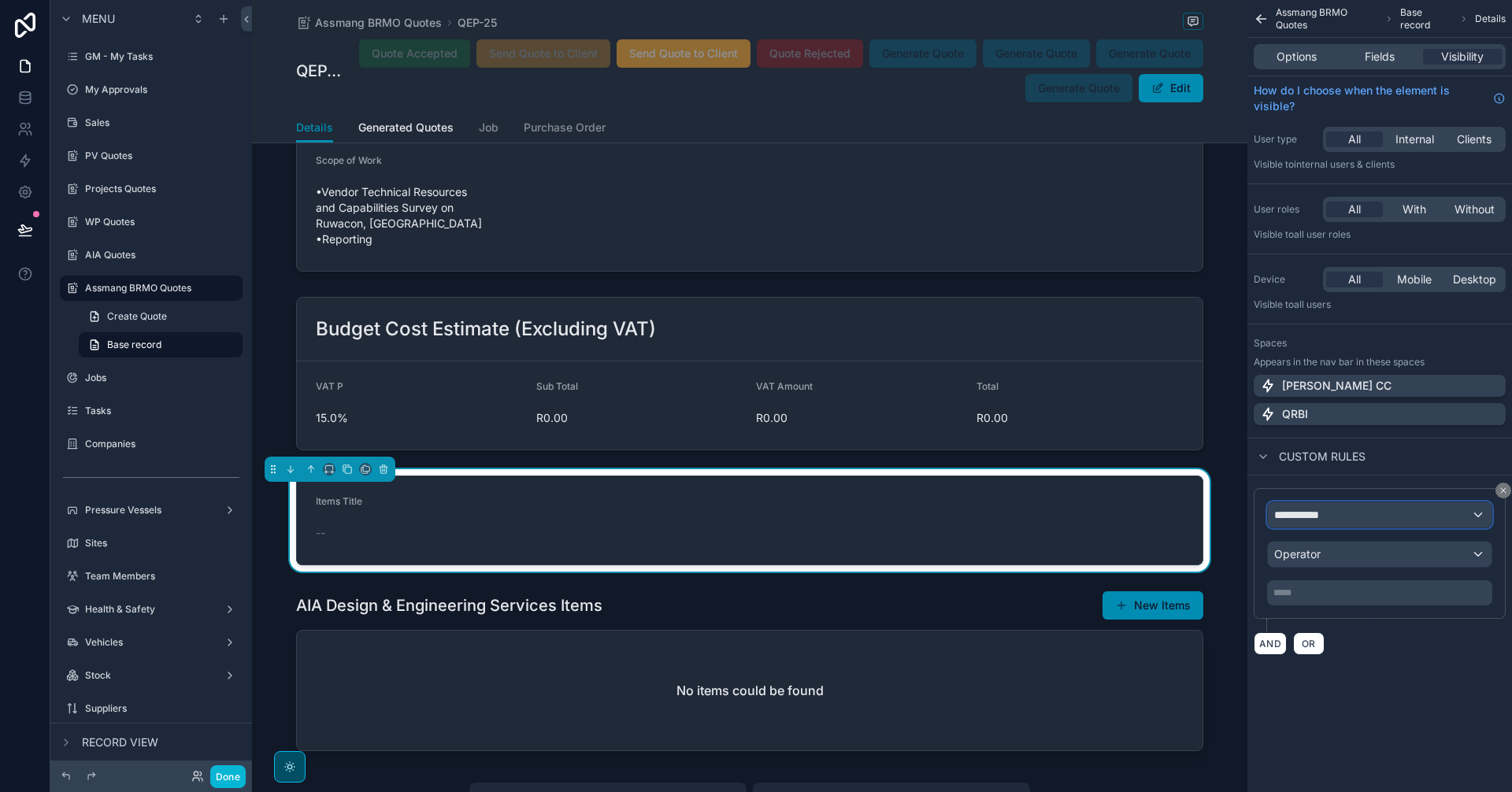
click at [1352, 518] on div "**********" at bounding box center [1379, 515] width 224 height 25
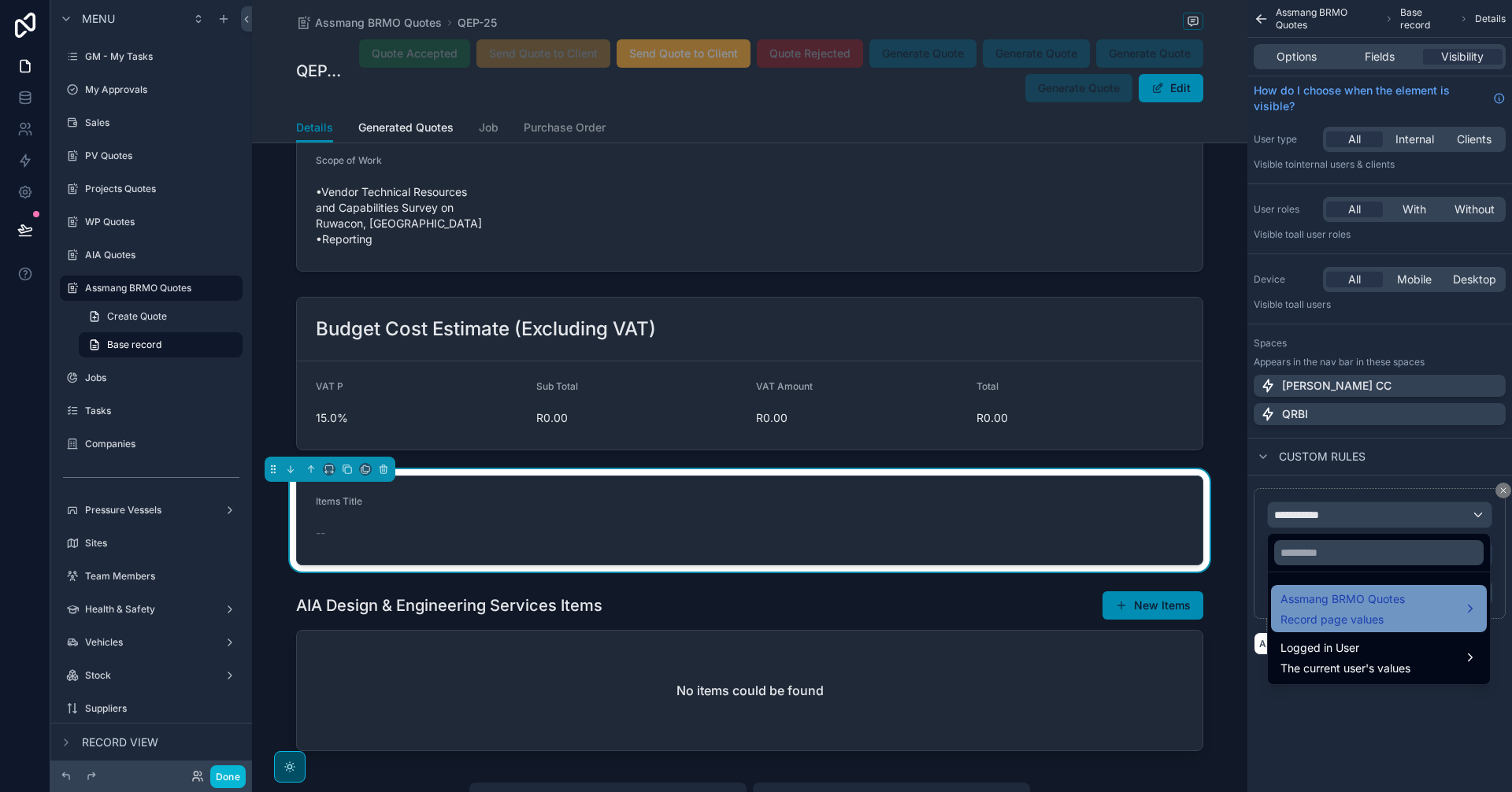
click at [1368, 605] on span "Assmang BRMO Quotes" at bounding box center [1342, 599] width 124 height 19
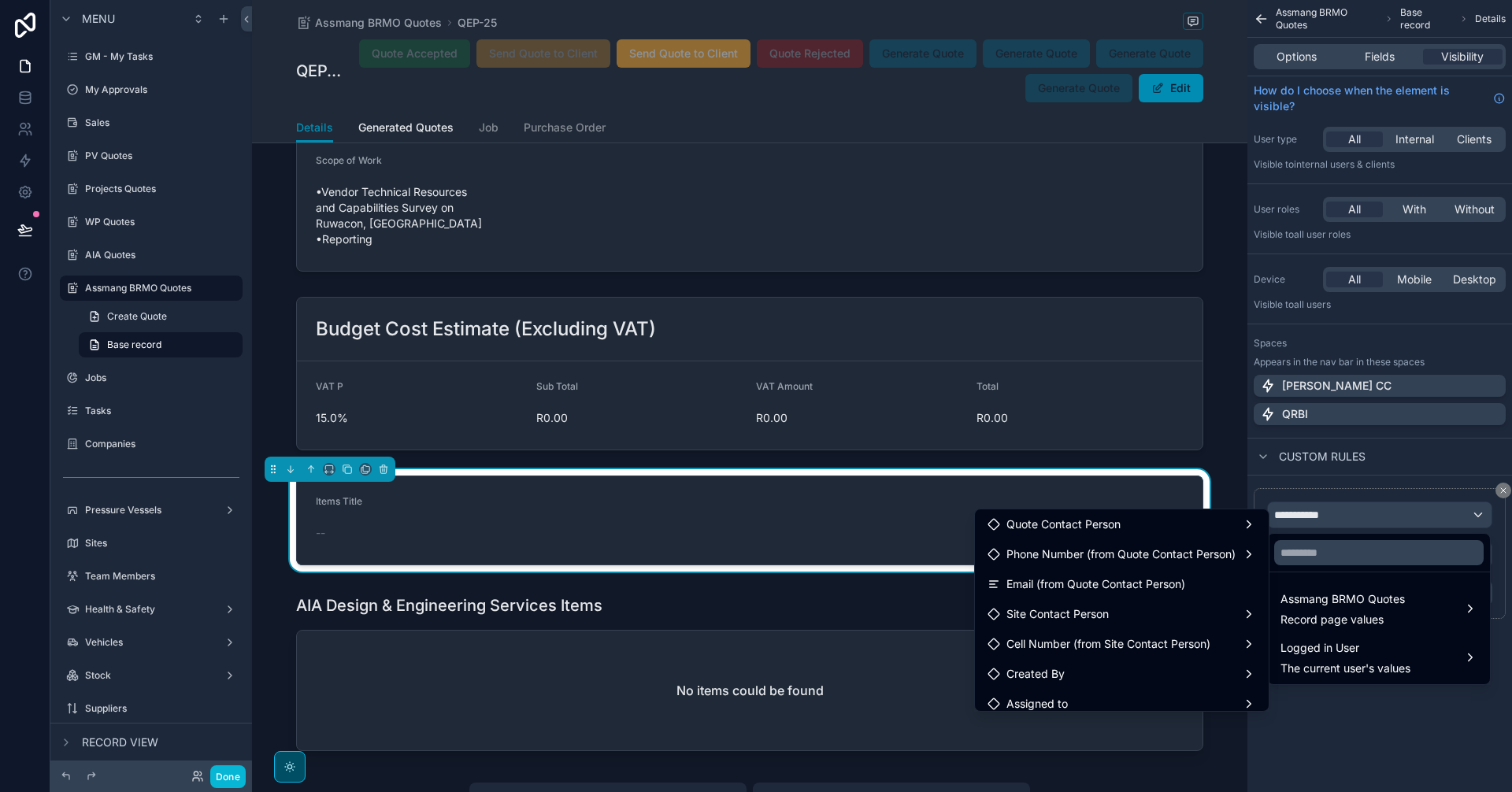
scroll to position [1181, 0]
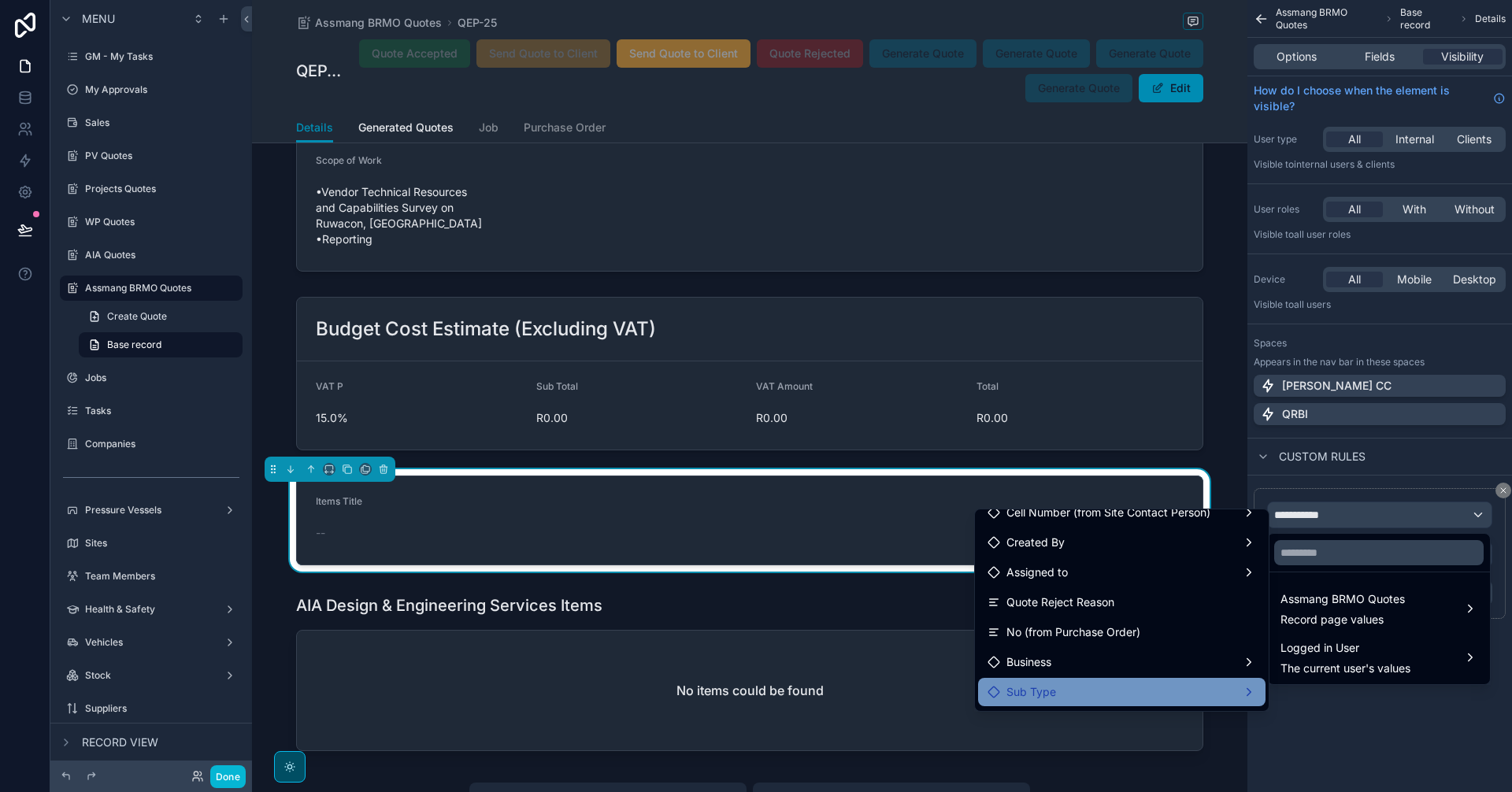
click at [1201, 691] on div "Sub Type" at bounding box center [1121, 691] width 268 height 19
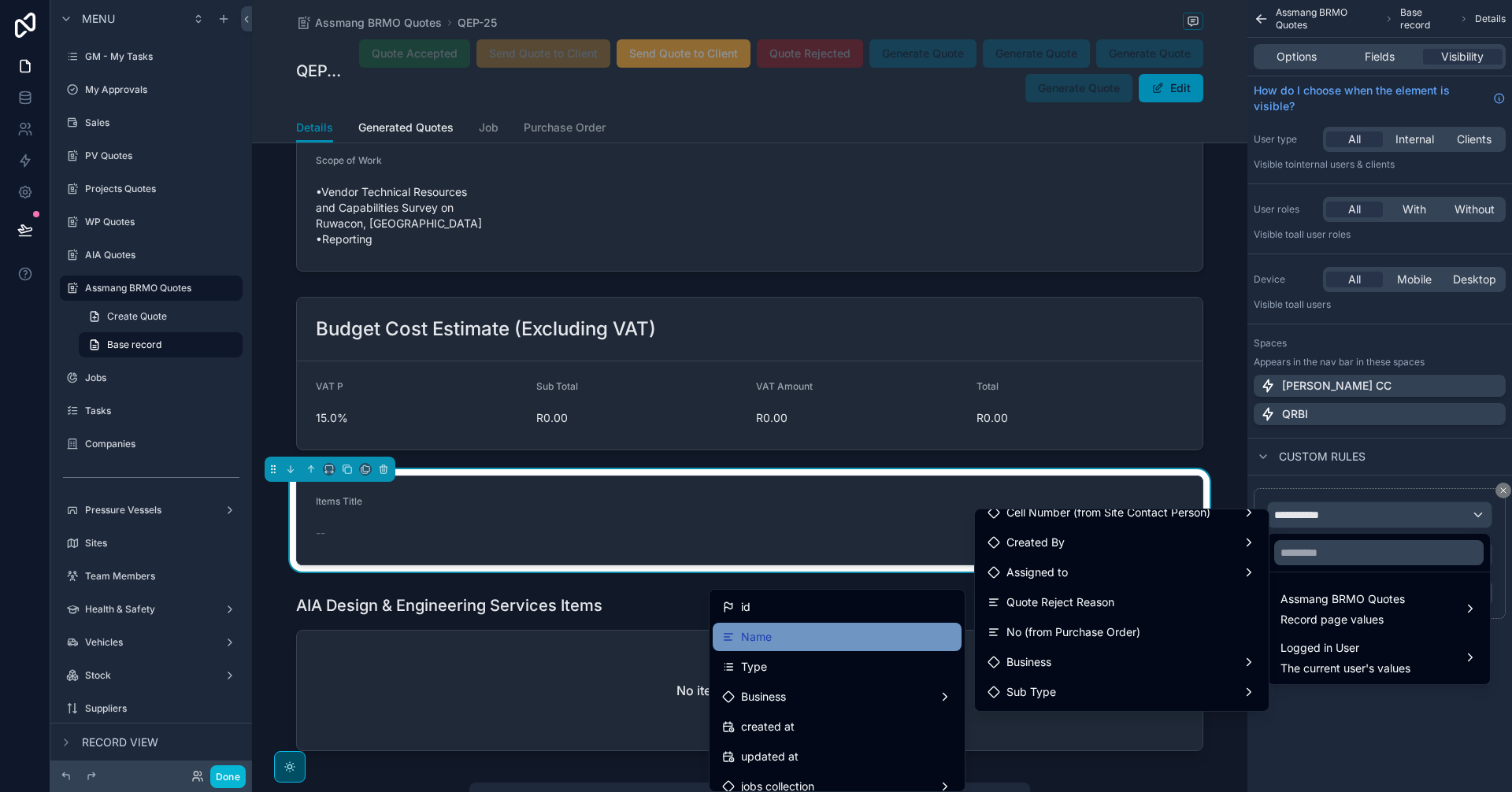
click at [782, 633] on div "Name" at bounding box center [838, 636] width 230 height 19
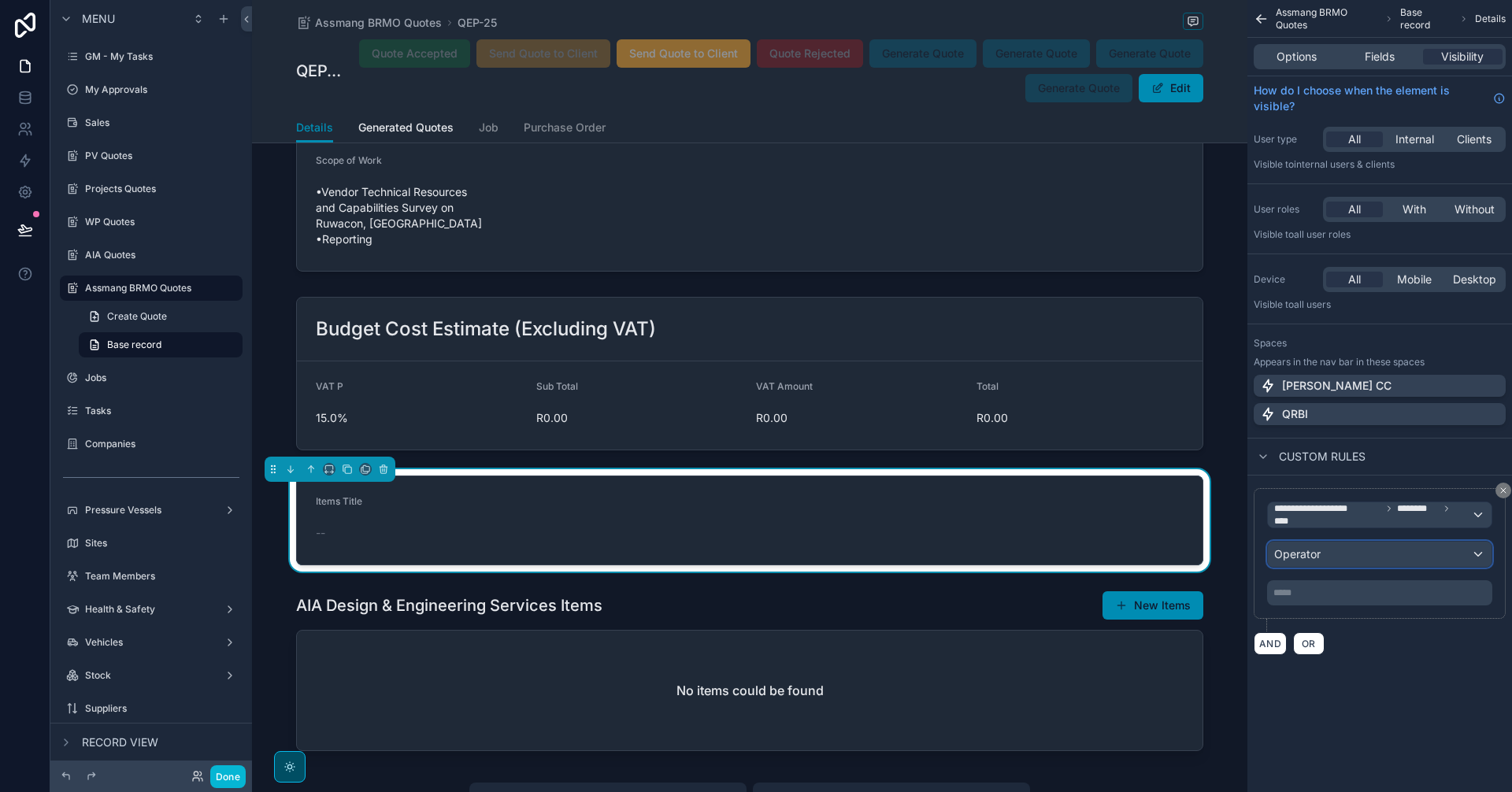
click at [1343, 560] on div "Operator" at bounding box center [1379, 555] width 224 height 25
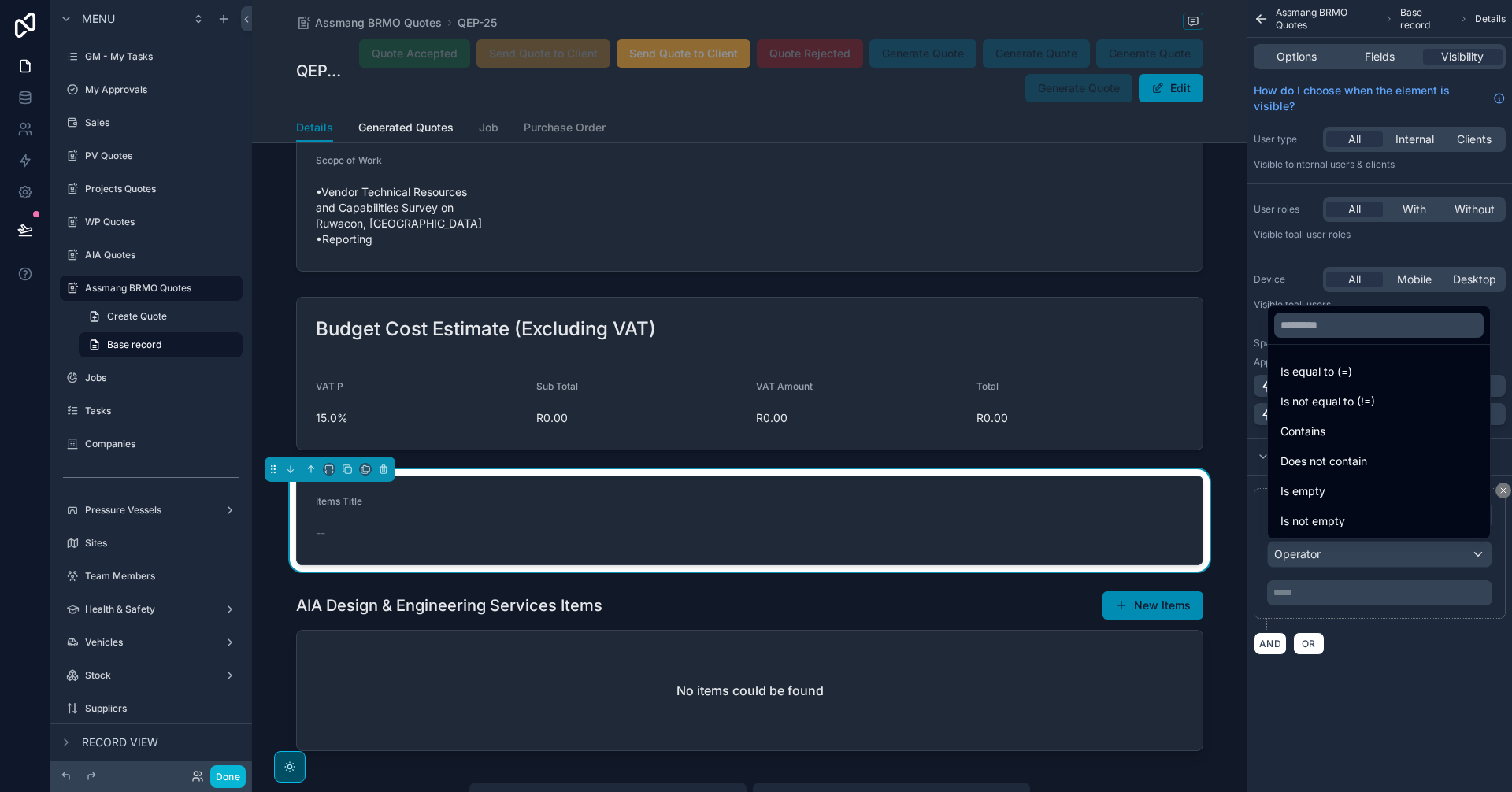
drag, startPoint x: 1310, startPoint y: 433, endPoint x: 1315, endPoint y: 578, distance: 145.1
click at [1309, 433] on span "Contains" at bounding box center [1303, 431] width 45 height 19
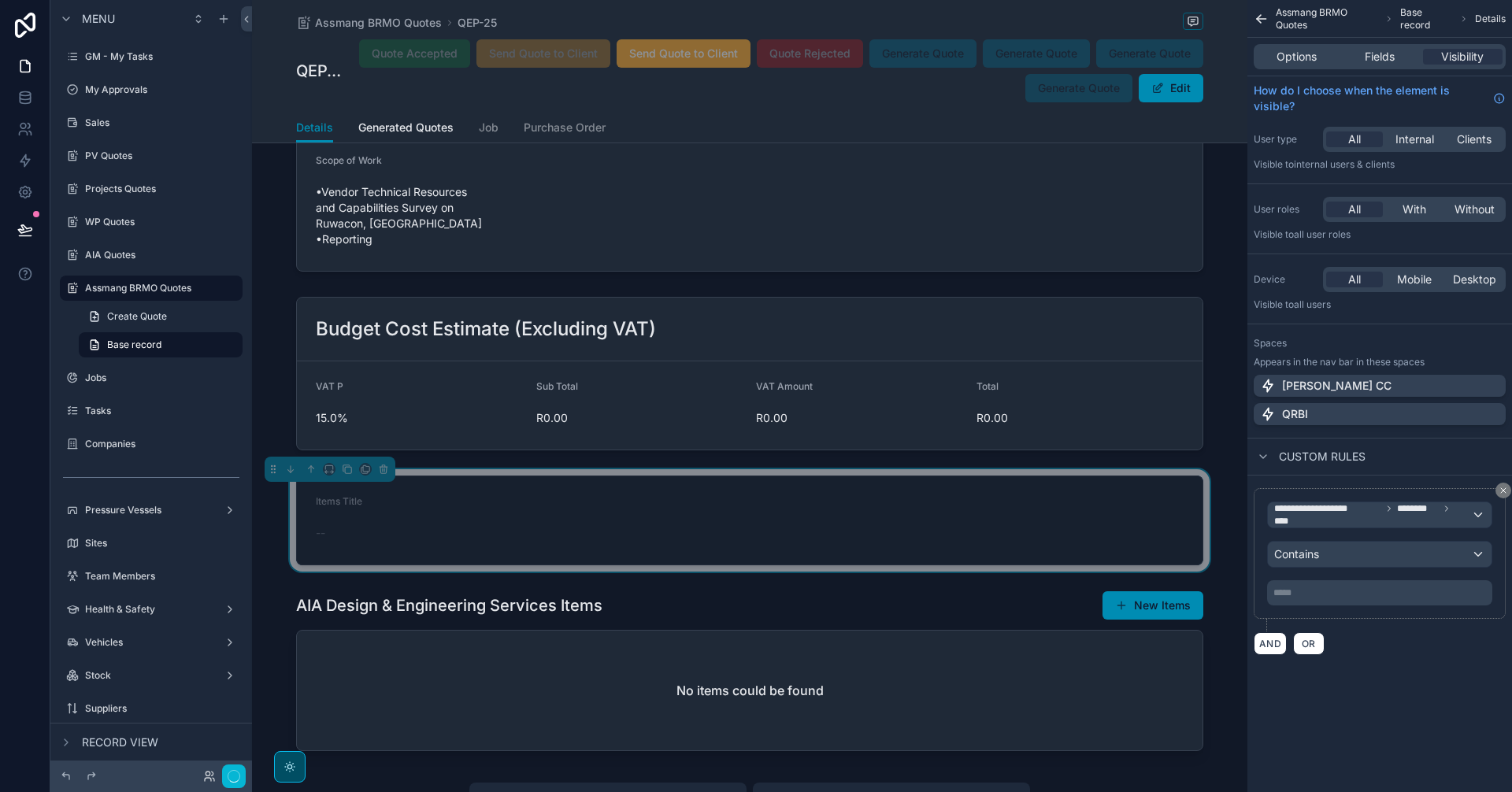
click at [1315, 587] on p "***** ﻿" at bounding box center [1381, 593] width 216 height 13
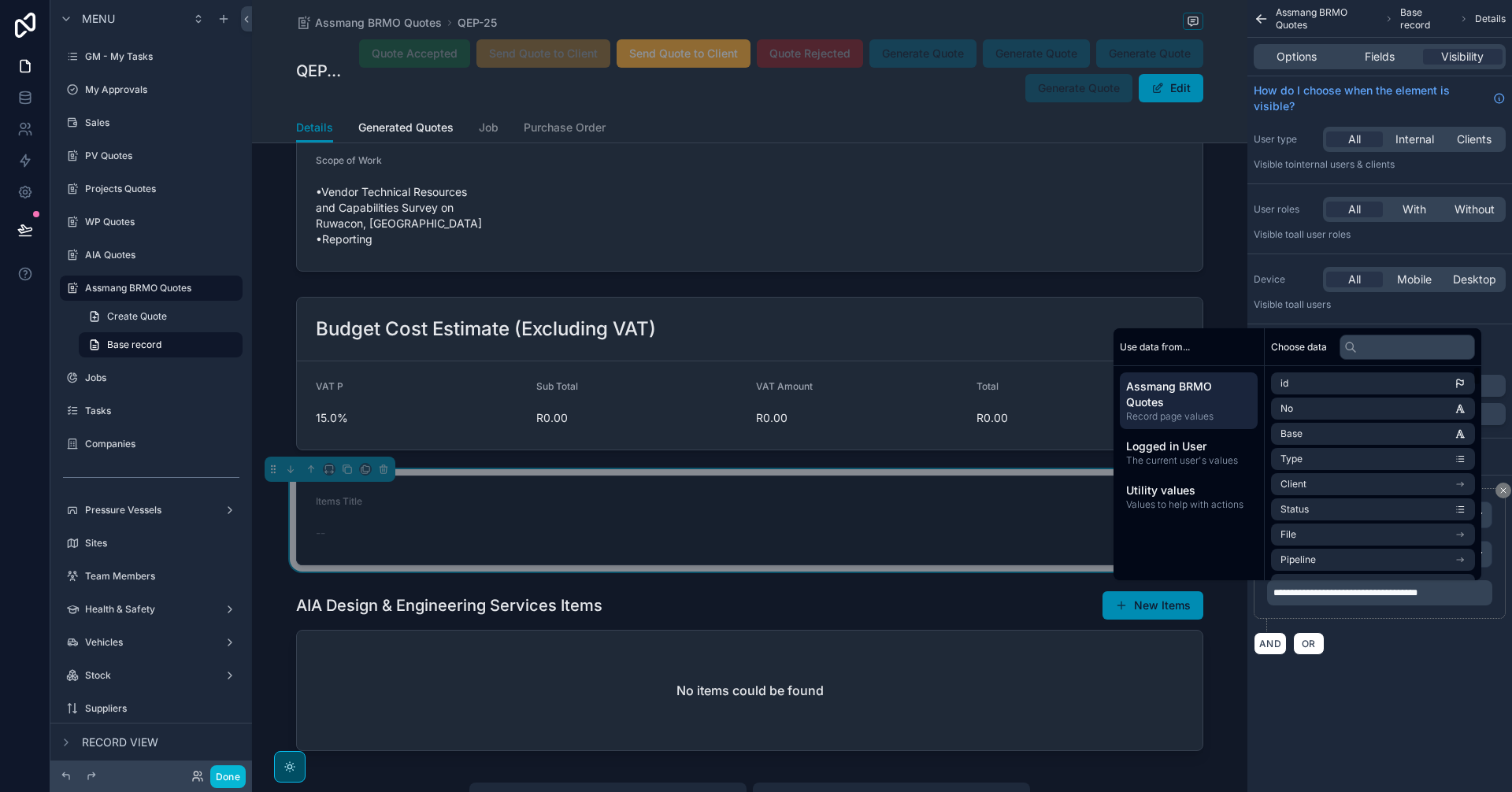
click at [1363, 594] on span "**********" at bounding box center [1345, 593] width 144 height 9
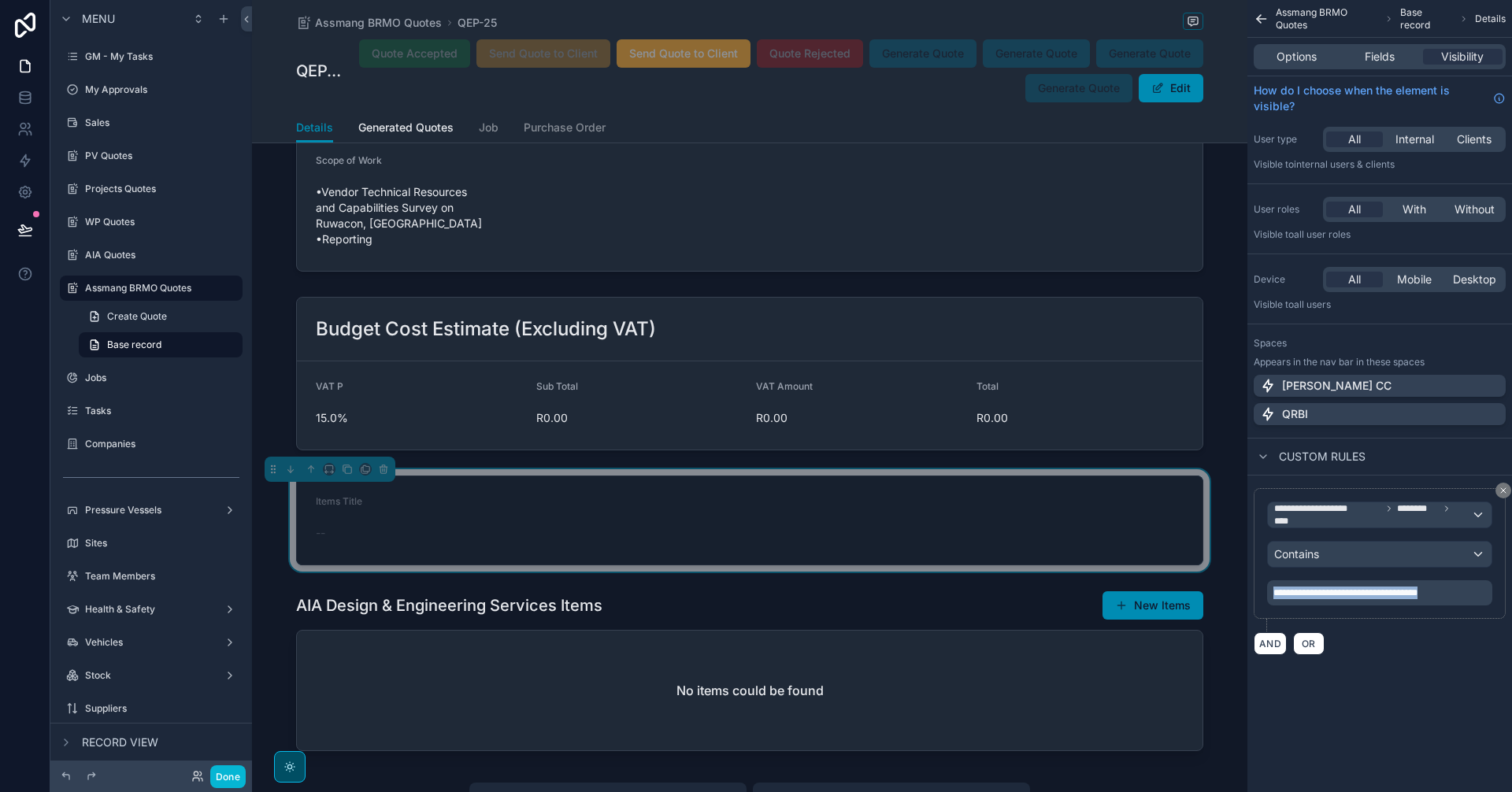
click at [1363, 594] on span "**********" at bounding box center [1345, 593] width 144 height 9
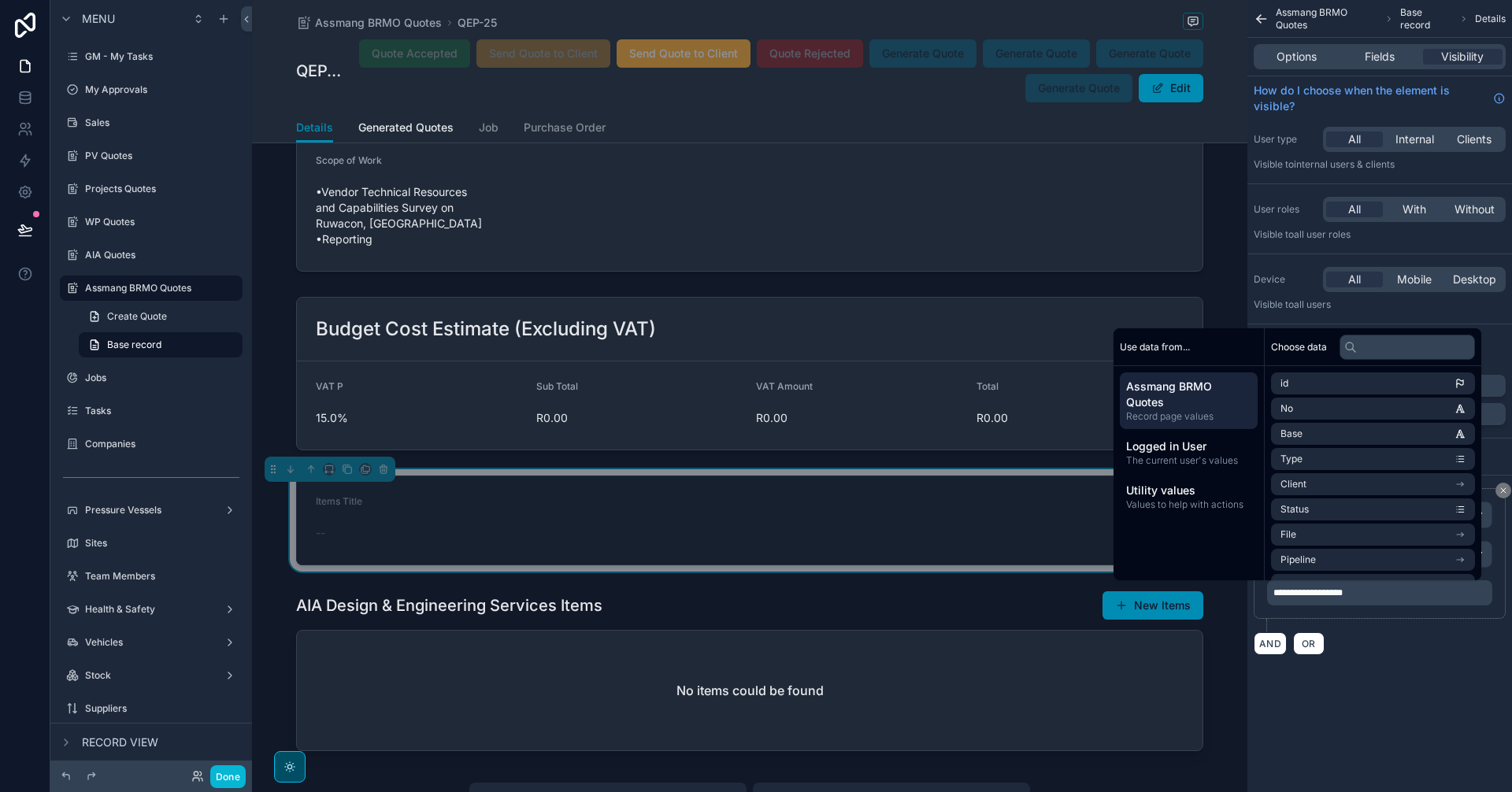
click at [1377, 673] on div "**********" at bounding box center [1380, 346] width 265 height 692
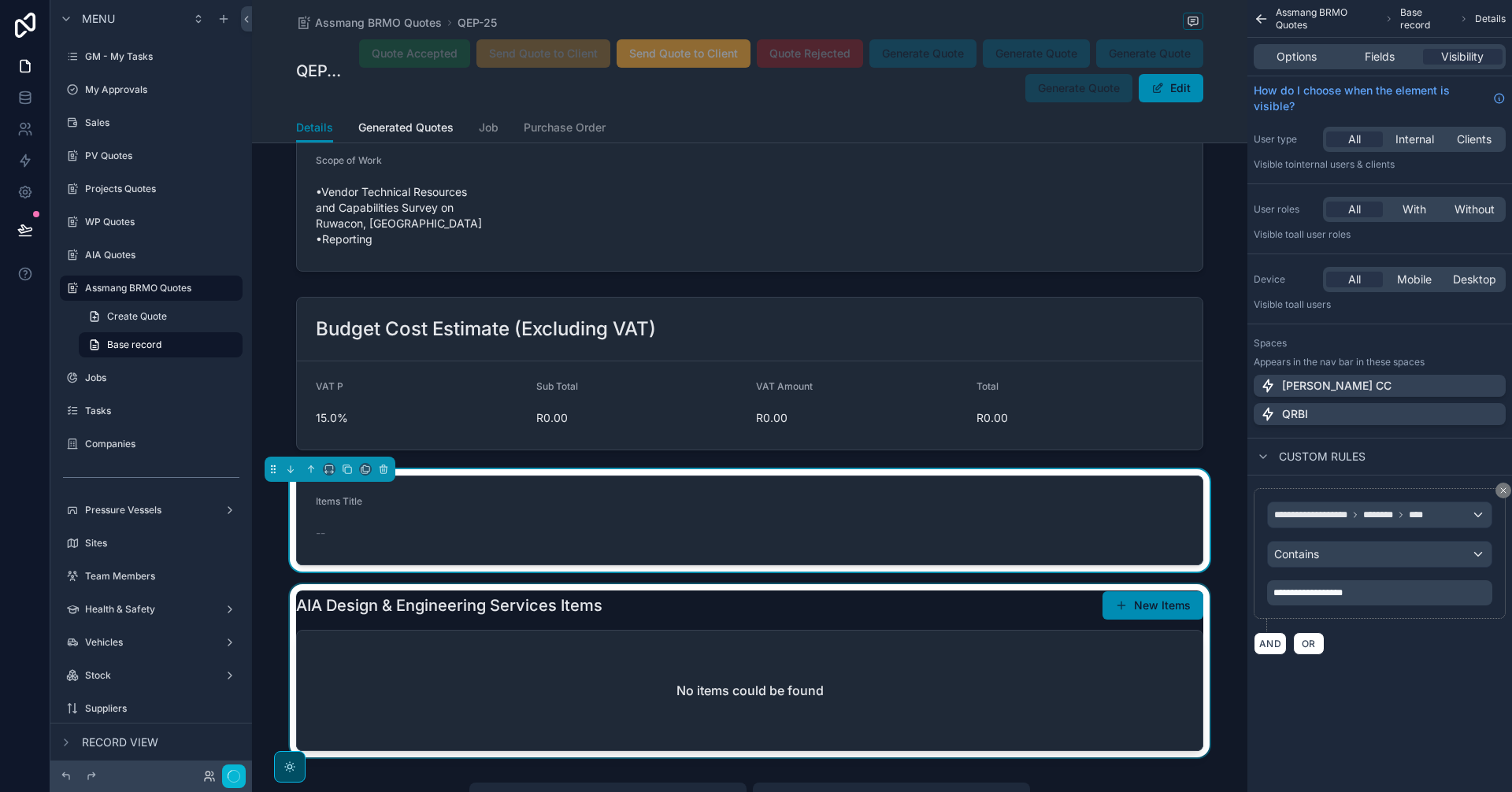
click at [828, 624] on div "scrollable content" at bounding box center [750, 671] width 995 height 173
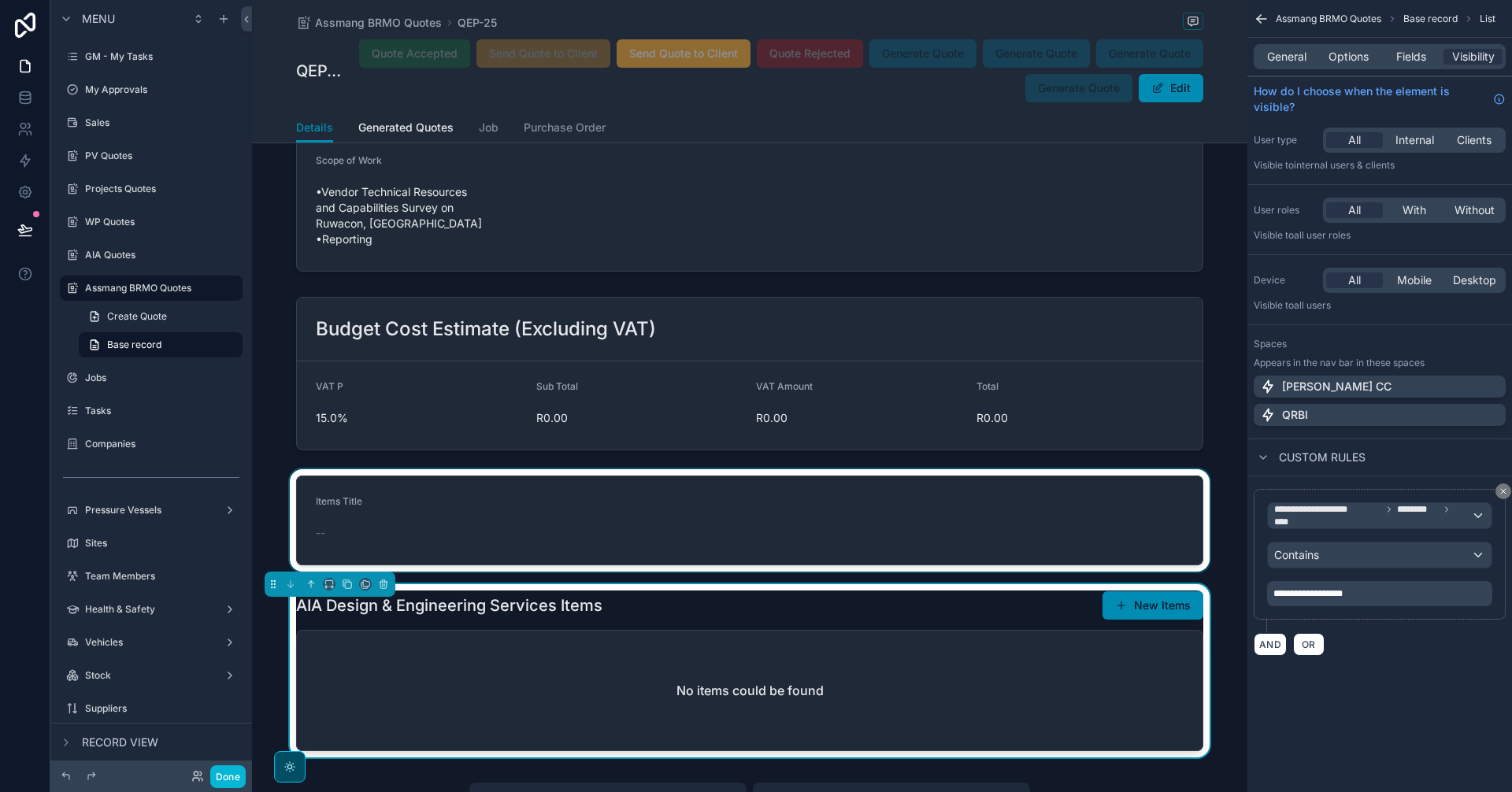
click at [817, 497] on div "scrollable content" at bounding box center [750, 520] width 995 height 102
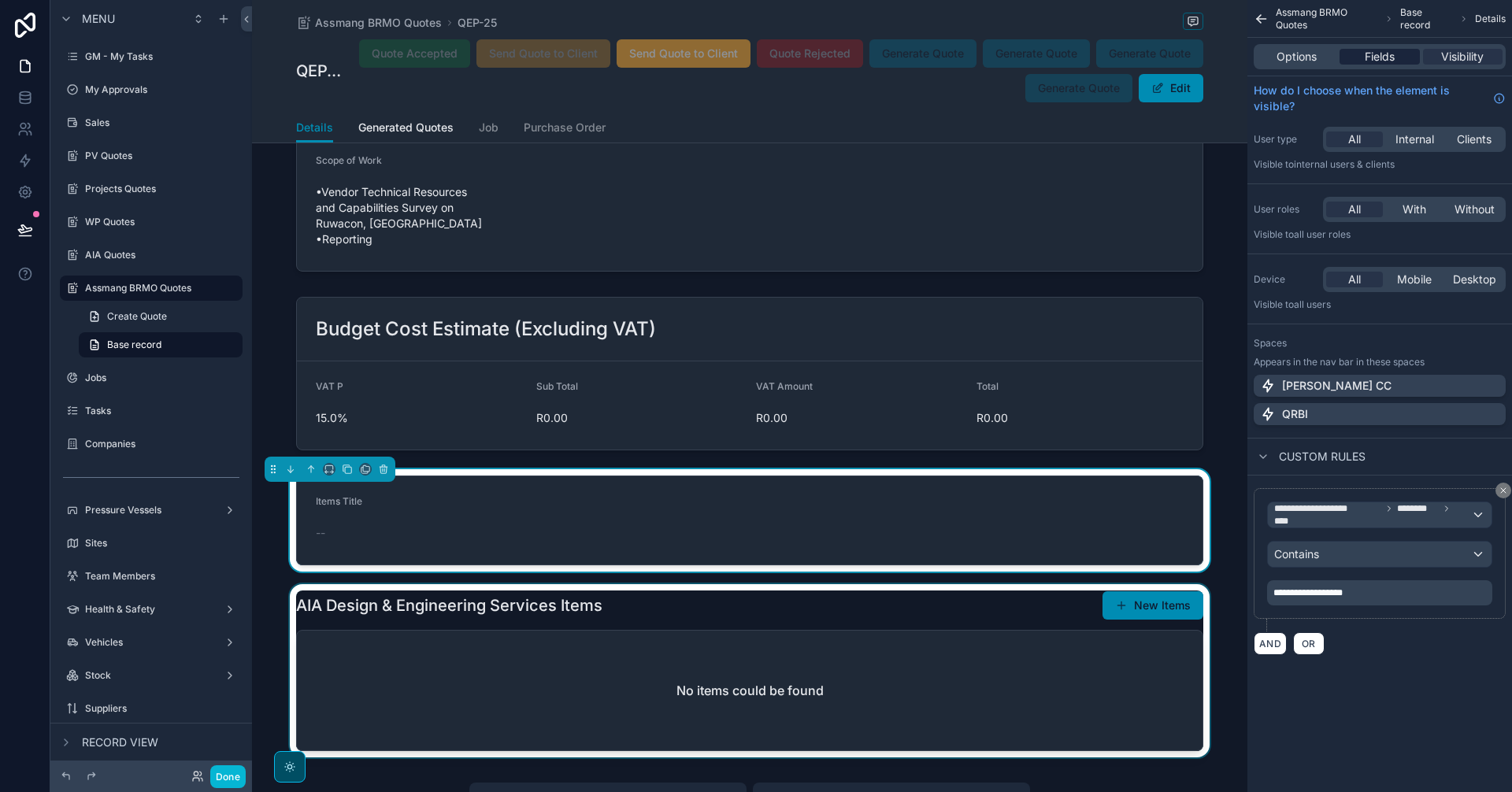
click at [1374, 63] on span "Fields" at bounding box center [1379, 56] width 30 height 15
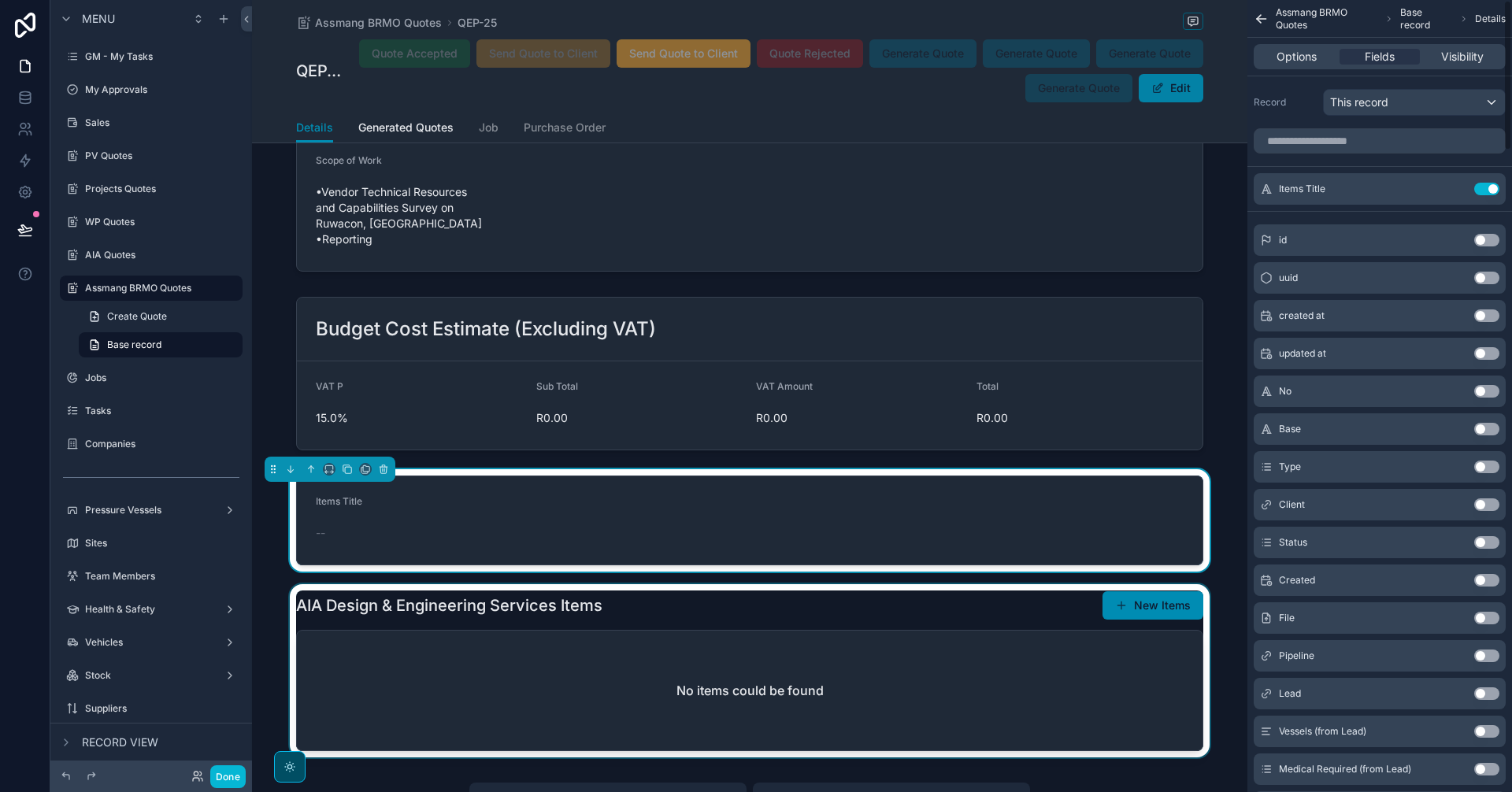
click at [1182, 84] on button "Edit" at bounding box center [1170, 88] width 64 height 28
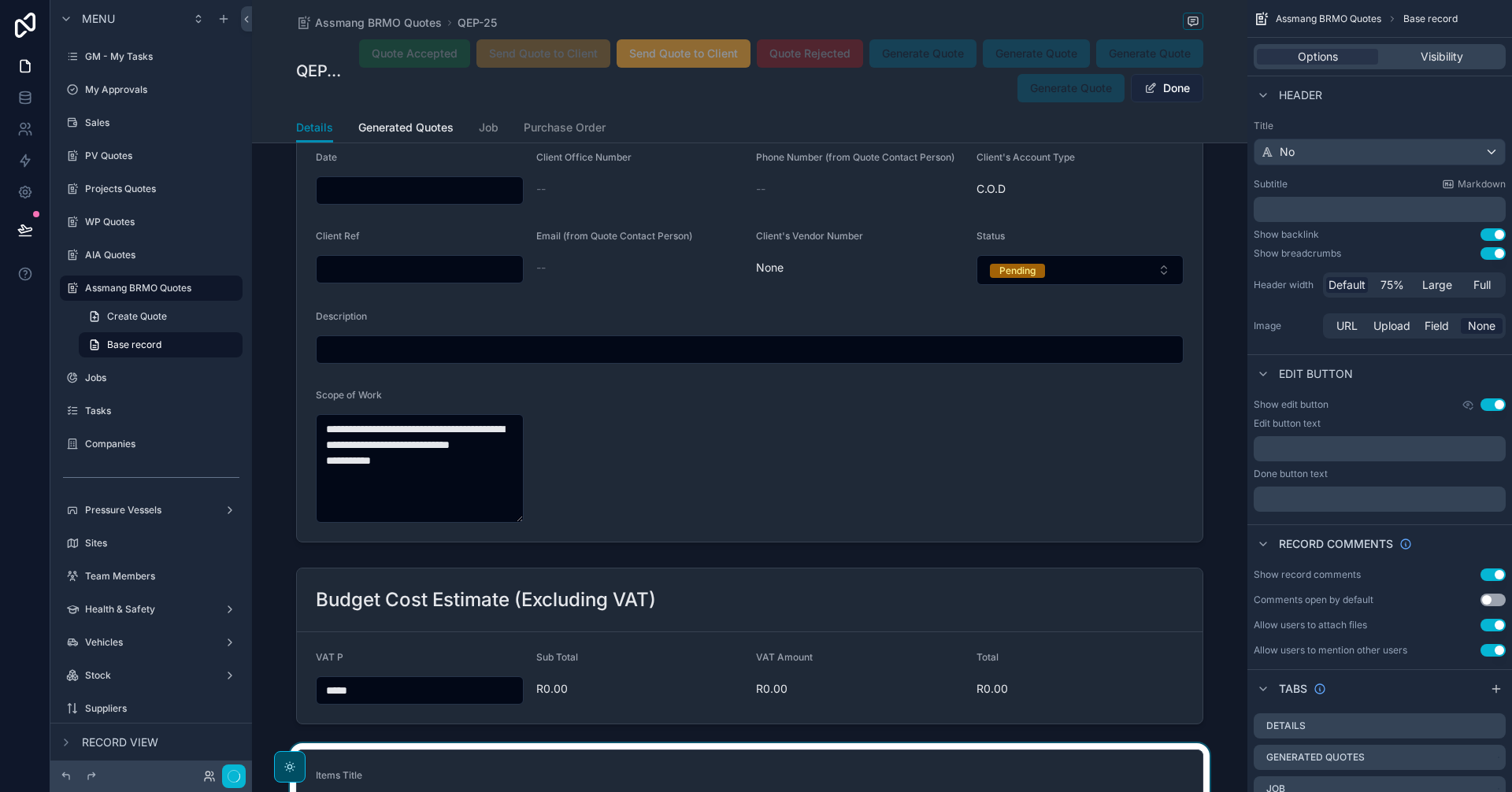
scroll to position [4338, 0]
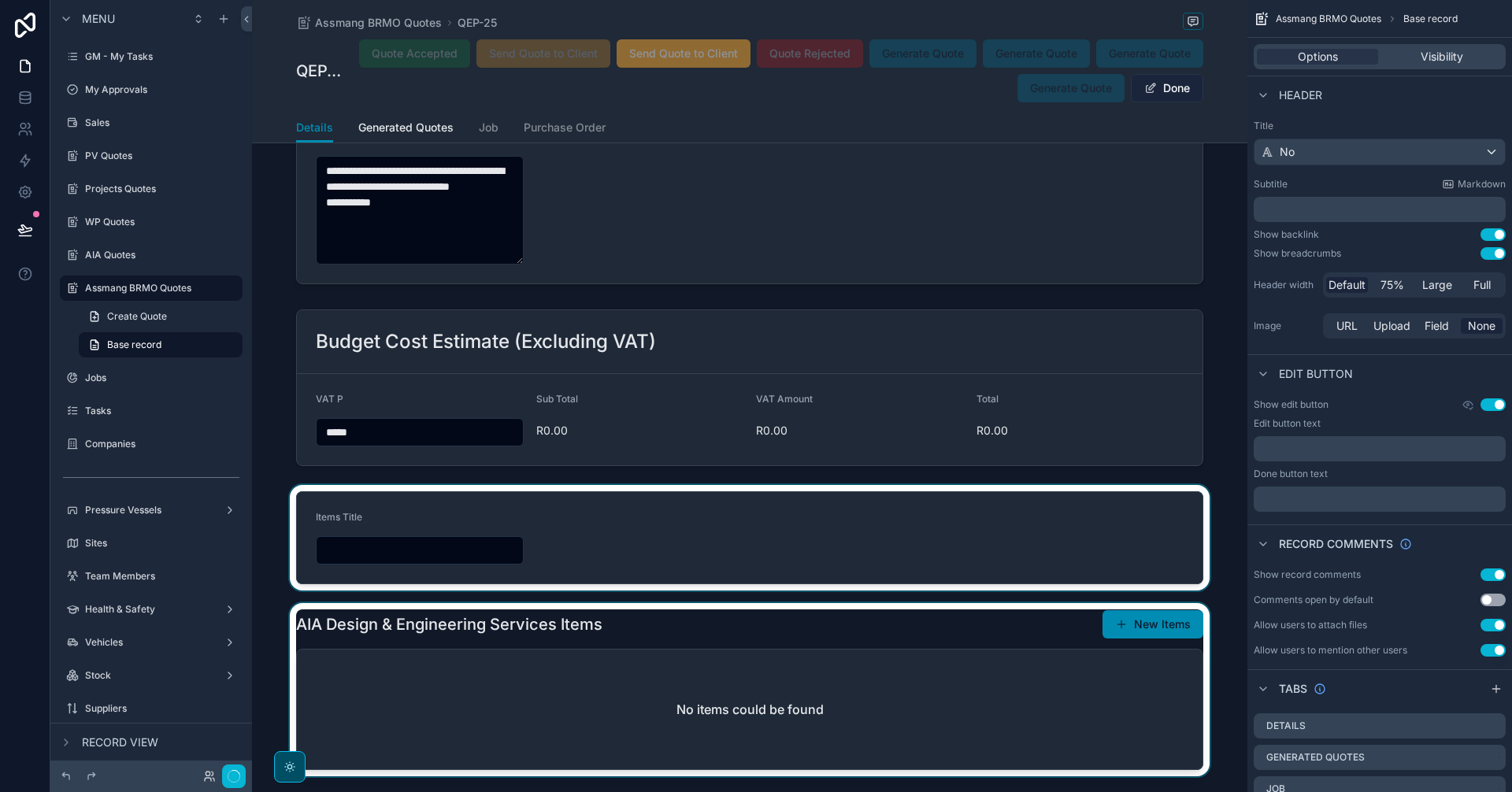
click at [1182, 85] on button "Done" at bounding box center [1167, 88] width 73 height 28
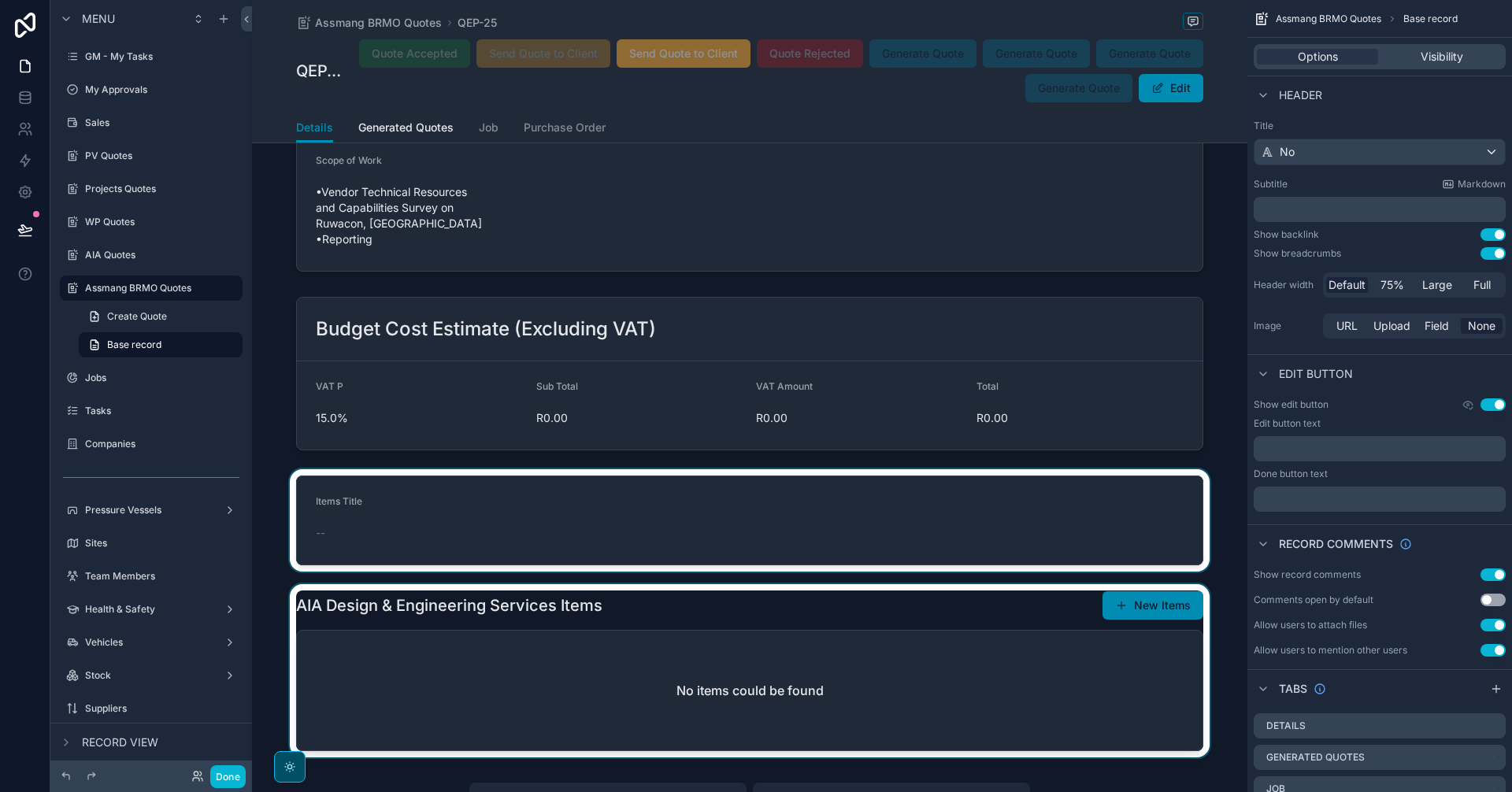
scroll to position [4210, 0]
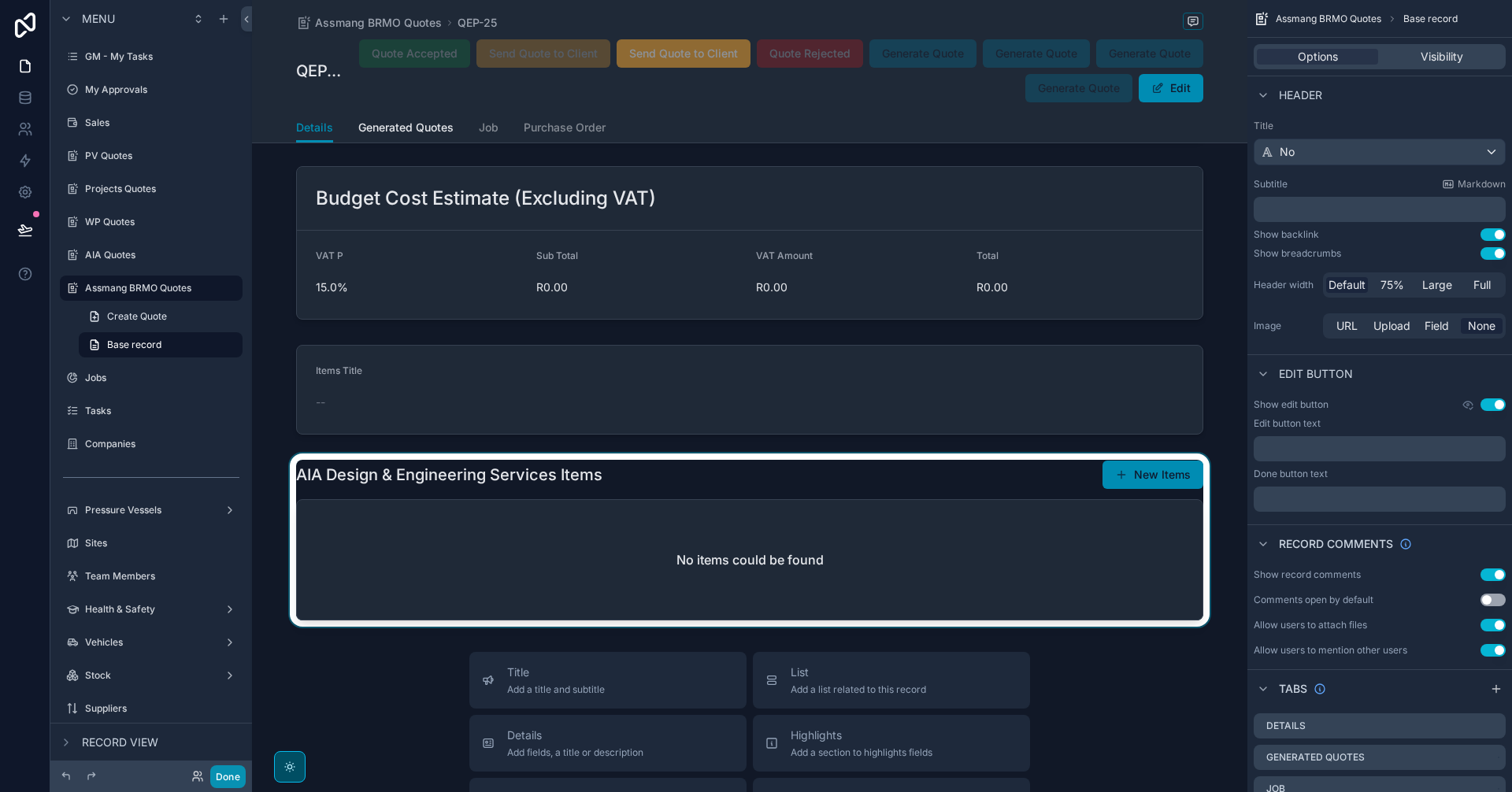
click at [243, 778] on button "Done" at bounding box center [228, 776] width 35 height 23
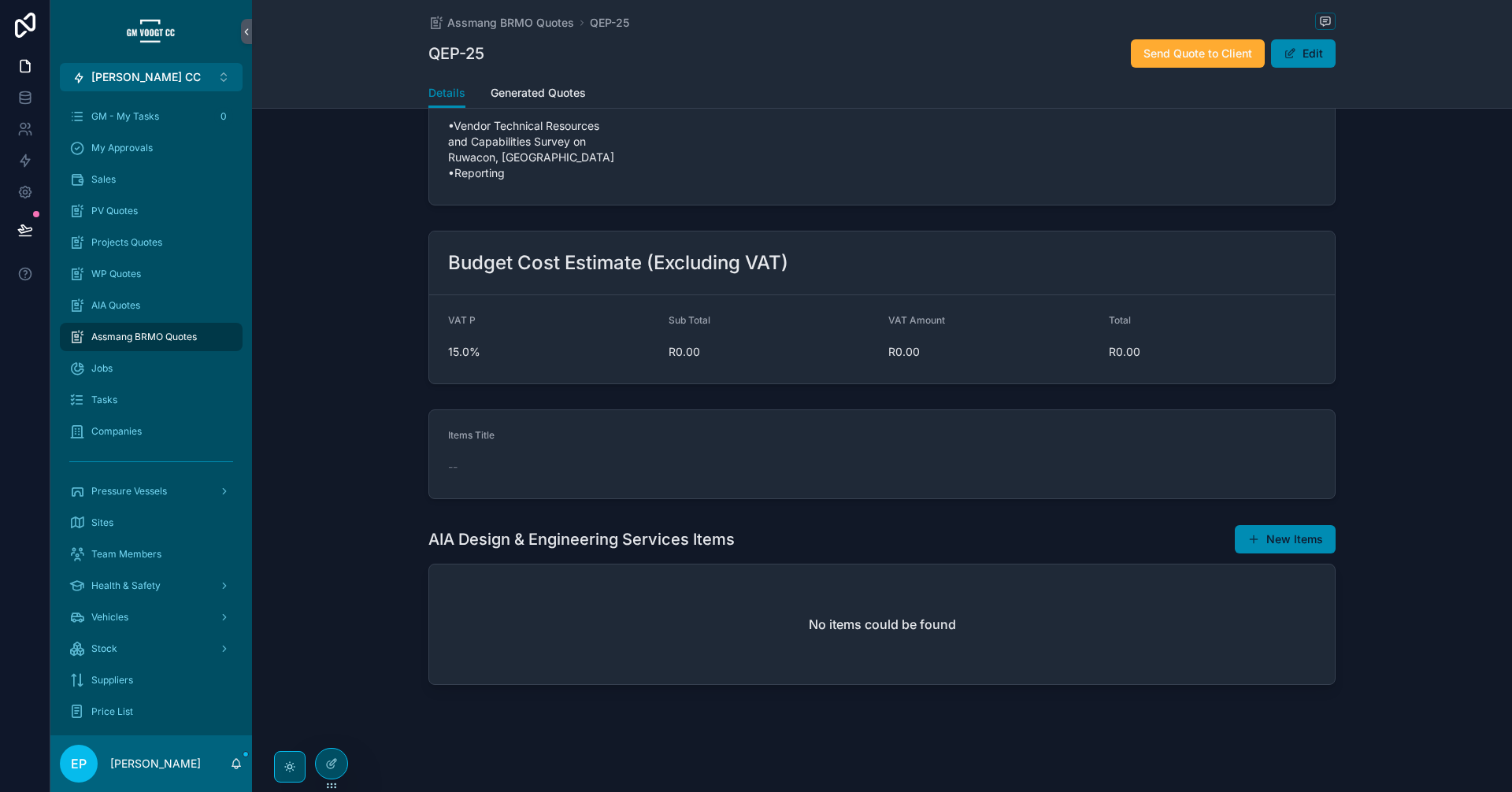
scroll to position [482, 0]
click at [1294, 545] on button "New Items" at bounding box center [1284, 538] width 101 height 28
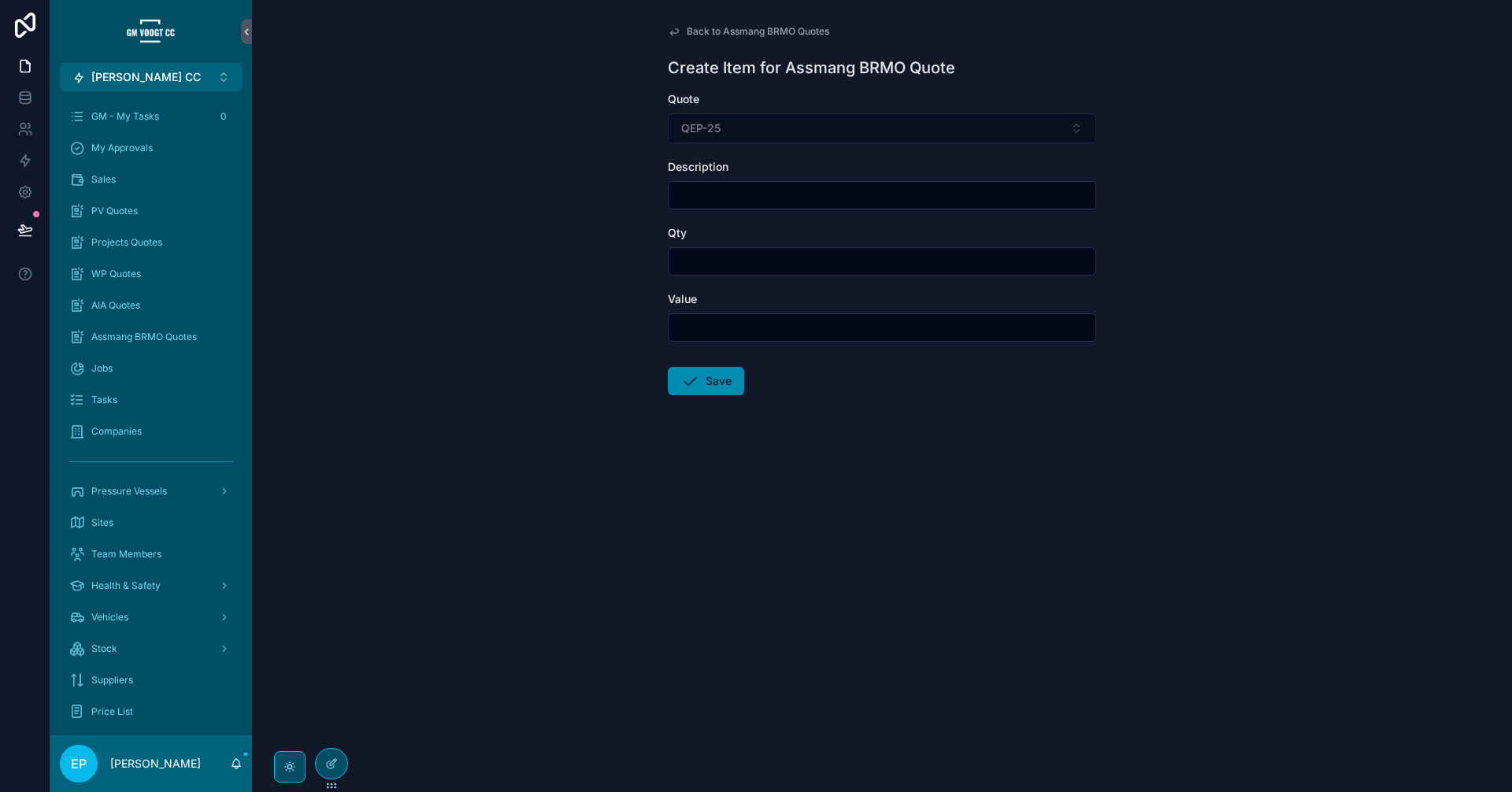
click at [741, 33] on span "Back to Assmang BRMO Quotes" at bounding box center [757, 32] width 142 height 13
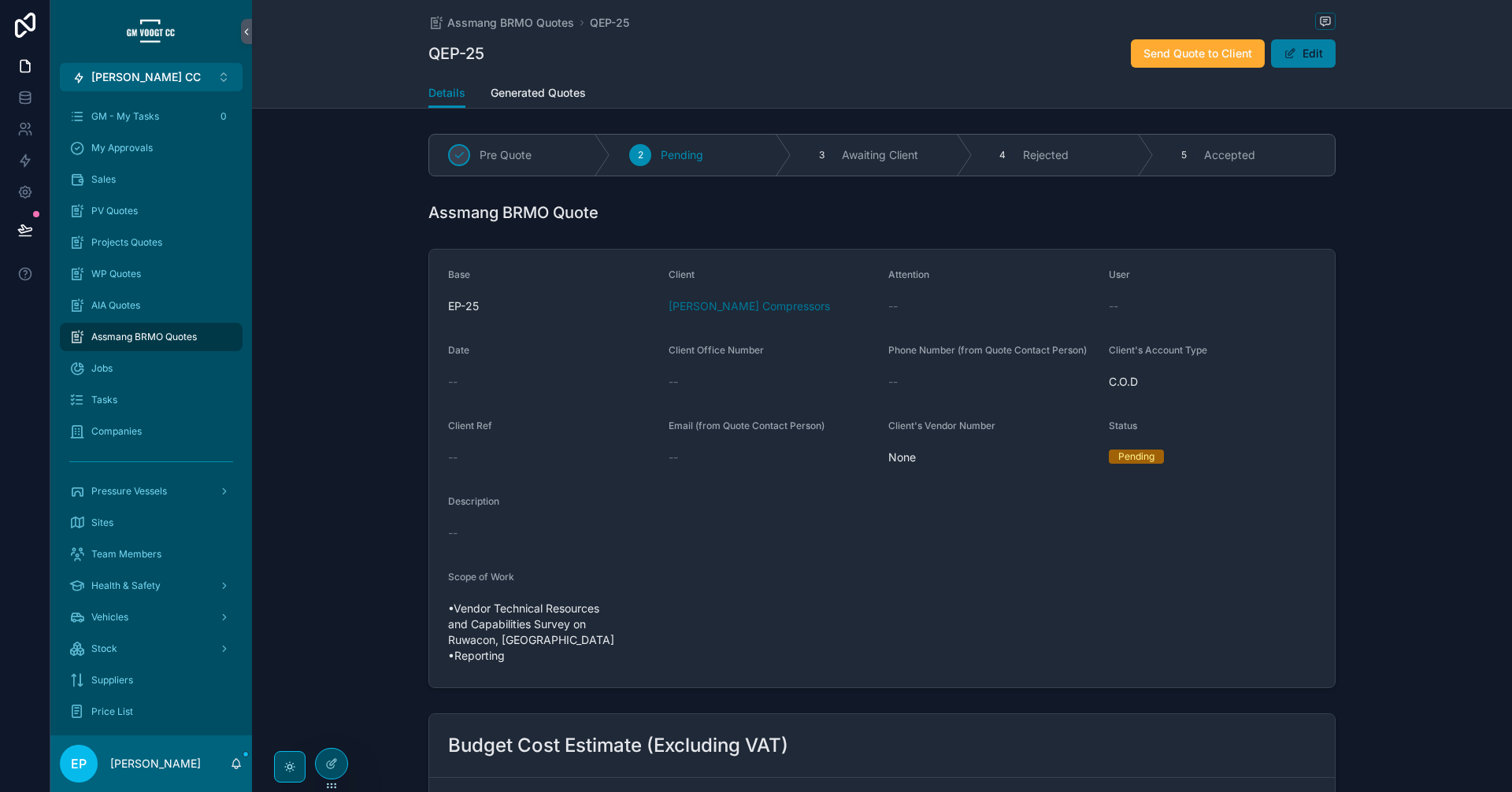
click at [1315, 53] on button "Edit" at bounding box center [1303, 53] width 64 height 28
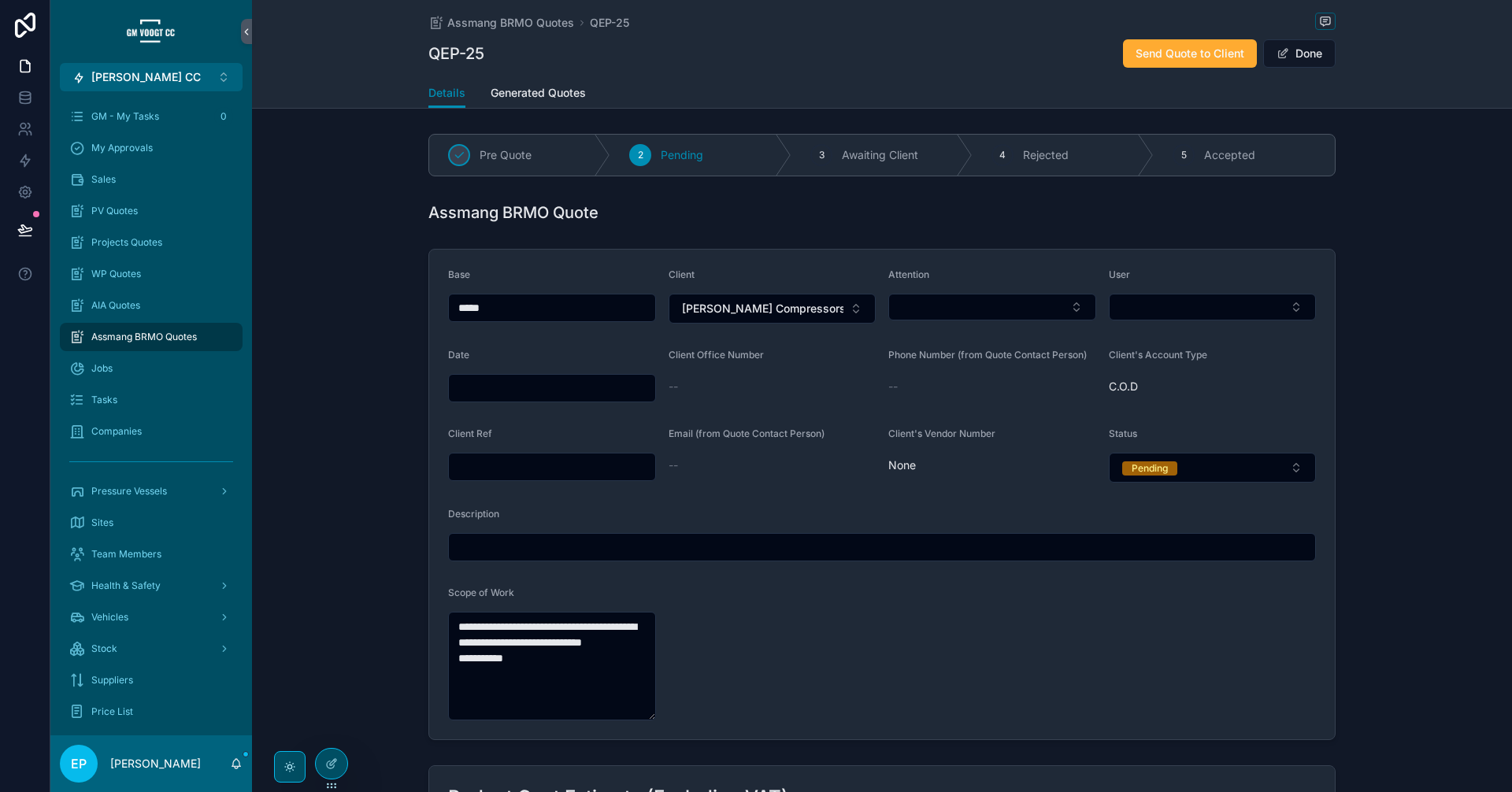
click at [947, 326] on form "**********" at bounding box center [881, 494] width 906 height 489
click at [945, 303] on button "Select Button" at bounding box center [992, 307] width 208 height 27
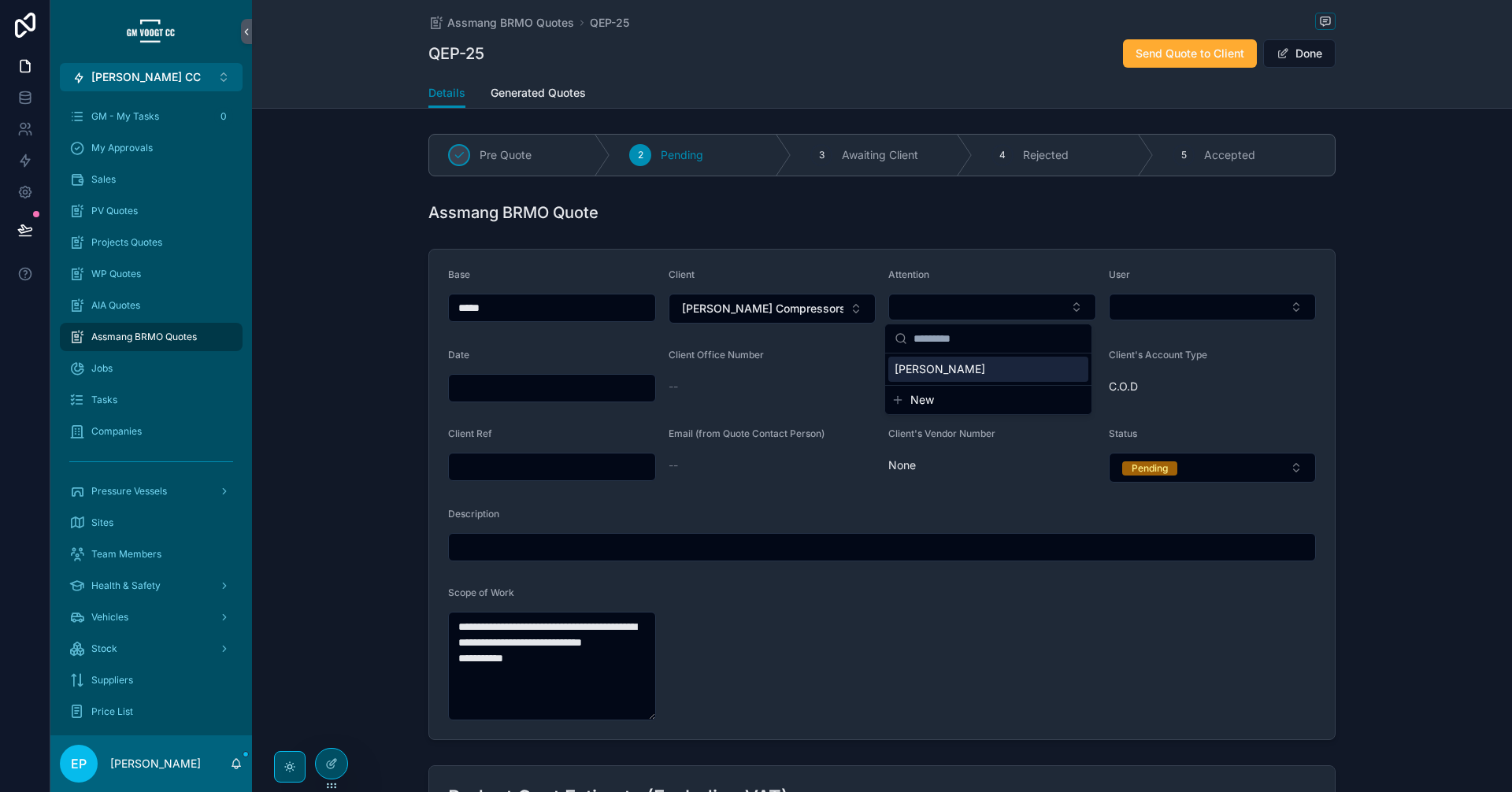
click at [967, 371] on div "[PERSON_NAME]" at bounding box center [988, 369] width 200 height 25
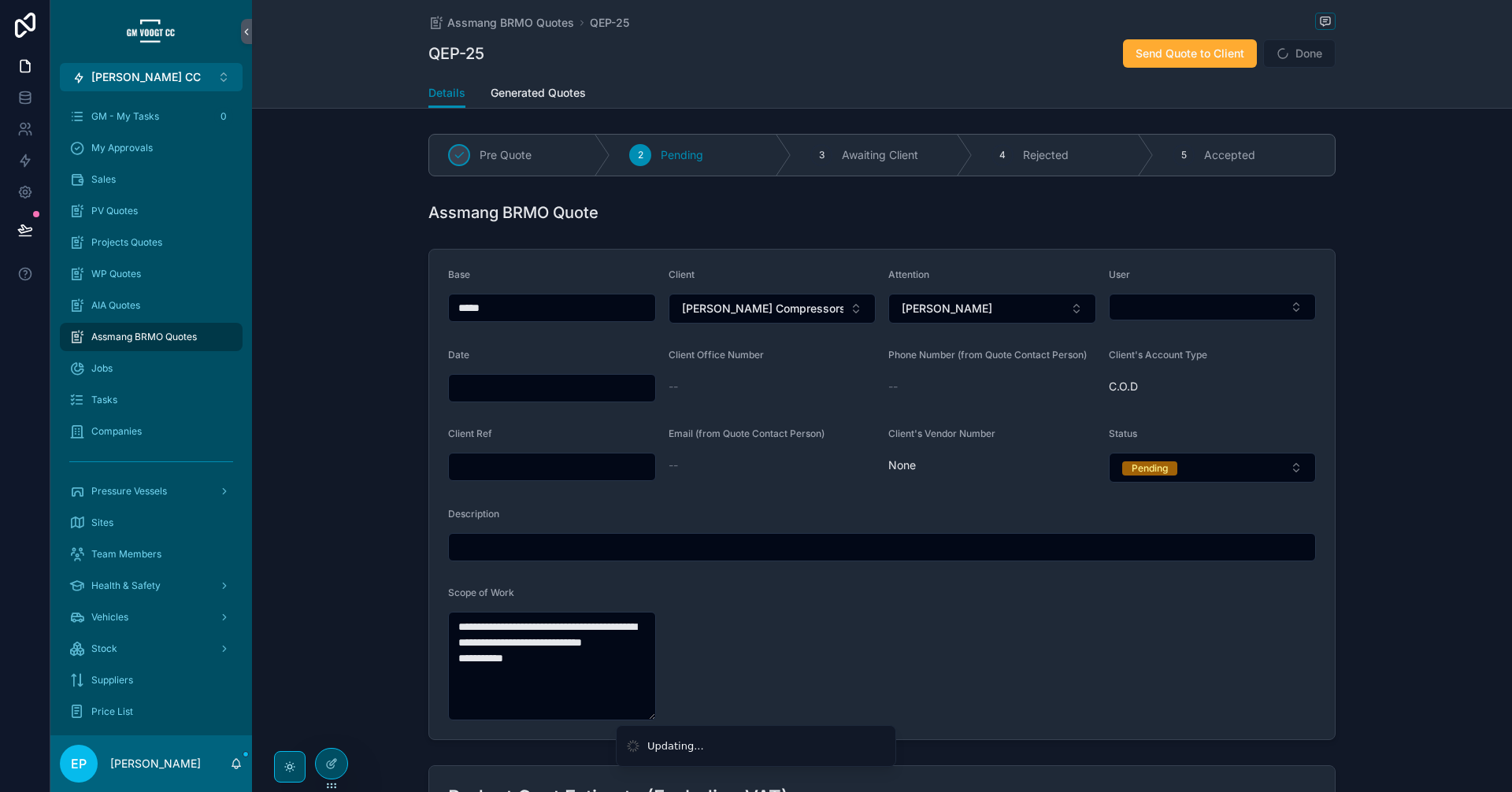
click at [1216, 285] on div "User" at bounding box center [1212, 277] width 208 height 19
click at [1221, 310] on button "Select Button" at bounding box center [1212, 307] width 208 height 27
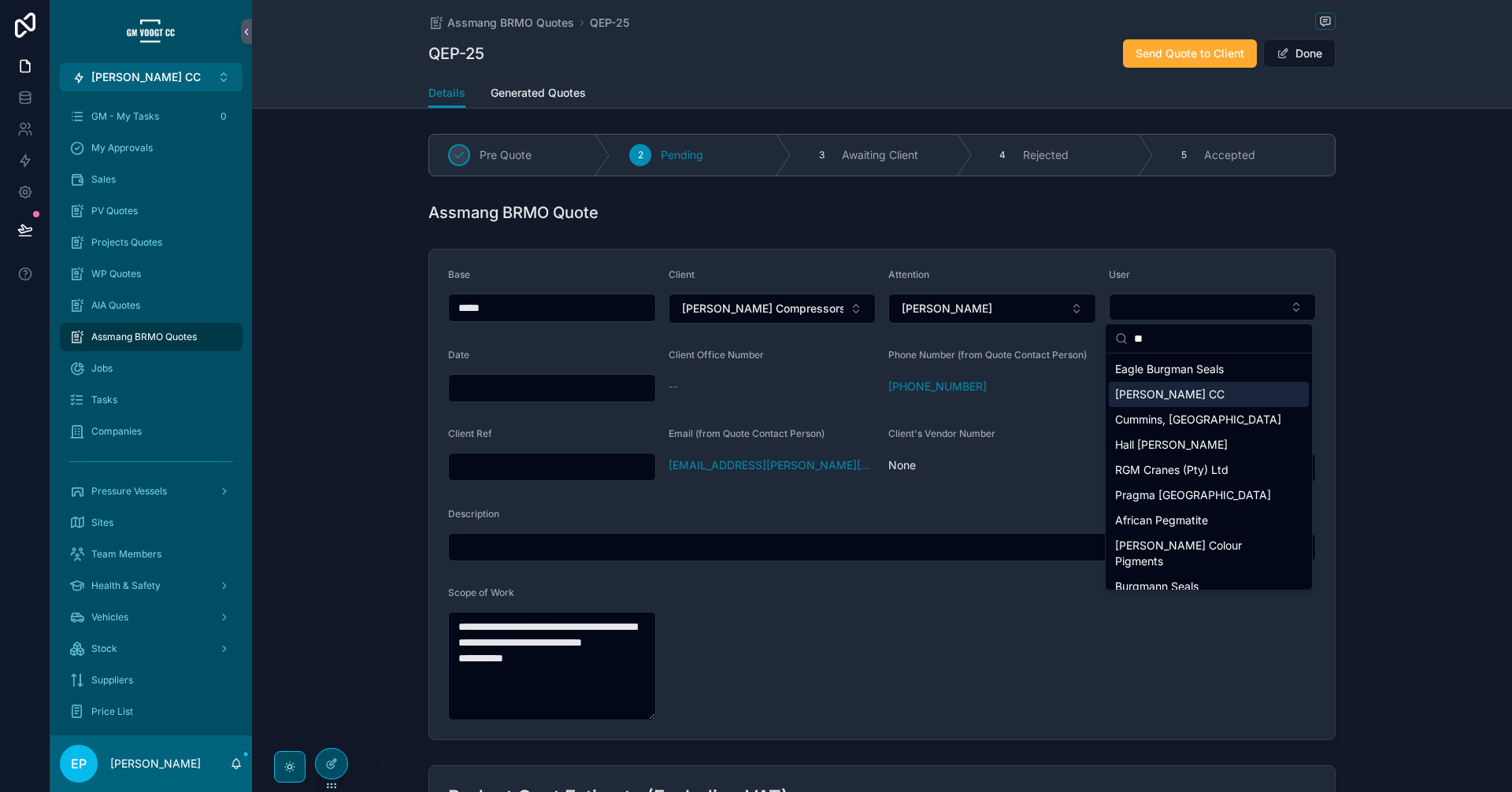
type input "**"
click at [1173, 391] on span "[PERSON_NAME] CC" at bounding box center [1169, 393] width 110 height 15
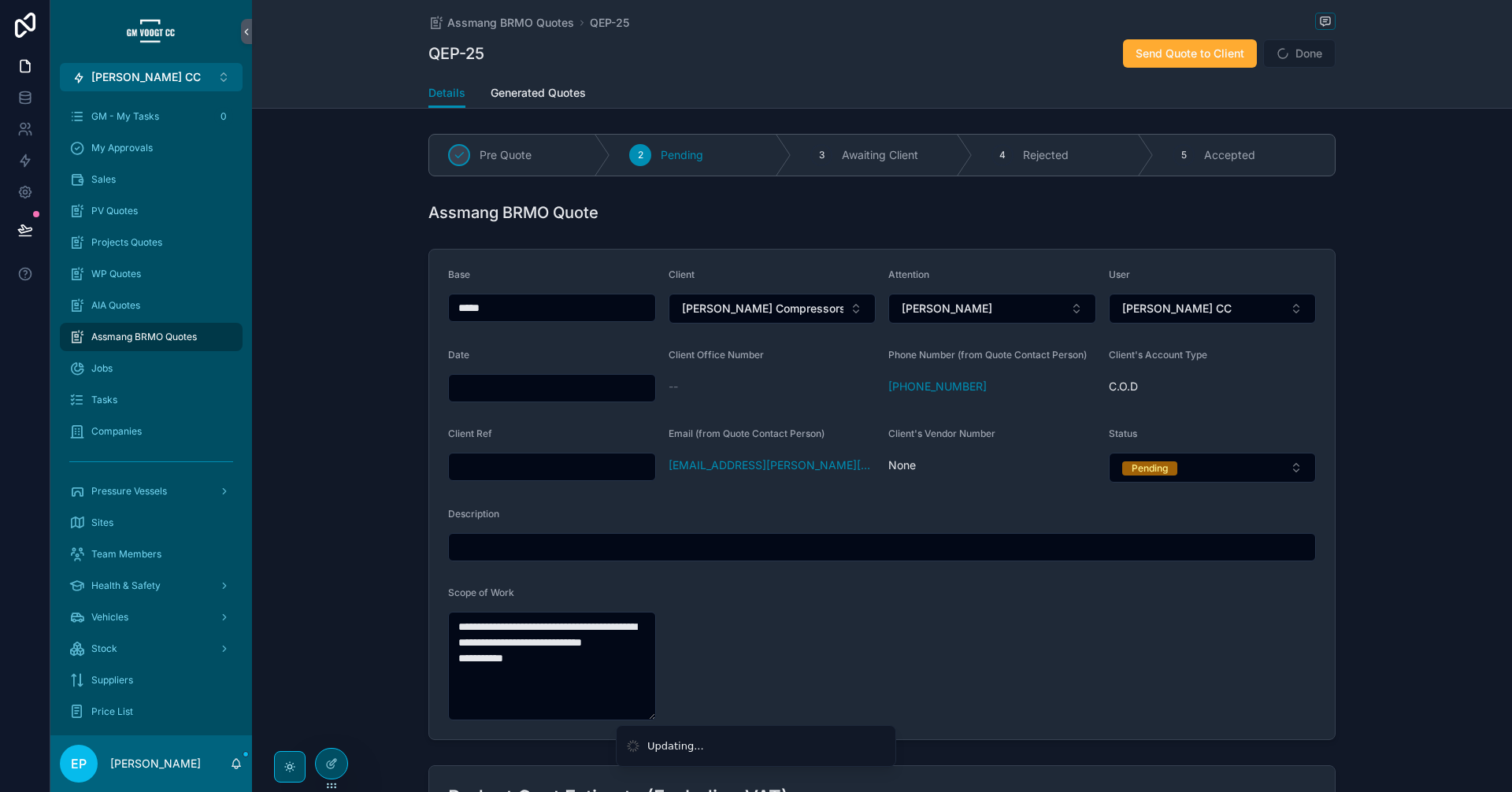
click at [585, 392] on input "scrollable content" at bounding box center [552, 388] width 207 height 22
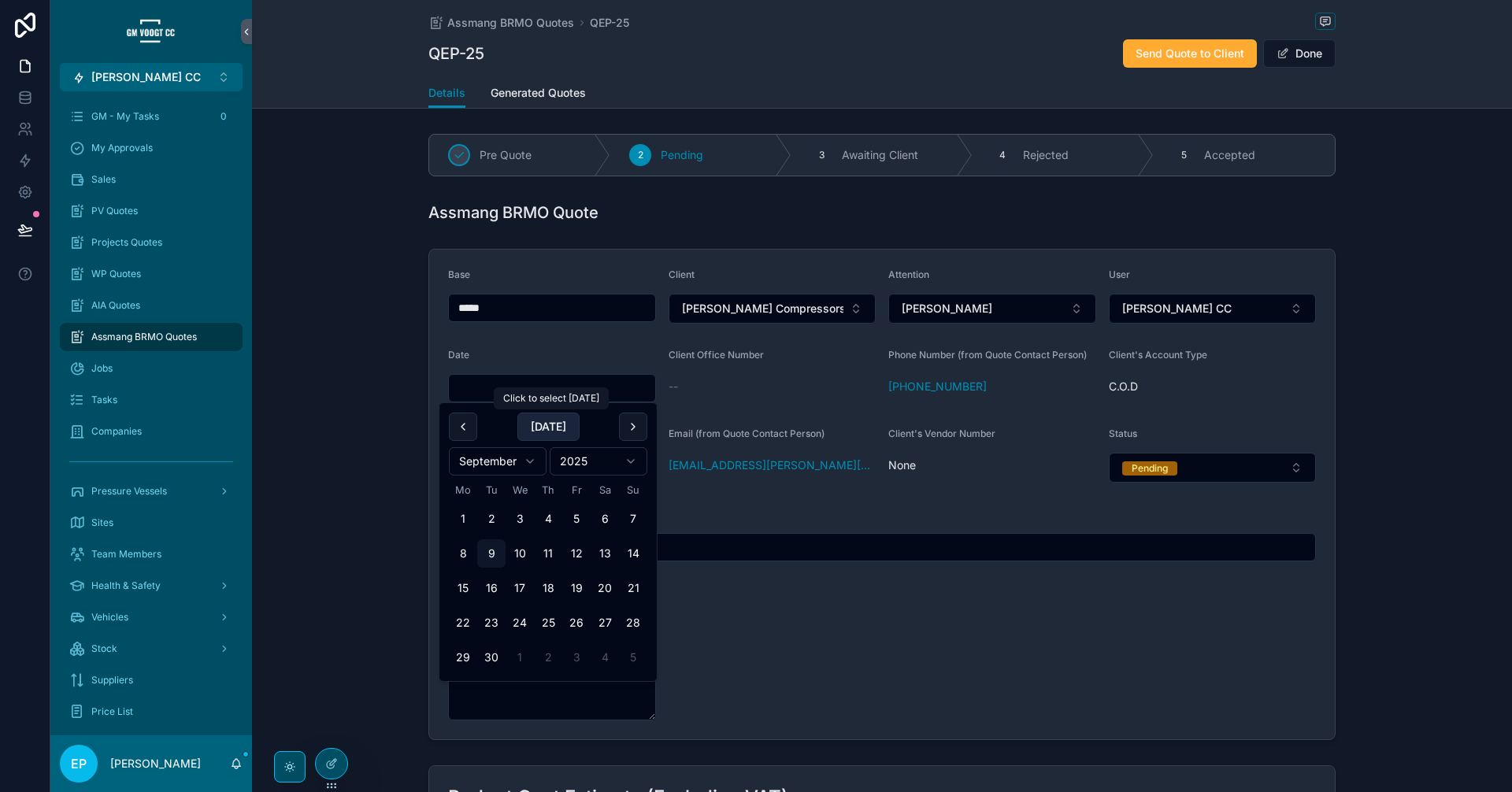
click at [531, 412] on button "[DATE]" at bounding box center [548, 426] width 63 height 28
type input "**********"
click at [1016, 488] on form "**********" at bounding box center [881, 494] width 906 height 489
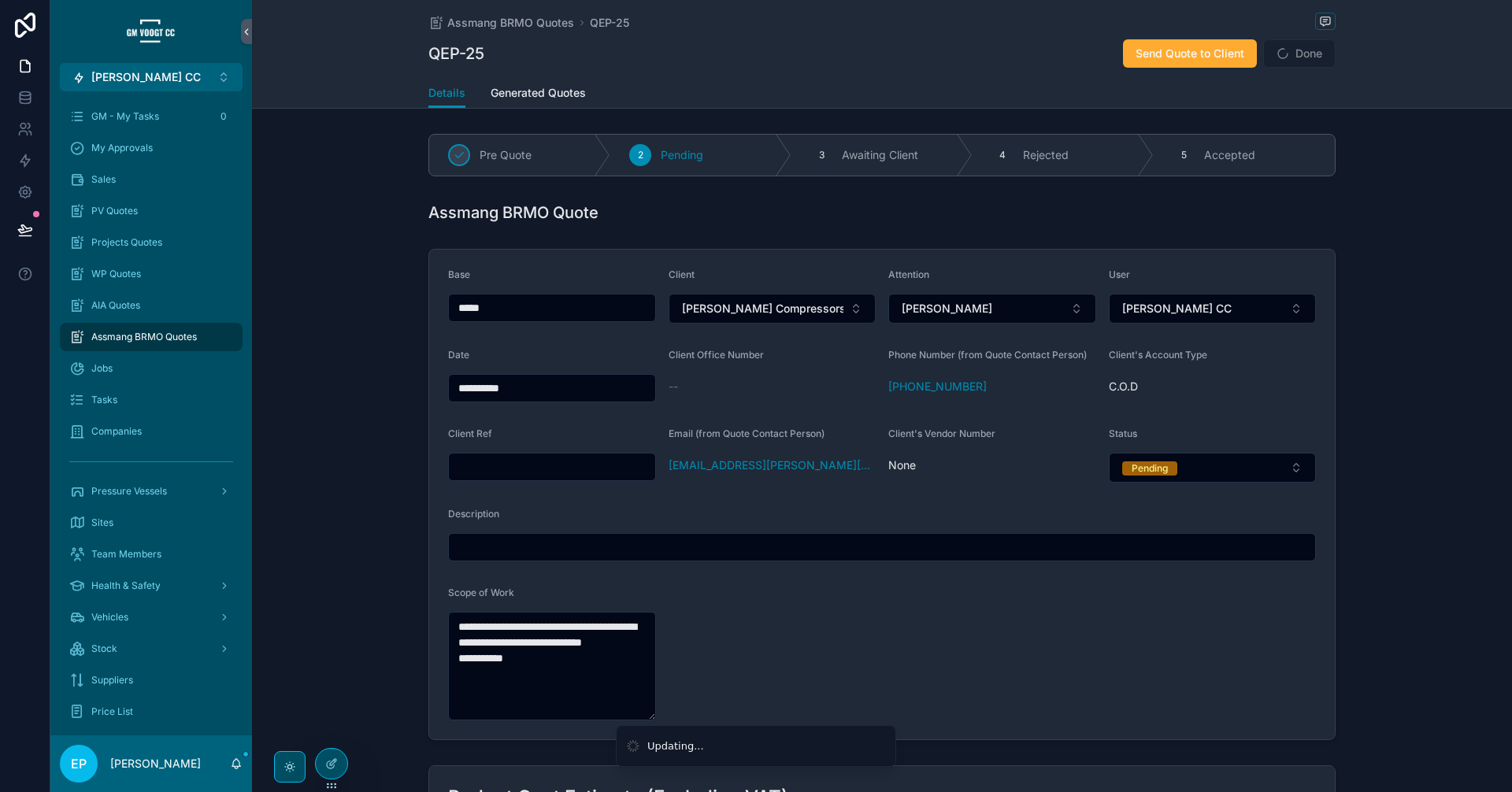
click at [578, 471] on input "scrollable content" at bounding box center [552, 467] width 207 height 22
click at [530, 466] on input "scrollable content" at bounding box center [552, 467] width 207 height 22
paste input "***"
type input "***"
click at [561, 553] on input "scrollable content" at bounding box center [881, 547] width 866 height 22
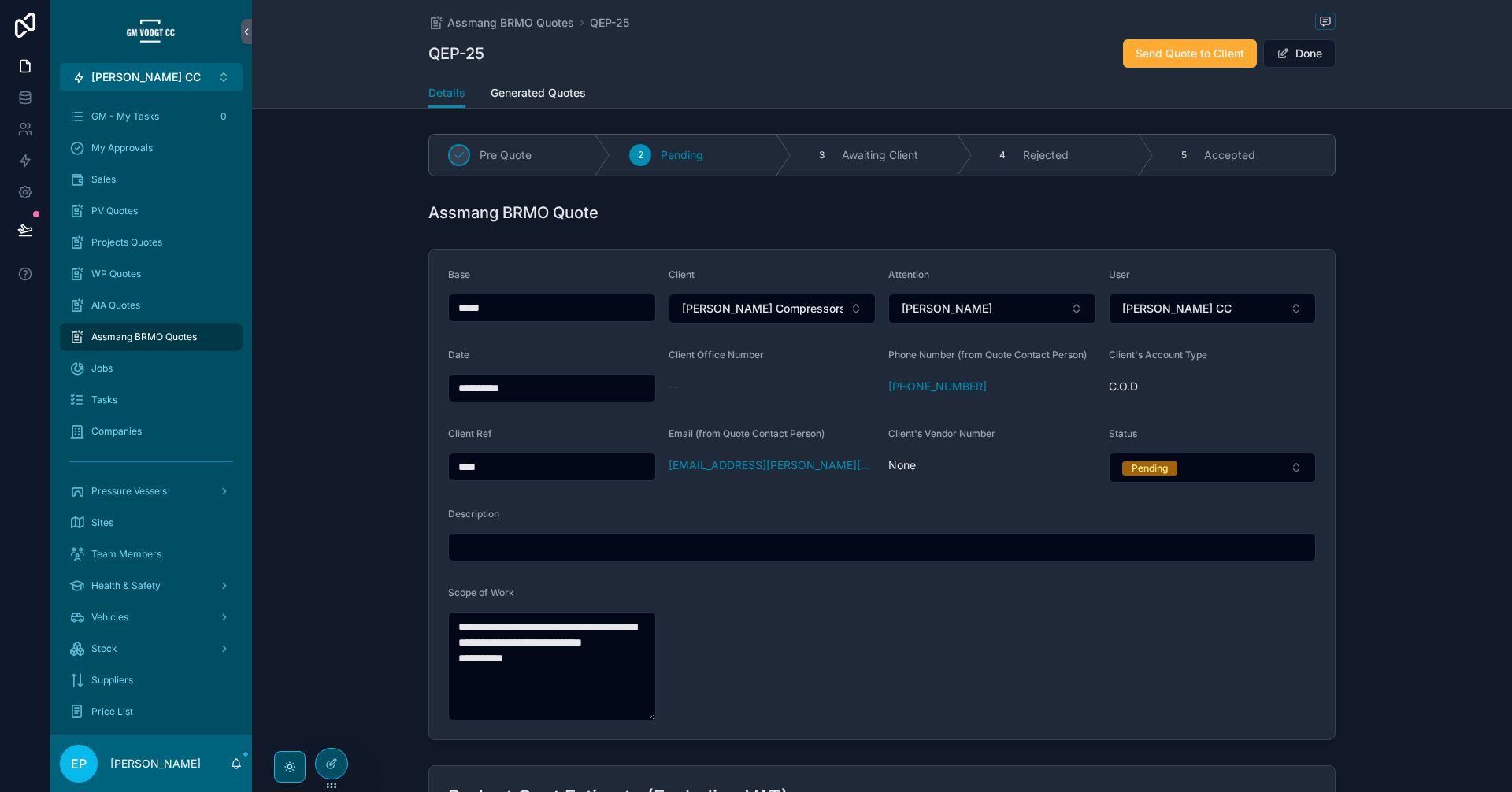
click at [498, 541] on input "scrollable content" at bounding box center [881, 547] width 866 height 22
paste input "**********"
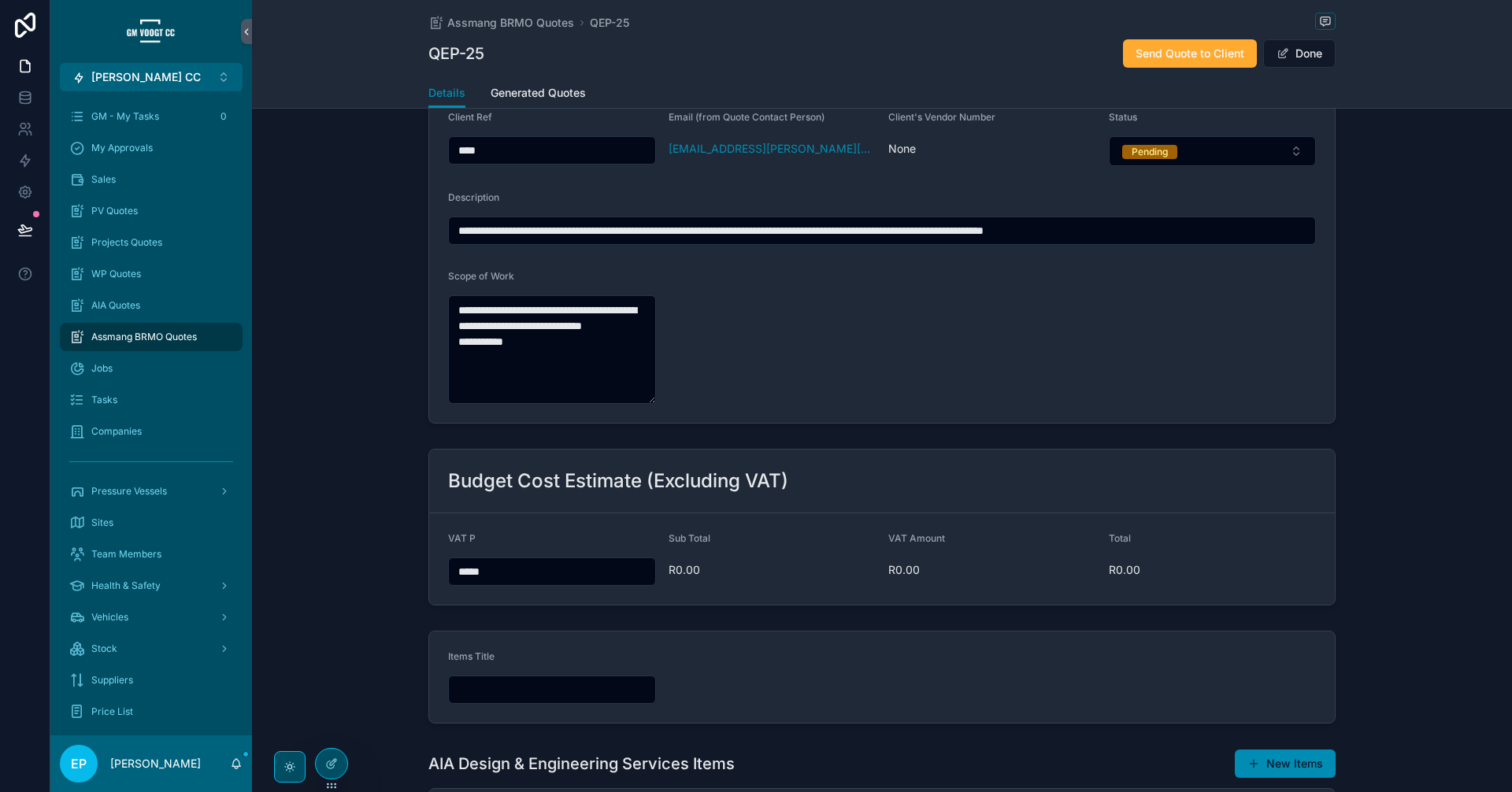
scroll to position [393, 0]
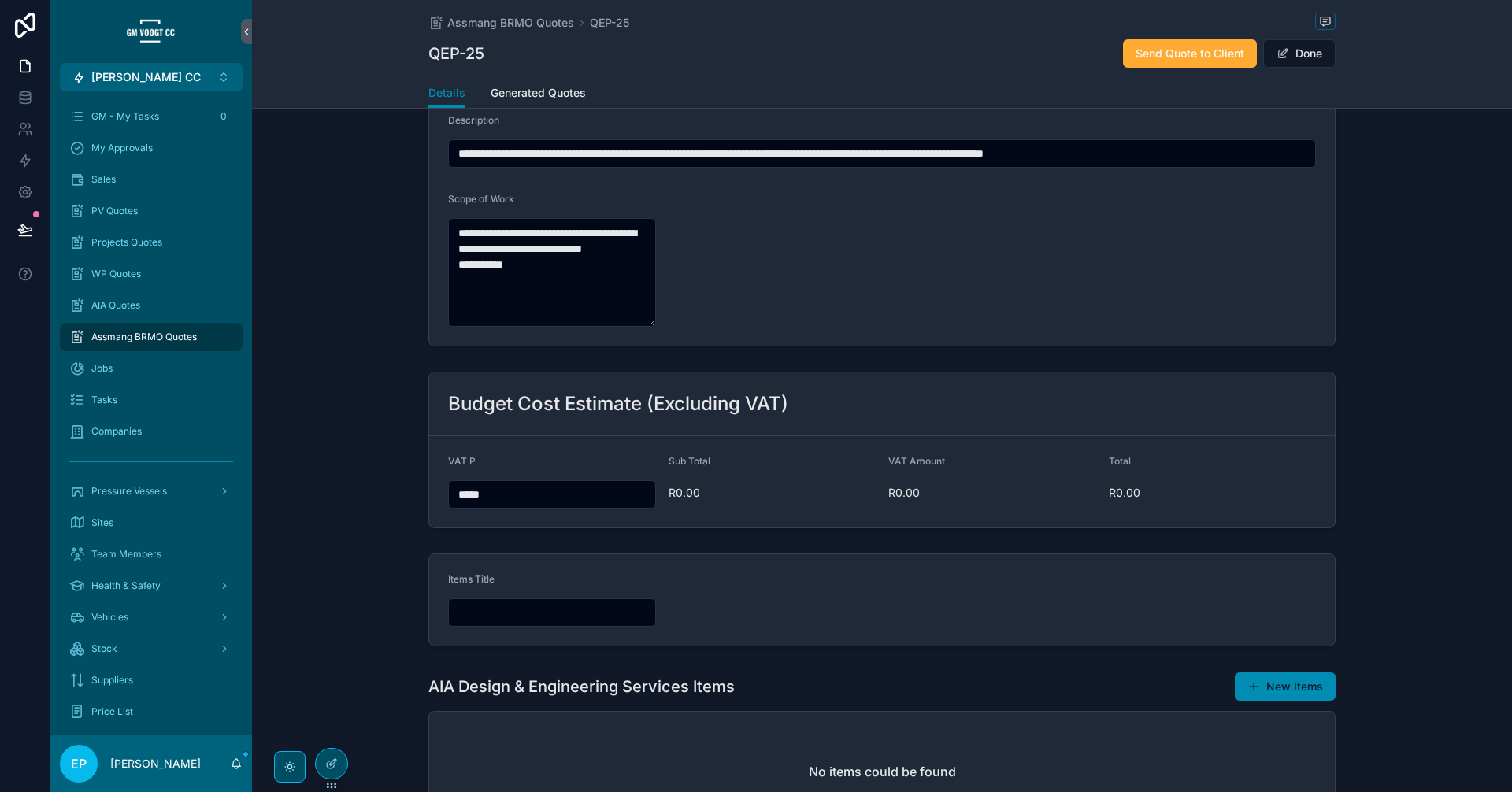
type input "**********"
click at [530, 610] on input "scrollable content" at bounding box center [552, 613] width 207 height 22
paste input "**********"
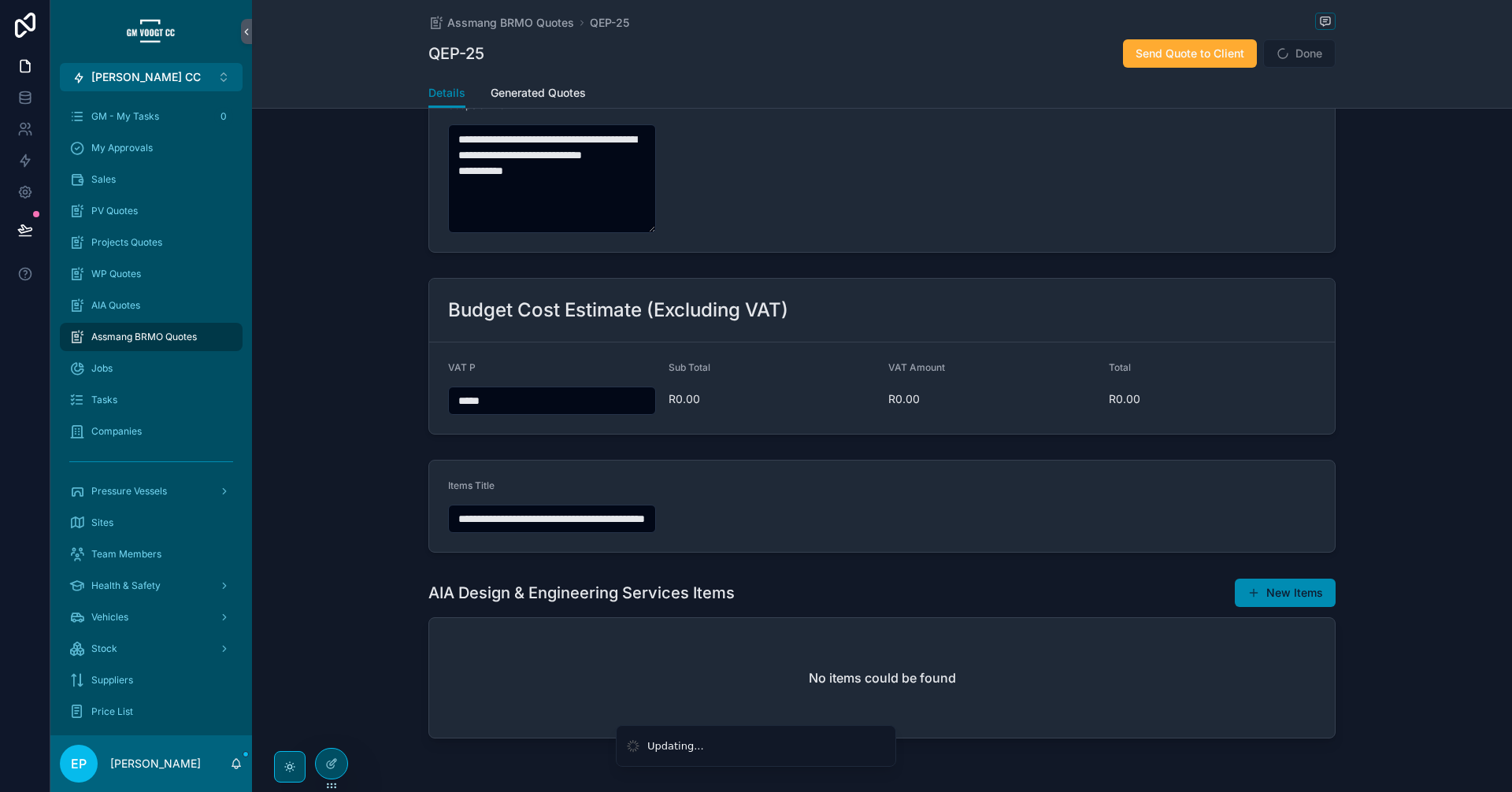
scroll to position [525, 0]
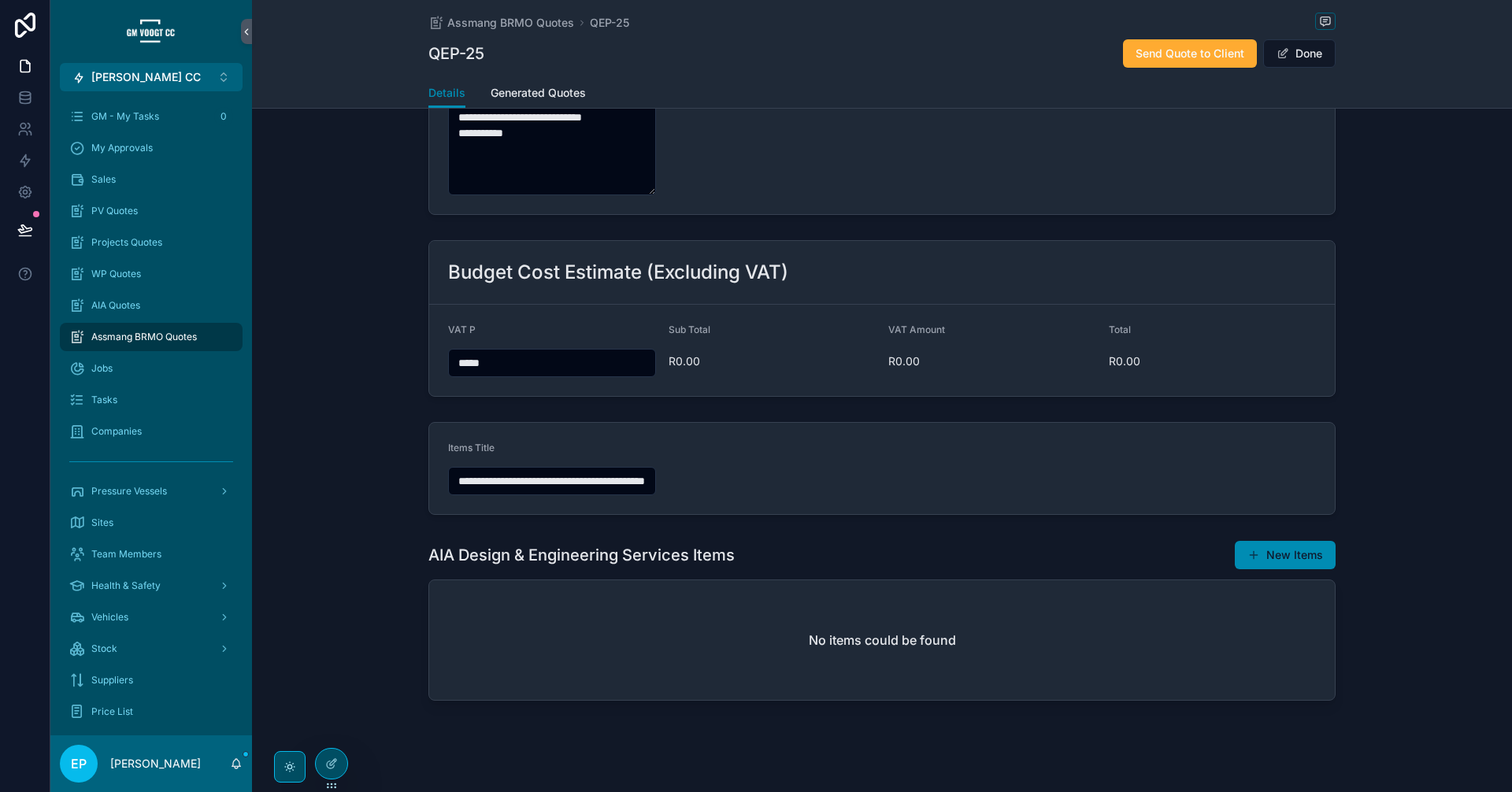
type input "**********"
click at [1252, 550] on span "scrollable content" at bounding box center [1254, 555] width 13 height 13
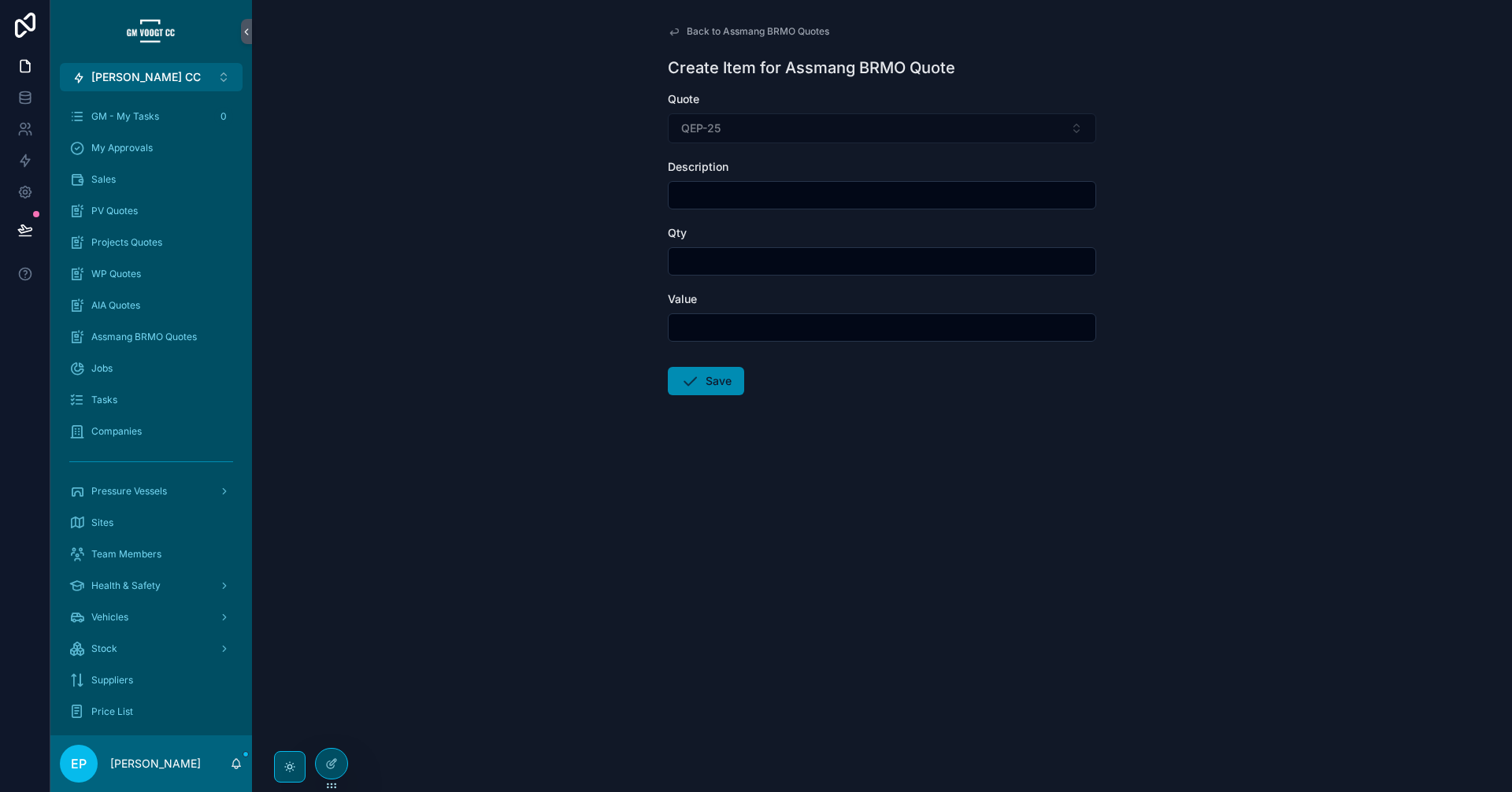
click at [743, 195] on input "scrollable content" at bounding box center [881, 195] width 427 height 22
paste input "**********"
type input "**********"
click at [726, 249] on div "scrollable content" at bounding box center [882, 261] width 429 height 28
click at [726, 255] on input "scrollable content" at bounding box center [881, 261] width 427 height 22
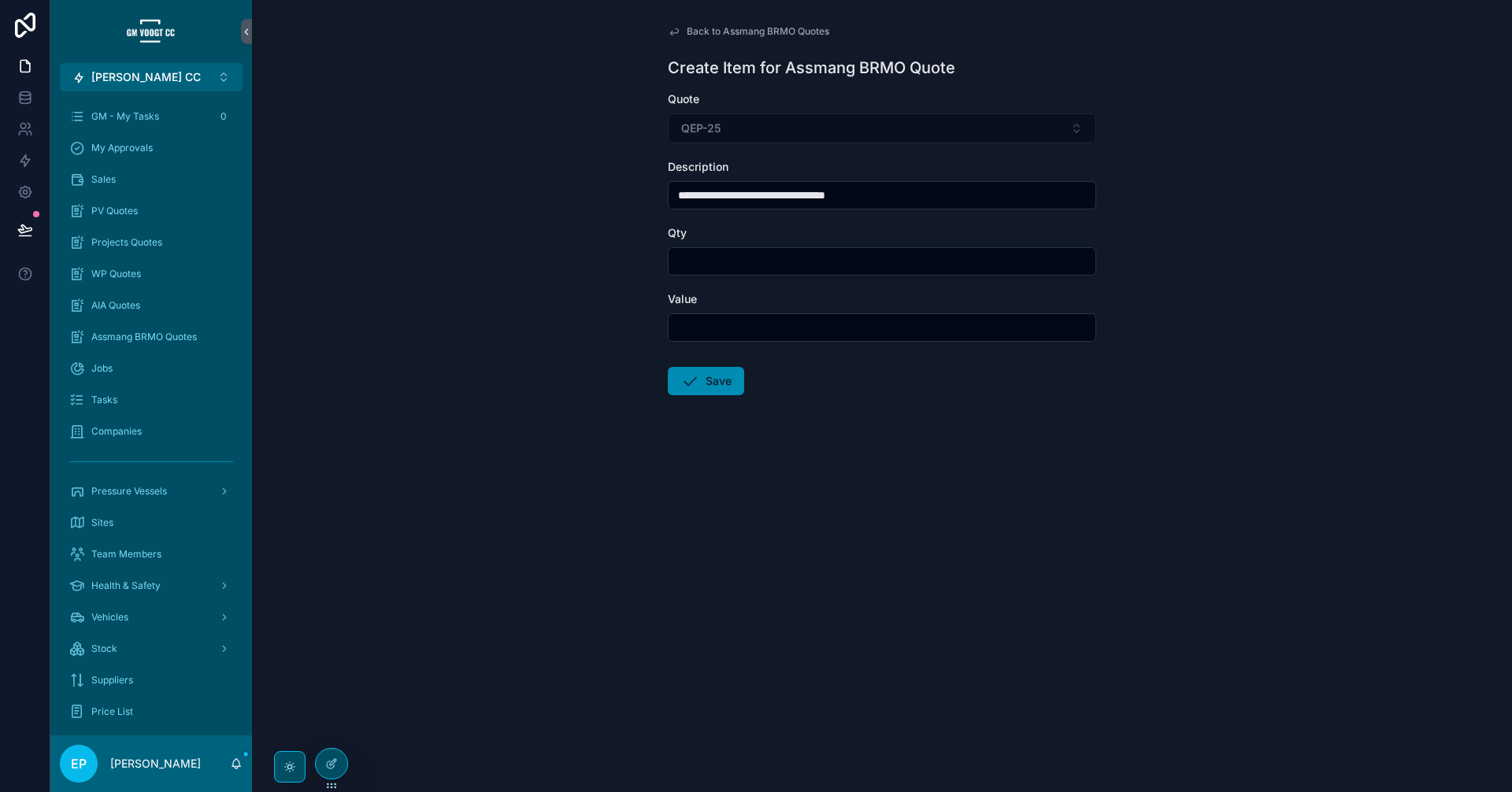
click at [719, 336] on input "scrollable content" at bounding box center [881, 327] width 427 height 22
paste input "*******"
type input "*******"
click at [692, 264] on input "scrollable content" at bounding box center [881, 261] width 427 height 22
type input "***"
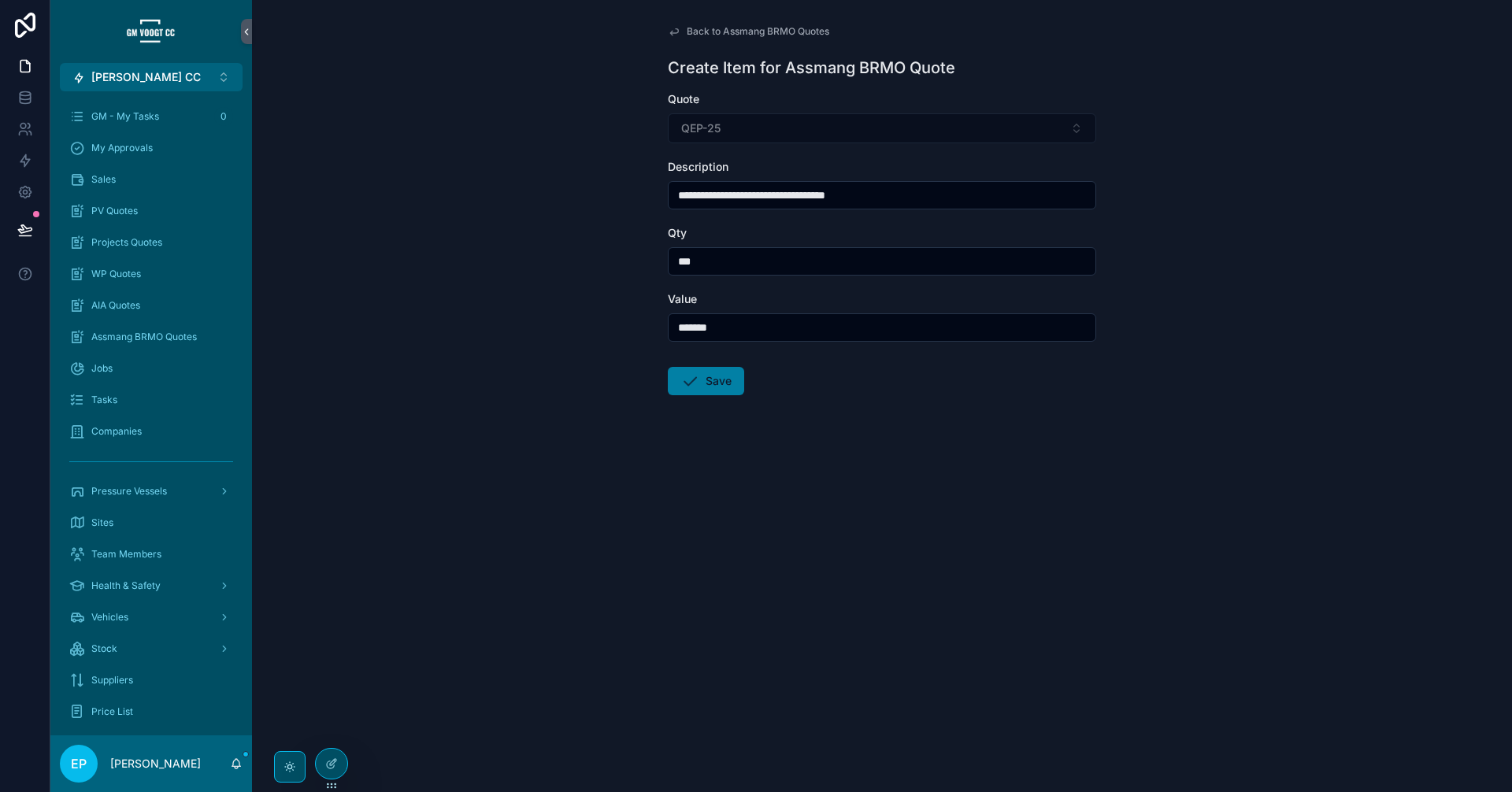
click at [716, 386] on button "Save" at bounding box center [706, 381] width 76 height 28
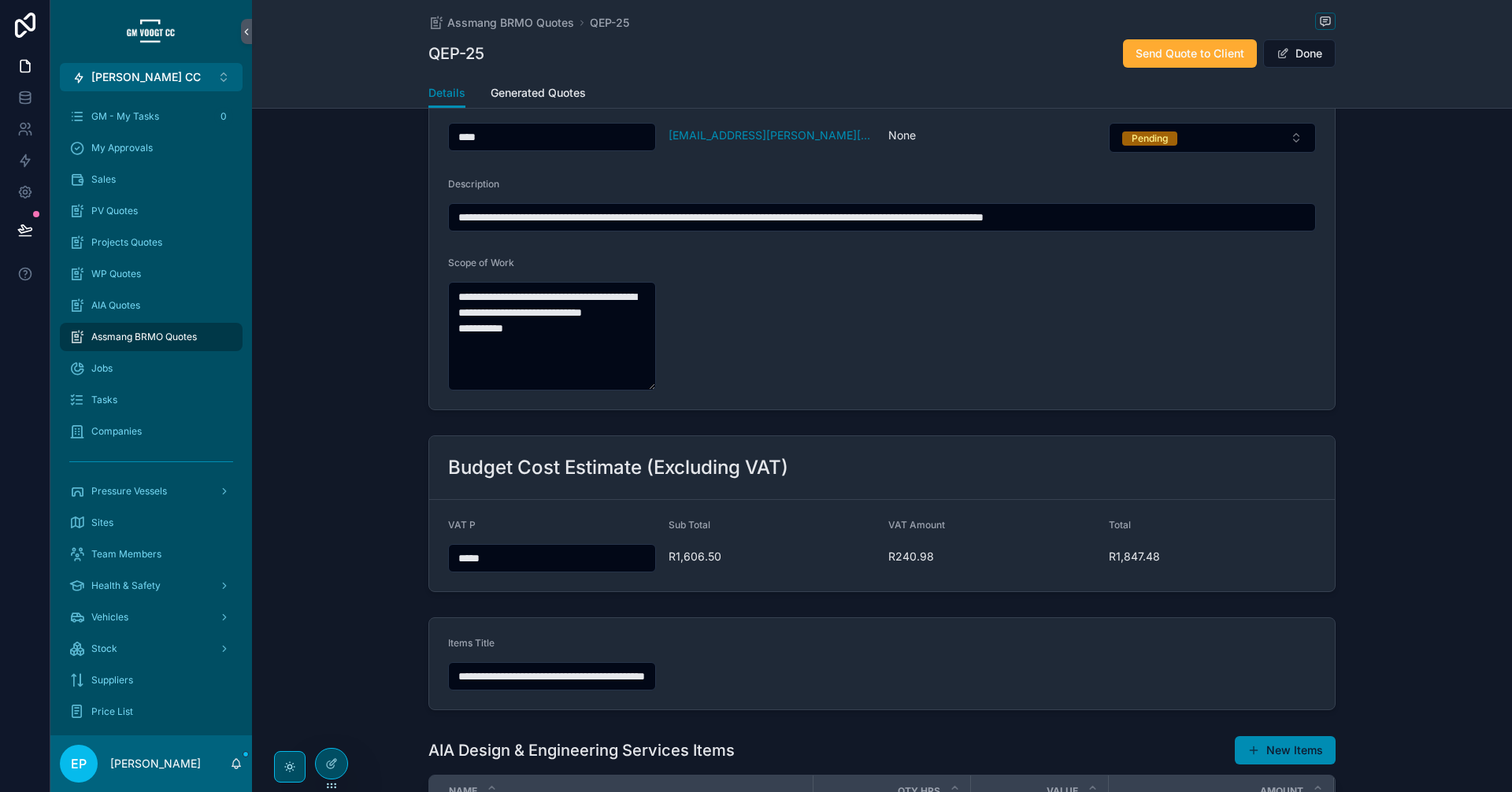
scroll to position [517, 0]
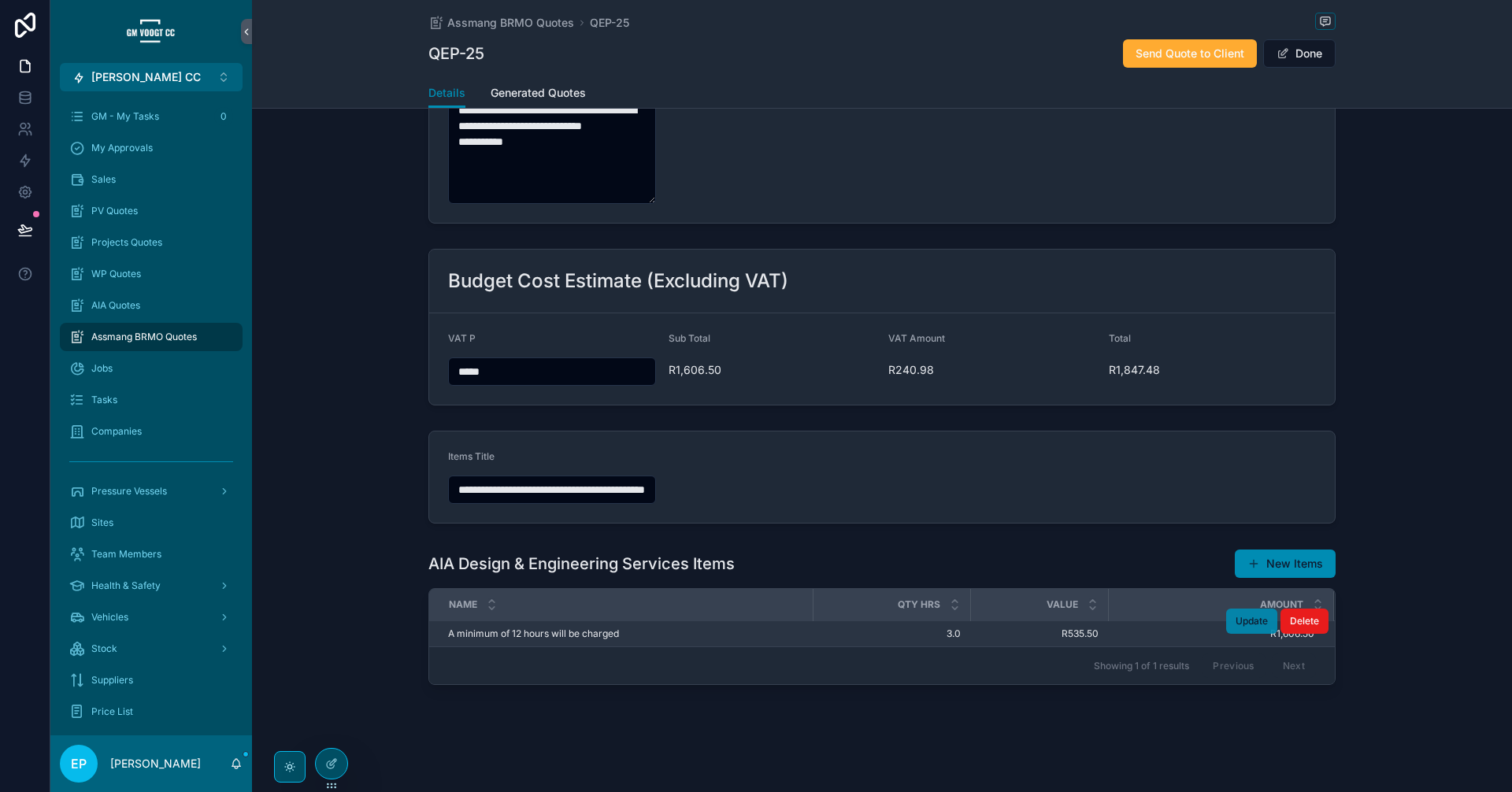
click at [1236, 621] on span "Update" at bounding box center [1252, 621] width 33 height 13
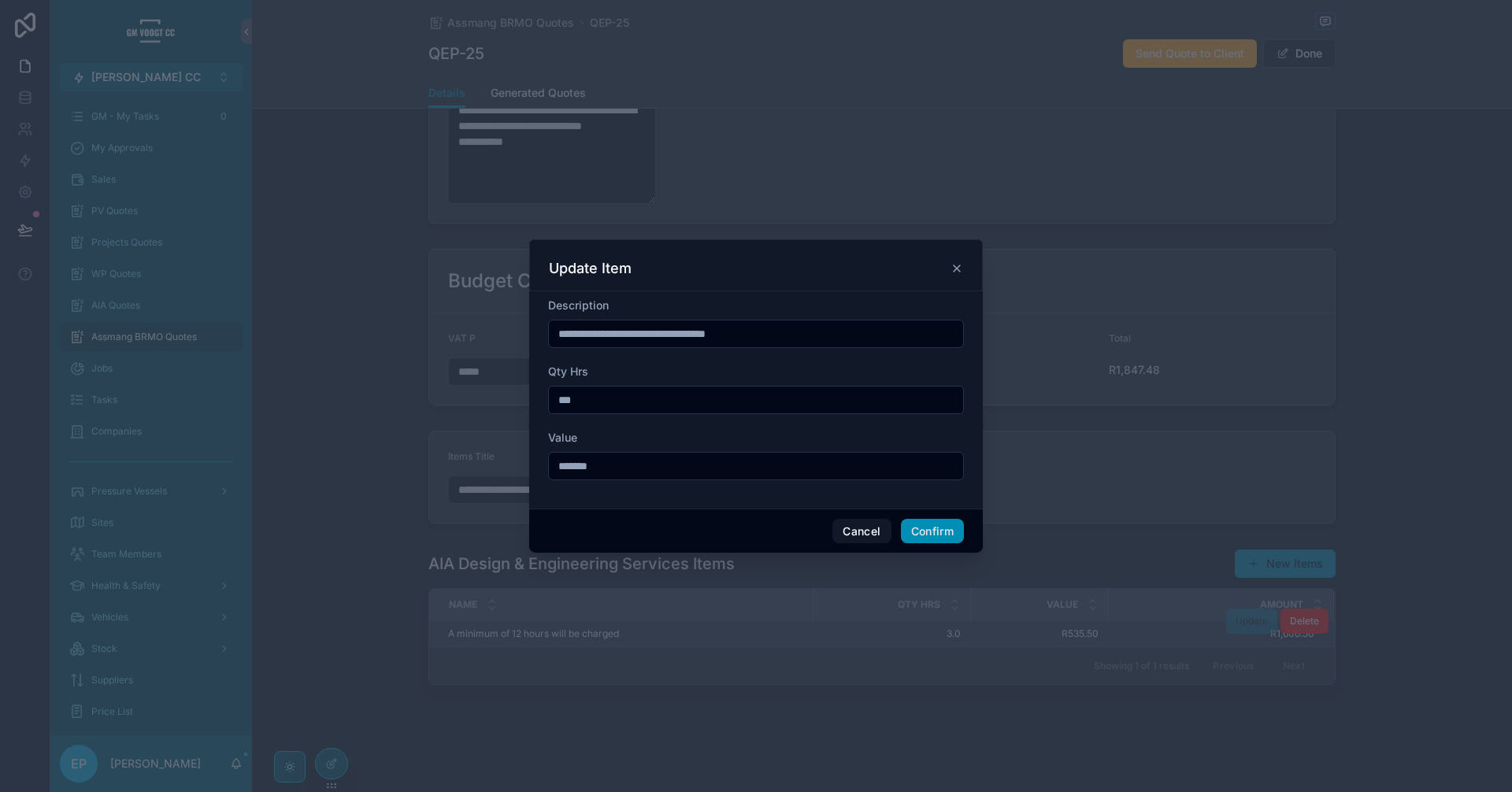
drag, startPoint x: 635, startPoint y: 335, endPoint x: 457, endPoint y: 358, distance: 179.5
click at [457, 358] on div "**********" at bounding box center [756, 396] width 1512 height 792
click at [704, 333] on input "**********" at bounding box center [755, 333] width 414 height 22
click at [711, 333] on input "**********" at bounding box center [755, 333] width 414 height 22
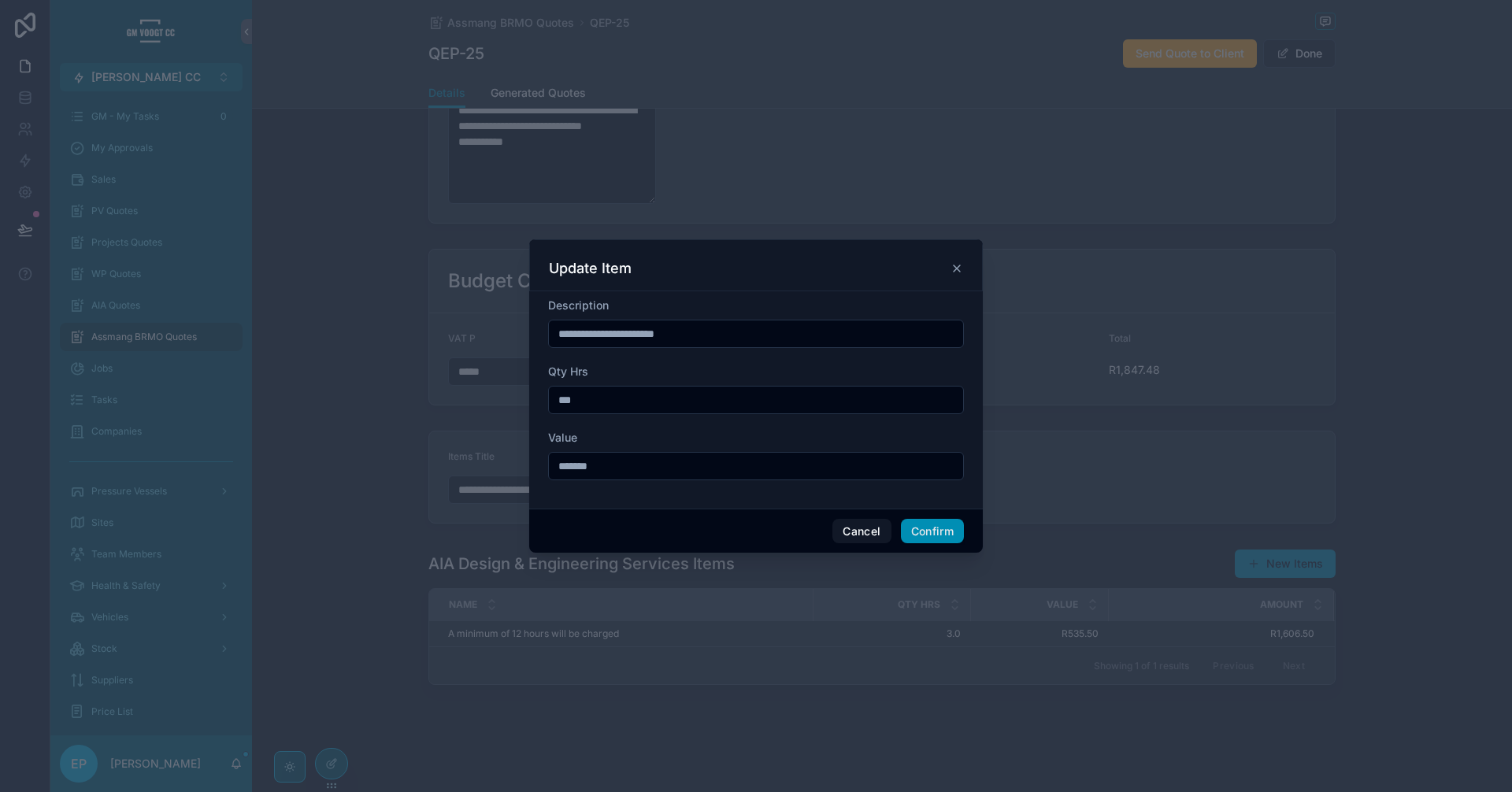
click at [711, 333] on input "**********" at bounding box center [755, 333] width 414 height 22
type input "*****"
click at [918, 532] on button "Confirm" at bounding box center [932, 531] width 63 height 25
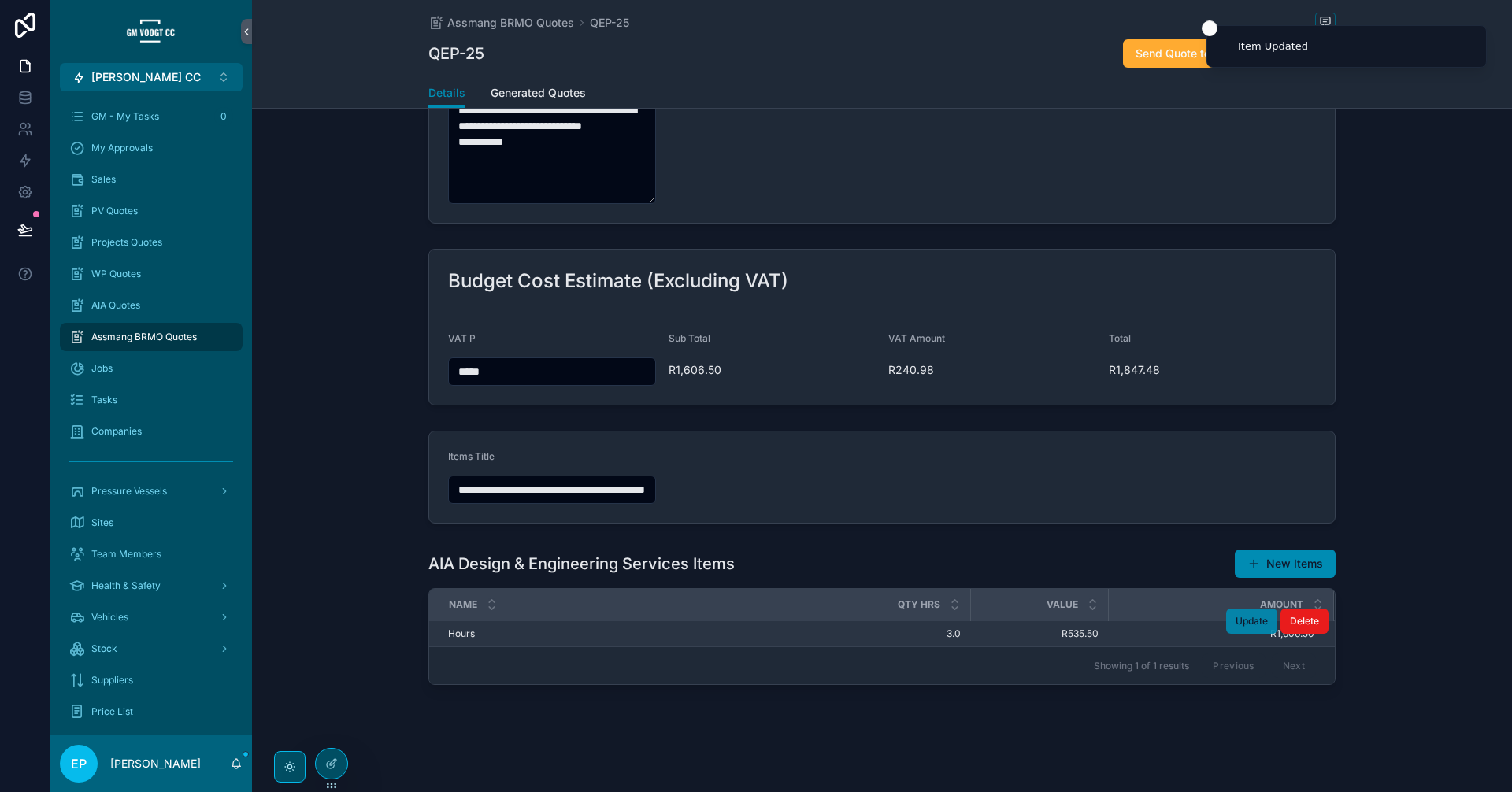
click at [1247, 620] on span "Update" at bounding box center [1252, 621] width 33 height 13
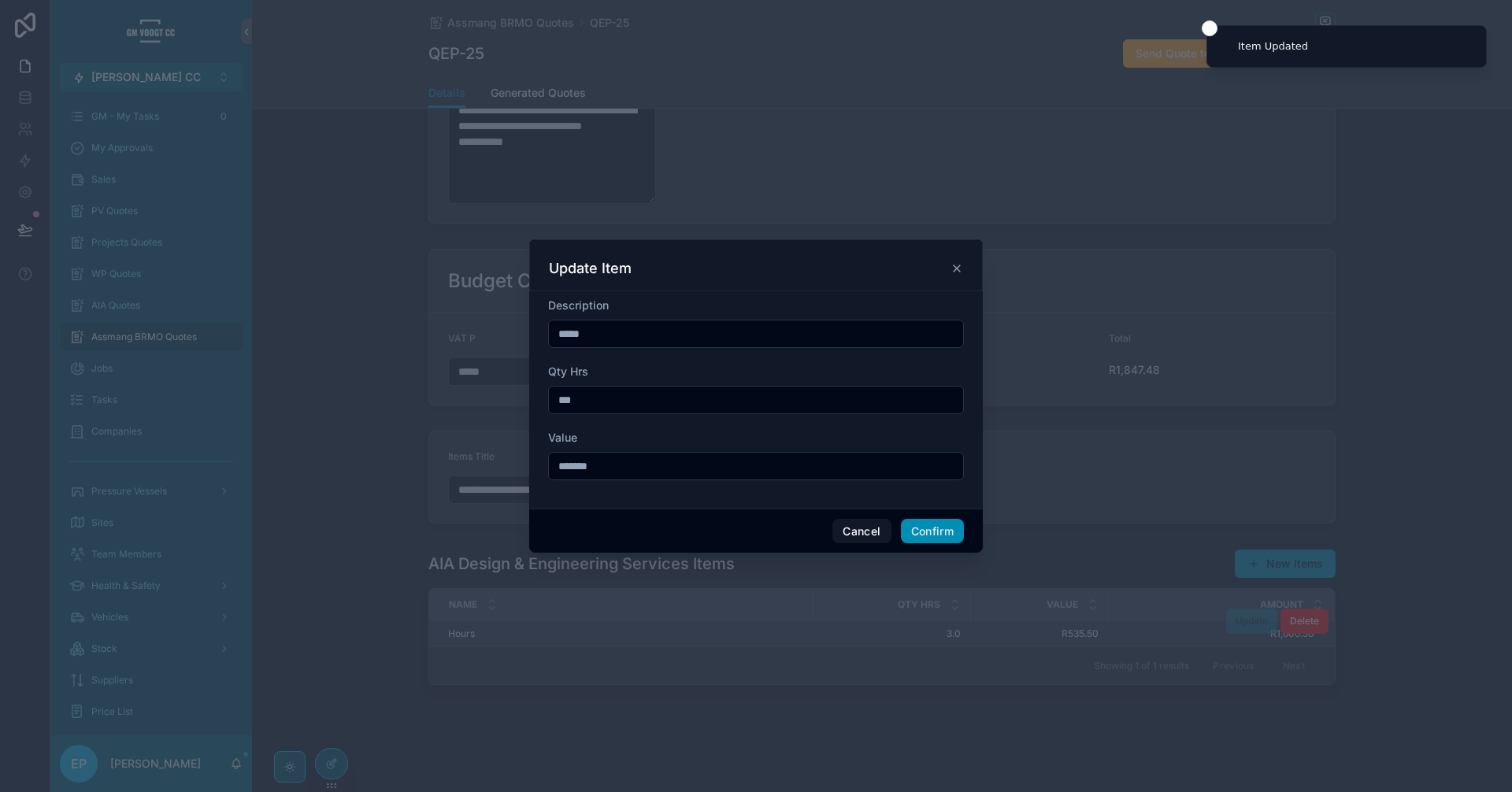
drag, startPoint x: 603, startPoint y: 329, endPoint x: 482, endPoint y: 324, distance: 121.1
click at [483, 324] on div "Update Item Description ***** Qty Hrs *** Value ******* Cancel Confirm" at bounding box center [756, 396] width 1512 height 792
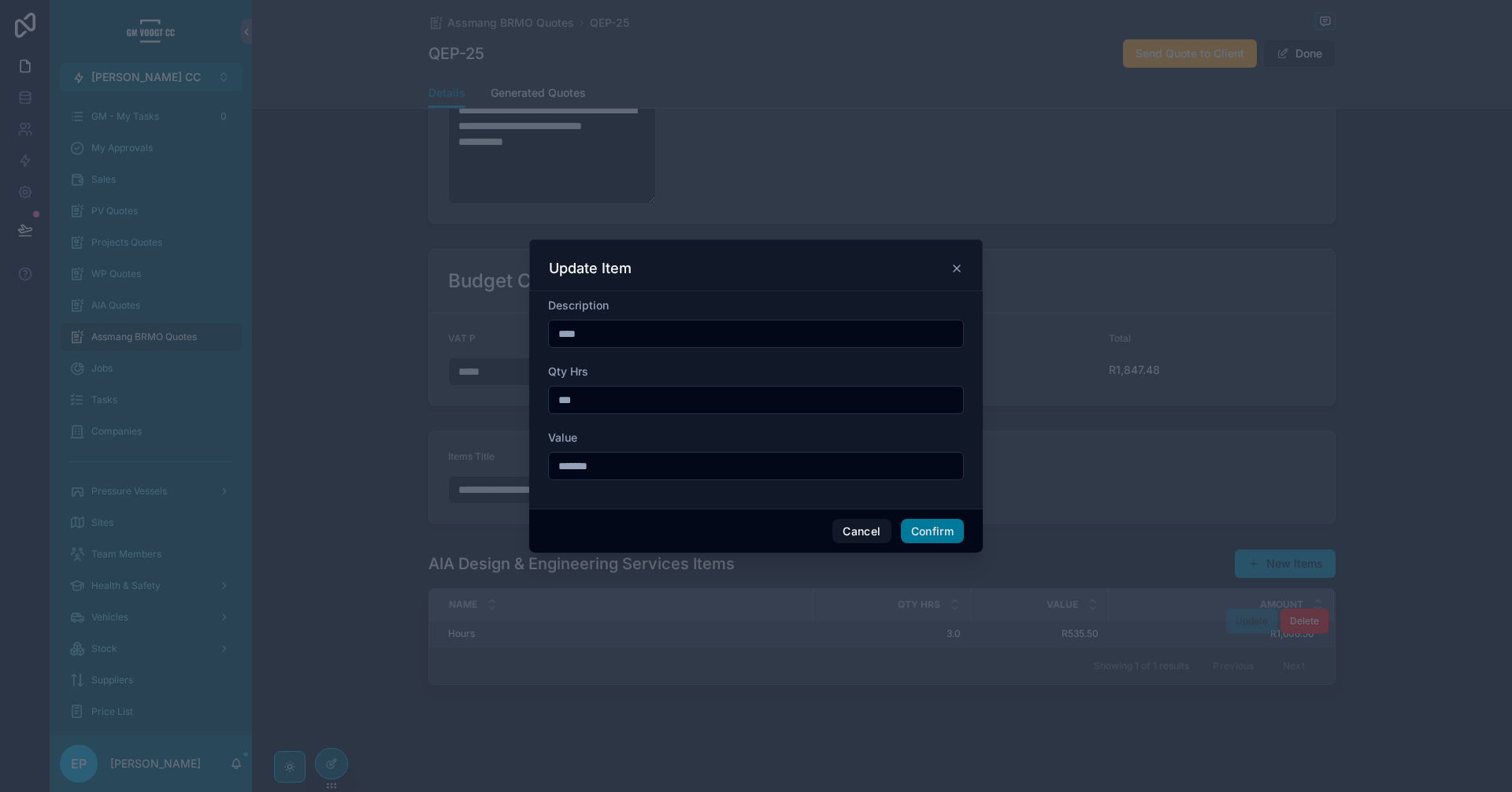
type input "****"
click at [954, 536] on button "Confirm" at bounding box center [932, 531] width 63 height 25
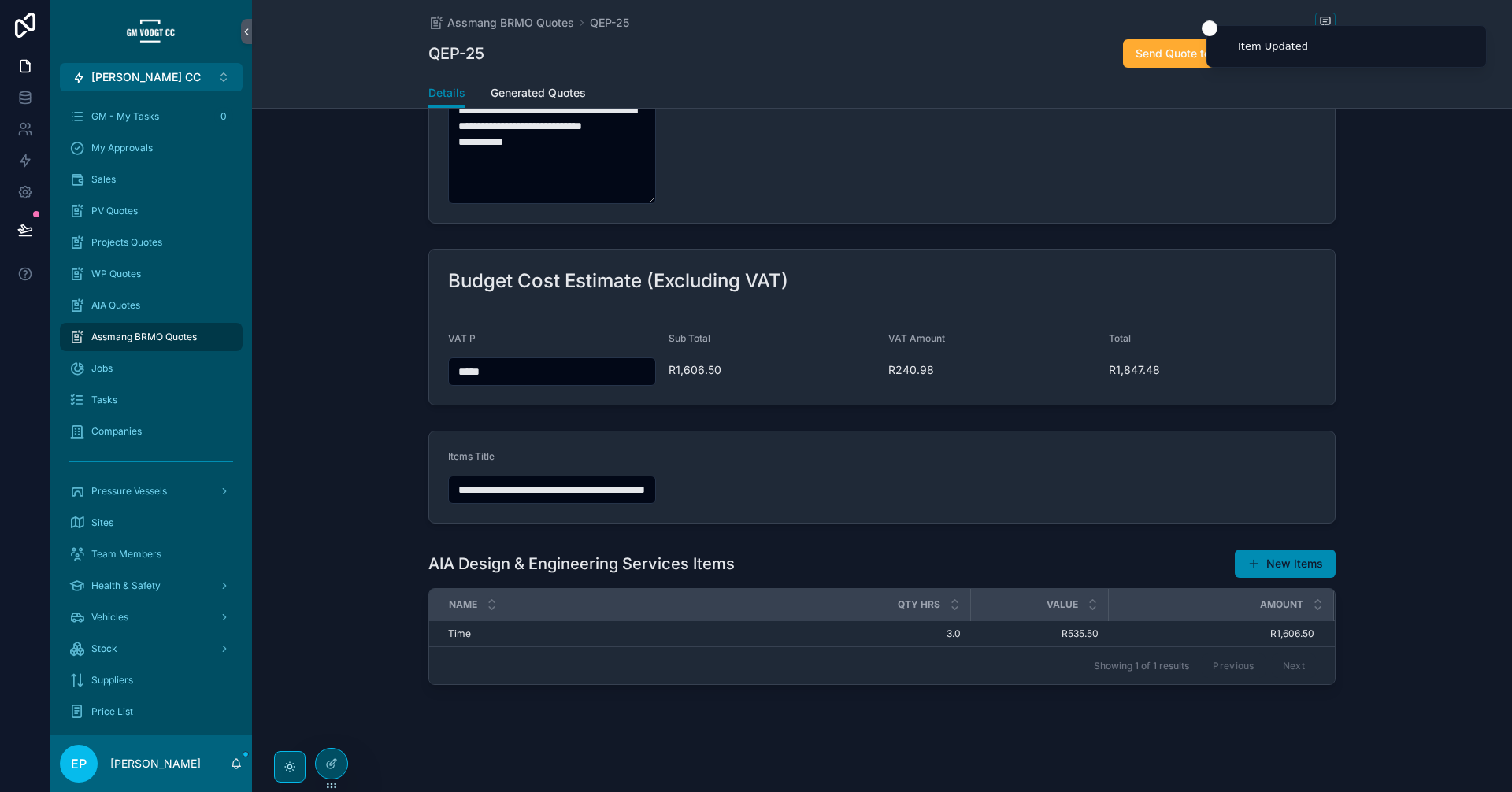
click at [1270, 565] on button "New Items" at bounding box center [1284, 563] width 101 height 28
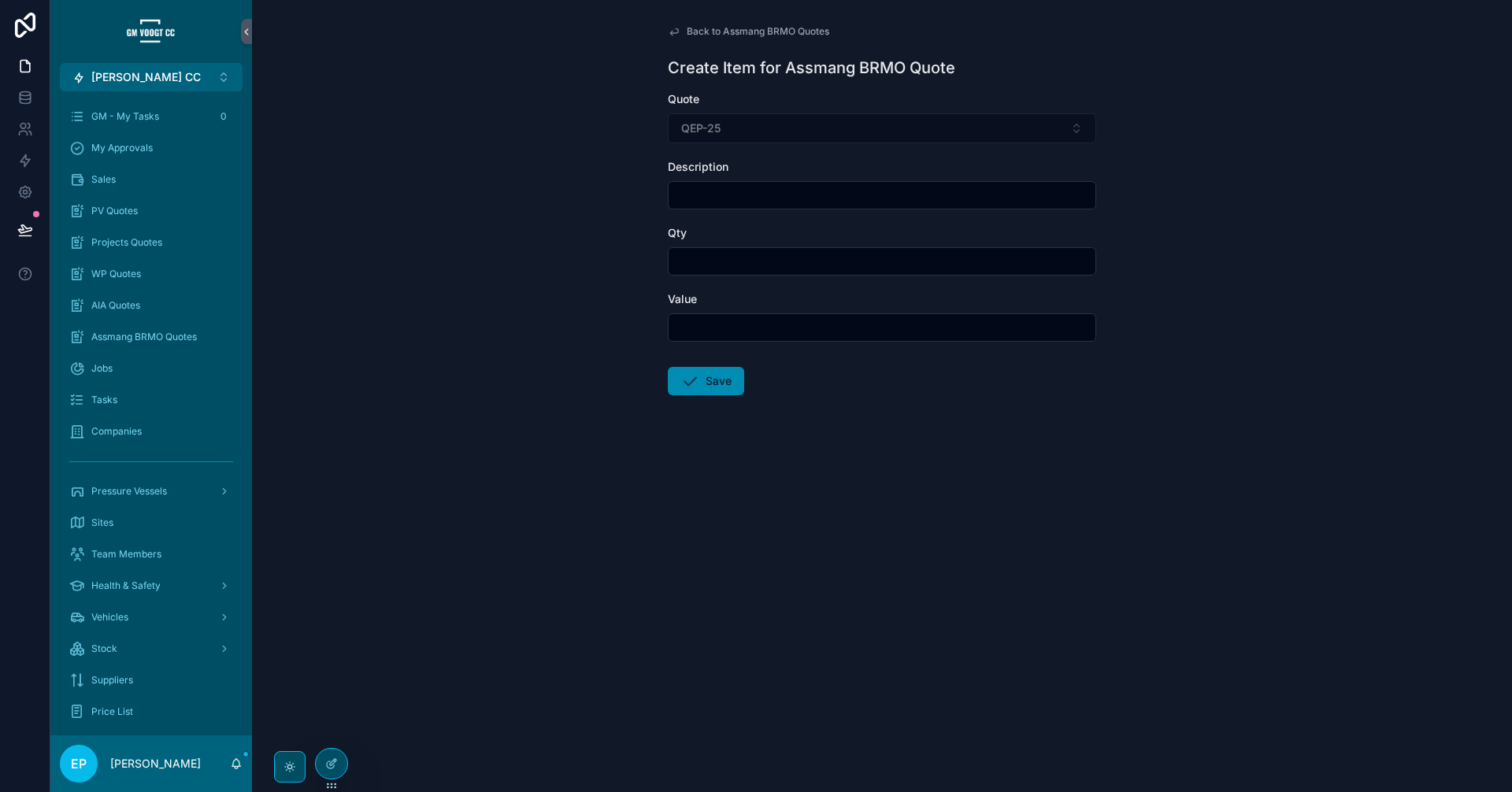
click at [764, 208] on div "scrollable content" at bounding box center [882, 195] width 429 height 28
click at [763, 201] on input "scrollable content" at bounding box center [881, 195] width 427 height 22
paste input "**********"
click at [817, 198] on input "**********" at bounding box center [881, 195] width 427 height 22
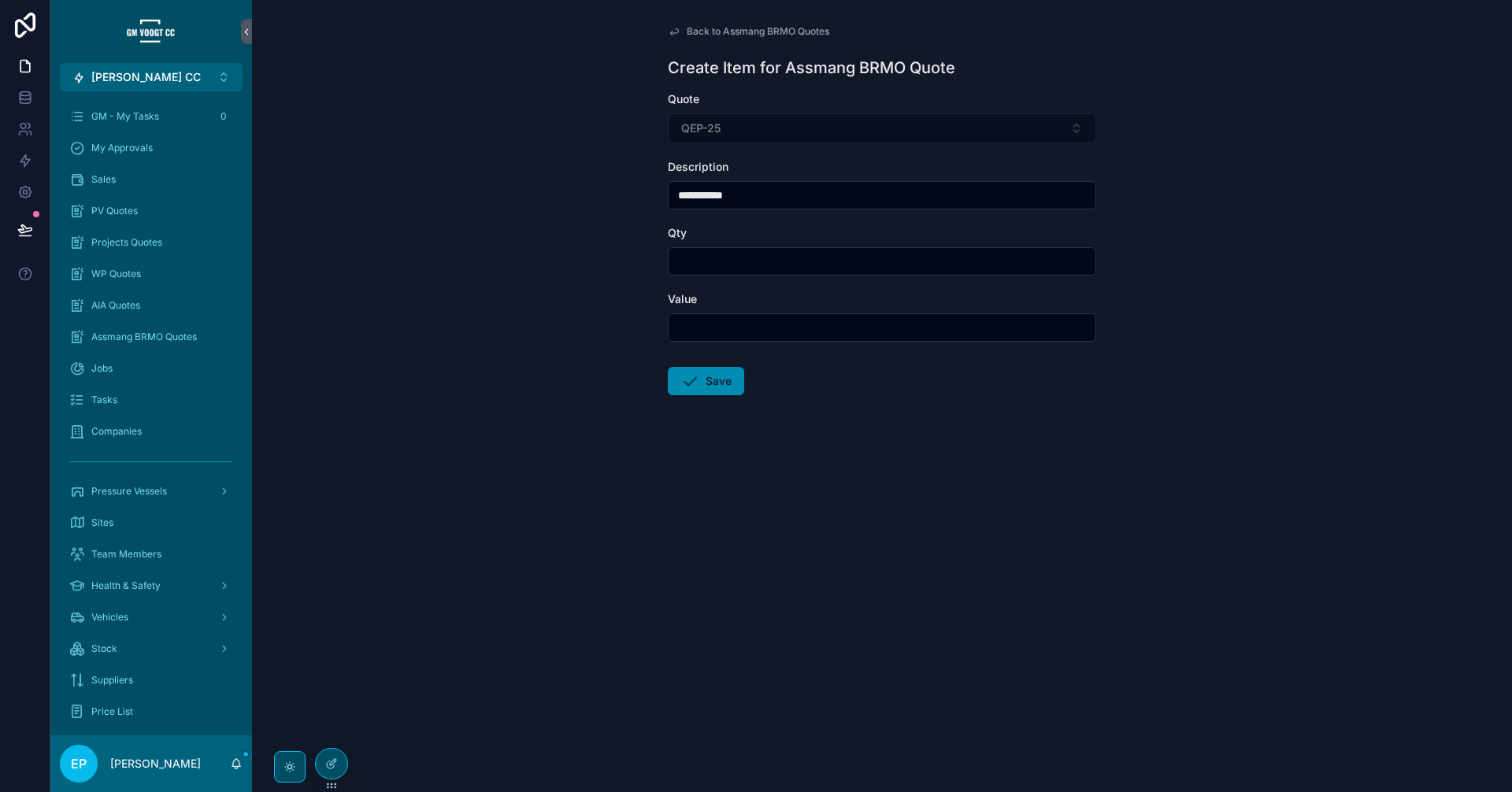
paste input "*****"
click at [678, 197] on input "**********" at bounding box center [881, 195] width 427 height 22
type input "**********"
click at [759, 265] on input "scrollable content" at bounding box center [881, 261] width 427 height 22
type input "***"
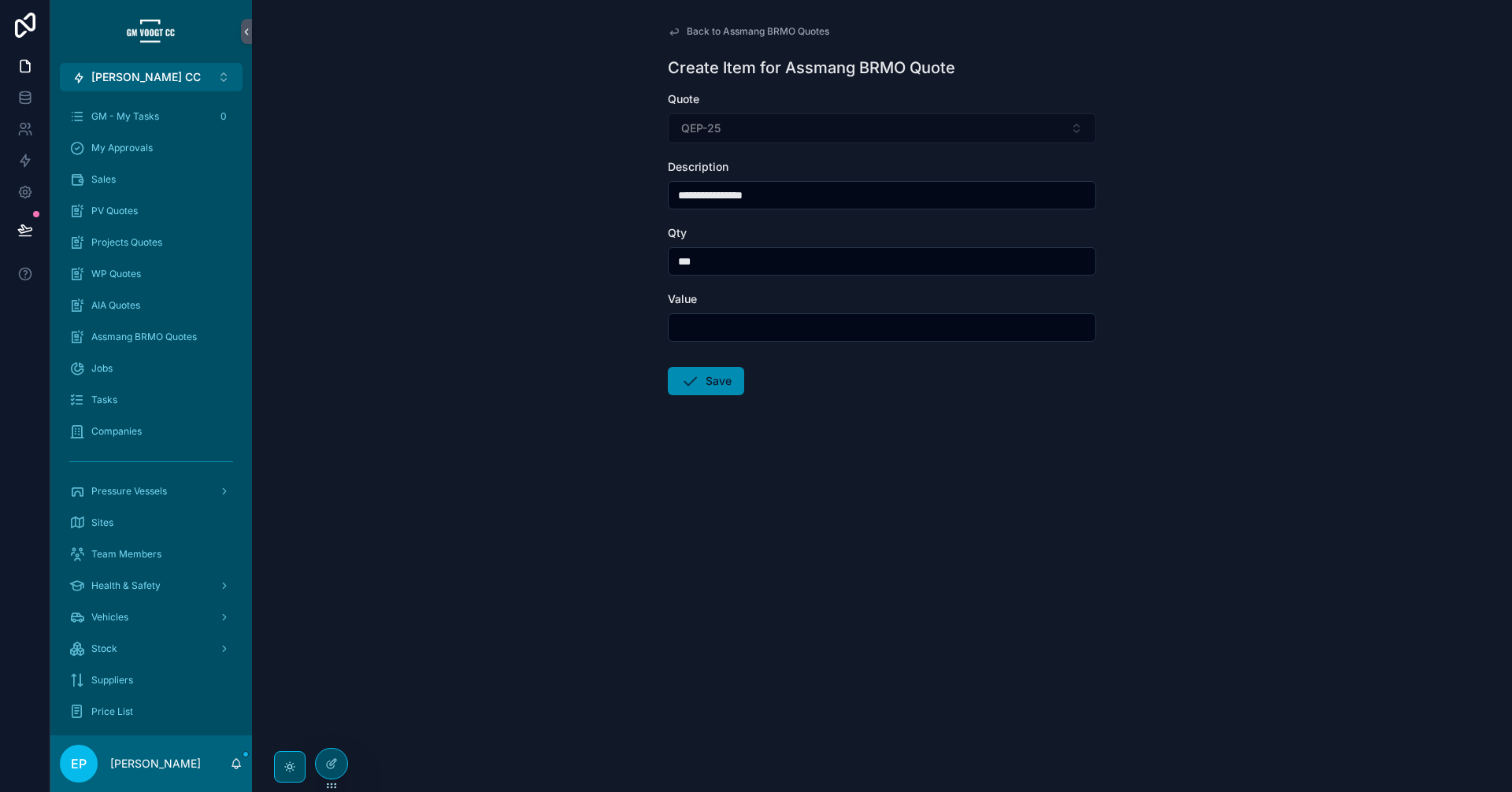
click at [719, 323] on input "scrollable content" at bounding box center [881, 327] width 427 height 22
paste input "*******"
type input "*******"
click at [710, 367] on button "Save" at bounding box center [706, 381] width 76 height 28
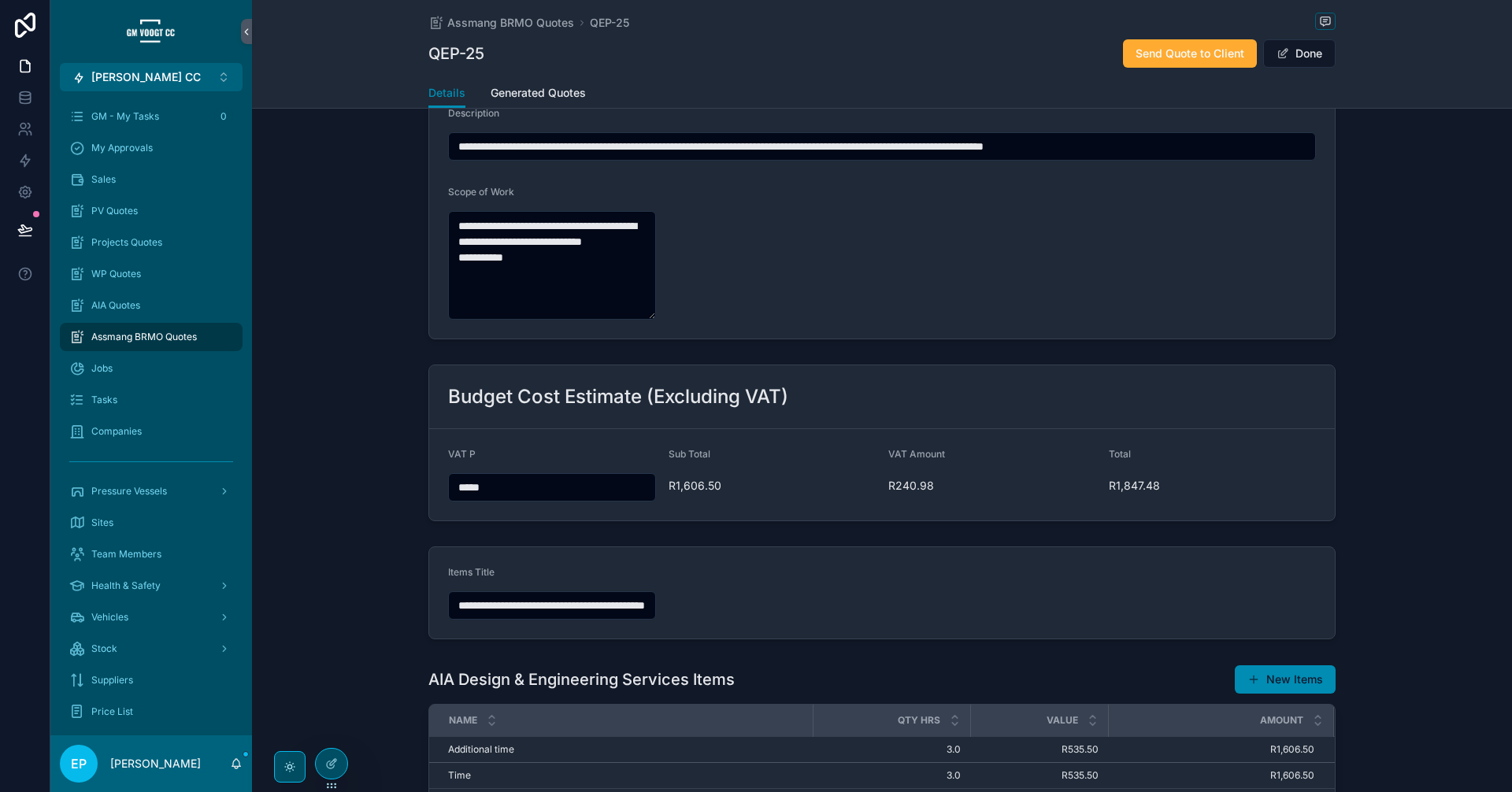
scroll to position [542, 0]
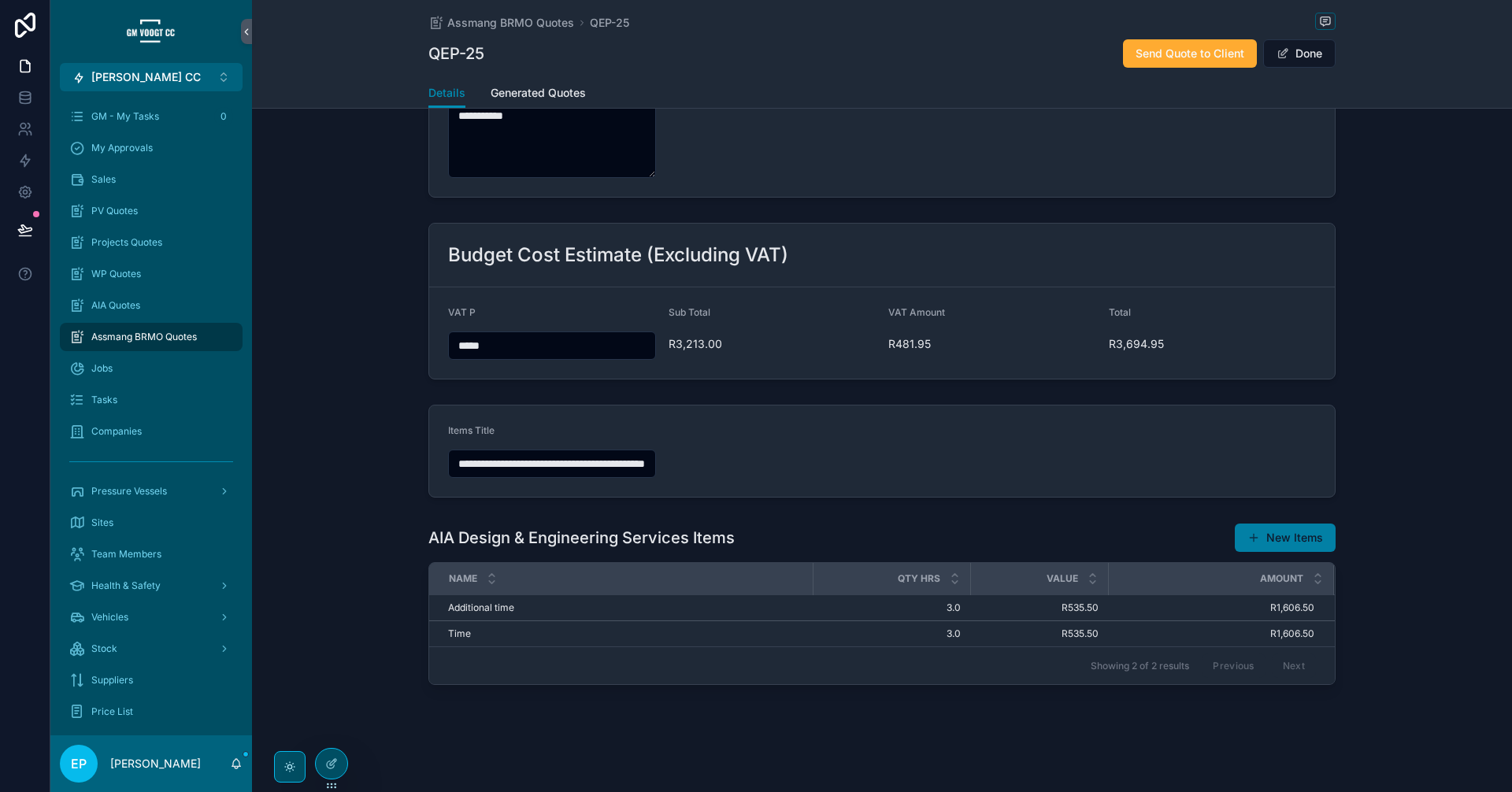
click at [1288, 534] on button "New Items" at bounding box center [1284, 537] width 101 height 28
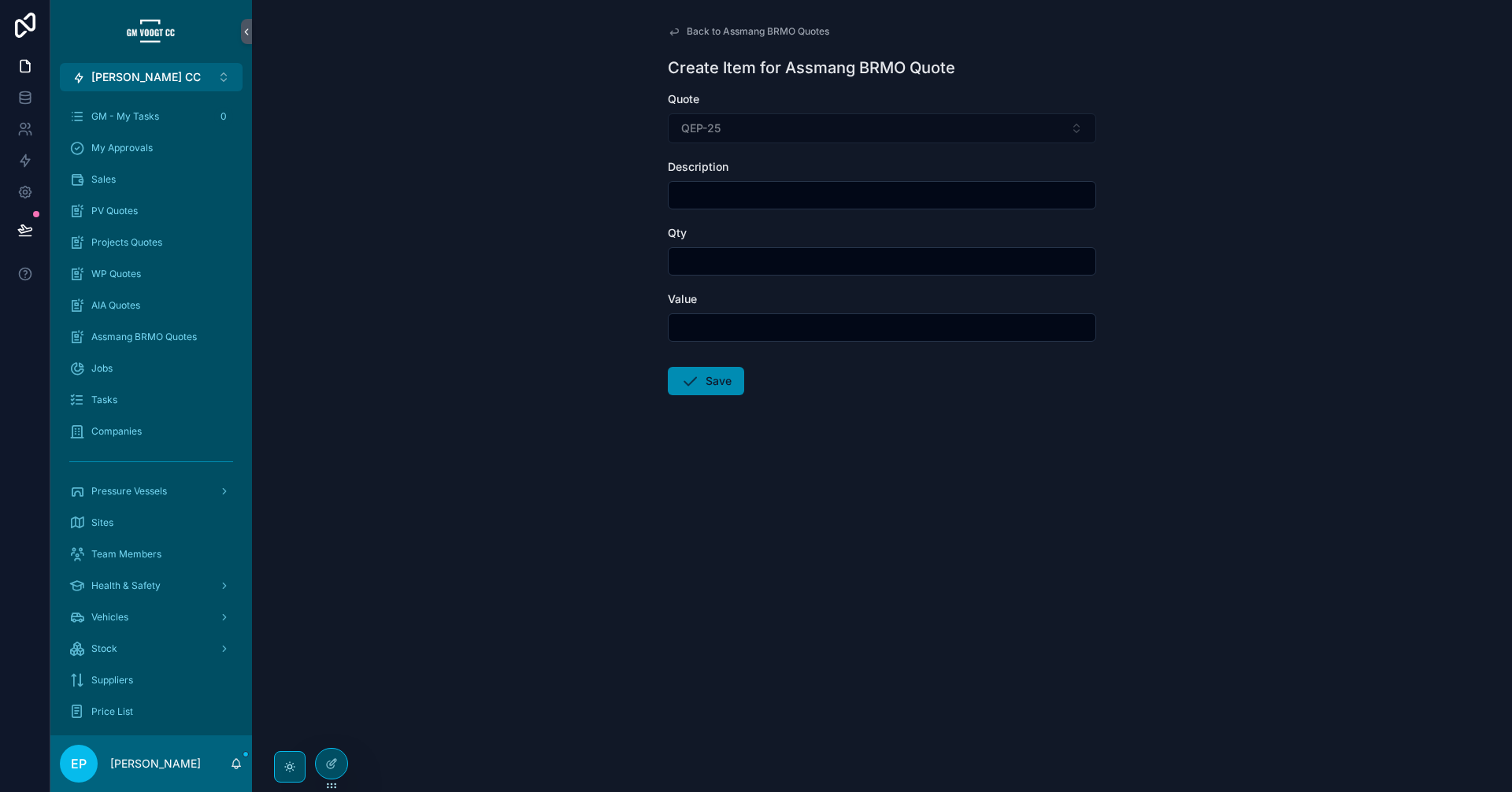
click at [728, 180] on div "Description" at bounding box center [882, 184] width 429 height 51
click at [722, 195] on input "scrollable content" at bounding box center [881, 195] width 427 height 22
paste input "**********"
type input "**********"
click at [716, 318] on input "scrollable content" at bounding box center [881, 327] width 427 height 22
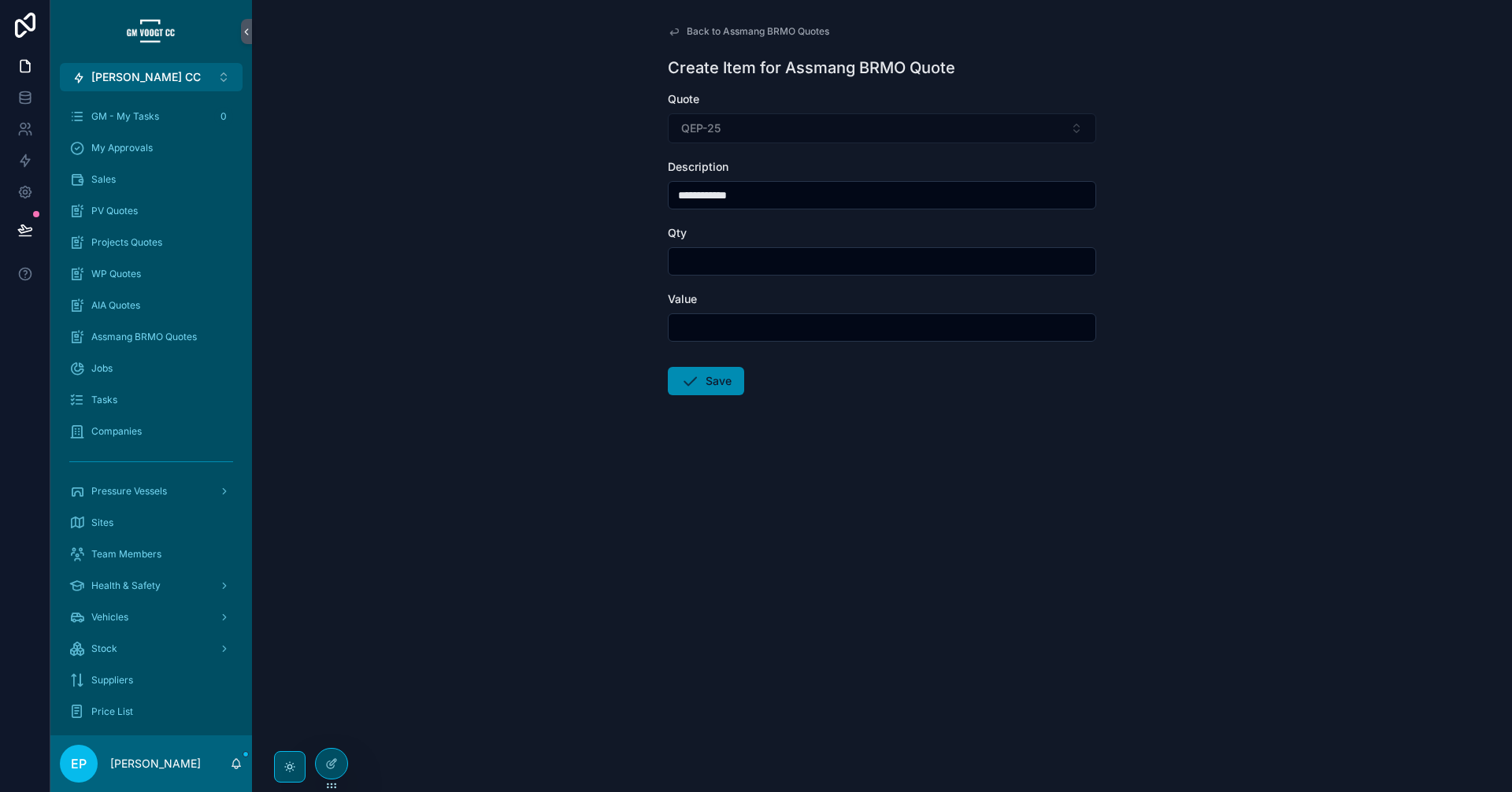
paste input "*********"
type input "*********"
click at [756, 255] on input "scrollable content" at bounding box center [881, 261] width 427 height 22
type input "***"
click at [699, 386] on button "Save" at bounding box center [706, 381] width 76 height 28
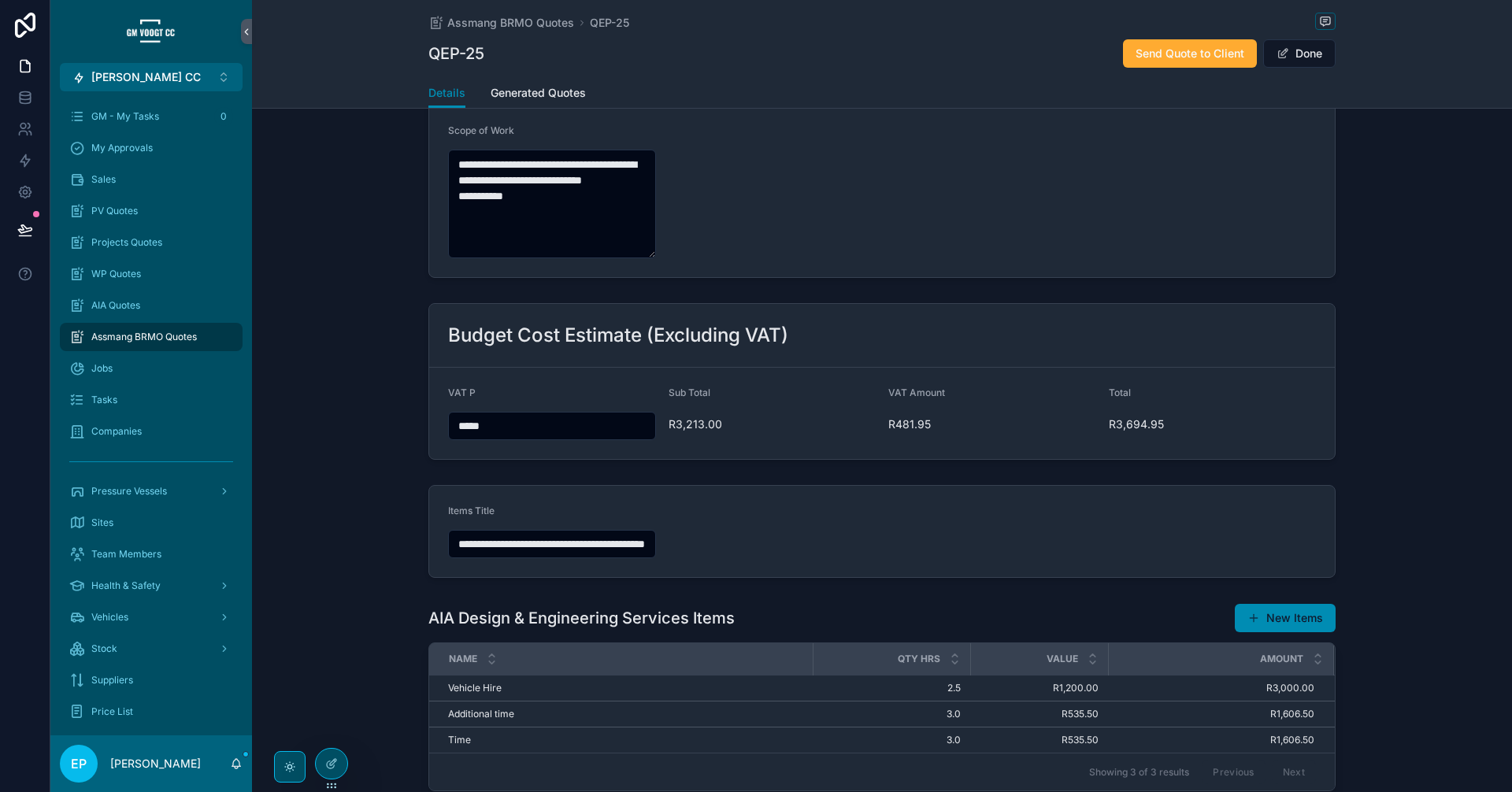
scroll to position [568, 0]
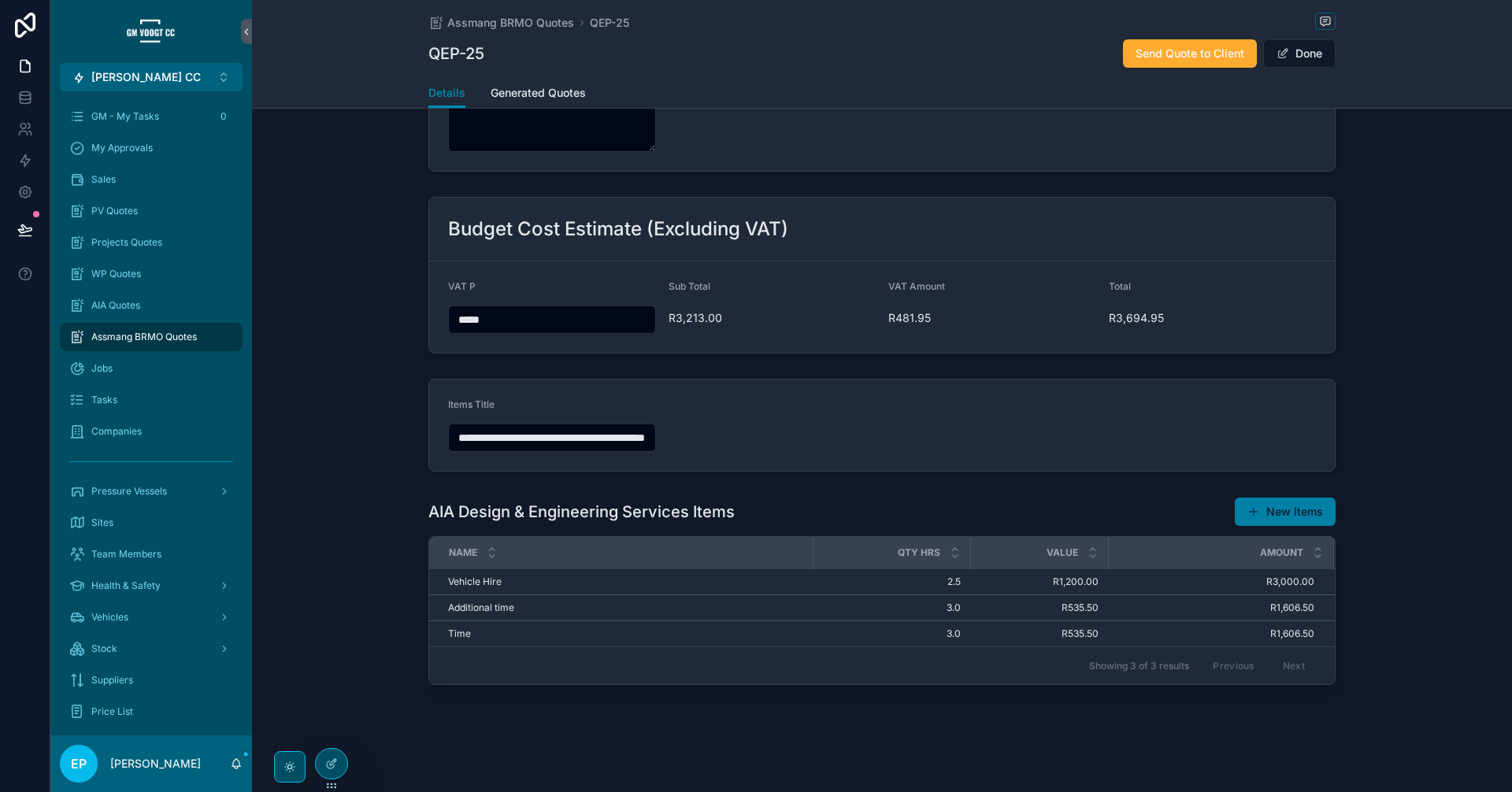
click at [1310, 503] on button "New Items" at bounding box center [1284, 511] width 101 height 28
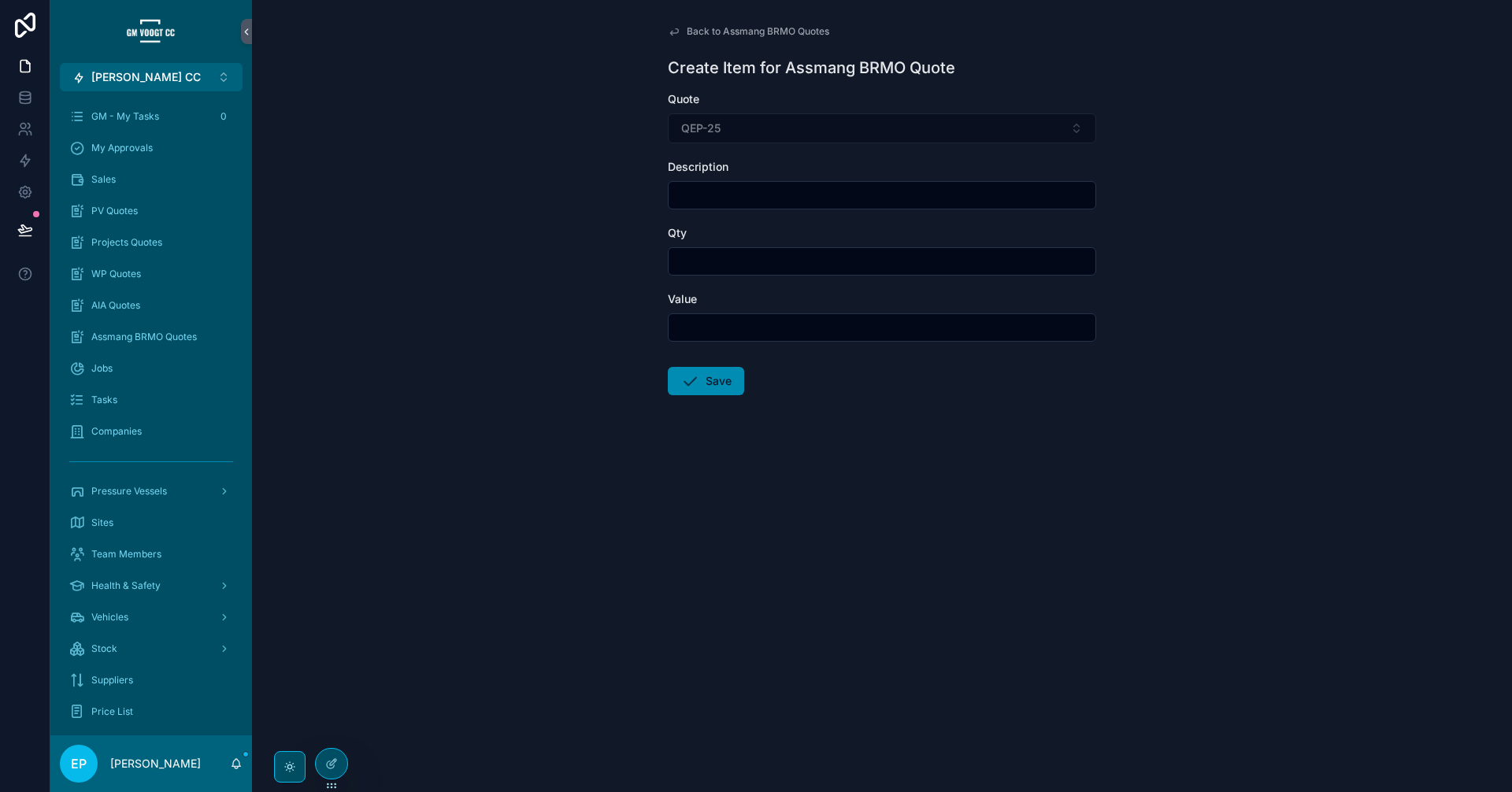
click at [746, 200] on input "scrollable content" at bounding box center [881, 195] width 427 height 22
paste input "**********"
type input "**********"
click at [734, 326] on input "scrollable content" at bounding box center [881, 327] width 427 height 22
paste input "*********"
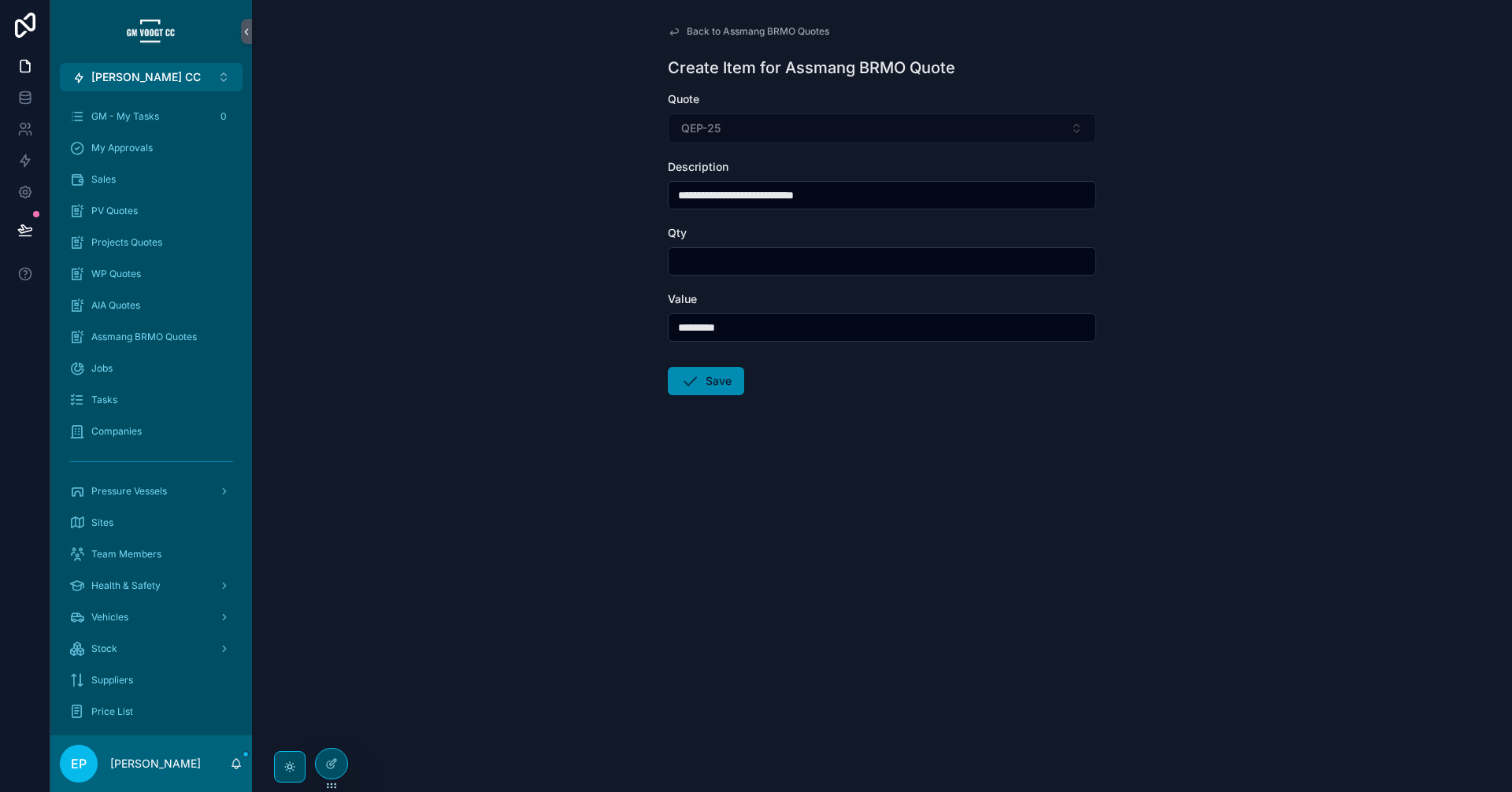
type input "*********"
click at [764, 251] on input "scrollable content" at bounding box center [881, 261] width 427 height 22
type input "***"
click at [728, 392] on button "Save" at bounding box center [706, 381] width 76 height 28
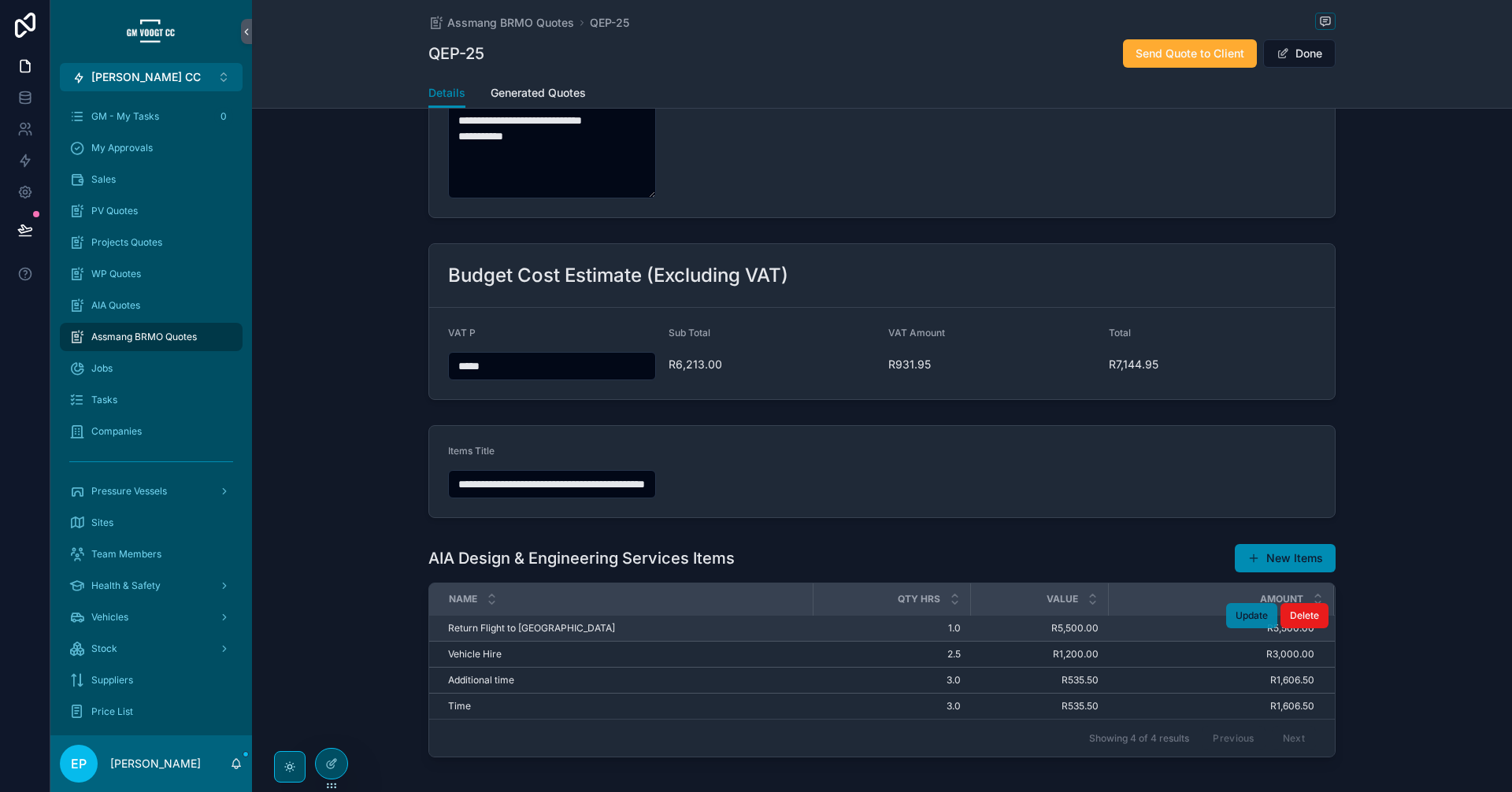
scroll to position [525, 0]
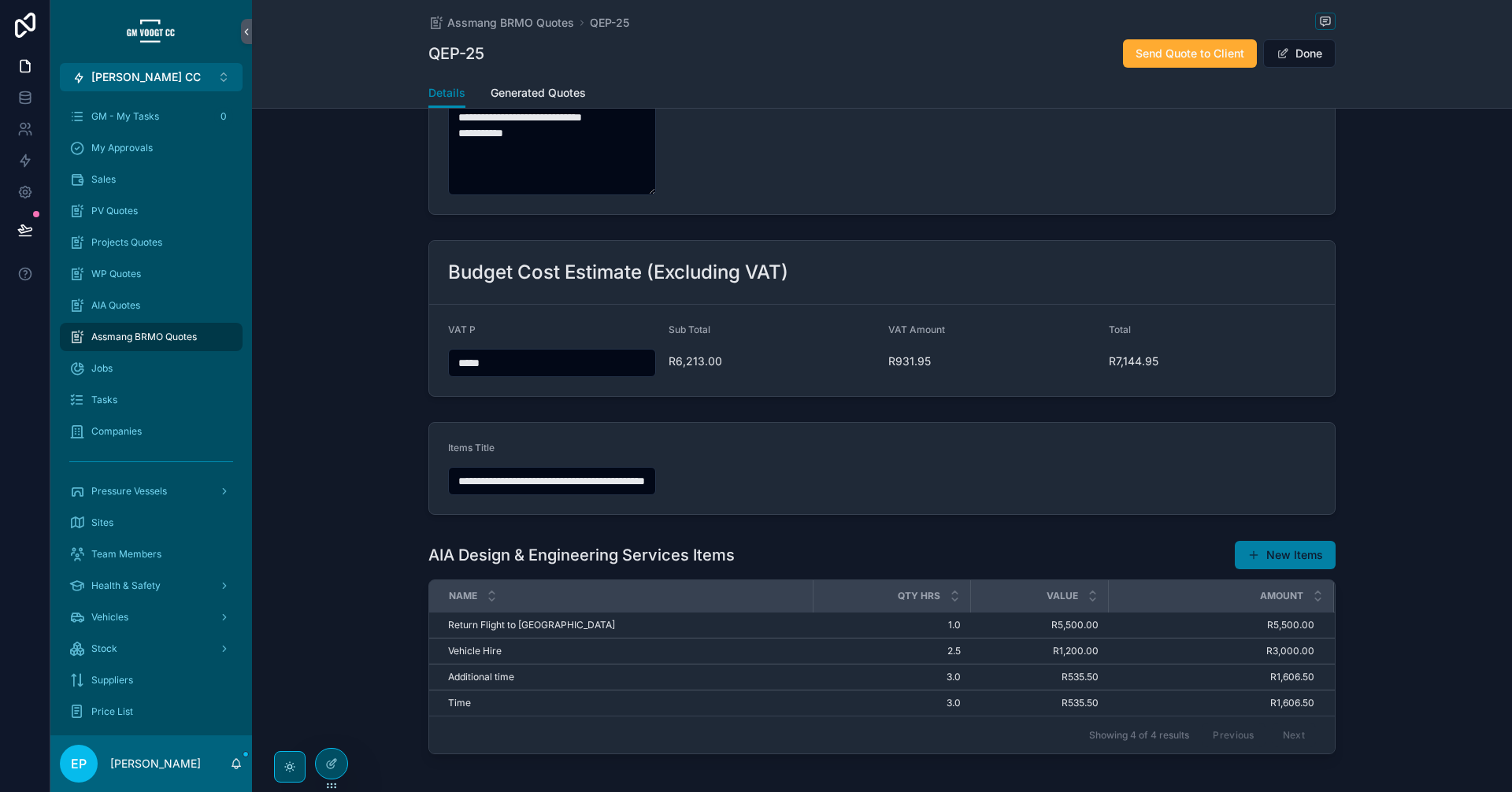
click at [1300, 565] on button "New Items" at bounding box center [1284, 555] width 101 height 28
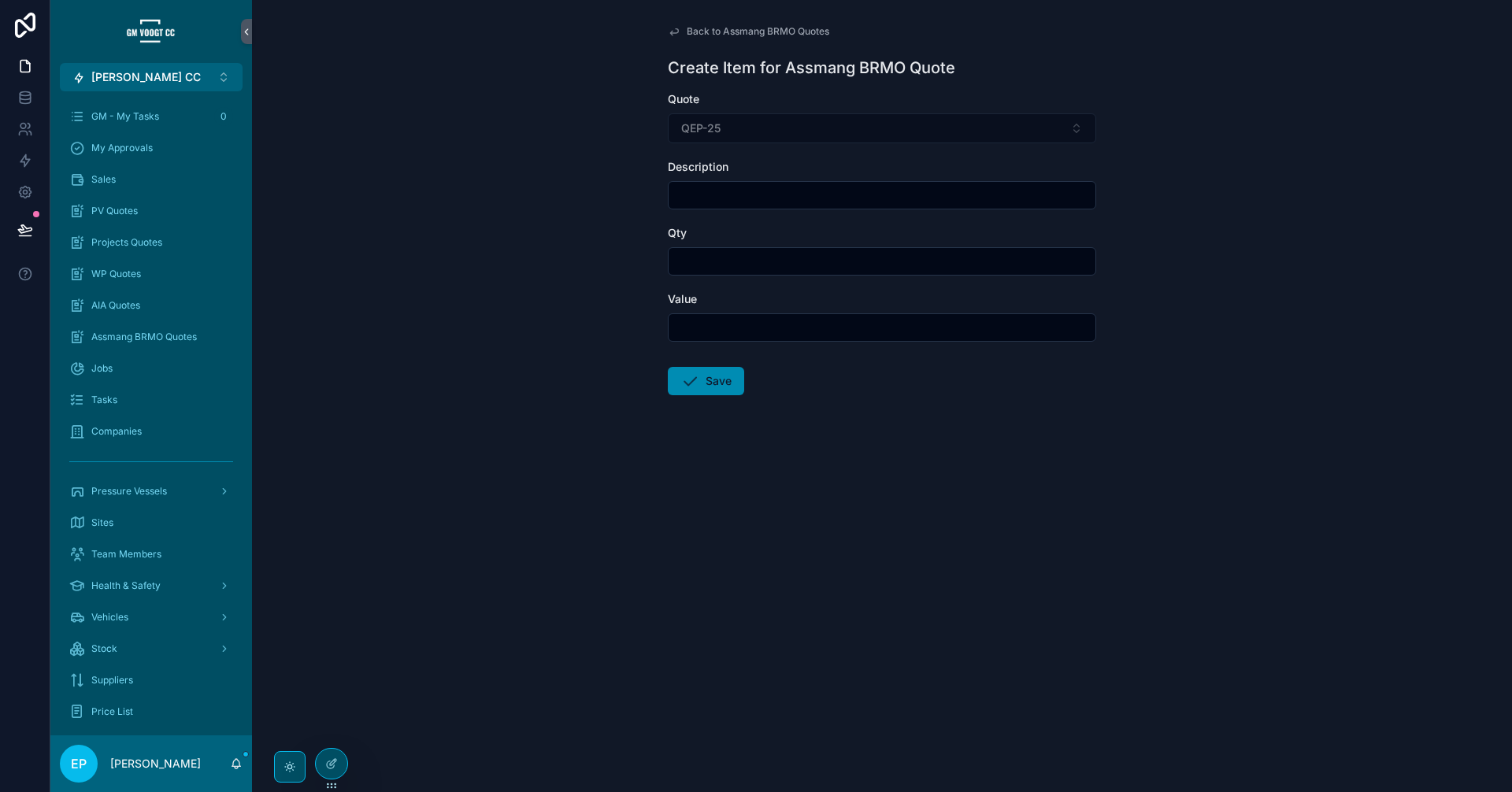
click at [733, 211] on form "Quote QEP-25 Description Qty Value Save" at bounding box center [882, 294] width 429 height 404
click at [734, 198] on input "scrollable content" at bounding box center [881, 195] width 427 height 22
paste input "**********"
type input "**********"
click at [754, 264] on input "scrollable content" at bounding box center [881, 261] width 427 height 22
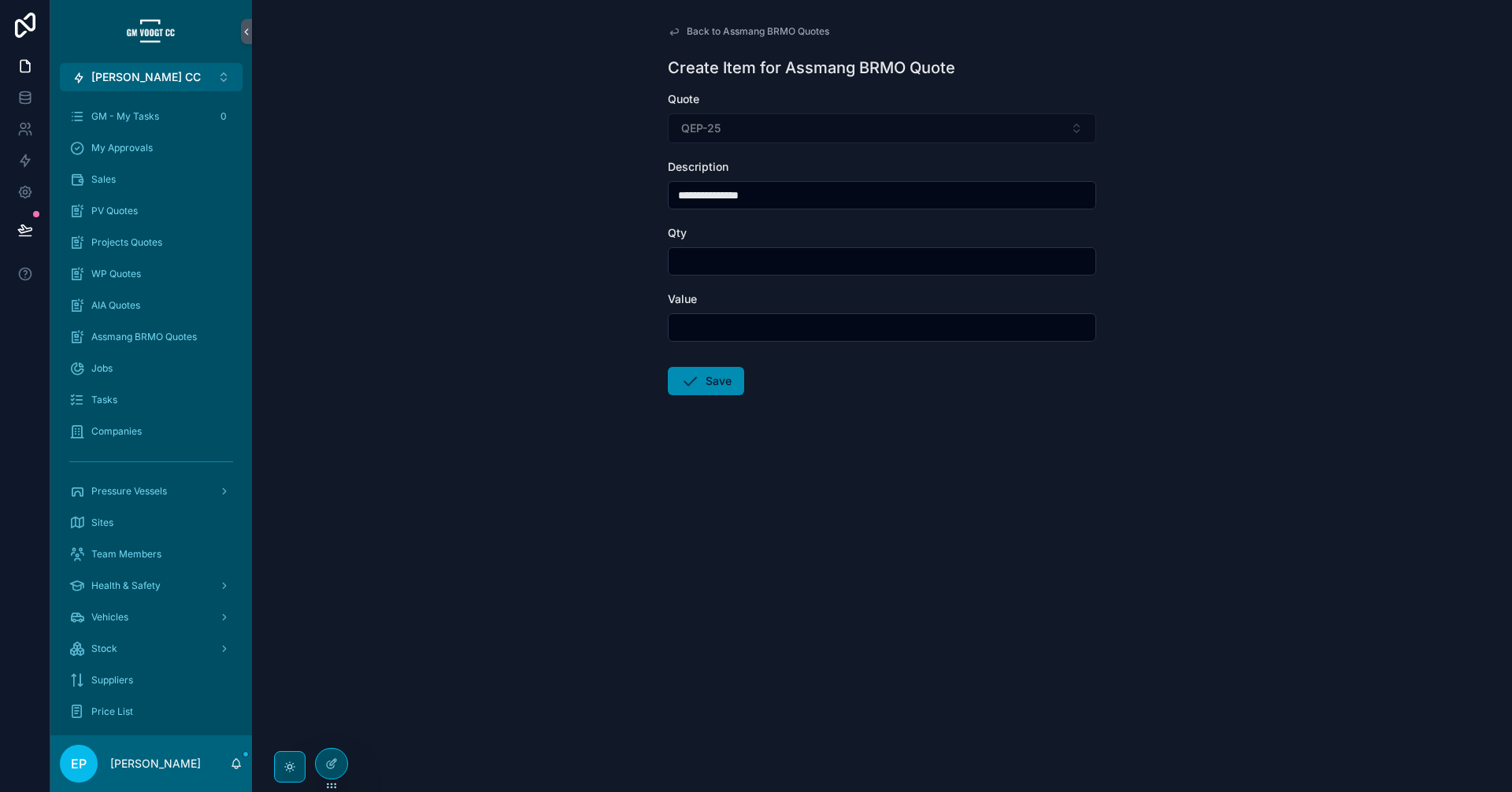
click at [722, 329] on input "scrollable content" at bounding box center [881, 327] width 427 height 22
type input "*******"
click at [705, 382] on button "Save" at bounding box center [706, 381] width 76 height 28
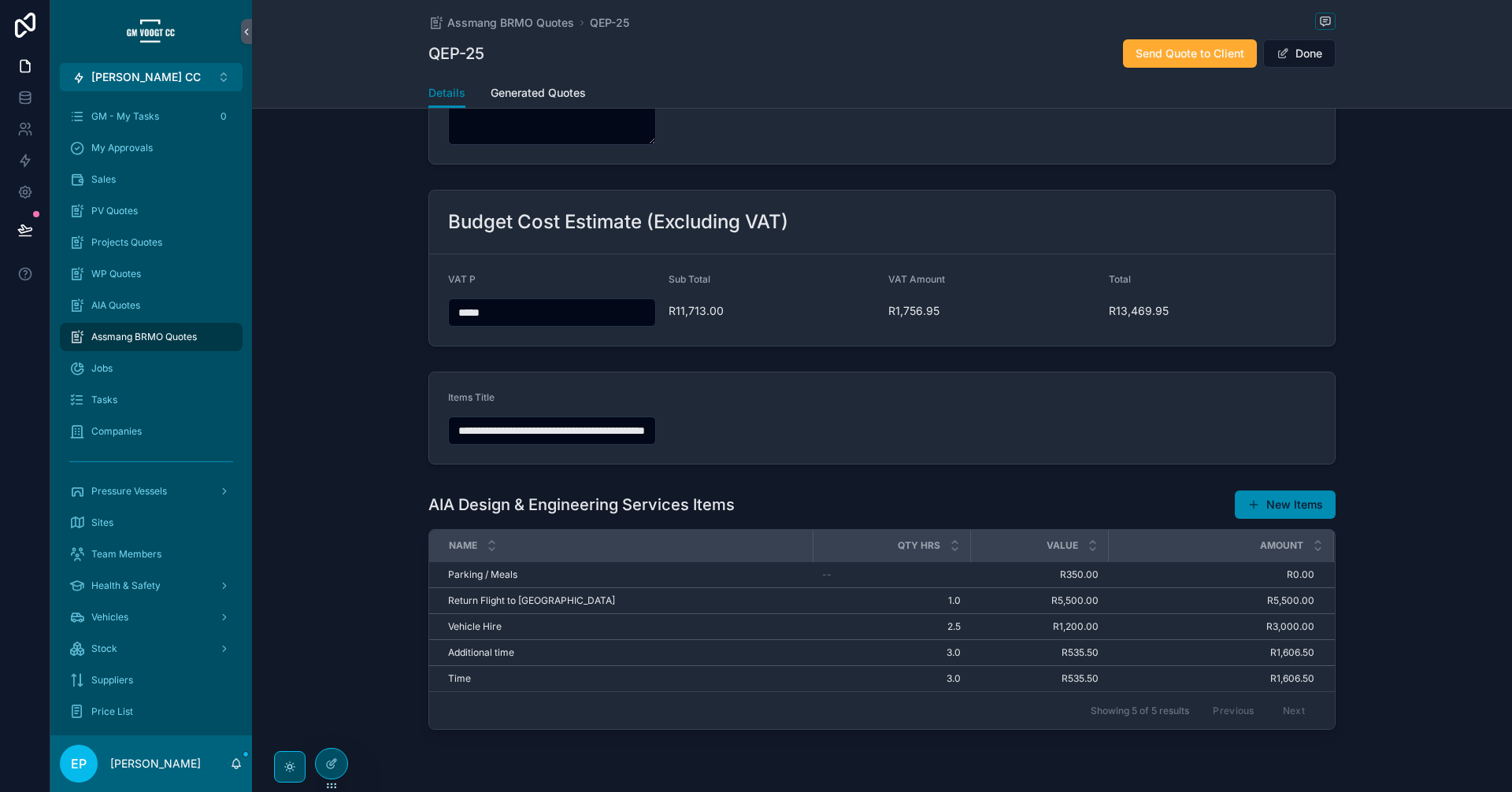
scroll to position [620, 0]
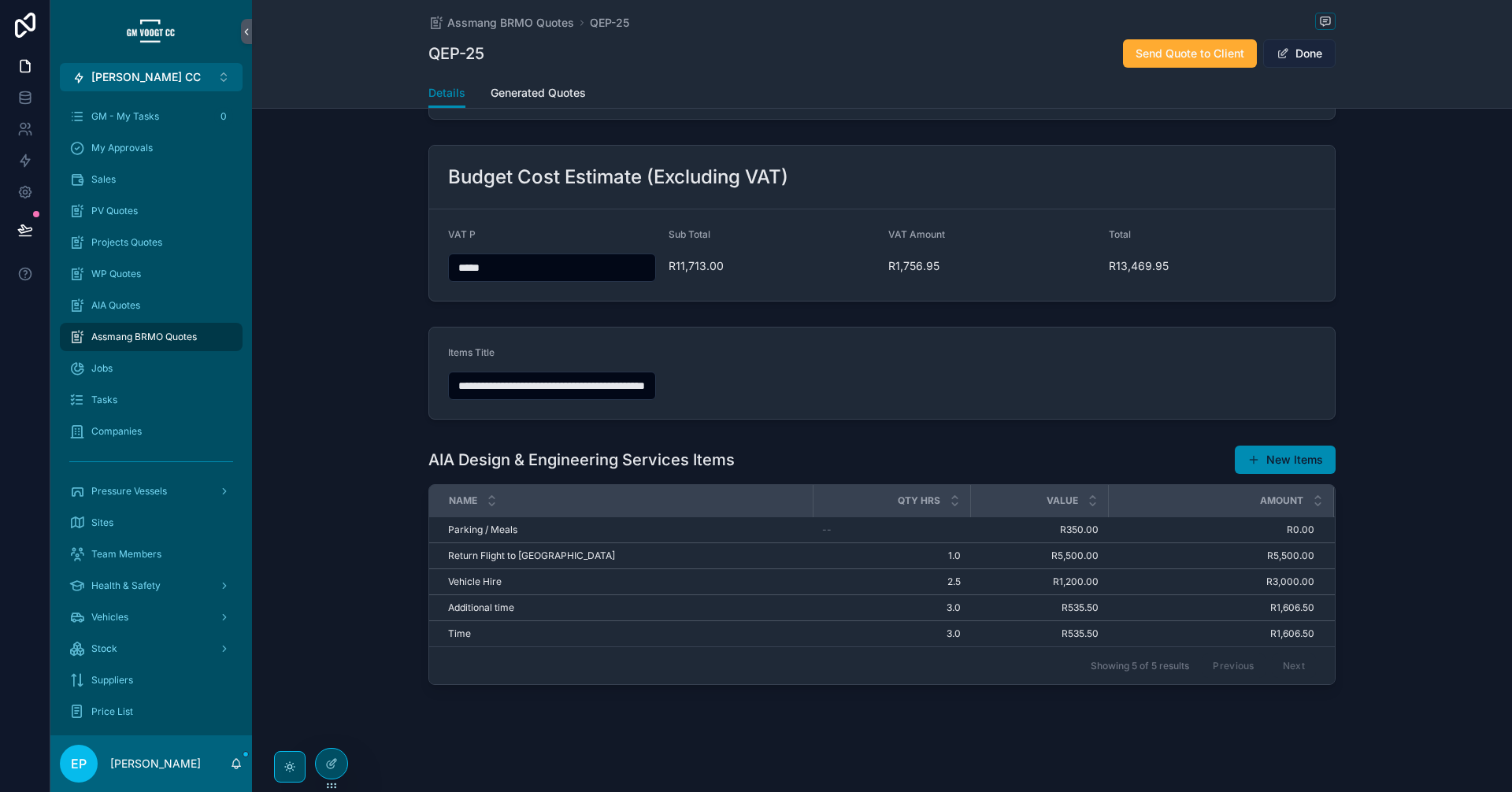
click at [1299, 50] on button "Done" at bounding box center [1299, 53] width 73 height 28
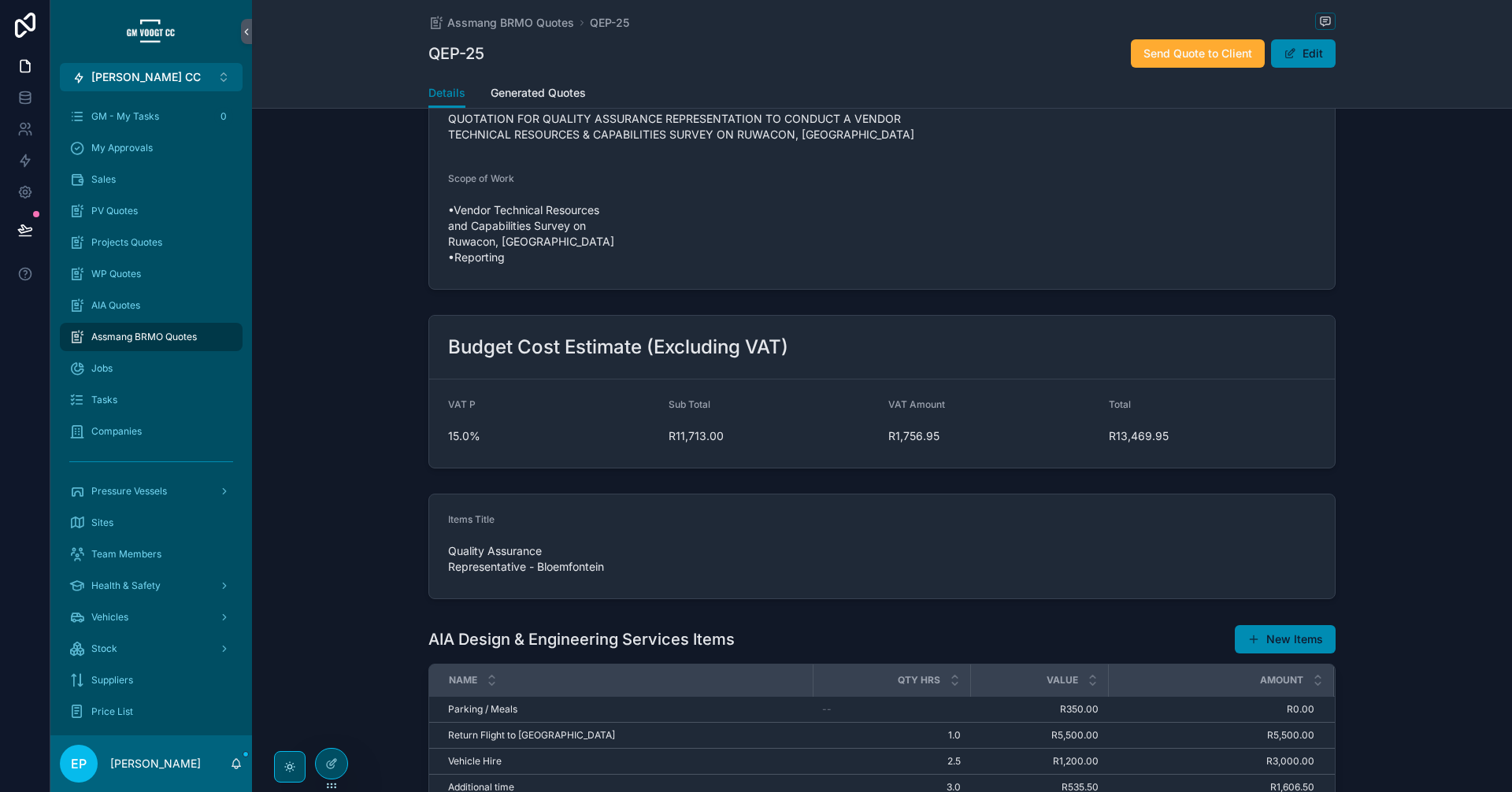
scroll to position [594, 0]
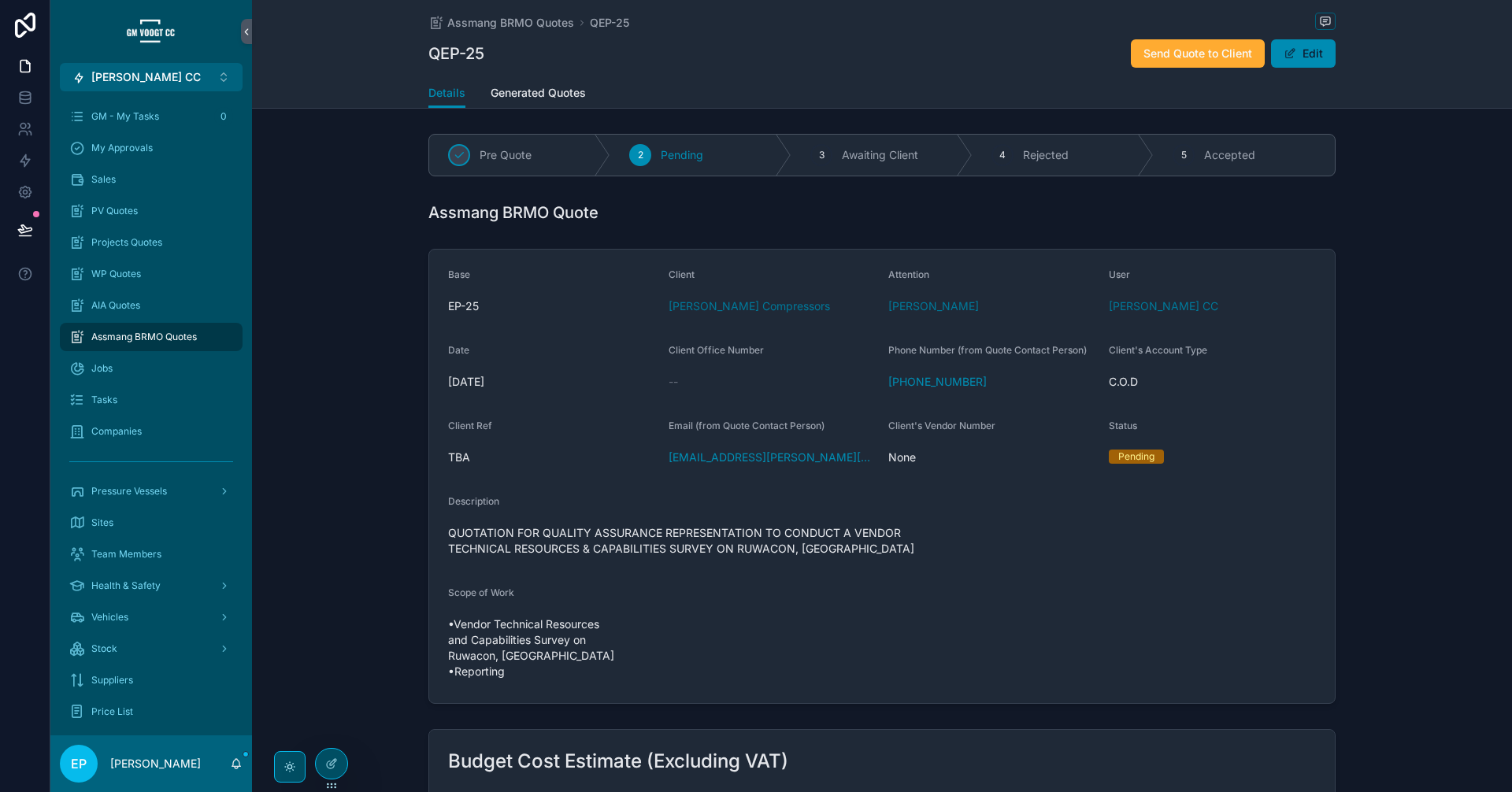
scroll to position [594, 0]
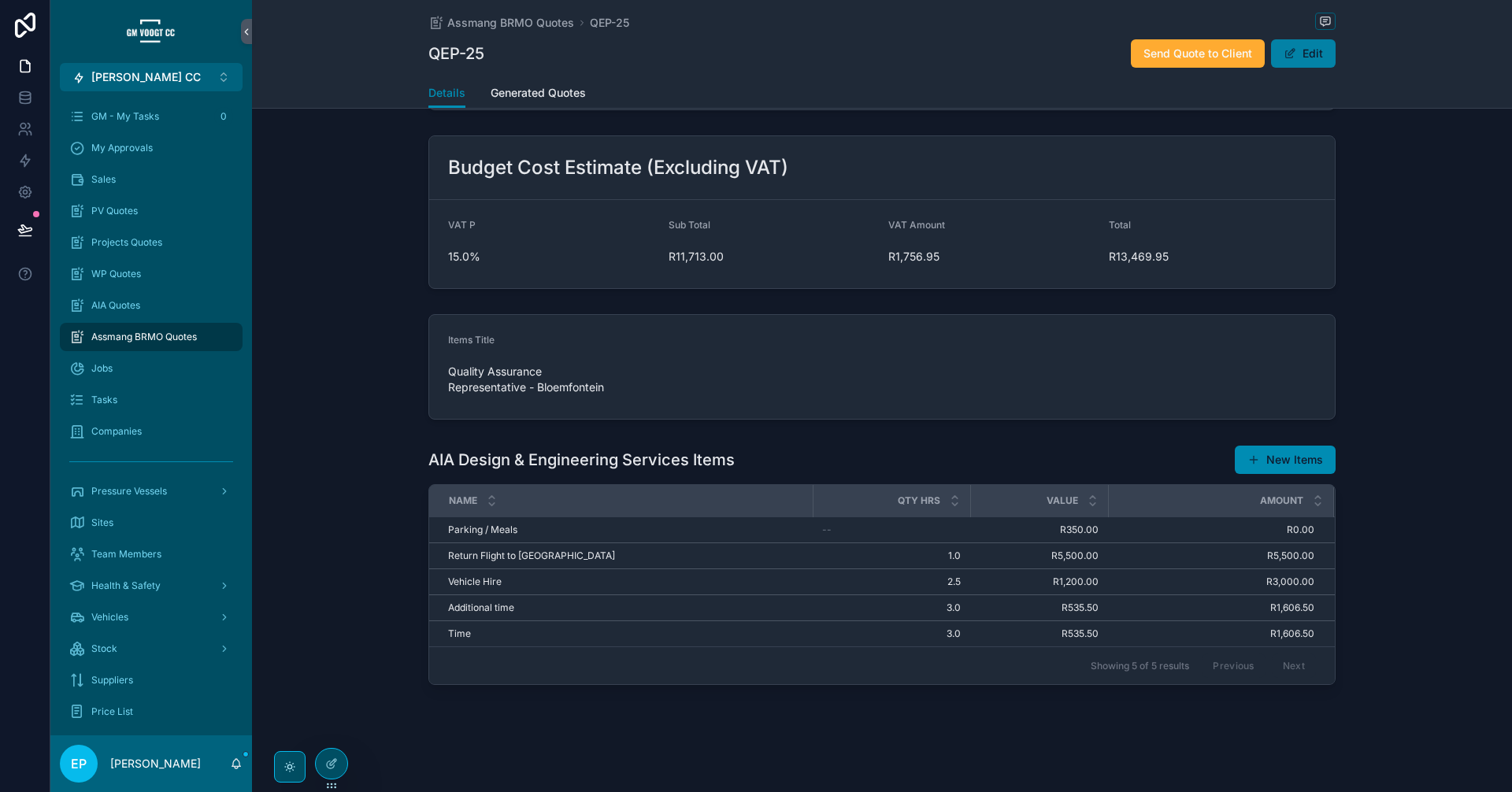
click at [1305, 51] on button "Edit" at bounding box center [1303, 53] width 64 height 28
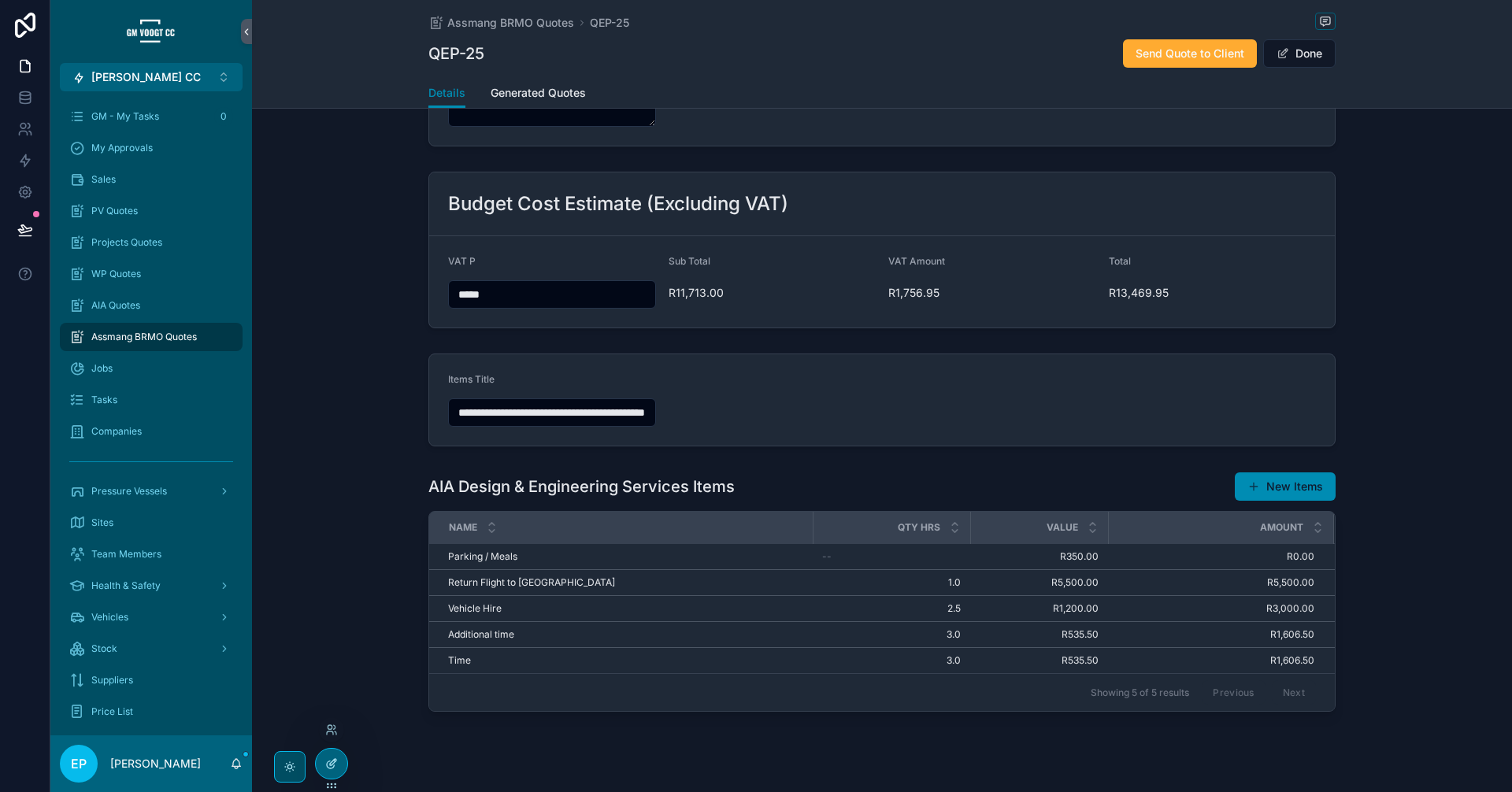
click at [319, 759] on div at bounding box center [331, 763] width 32 height 30
click at [1322, 55] on button "Done" at bounding box center [1299, 53] width 73 height 28
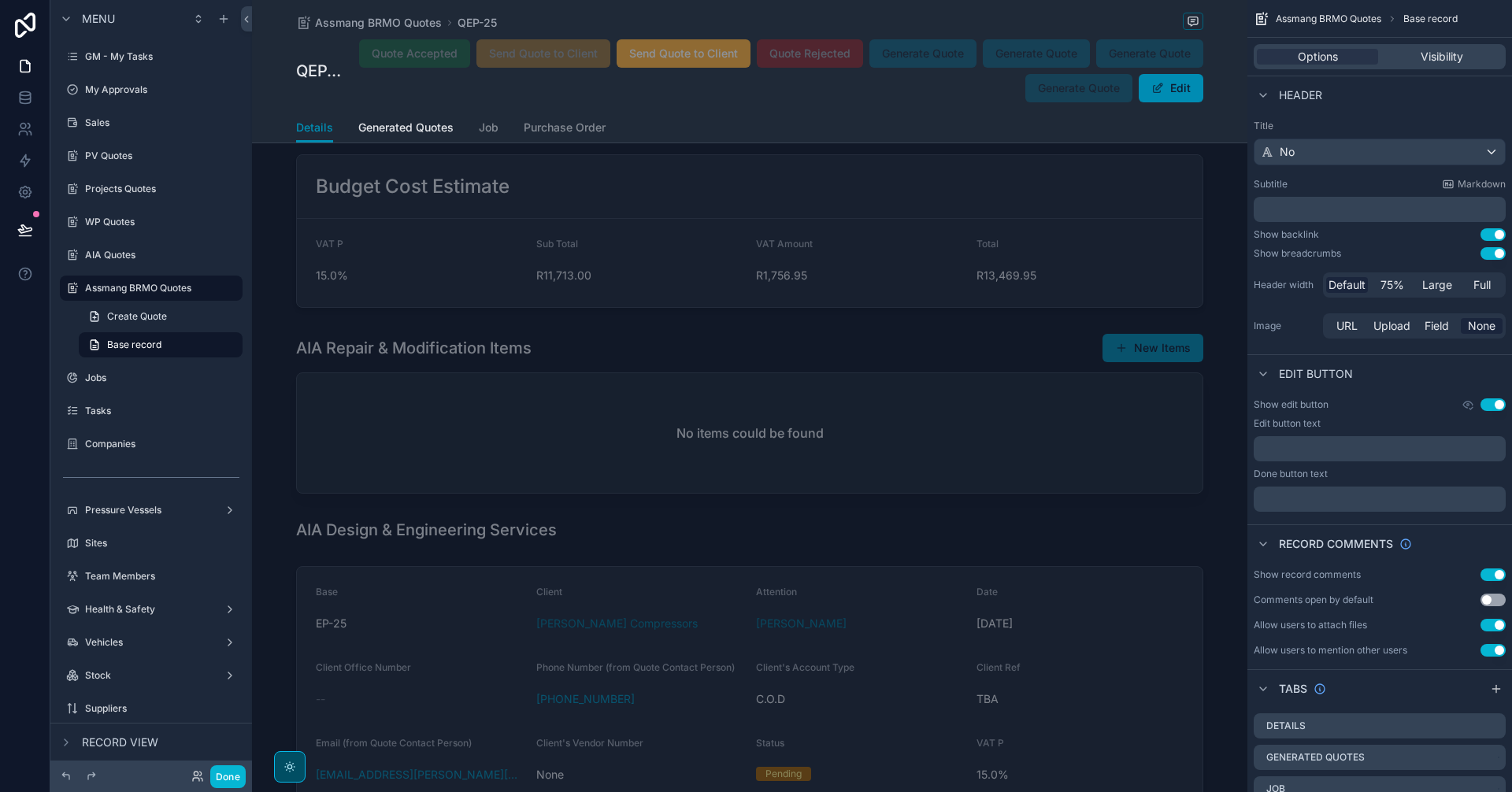
scroll to position [4267, 0]
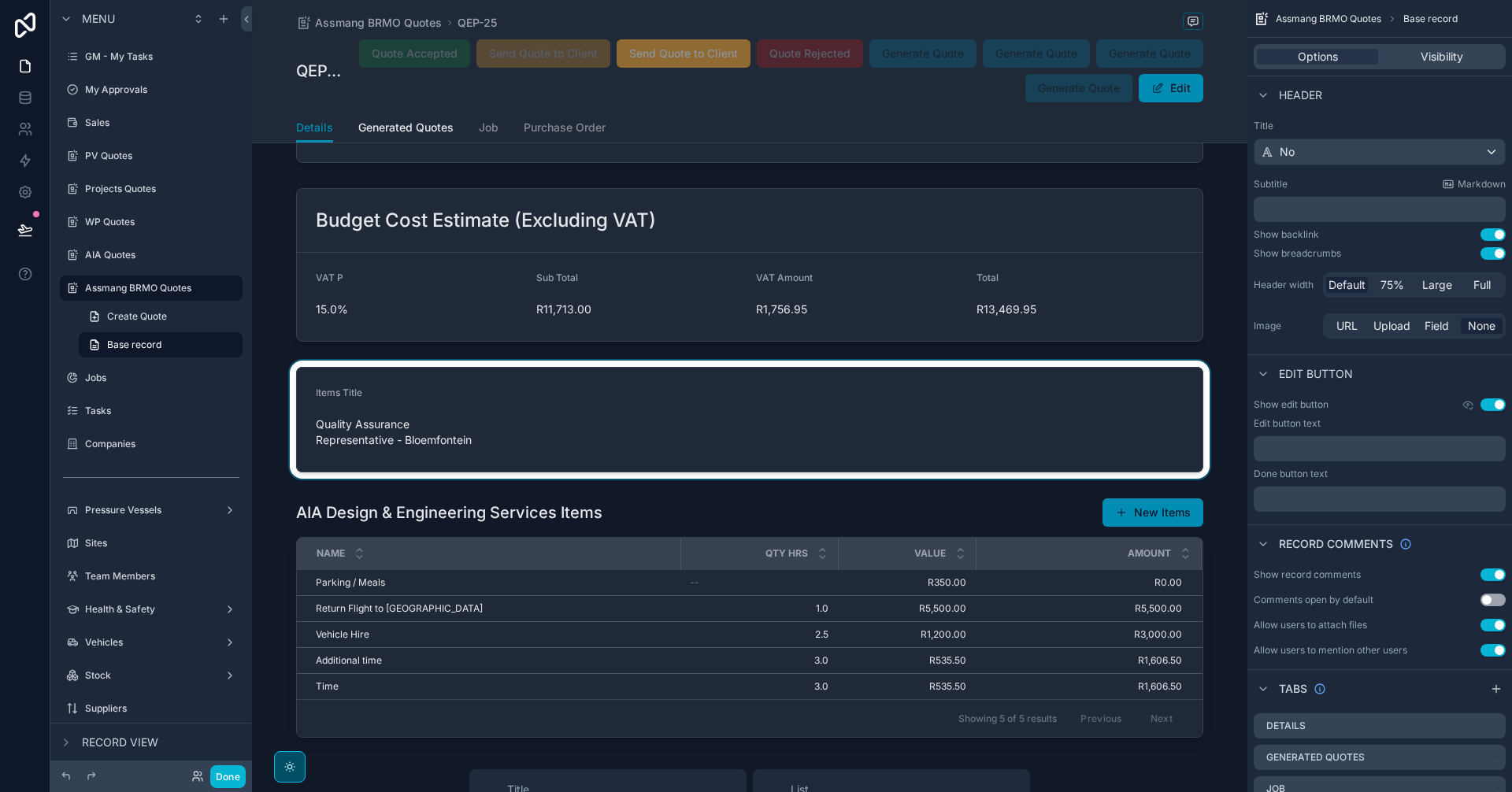
click at [909, 403] on div "scrollable content" at bounding box center [750, 420] width 995 height 118
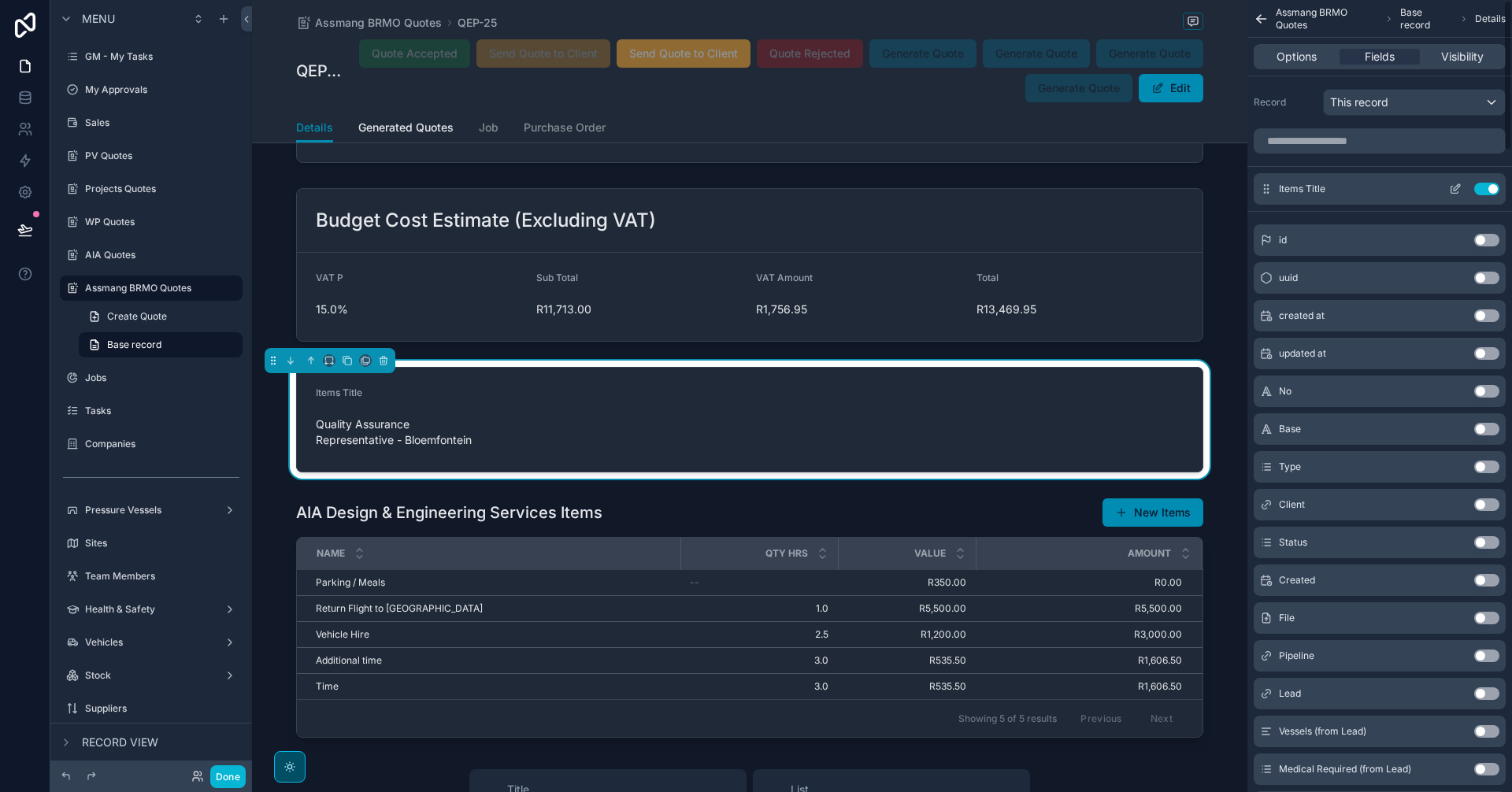
click at [1459, 188] on icon "scrollable content" at bounding box center [1455, 189] width 13 height 13
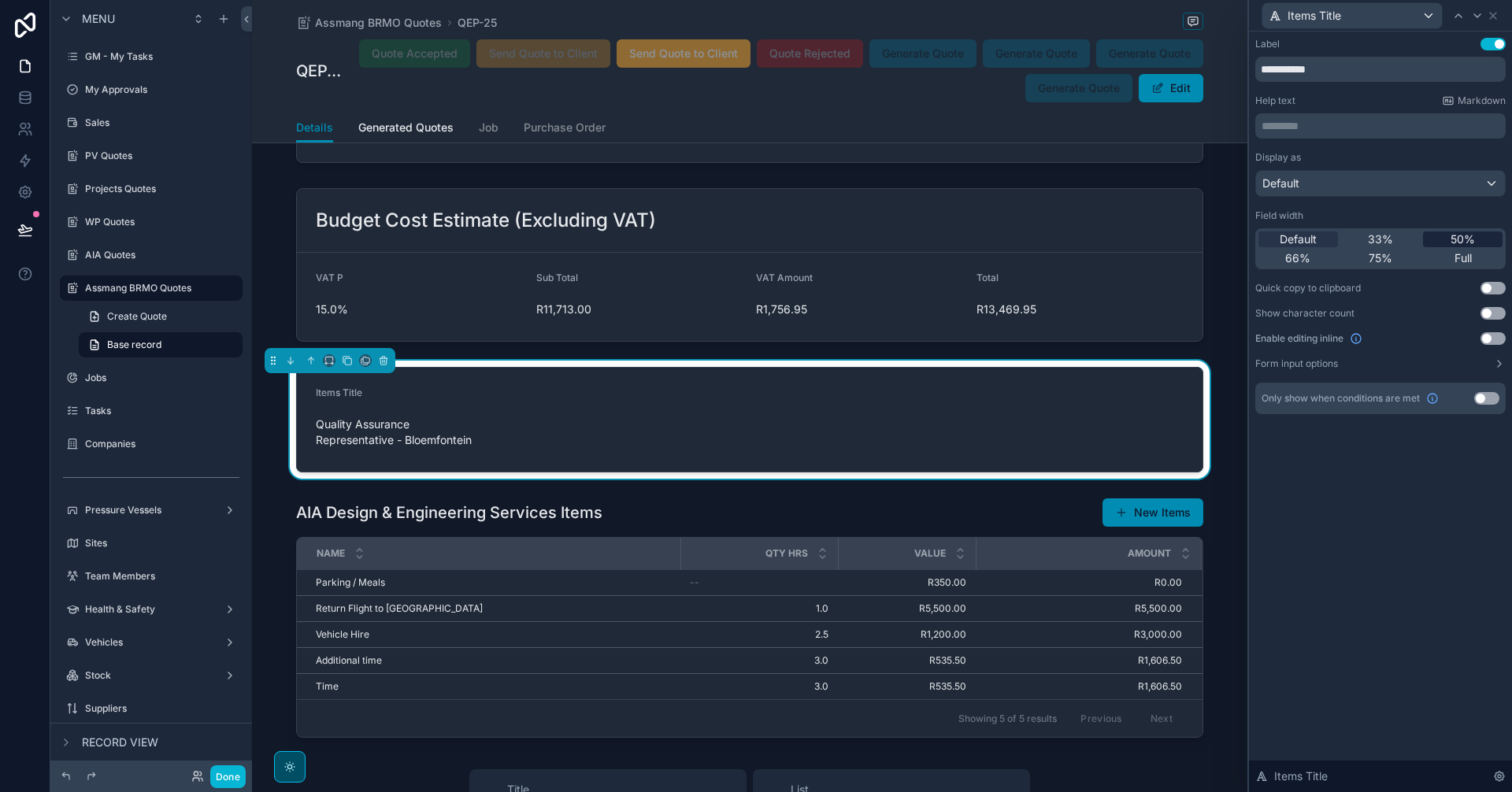
click at [1456, 243] on span "50%" at bounding box center [1462, 238] width 24 height 15
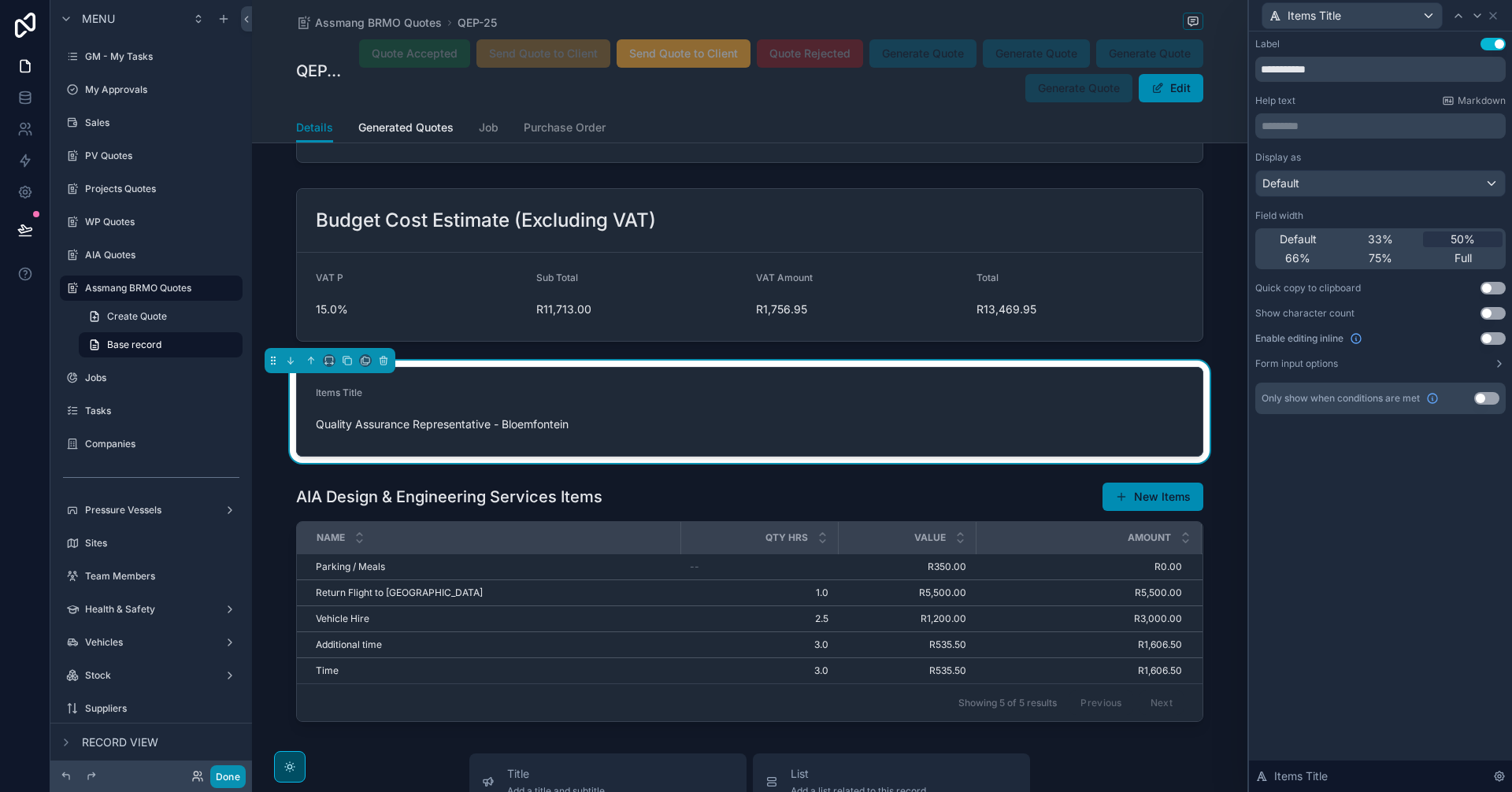
click at [218, 771] on button "Done" at bounding box center [228, 776] width 35 height 23
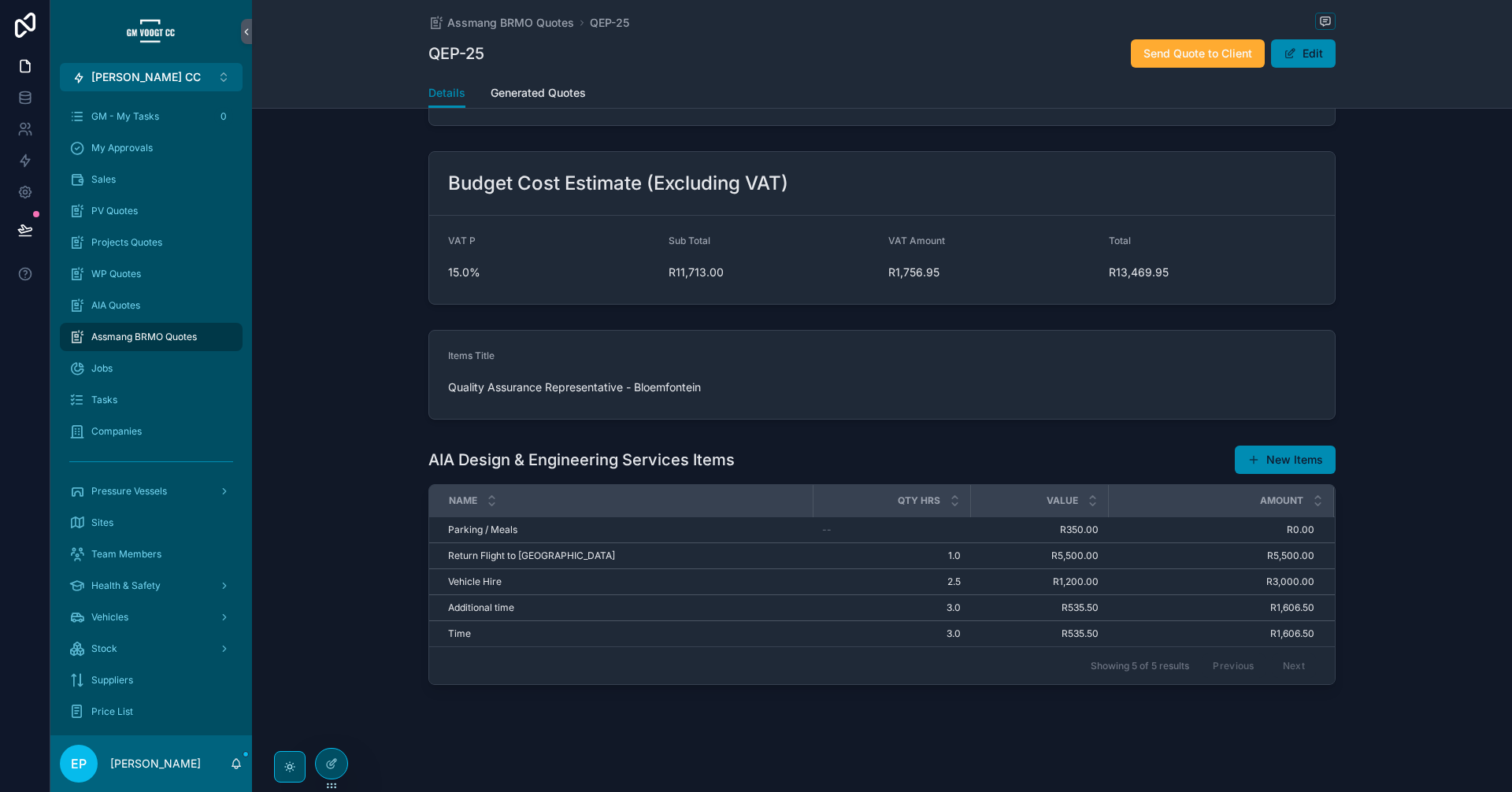
scroll to position [578, 0]
click at [1328, 62] on button "Edit" at bounding box center [1303, 53] width 64 height 28
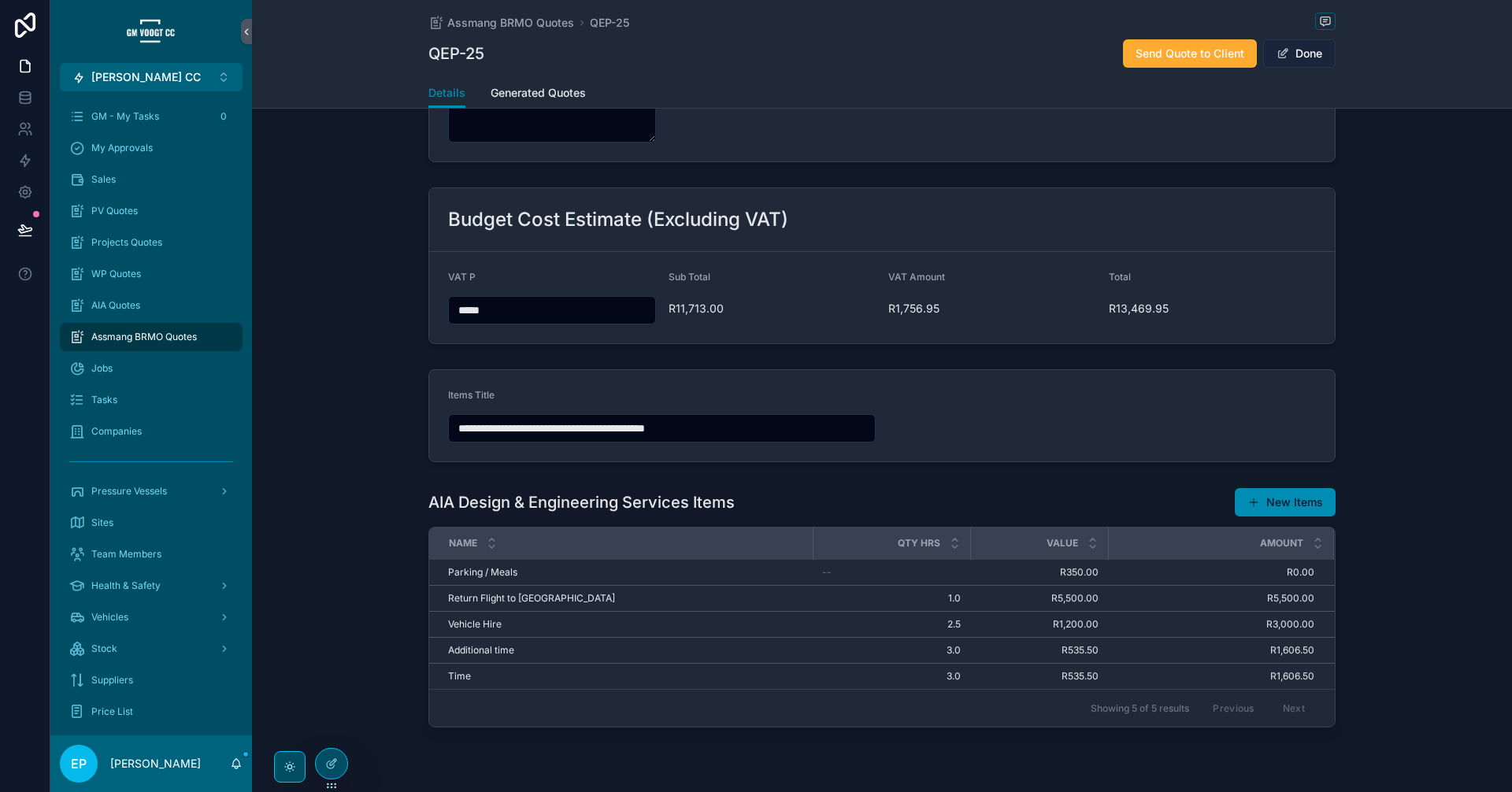
click at [1328, 62] on button "Done" at bounding box center [1299, 53] width 73 height 28
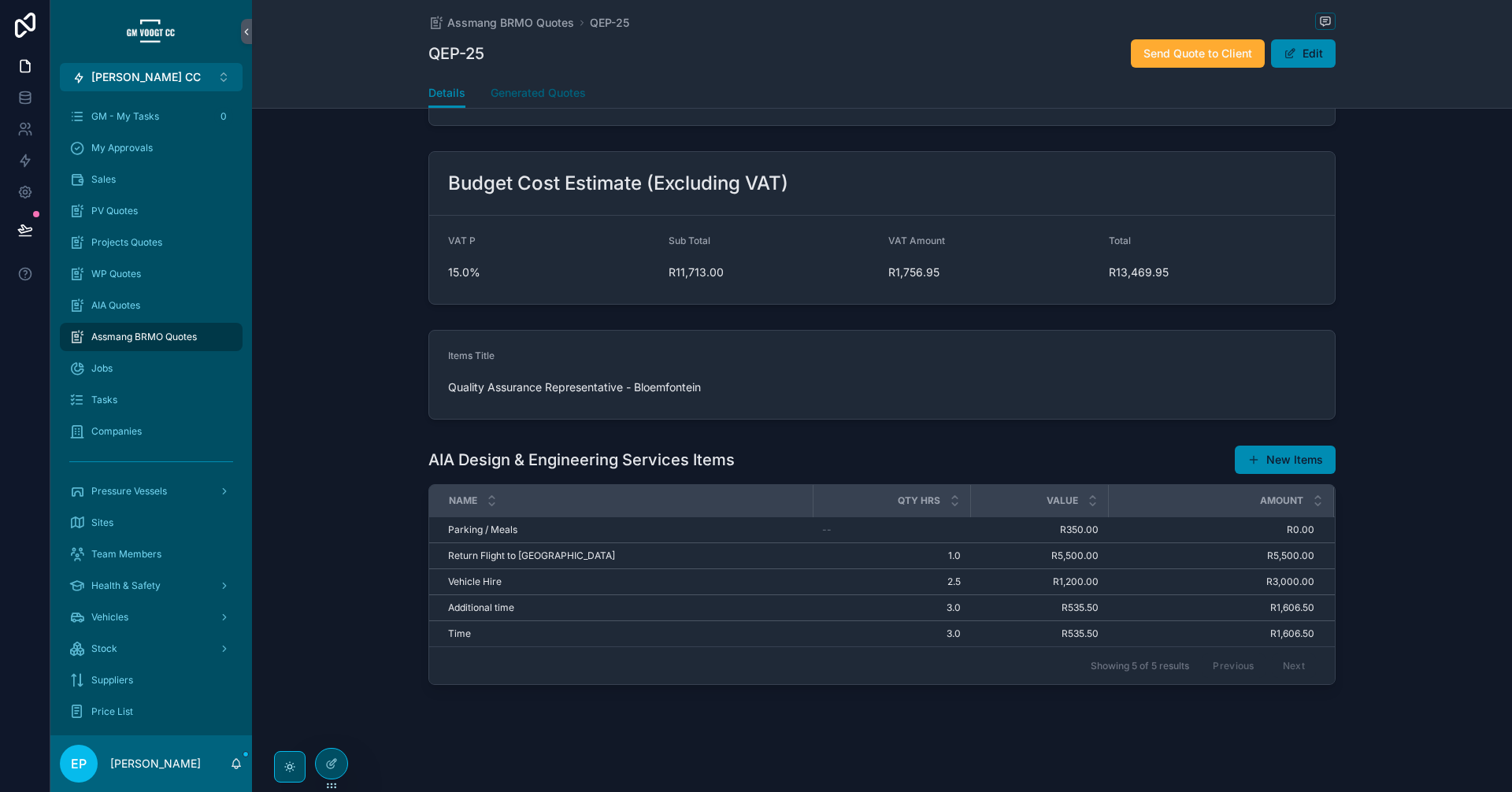
click at [550, 85] on span "Generated Quotes" at bounding box center [538, 92] width 95 height 15
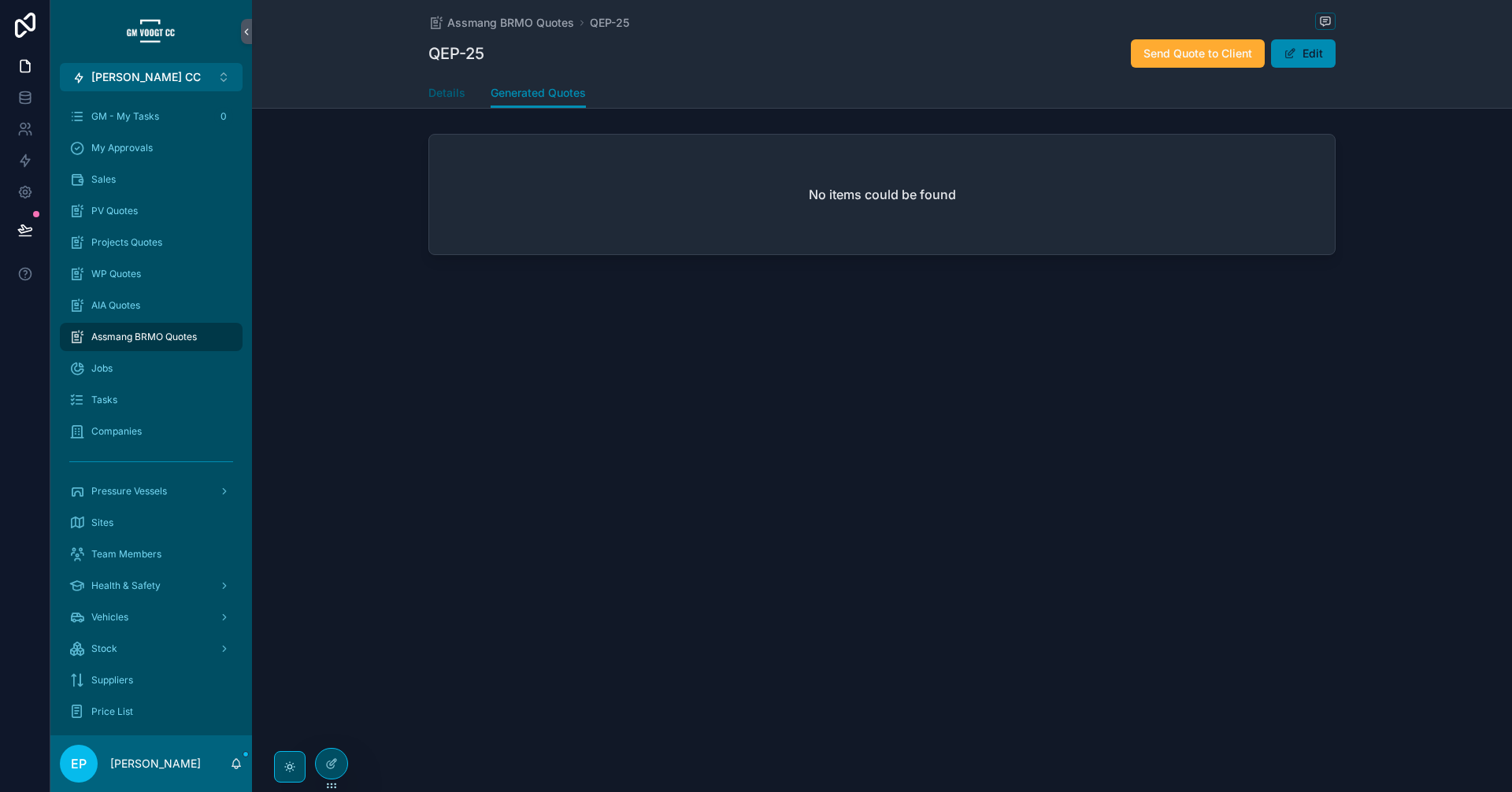
click at [458, 90] on span "Details" at bounding box center [447, 92] width 37 height 15
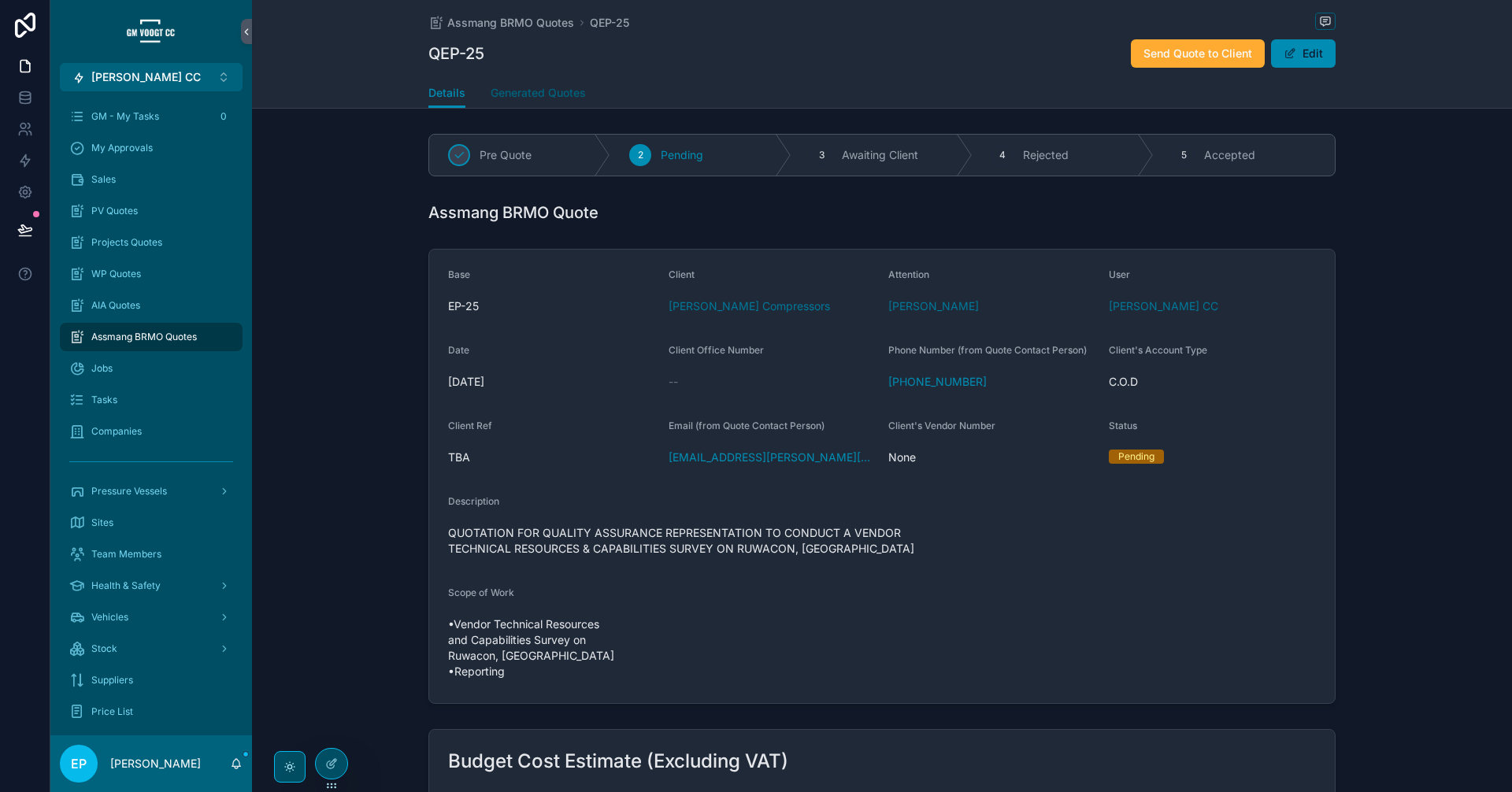
click at [500, 93] on span "Generated Quotes" at bounding box center [538, 92] width 95 height 15
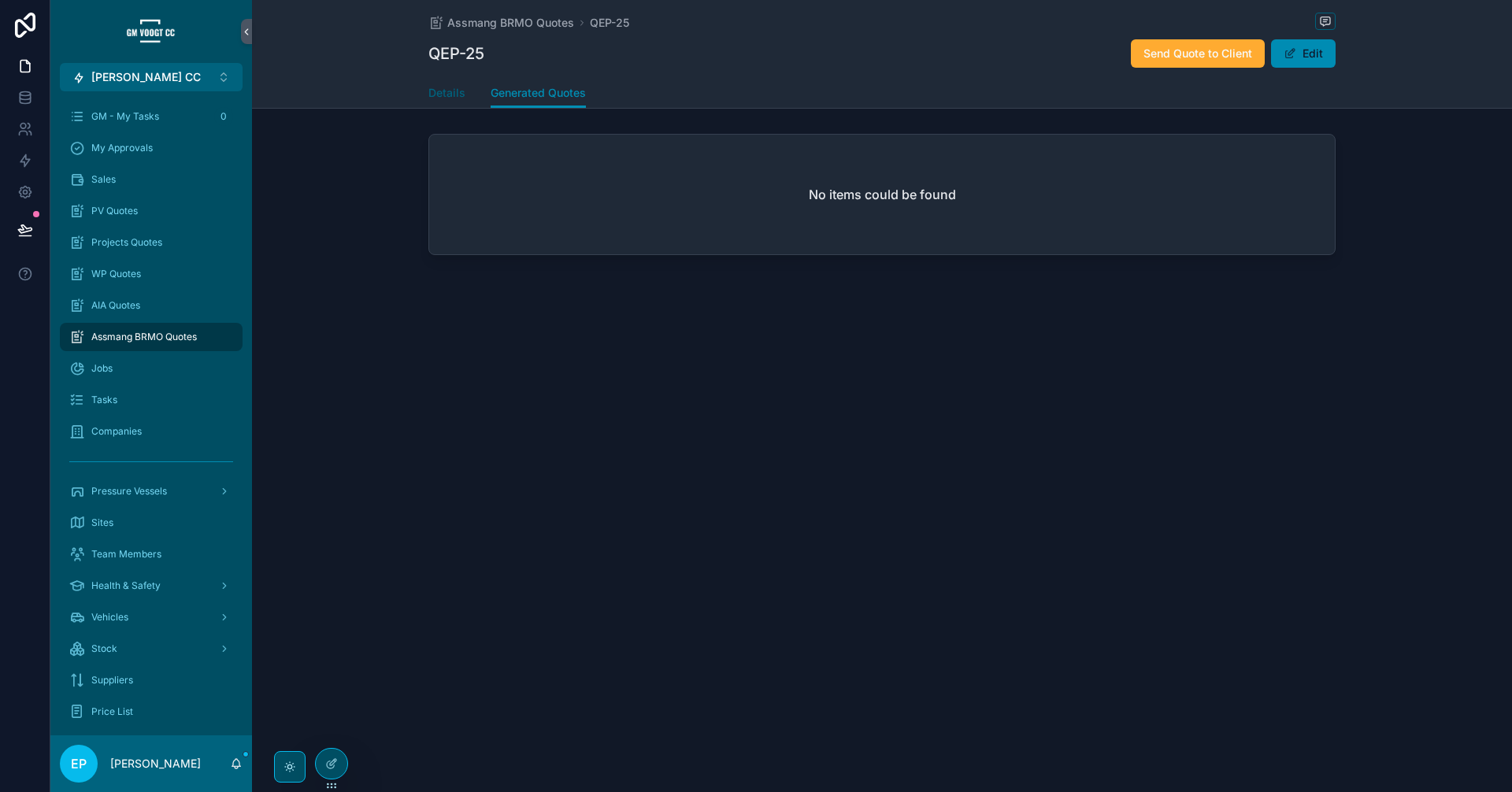
click at [457, 100] on span "Details" at bounding box center [447, 92] width 37 height 15
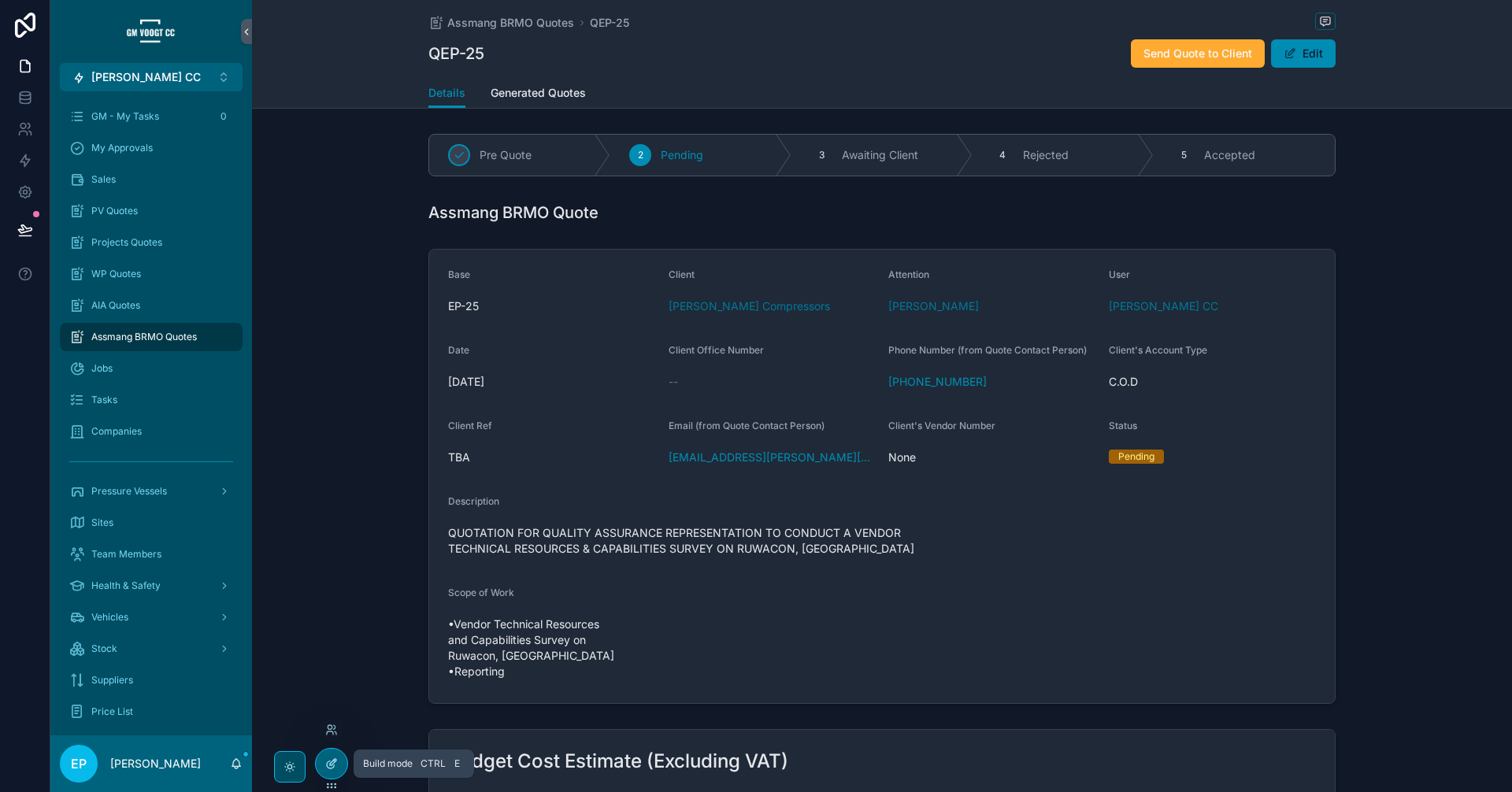
click at [340, 763] on div at bounding box center [331, 763] width 32 height 30
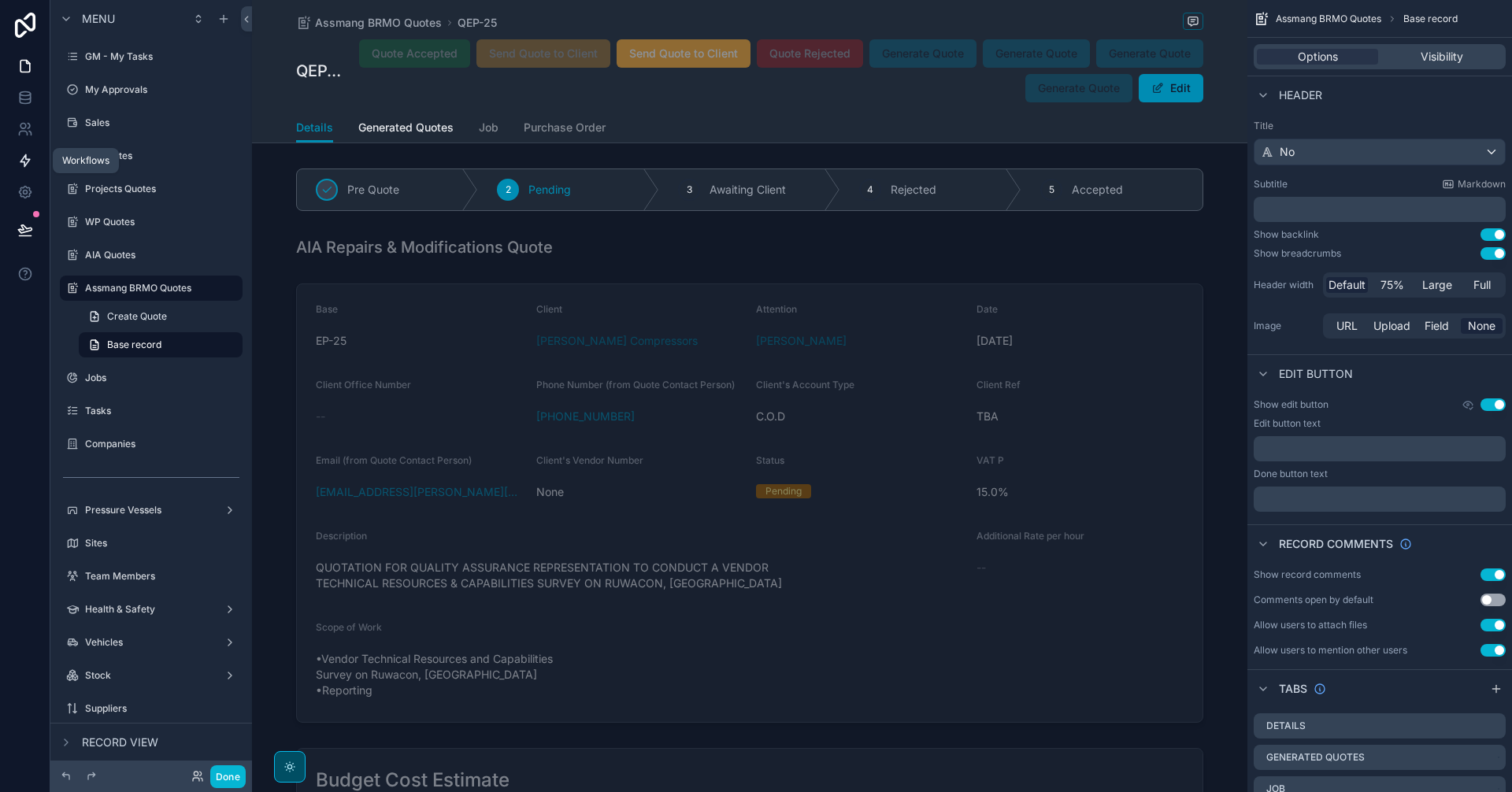
click at [24, 165] on icon at bounding box center [25, 160] width 9 height 12
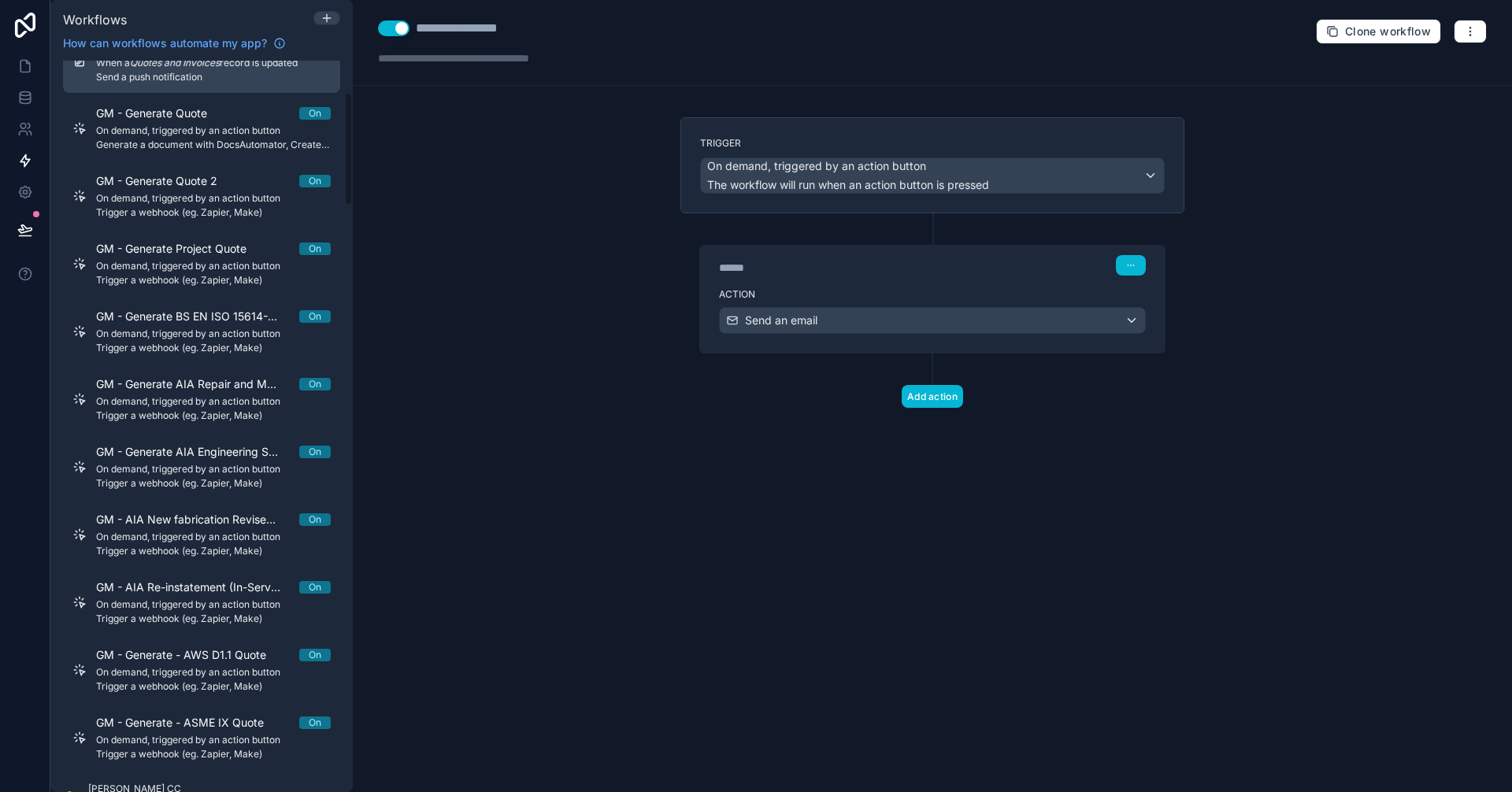
scroll to position [656, 0]
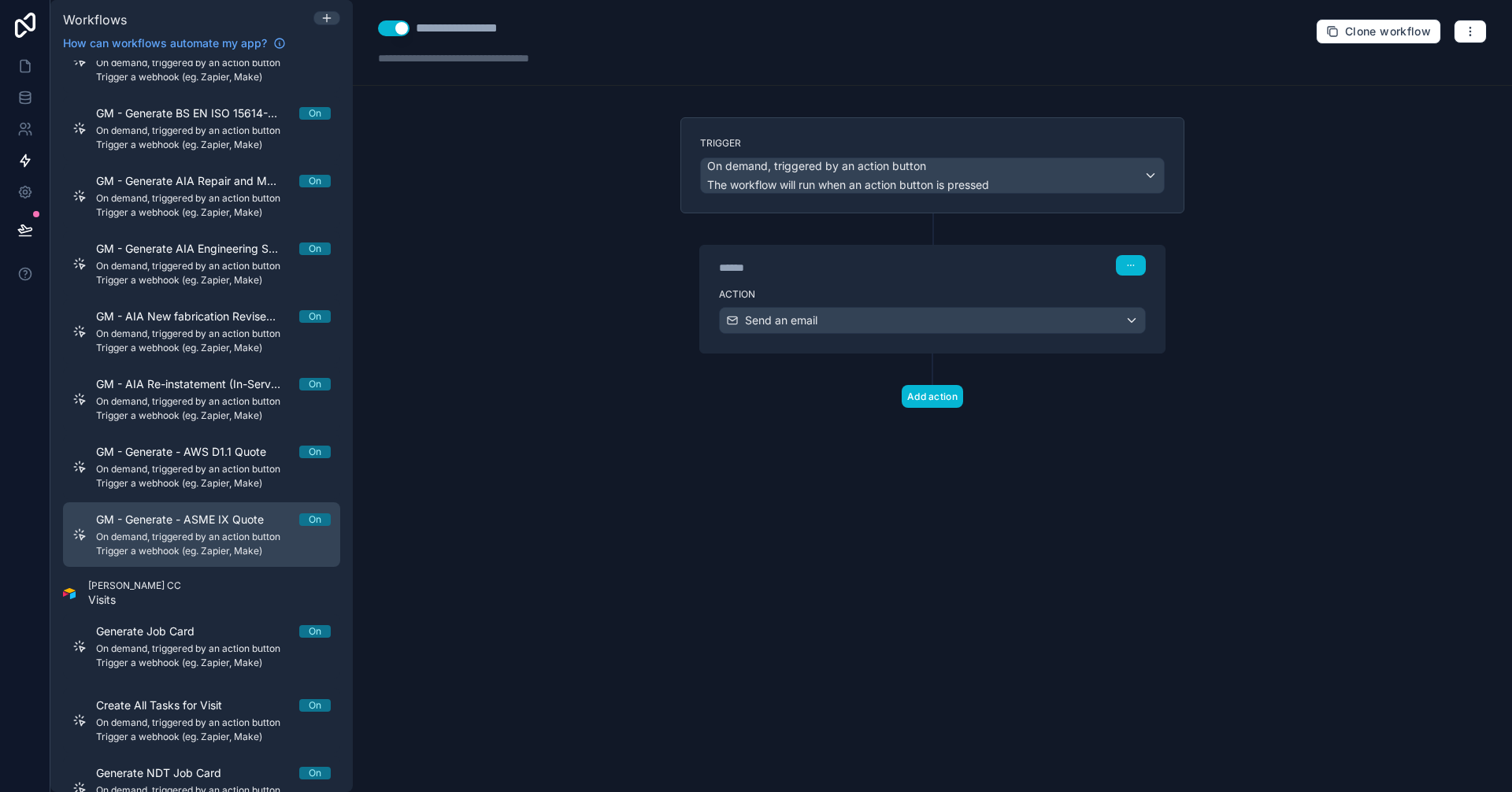
click at [267, 540] on span "On demand, triggered by an action button" at bounding box center [213, 536] width 235 height 13
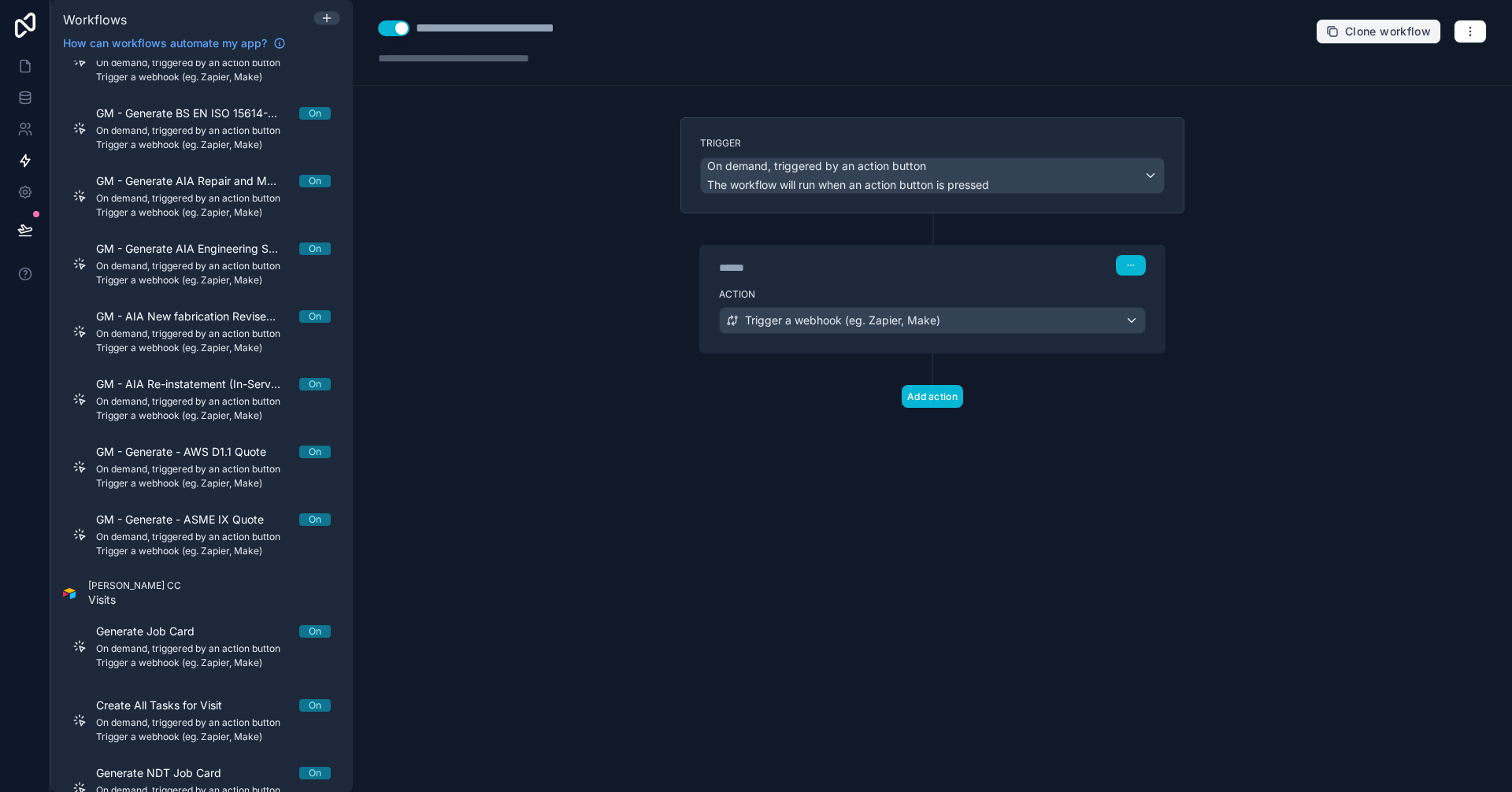
click at [1381, 32] on span "Clone workflow" at bounding box center [1388, 32] width 86 height 14
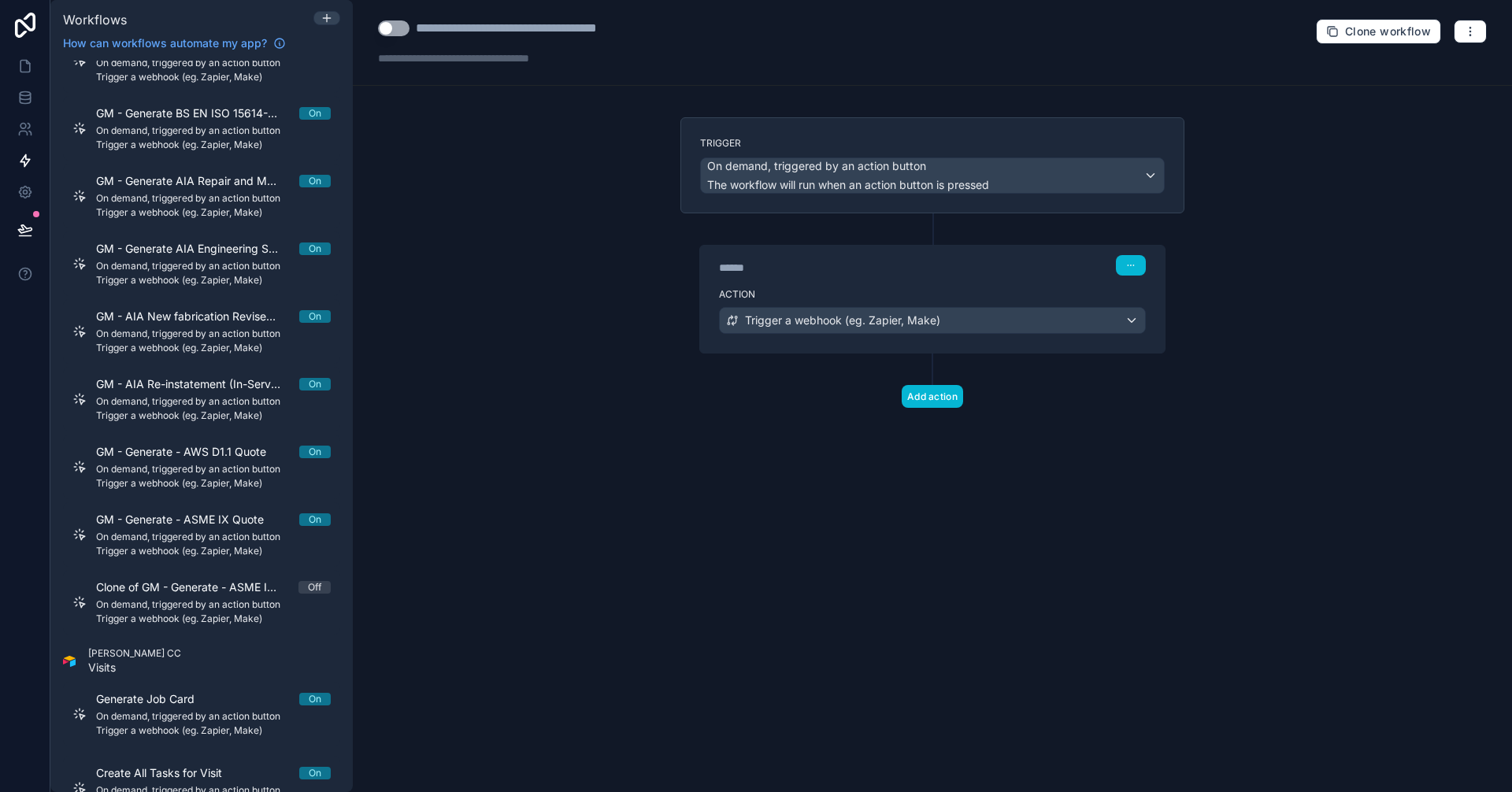
click at [431, 27] on div "**********" at bounding box center [545, 28] width 258 height 19
drag, startPoint x: 470, startPoint y: 27, endPoint x: 409, endPoint y: 32, distance: 61.2
click at [409, 32] on div "**********" at bounding box center [526, 28] width 296 height 19
type div "**********"
drag, startPoint x: 517, startPoint y: 30, endPoint x: 649, endPoint y: 26, distance: 132.1
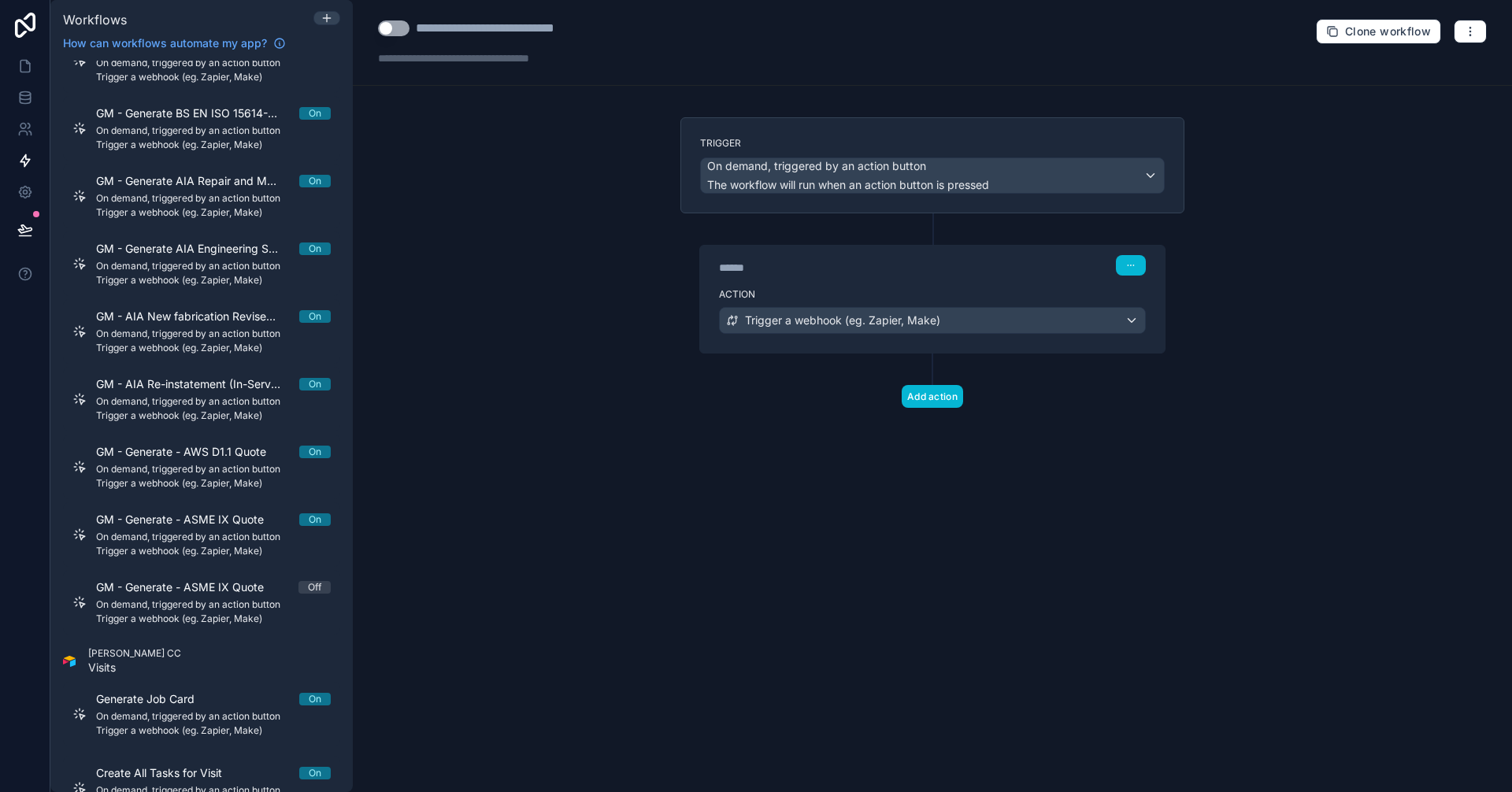
click at [649, 26] on div "**********" at bounding box center [932, 43] width 1159 height 86
click at [393, 27] on button "Use setting" at bounding box center [393, 28] width 32 height 15
click at [1129, 316] on div "Trigger a webhook (eg. Zapier, Make)" at bounding box center [932, 321] width 425 height 25
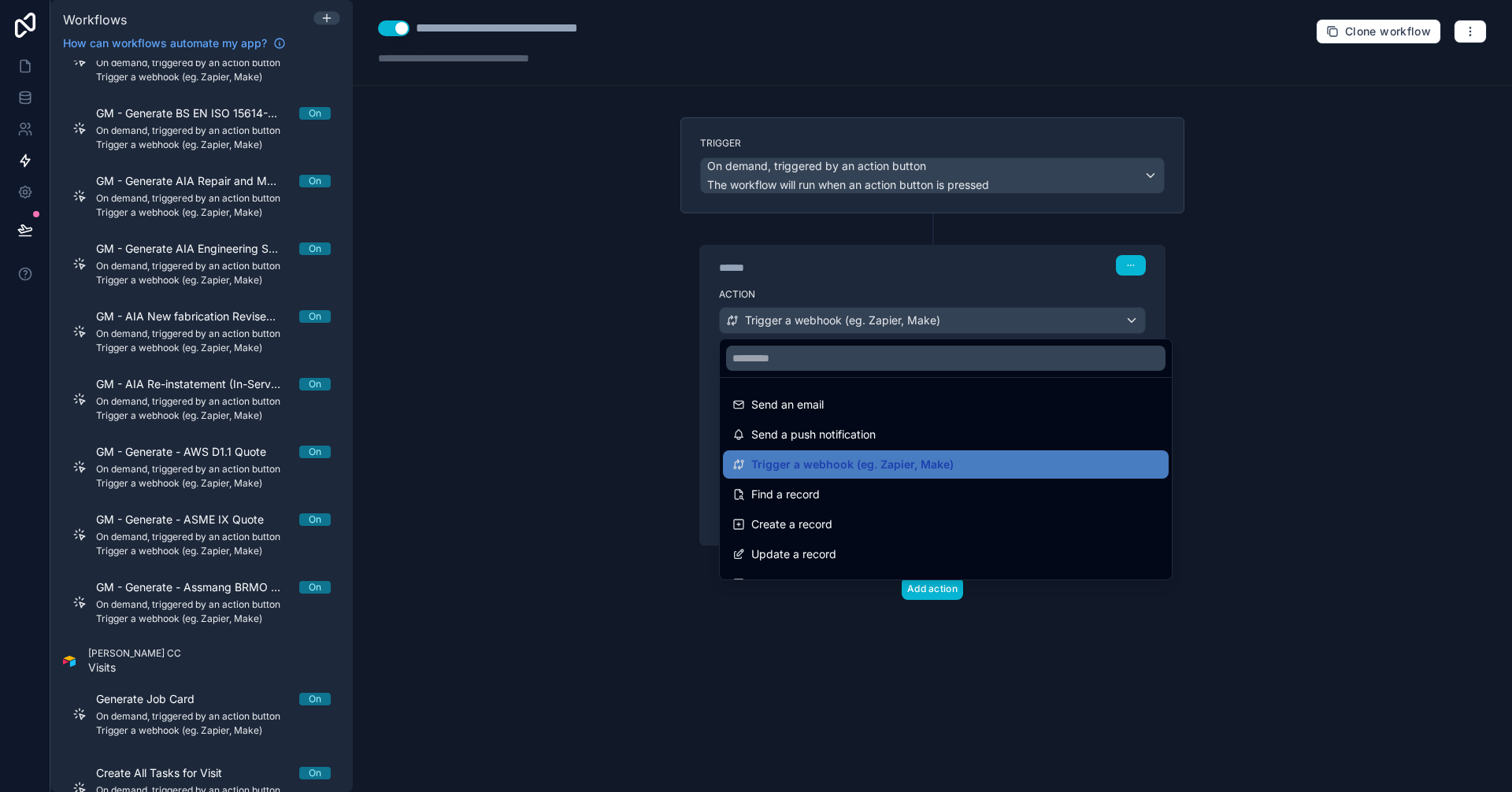
click at [1333, 299] on div at bounding box center [756, 396] width 1512 height 792
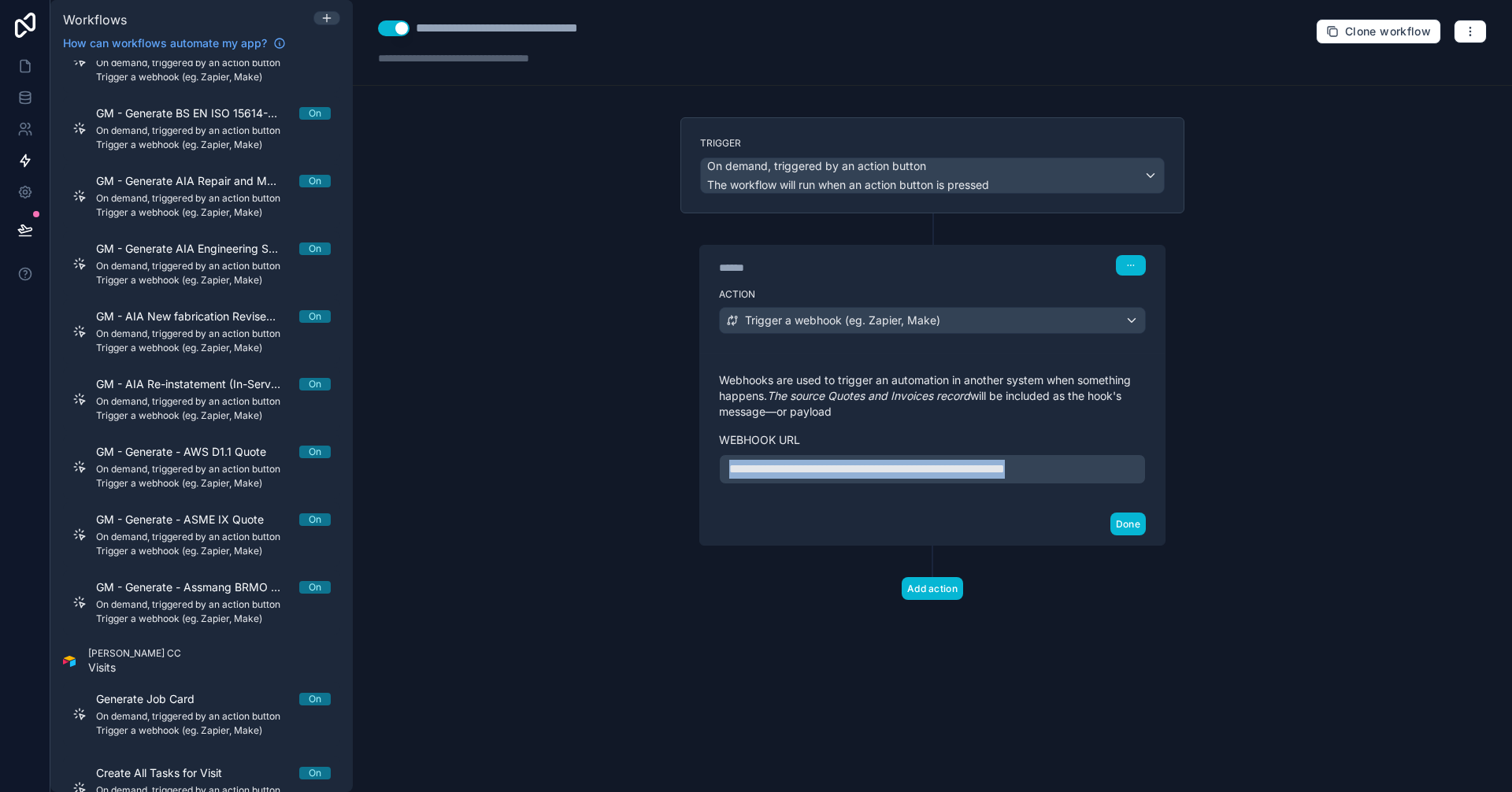
drag, startPoint x: 1129, startPoint y: 471, endPoint x: 644, endPoint y: 468, distance: 485.0
click at [644, 468] on div "**********" at bounding box center [932, 396] width 1159 height 792
click at [1129, 524] on button "Done" at bounding box center [1128, 523] width 35 height 23
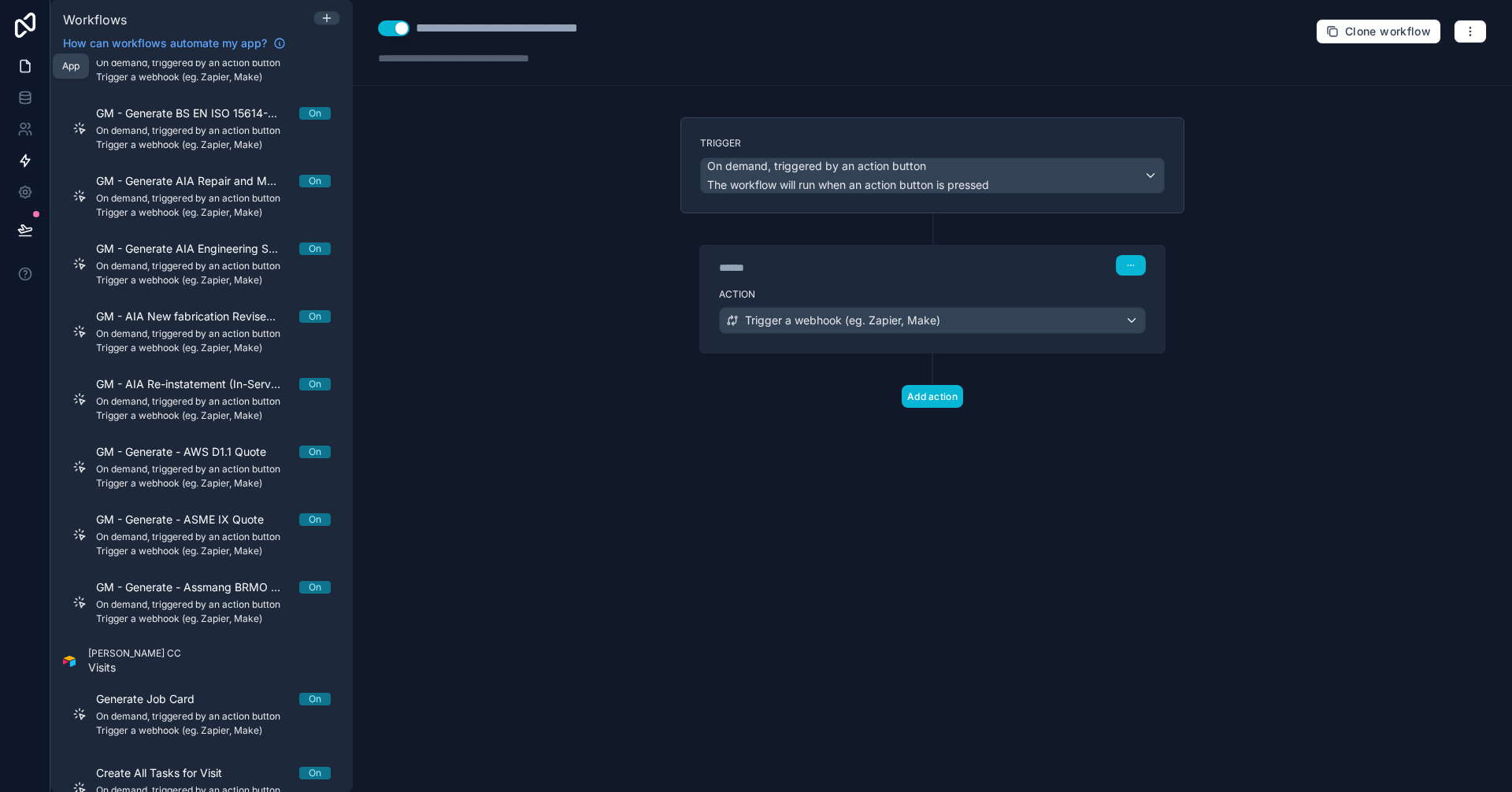
click at [21, 69] on icon at bounding box center [24, 65] width 15 height 15
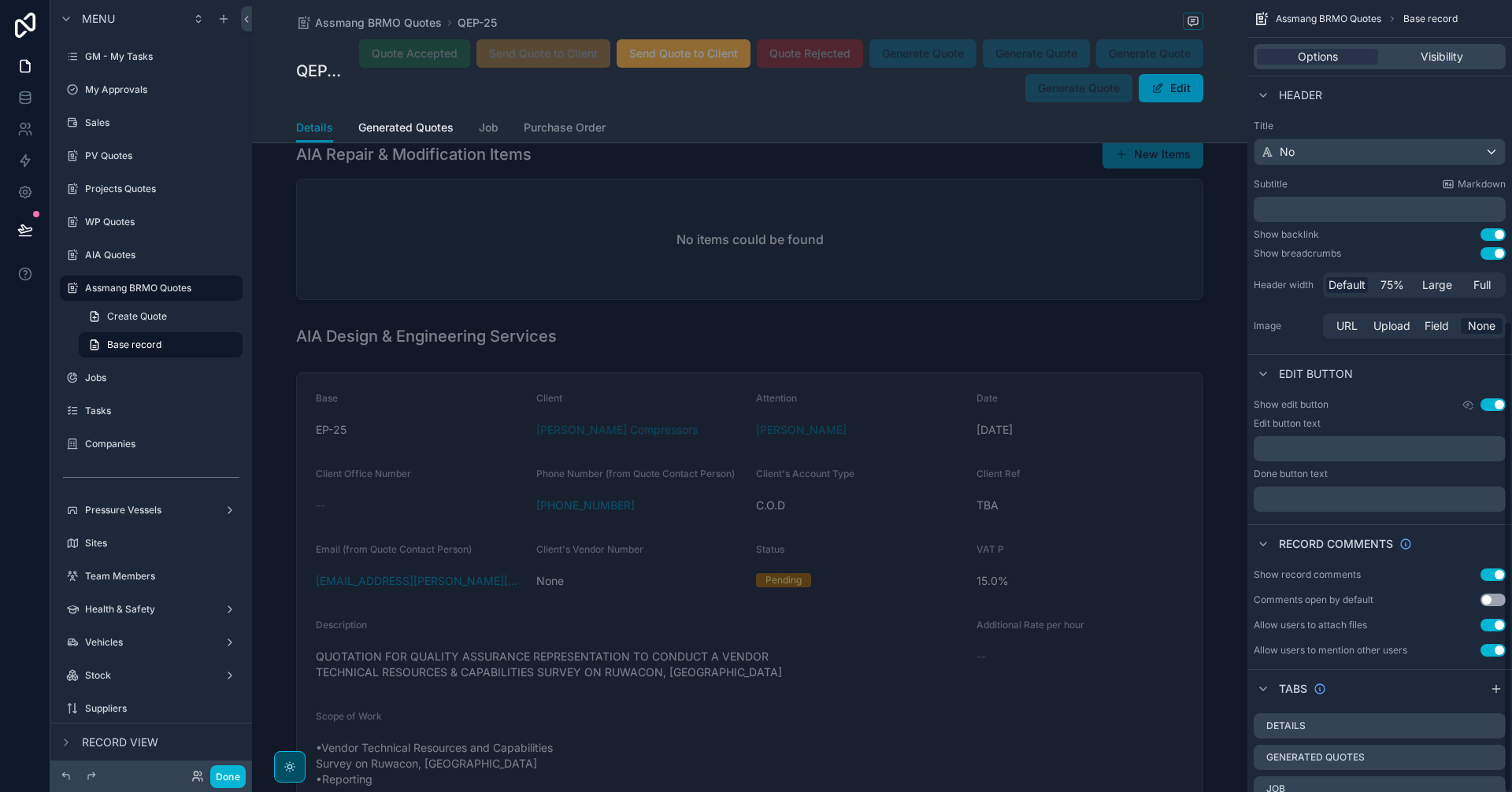
scroll to position [538, 0]
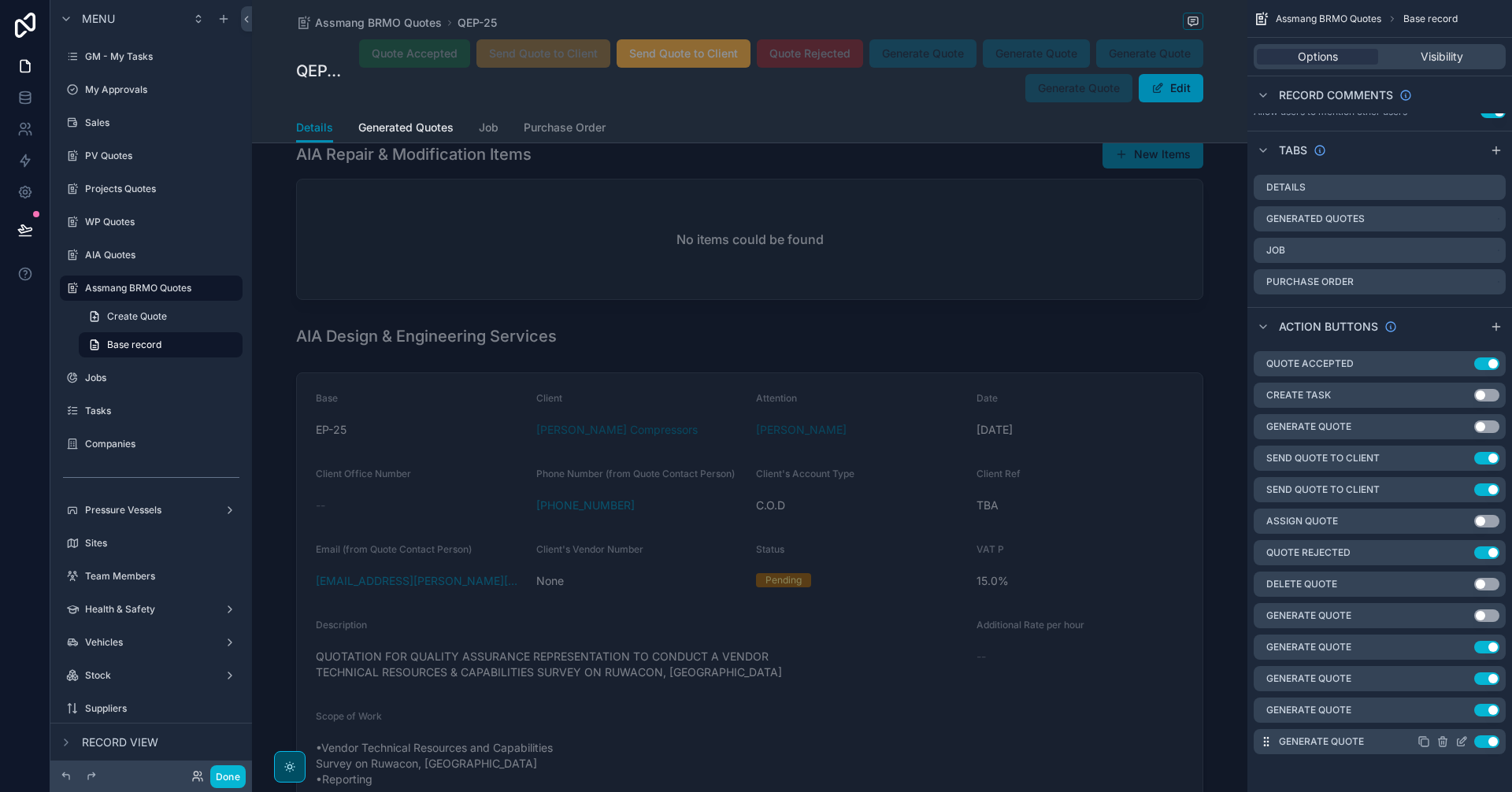
click at [1426, 737] on icon "scrollable content" at bounding box center [1422, 740] width 7 height 7
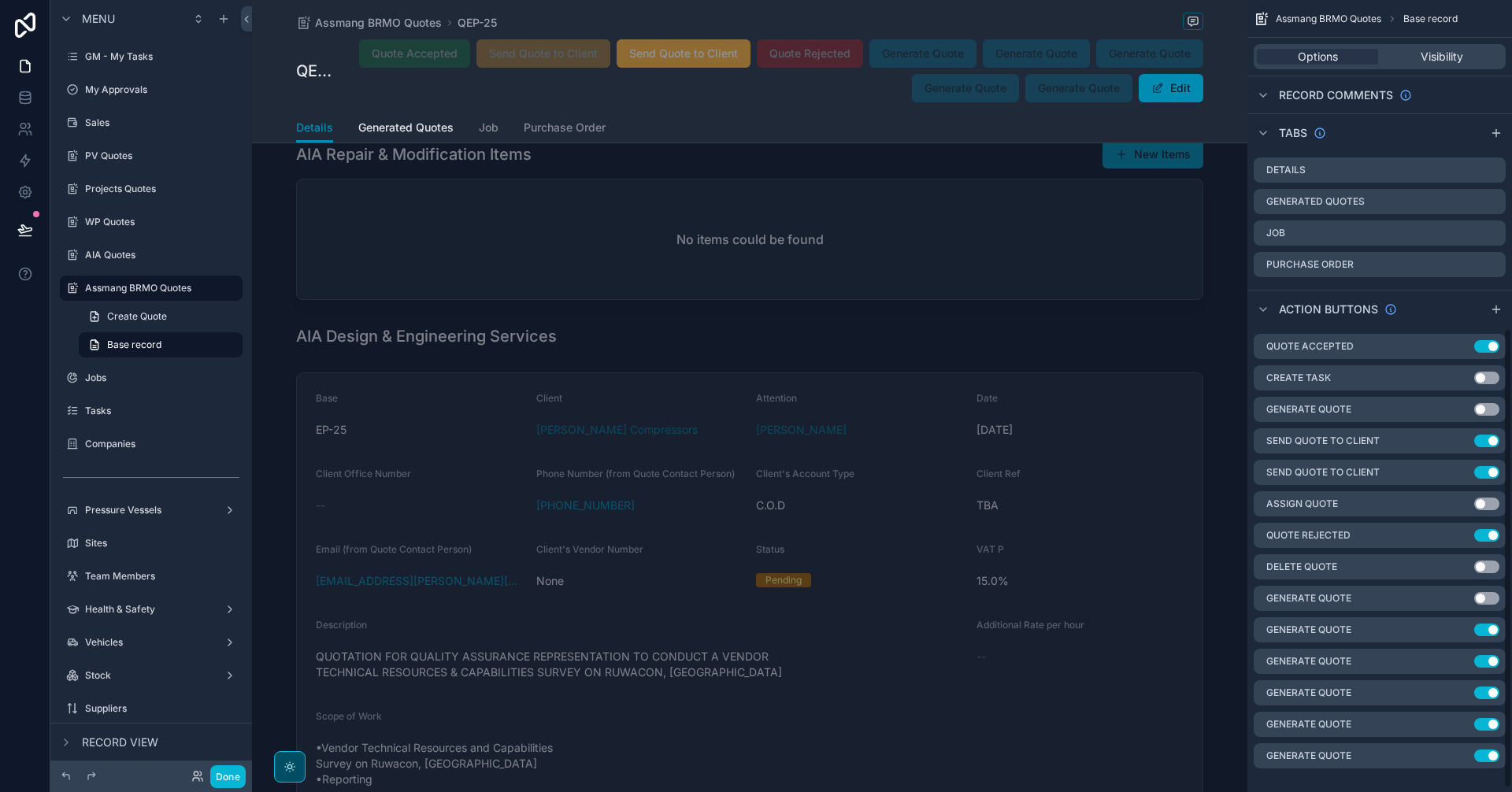
scroll to position [570, 0]
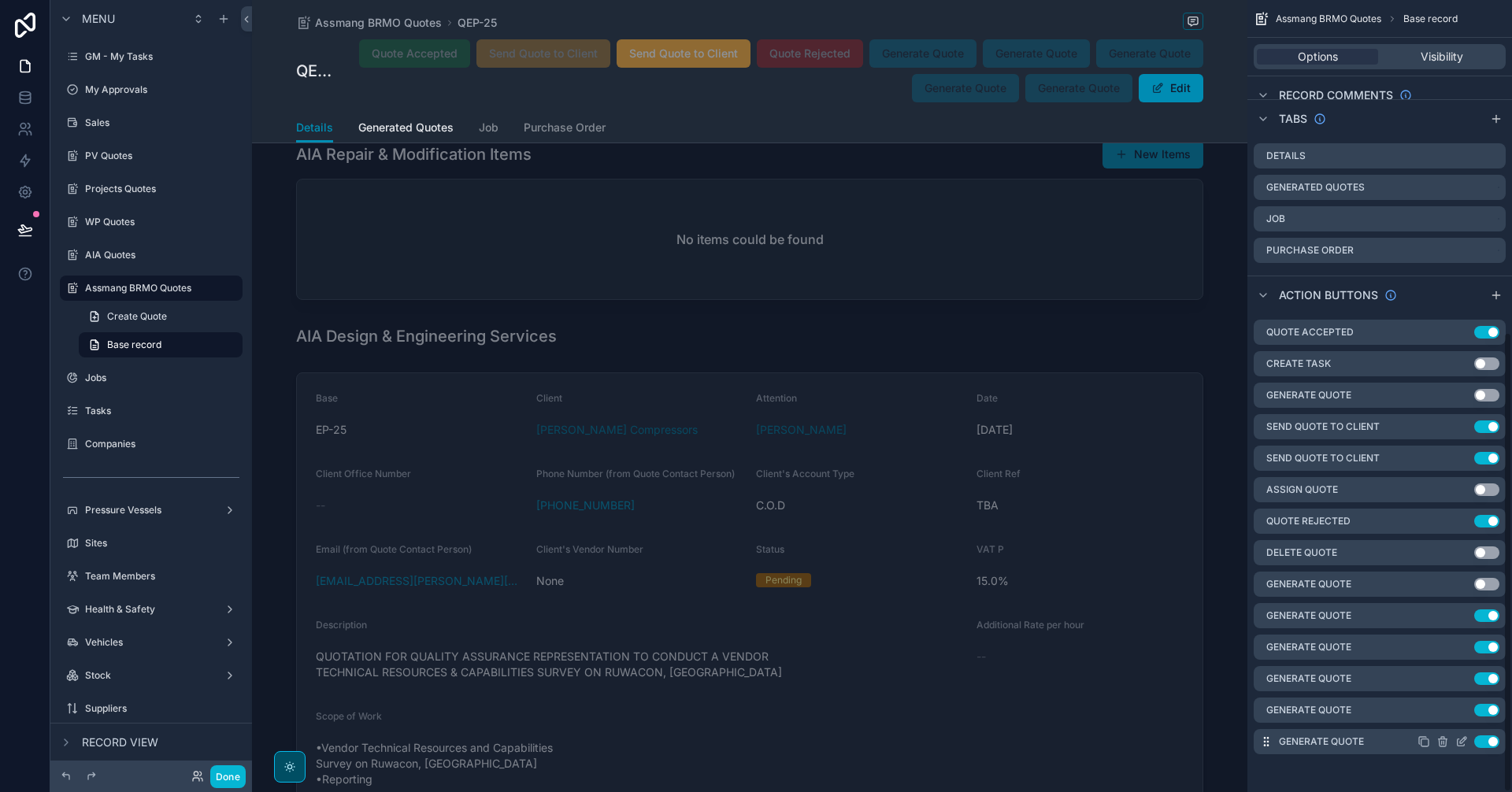
click at [1460, 738] on icon "scrollable content" at bounding box center [1461, 741] width 13 height 13
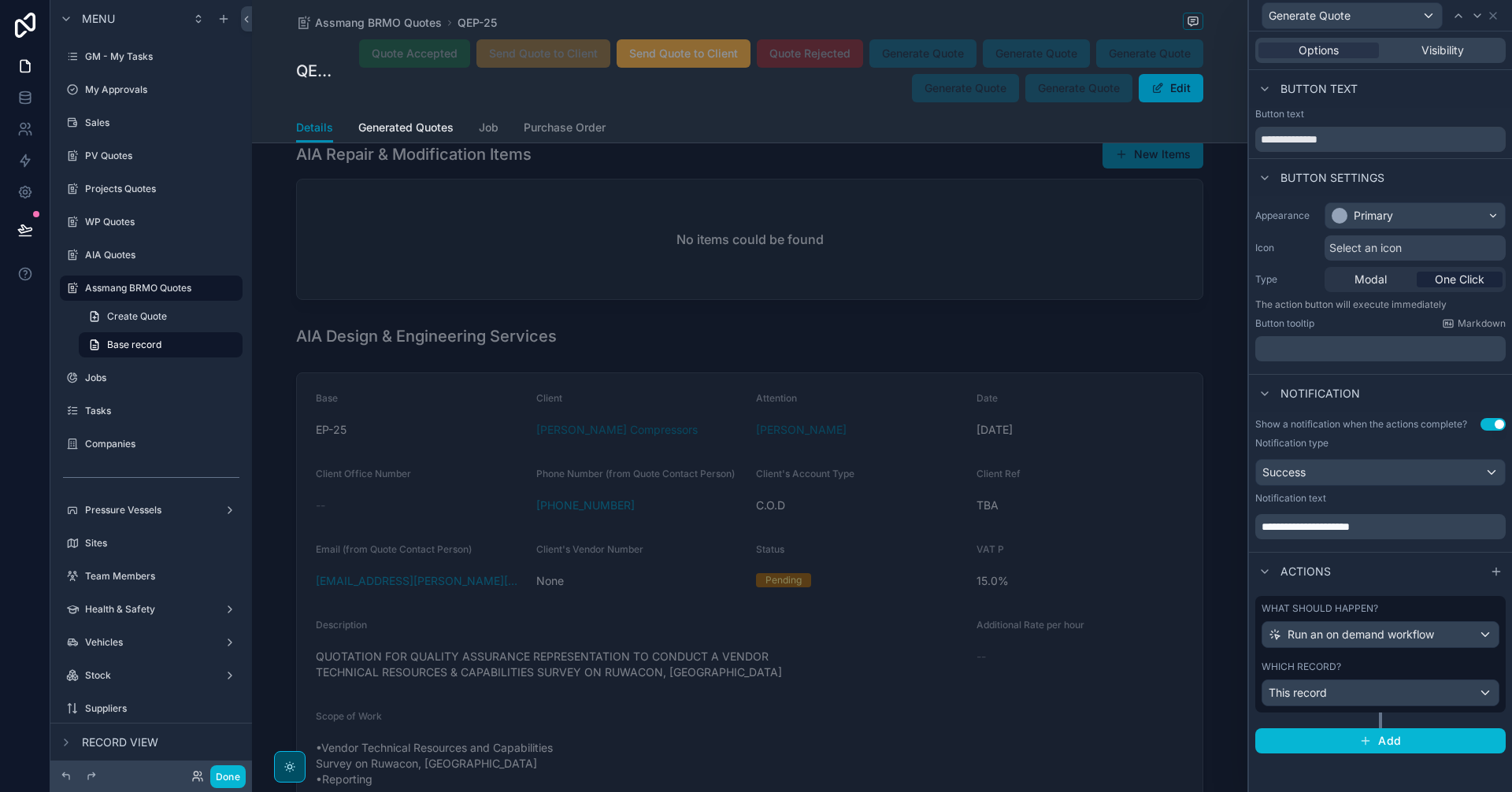
click at [1365, 668] on div "Which record?" at bounding box center [1381, 667] width 237 height 13
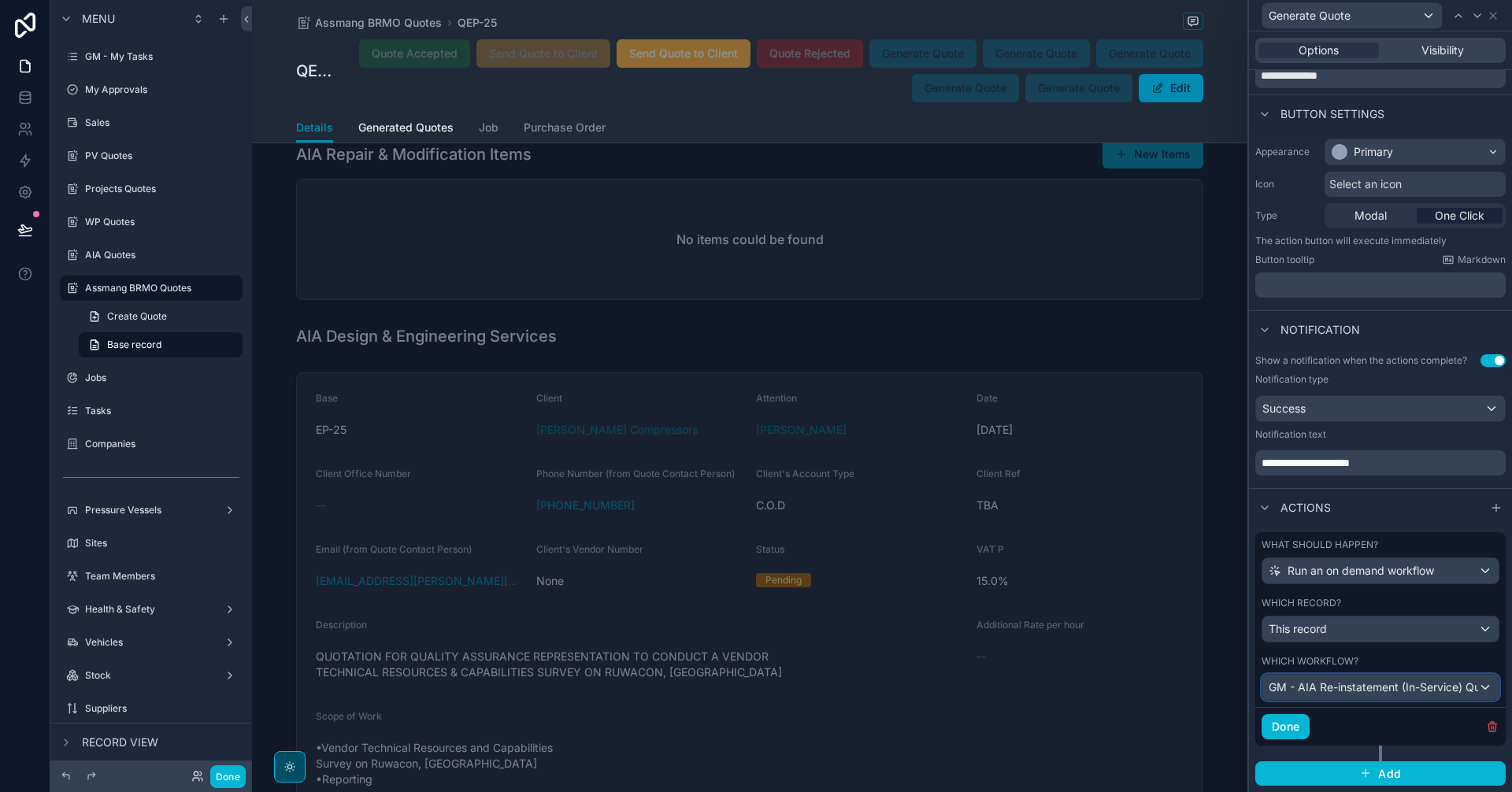
click at [1475, 684] on div "GM - AIA Re-instatement (In-Service) Quote" at bounding box center [1380, 687] width 237 height 25
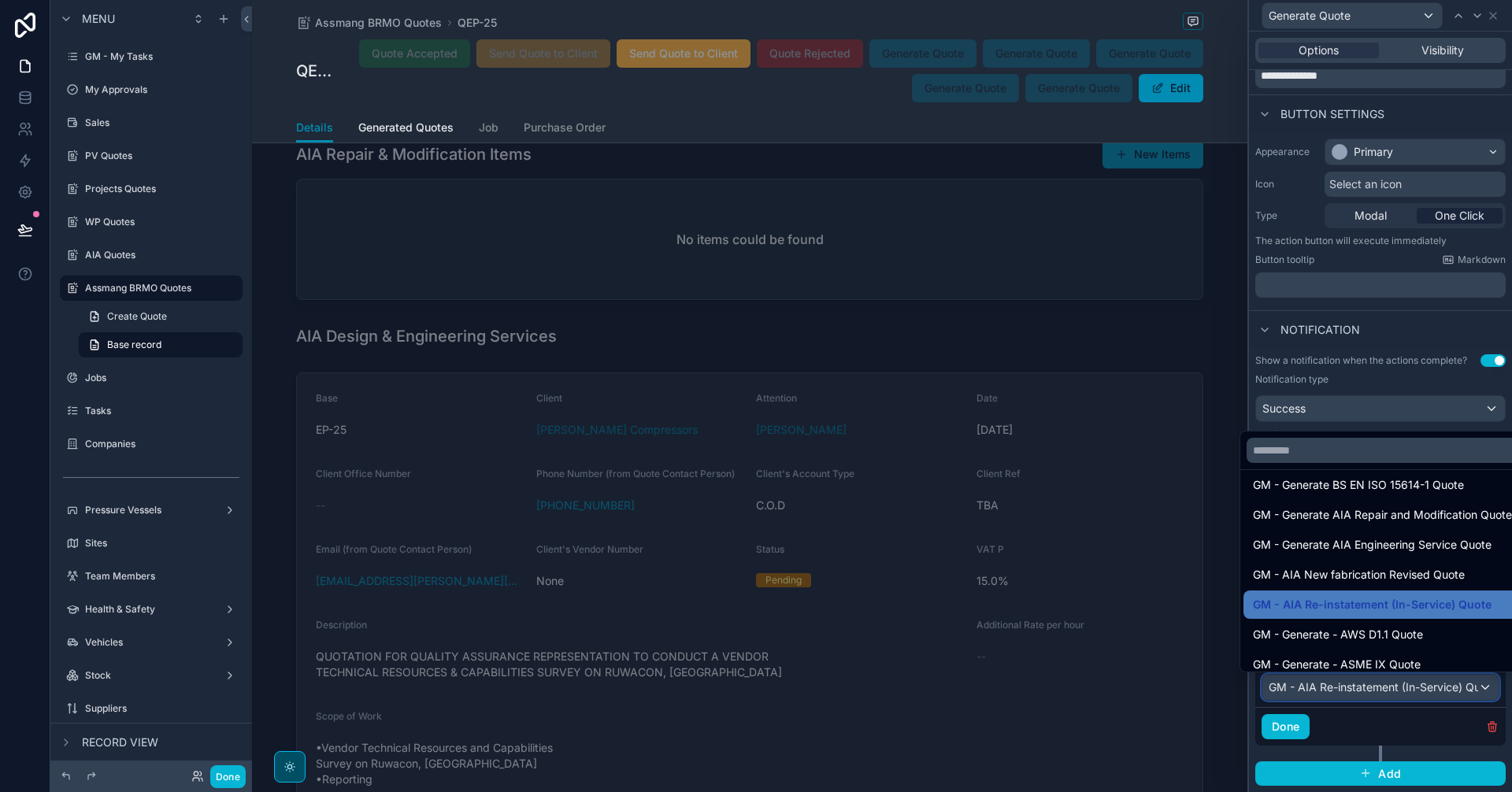
scroll to position [201, 0]
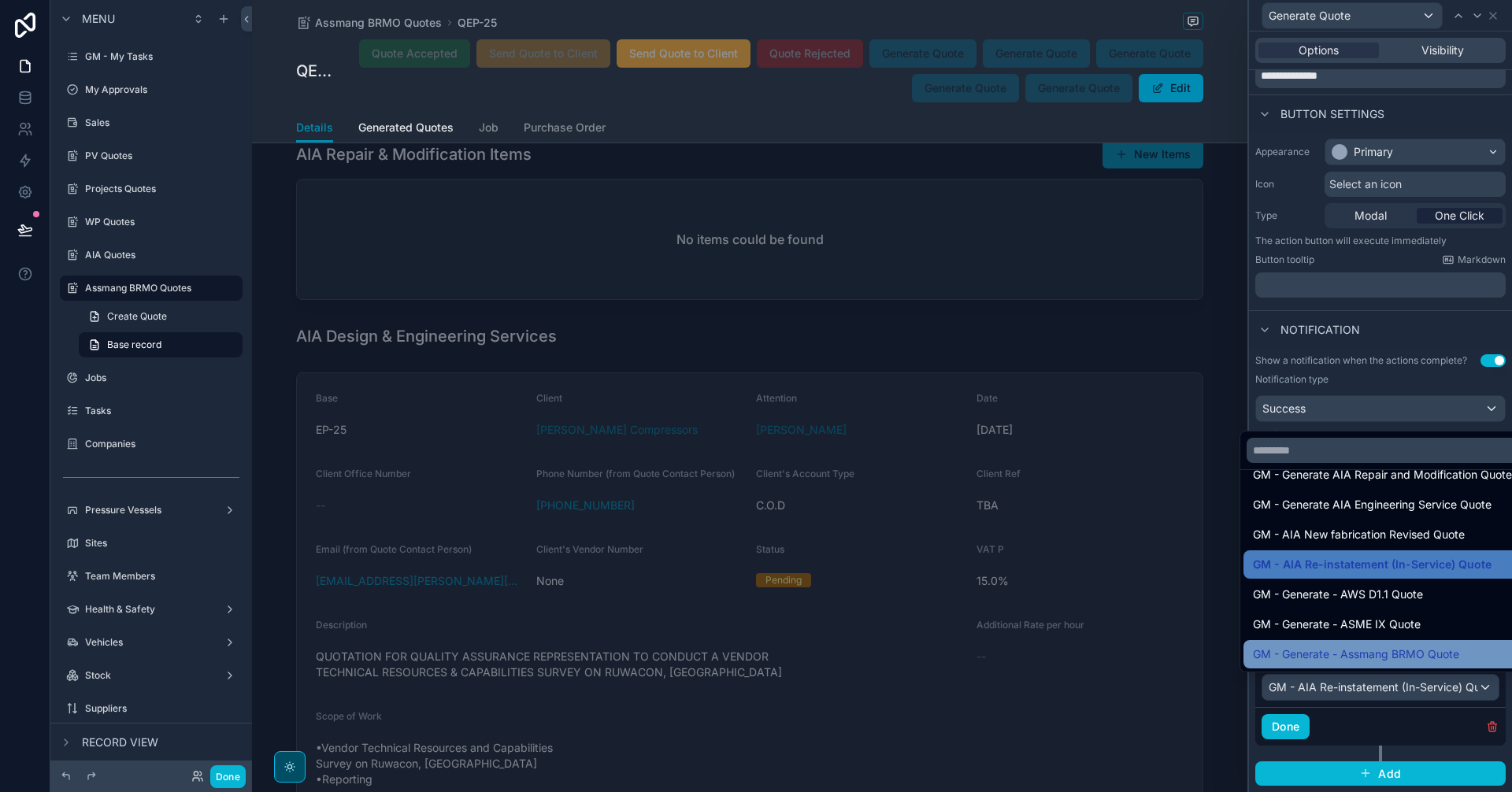
click at [1409, 650] on span "GM - Generate - Assmang BRMO Quote" at bounding box center [1356, 653] width 207 height 19
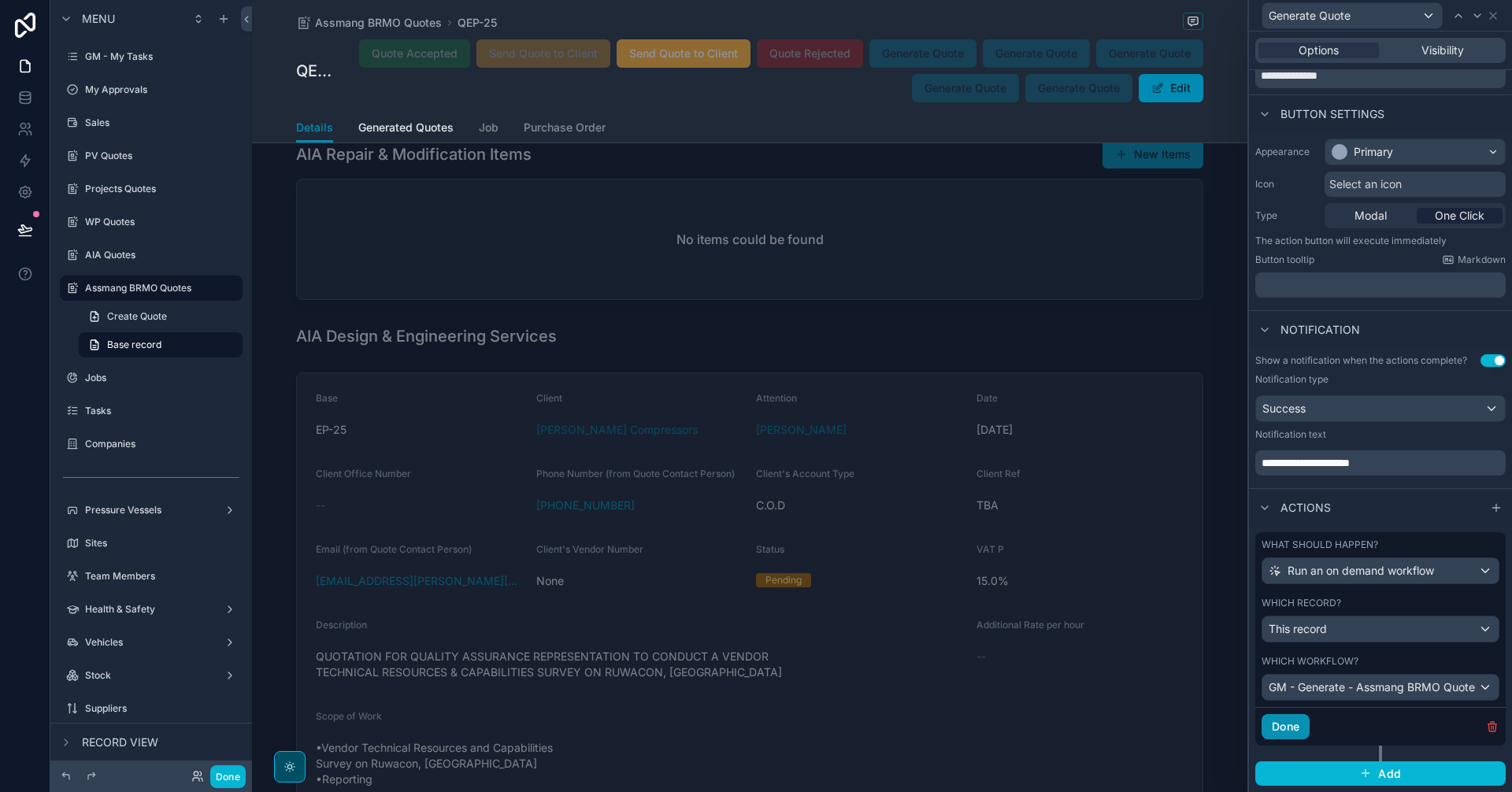
click at [1302, 724] on button "Done" at bounding box center [1285, 727] width 48 height 25
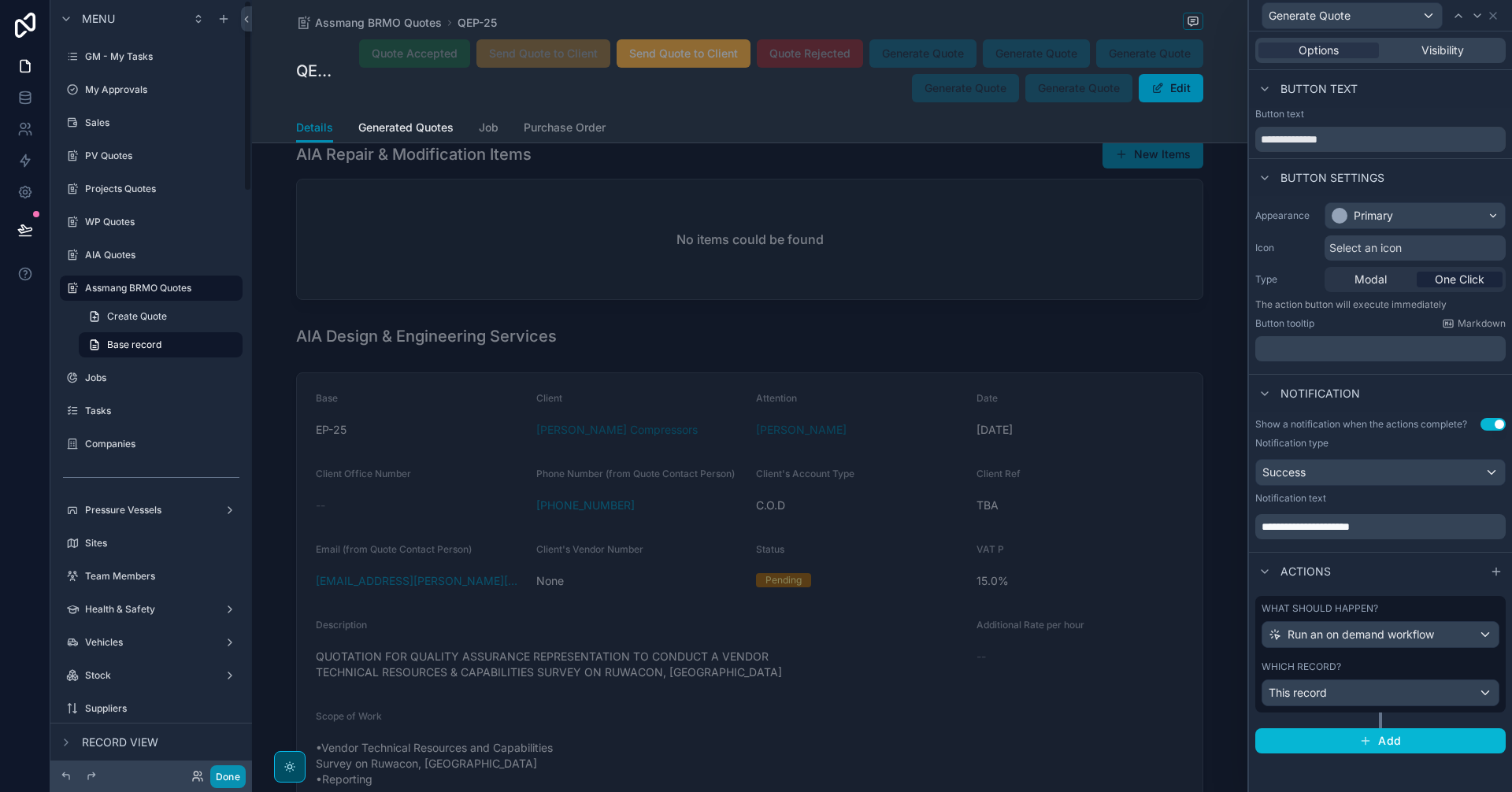
click at [237, 766] on button "Done" at bounding box center [228, 776] width 35 height 23
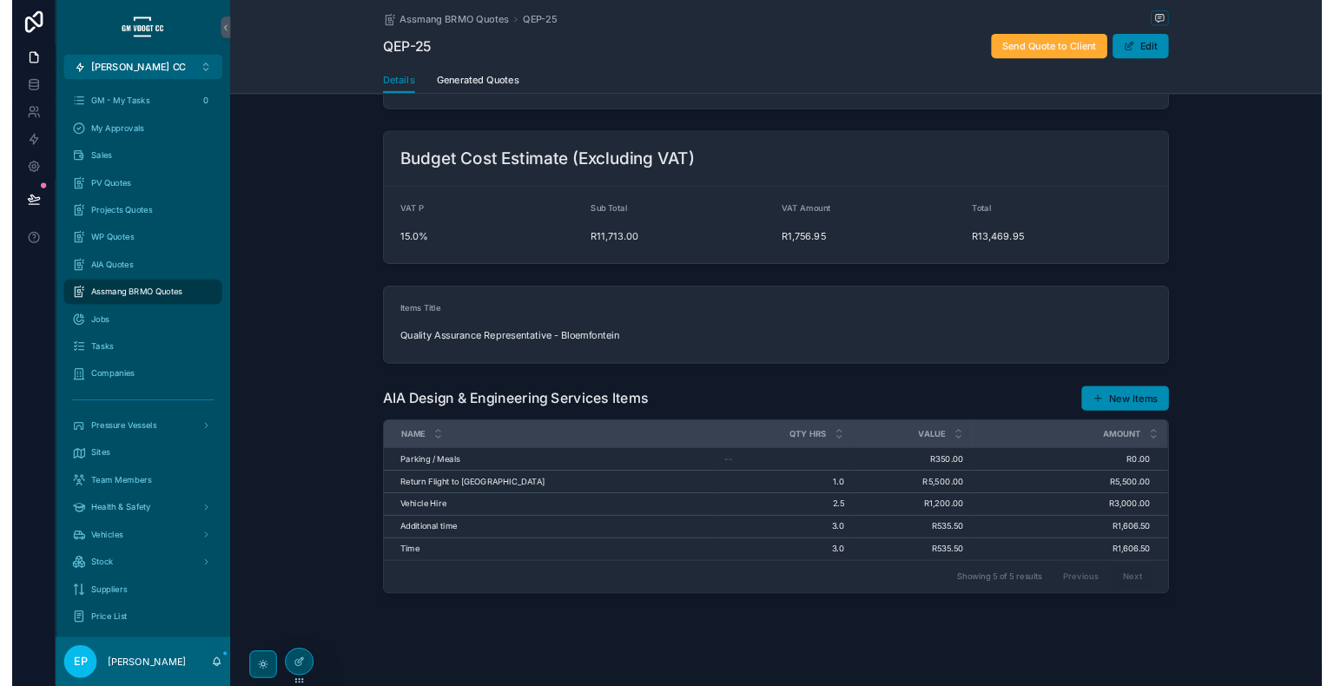
scroll to position [638, 0]
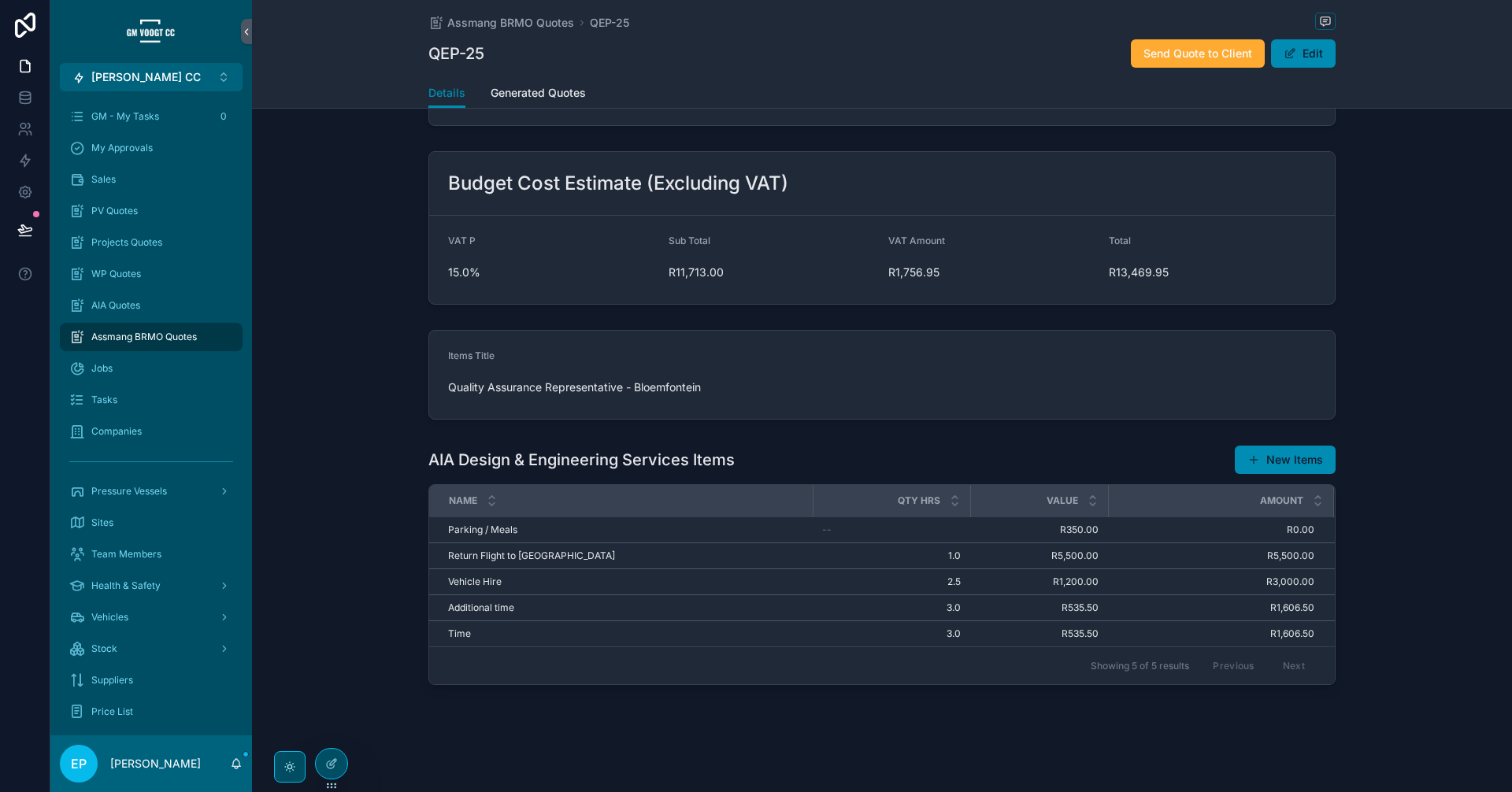
drag, startPoint x: 468, startPoint y: 3, endPoint x: 649, endPoint y: 47, distance: 186.3
click at [468, 3] on div "Assmang BRMO Quotes QEP-25 QEP-25 Send Quote to Client Edit" at bounding box center [882, 39] width 907 height 78
click at [429, 3] on div "Assmang BRMO Quotes QEP-25 QEP-25 Send Quote to Client Edit" at bounding box center [882, 39] width 907 height 78
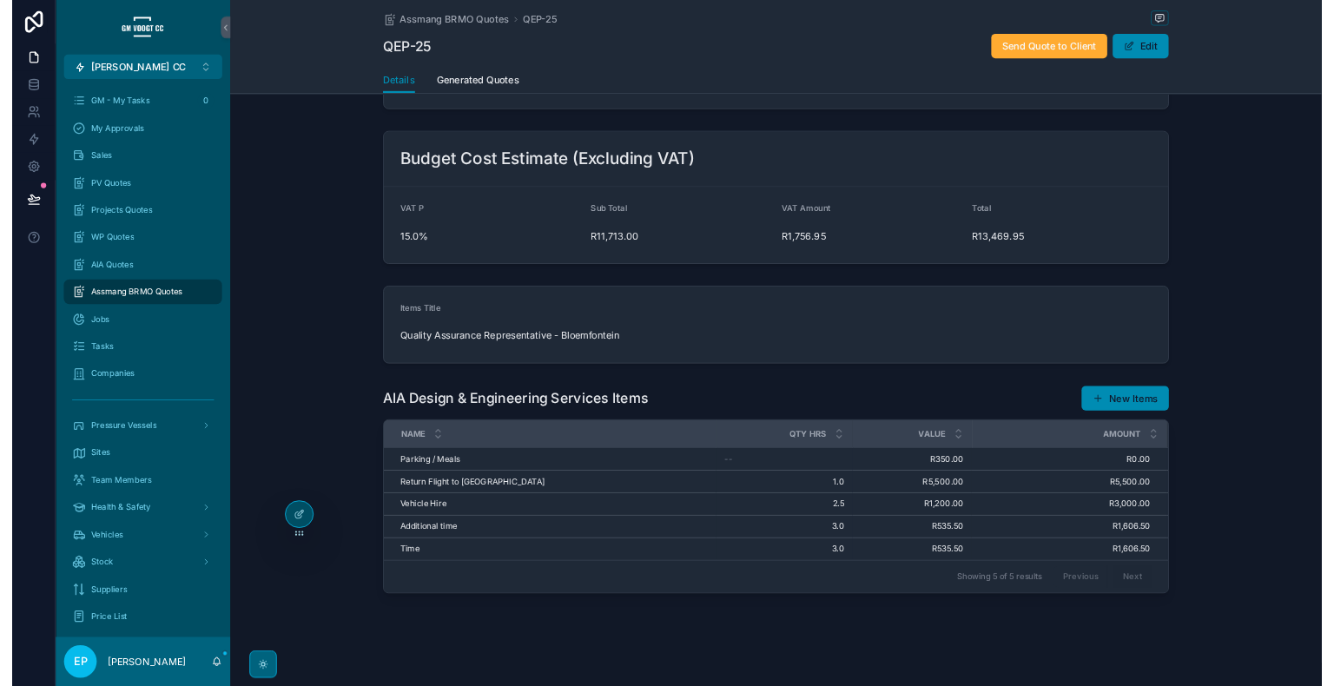
scroll to position [595, 0]
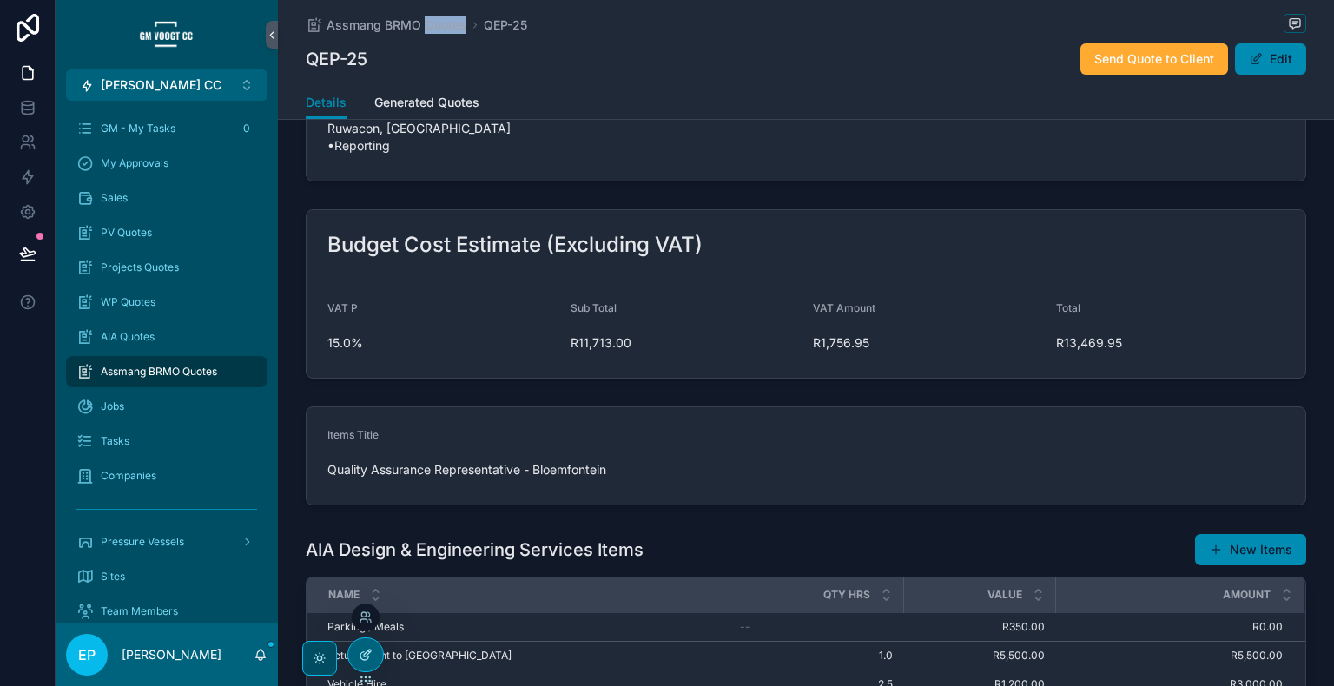
click at [366, 660] on icon at bounding box center [366, 655] width 14 height 14
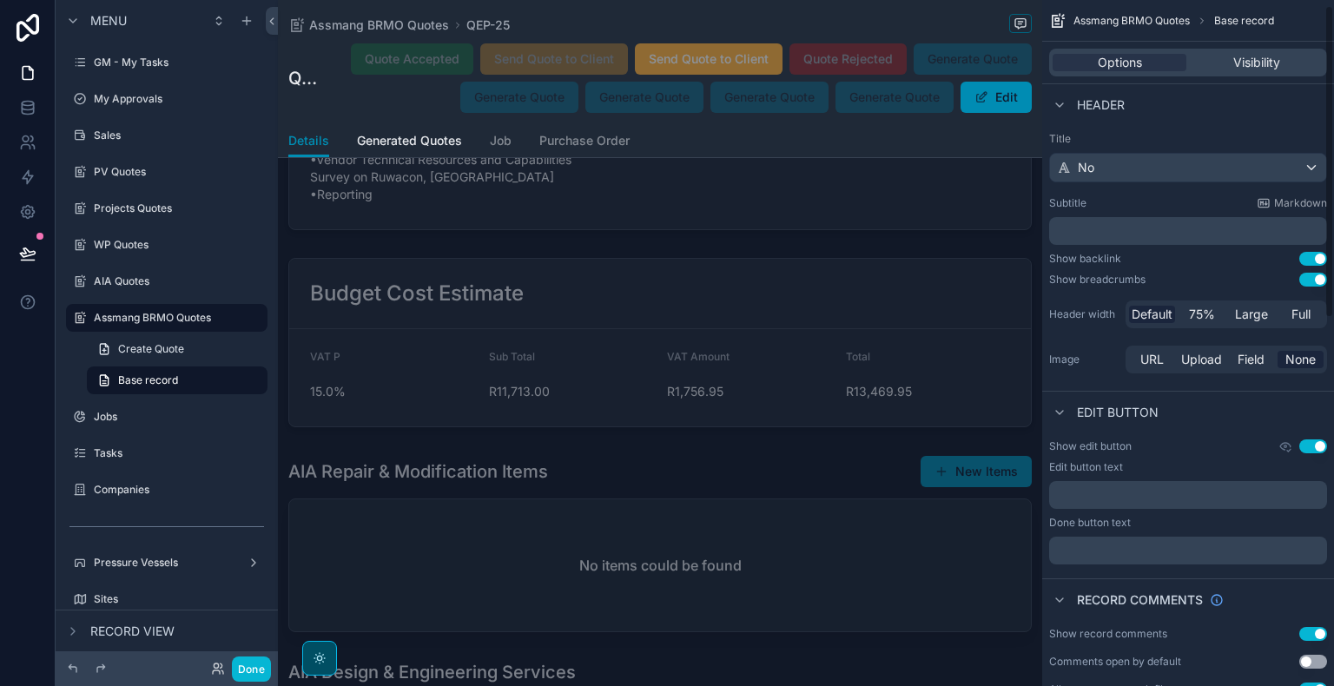
scroll to position [816, 0]
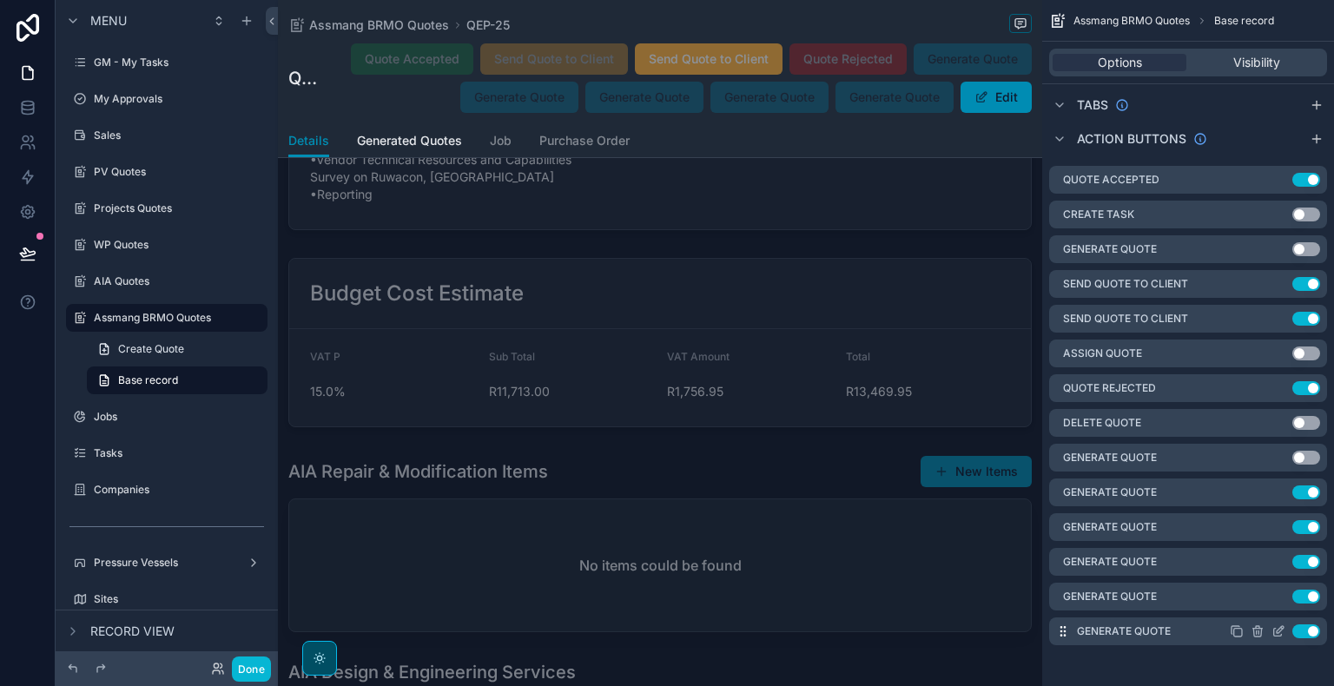
click at [1274, 631] on icon "scrollable content" at bounding box center [1278, 633] width 8 height 8
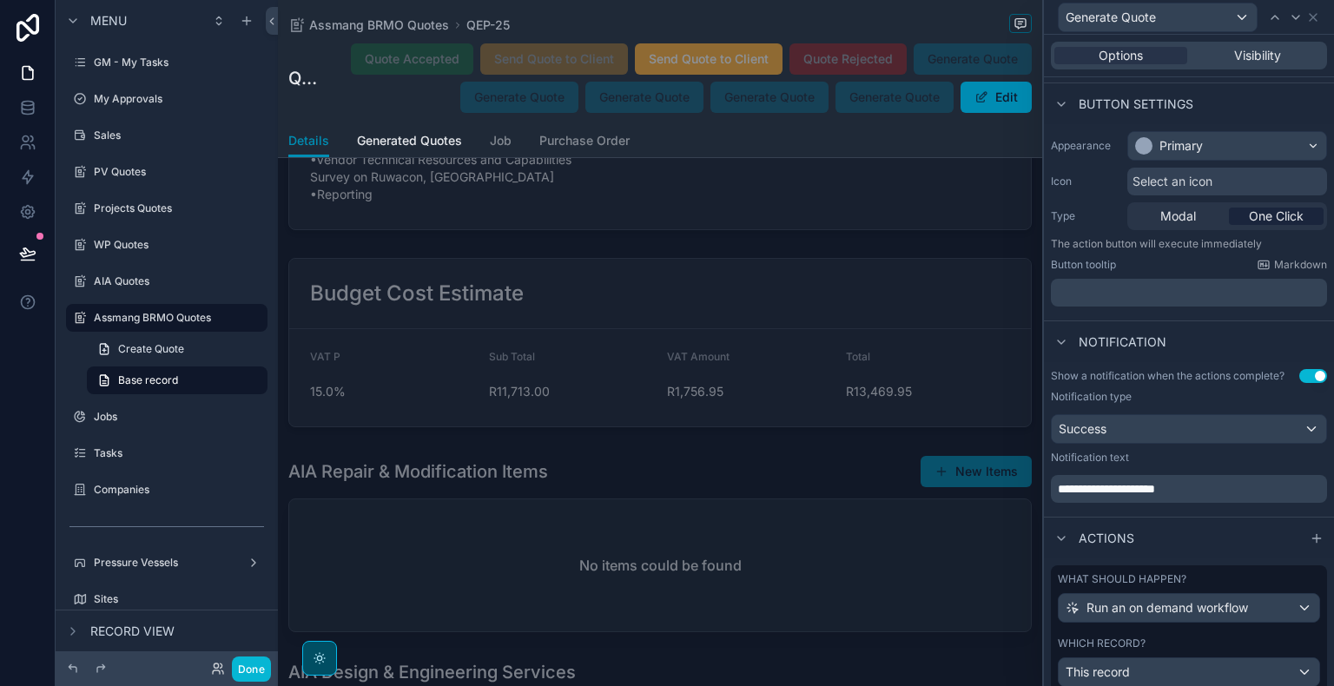
scroll to position [149, 0]
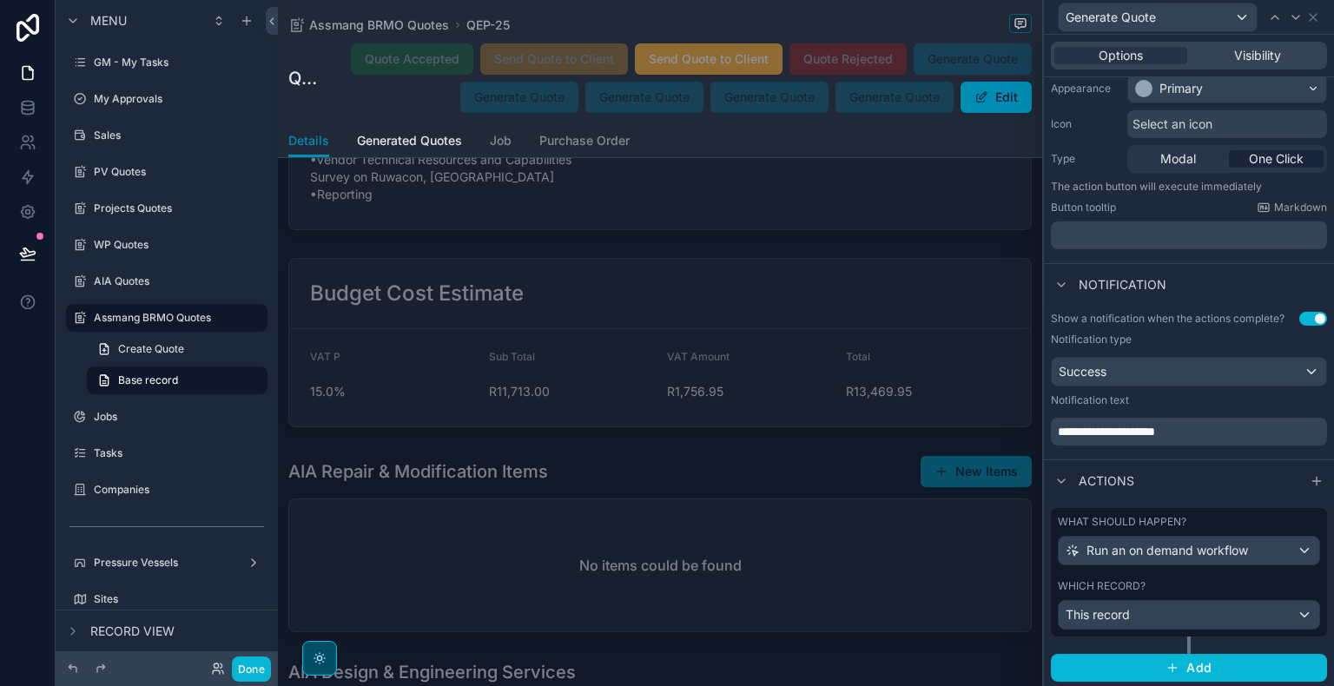
click at [1228, 581] on div "Which record?" at bounding box center [1189, 586] width 262 height 14
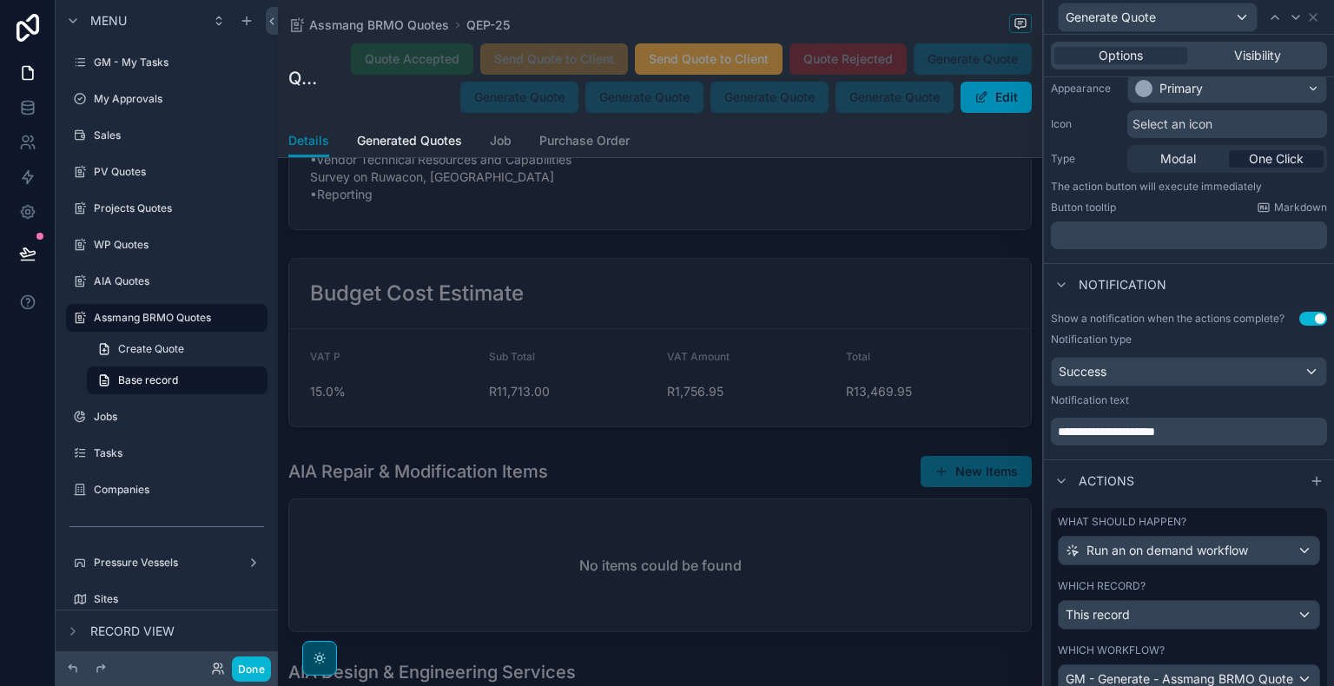
click at [1228, 581] on div "Which record?" at bounding box center [1189, 586] width 262 height 14
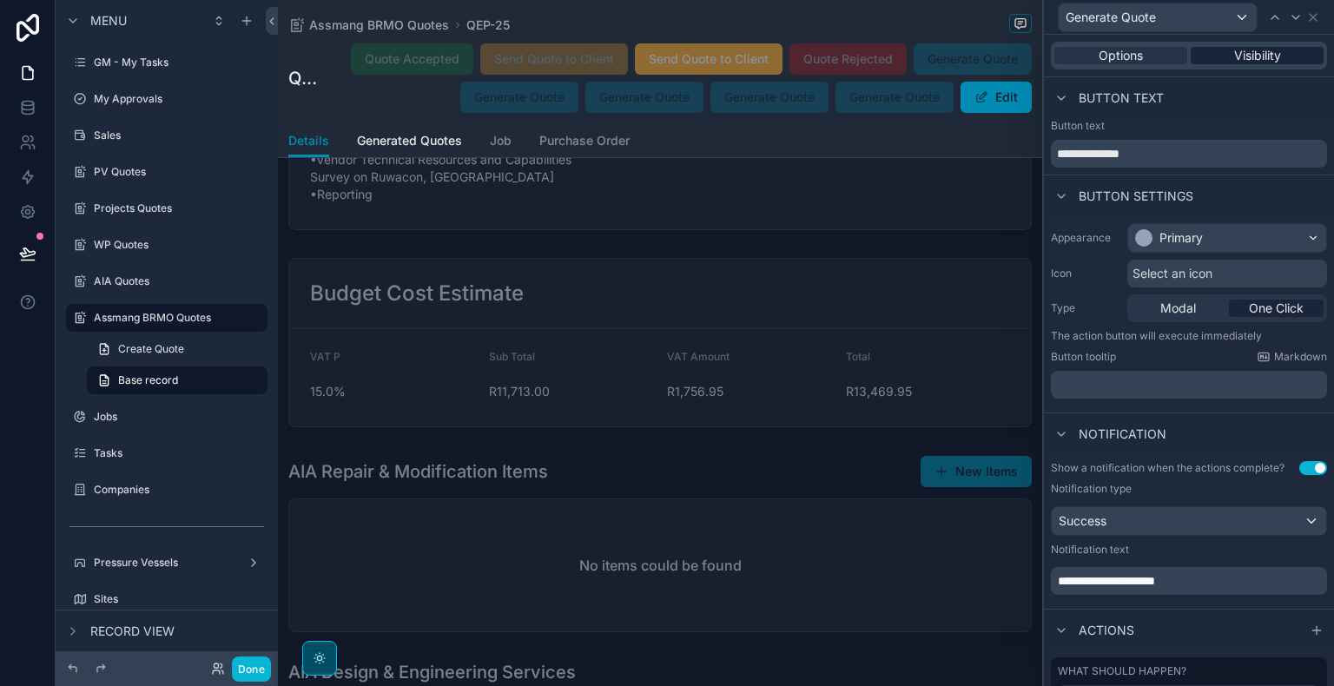
click at [1235, 50] on span "Visibility" at bounding box center [1257, 55] width 47 height 17
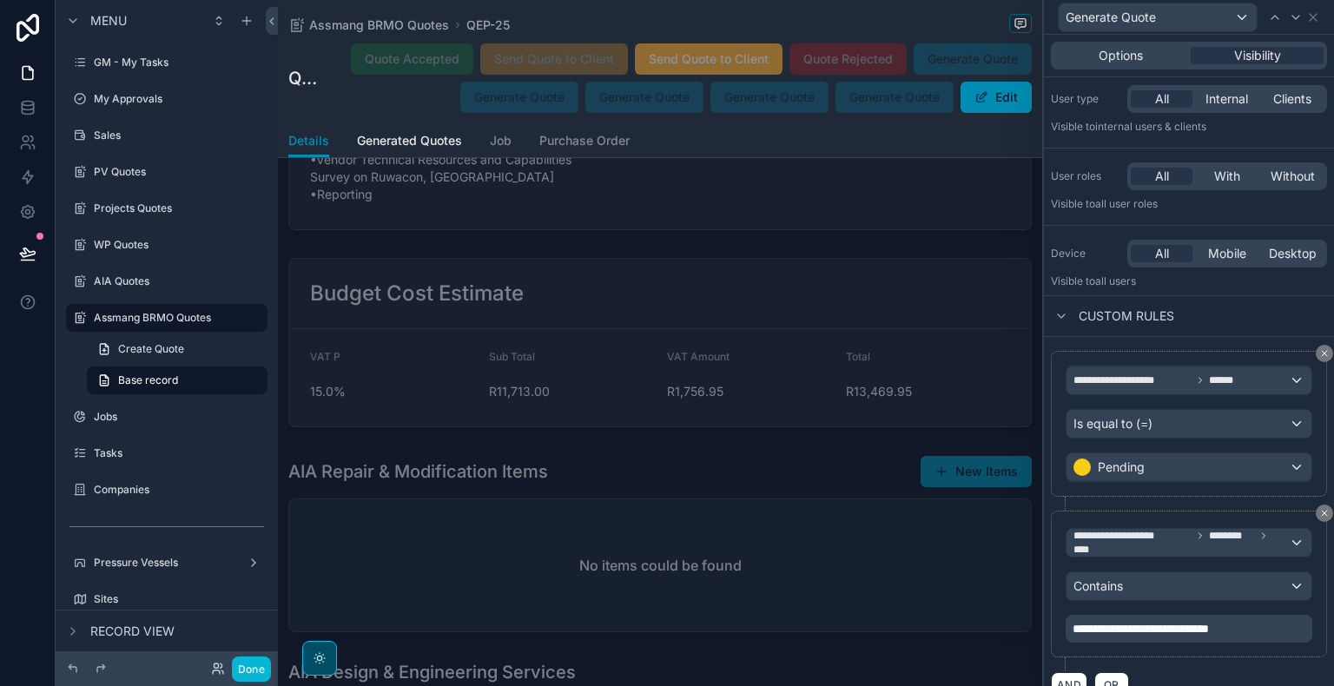
scroll to position [69, 0]
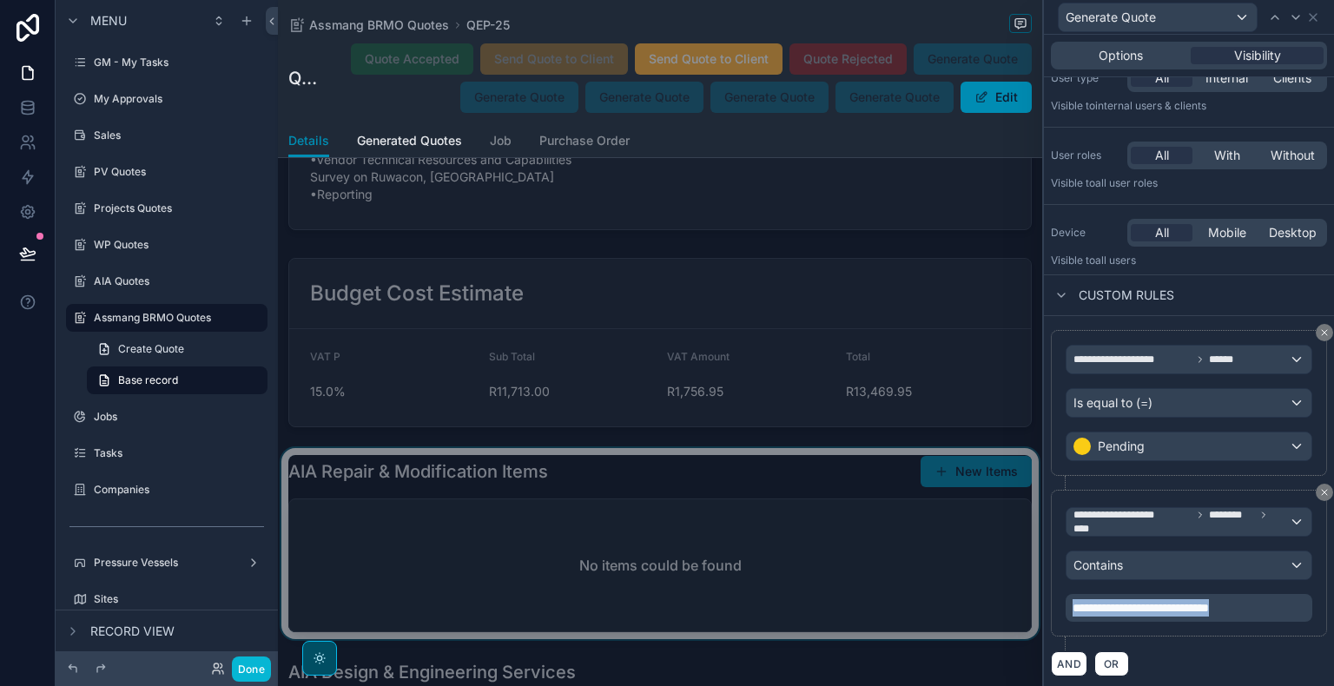
drag, startPoint x: 1294, startPoint y: 609, endPoint x: 809, endPoint y: 616, distance: 485.6
click at [809, 616] on div "**********" at bounding box center [667, 343] width 1334 height 686
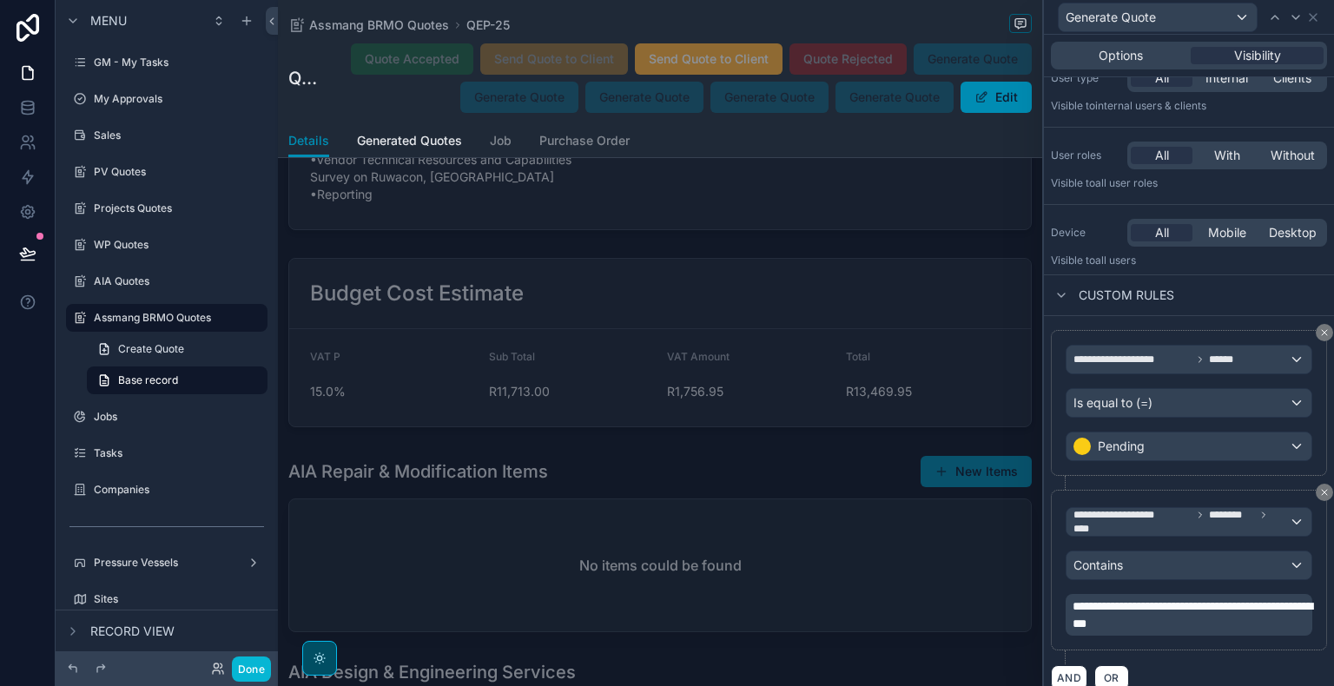
scroll to position [66, 0]
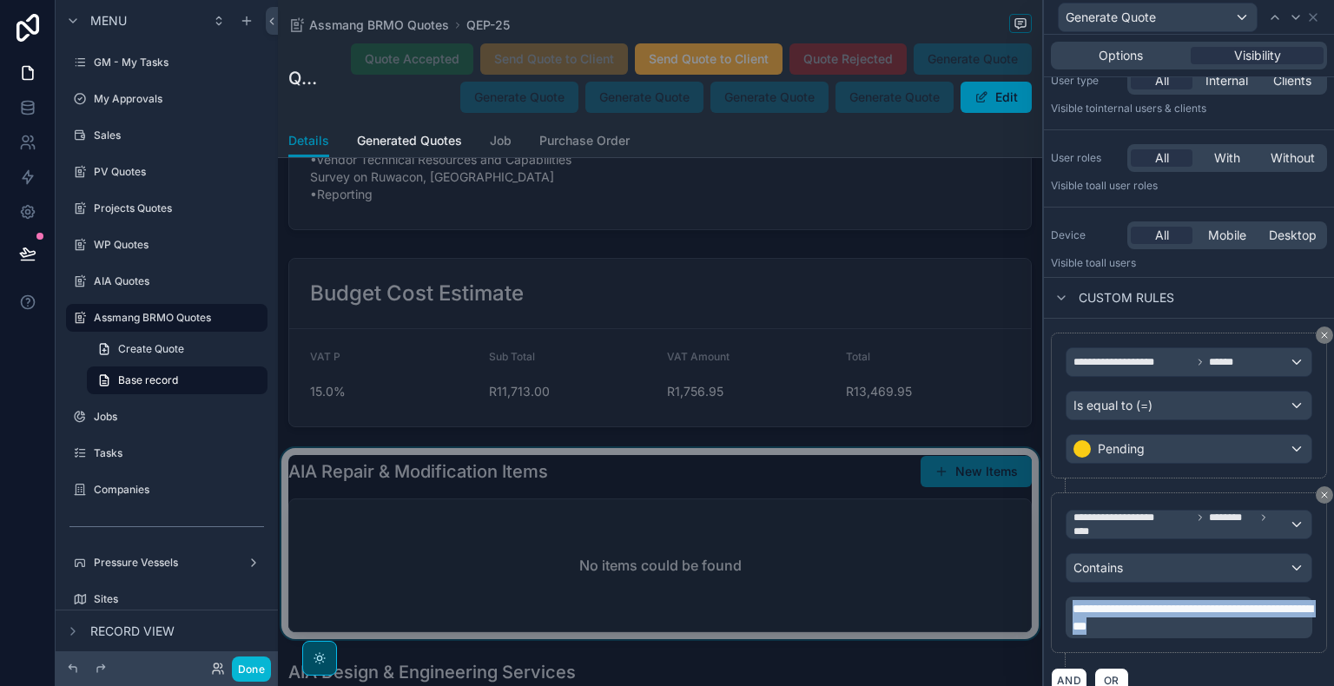
drag, startPoint x: 1253, startPoint y: 622, endPoint x: 966, endPoint y: 572, distance: 291.9
click at [966, 572] on div "**********" at bounding box center [667, 343] width 1334 height 686
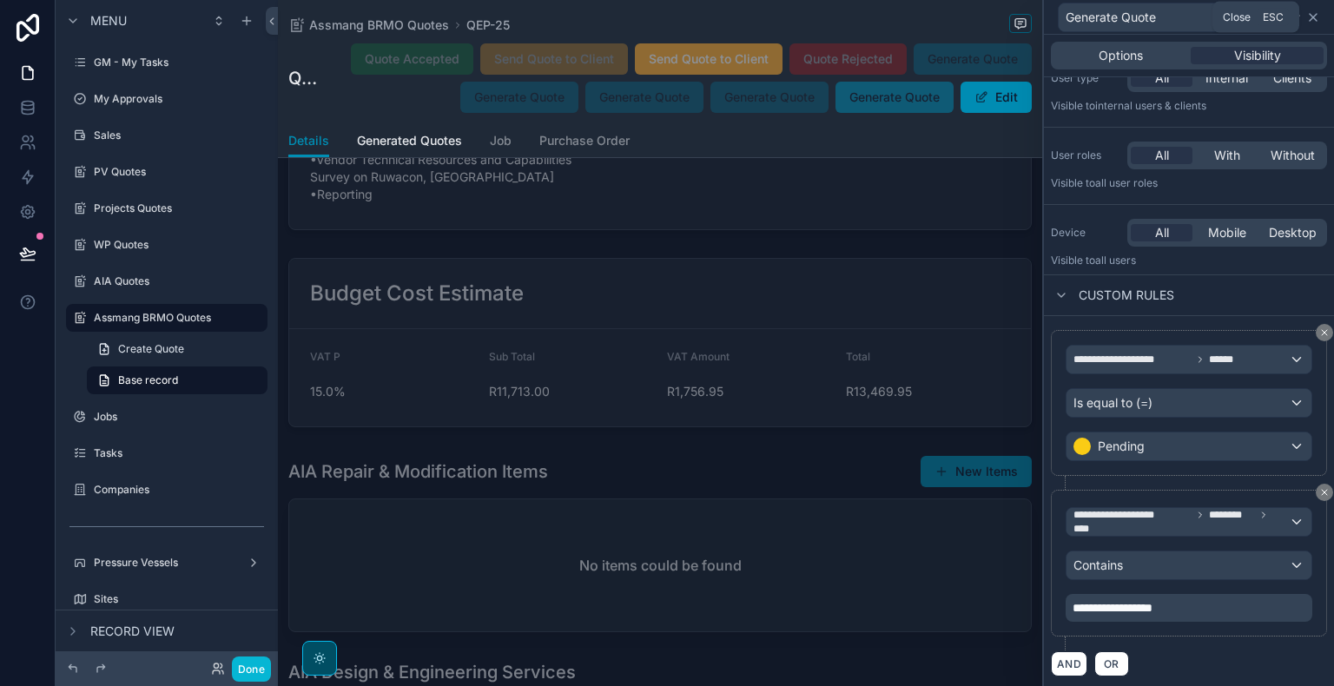
click at [1319, 13] on icon at bounding box center [1313, 17] width 14 height 14
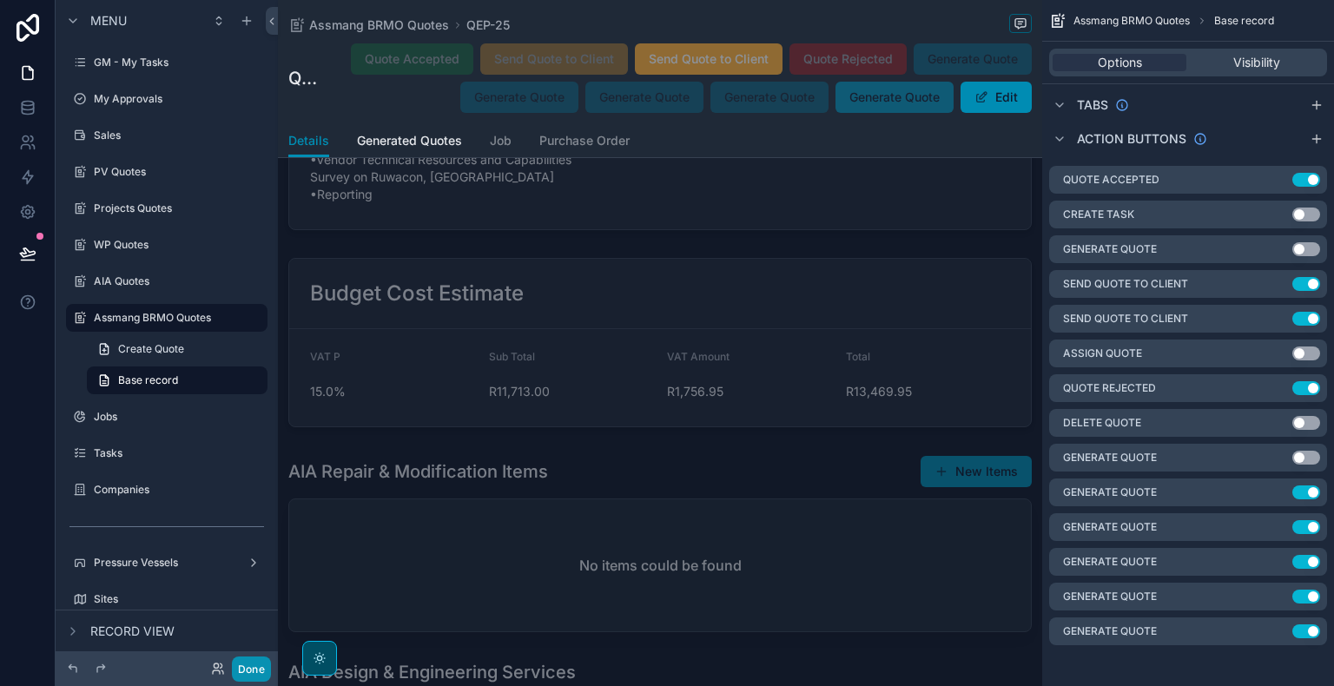
click at [241, 672] on button "Done" at bounding box center [251, 669] width 39 height 25
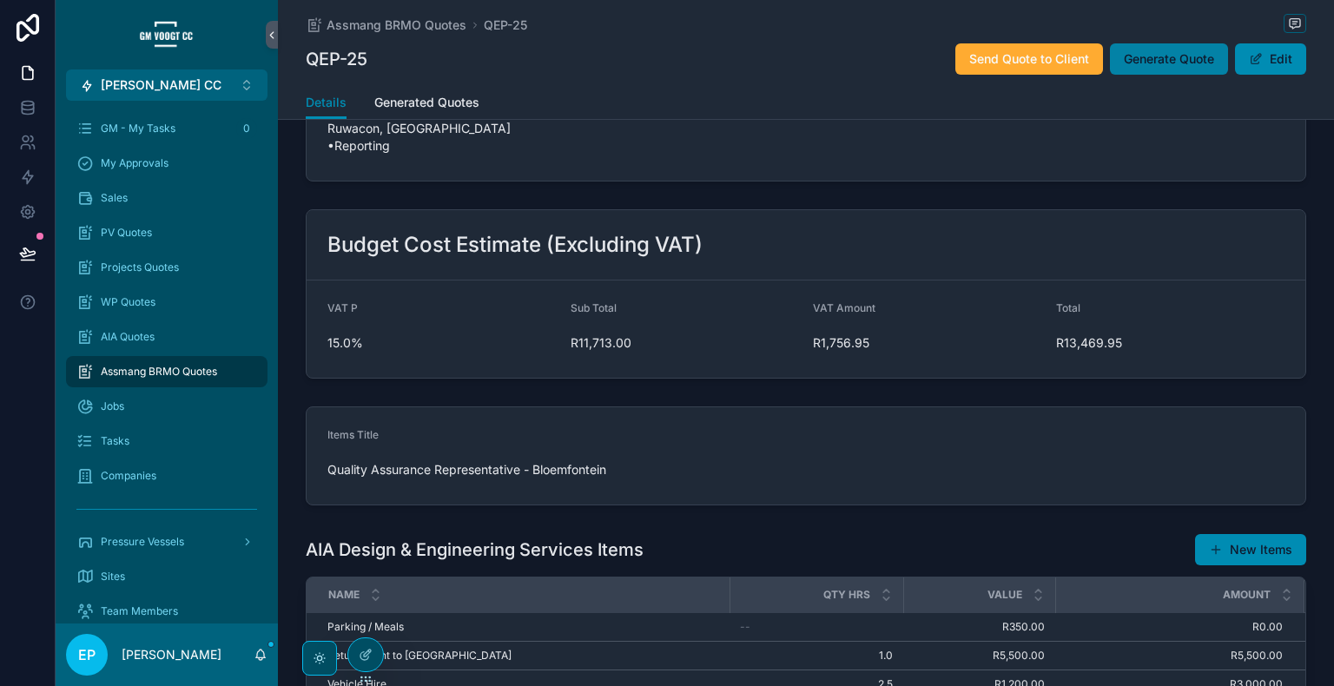
click at [1190, 57] on span "Generate Quote" at bounding box center [1169, 58] width 90 height 17
drag, startPoint x: 1167, startPoint y: 65, endPoint x: 1157, endPoint y: 103, distance: 39.6
click at [1167, 65] on span "Generate Quote" at bounding box center [1169, 58] width 90 height 17
click at [1167, 63] on span "Generate Quote" at bounding box center [1169, 58] width 90 height 17
click at [365, 662] on div at bounding box center [365, 654] width 35 height 33
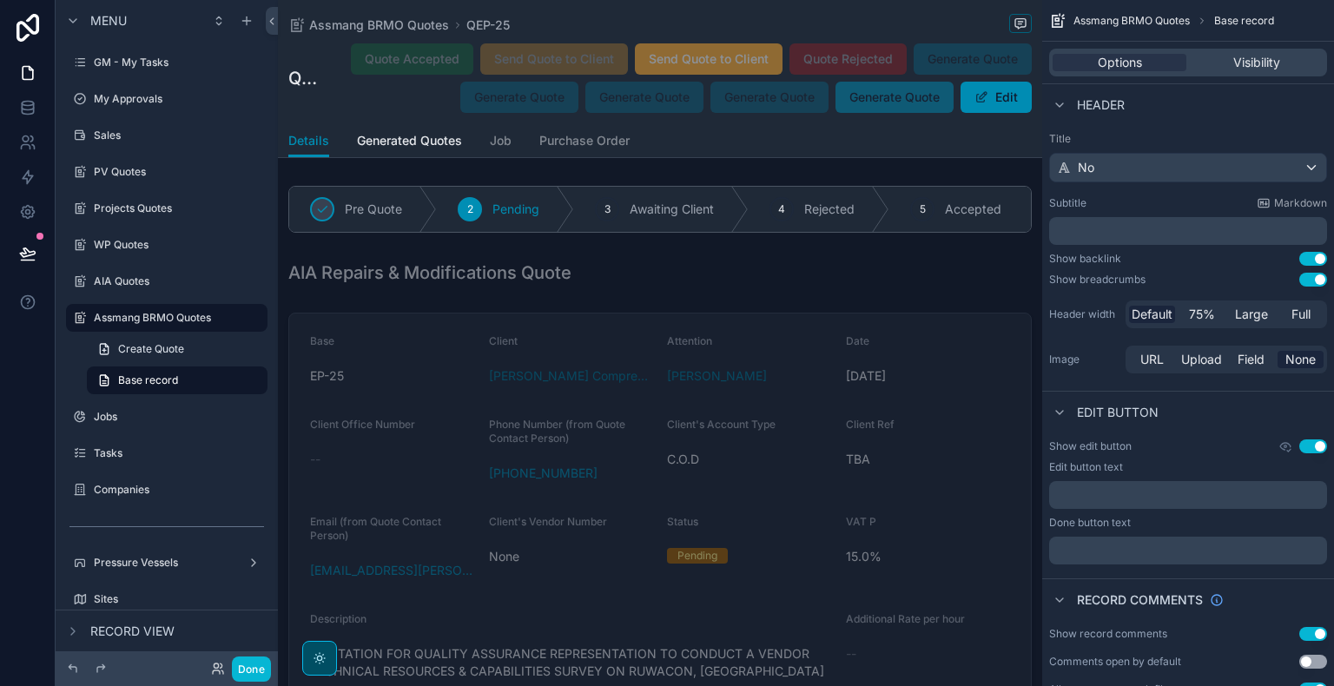
scroll to position [144, 0]
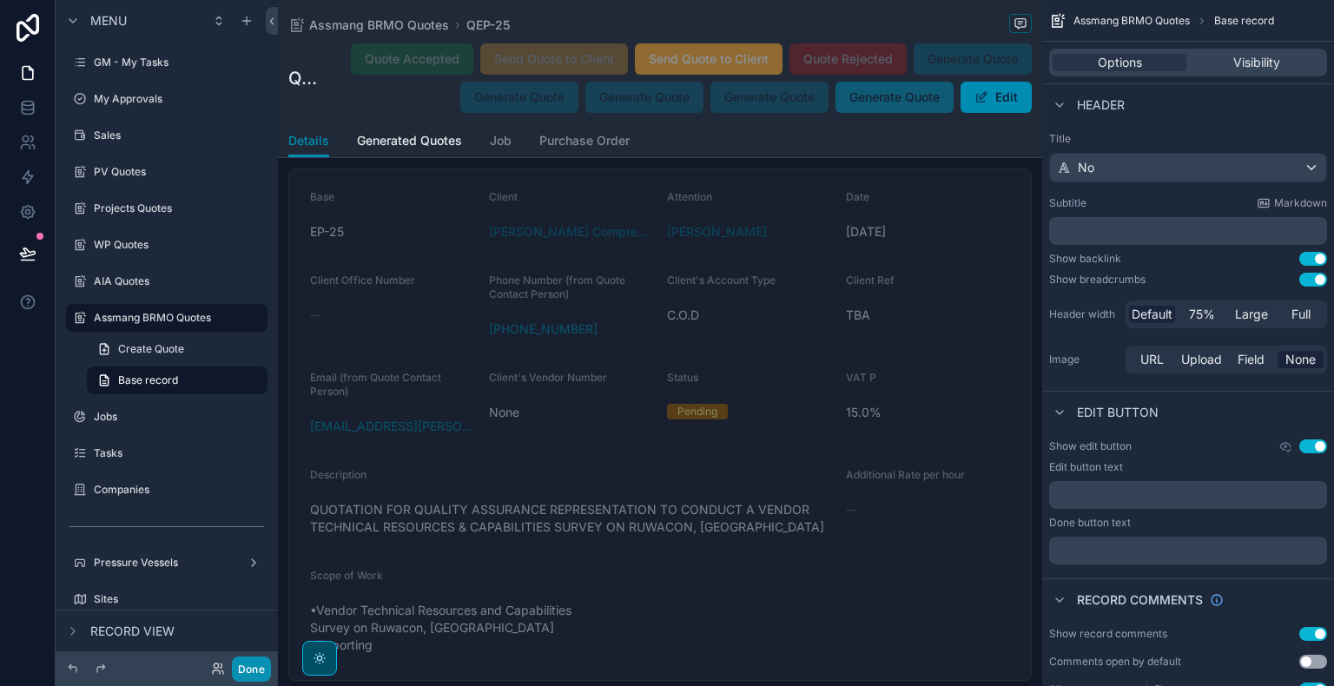
click at [248, 674] on button "Done" at bounding box center [251, 669] width 39 height 25
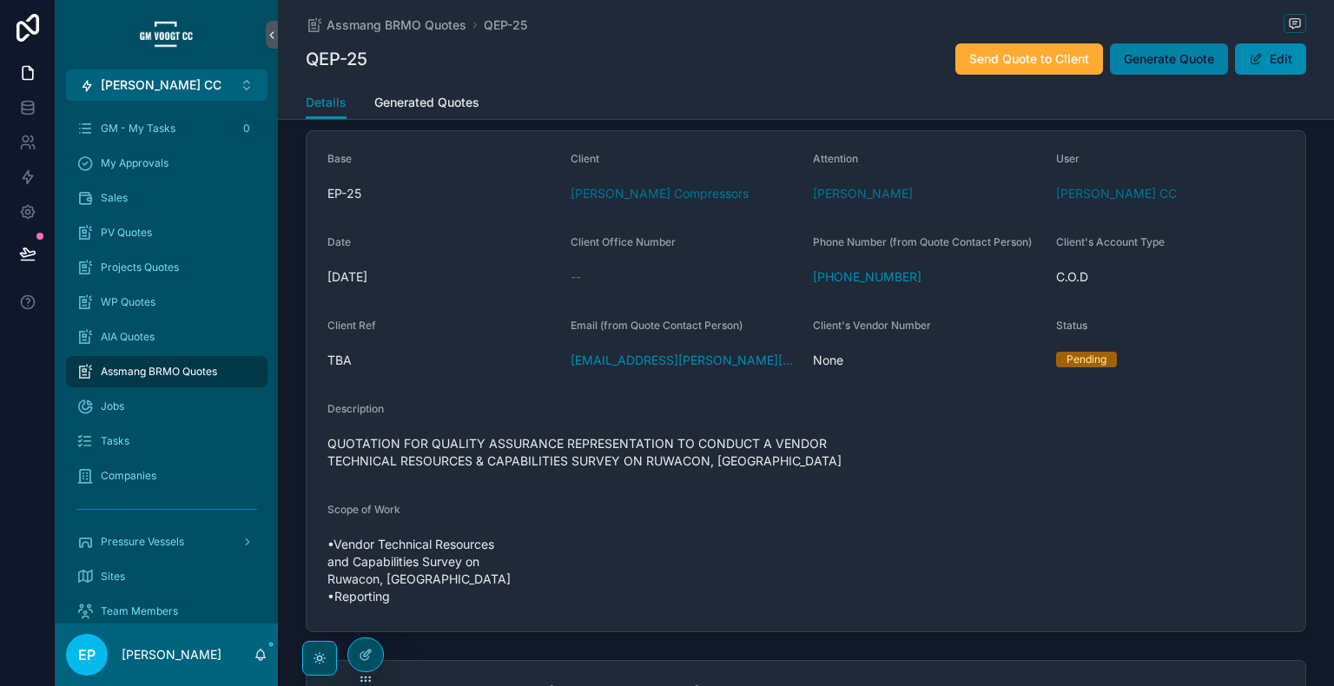
click at [1129, 68] on button "Generate Quote" at bounding box center [1169, 58] width 118 height 31
click at [1152, 61] on span "Generate Quote" at bounding box center [1169, 58] width 90 height 17
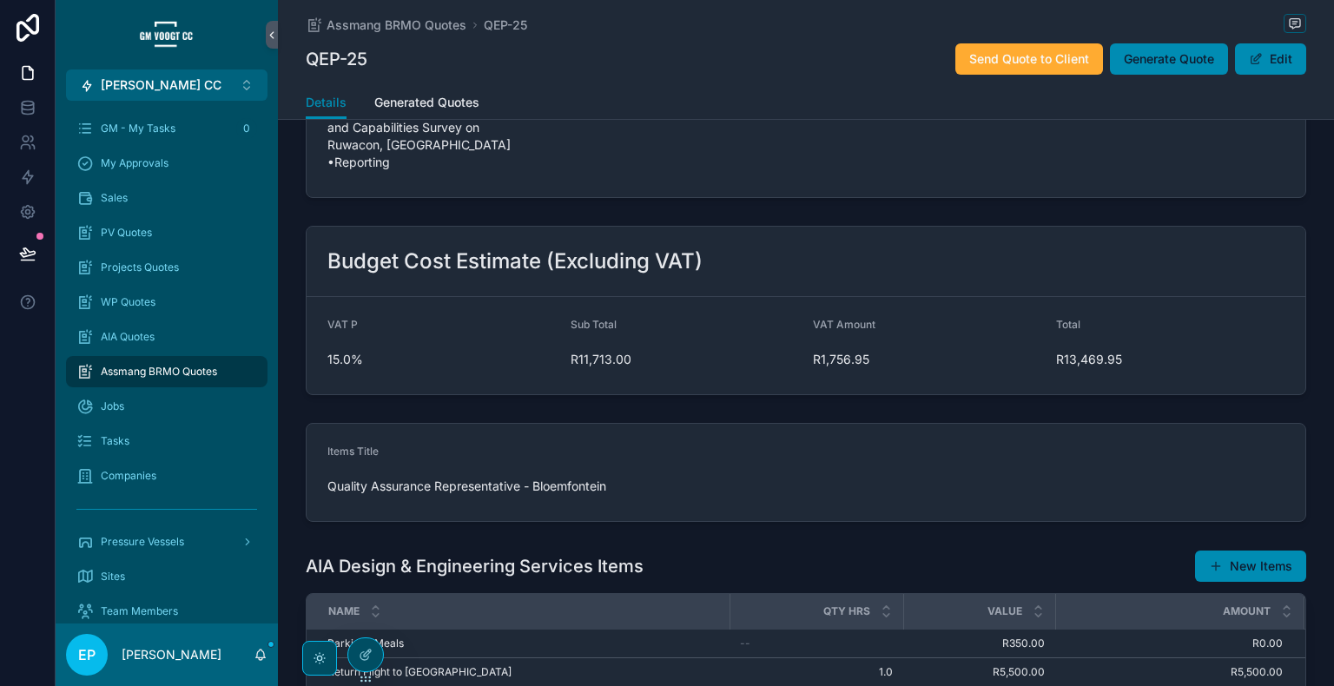
scroll to position [821, 0]
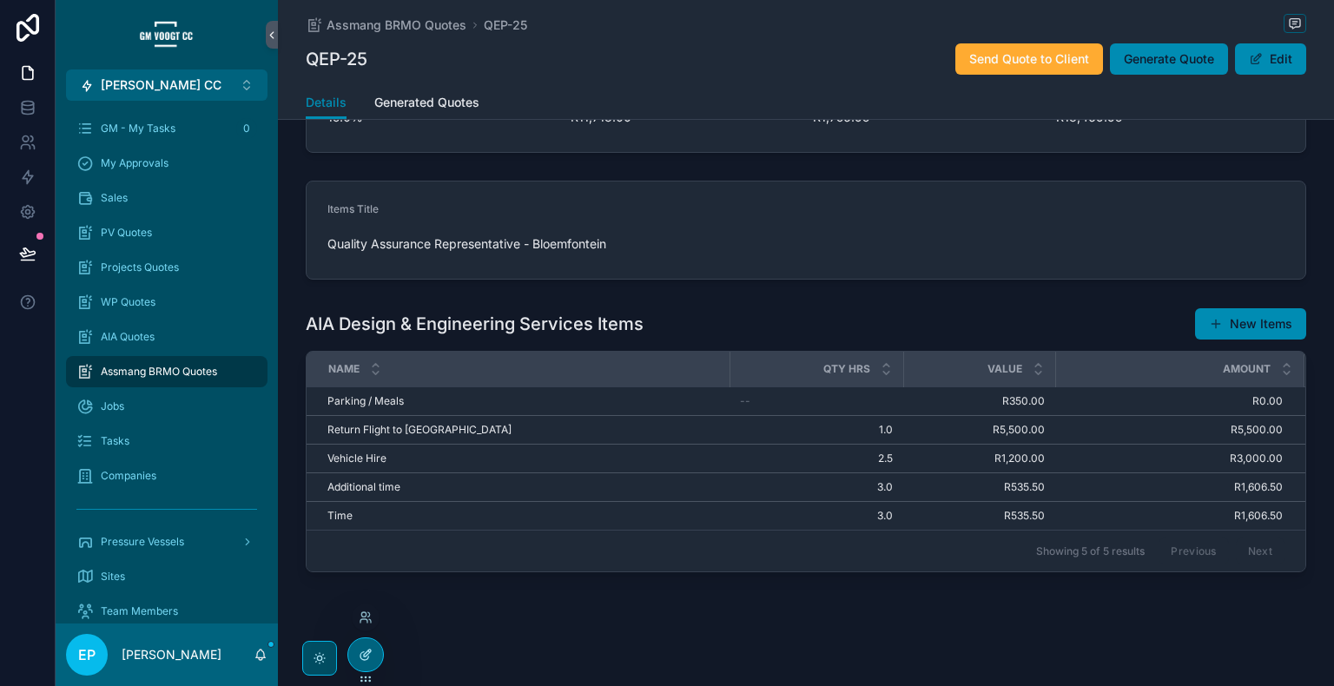
click at [369, 651] on icon at bounding box center [369, 652] width 2 height 2
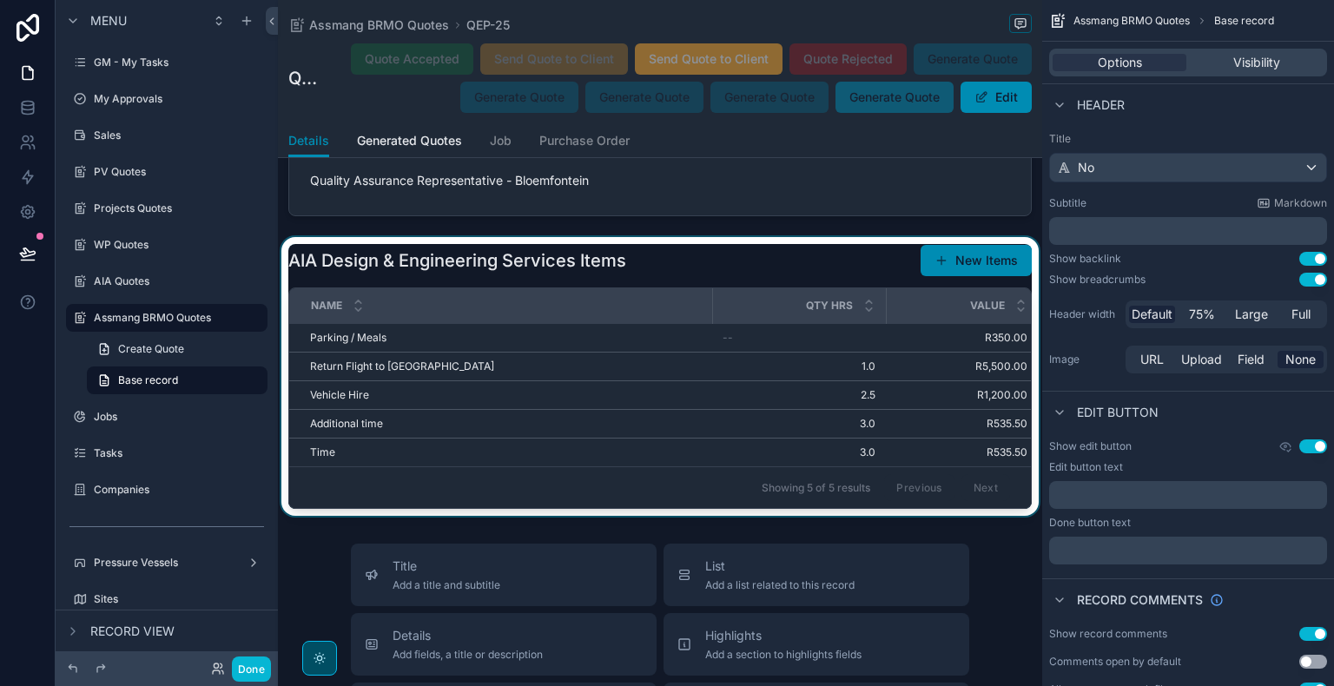
scroll to position [5164, 0]
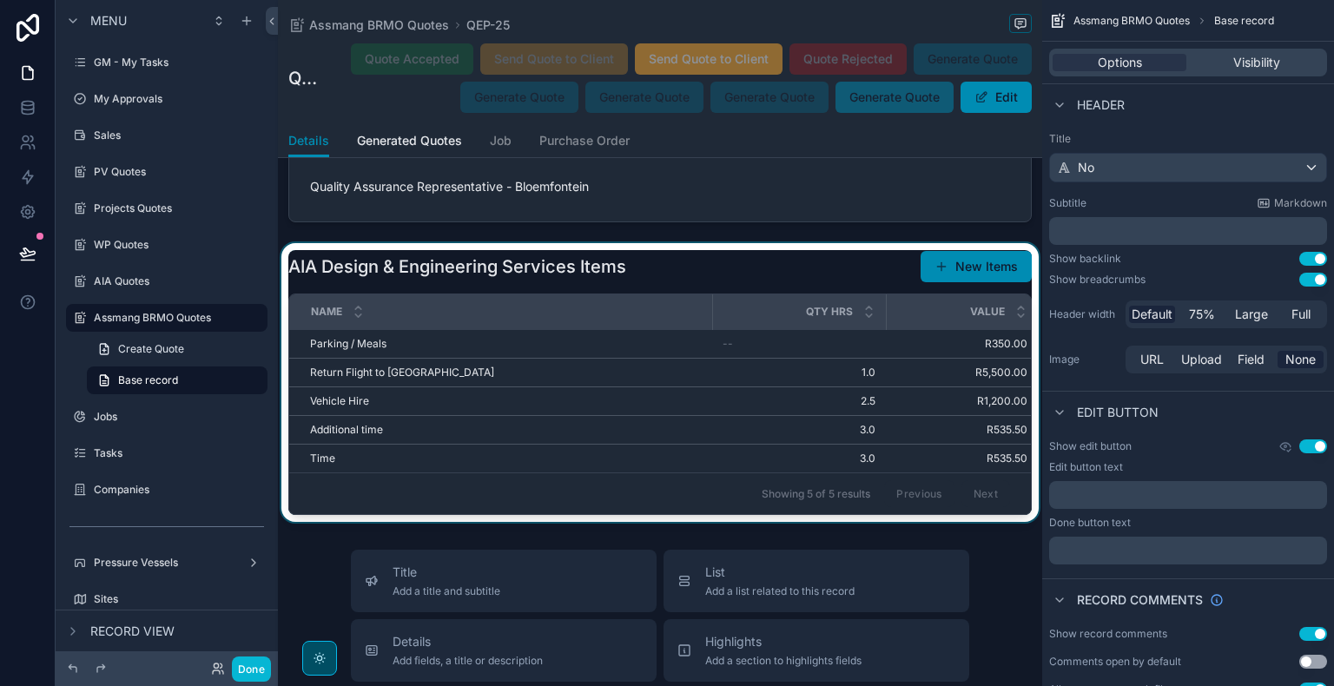
click at [781, 258] on div "scrollable content" at bounding box center [660, 382] width 764 height 279
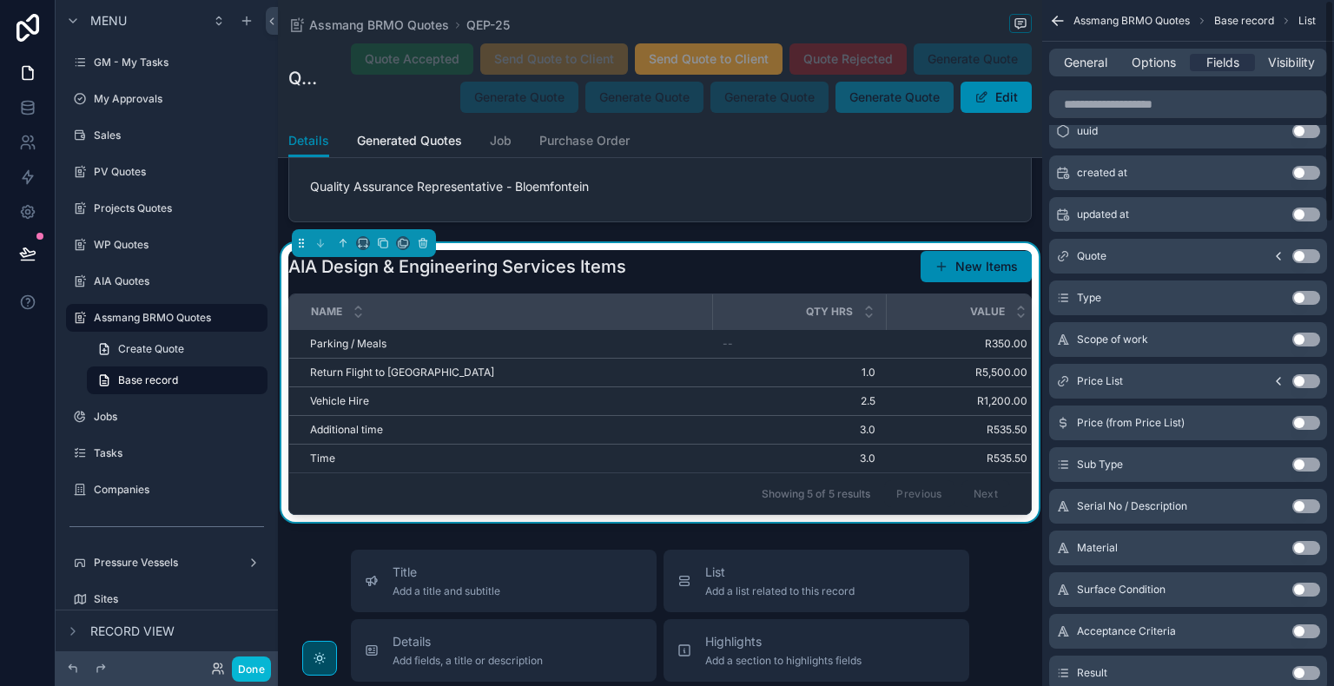
scroll to position [0, 0]
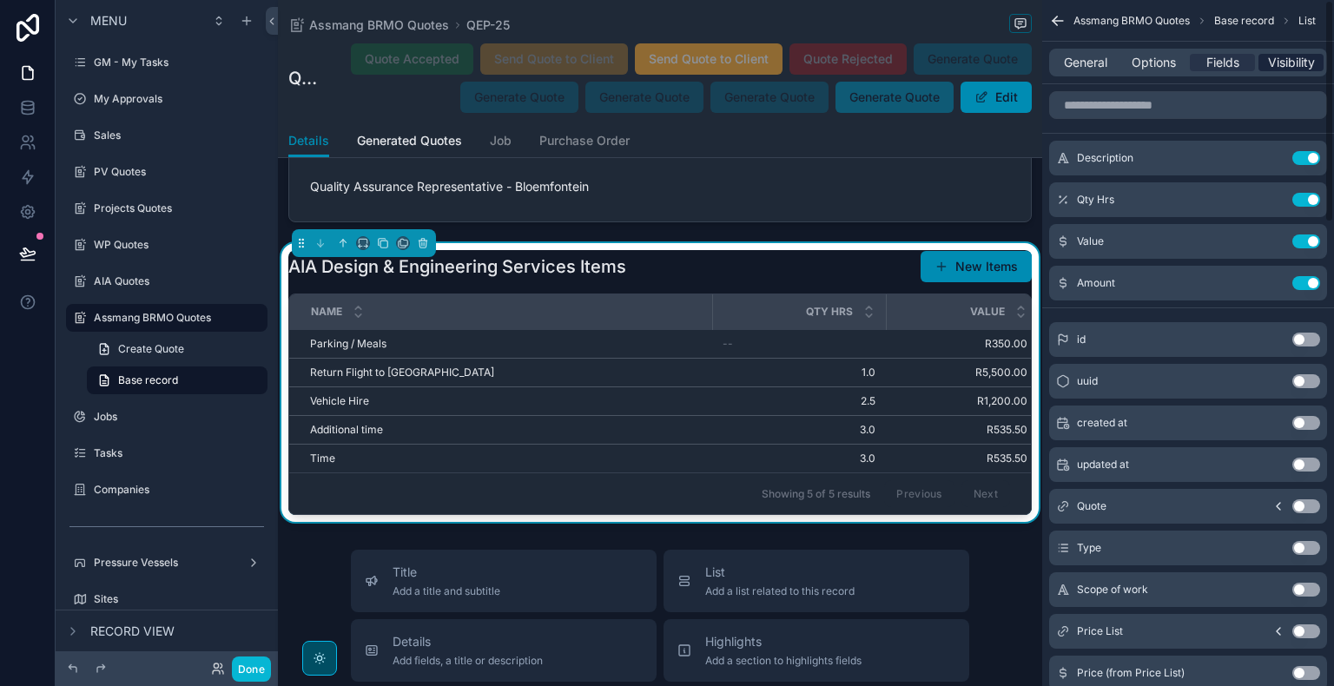
click at [1308, 60] on span "Visibility" at bounding box center [1291, 62] width 47 height 17
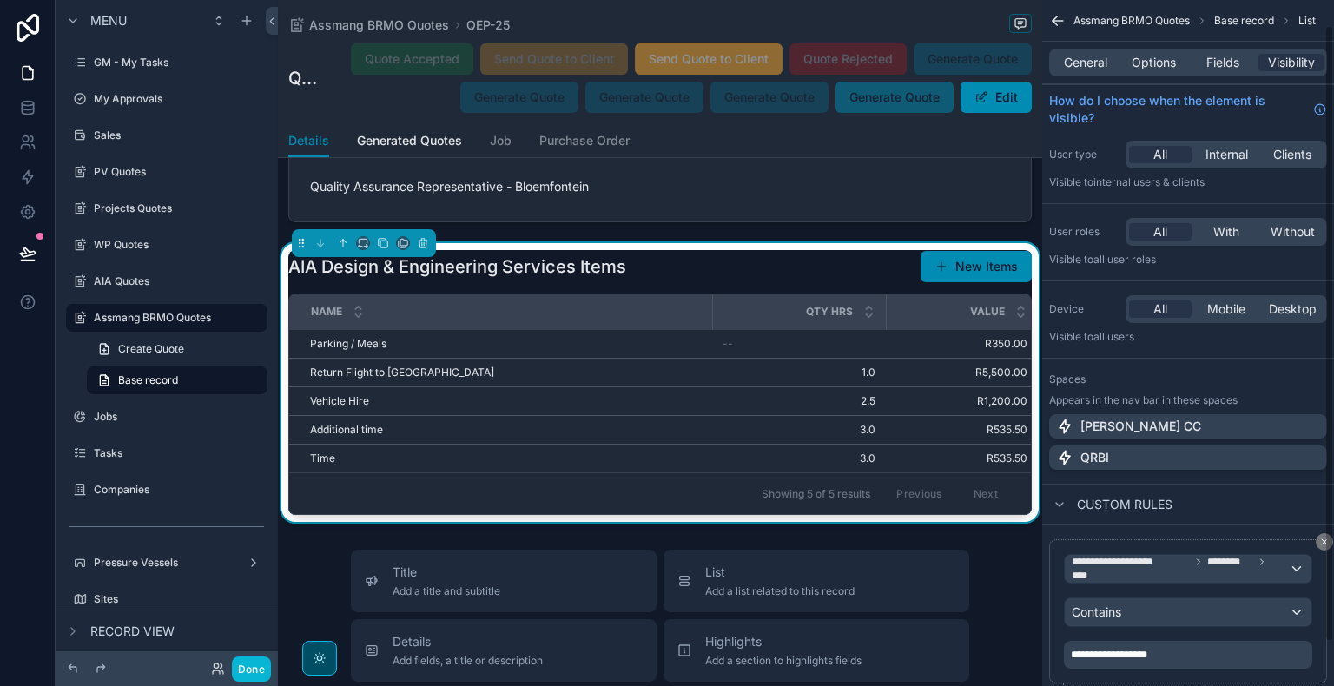
scroll to position [76, 0]
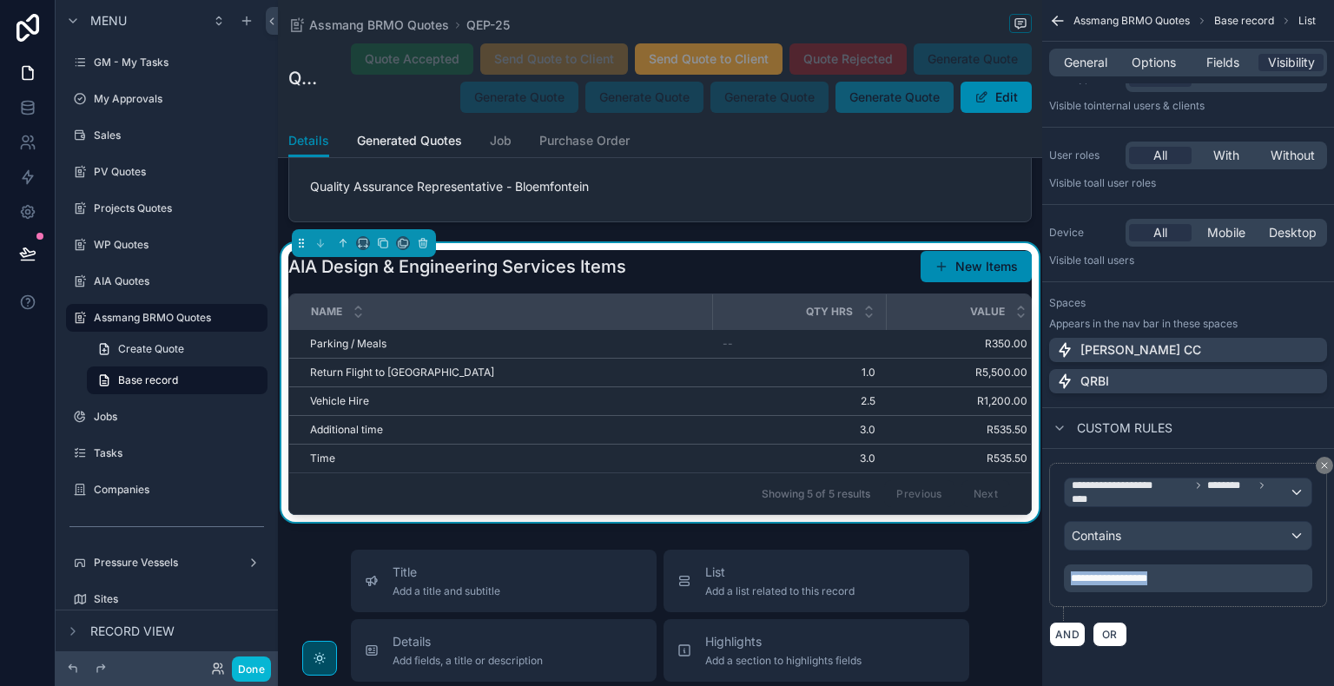
drag, startPoint x: 1195, startPoint y: 580, endPoint x: 1008, endPoint y: 582, distance: 187.6
click at [1008, 581] on div "[PERSON_NAME] CC Alt 1 GM - My Tasks 0 My Approvals Sales PV Quotes Projects Qu…" at bounding box center [806, 343] width 1056 height 686
copy span "**********"
click at [1234, 64] on span "Fields" at bounding box center [1223, 62] width 33 height 17
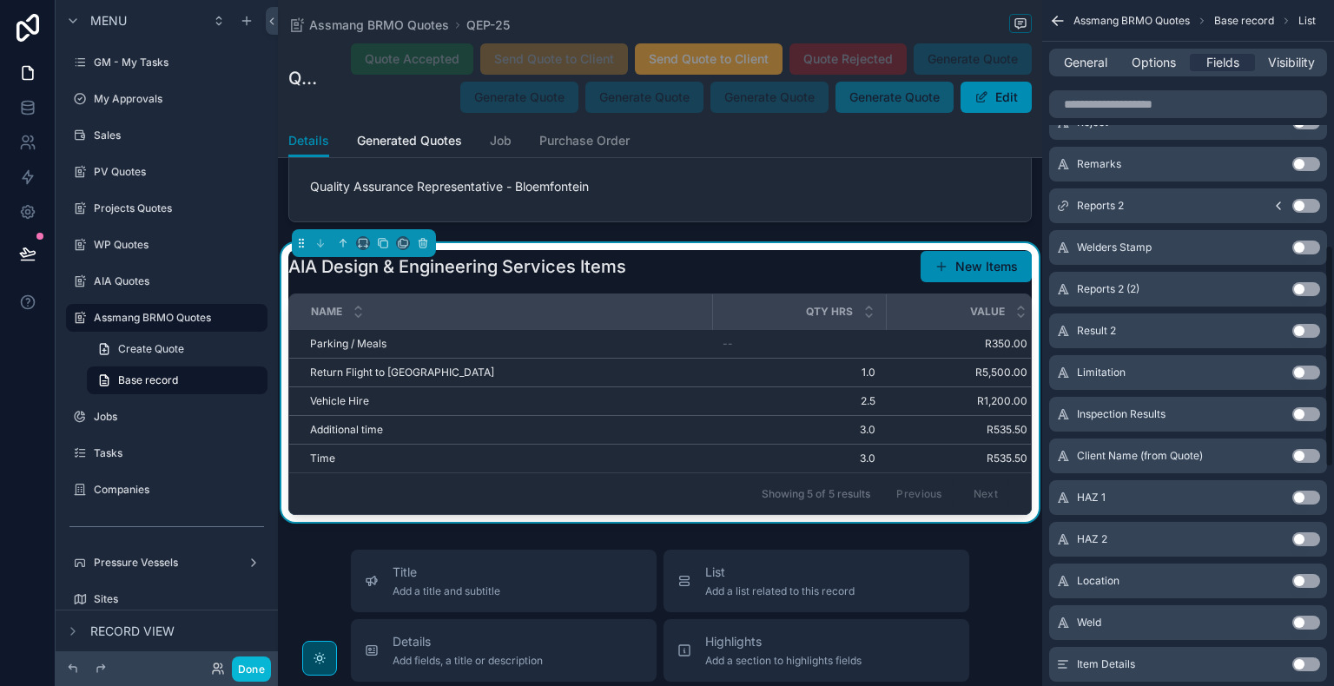
scroll to position [1428, 0]
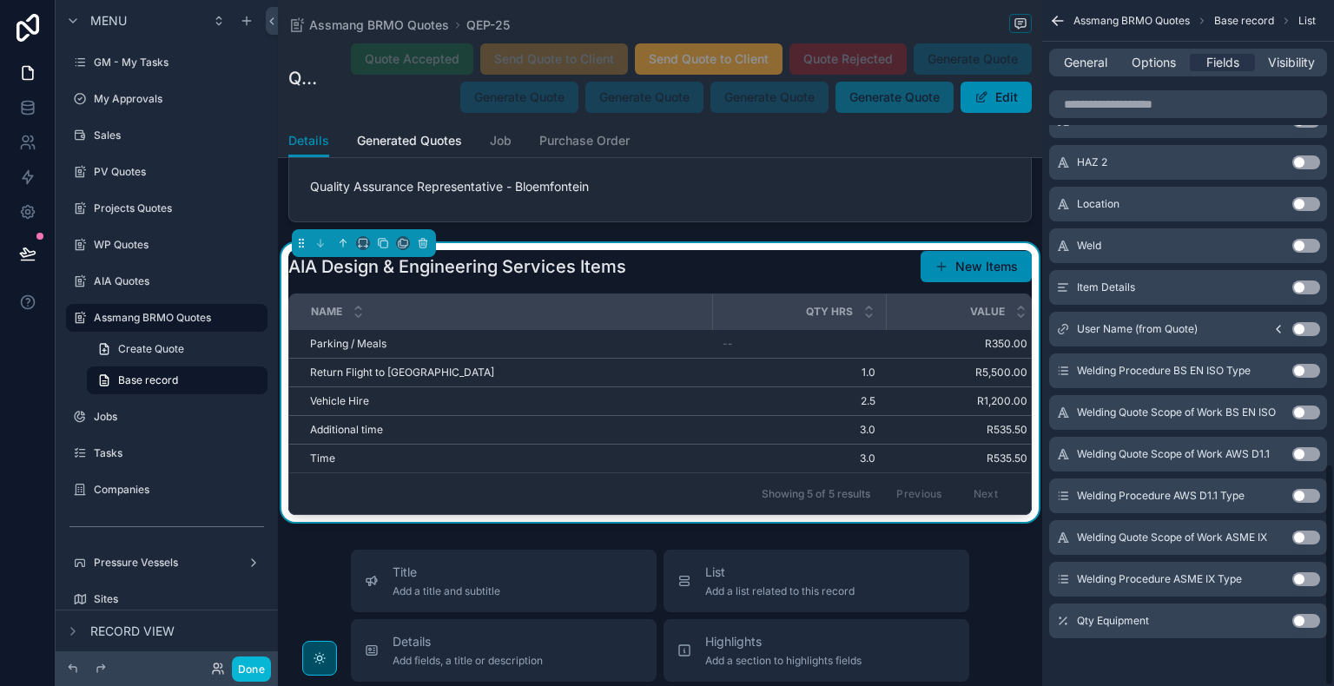
click at [1303, 284] on button "Use setting" at bounding box center [1307, 288] width 28 height 14
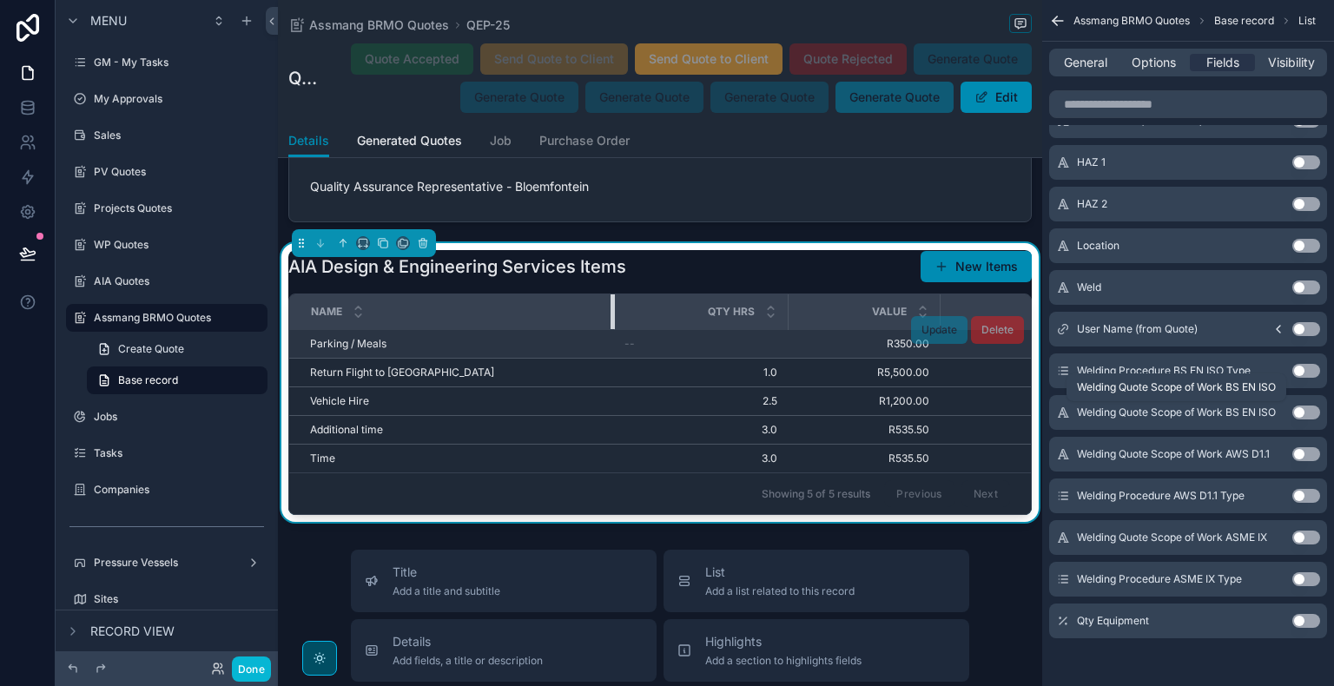
drag, startPoint x: 710, startPoint y: 314, endPoint x: 602, endPoint y: 341, distance: 110.8
click at [602, 341] on table "Name Qty Hrs Value Amount Item Details Parking / Meals Parking / Meals -- R350.…" at bounding box center [804, 383] width 1031 height 178
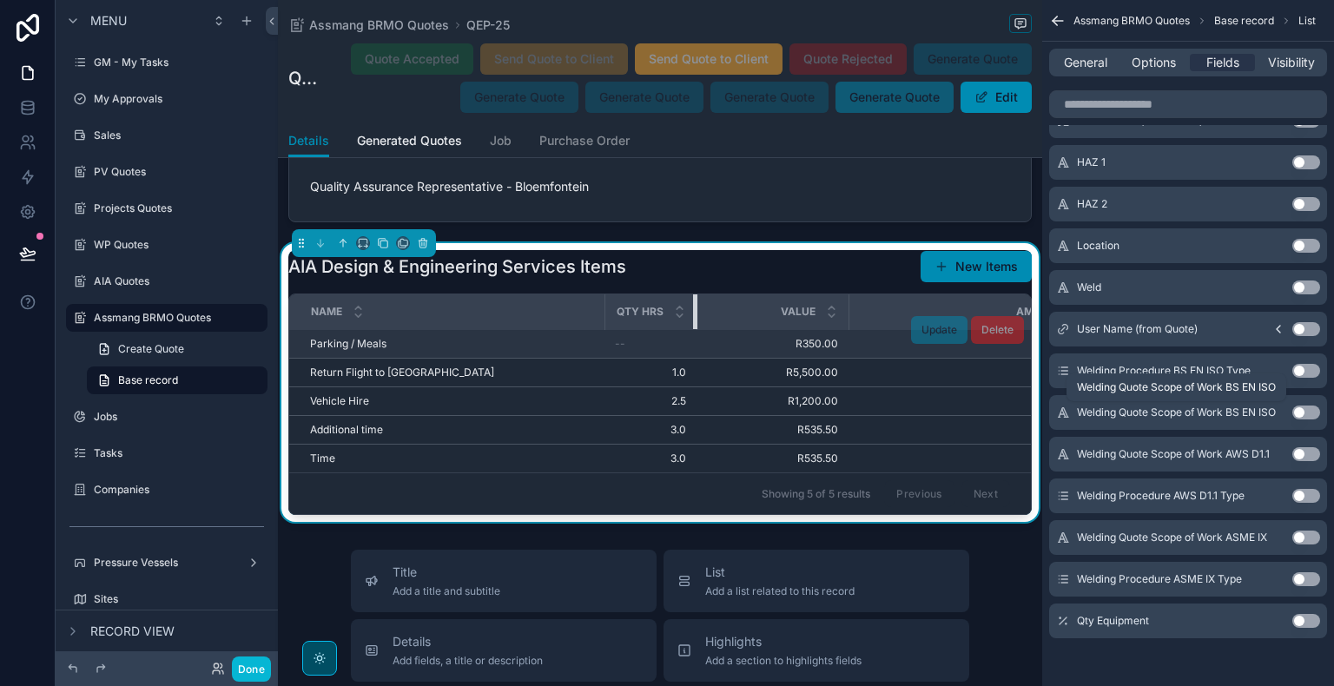
drag, startPoint x: 775, startPoint y: 312, endPoint x: 585, endPoint y: 339, distance: 192.1
click at [585, 338] on table "Name Qty Hrs Value Amount Item Details Parking / Meals Parking / Meals -- R350.…" at bounding box center [759, 383] width 940 height 178
drag, startPoint x: 844, startPoint y: 318, endPoint x: 656, endPoint y: 335, distance: 189.3
click at [656, 335] on table "Name Qty Hrs Value Amount Item Details Parking / Meals Parking / Meals -- R350.…" at bounding box center [738, 383] width 898 height 178
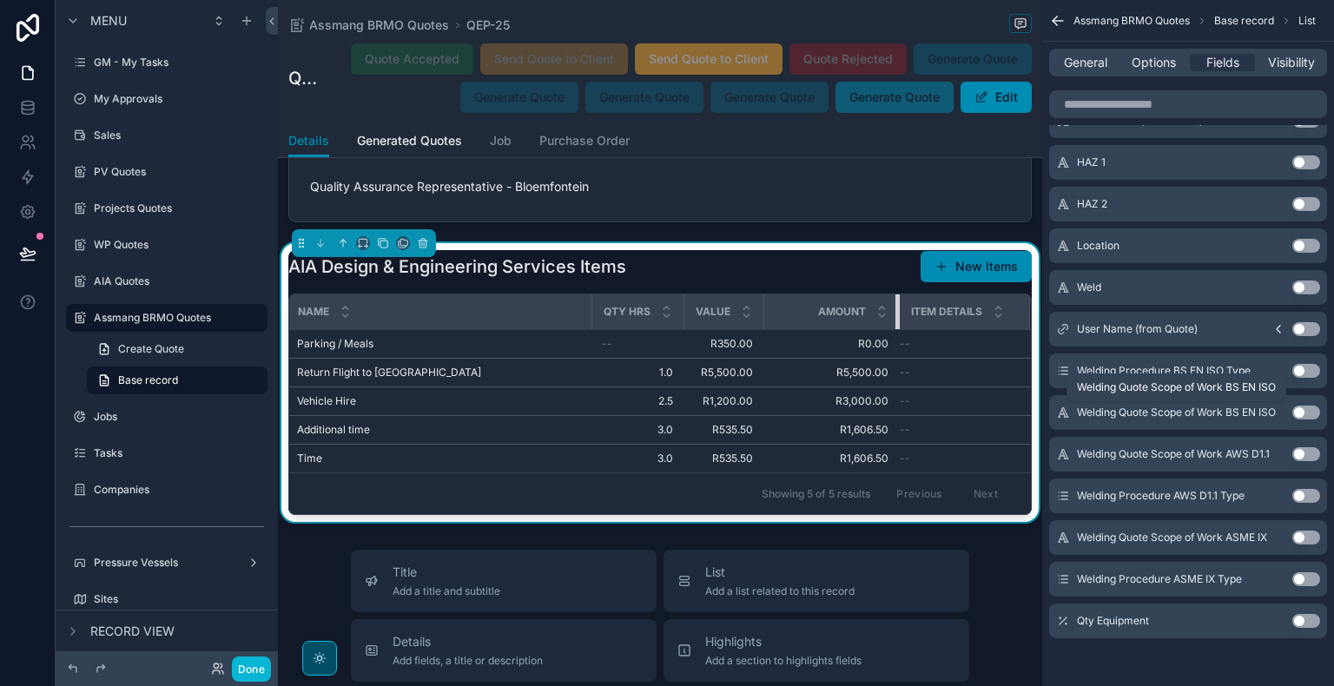
scroll to position [0, 0]
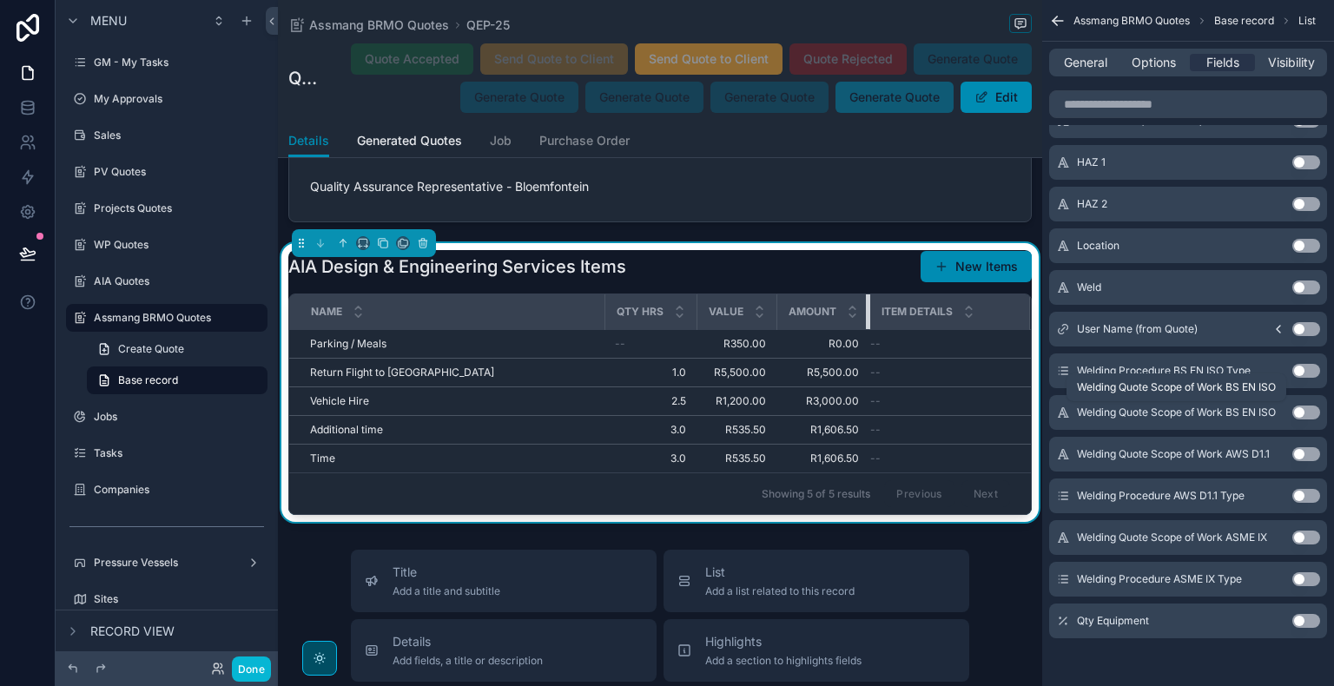
drag, startPoint x: 887, startPoint y: 304, endPoint x: 575, endPoint y: 315, distance: 312.0
click at [575, 315] on tr "Name Qty Hrs Value Amount Item Details" at bounding box center [660, 312] width 742 height 36
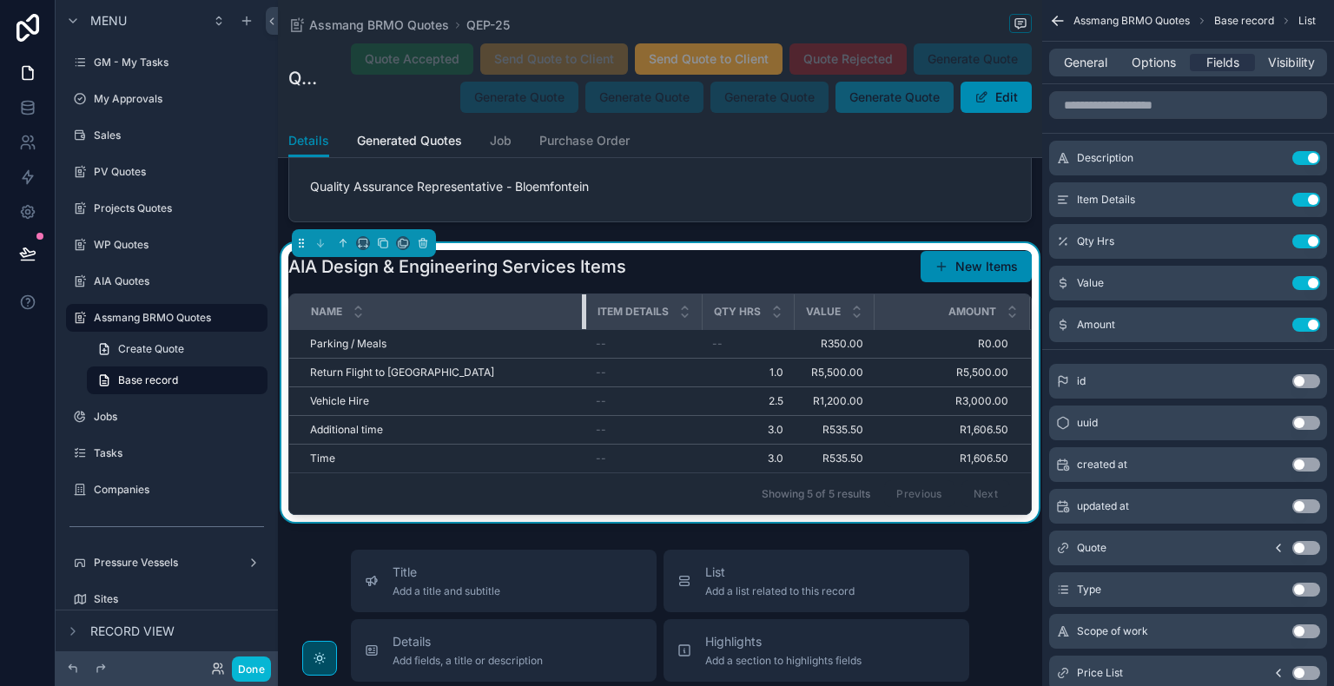
drag, startPoint x: 603, startPoint y: 306, endPoint x: 563, endPoint y: 318, distance: 41.8
click at [582, 318] on div "scrollable content" at bounding box center [585, 311] width 7 height 35
click at [261, 670] on button "Done" at bounding box center [251, 669] width 39 height 25
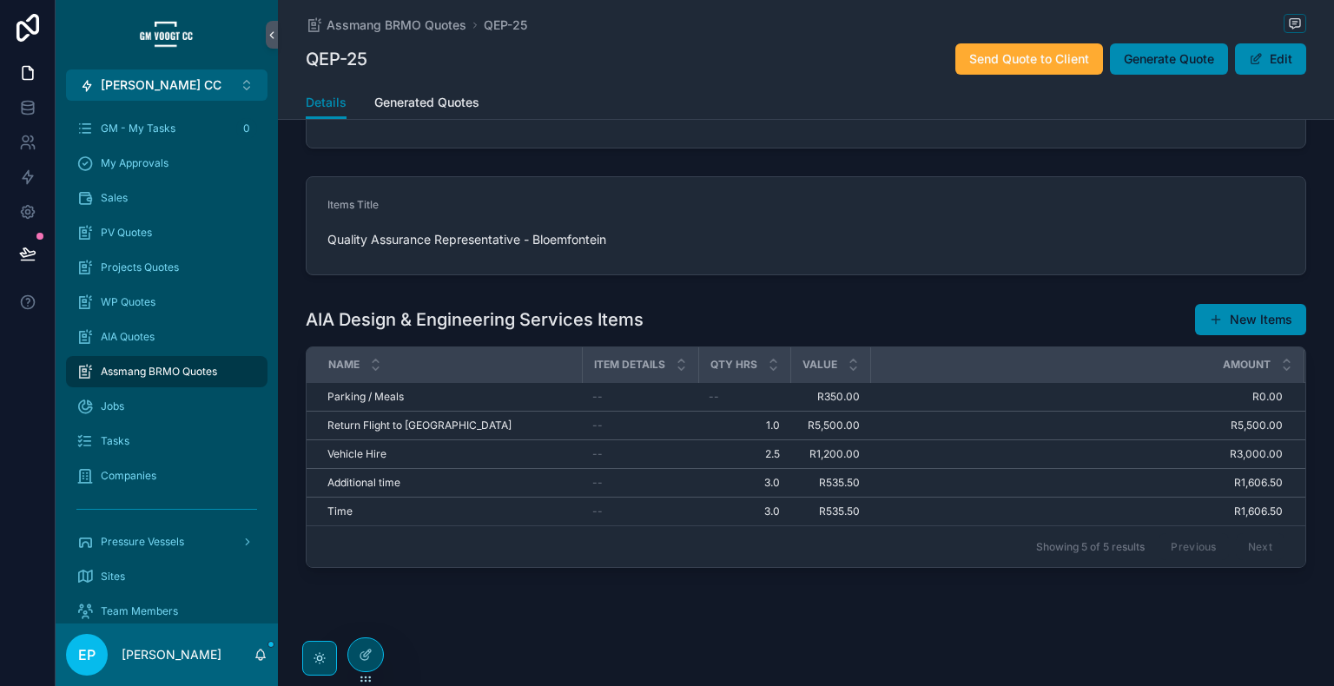
scroll to position [821, 0]
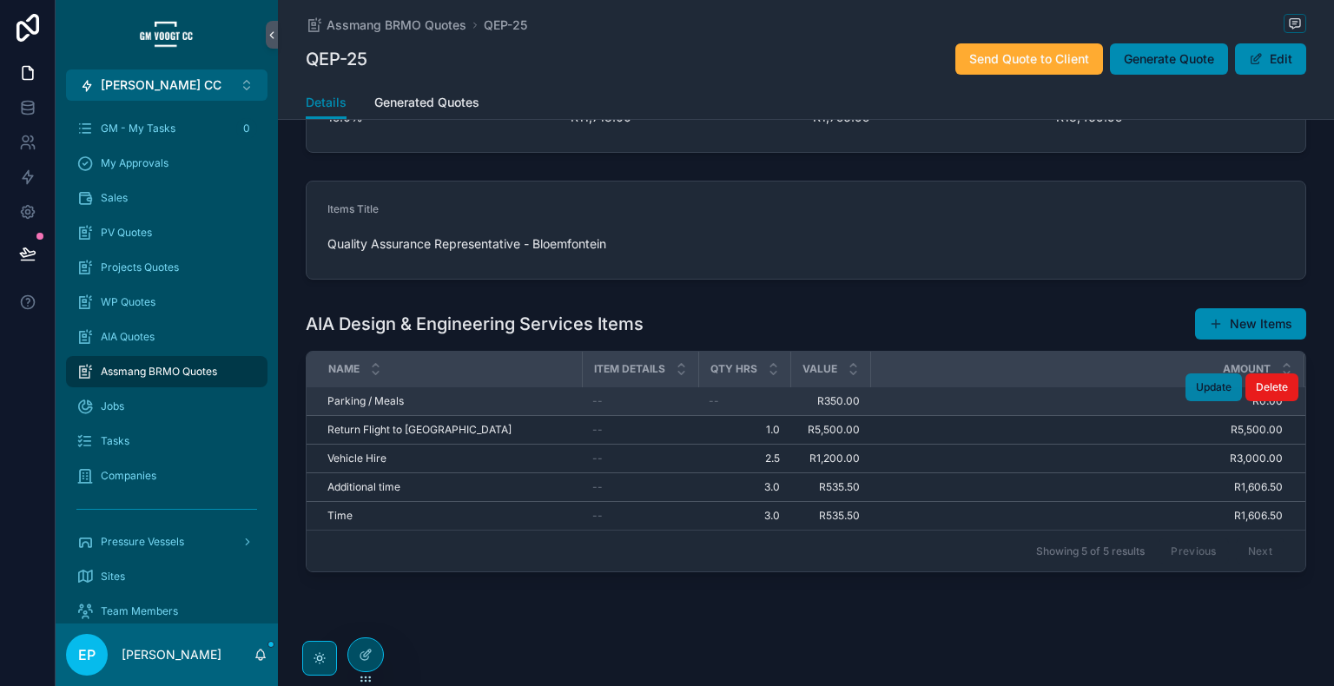
click at [1203, 381] on span "Update" at bounding box center [1214, 387] width 36 height 14
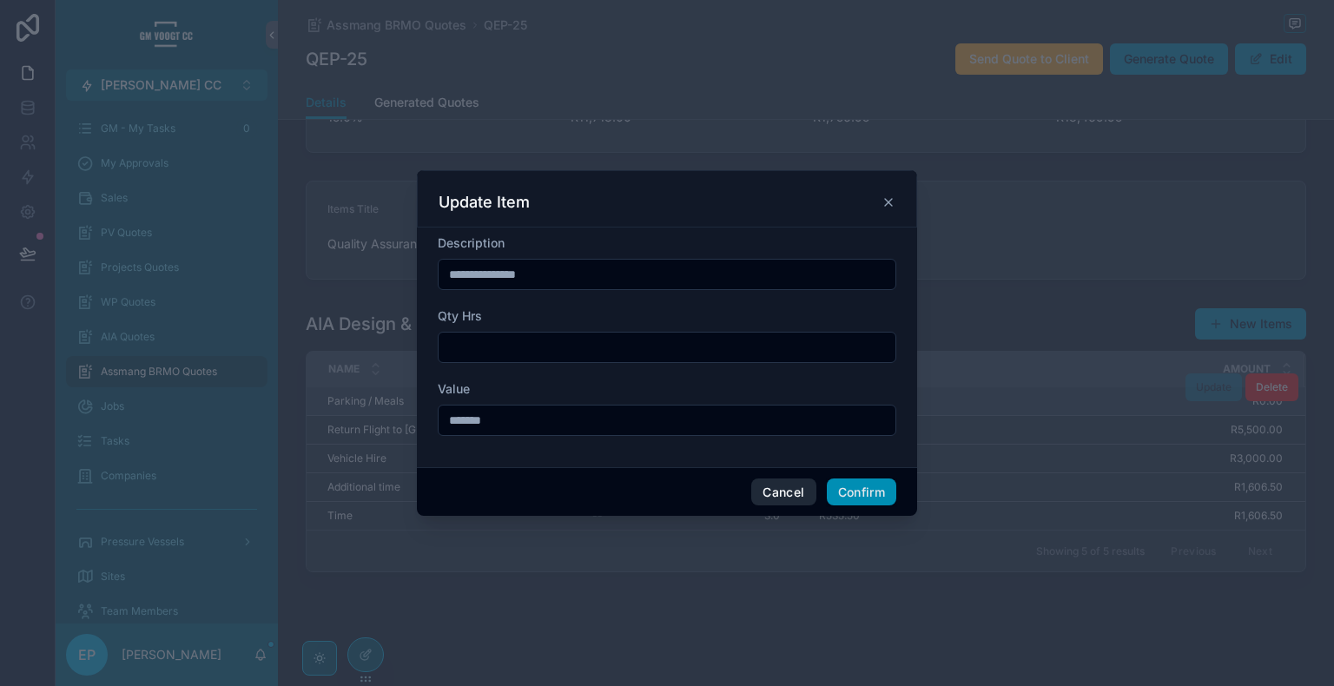
click at [795, 490] on button "Cancel" at bounding box center [783, 493] width 64 height 28
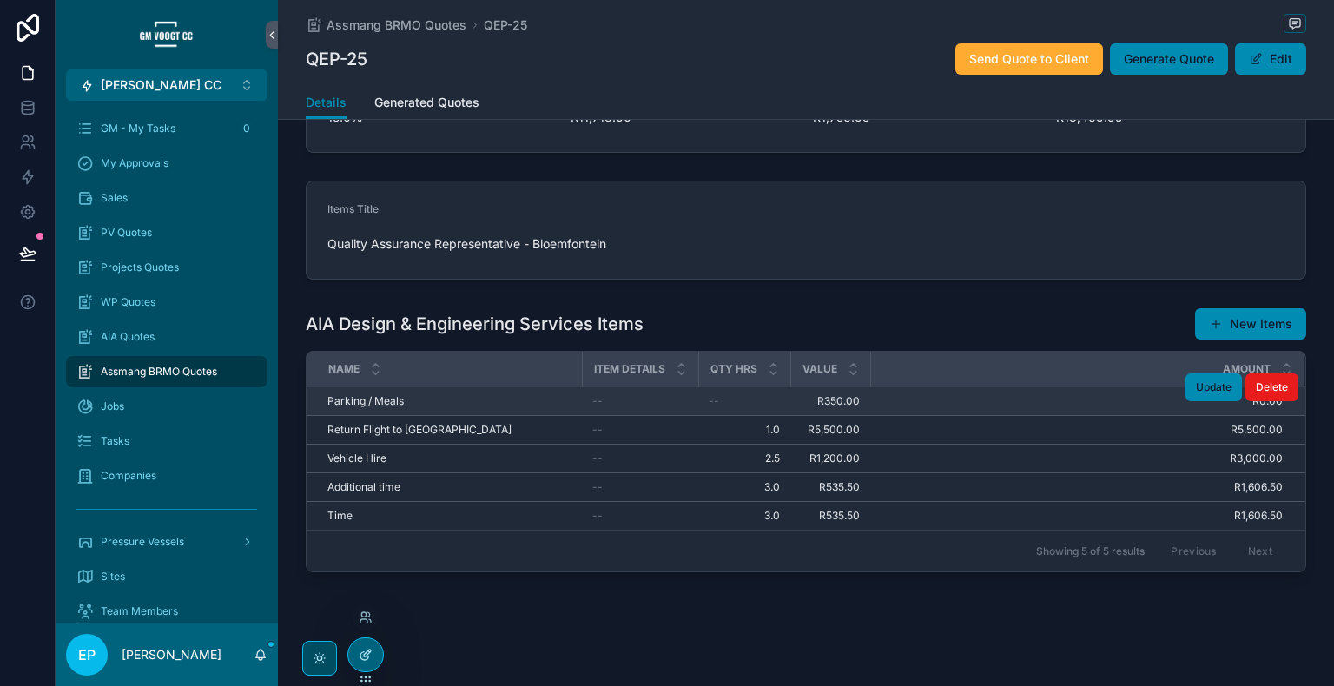
click at [362, 648] on icon at bounding box center [366, 655] width 14 height 14
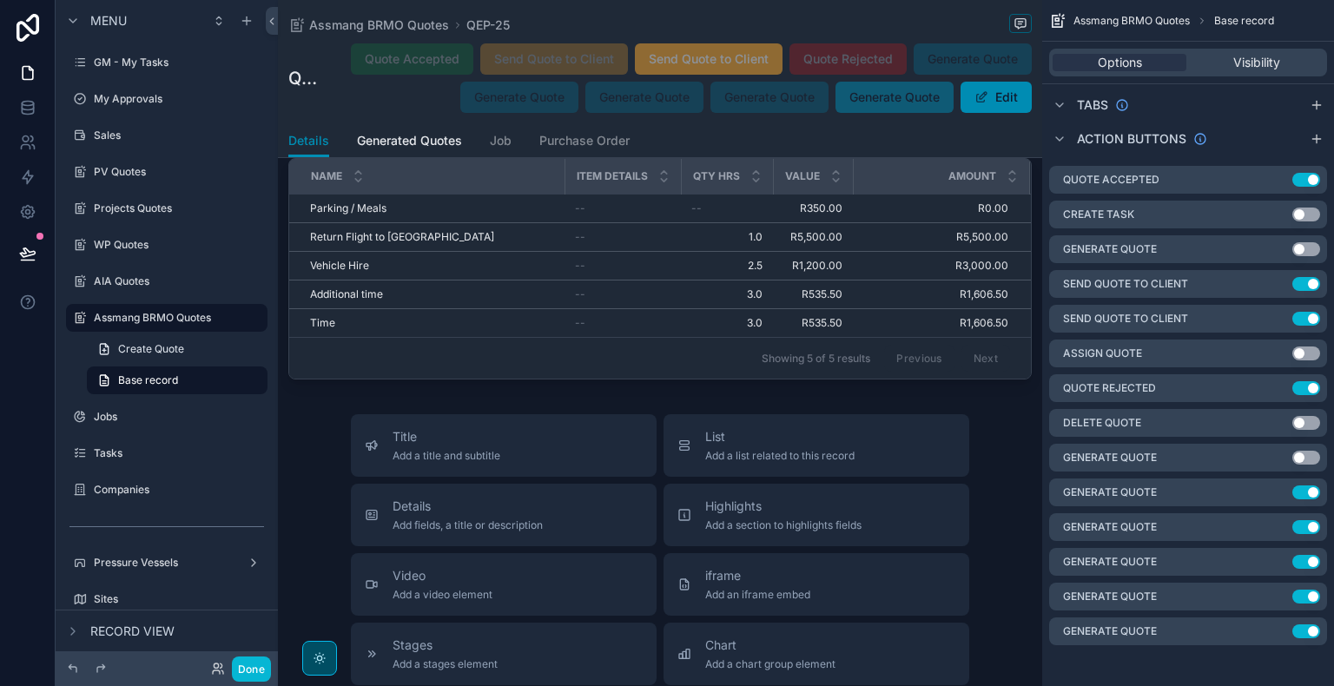
scroll to position [5164, 0]
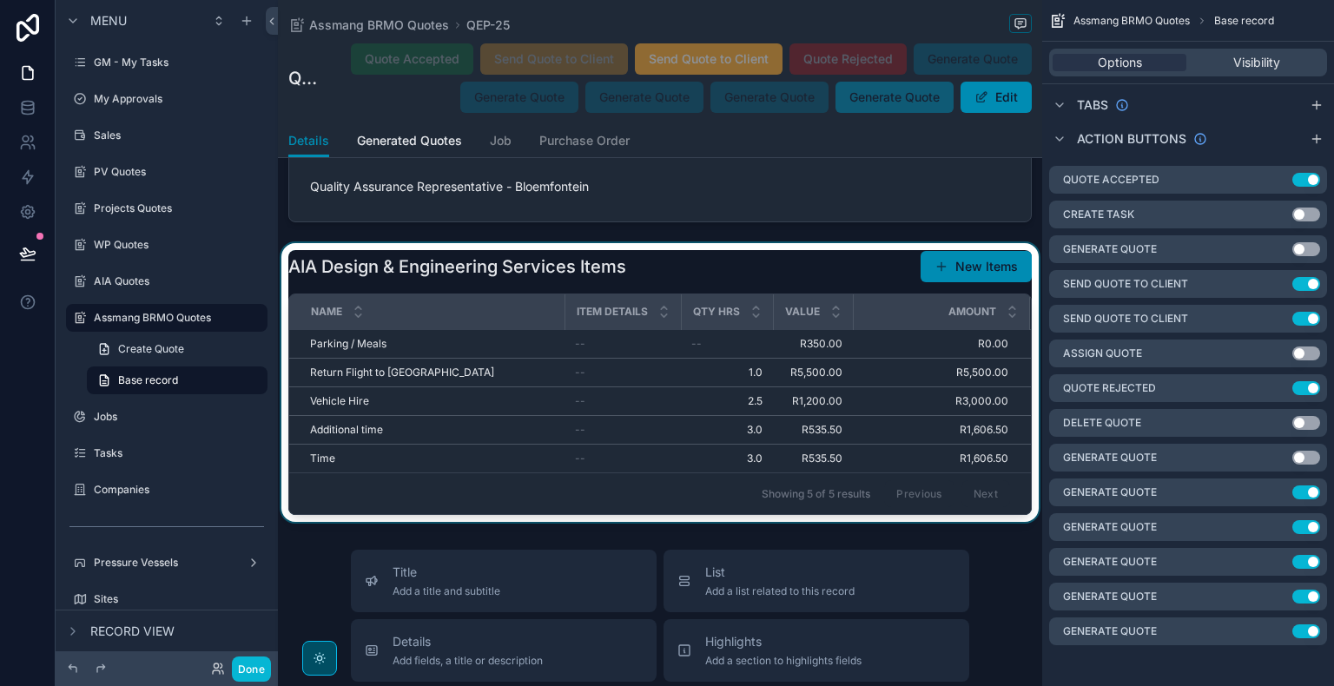
click at [779, 428] on div "scrollable content" at bounding box center [660, 382] width 764 height 279
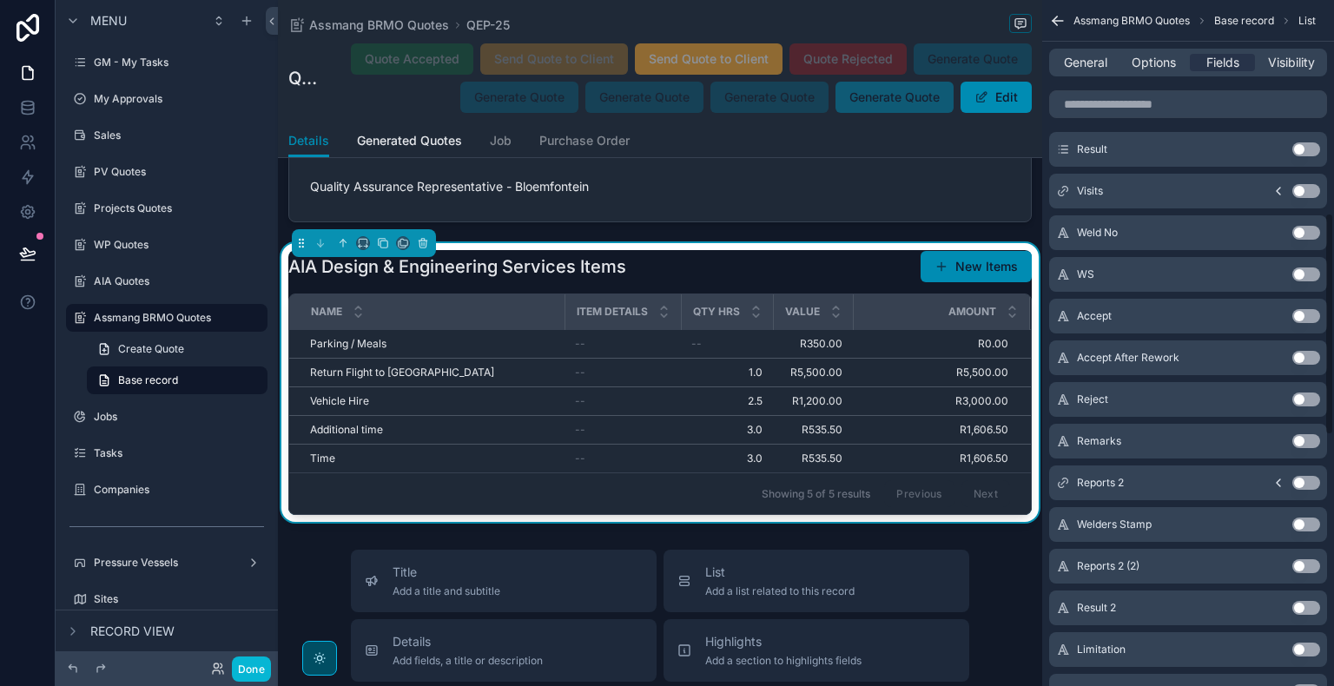
scroll to position [0, 0]
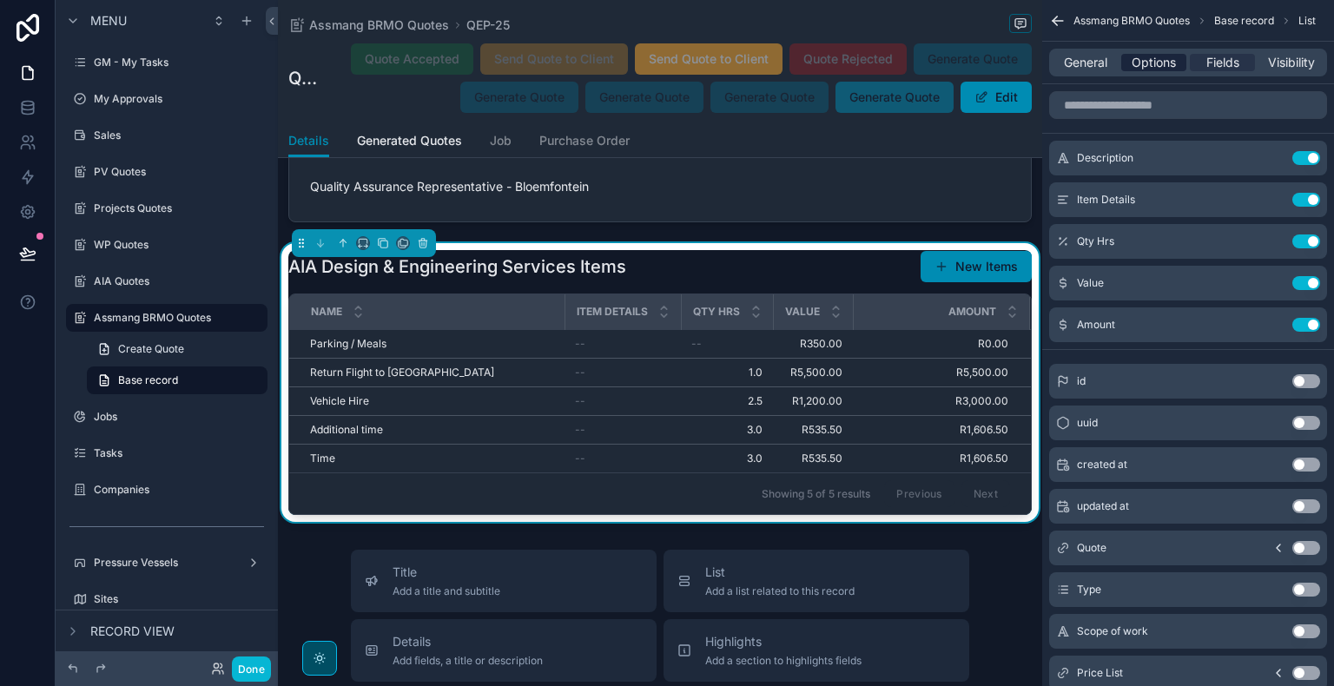
click at [1154, 66] on span "Options" at bounding box center [1154, 62] width 44 height 17
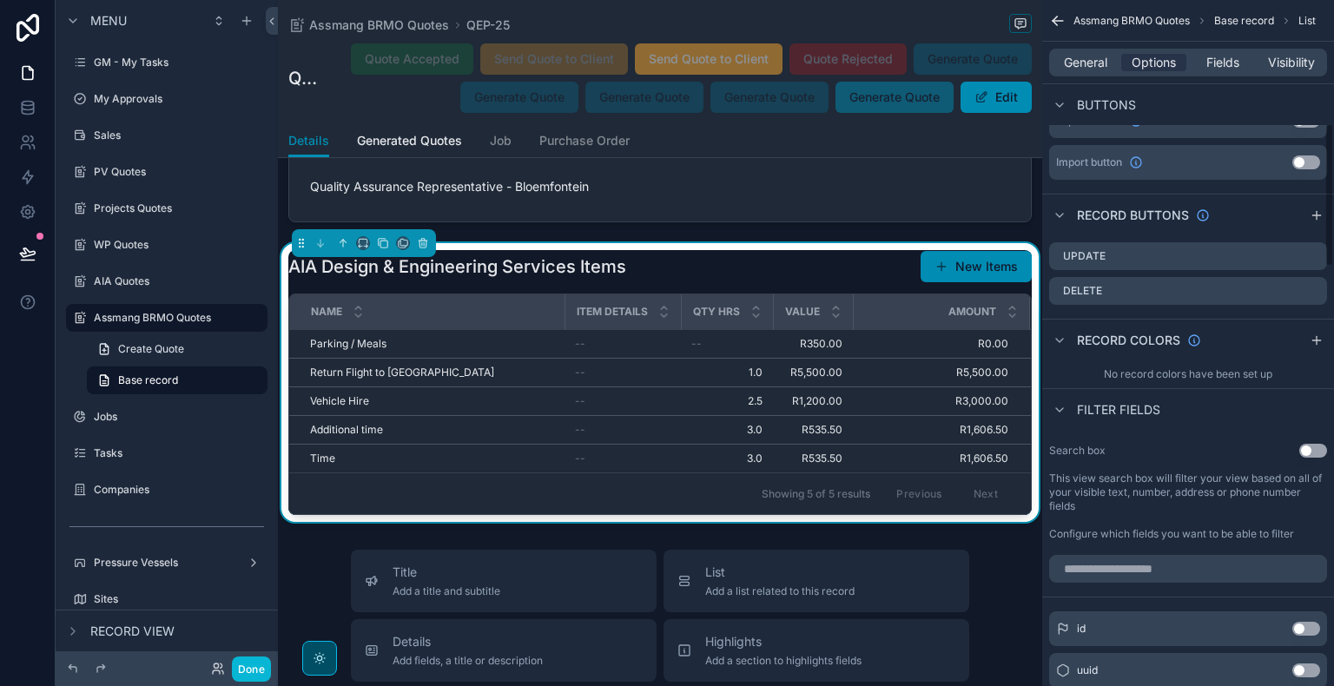
scroll to position [579, 0]
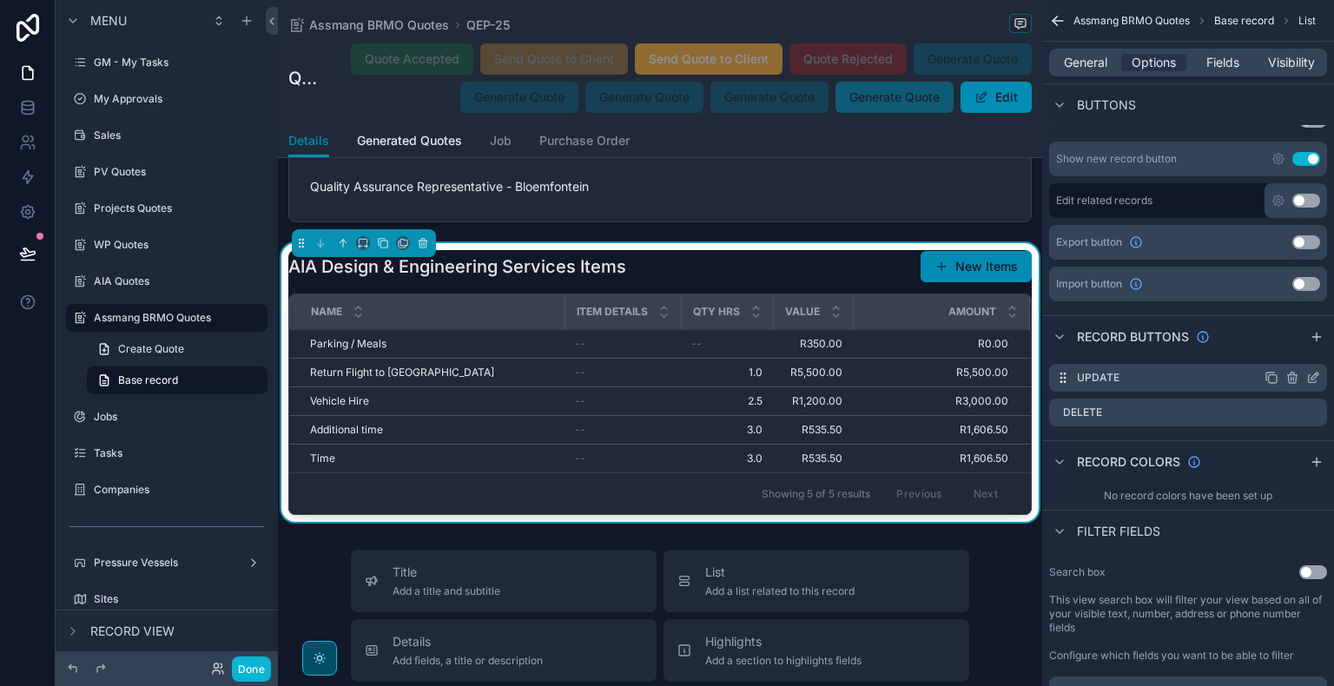
click at [1313, 372] on icon "scrollable content" at bounding box center [1313, 378] width 14 height 14
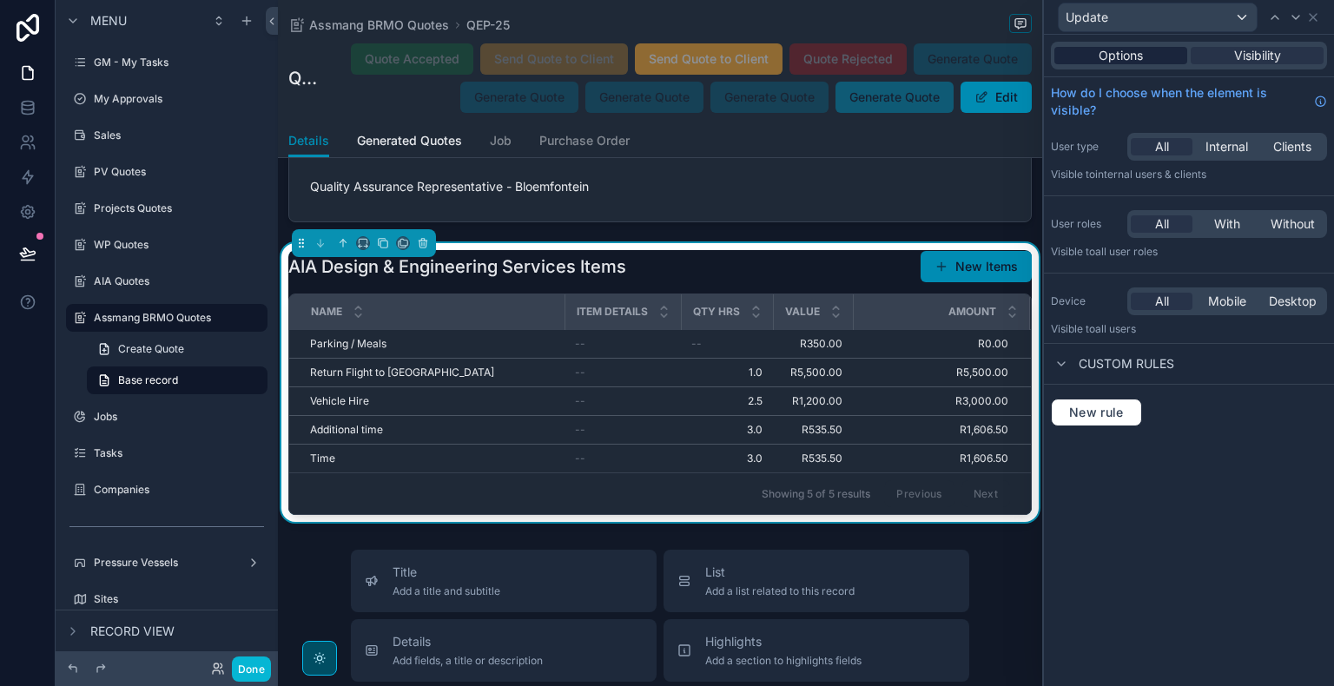
click at [1112, 54] on span "Options" at bounding box center [1121, 55] width 44 height 17
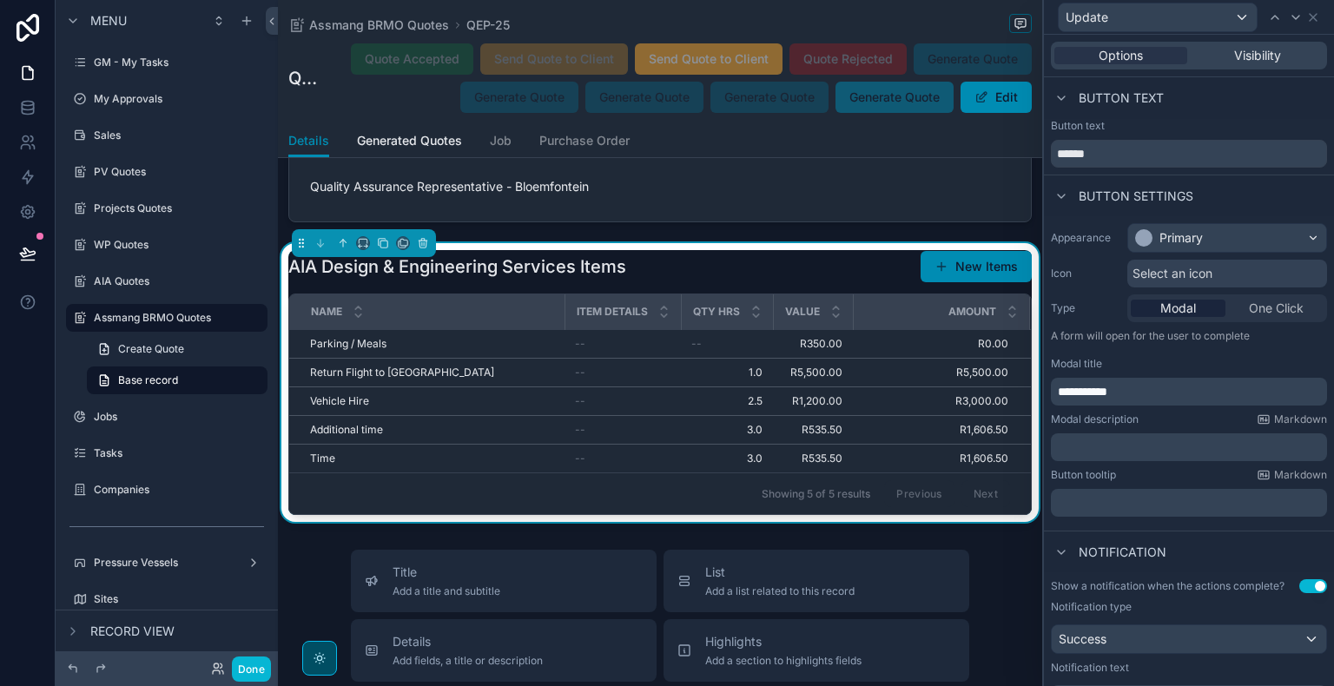
scroll to position [268, 0]
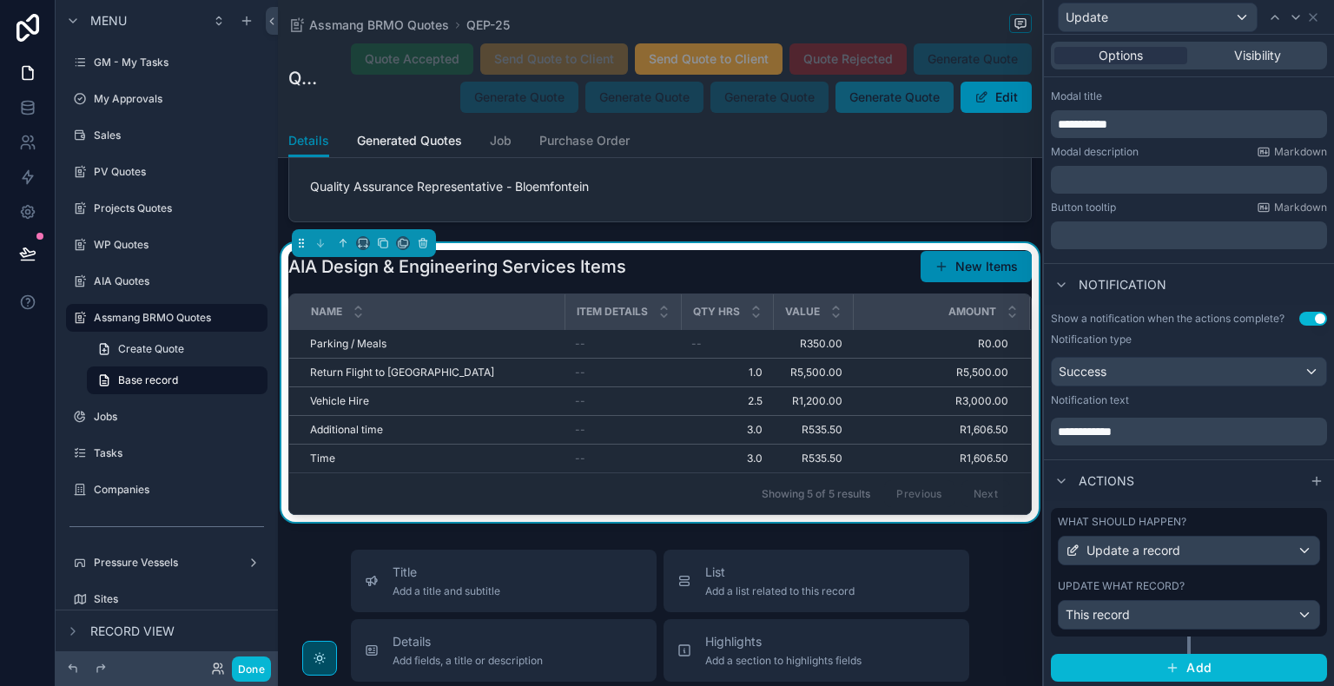
click at [1143, 589] on label "Update what record?" at bounding box center [1121, 586] width 127 height 14
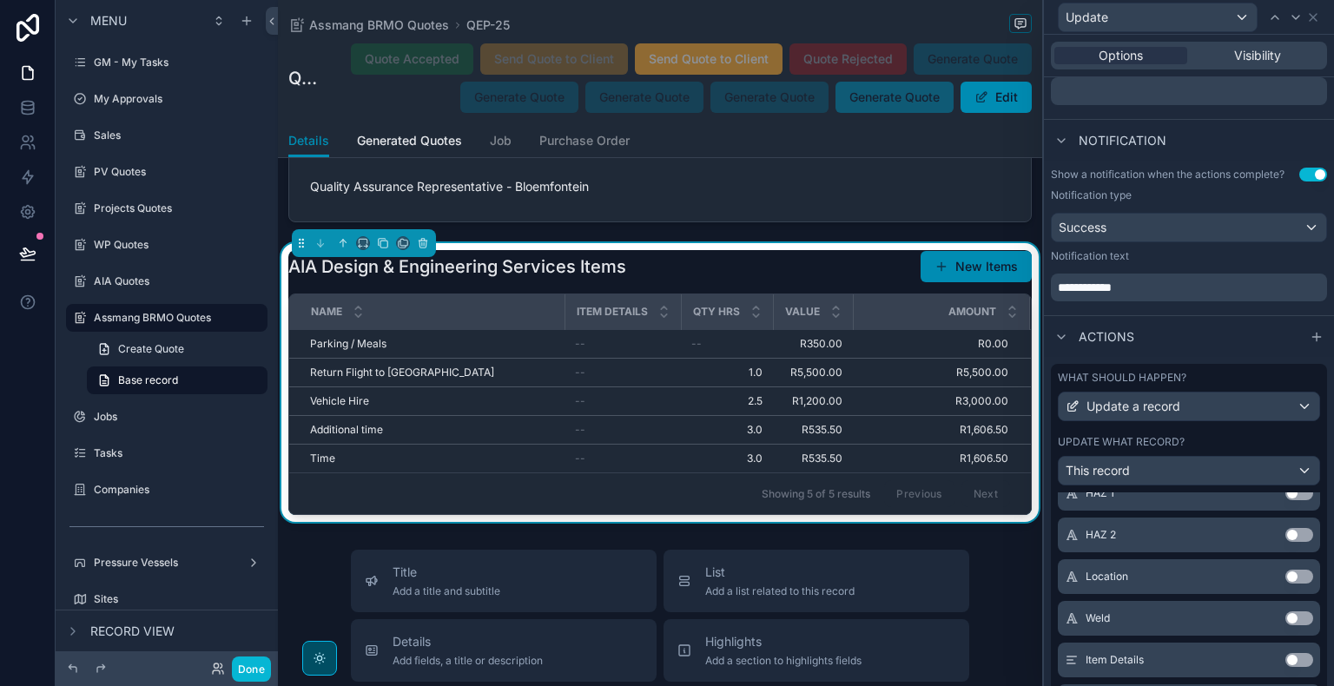
scroll to position [1412, 0]
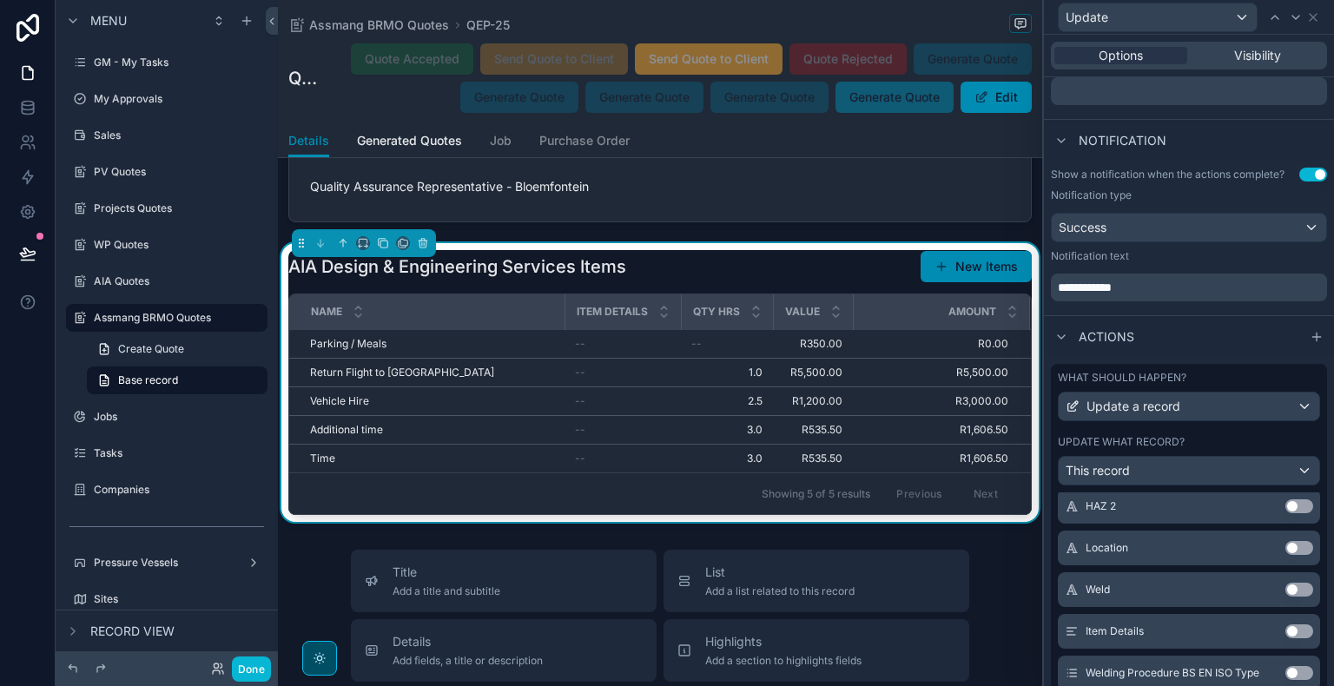
click at [1286, 625] on button "Use setting" at bounding box center [1300, 632] width 28 height 14
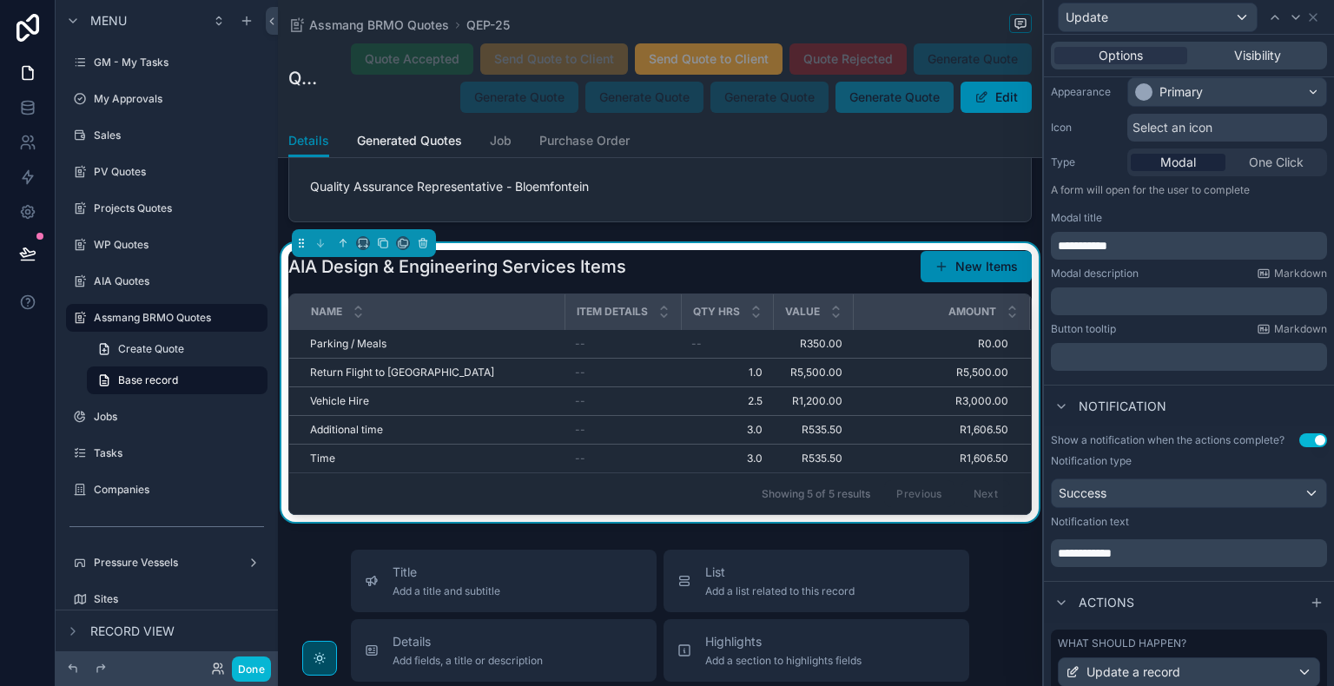
scroll to position [0, 0]
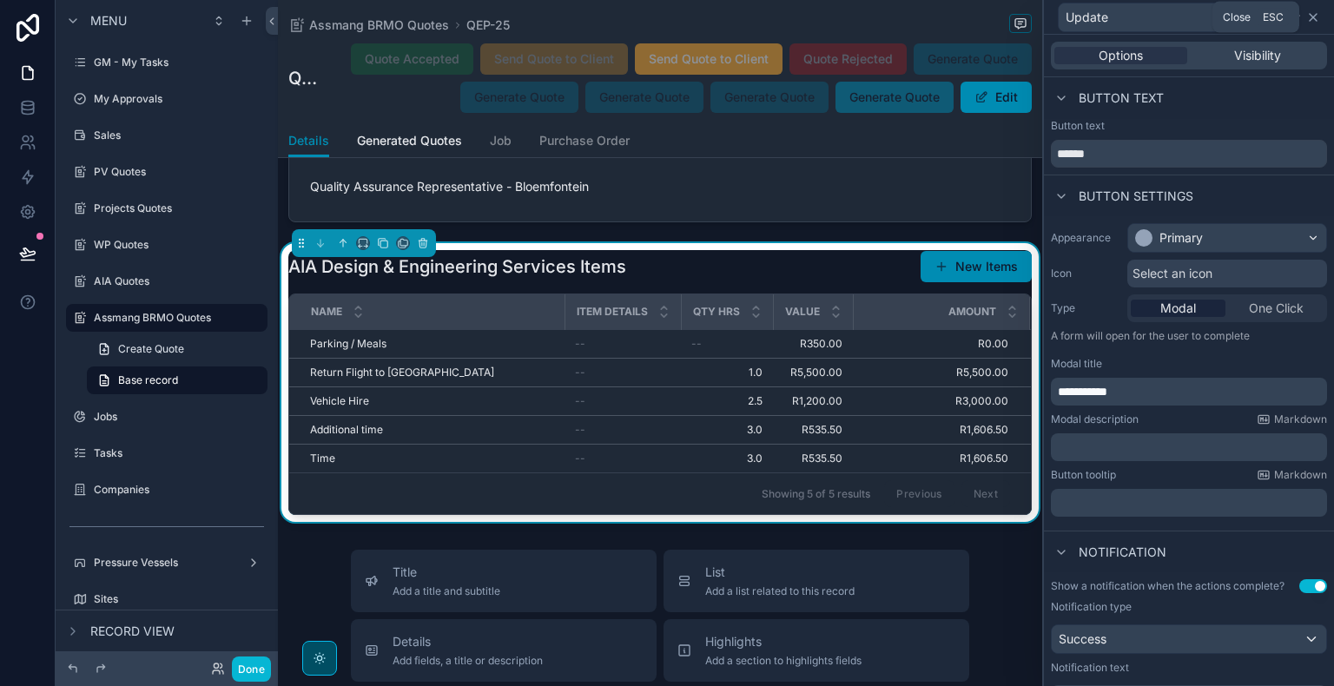
click at [1317, 23] on icon at bounding box center [1313, 17] width 14 height 14
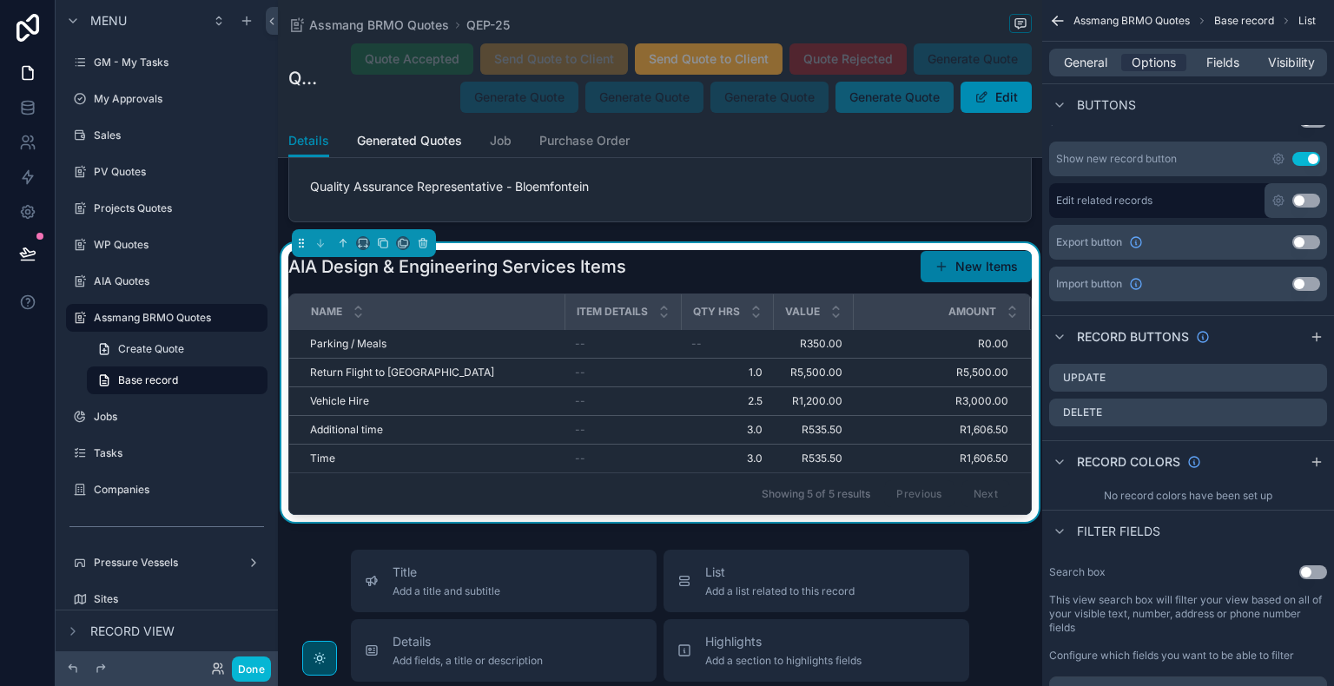
click at [949, 275] on button "New Items" at bounding box center [976, 266] width 111 height 31
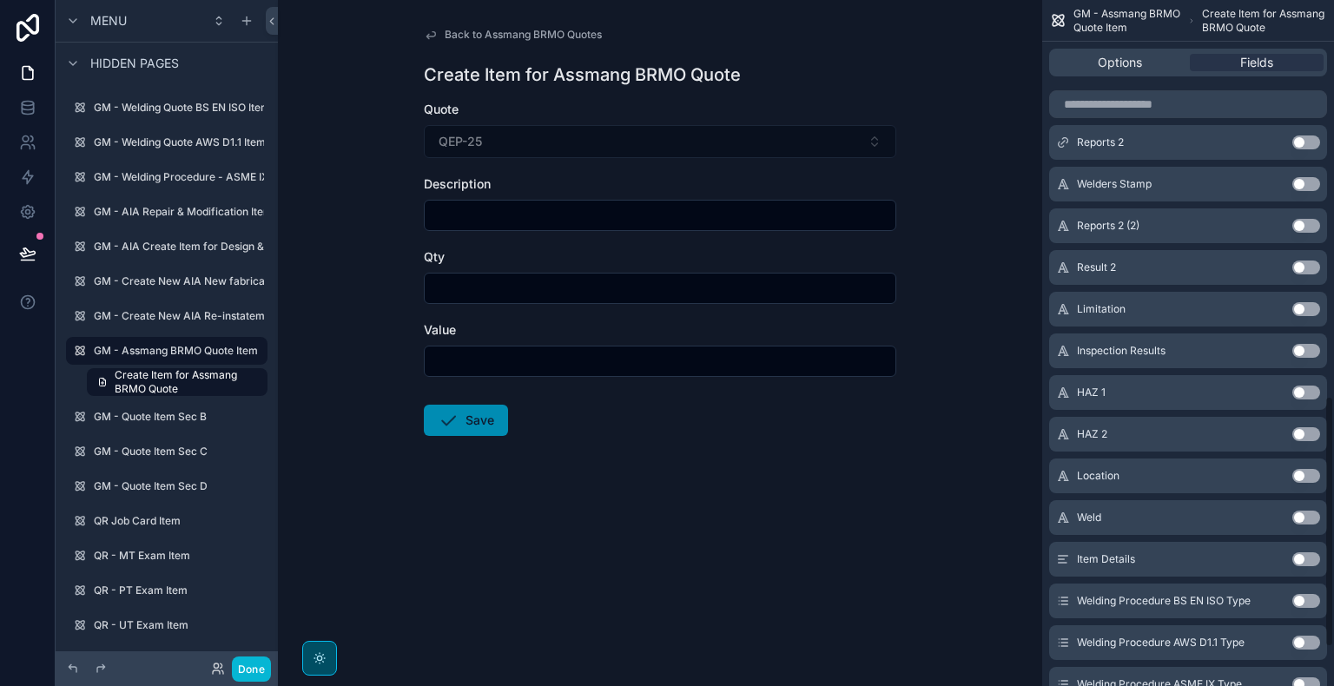
scroll to position [1187, 0]
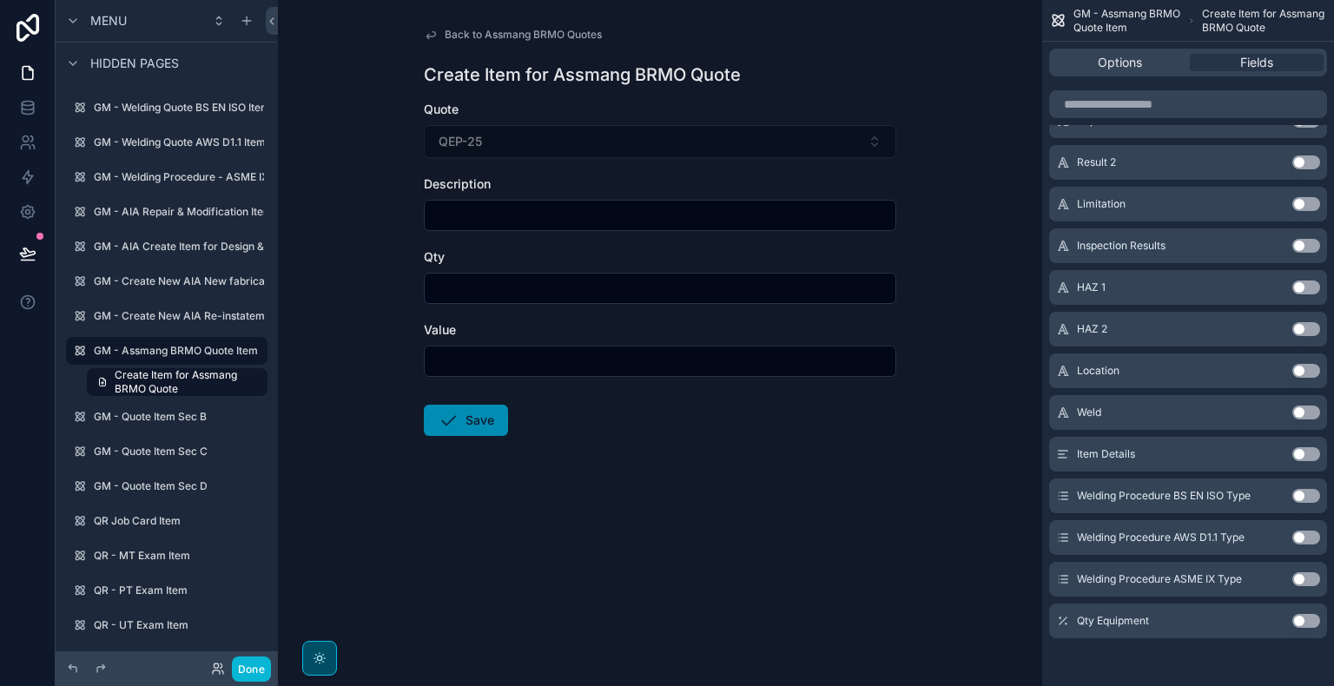
click at [1306, 453] on button "Use setting" at bounding box center [1307, 454] width 28 height 14
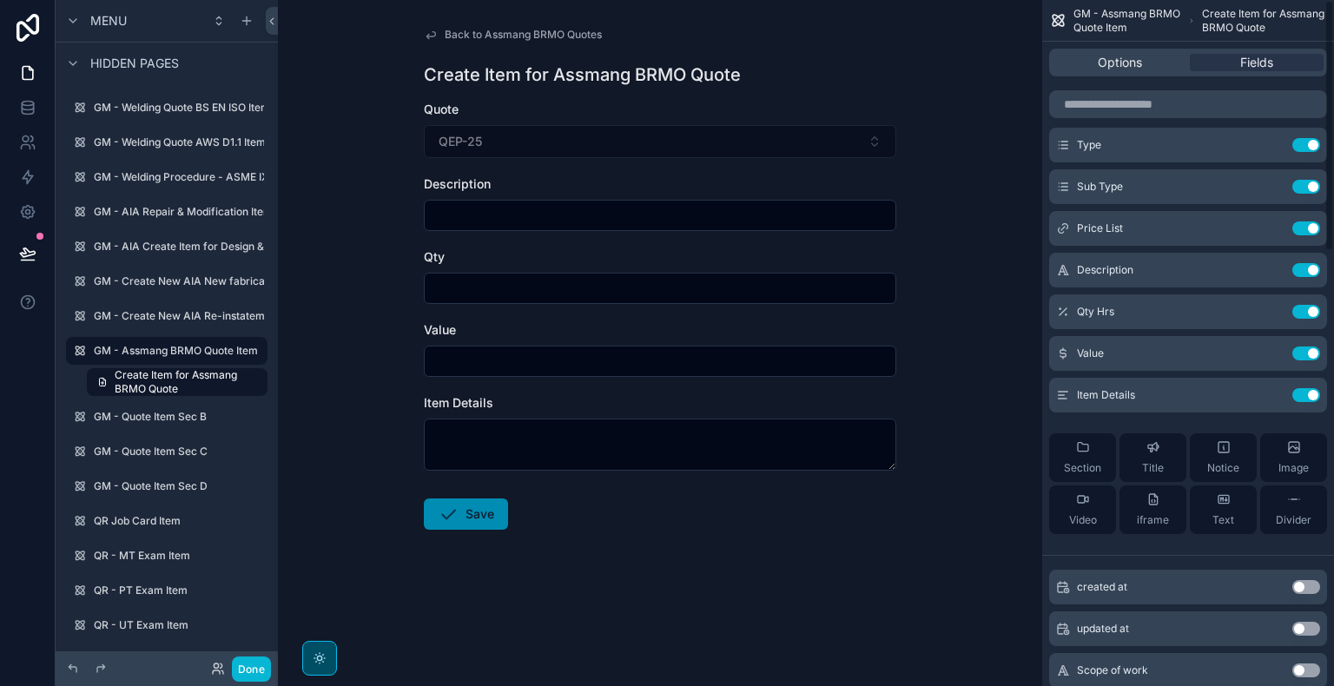
scroll to position [0, 0]
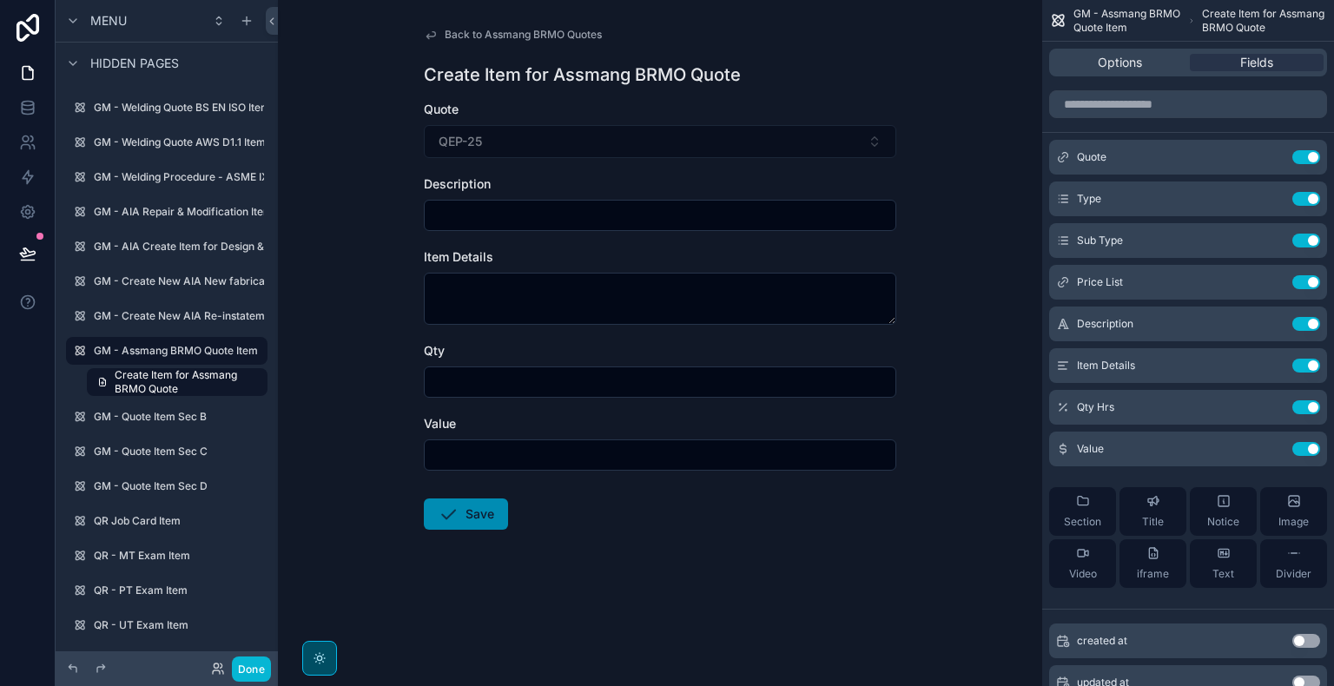
drag, startPoint x: 890, startPoint y: 319, endPoint x: 888, endPoint y: 276, distance: 42.6
click at [888, 276] on textarea "scrollable content" at bounding box center [660, 299] width 473 height 52
click at [252, 672] on button "Done" at bounding box center [251, 669] width 39 height 25
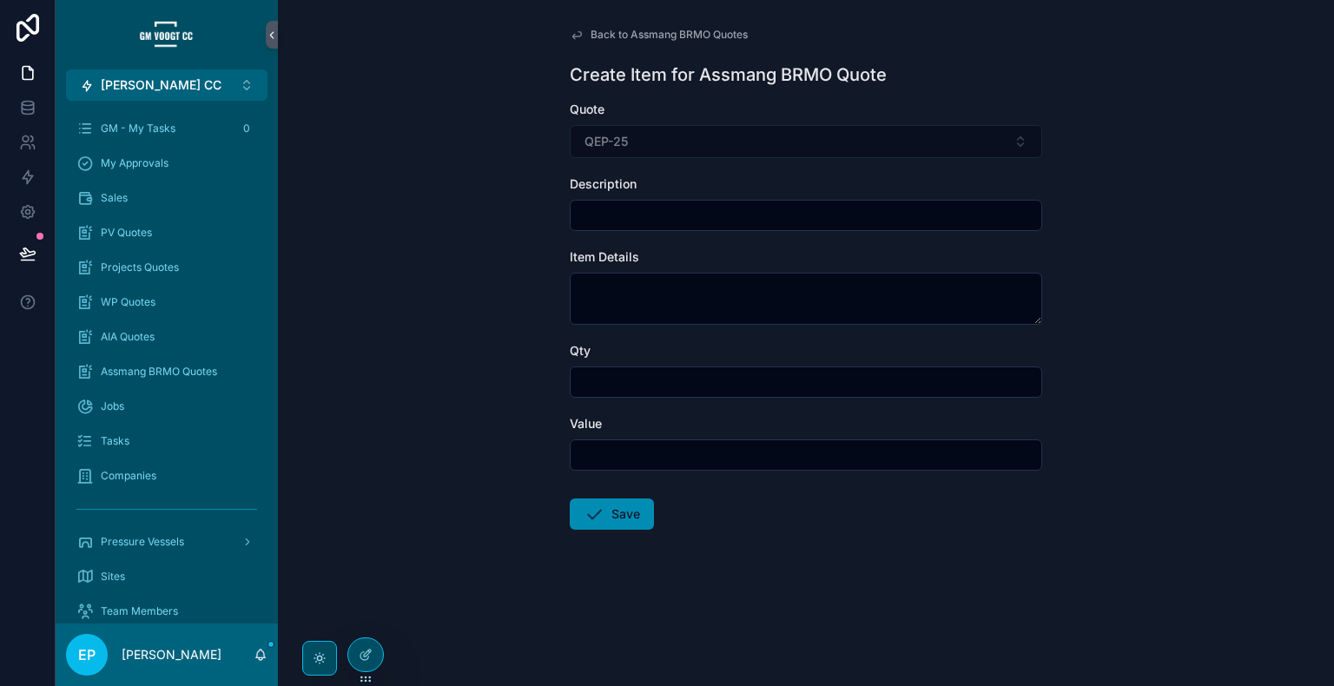
click at [644, 36] on span "Back to Assmang BRMO Quotes" at bounding box center [669, 35] width 157 height 14
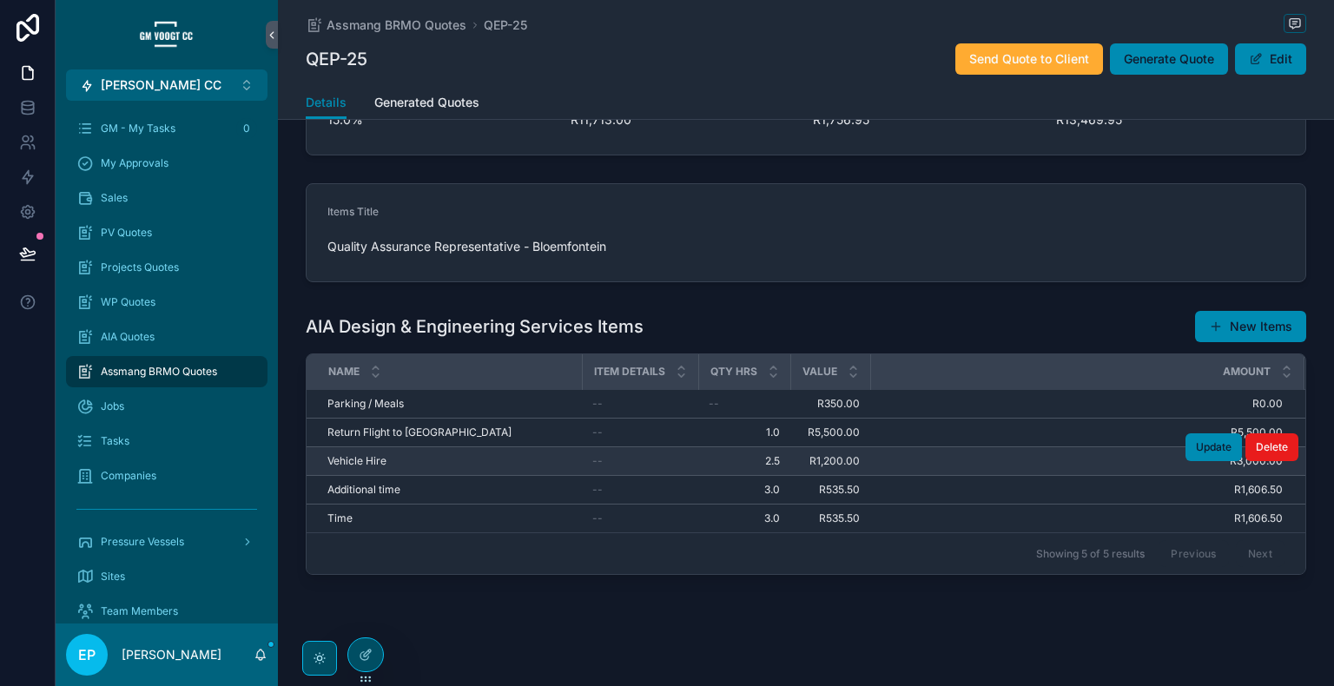
scroll to position [821, 0]
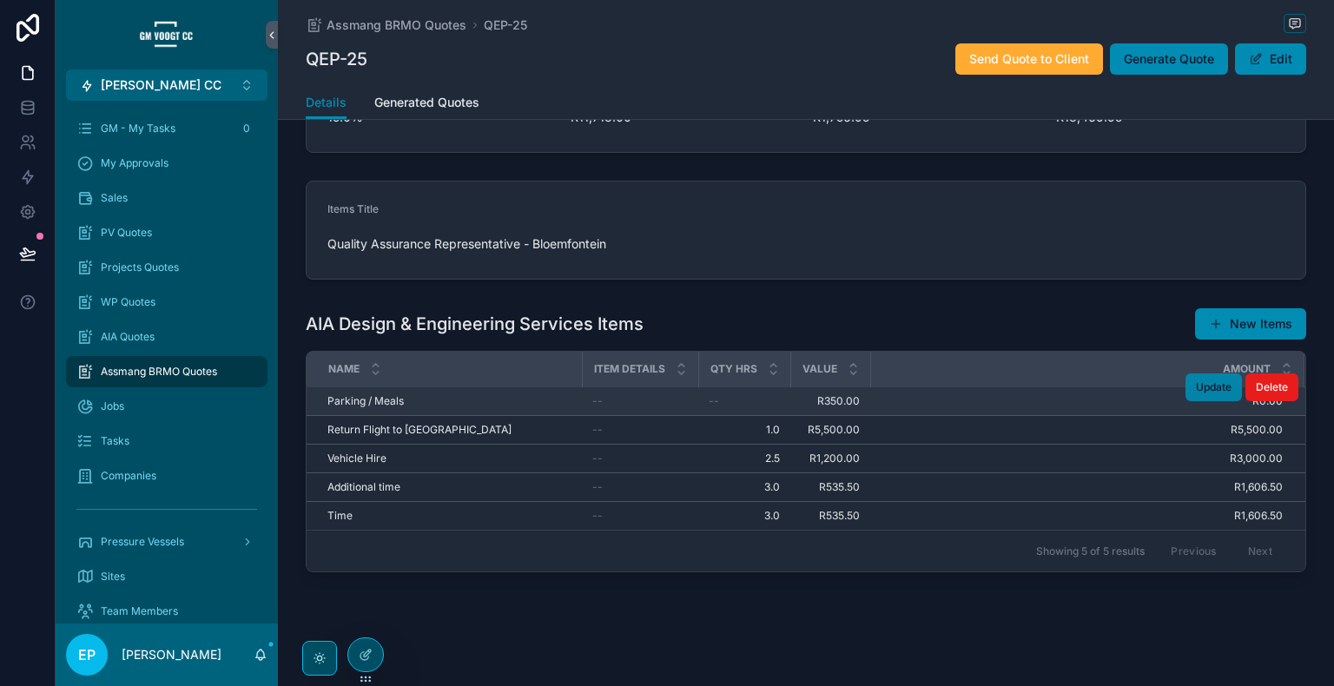
click at [1210, 390] on span "Update" at bounding box center [1214, 387] width 36 height 14
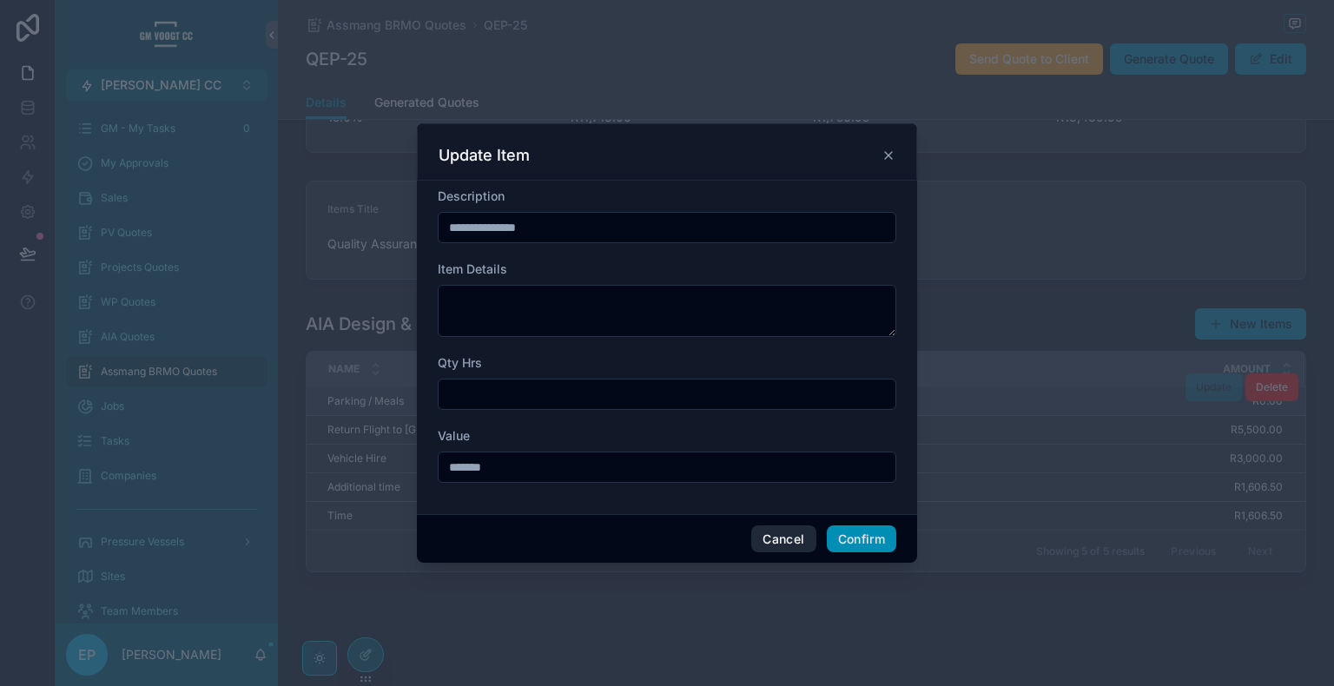
click at [783, 534] on button "Cancel" at bounding box center [783, 540] width 64 height 28
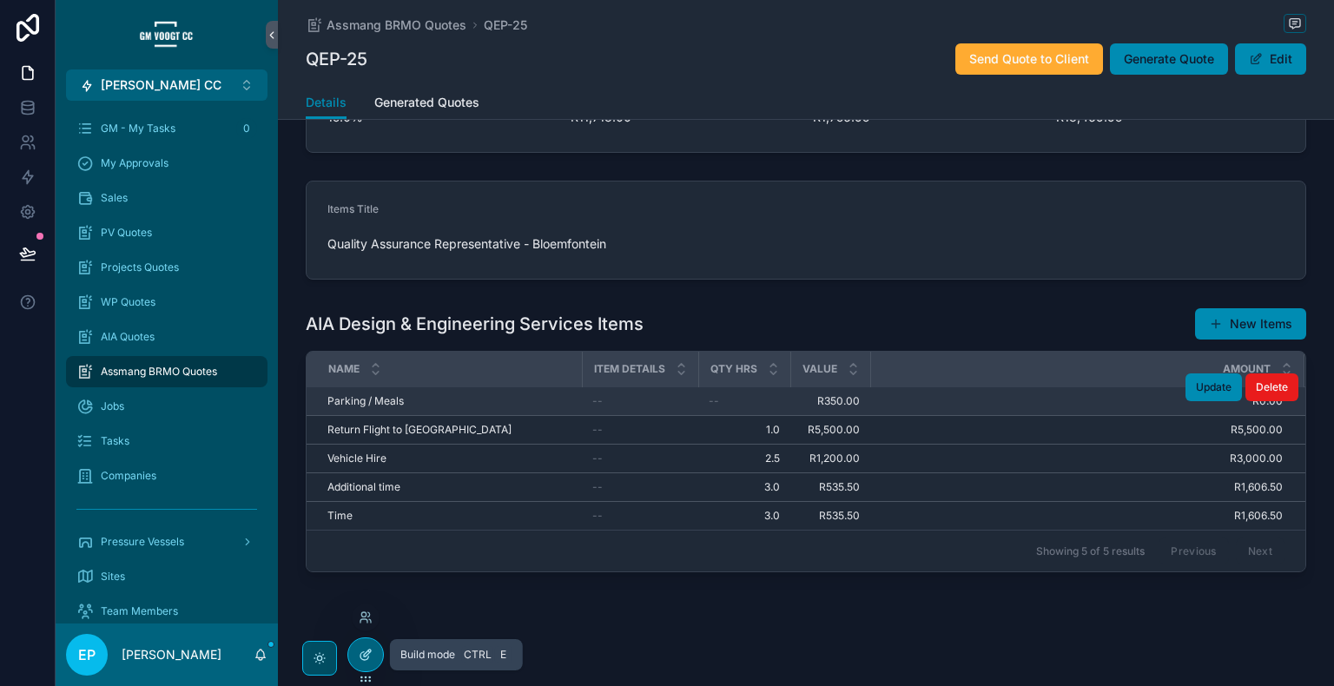
click at [373, 655] on div at bounding box center [365, 654] width 35 height 33
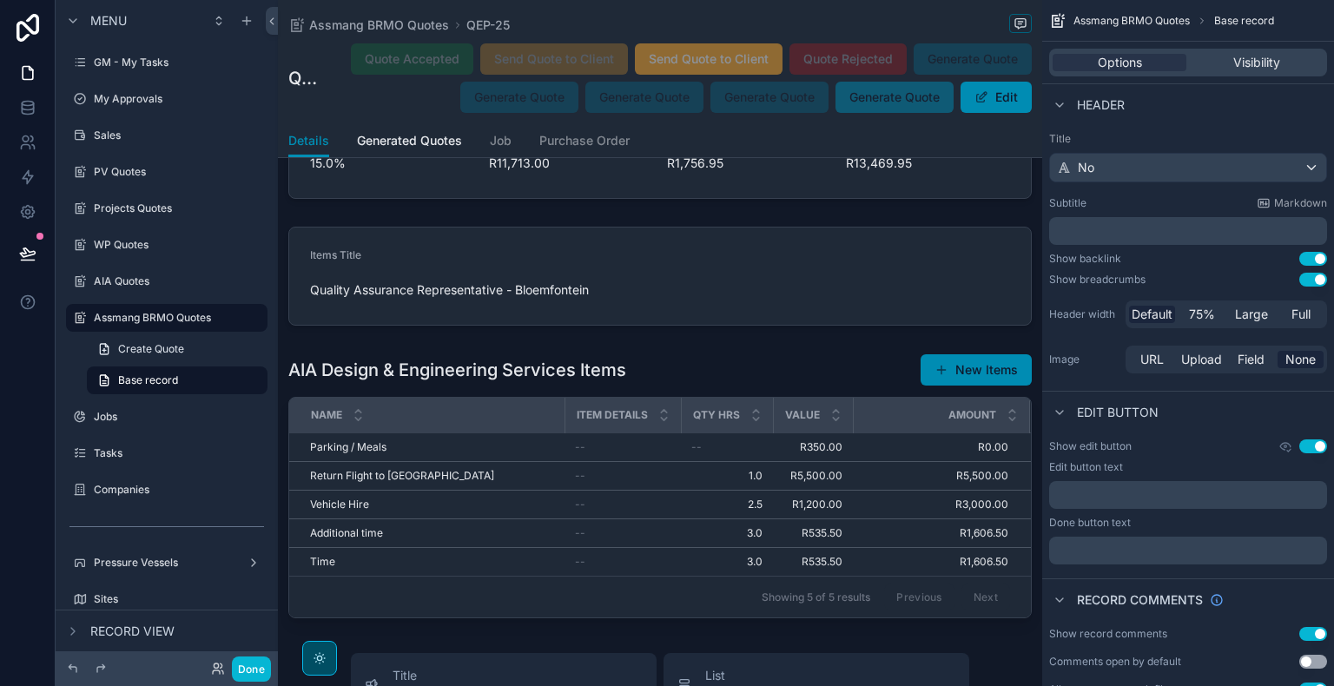
scroll to position [5060, 0]
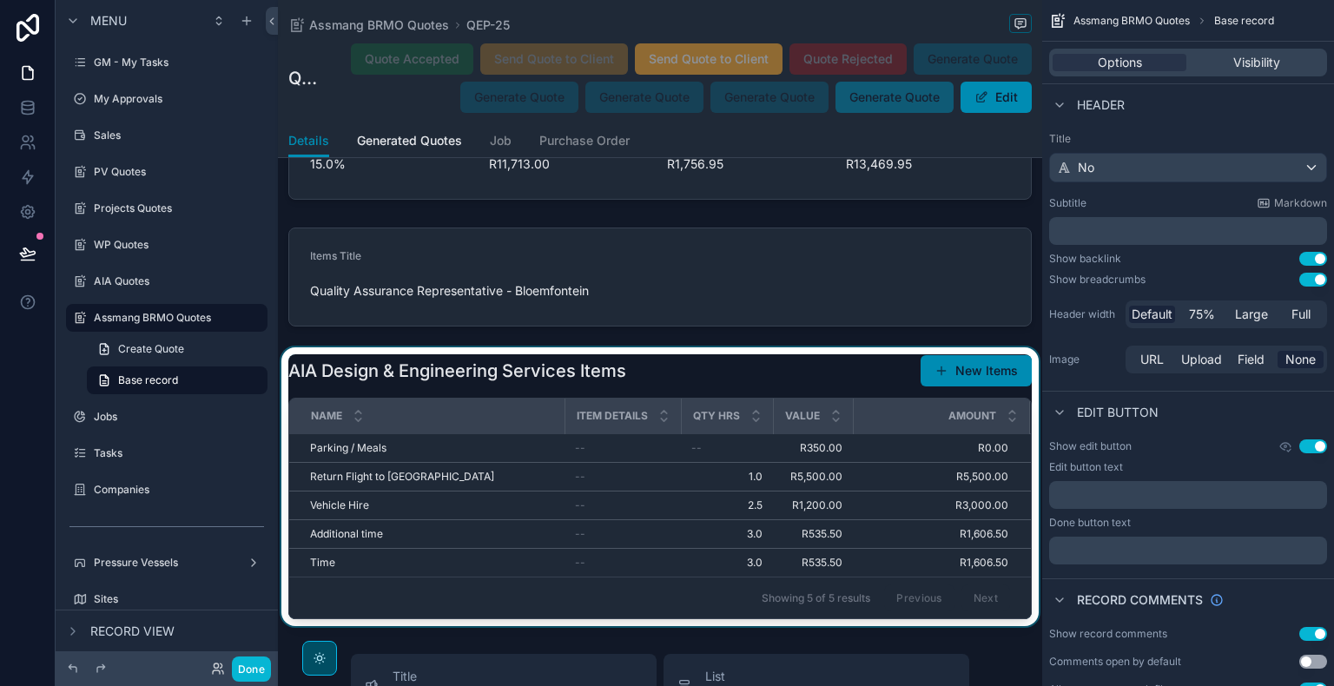
click at [743, 368] on div "scrollable content" at bounding box center [660, 486] width 764 height 279
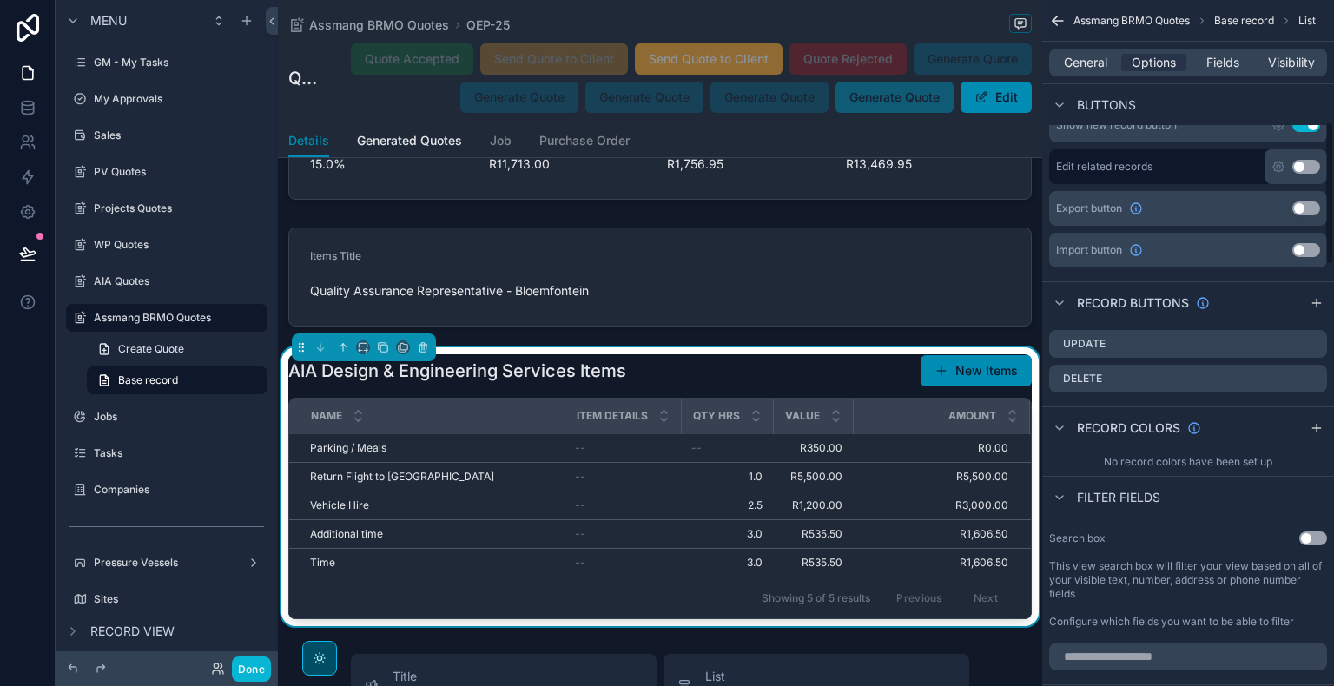
scroll to position [579, 0]
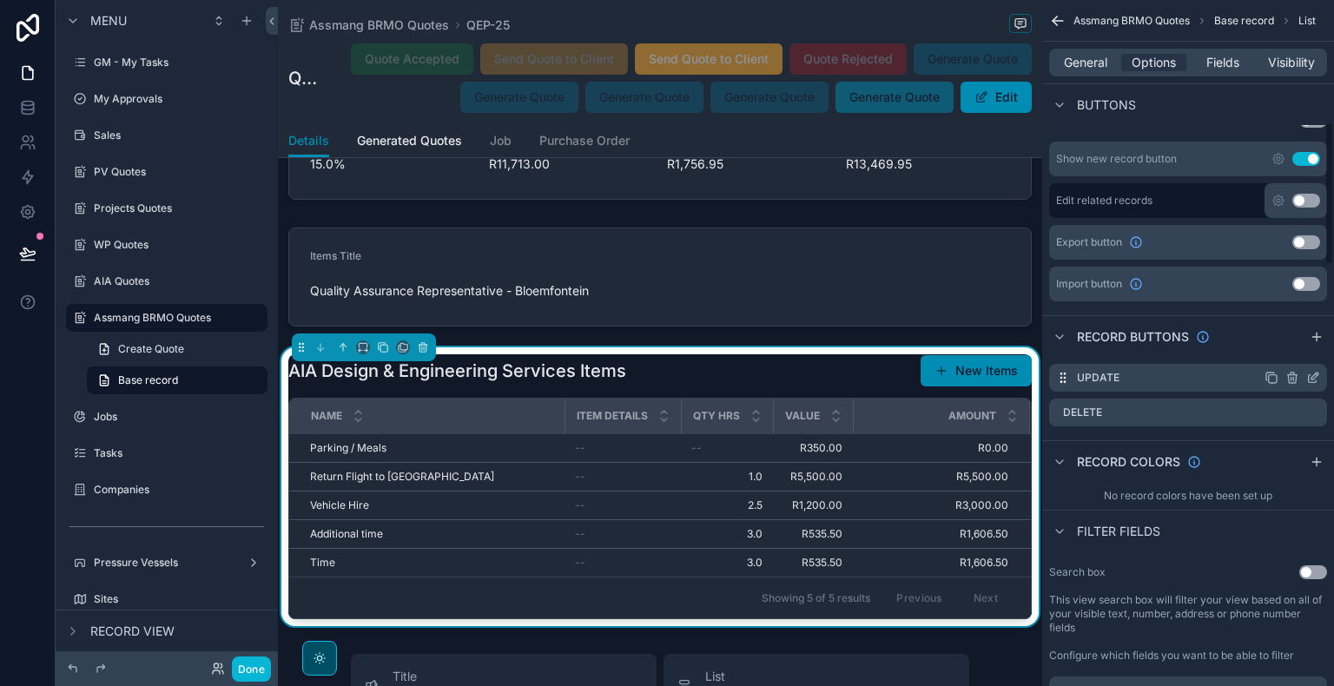
click at [1310, 374] on icon "scrollable content" at bounding box center [1313, 378] width 14 height 14
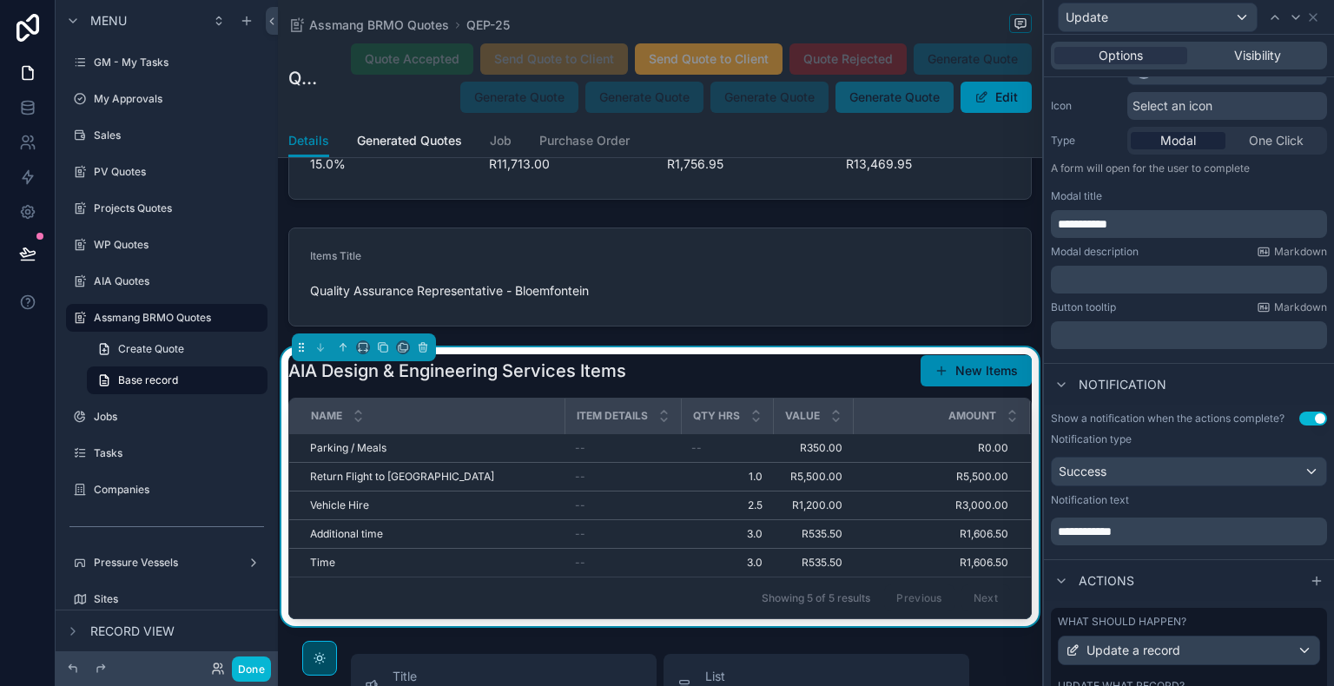
scroll to position [268, 0]
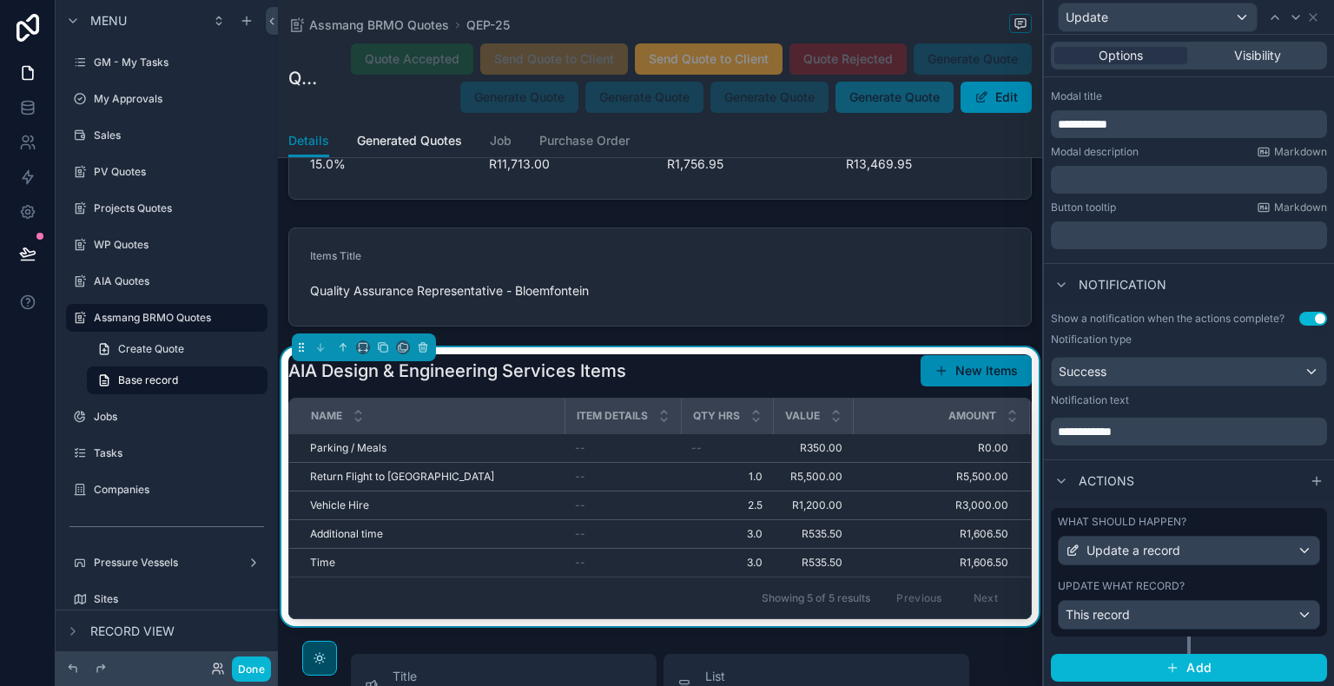
click at [1144, 579] on label "Update what record?" at bounding box center [1121, 586] width 127 height 14
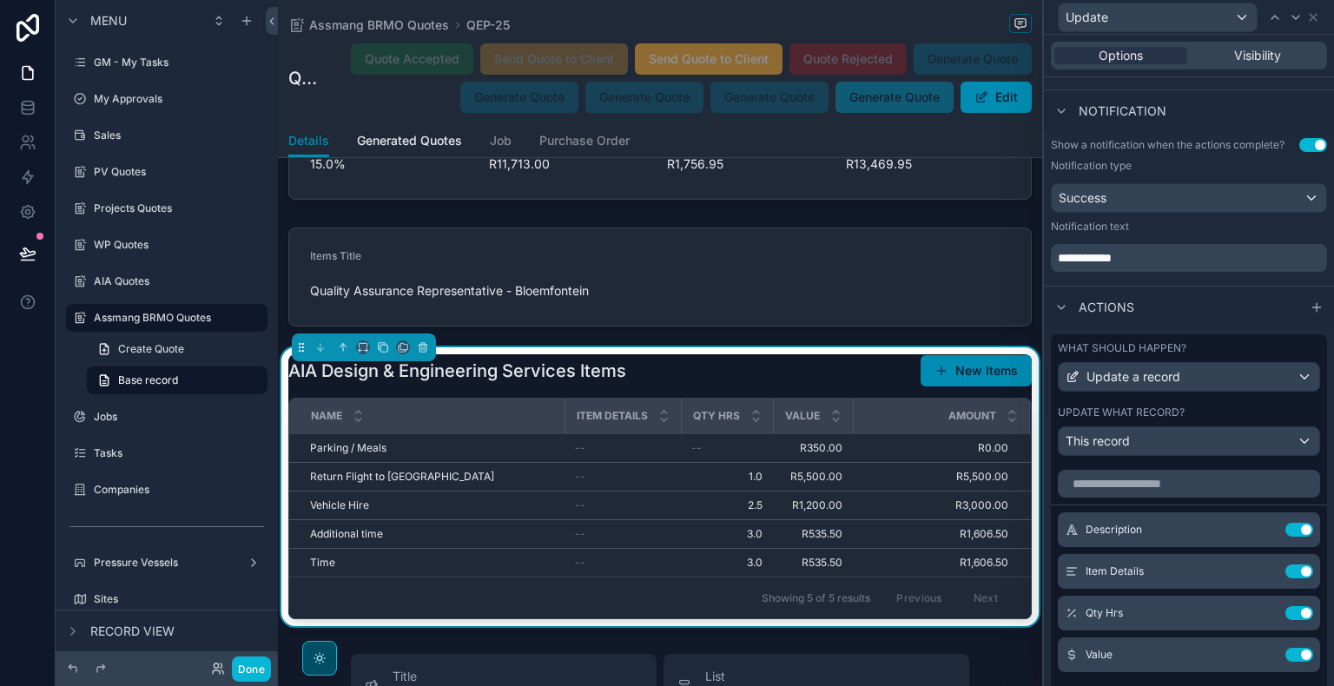
scroll to position [652, 0]
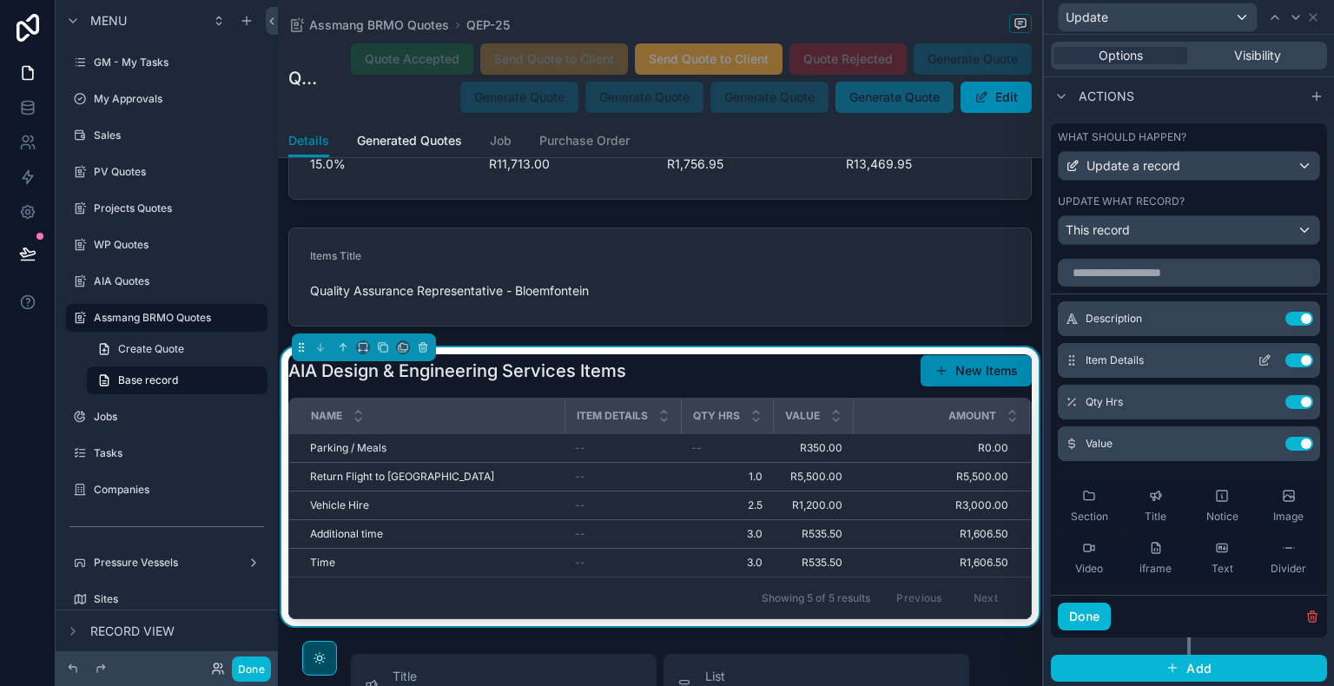
click at [1286, 360] on button "Use setting" at bounding box center [1300, 361] width 28 height 14
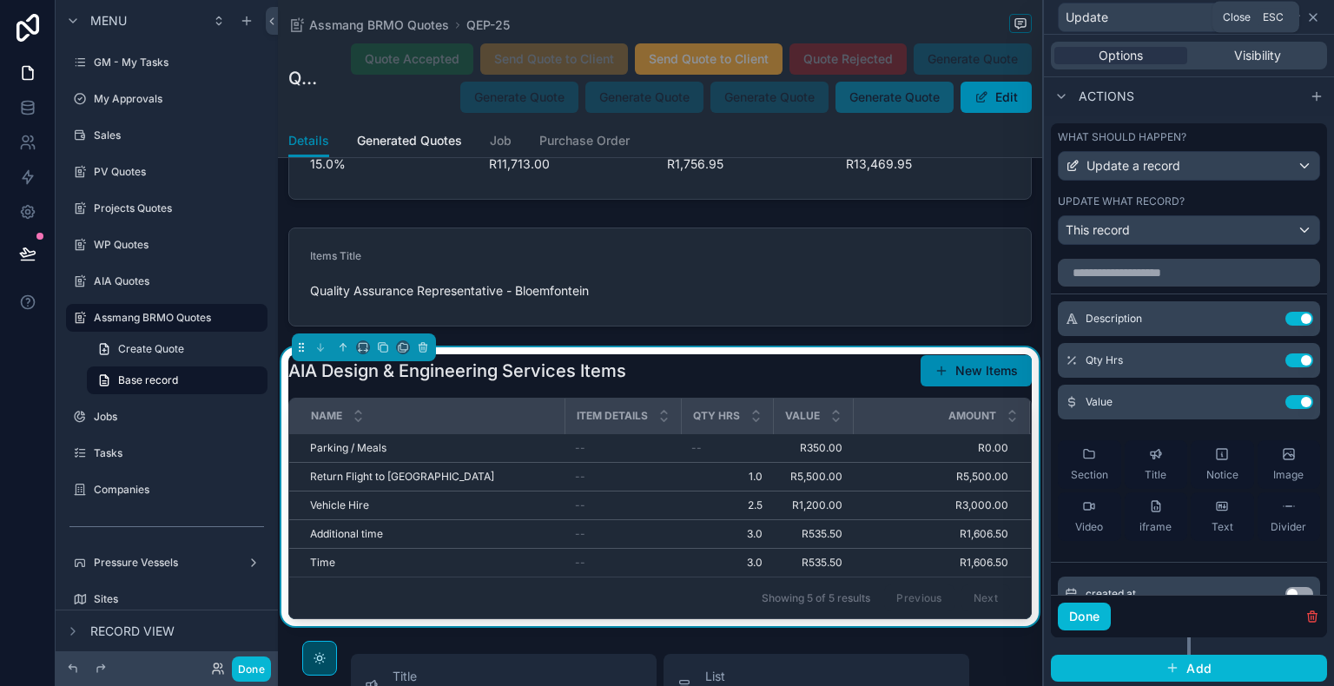
click at [1310, 21] on icon at bounding box center [1313, 17] width 14 height 14
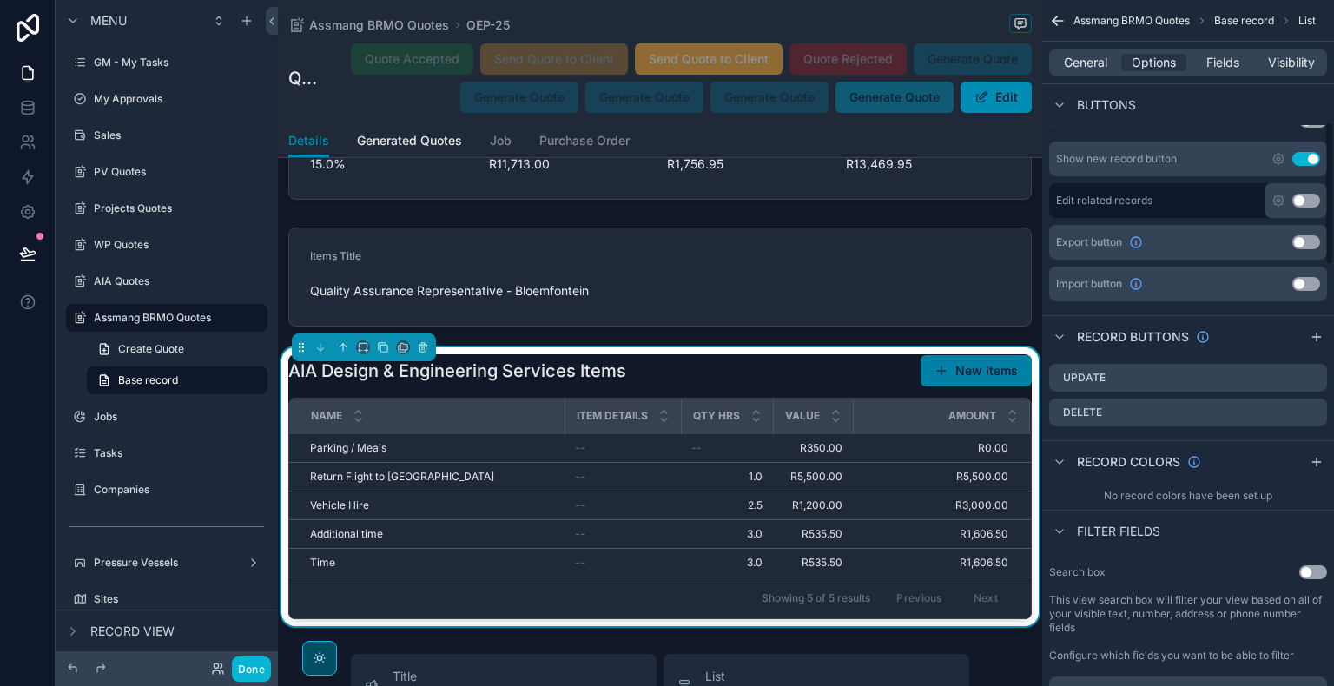
click at [946, 374] on button "New Items" at bounding box center [976, 370] width 111 height 31
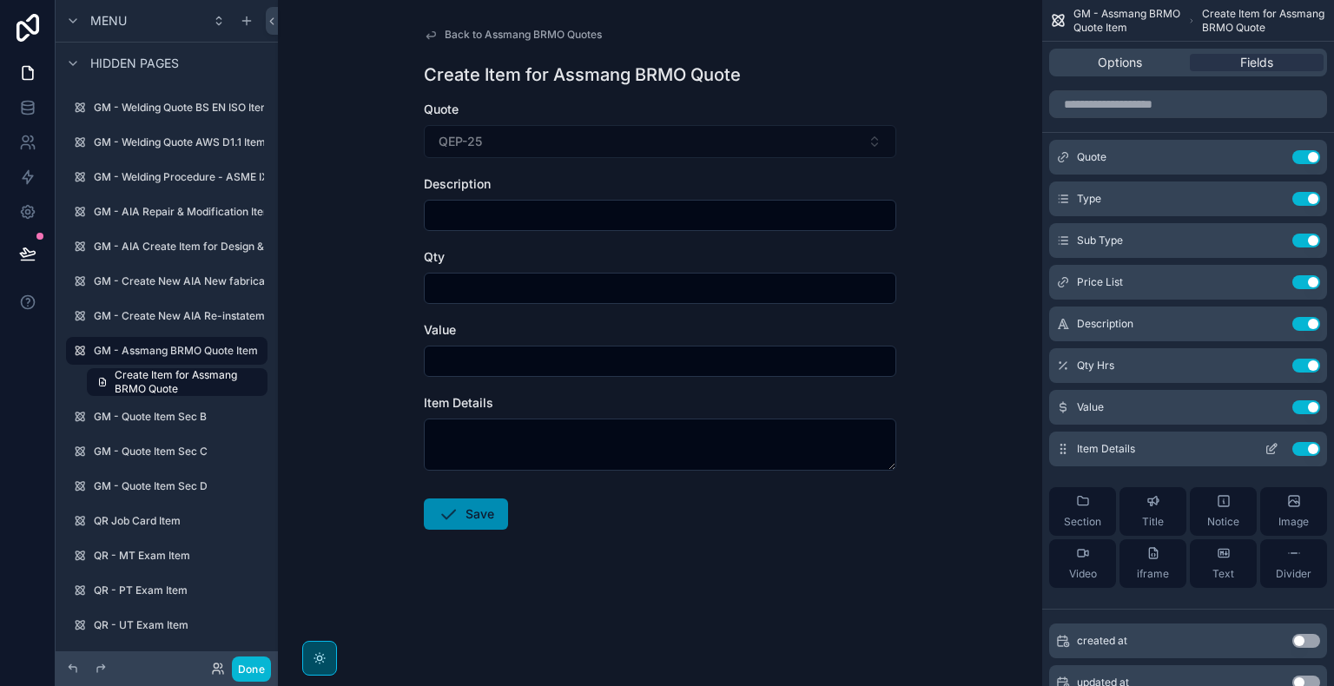
click at [1302, 446] on button "Use setting" at bounding box center [1307, 449] width 28 height 14
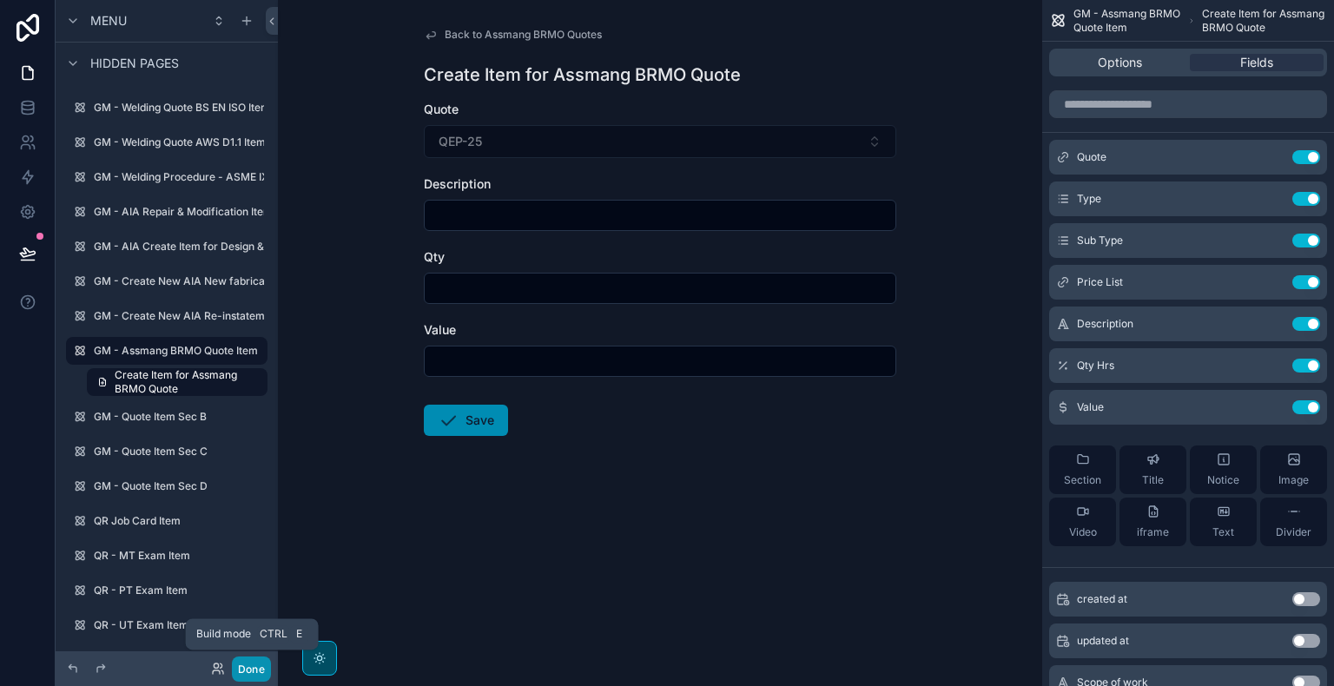
click at [248, 669] on button "Done" at bounding box center [251, 669] width 39 height 25
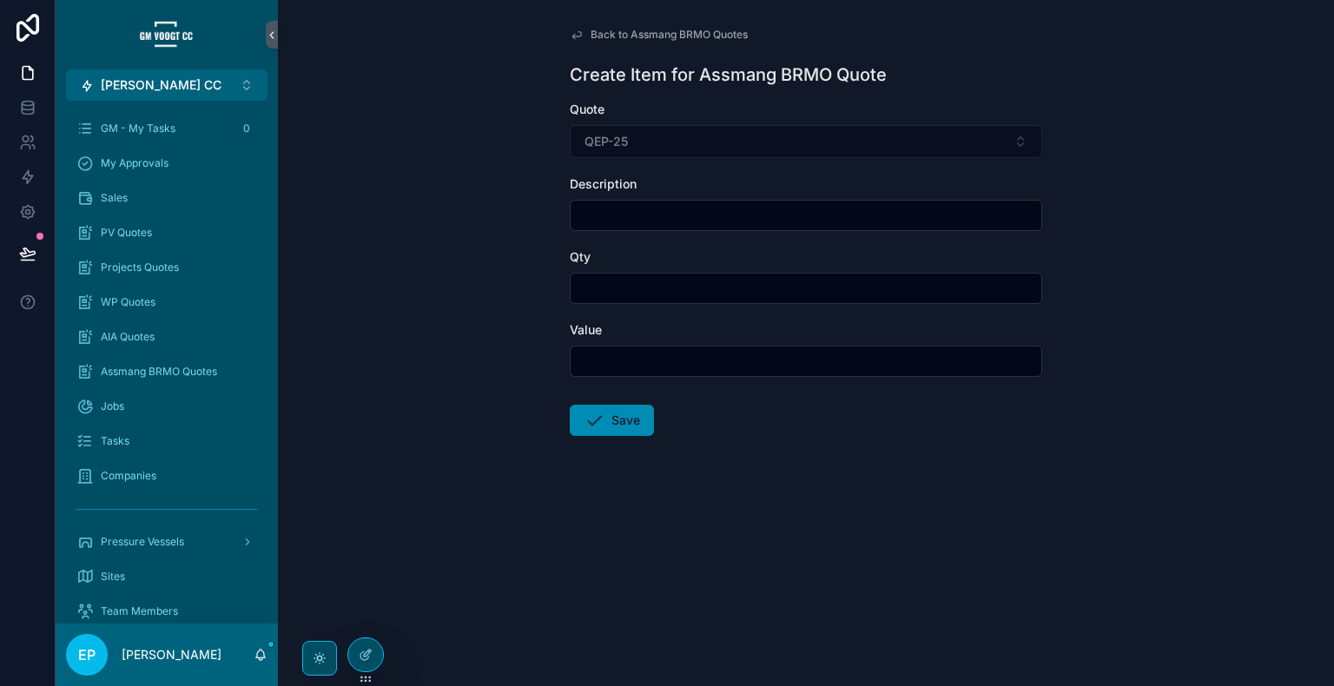
click at [671, 35] on span "Back to Assmang BRMO Quotes" at bounding box center [669, 35] width 157 height 14
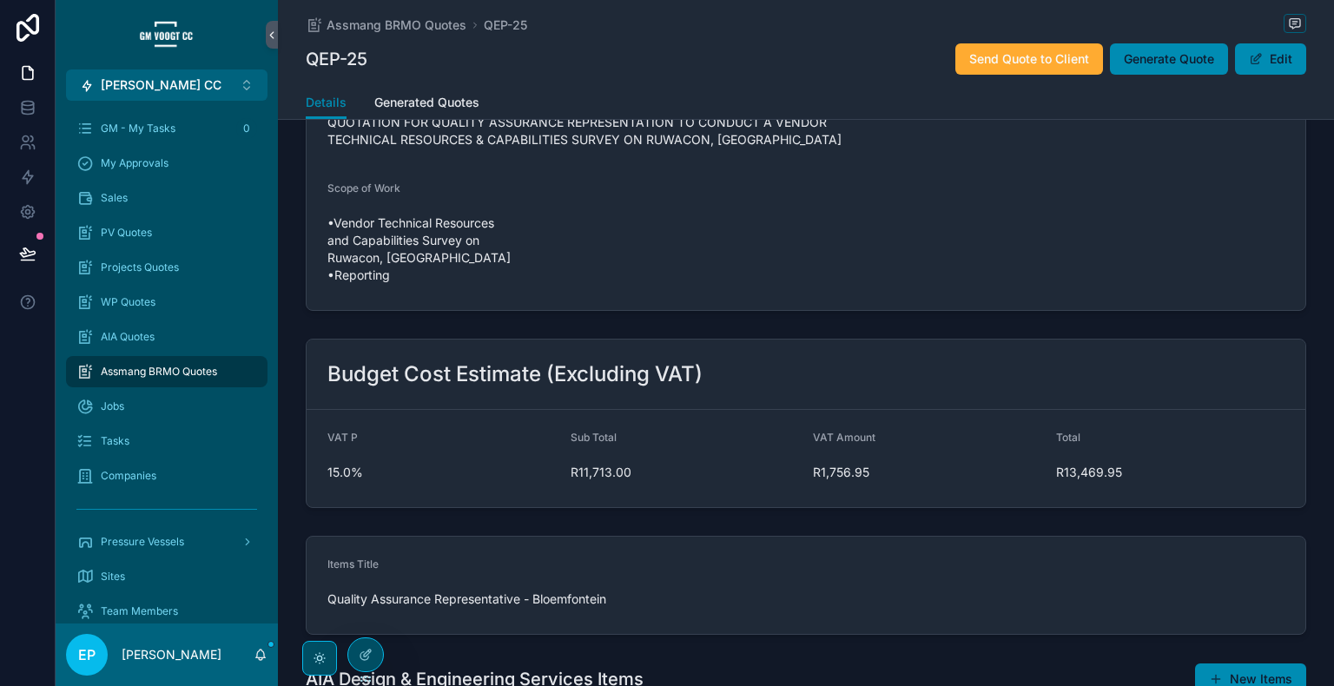
scroll to position [821, 0]
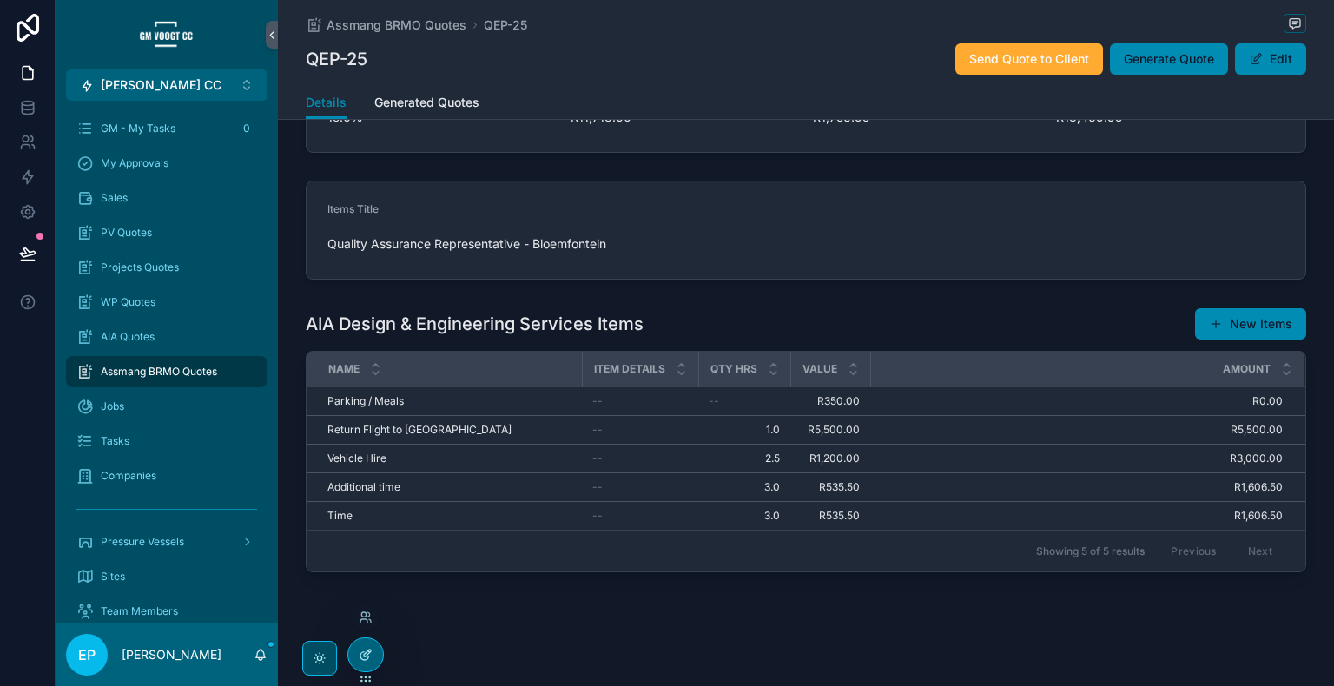
click at [360, 647] on div at bounding box center [365, 654] width 35 height 33
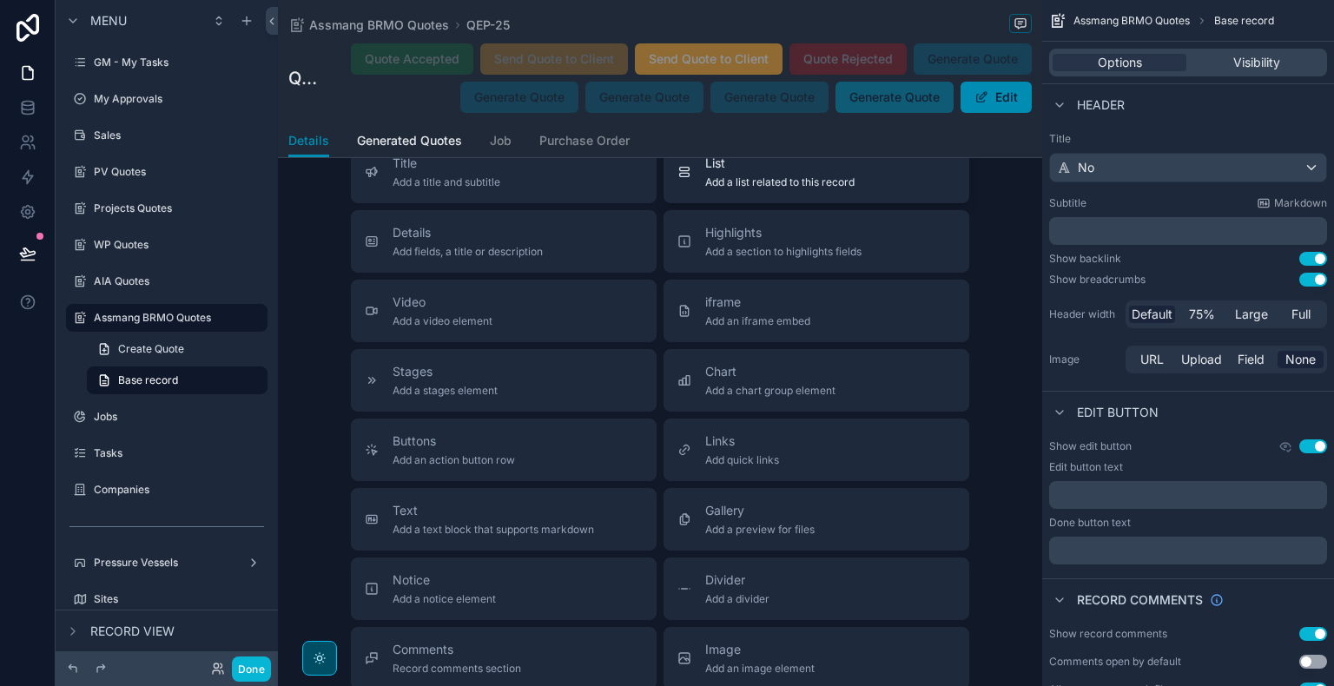
scroll to position [5350, 0]
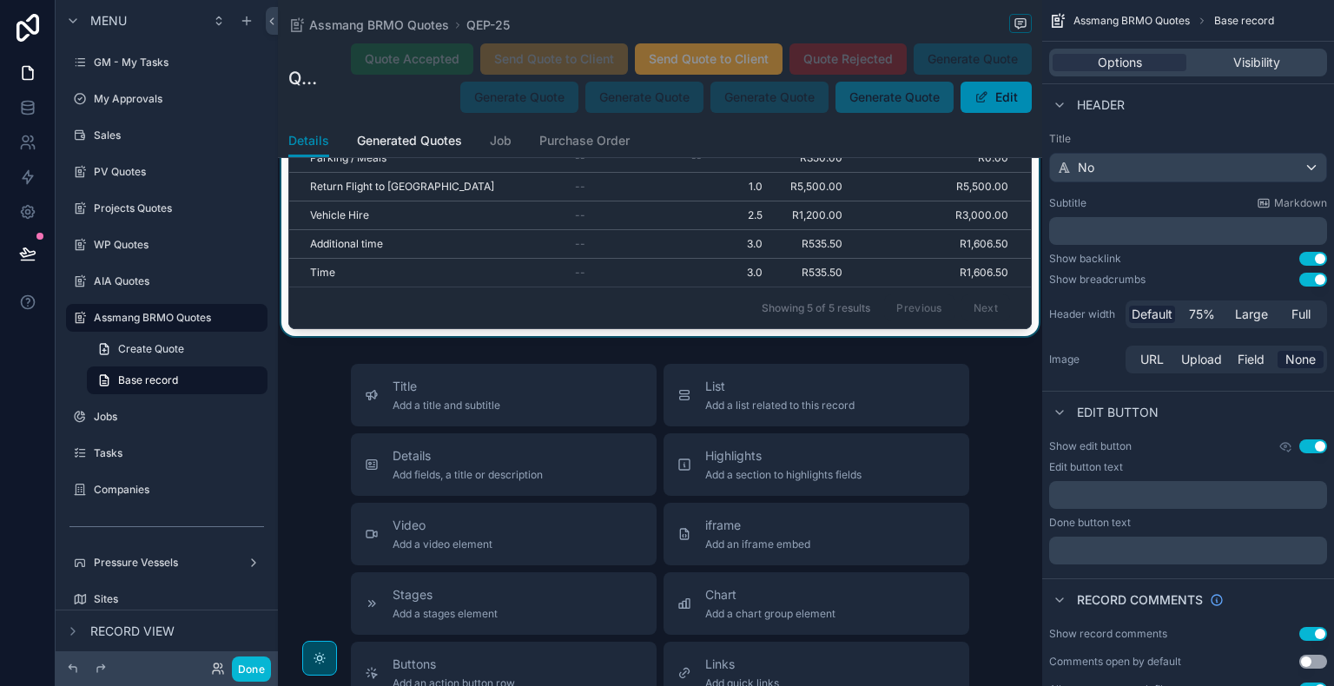
click at [700, 270] on div "scrollable content" at bounding box center [660, 196] width 764 height 279
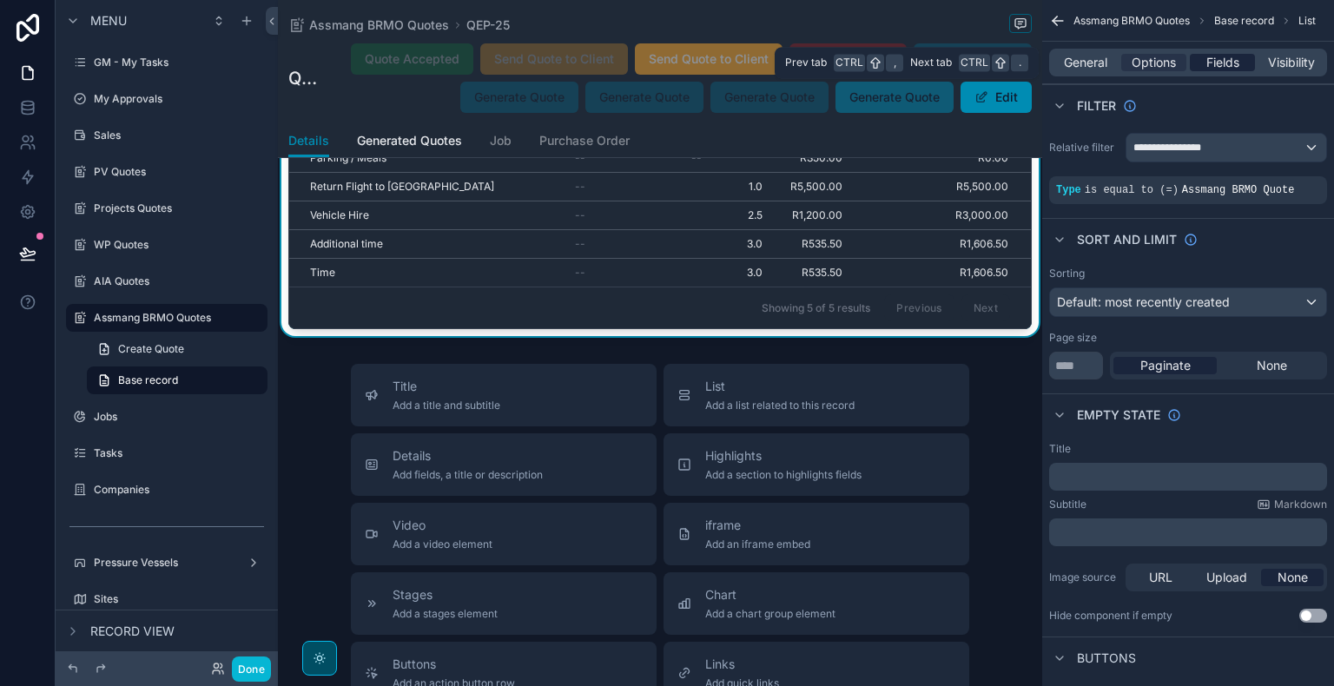
click at [1213, 63] on span "Fields" at bounding box center [1223, 62] width 33 height 17
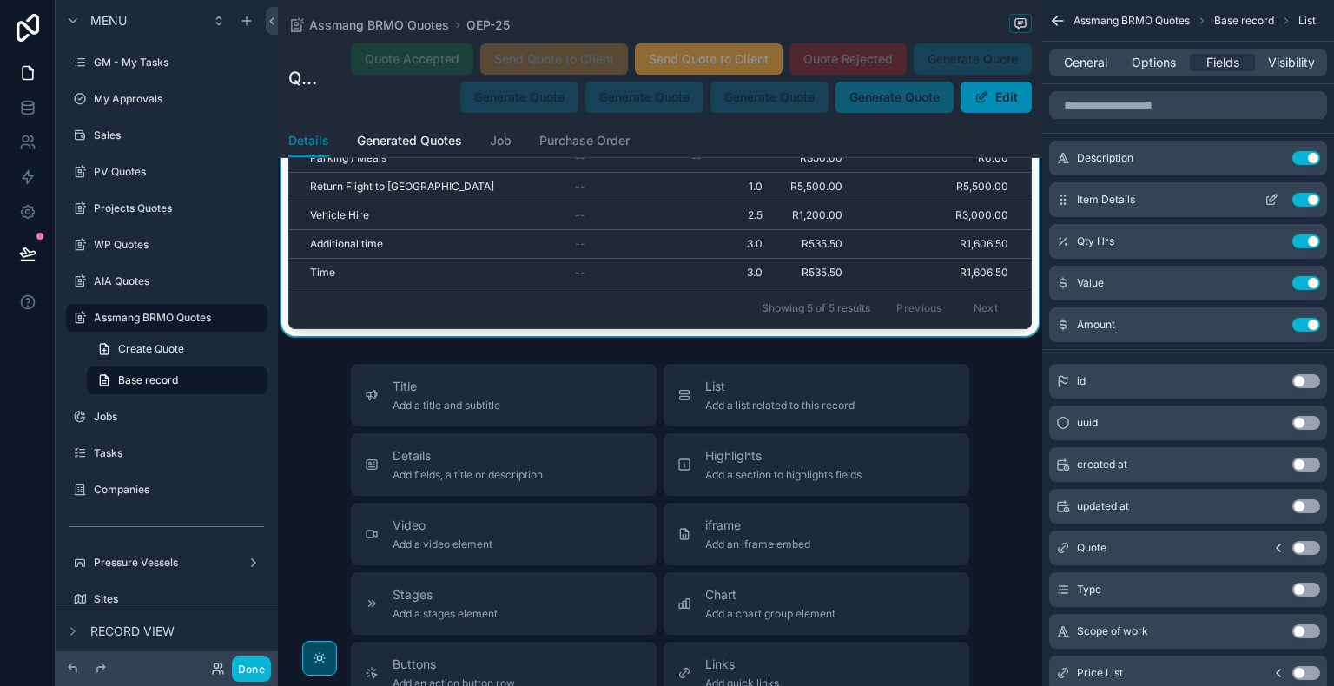
click at [1306, 202] on button "Use setting" at bounding box center [1307, 200] width 28 height 14
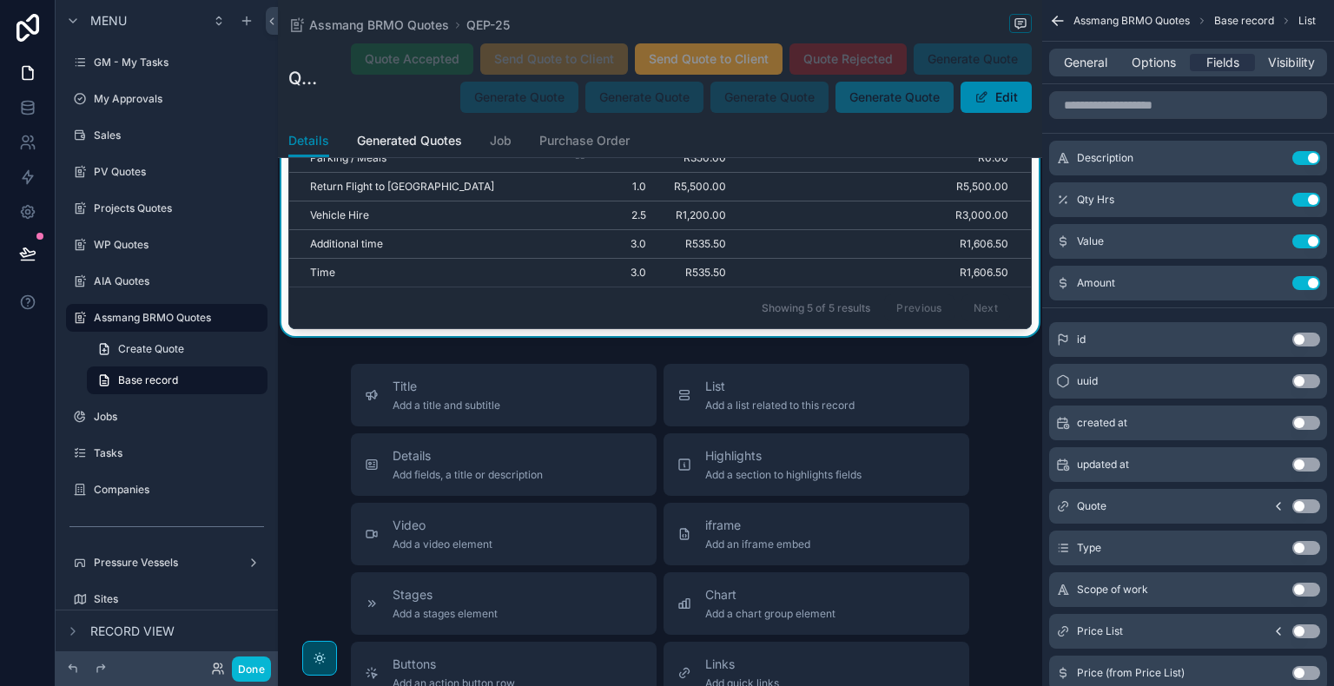
scroll to position [5205, 0]
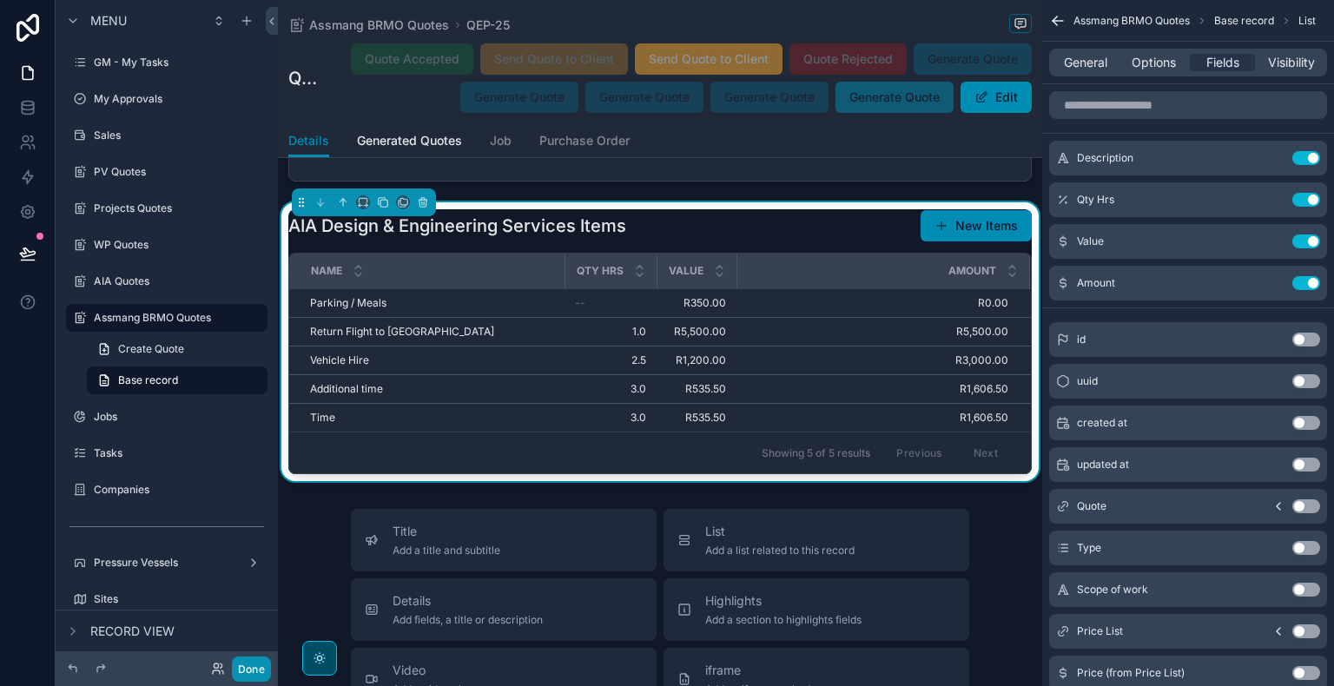
click at [243, 673] on button "Done" at bounding box center [251, 669] width 39 height 25
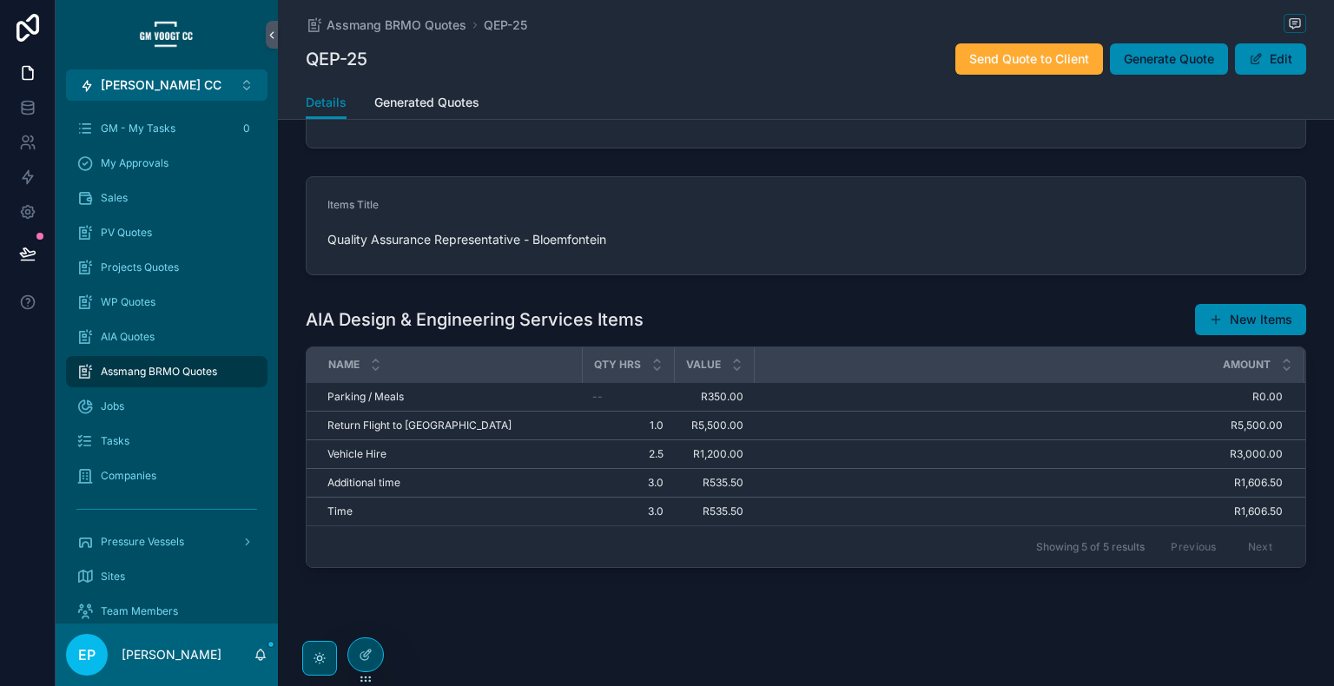
scroll to position [821, 0]
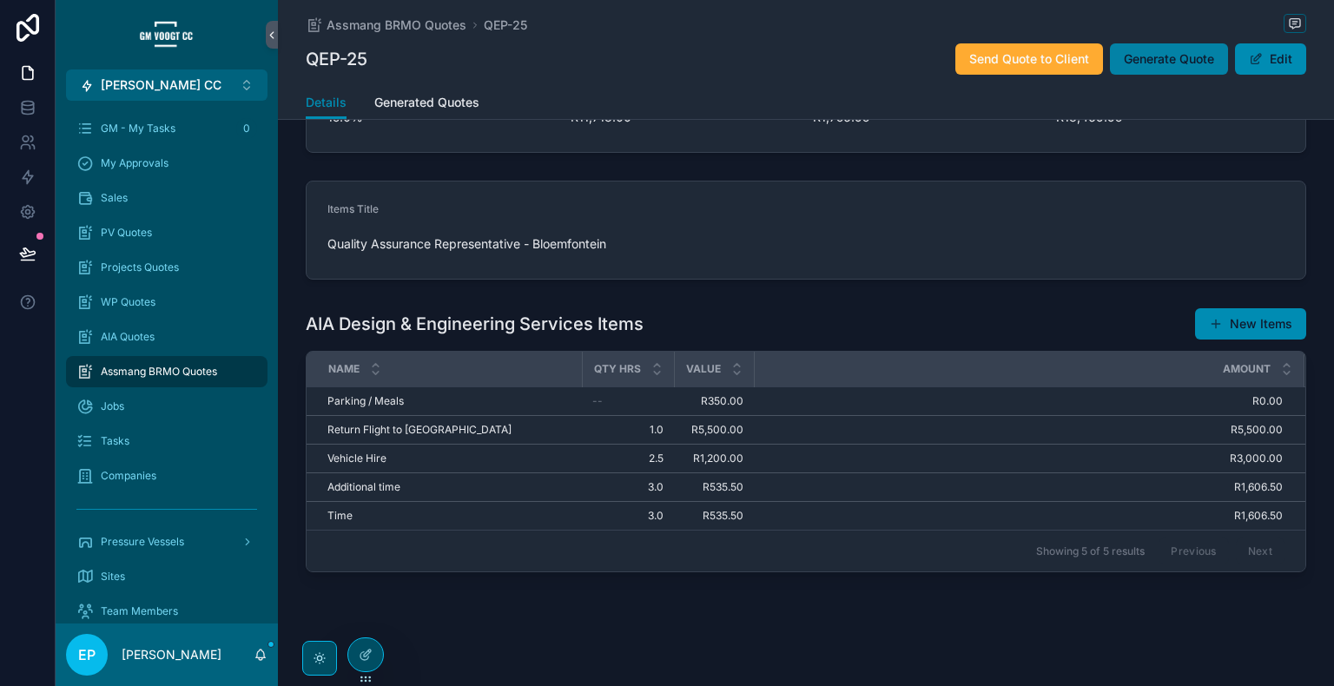
click at [1169, 57] on span "Generate Quote" at bounding box center [1169, 58] width 90 height 17
click at [1142, 60] on span "Generate Quote" at bounding box center [1169, 58] width 90 height 17
click at [1184, 63] on span "Generate Quote" at bounding box center [1169, 58] width 90 height 17
click at [1169, 61] on span "Generate Quote" at bounding box center [1169, 58] width 90 height 17
click at [1154, 66] on span "Generate Quote" at bounding box center [1169, 58] width 90 height 17
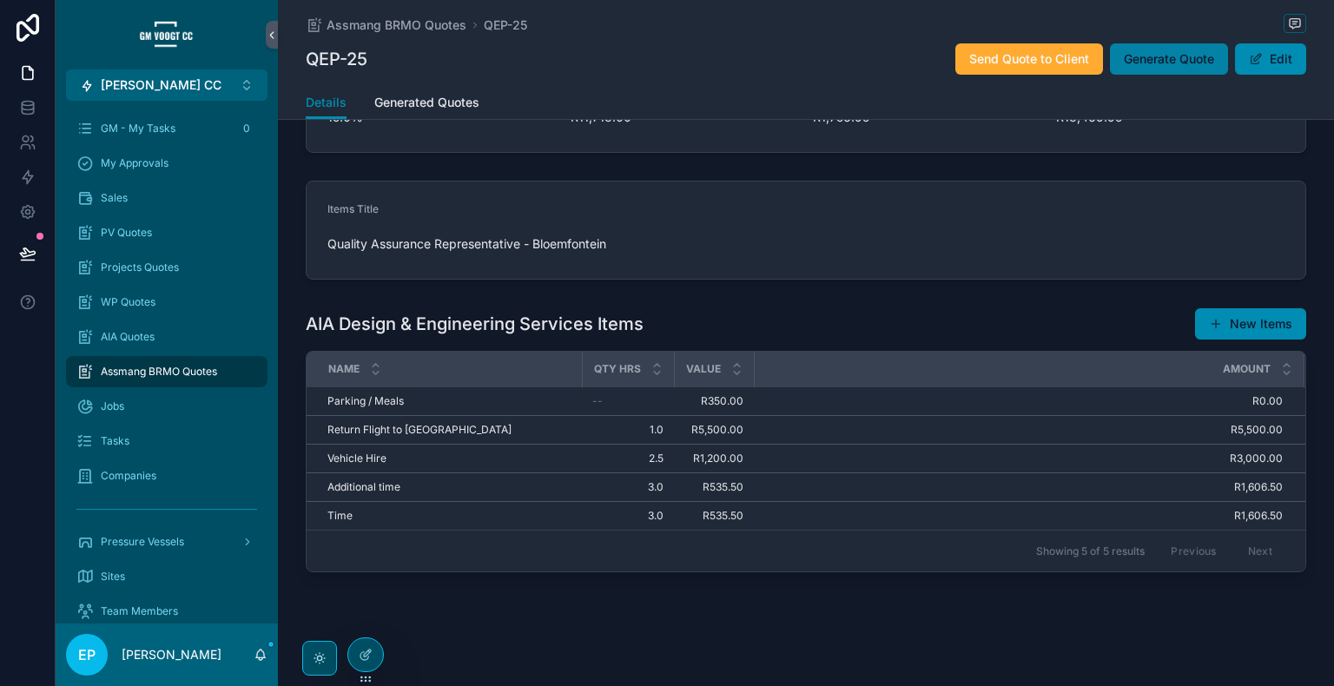
click at [1147, 44] on button "Generate Quote" at bounding box center [1169, 58] width 118 height 31
click at [1124, 61] on span "Generate Quote" at bounding box center [1169, 58] width 90 height 17
drag, startPoint x: 1178, startPoint y: 66, endPoint x: 1160, endPoint y: 149, distance: 85.2
click at [1178, 66] on span "Generate Quote" at bounding box center [1169, 58] width 90 height 17
click at [1167, 59] on span "Generate Quote" at bounding box center [1169, 58] width 90 height 17
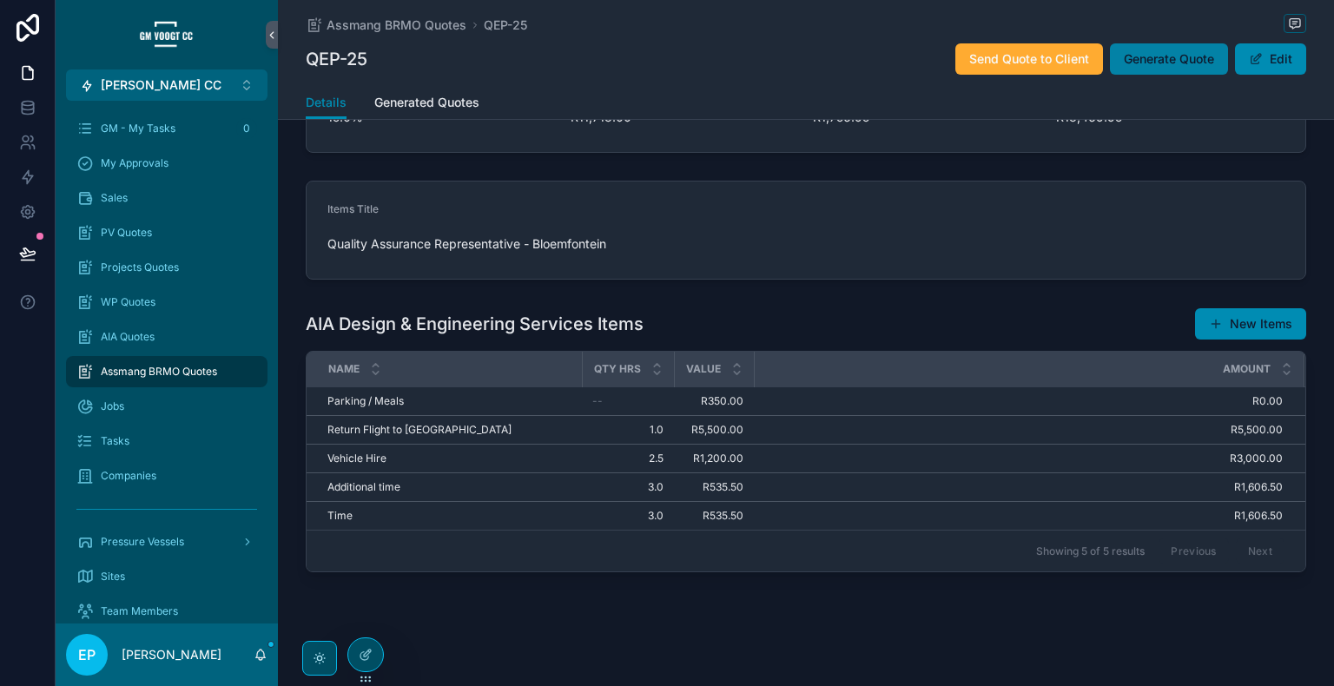
click at [1154, 58] on span "Generate Quote" at bounding box center [1169, 58] width 90 height 17
drag, startPoint x: 1147, startPoint y: 61, endPoint x: 958, endPoint y: 120, distance: 197.5
click at [1147, 61] on span "Generate Quote" at bounding box center [1169, 58] width 90 height 17
click at [1185, 53] on span "Generate Quote" at bounding box center [1169, 58] width 90 height 17
click at [1150, 63] on span "Generate Quote" at bounding box center [1169, 58] width 90 height 17
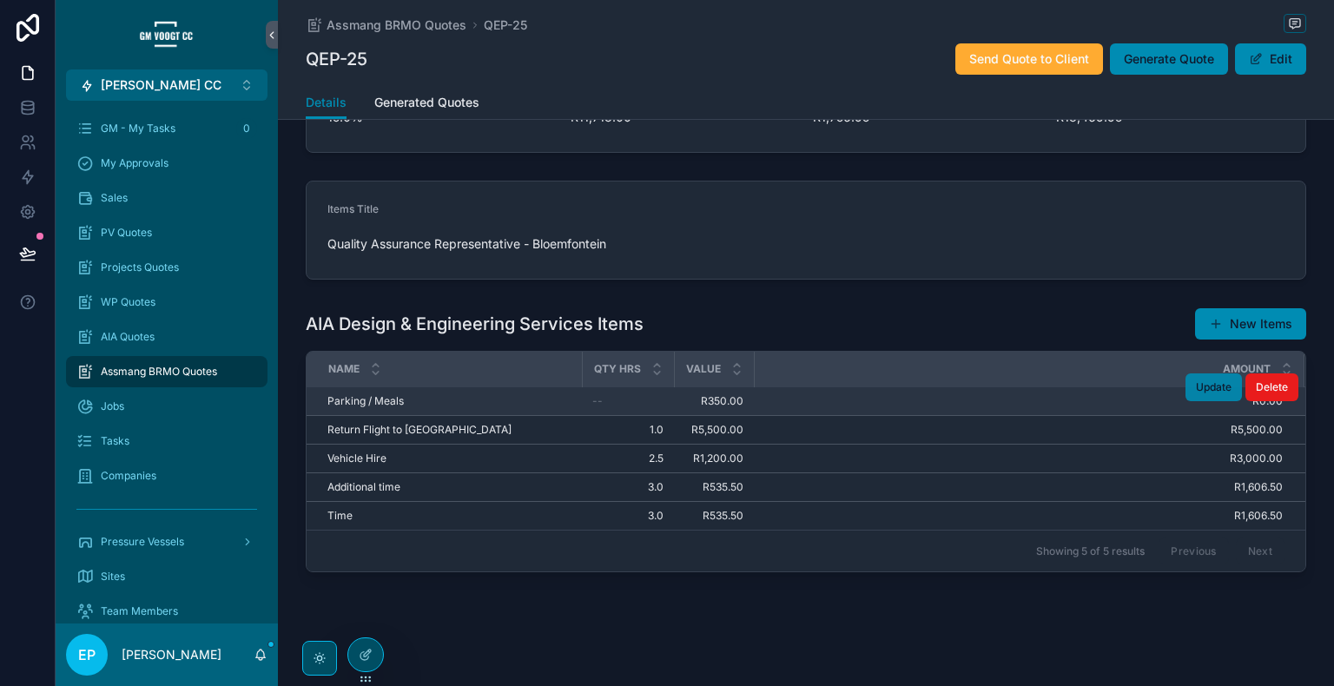
click at [1206, 392] on button "Update" at bounding box center [1214, 388] width 56 height 28
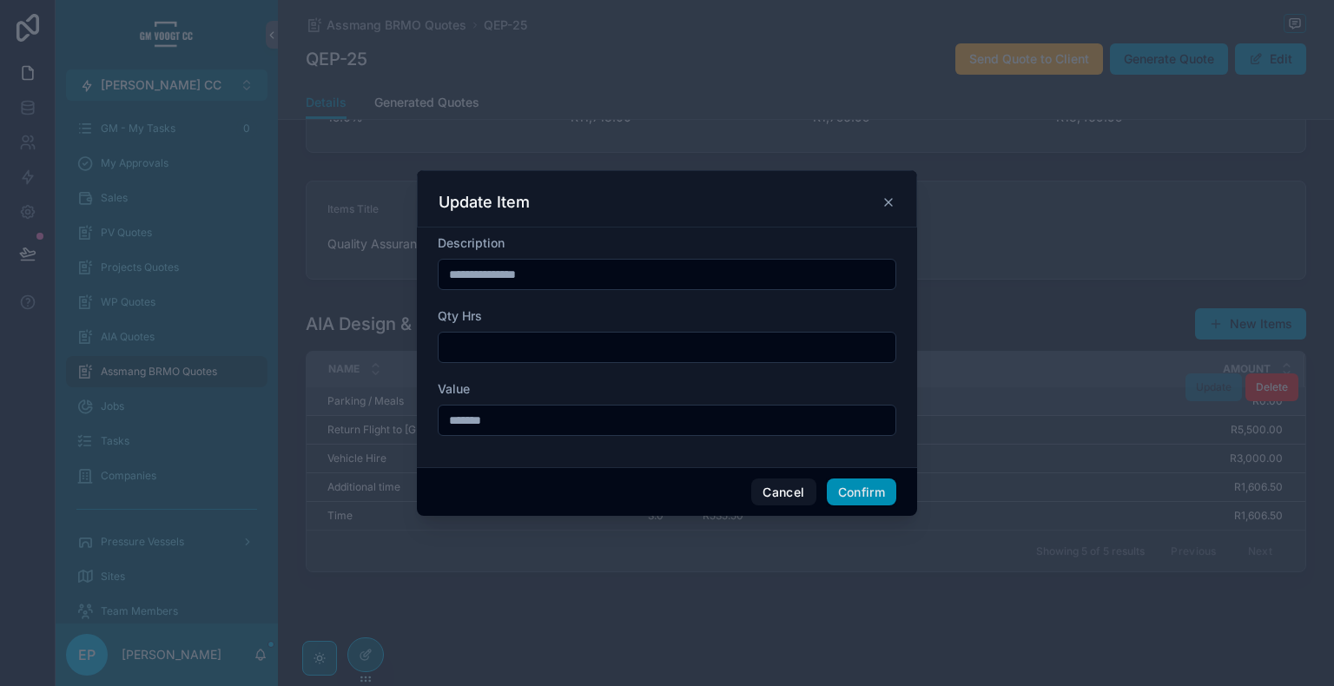
click at [500, 273] on input "**********" at bounding box center [667, 274] width 457 height 24
type input "**********"
click at [869, 491] on button "Confirm" at bounding box center [861, 493] width 69 height 28
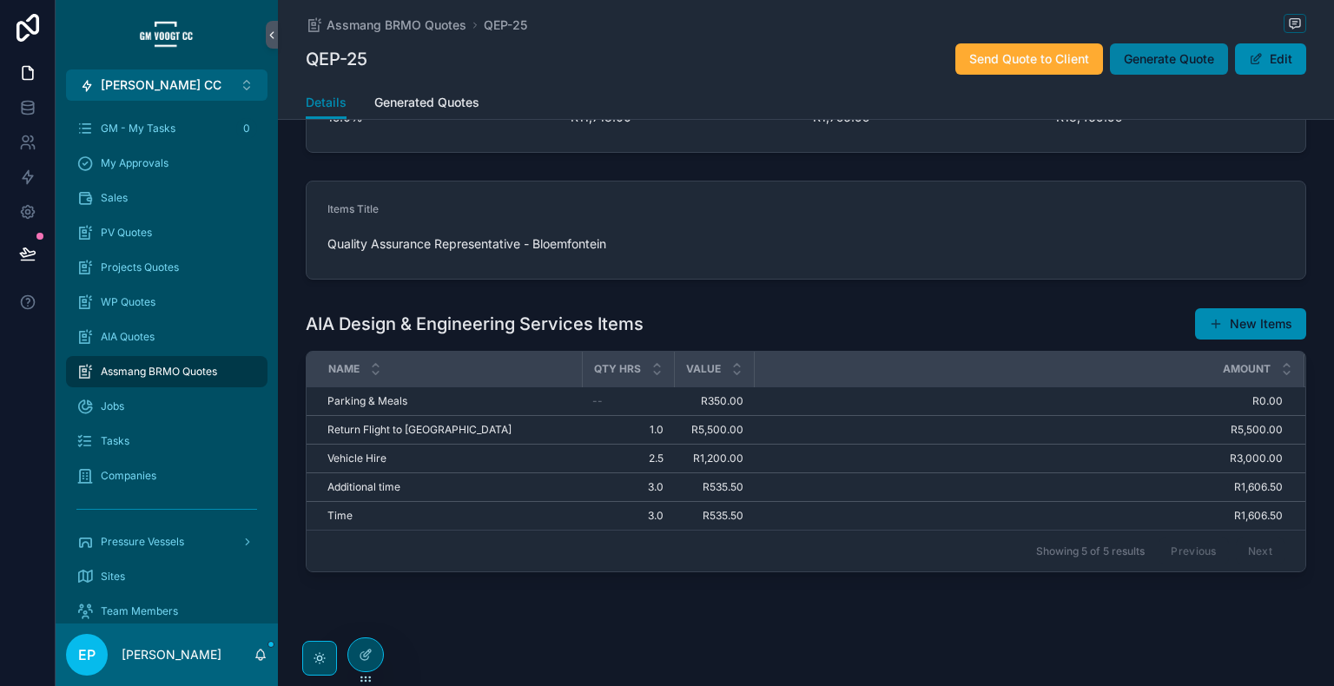
click at [1161, 61] on span "Generate Quote" at bounding box center [1169, 58] width 90 height 17
click at [1199, 76] on div "Assmang BRMO Quotes QEP-25 QEP-25 Send Quote to Client Generate Quote Edit" at bounding box center [806, 43] width 1001 height 86
click at [1194, 69] on button "Generate Quote" at bounding box center [1169, 58] width 118 height 31
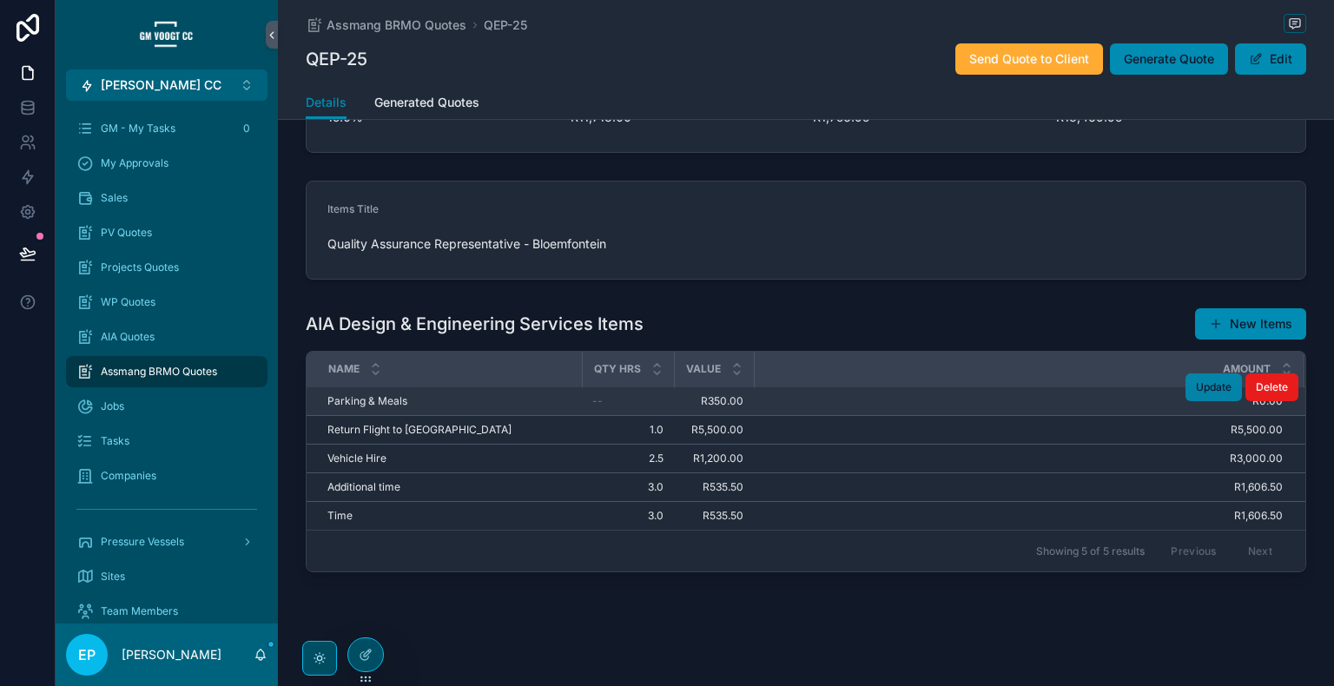
click at [1205, 393] on button "Update" at bounding box center [1214, 388] width 56 height 28
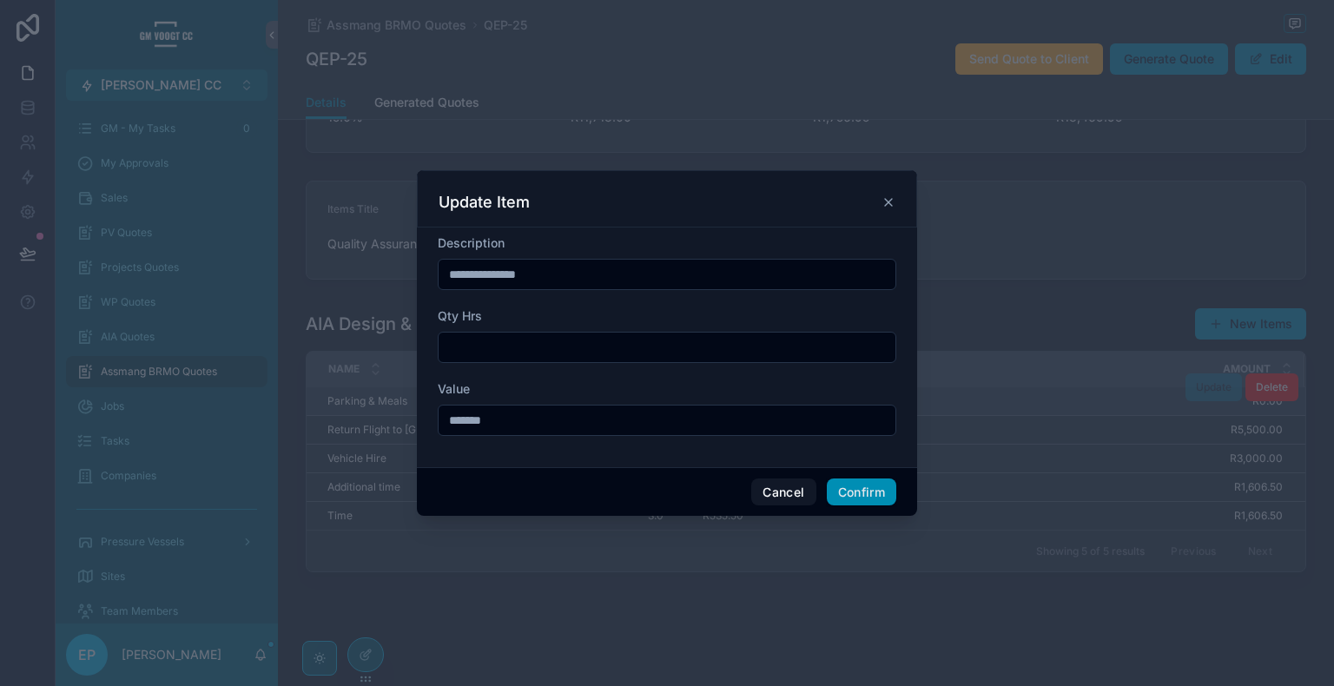
click at [504, 276] on input "**********" at bounding box center [667, 274] width 457 height 24
type input "**********"
click at [879, 488] on button "Confirm" at bounding box center [861, 493] width 69 height 28
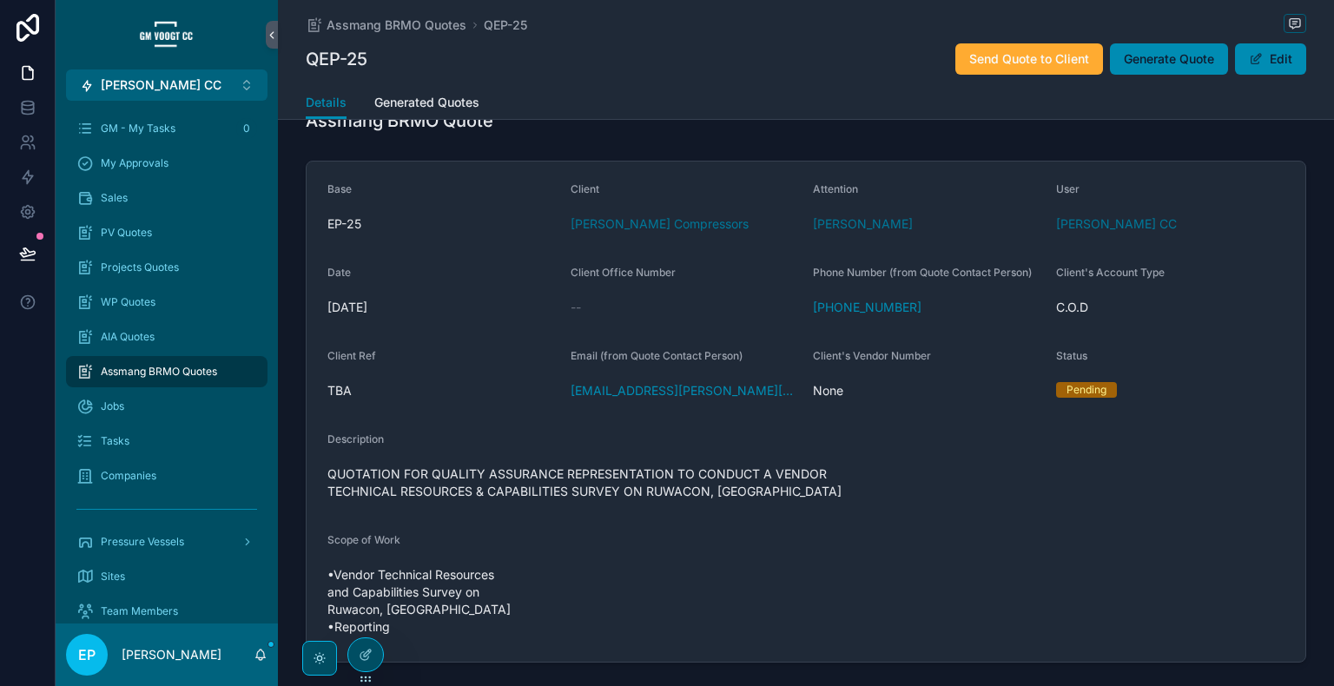
scroll to position [144, 0]
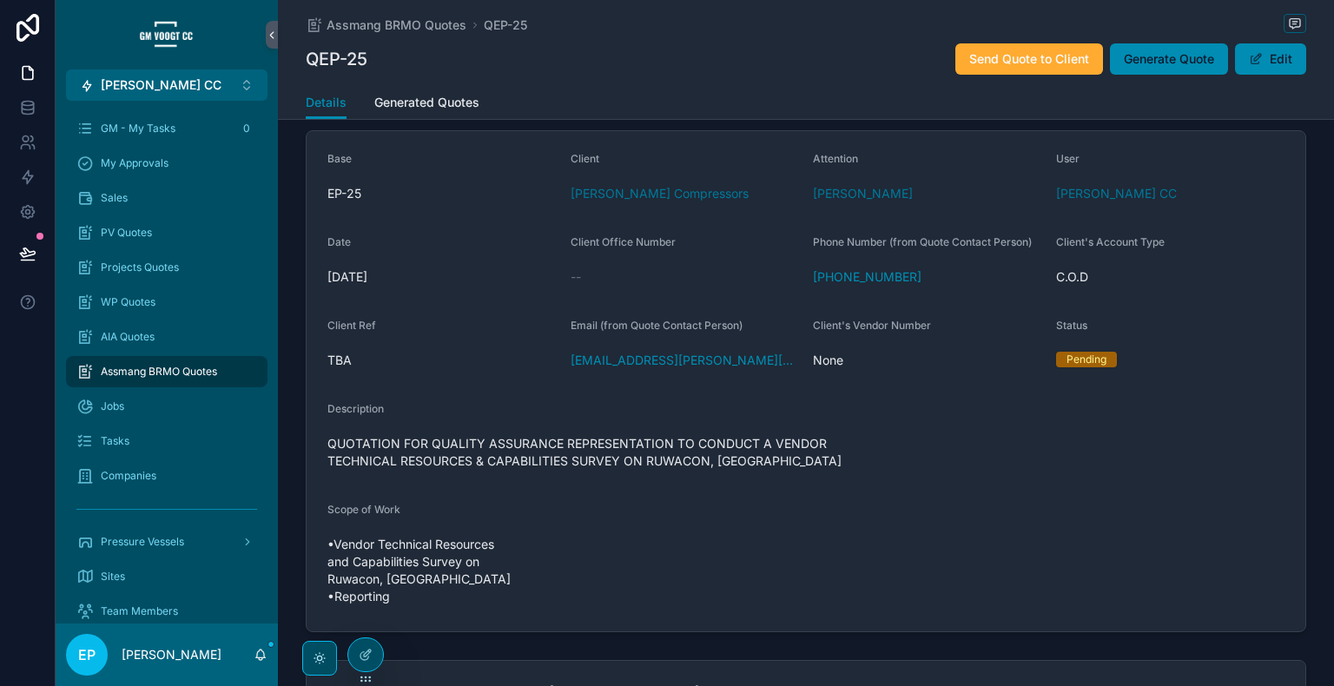
drag, startPoint x: 1262, startPoint y: 69, endPoint x: 23, endPoint y: 377, distance: 1276.3
click at [1262, 69] on button "Edit" at bounding box center [1270, 58] width 71 height 31
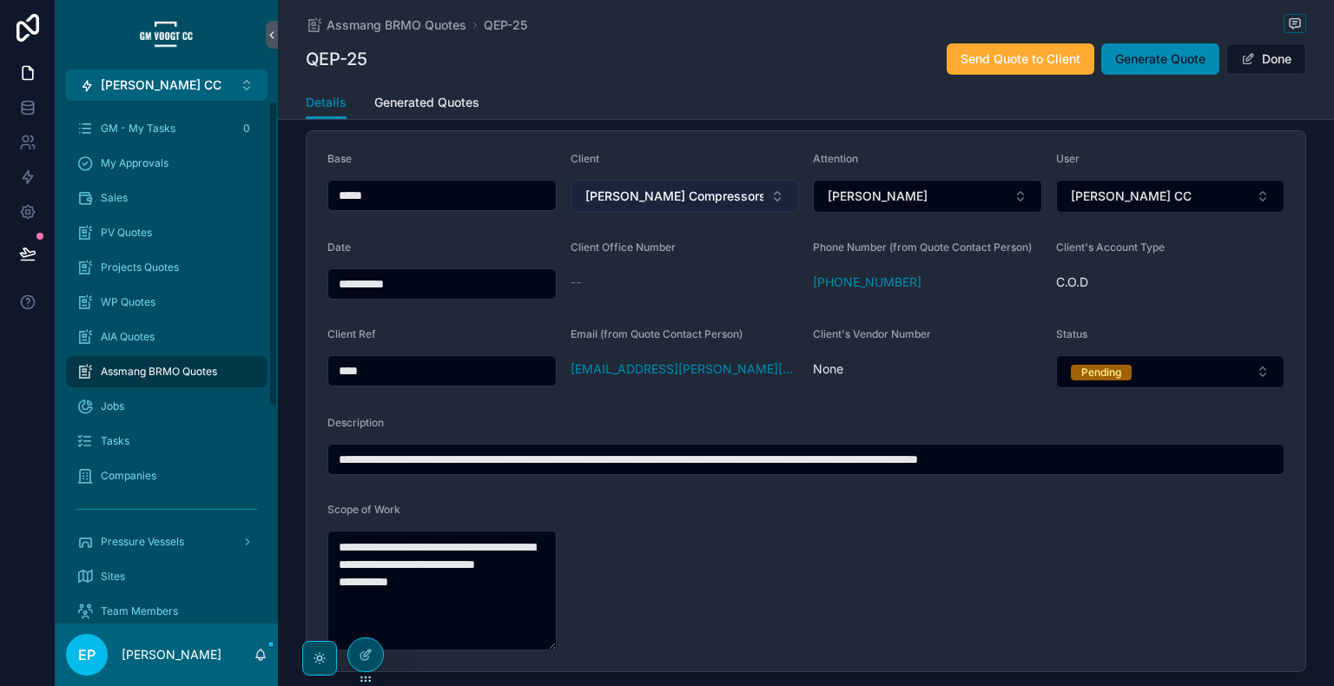
click at [672, 201] on span "[PERSON_NAME] Compressors" at bounding box center [674, 196] width 179 height 17
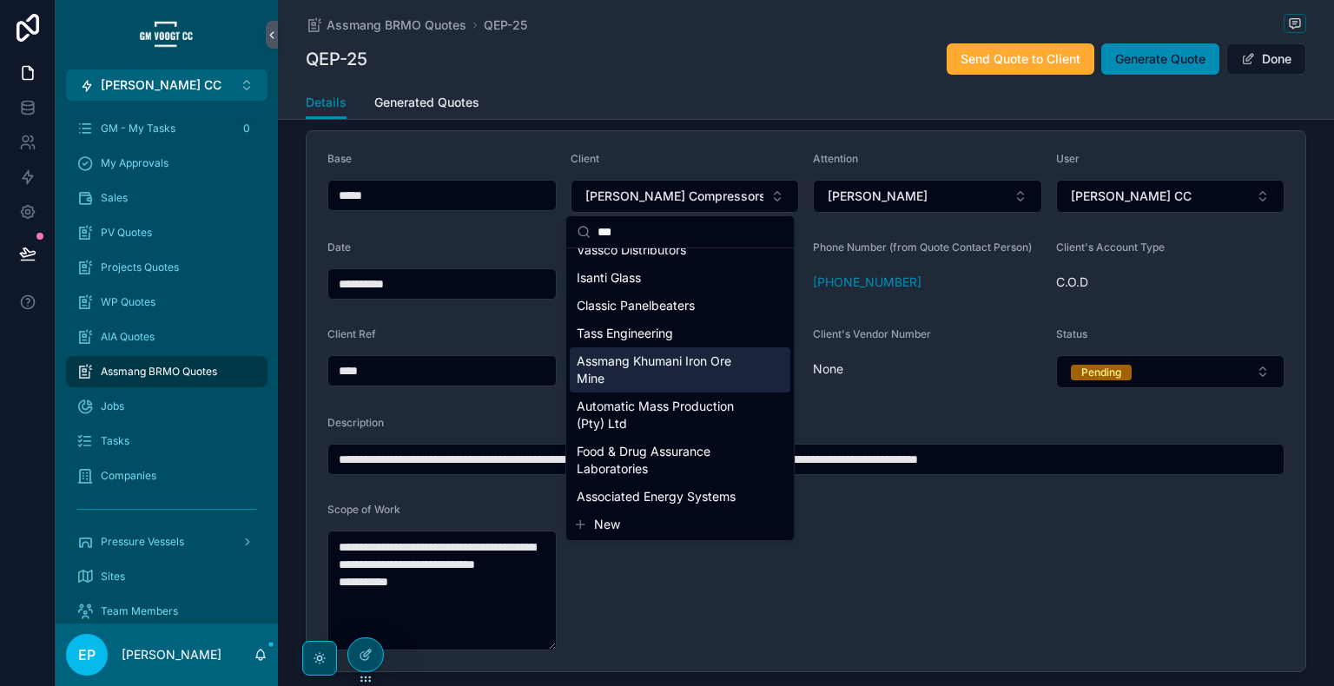
type input "***"
click at [689, 374] on span "Assmang Khumani Iron Ore Mine" at bounding box center [670, 370] width 186 height 35
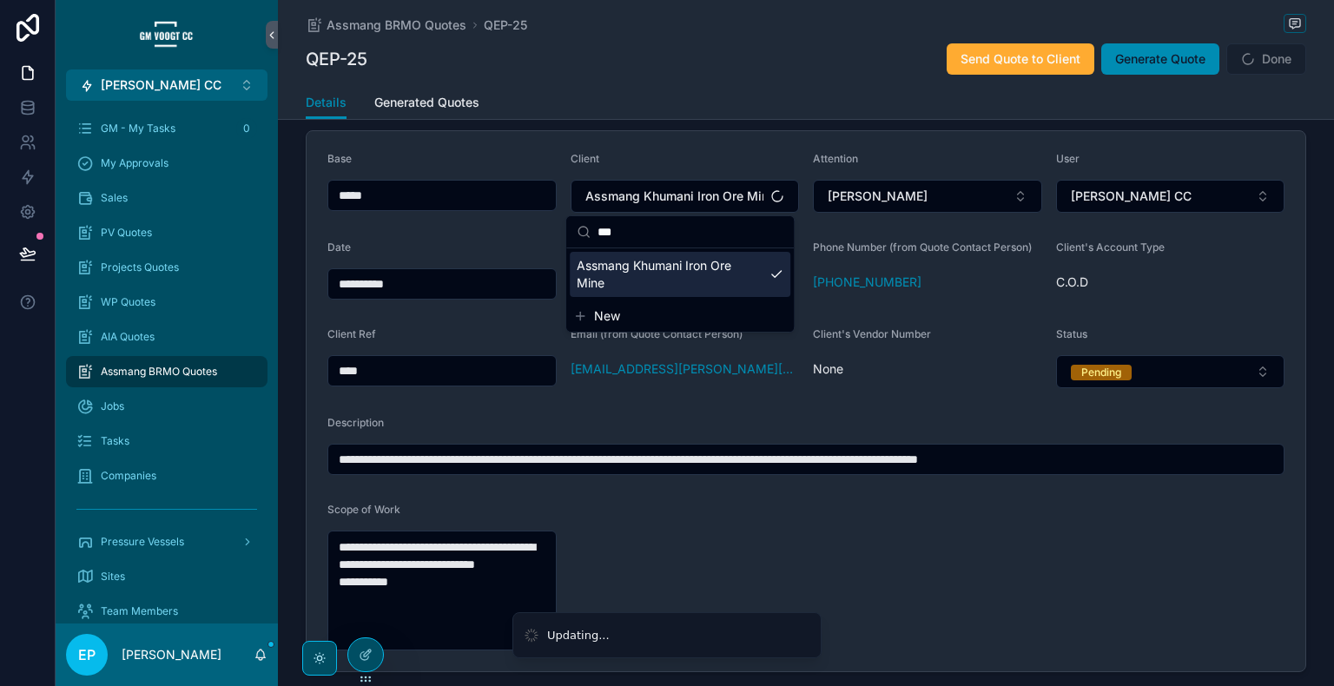
scroll to position [0, 0]
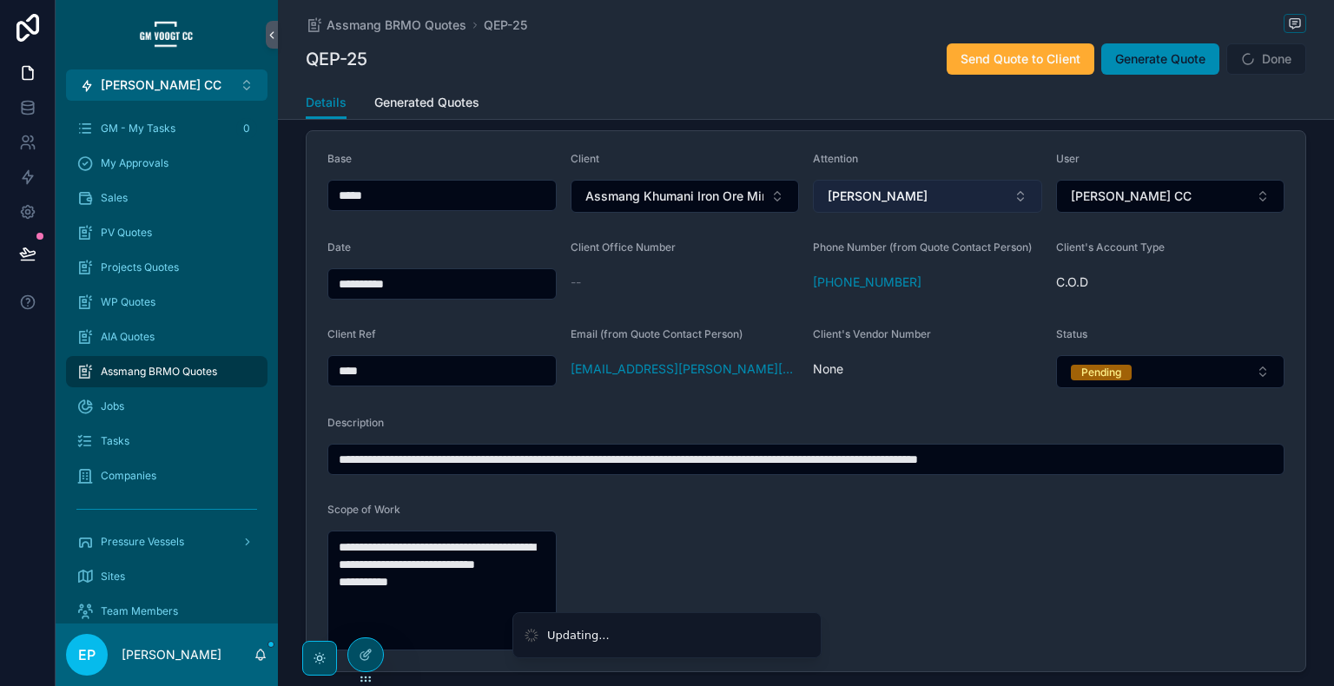
click at [922, 195] on button "[PERSON_NAME]" at bounding box center [927, 196] width 229 height 33
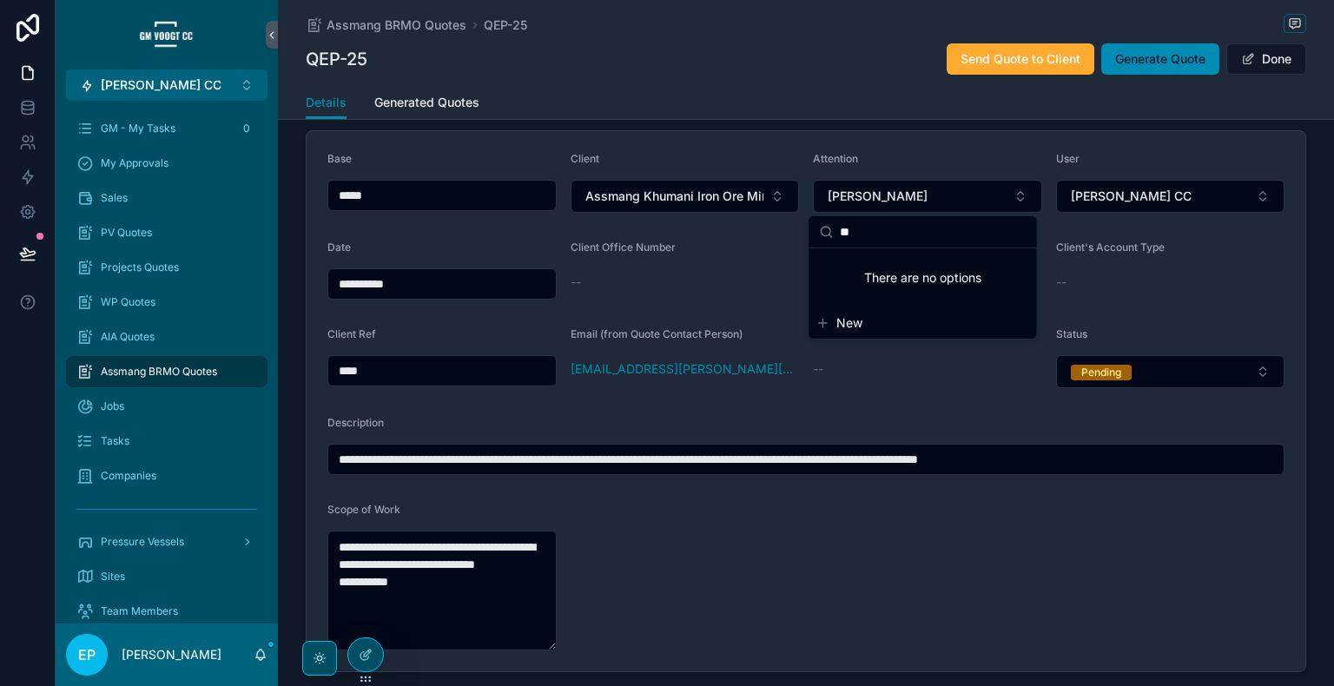
click at [935, 245] on input "**" at bounding box center [933, 231] width 186 height 31
click at [934, 236] on input "**" at bounding box center [933, 231] width 186 height 31
drag, startPoint x: 934, startPoint y: 236, endPoint x: 757, endPoint y: 235, distance: 177.2
click at [757, 235] on div "**********" at bounding box center [695, 343] width 1279 height 686
type input "*"
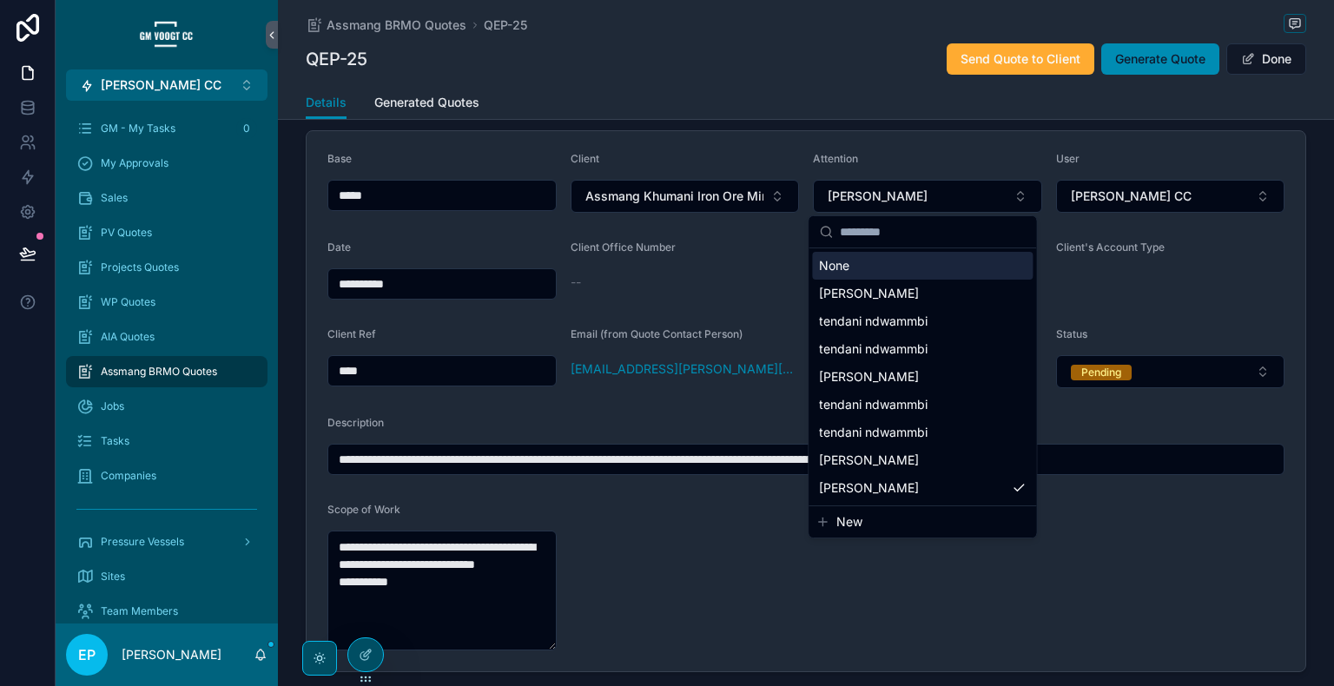
click at [931, 273] on div "None" at bounding box center [922, 266] width 221 height 28
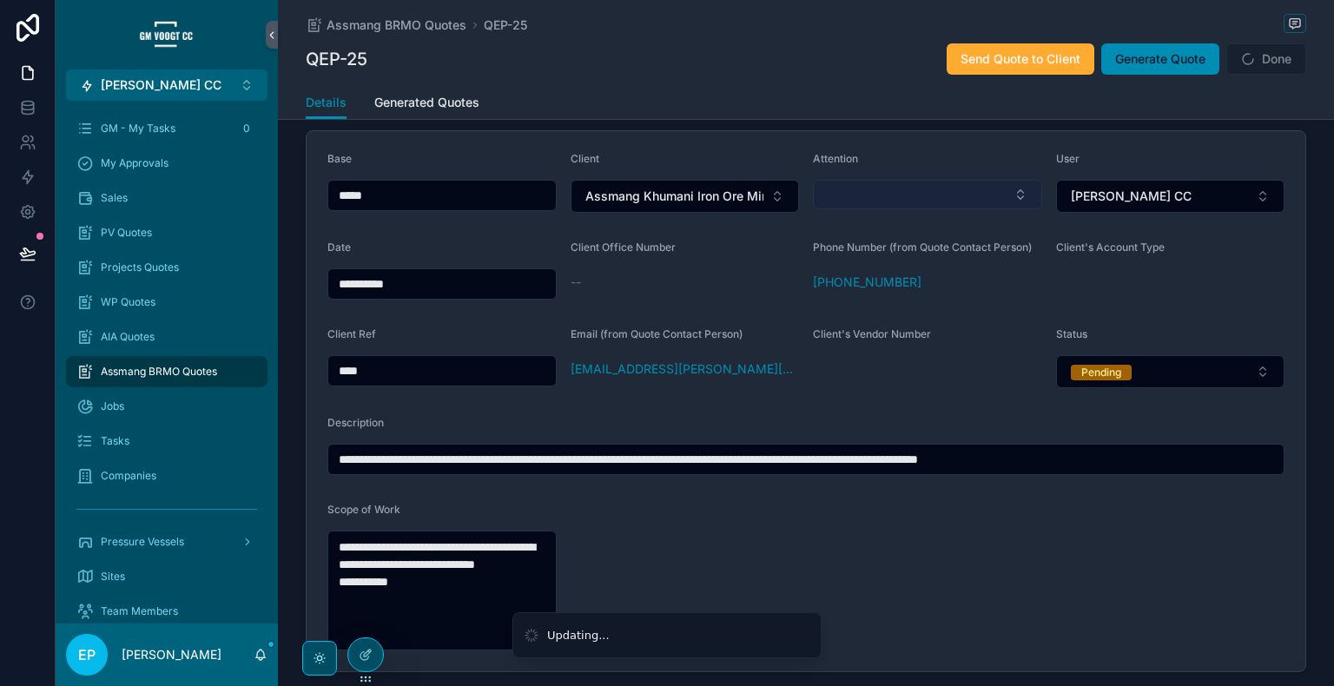
click at [874, 183] on button "Select Button" at bounding box center [927, 195] width 229 height 30
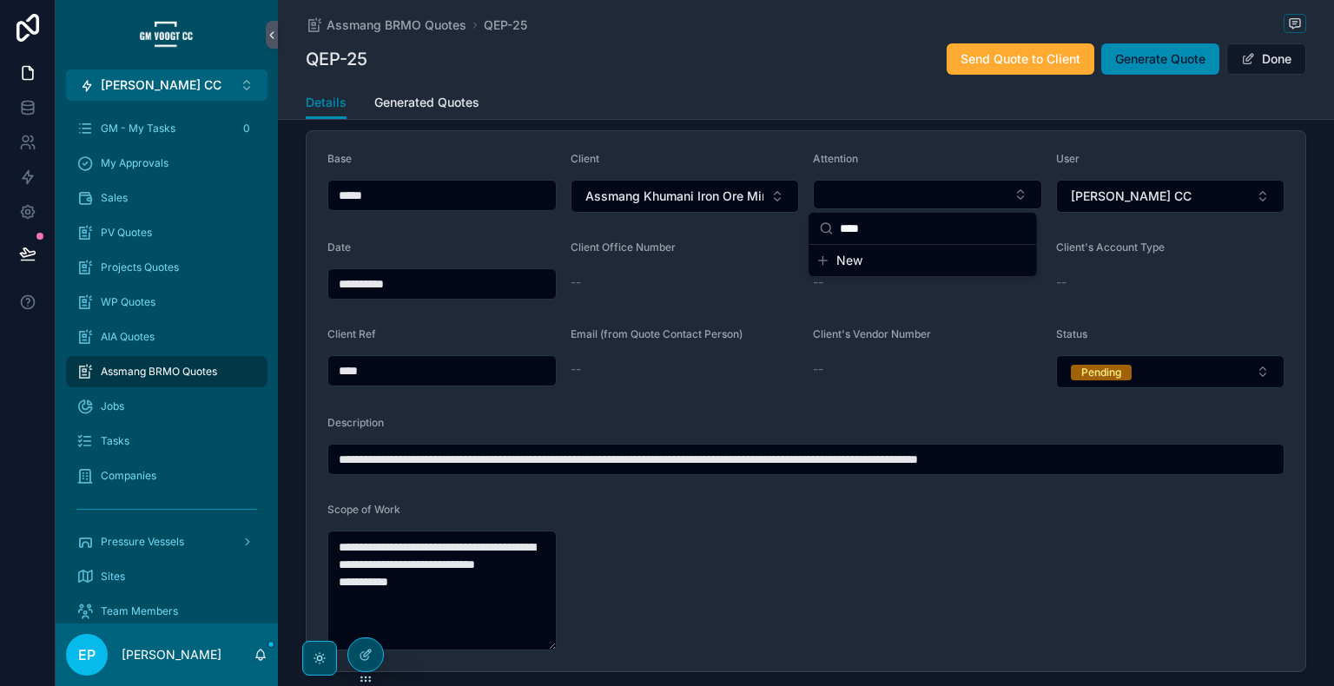
type input "****"
click at [932, 169] on div "Attention" at bounding box center [927, 162] width 229 height 21
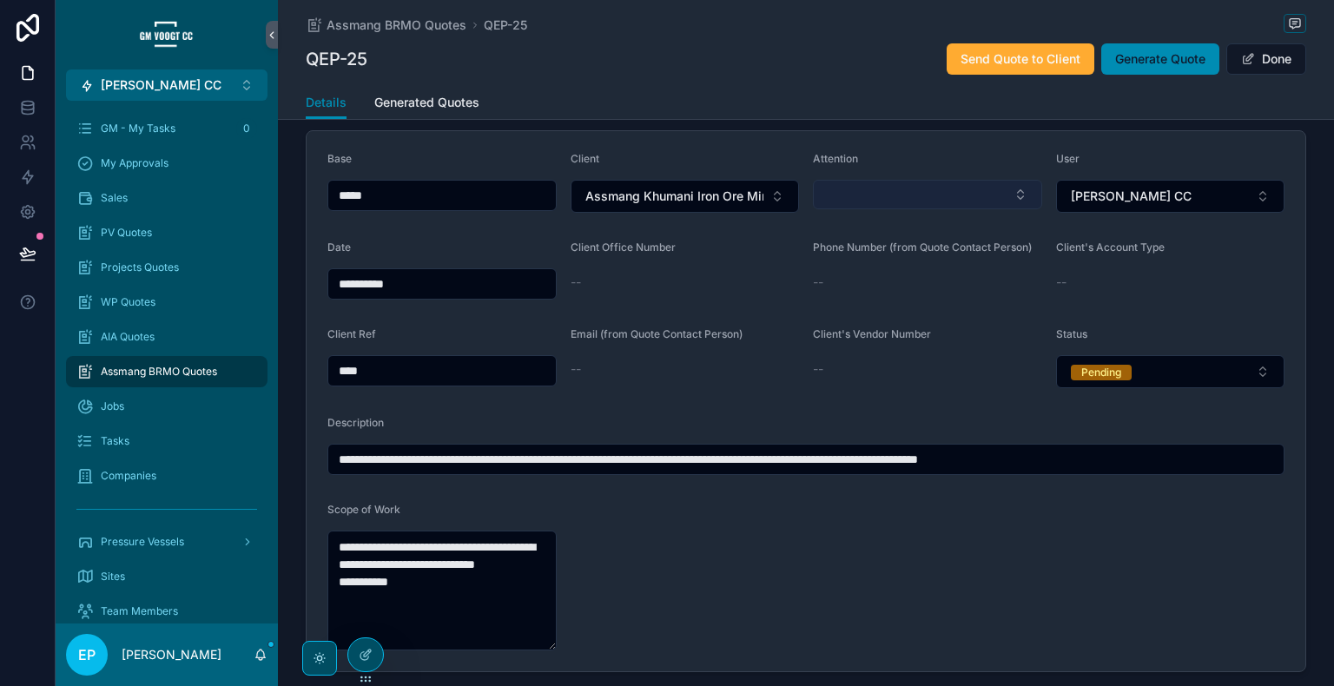
click at [924, 184] on button "Select Button" at bounding box center [927, 195] width 229 height 30
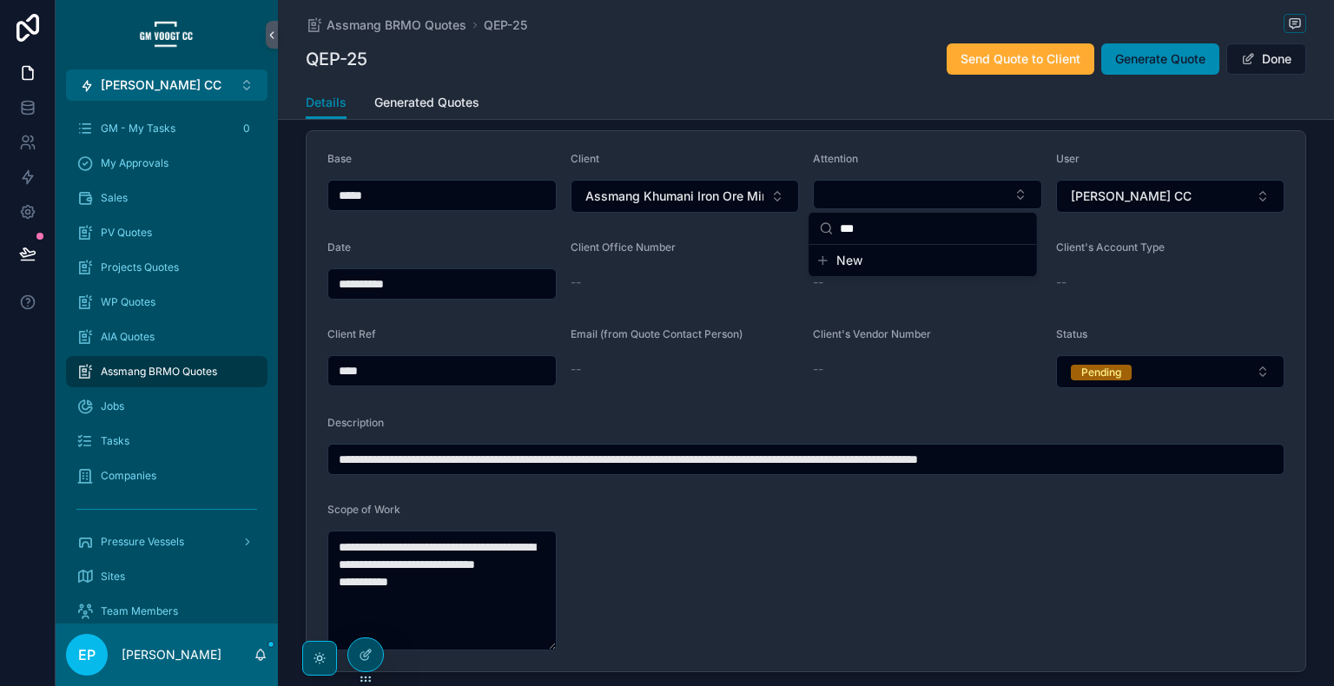
type input "*"
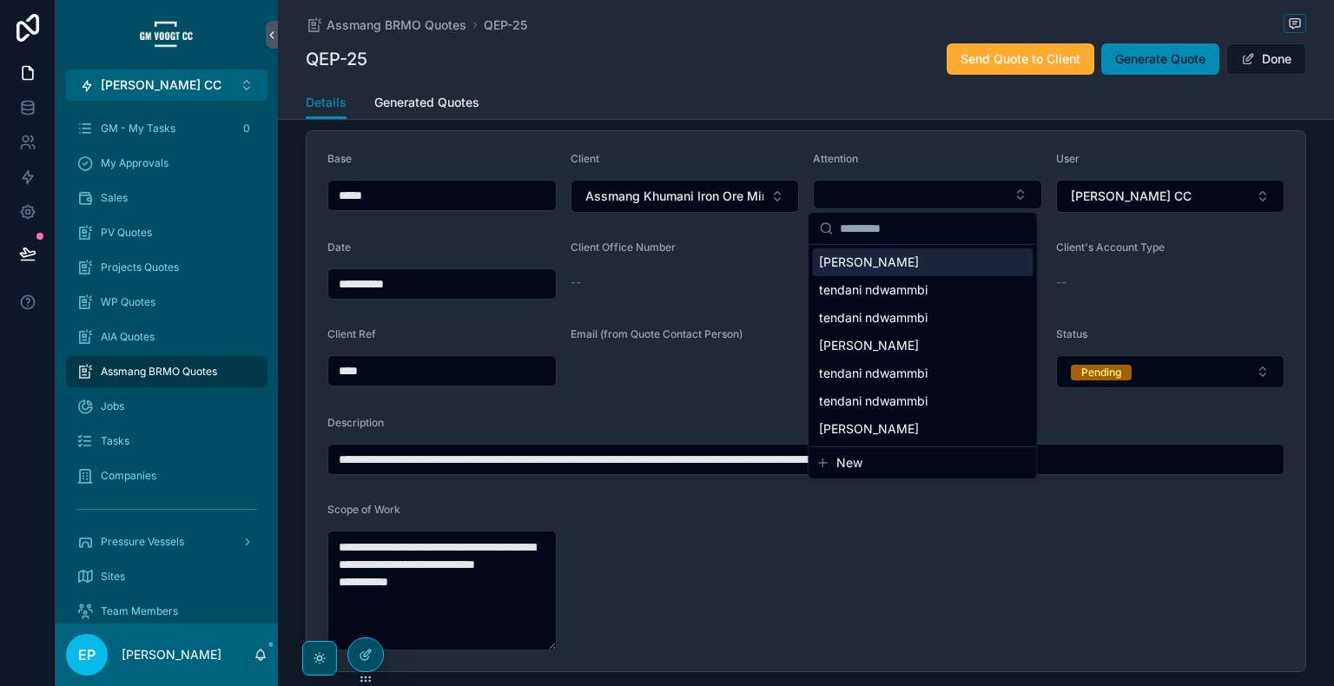
click at [960, 263] on div "Chris-Zelda Gouws" at bounding box center [922, 262] width 221 height 28
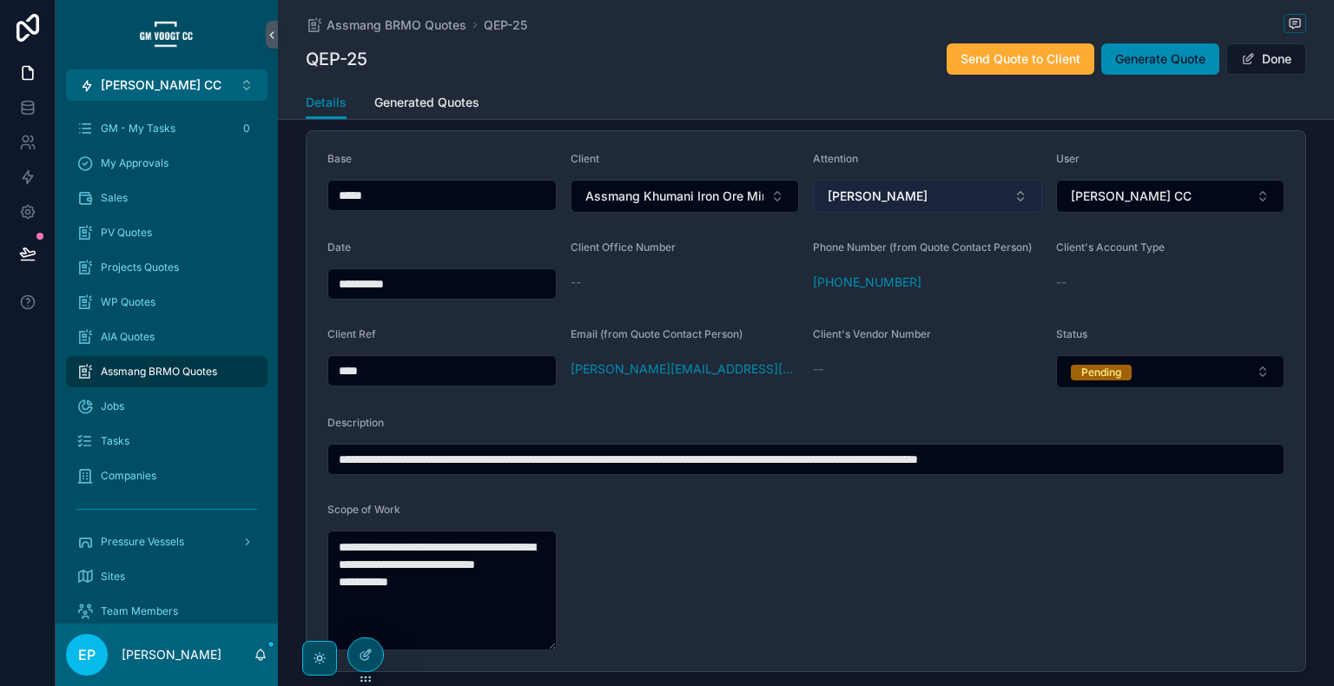
click at [985, 182] on button "Chris-Zelda Gouws" at bounding box center [927, 196] width 229 height 33
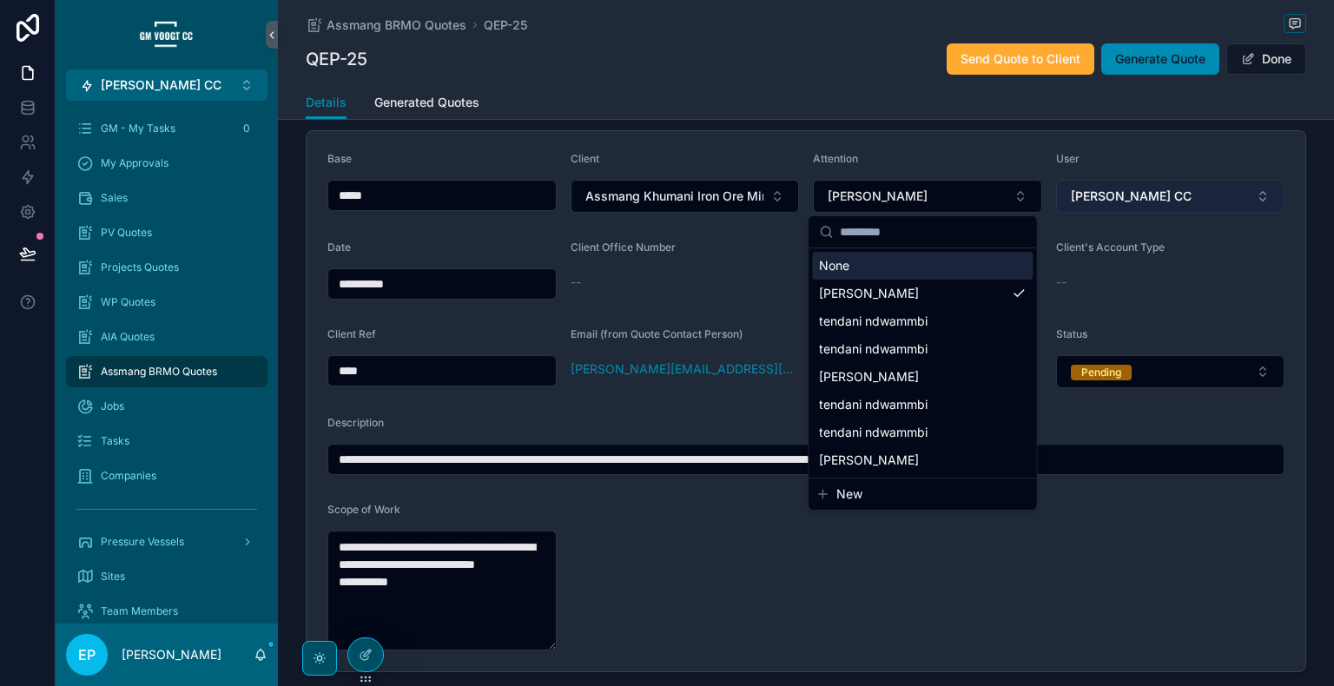
click at [1170, 189] on button "[PERSON_NAME] CC" at bounding box center [1170, 196] width 229 height 33
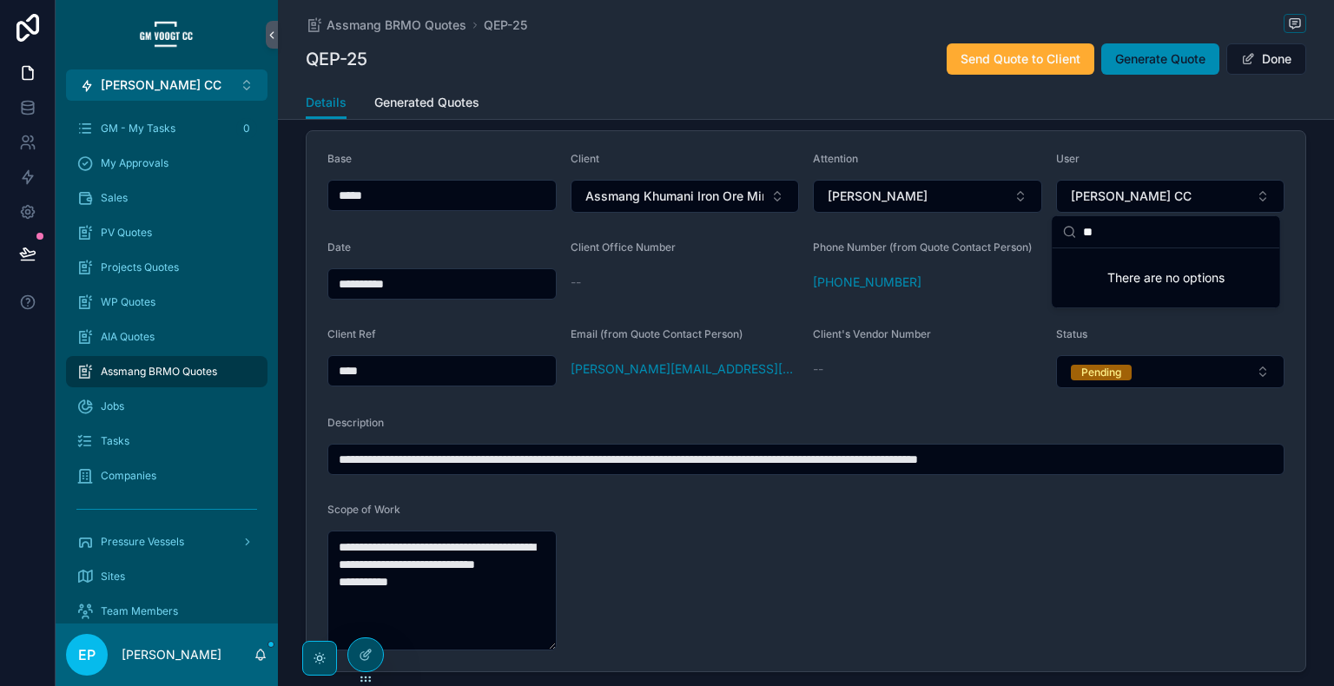
type input "*"
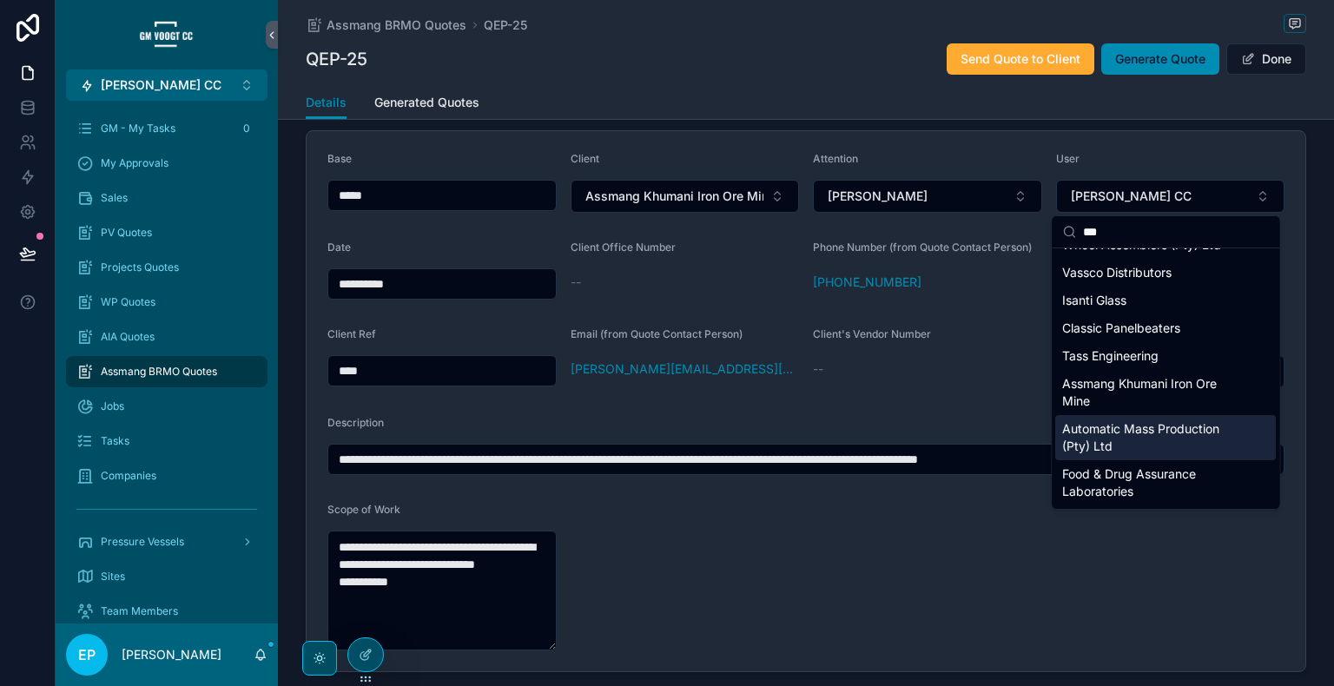
scroll to position [144, 0]
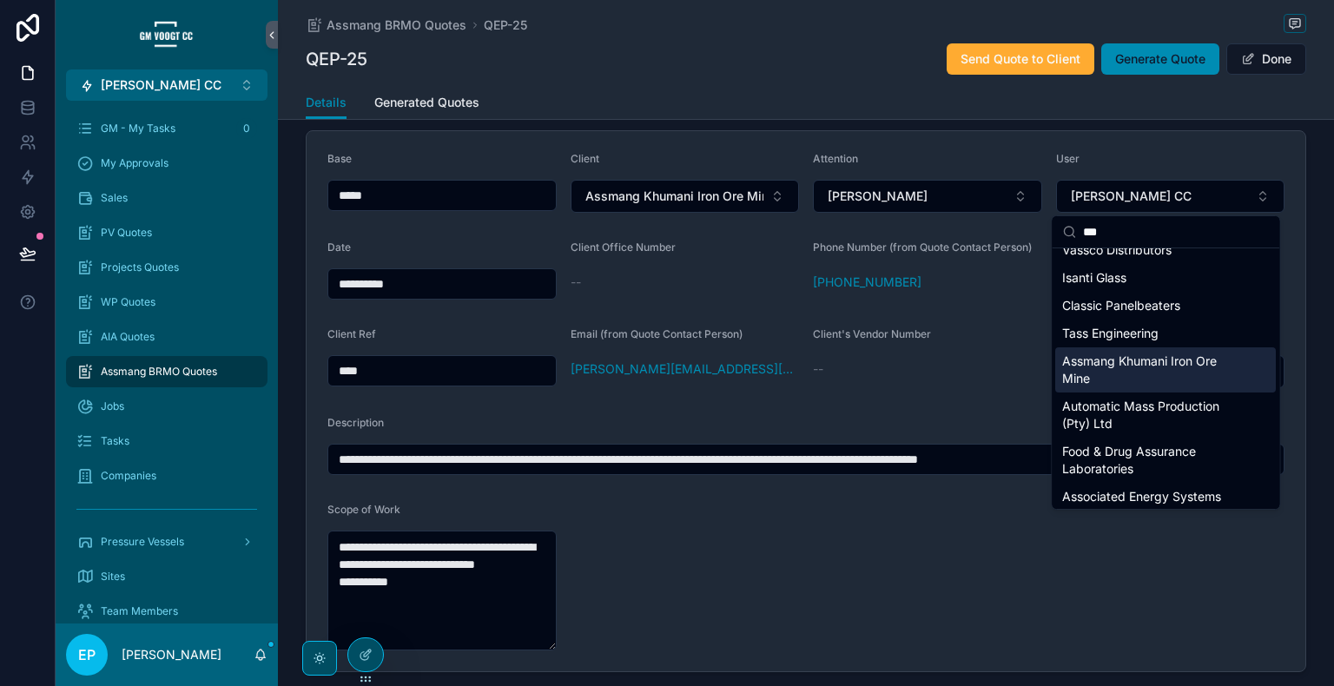
type input "***"
click at [1185, 370] on span "Assmang Khumani Iron Ore Mine" at bounding box center [1155, 370] width 186 height 35
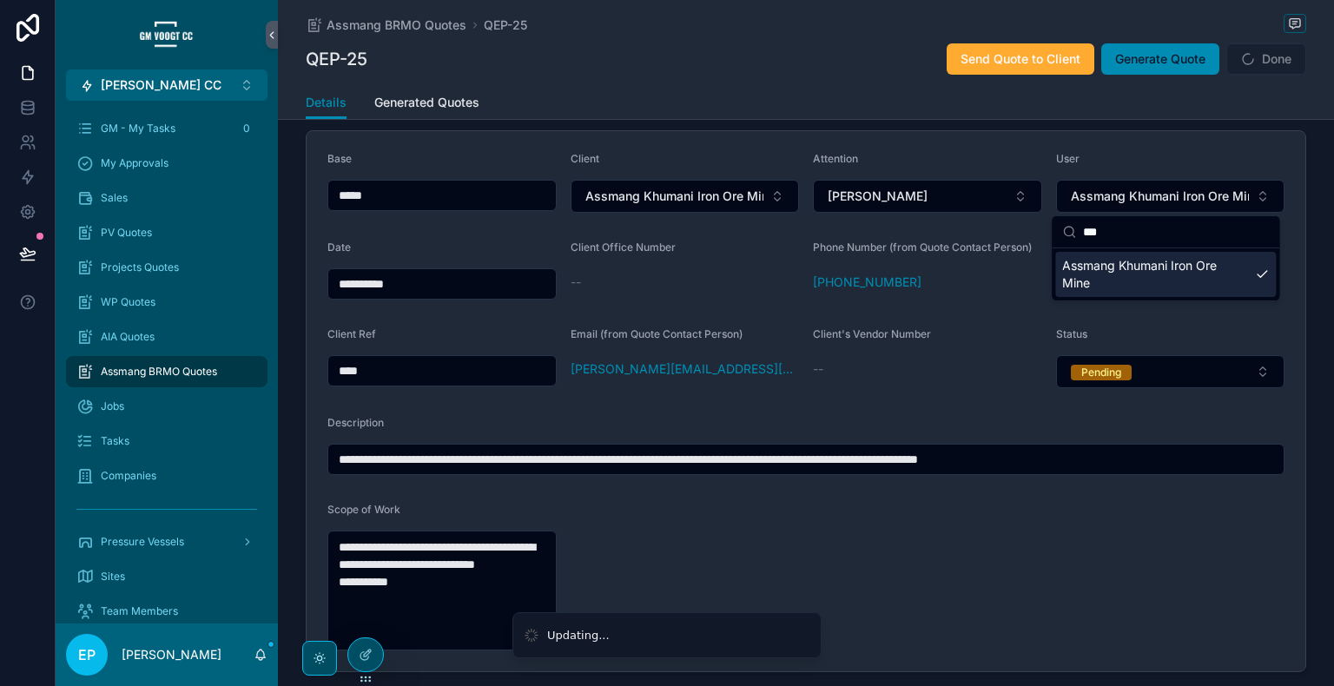
scroll to position [0, 0]
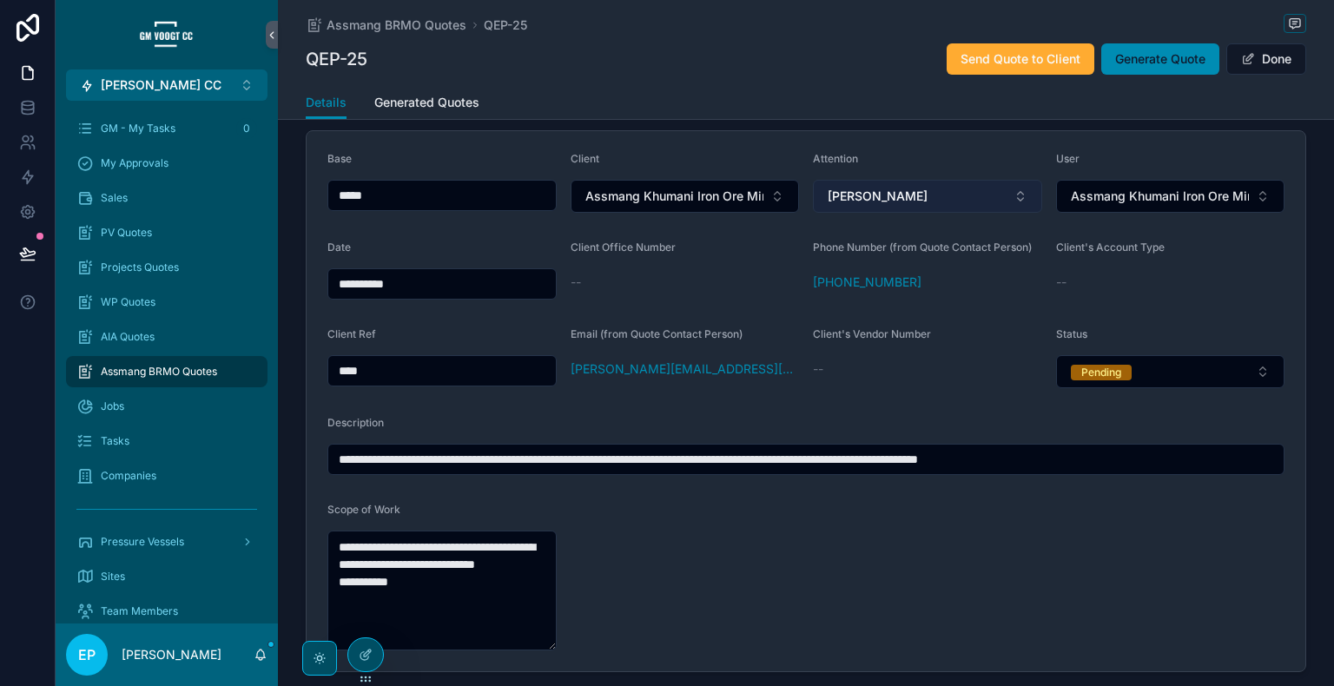
click at [1009, 200] on button "Chris-Zelda Gouws" at bounding box center [927, 196] width 229 height 33
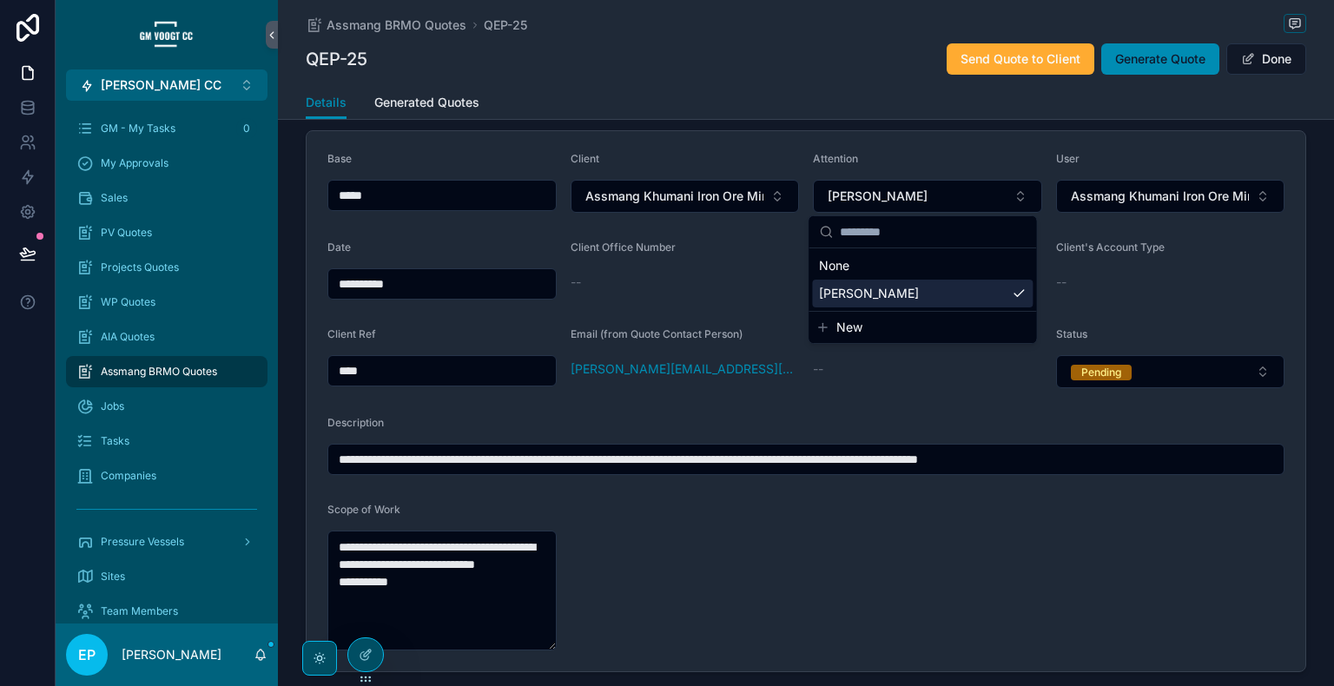
click at [966, 283] on div "Chris-Zelda Gouws" at bounding box center [922, 294] width 221 height 28
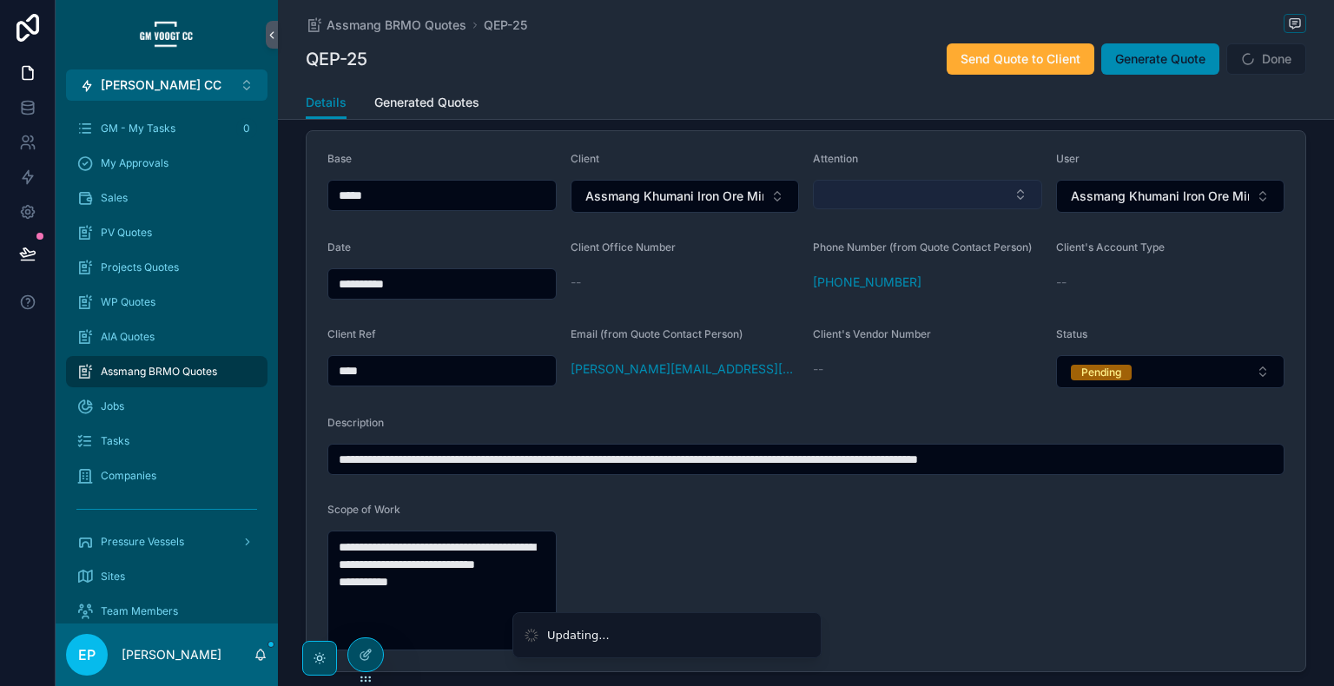
click at [956, 194] on button "Select Button" at bounding box center [927, 195] width 229 height 30
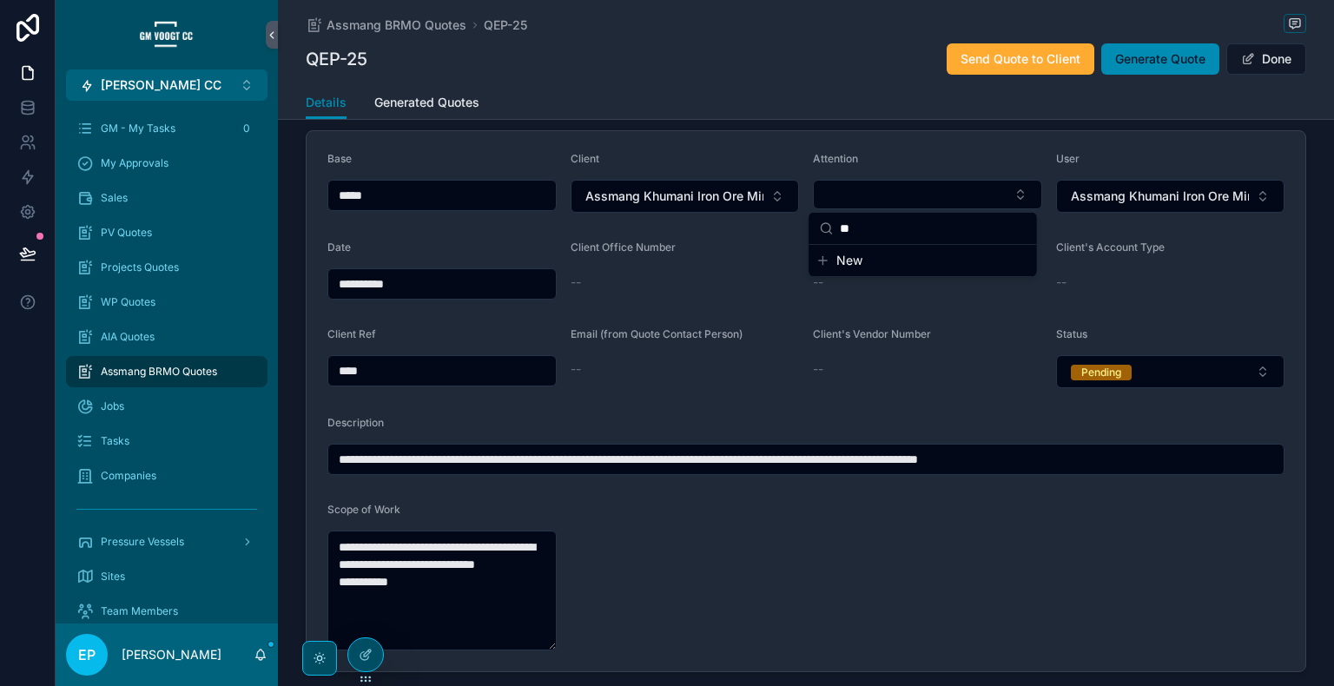
type input "*"
type input "*****"
click at [1184, 203] on span "Assmang Khumani Iron Ore Mine" at bounding box center [1160, 196] width 179 height 17
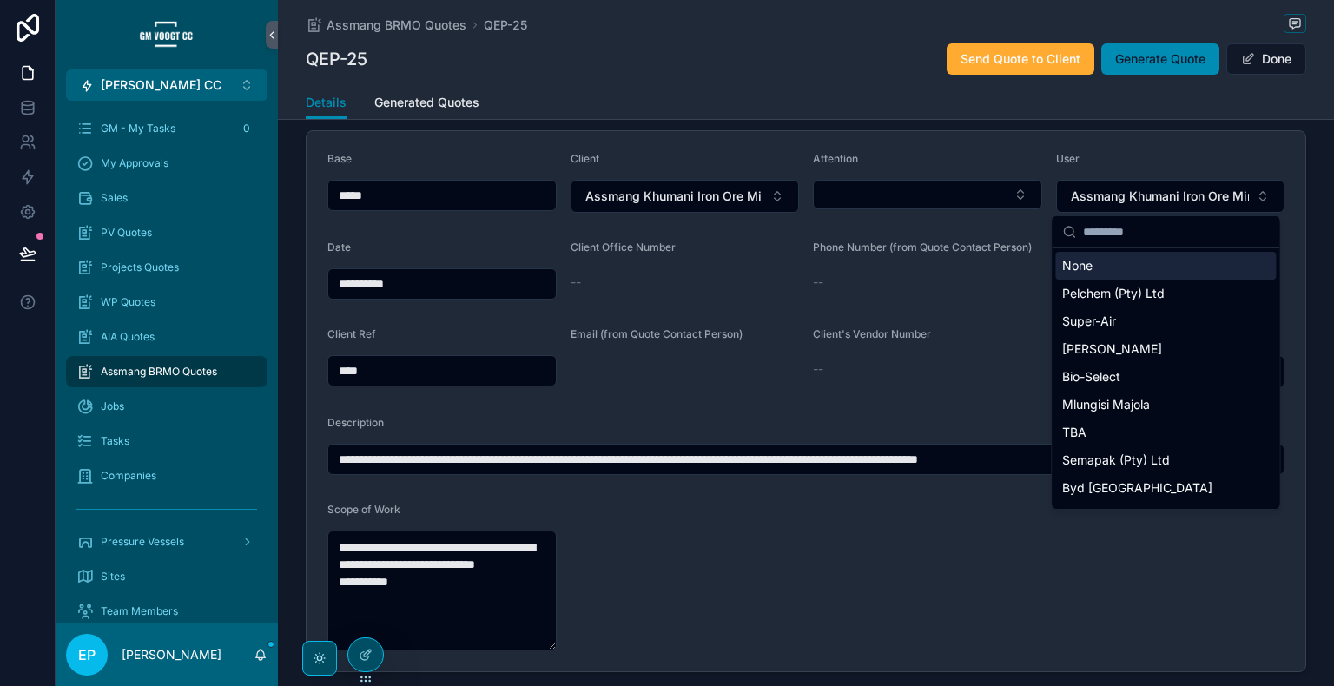
click at [1158, 266] on div "None" at bounding box center [1165, 266] width 221 height 28
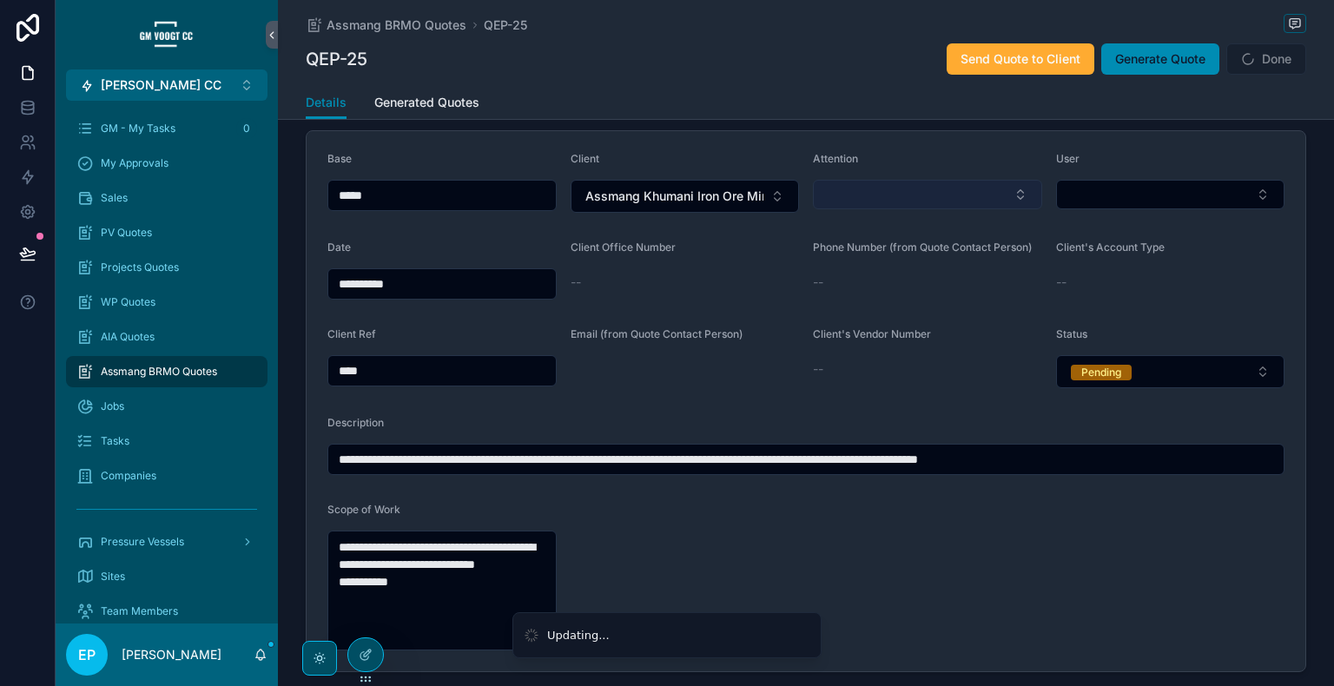
click at [933, 193] on button "Select Button" at bounding box center [927, 195] width 229 height 30
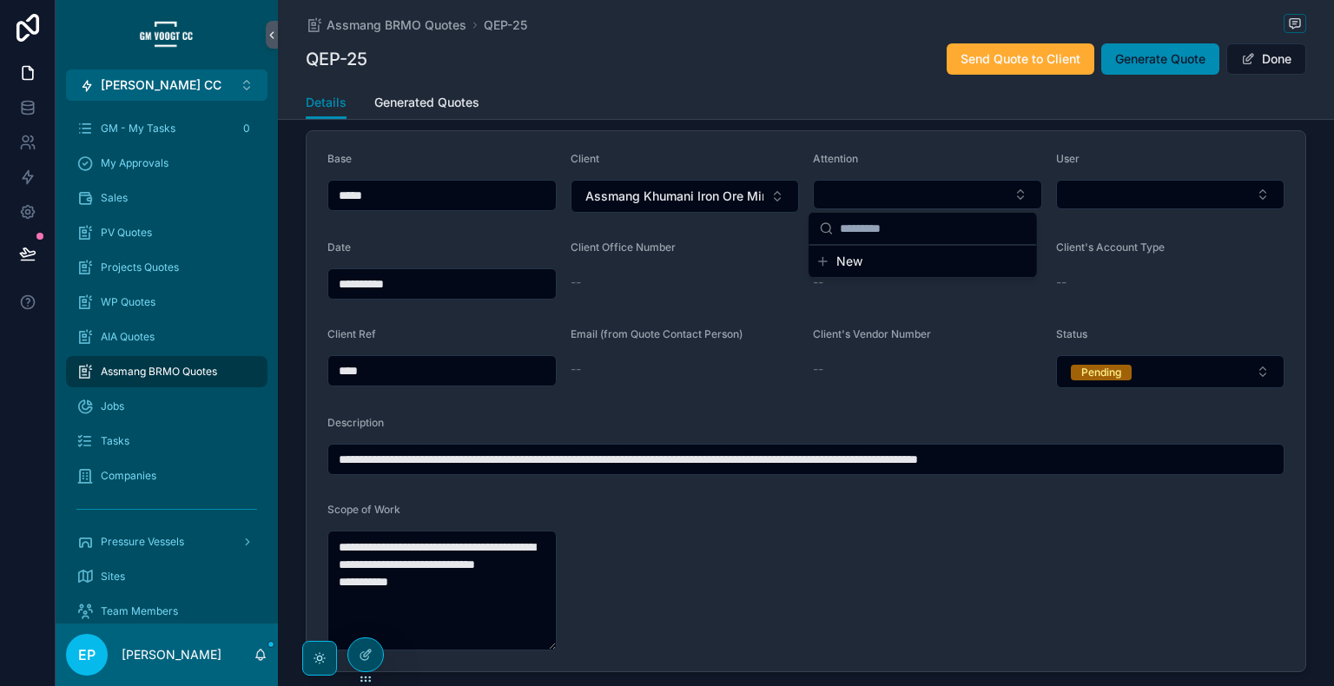
click at [976, 136] on form "**********" at bounding box center [806, 401] width 999 height 540
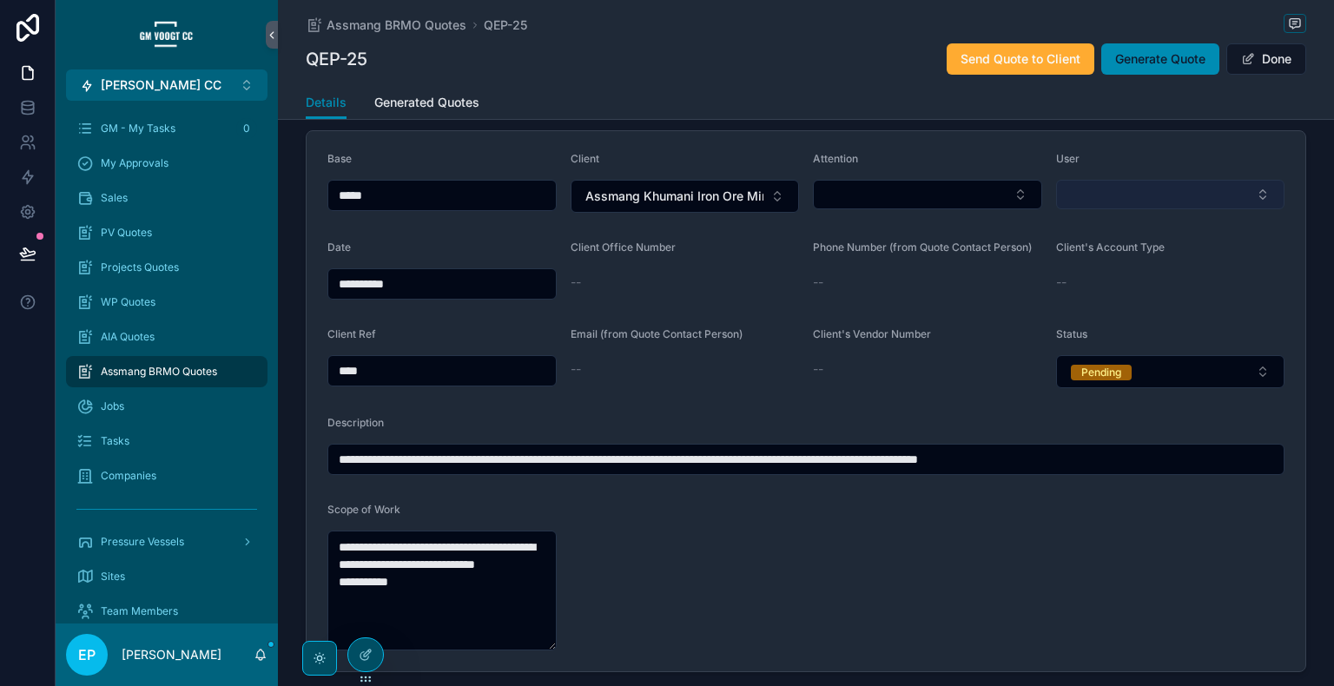
click at [1143, 200] on button "Select Button" at bounding box center [1170, 195] width 229 height 30
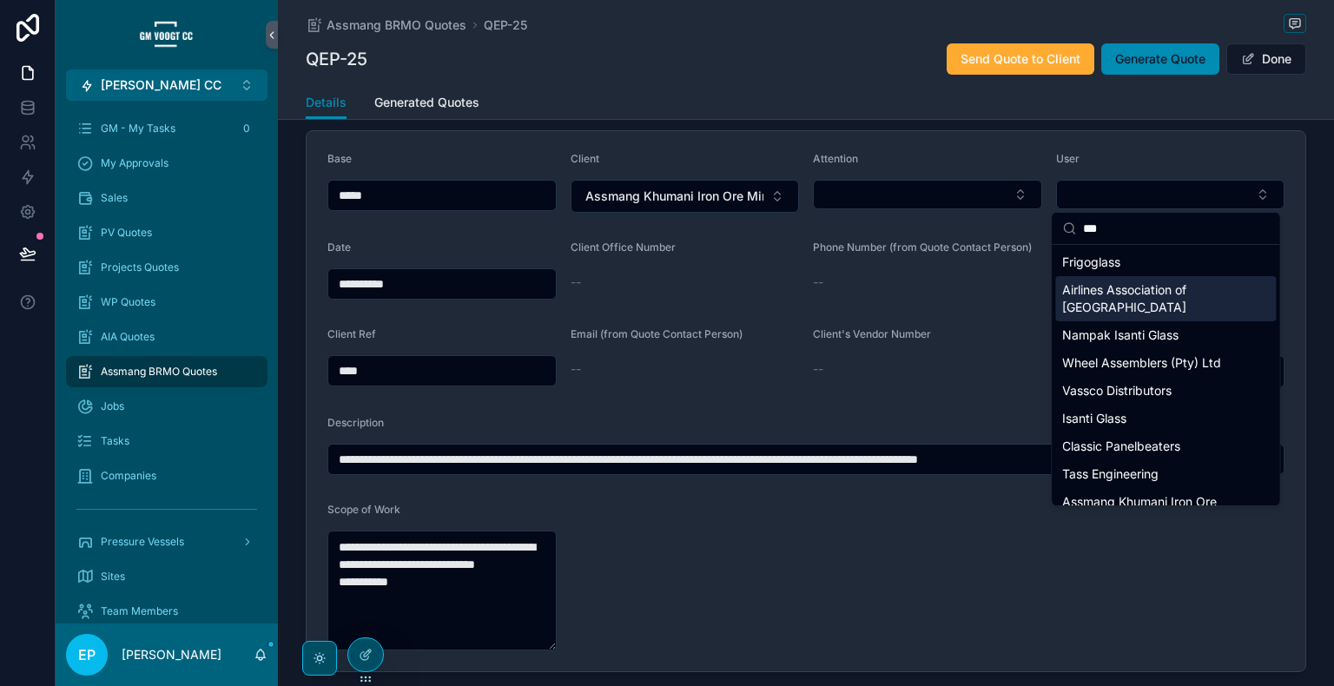
type input "***"
click at [1009, 317] on form "**********" at bounding box center [806, 401] width 999 height 540
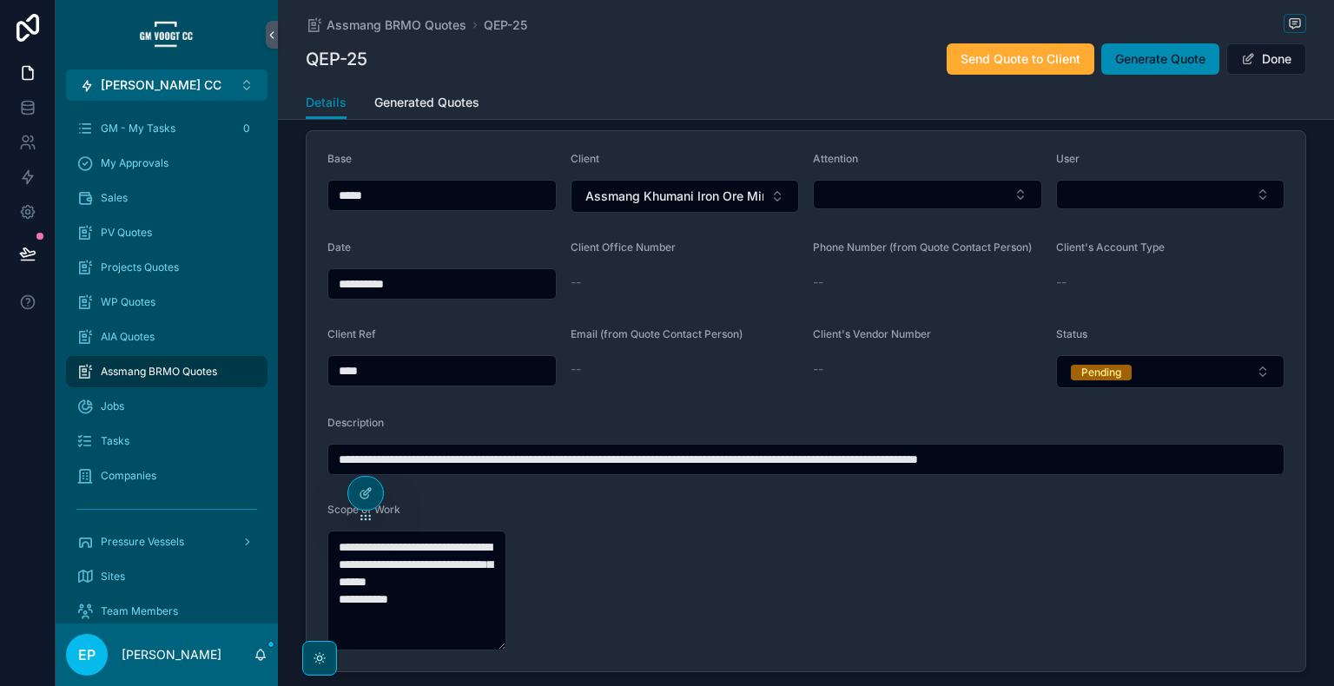
scroll to position [144, 0]
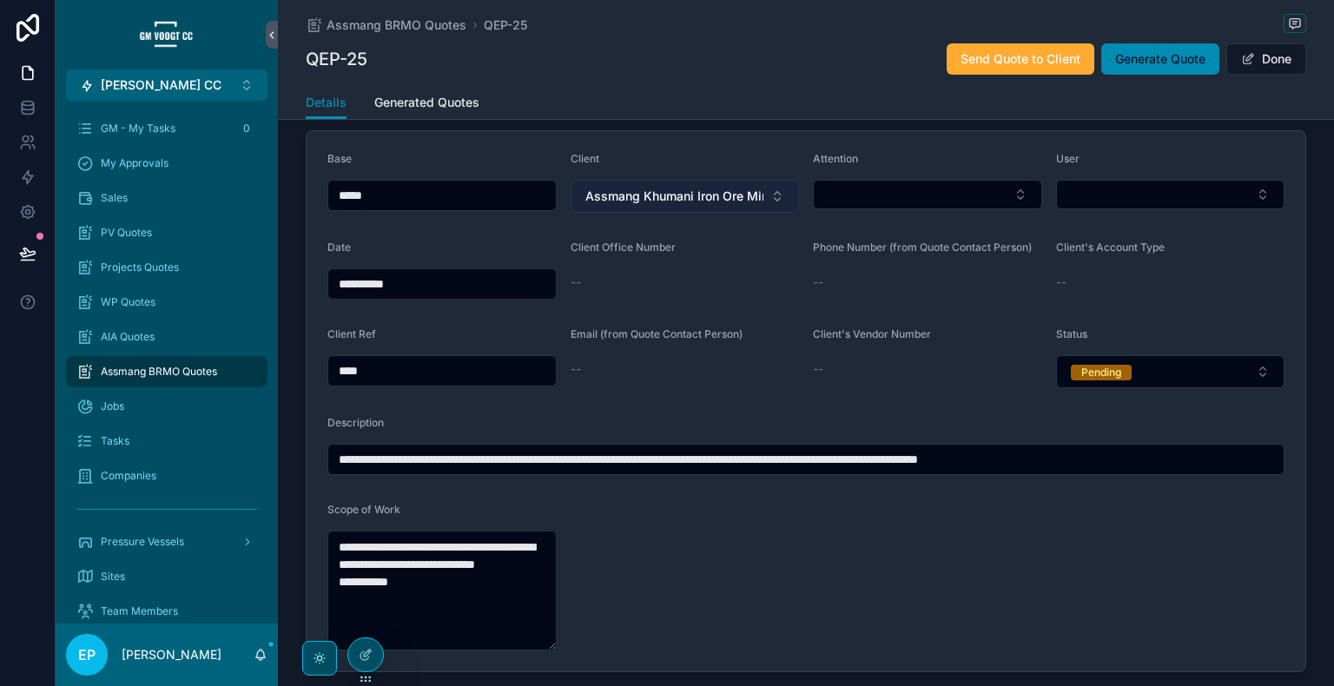
click at [772, 201] on button "Assmang Khumani Iron Ore Mine" at bounding box center [685, 196] width 229 height 33
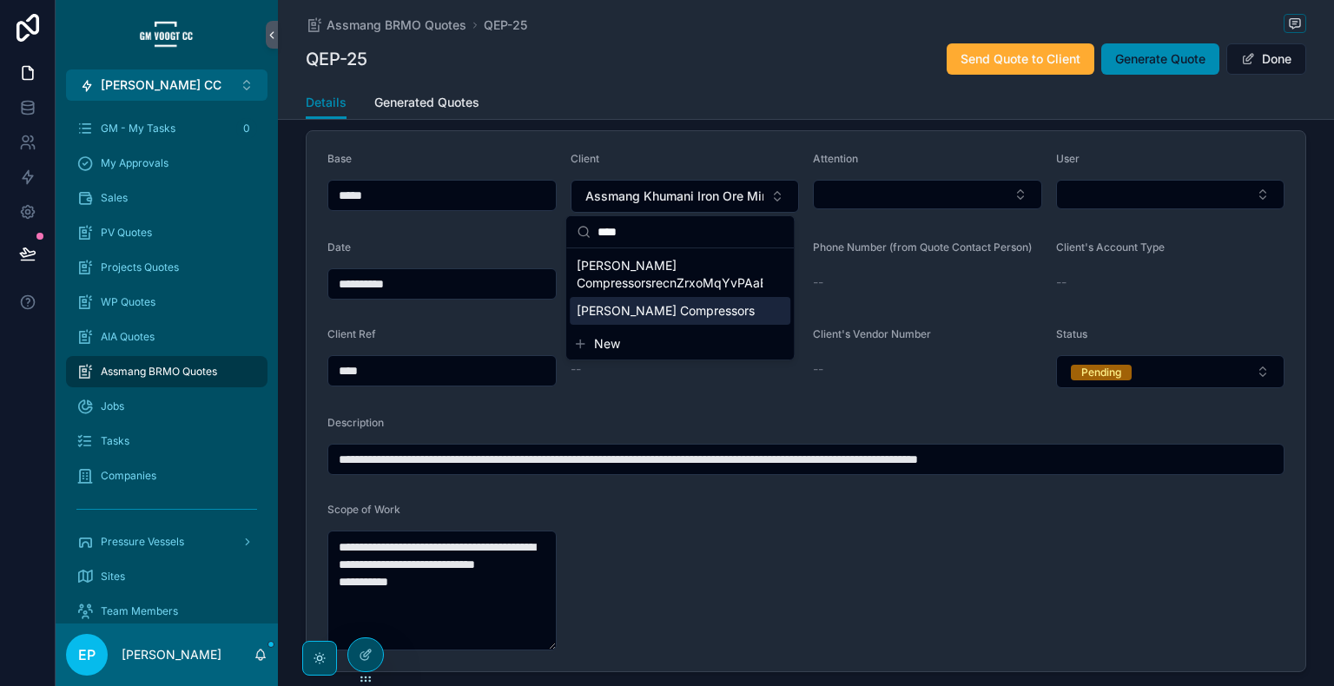
type input "****"
click at [658, 326] on div "Warne's CompressorsrecnZrxoMqYvPAaBI Warne's Compressors" at bounding box center [680, 288] width 228 height 80
click at [674, 317] on span "[PERSON_NAME] Compressors" at bounding box center [666, 310] width 178 height 17
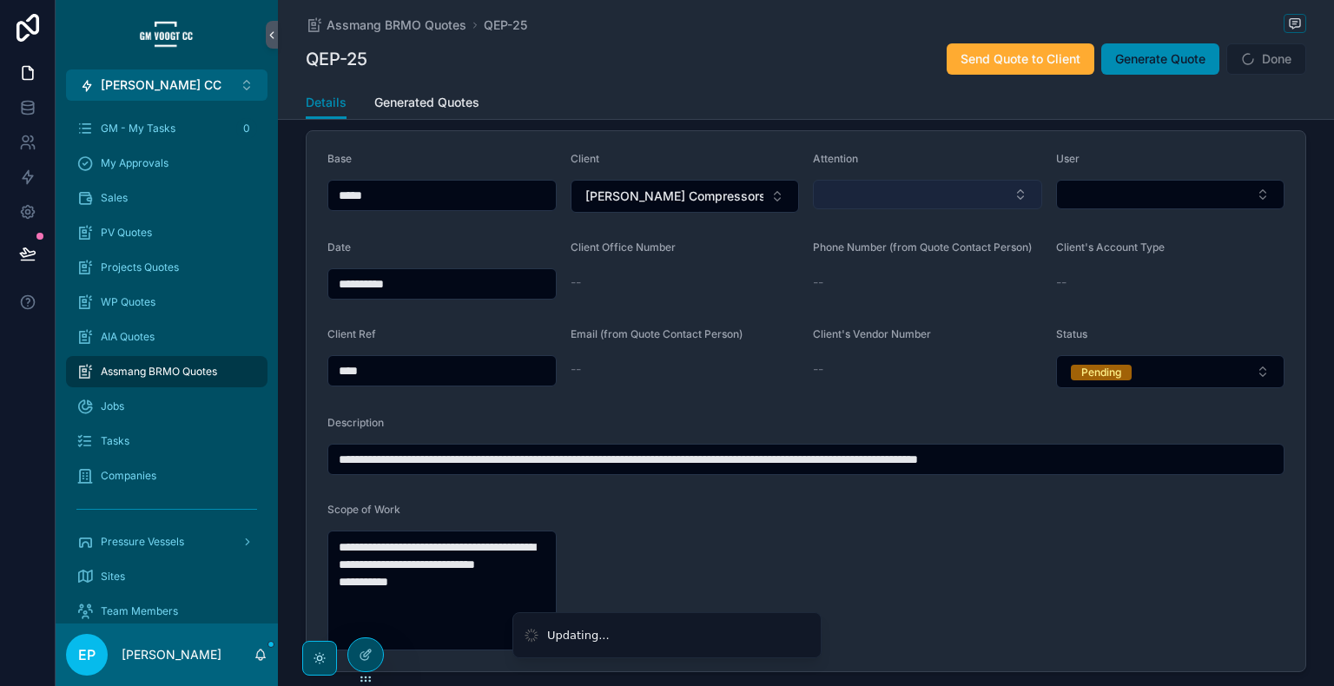
click at [903, 194] on button "Select Button" at bounding box center [927, 195] width 229 height 30
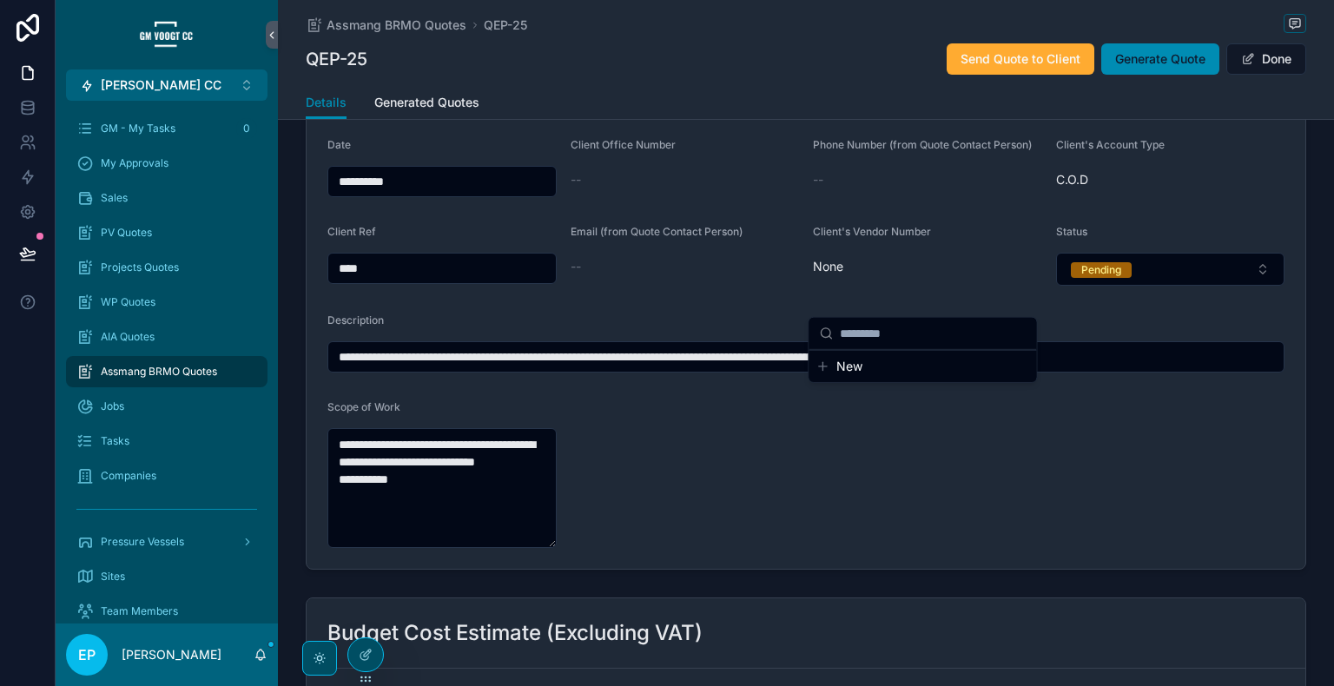
scroll to position [0, 0]
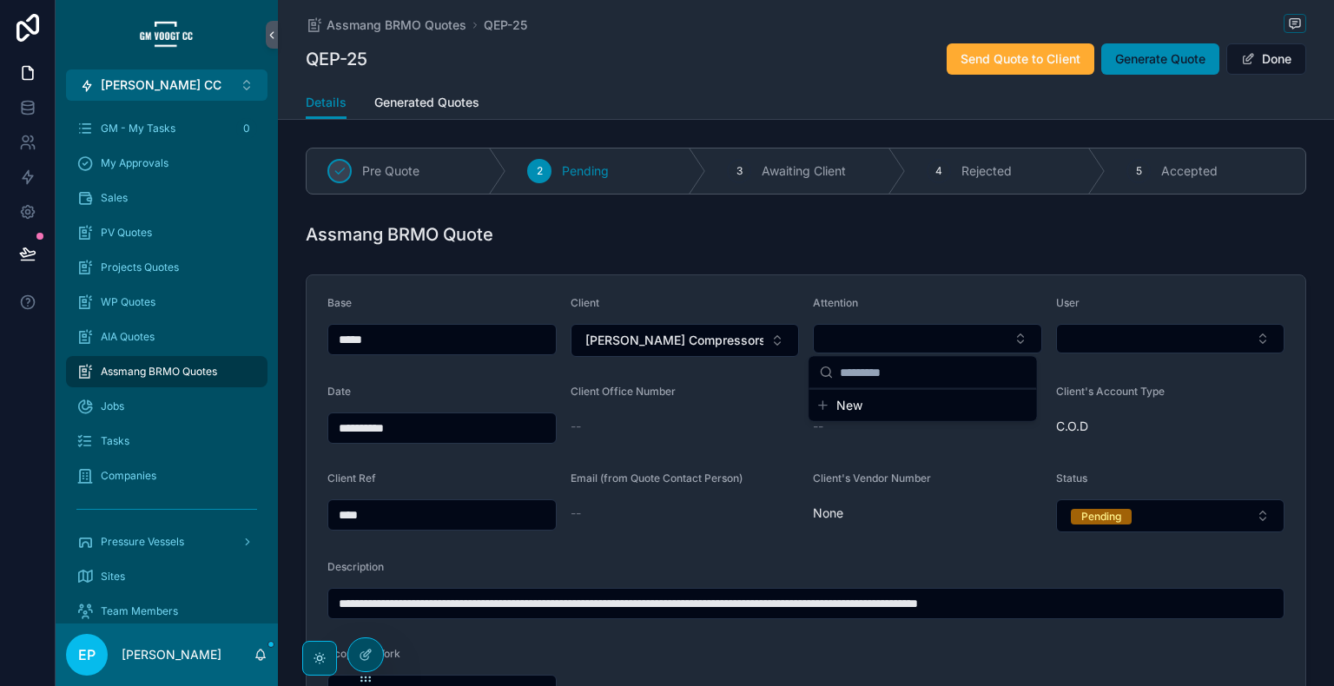
click at [976, 543] on form "**********" at bounding box center [806, 545] width 999 height 540
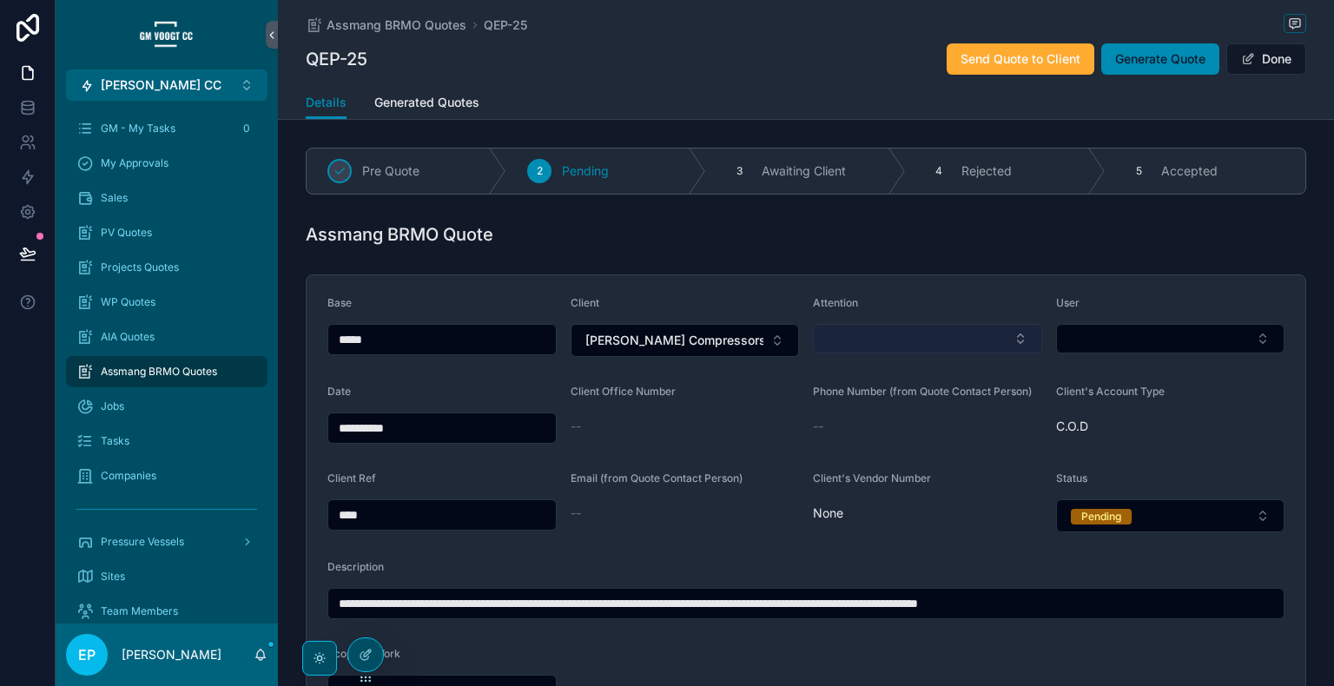
click at [1017, 343] on button "Select Button" at bounding box center [927, 339] width 229 height 30
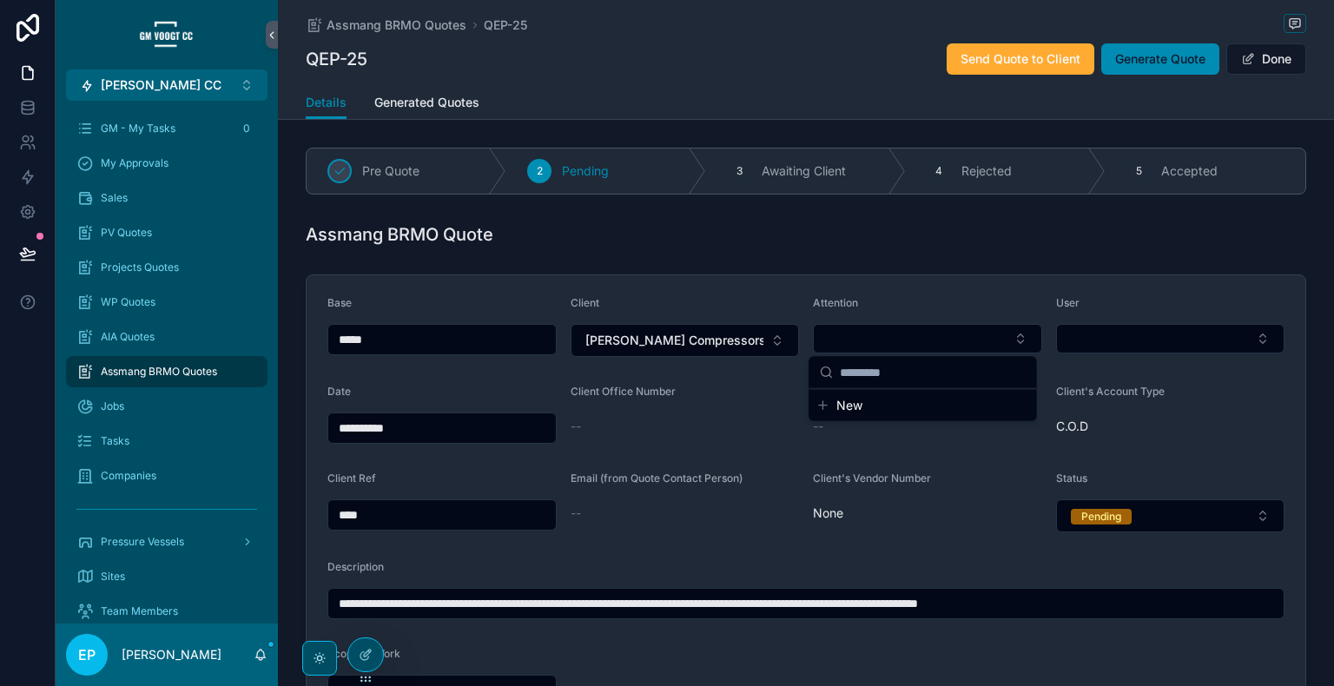
click at [883, 524] on div "None" at bounding box center [927, 513] width 229 height 28
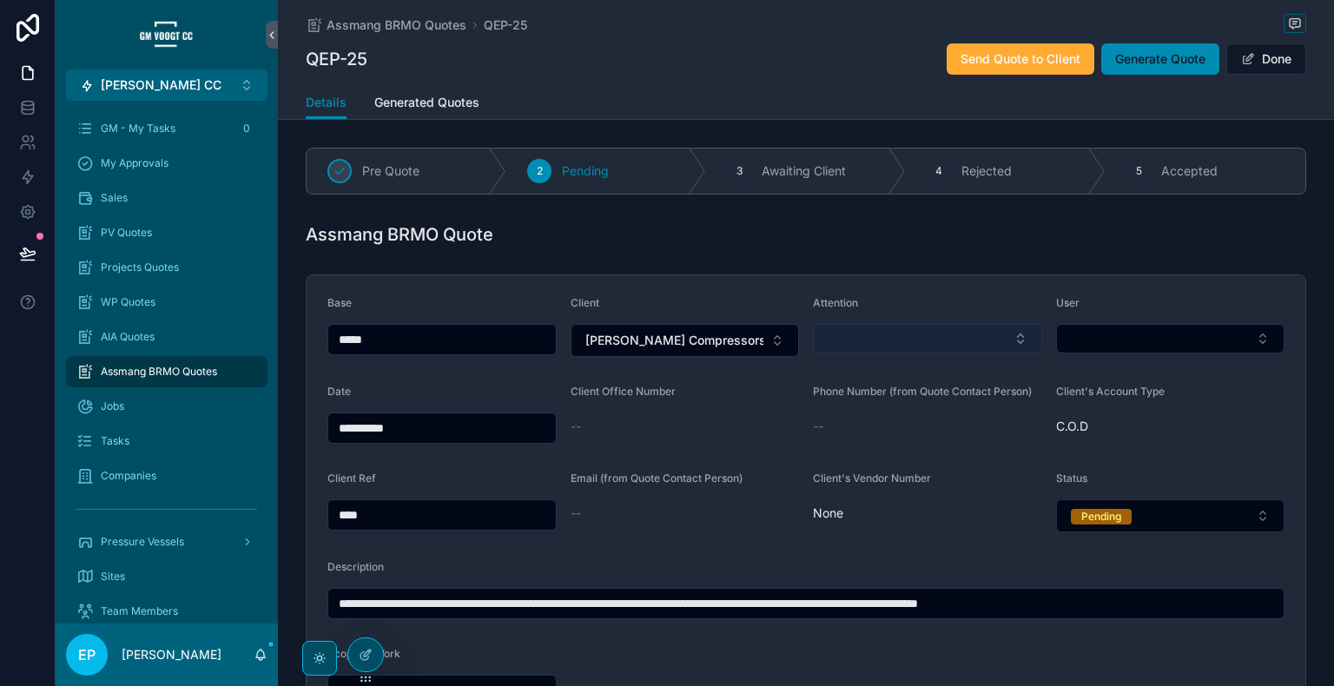
click at [898, 342] on button "Select Button" at bounding box center [927, 339] width 229 height 30
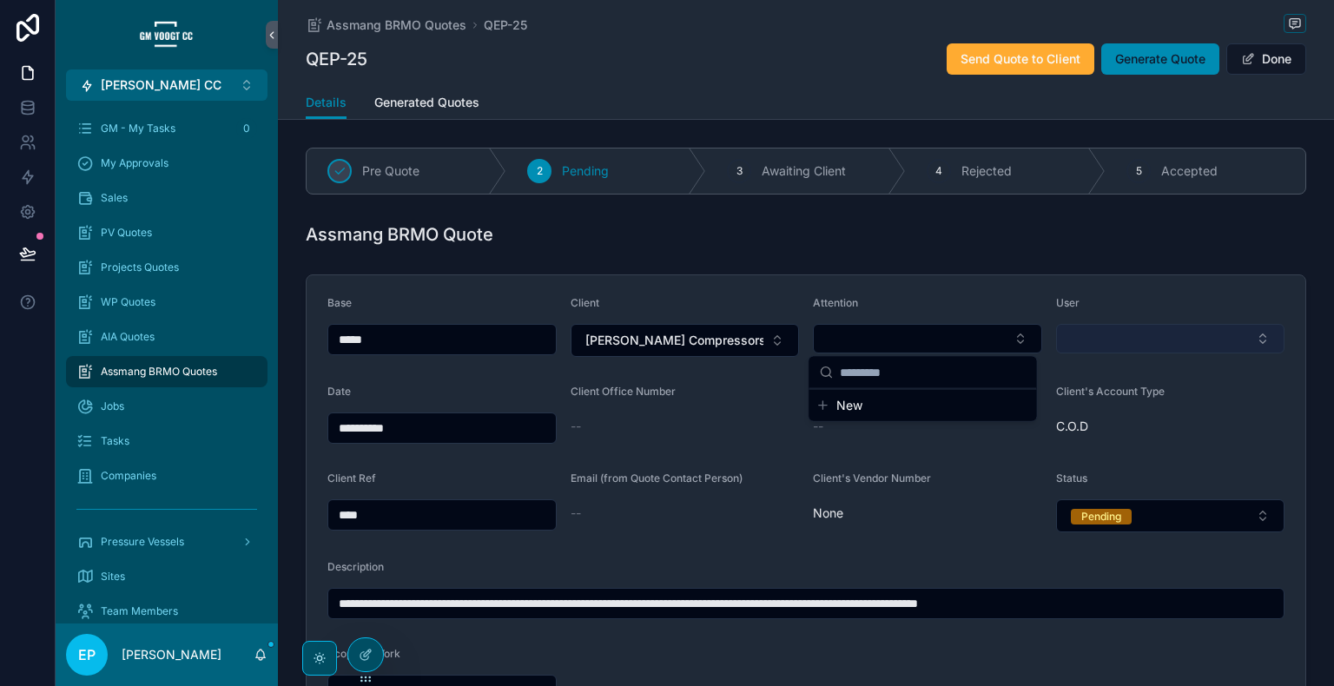
click at [1127, 335] on button "Select Button" at bounding box center [1170, 339] width 229 height 30
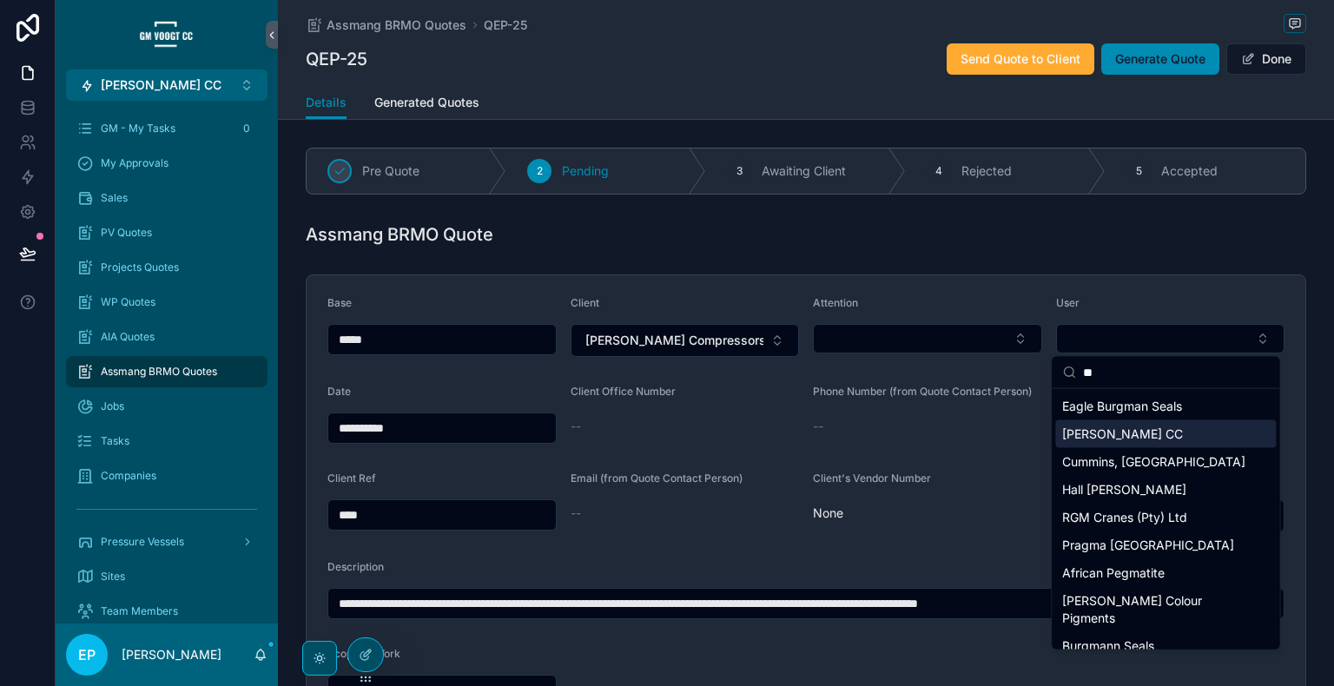
type input "**"
click at [1136, 431] on span "[PERSON_NAME] CC" at bounding box center [1122, 434] width 121 height 17
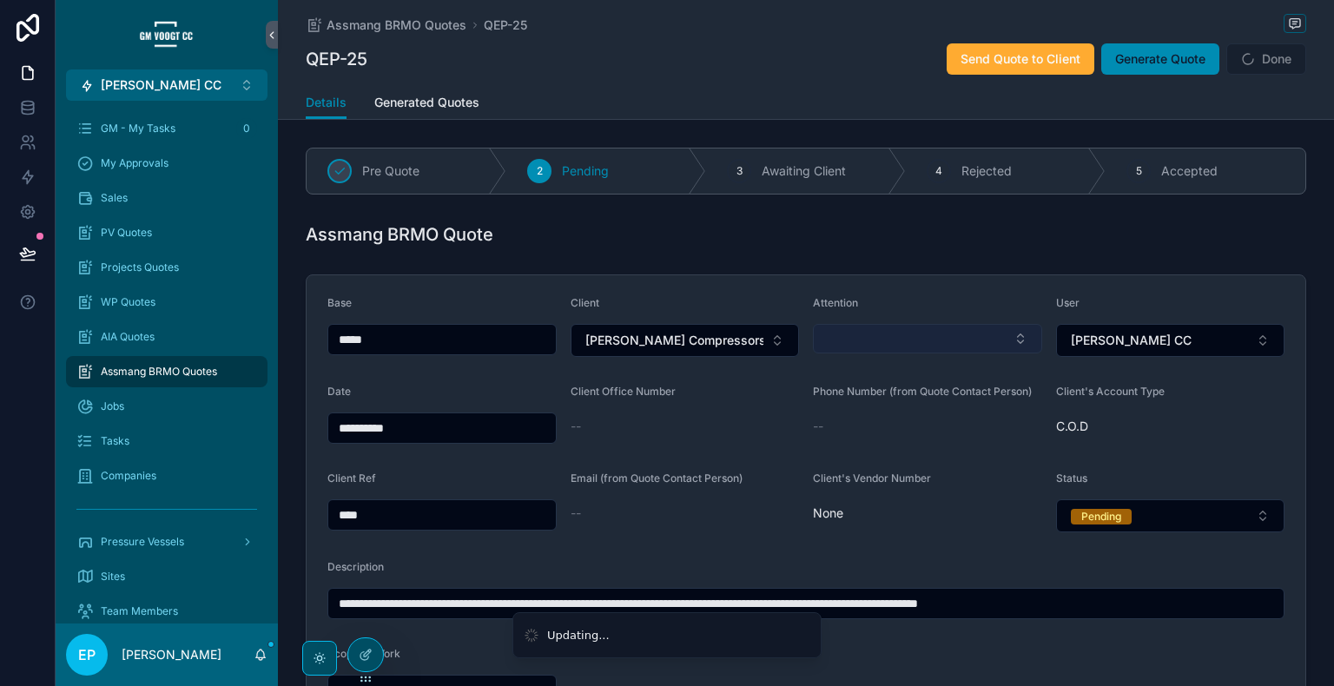
click at [939, 340] on button "Select Button" at bounding box center [927, 339] width 229 height 30
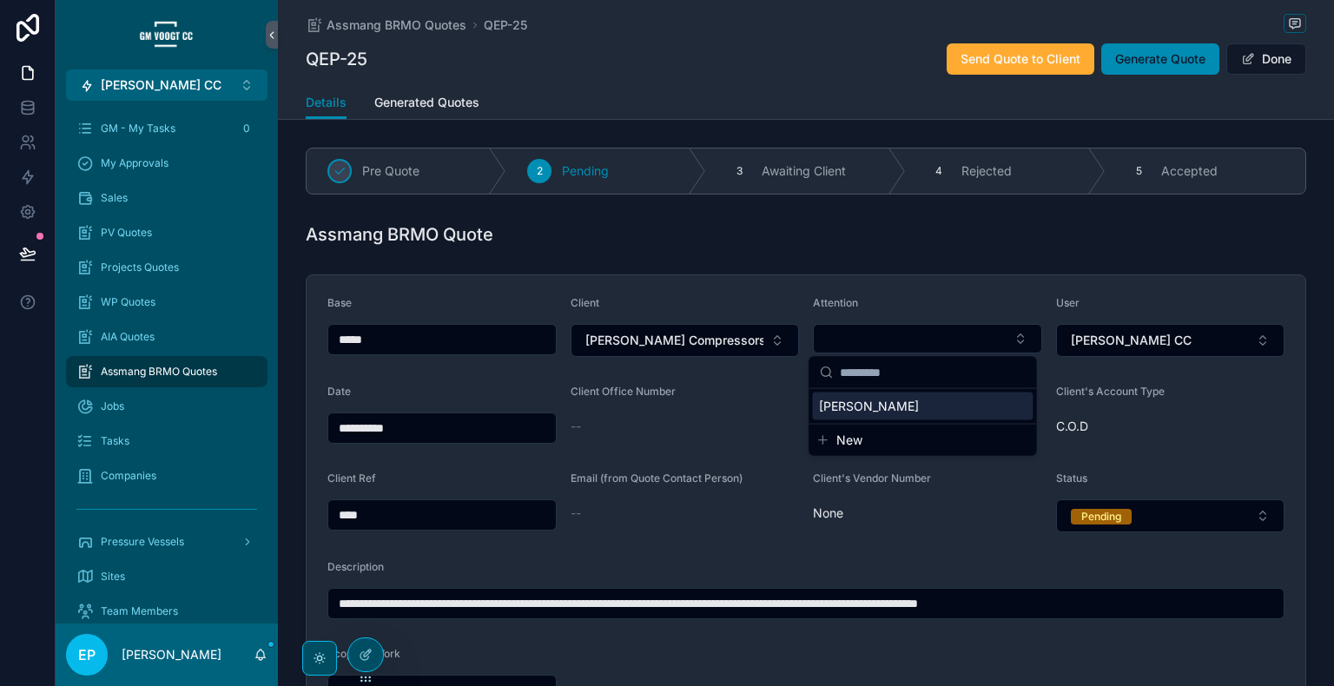
click at [893, 484] on span "Client's Vendor Number" at bounding box center [872, 478] width 118 height 13
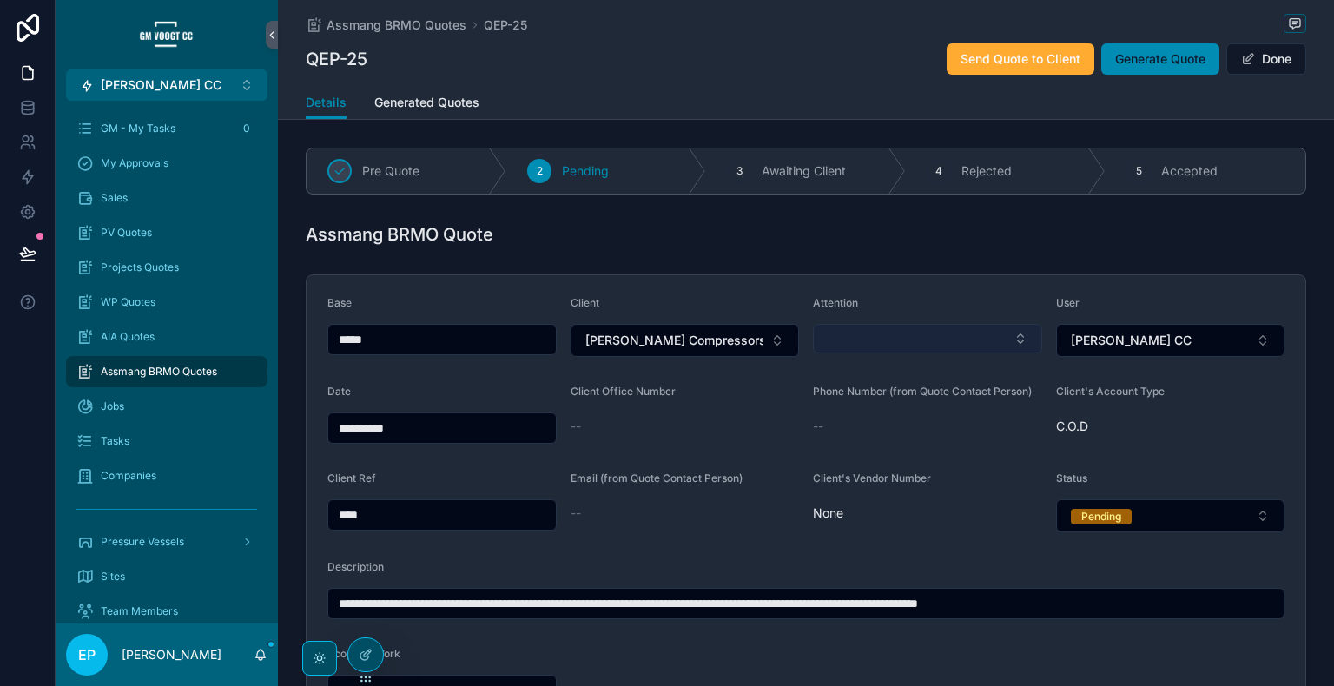
click at [851, 335] on button "Select Button" at bounding box center [927, 339] width 229 height 30
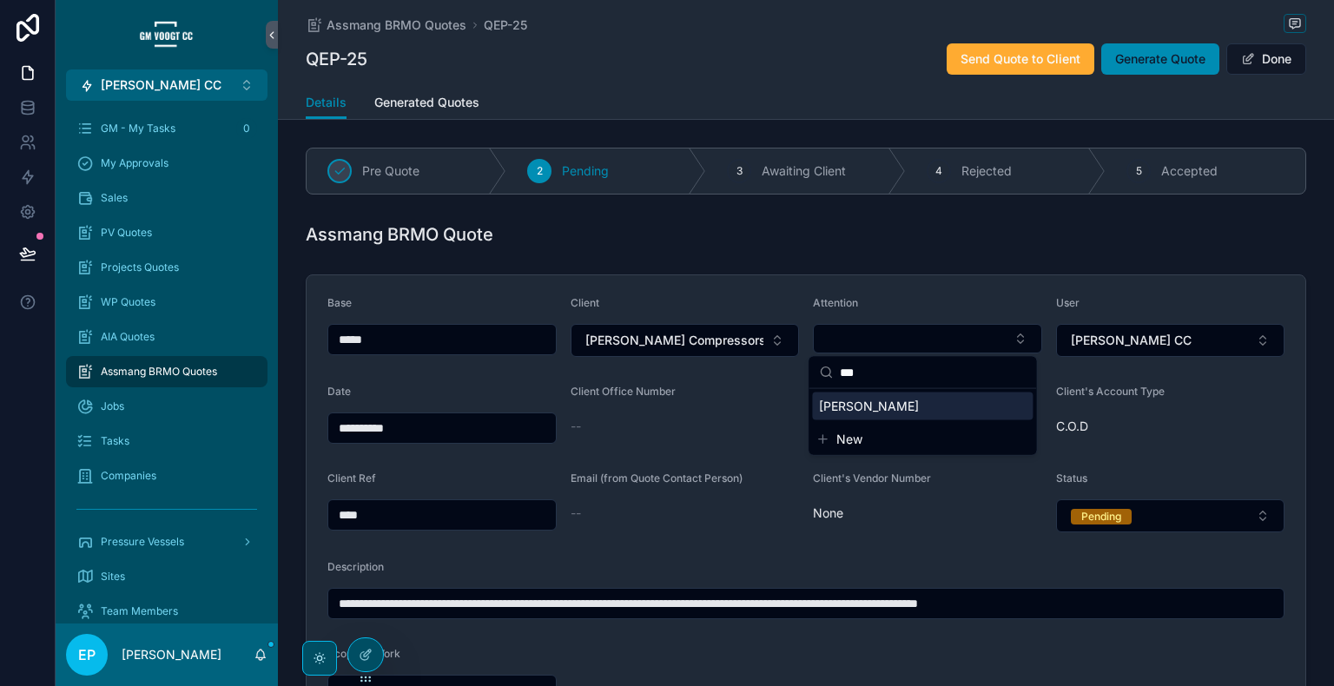
type input "***"
click at [875, 409] on span "[PERSON_NAME]" at bounding box center [869, 406] width 100 height 17
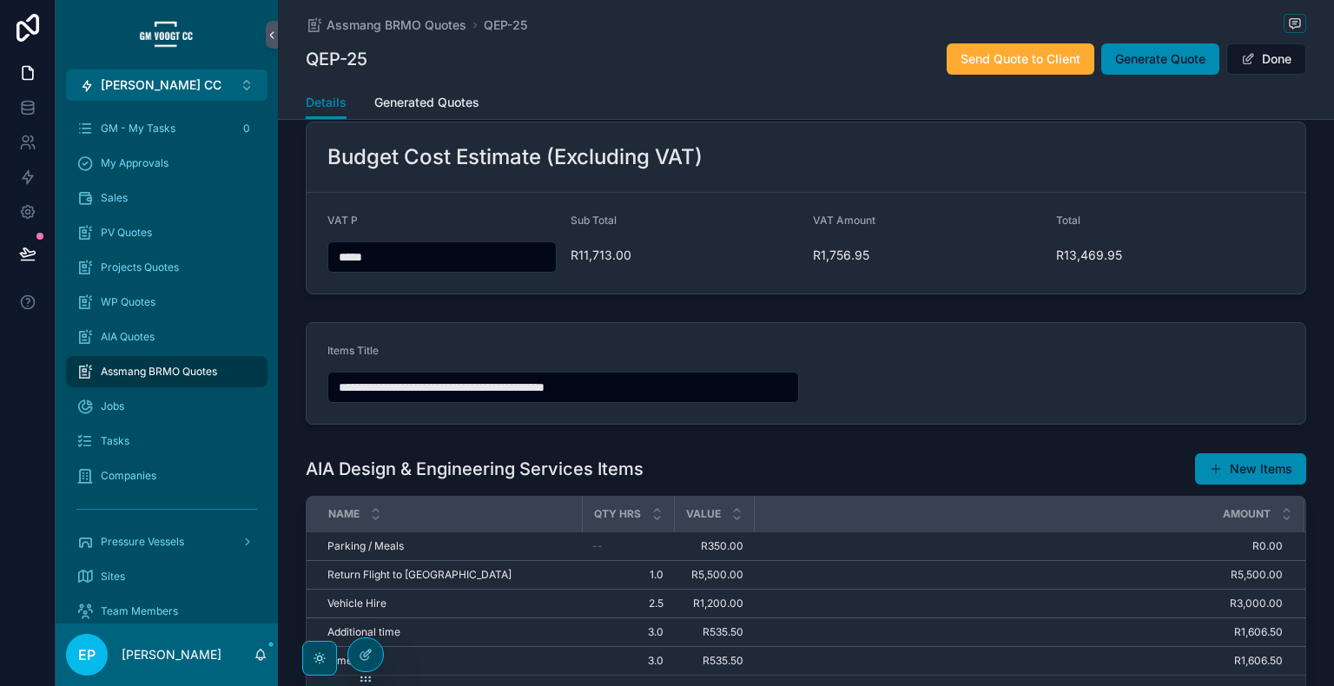
scroll to position [867, 0]
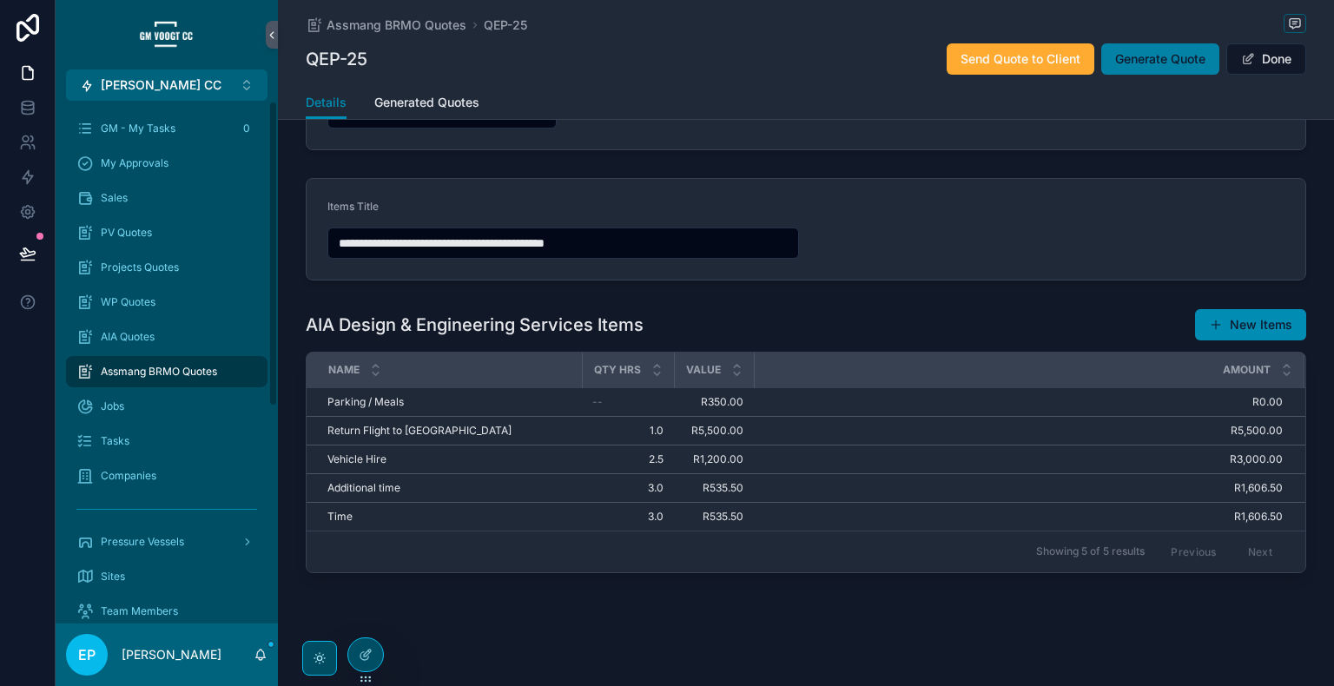
click at [1182, 62] on span "Generate Quote" at bounding box center [1160, 58] width 90 height 17
click at [1135, 57] on span "Generate Quote" at bounding box center [1160, 58] width 90 height 17
click at [1138, 59] on span "Generate Quote" at bounding box center [1160, 58] width 90 height 17
drag, startPoint x: 850, startPoint y: 627, endPoint x: 888, endPoint y: 579, distance: 61.9
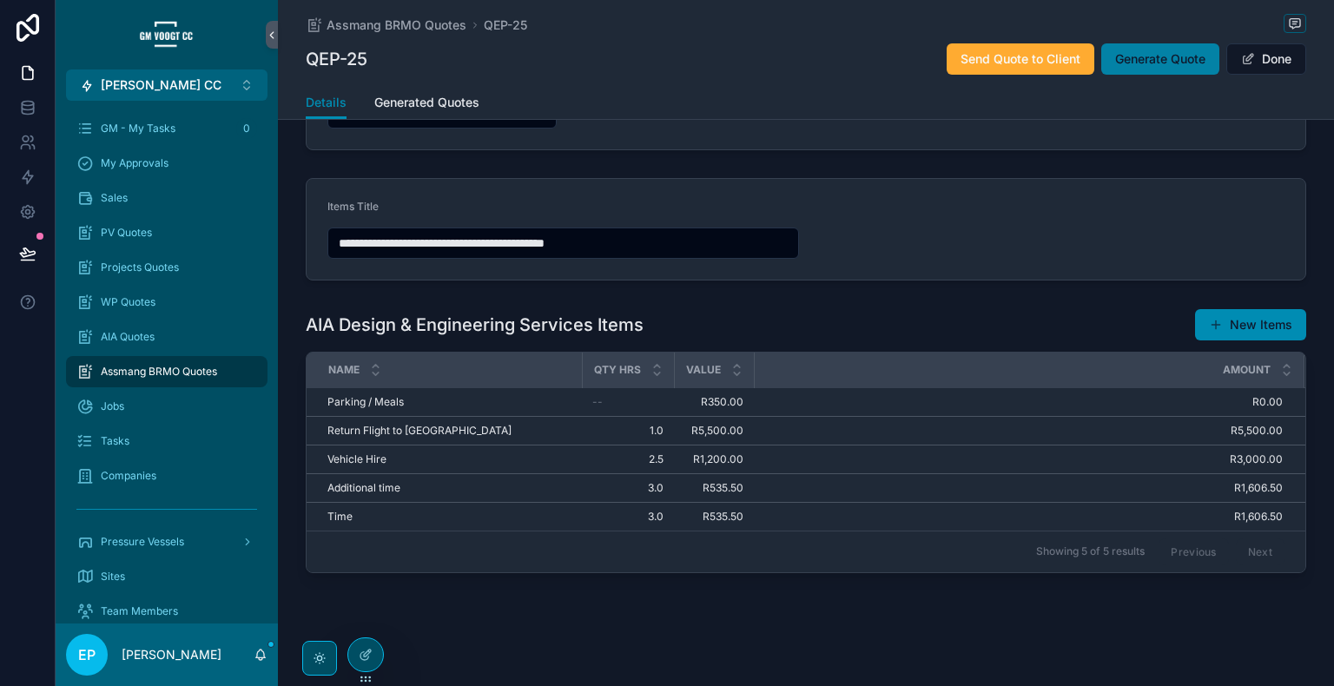
click at [1160, 69] on button "Generate Quote" at bounding box center [1160, 58] width 118 height 31
click at [1245, 60] on span "scrollable content" at bounding box center [1248, 59] width 14 height 14
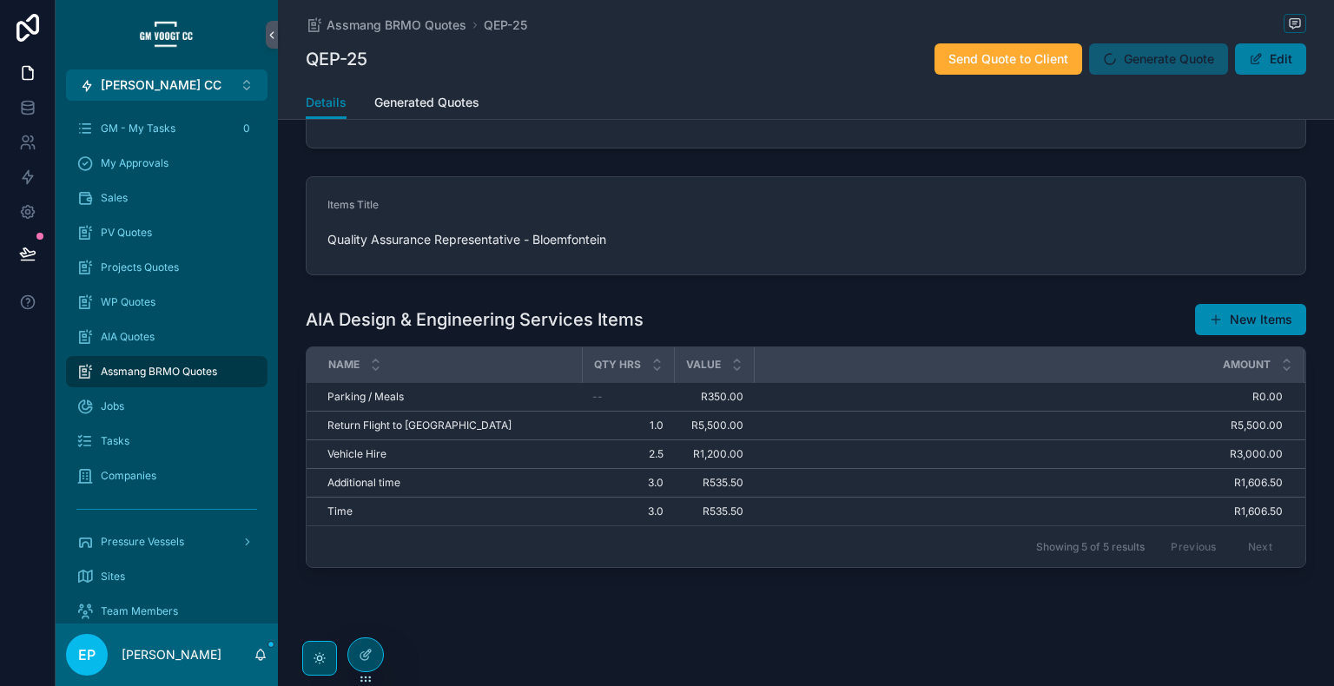
scroll to position [821, 0]
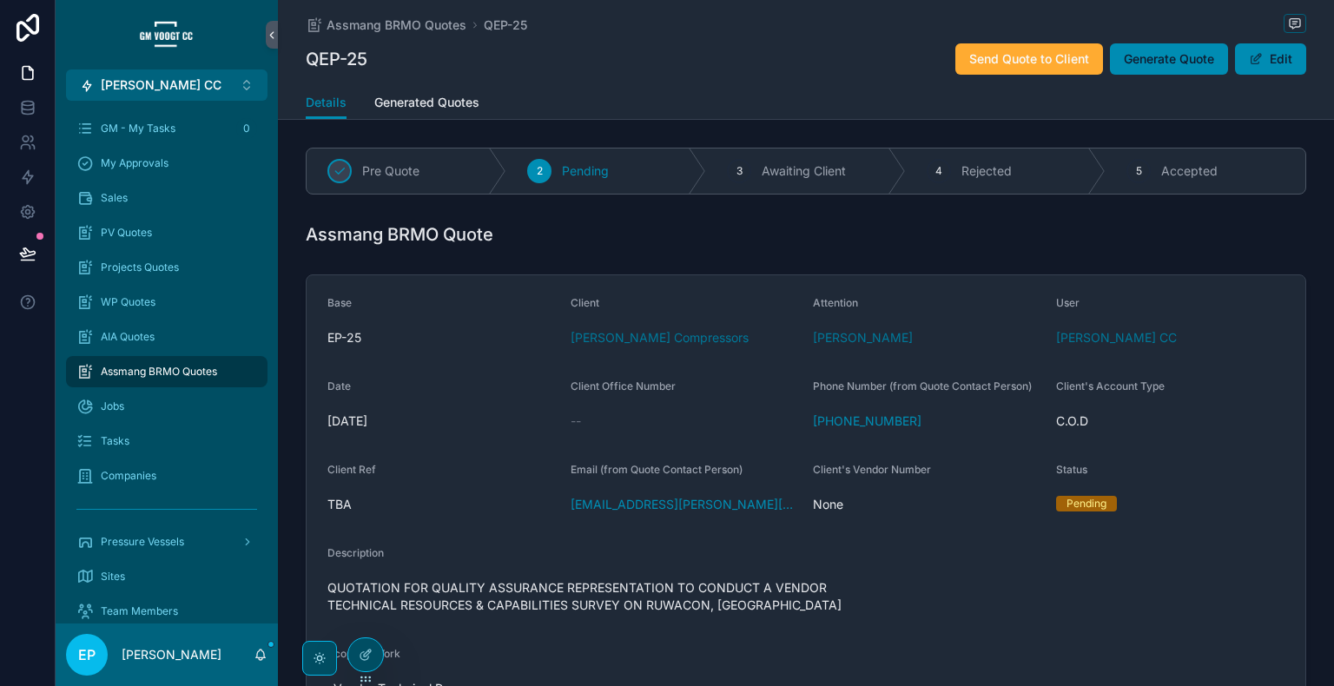
scroll to position [821, 0]
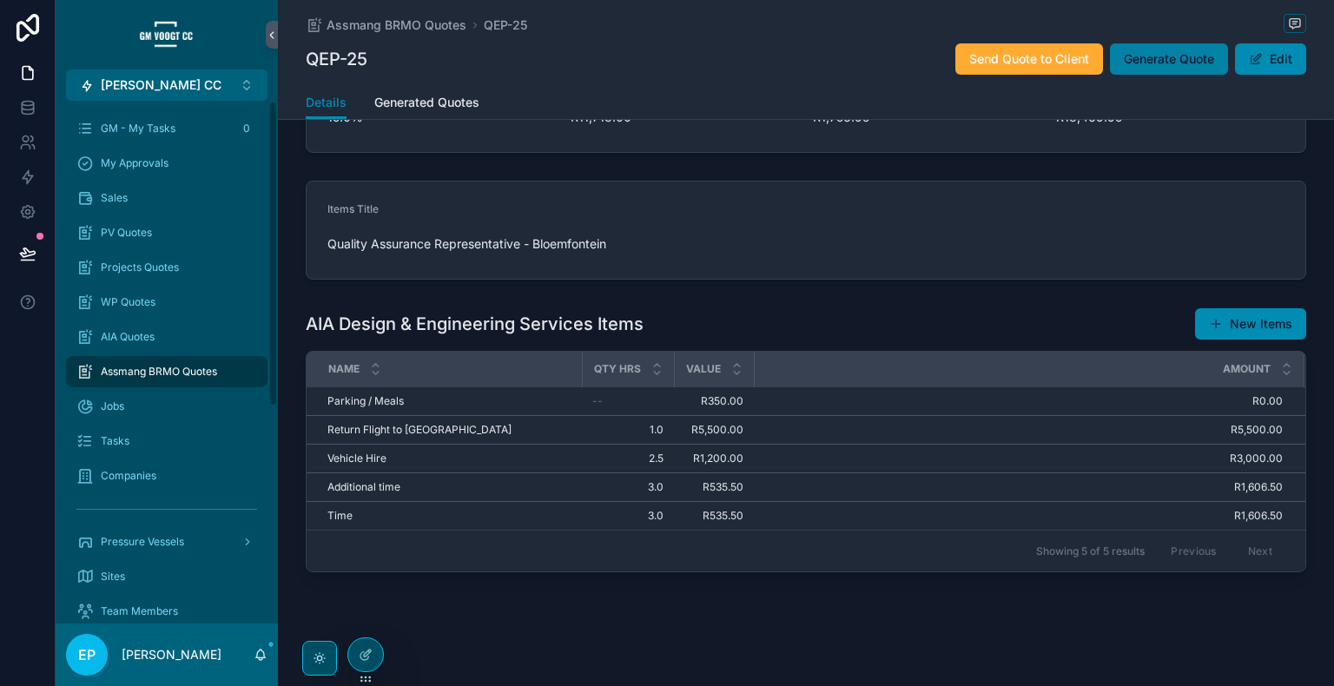
click at [1140, 50] on span "Generate Quote" at bounding box center [1169, 58] width 90 height 17
click at [1163, 50] on span "Generate Quote" at bounding box center [1169, 58] width 90 height 17
click at [1145, 56] on span "Generate Quote" at bounding box center [1169, 58] width 90 height 17
click at [1160, 62] on span "Generate Quote" at bounding box center [1169, 58] width 90 height 17
click at [1158, 47] on button "Generate Quote" at bounding box center [1169, 58] width 118 height 31
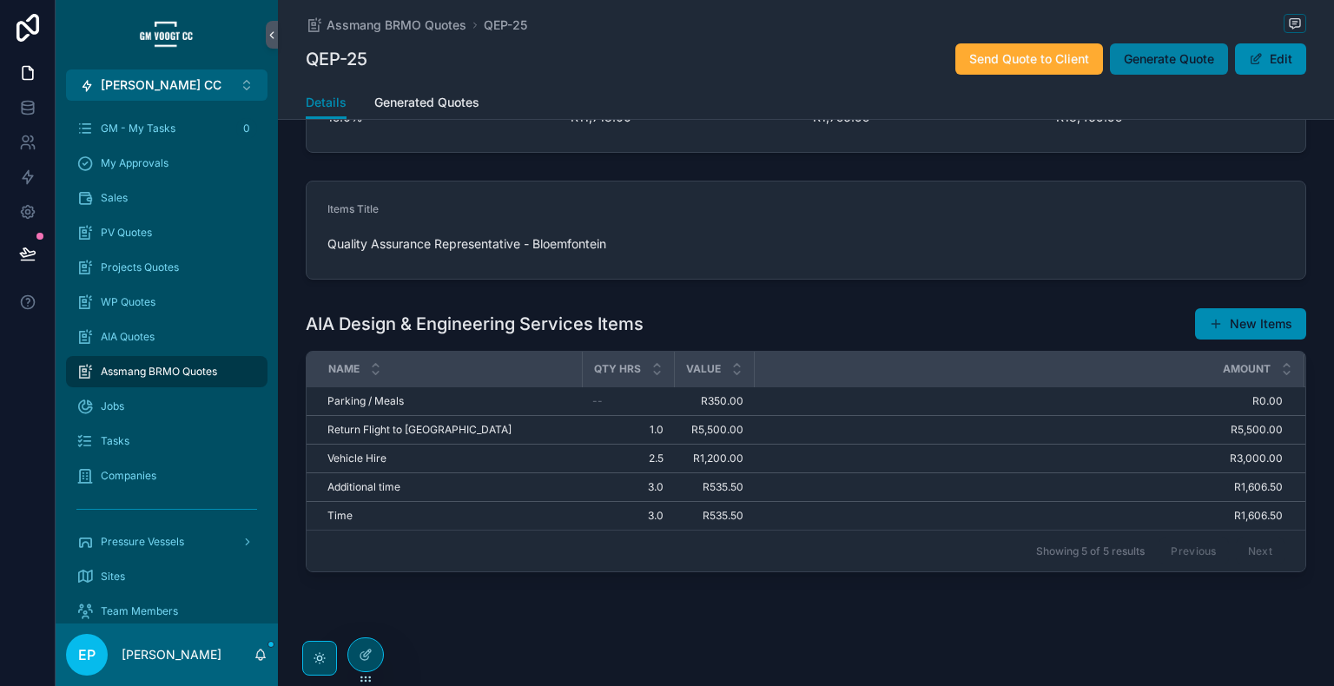
click at [1134, 52] on span "Generate Quote" at bounding box center [1169, 58] width 90 height 17
click at [1172, 58] on span "Generate Quote" at bounding box center [1169, 58] width 90 height 17
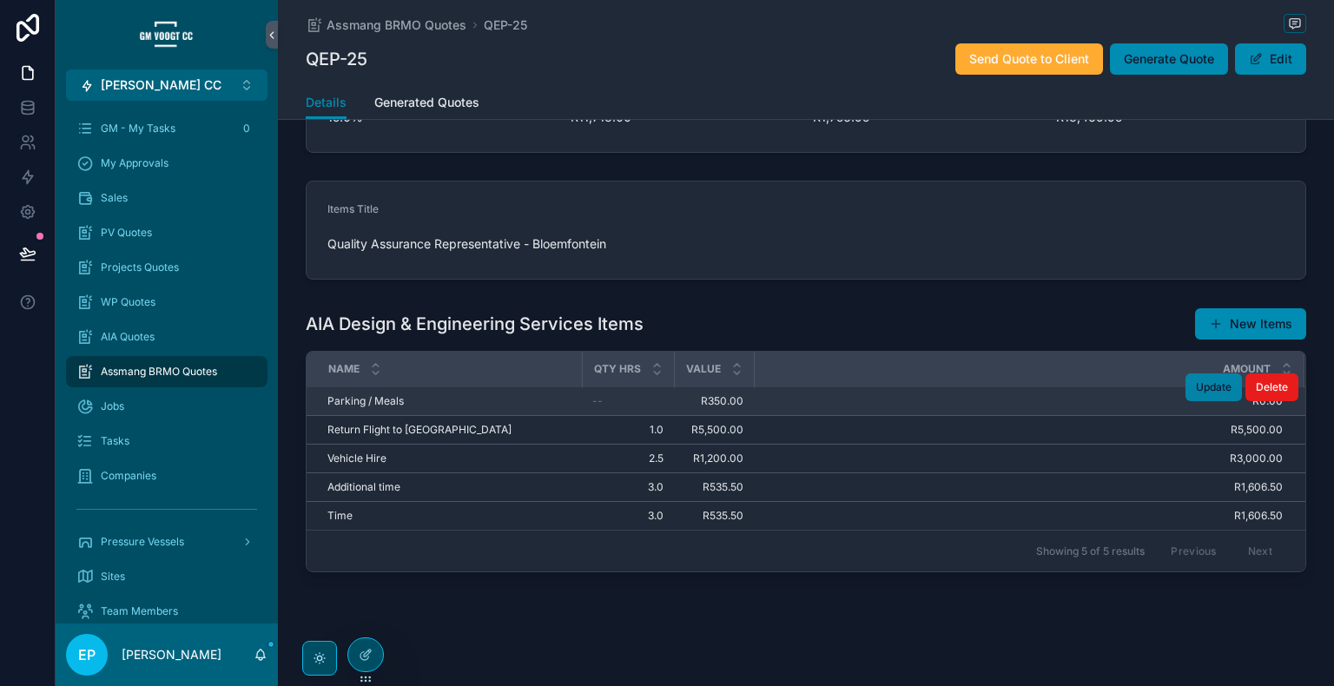
click at [1206, 384] on span "Update" at bounding box center [1214, 387] width 36 height 14
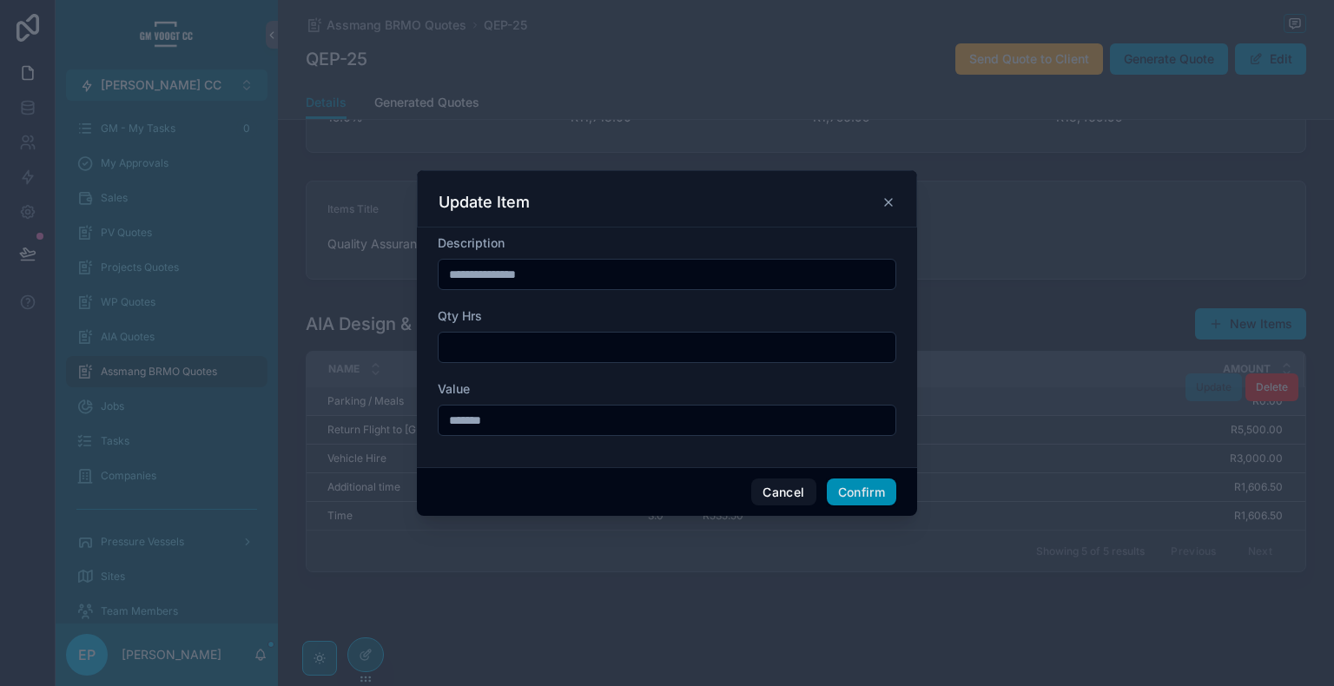
click at [588, 349] on input "text" at bounding box center [667, 347] width 457 height 24
type input "***"
click at [854, 499] on button "Confirm" at bounding box center [861, 493] width 69 height 28
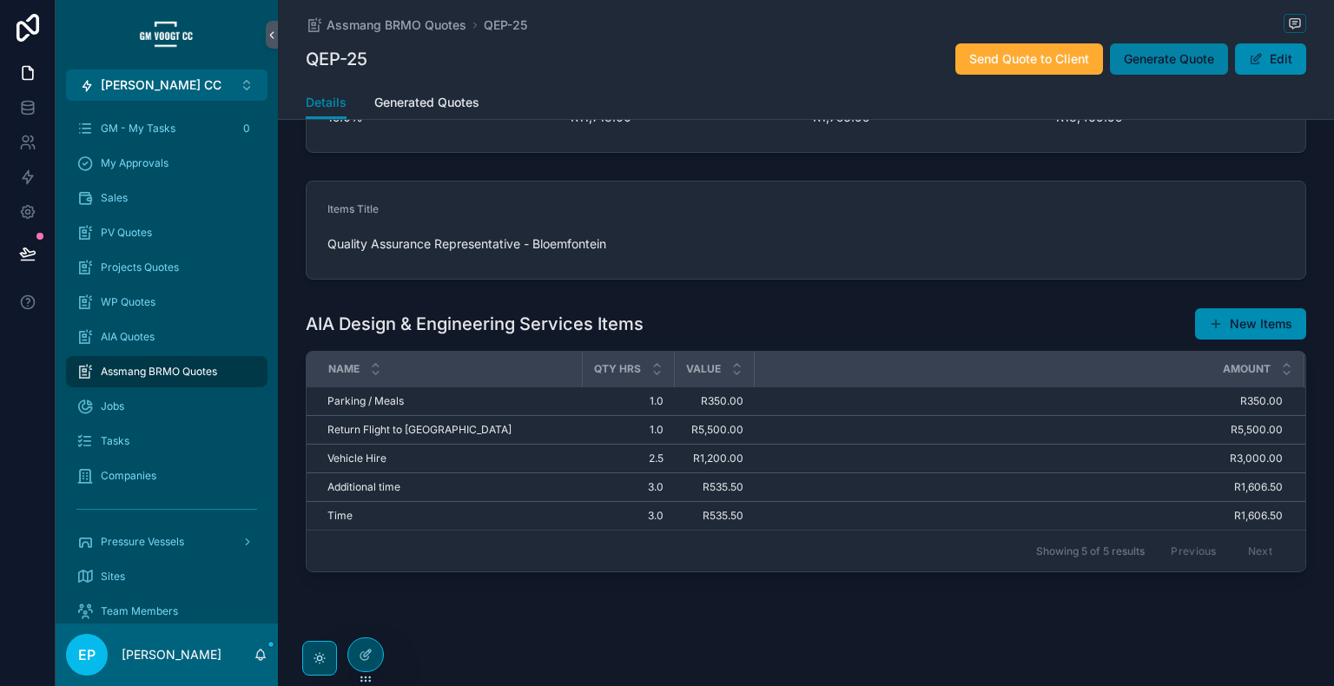
click at [1152, 64] on span "Generate Quote" at bounding box center [1169, 58] width 90 height 17
